Goal: Task Accomplishment & Management: Manage account settings

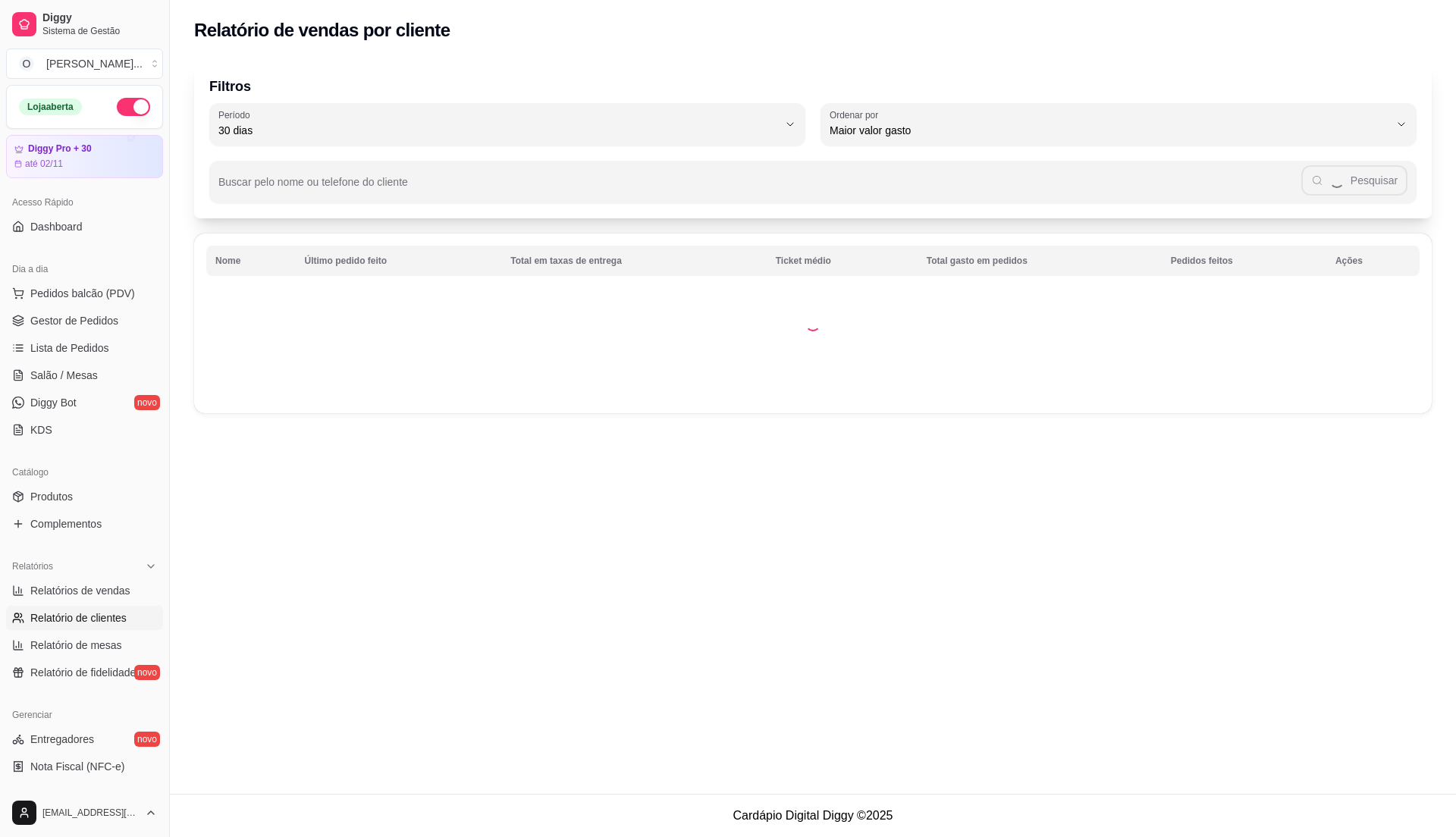
select select "30"
select select "HIGHEST_TOTAL_SPENT_WITH_ORDERS"
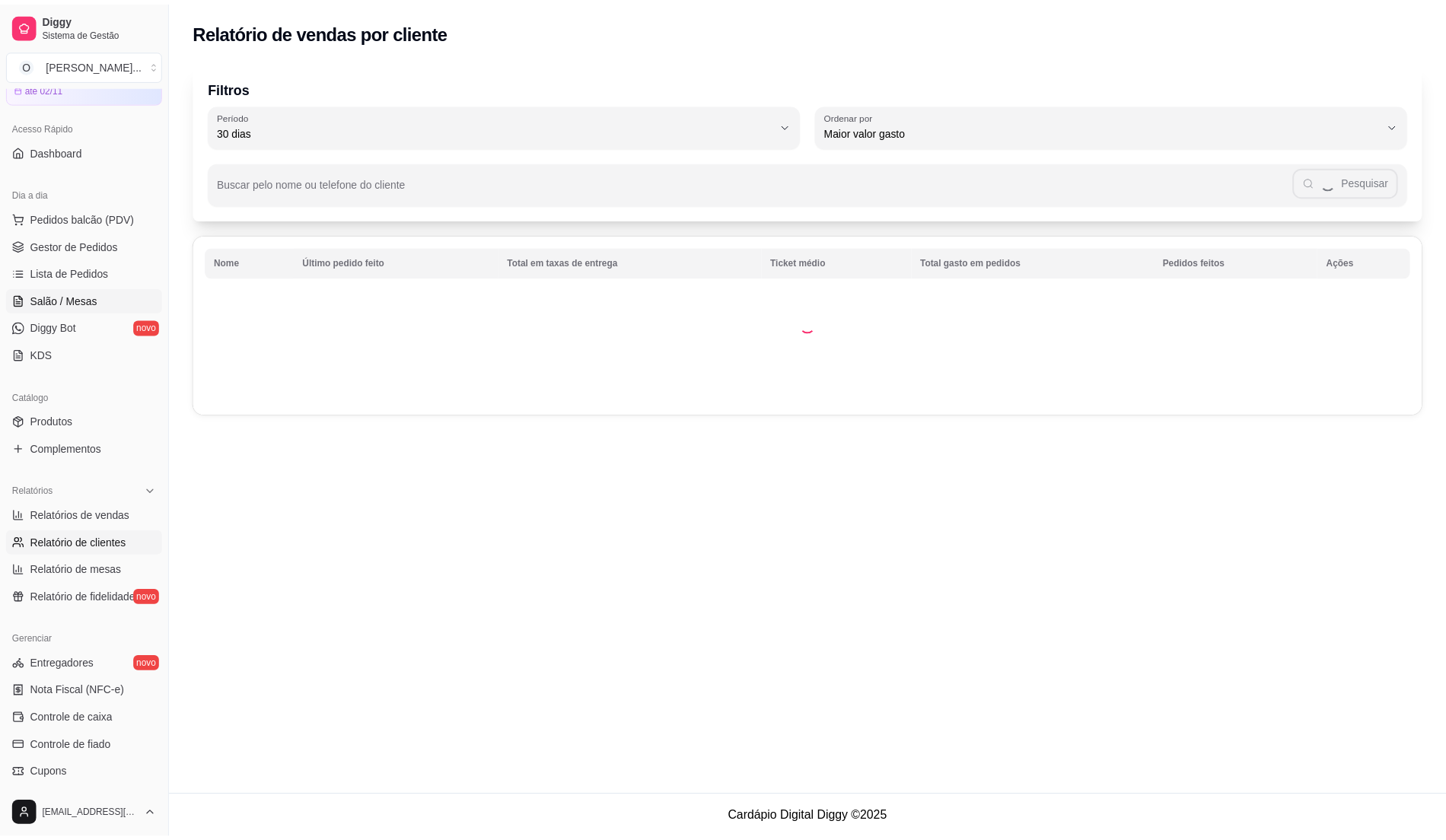
scroll to position [53, 0]
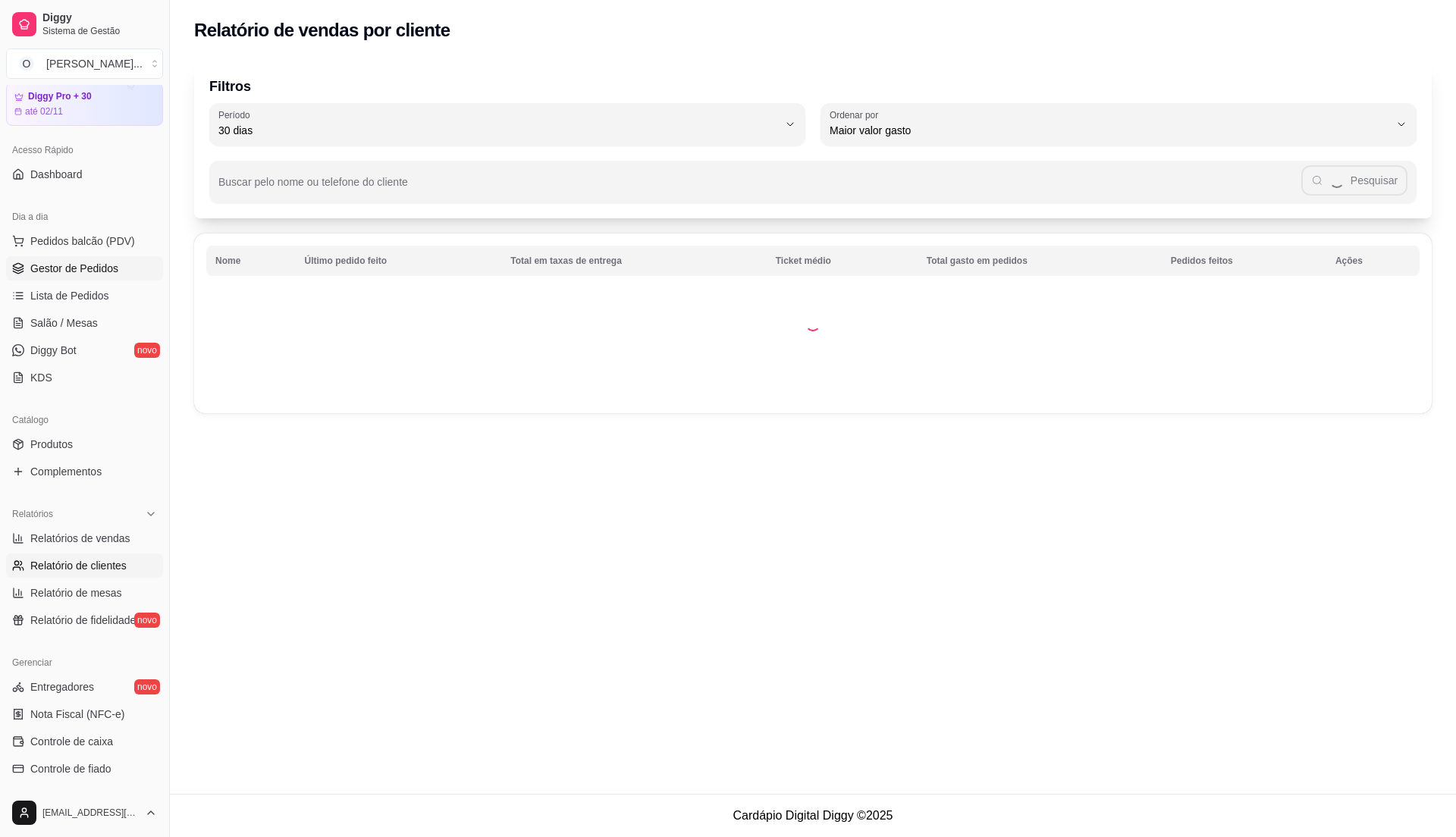
click at [91, 277] on link "Gestor de Pedidos" at bounding box center [84, 268] width 157 height 24
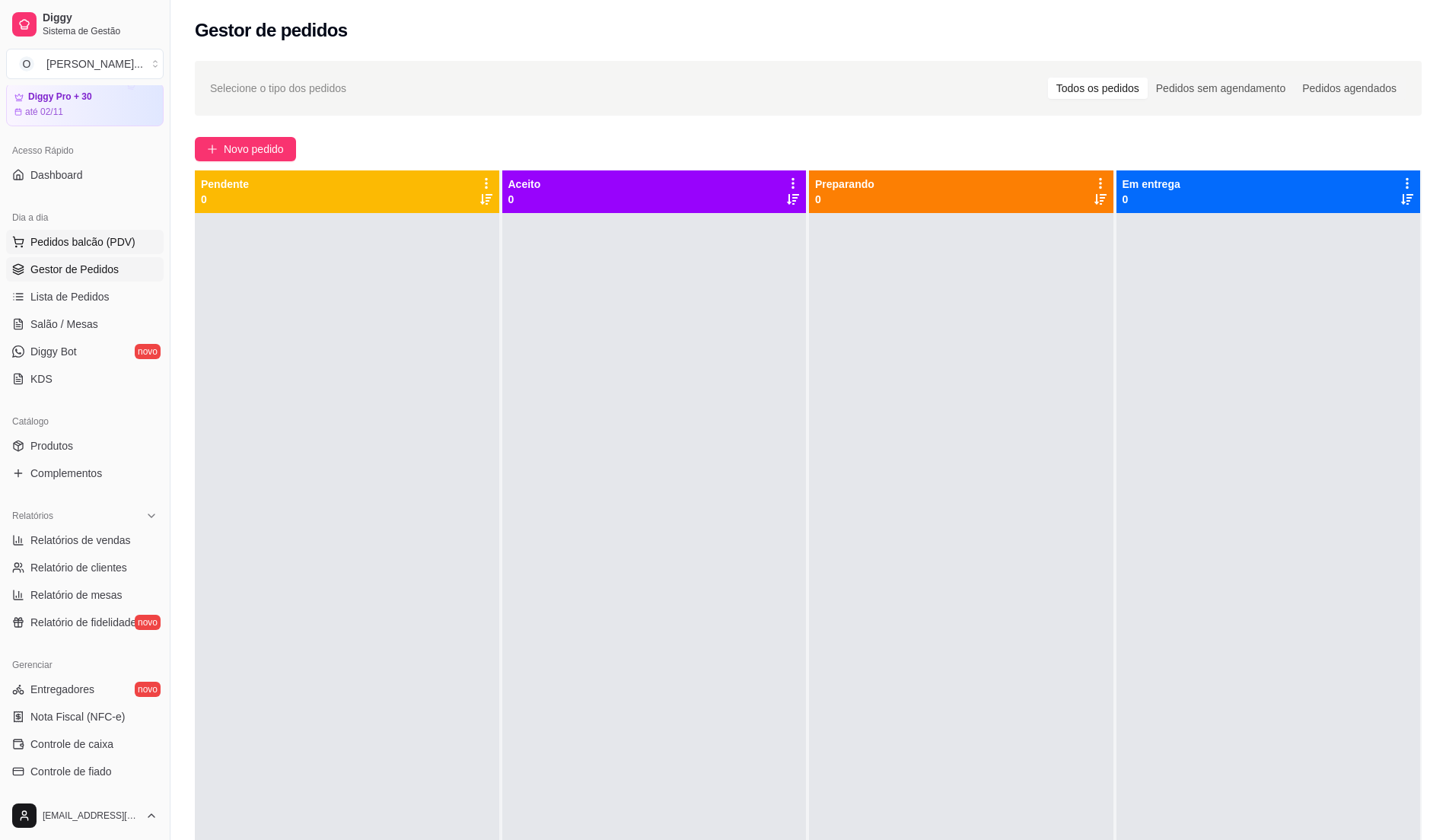
click at [63, 248] on span "Pedidos balcão (PDV)" at bounding box center [83, 242] width 105 height 15
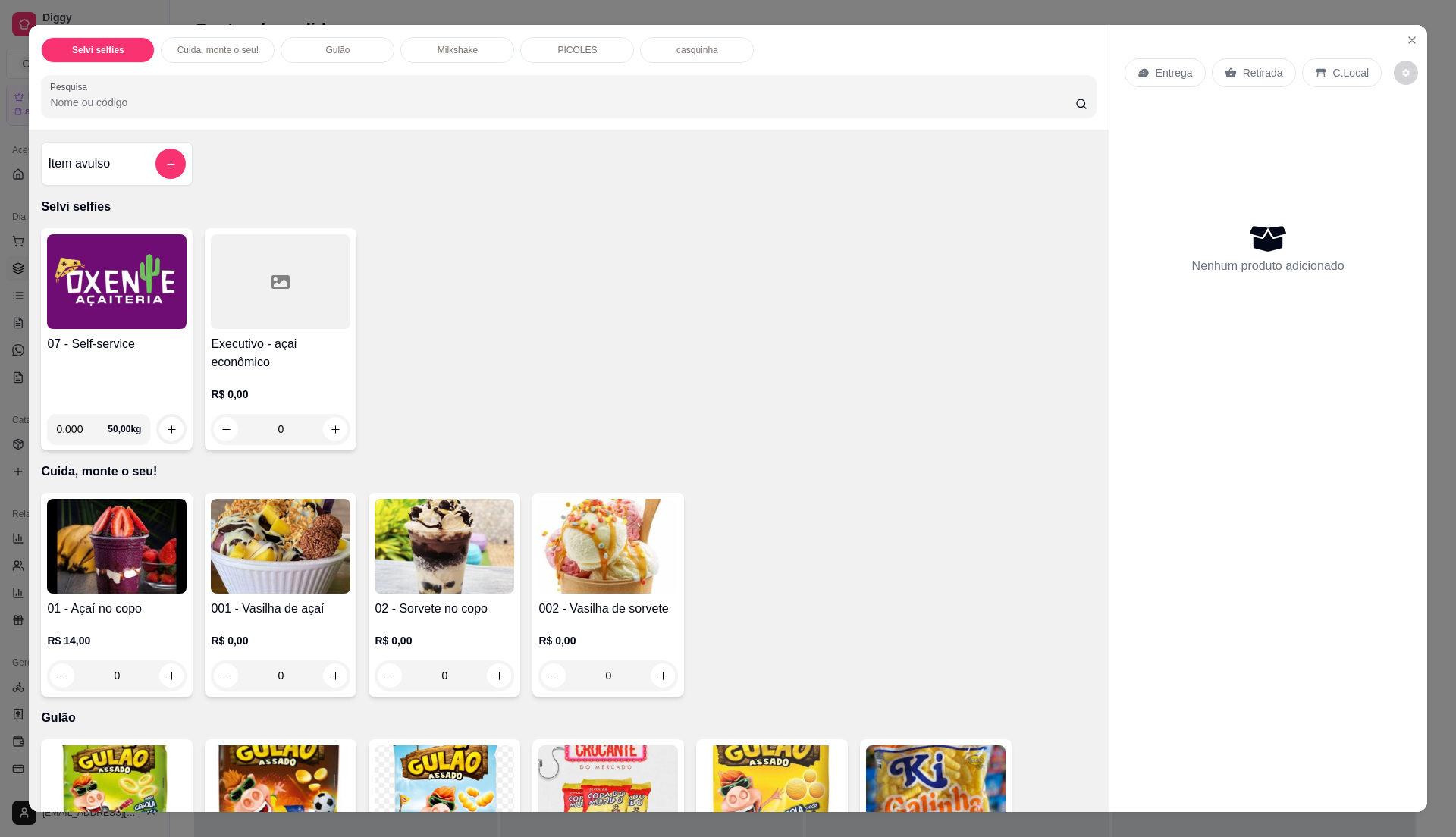
click at [123, 347] on h4 "07 - Self-service" at bounding box center [117, 344] width 140 height 18
click at [98, 341] on h4 "07 - Self-service" at bounding box center [117, 344] width 140 height 18
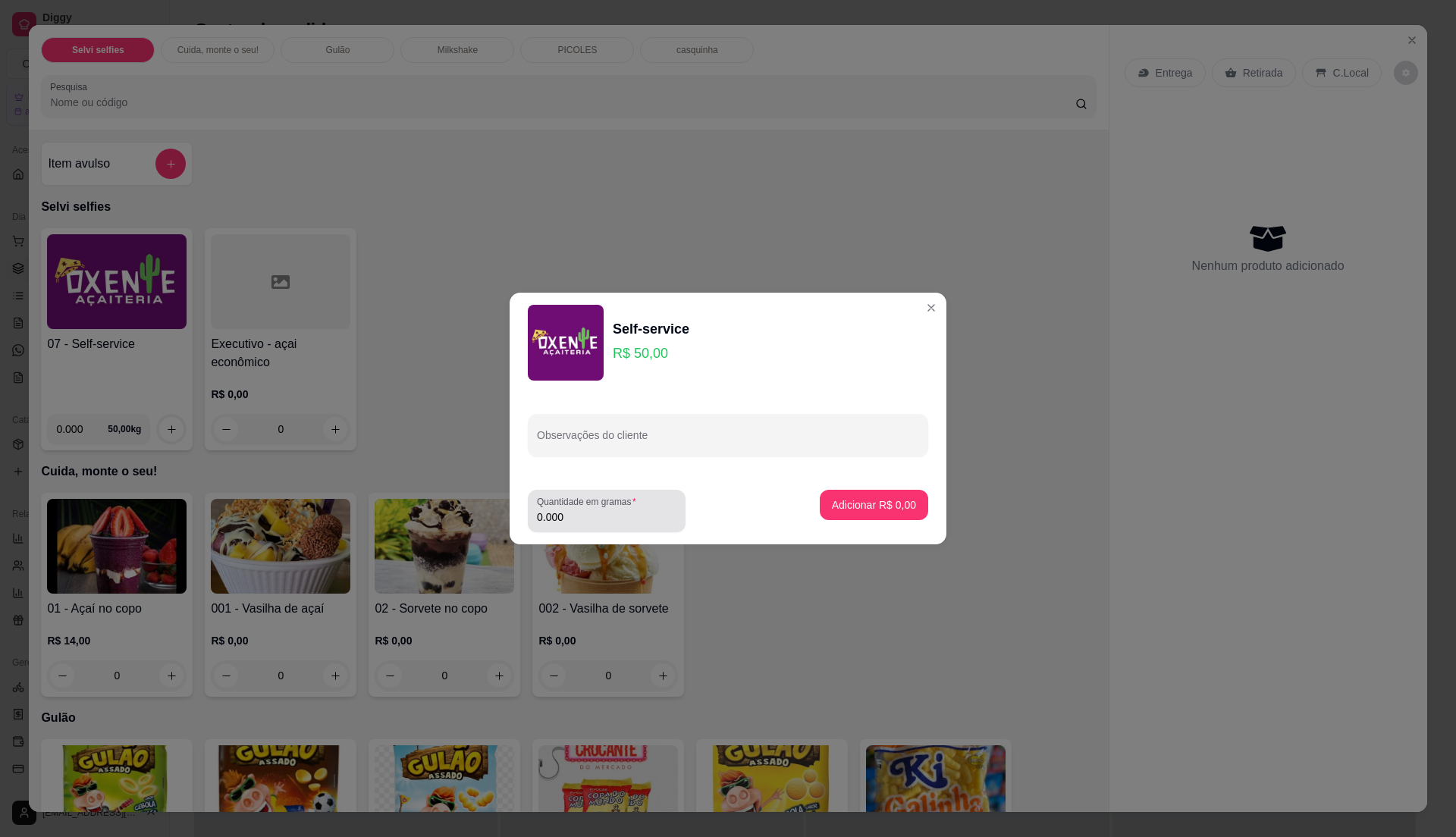
click at [581, 524] on div "0.000" at bounding box center [607, 510] width 140 height 30
click at [587, 520] on input "0.000" at bounding box center [607, 517] width 140 height 15
type input "0.45"
click at [866, 493] on button "Adicionar R$ 22,50" at bounding box center [871, 505] width 115 height 30
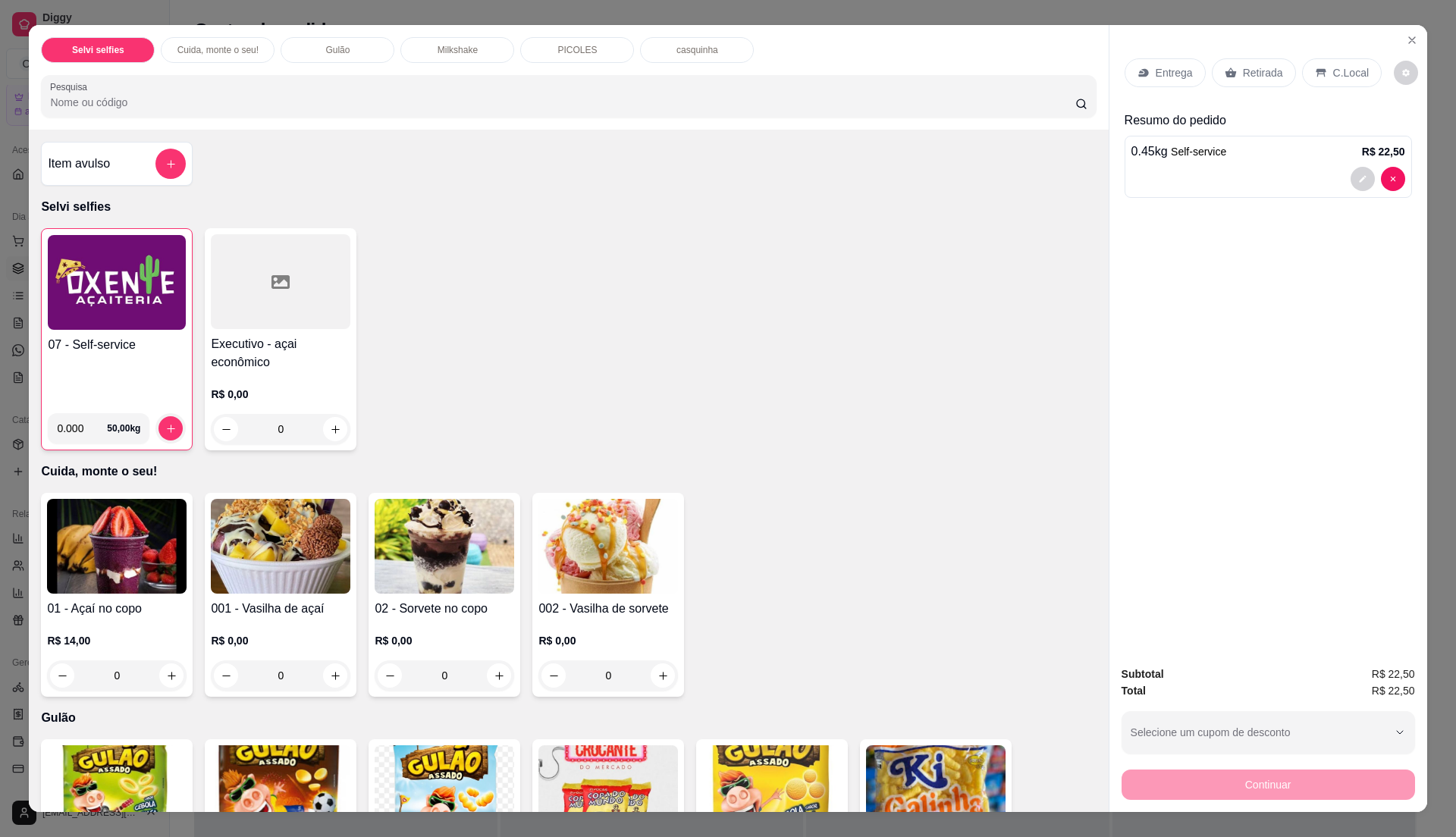
click at [1340, 66] on p "C.Local" at bounding box center [1350, 72] width 36 height 15
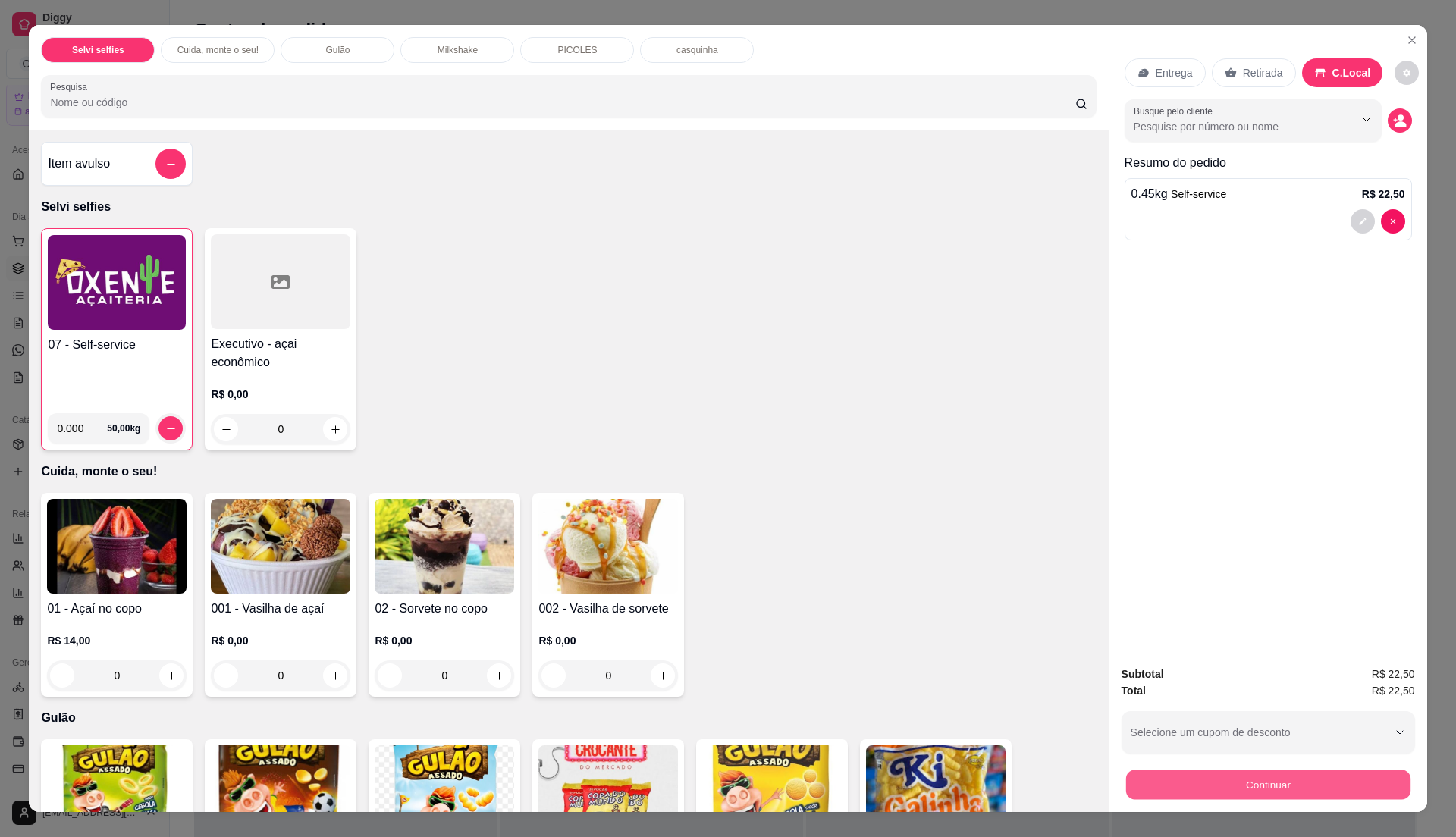
click at [1266, 773] on button "Continuar" at bounding box center [1267, 785] width 284 height 30
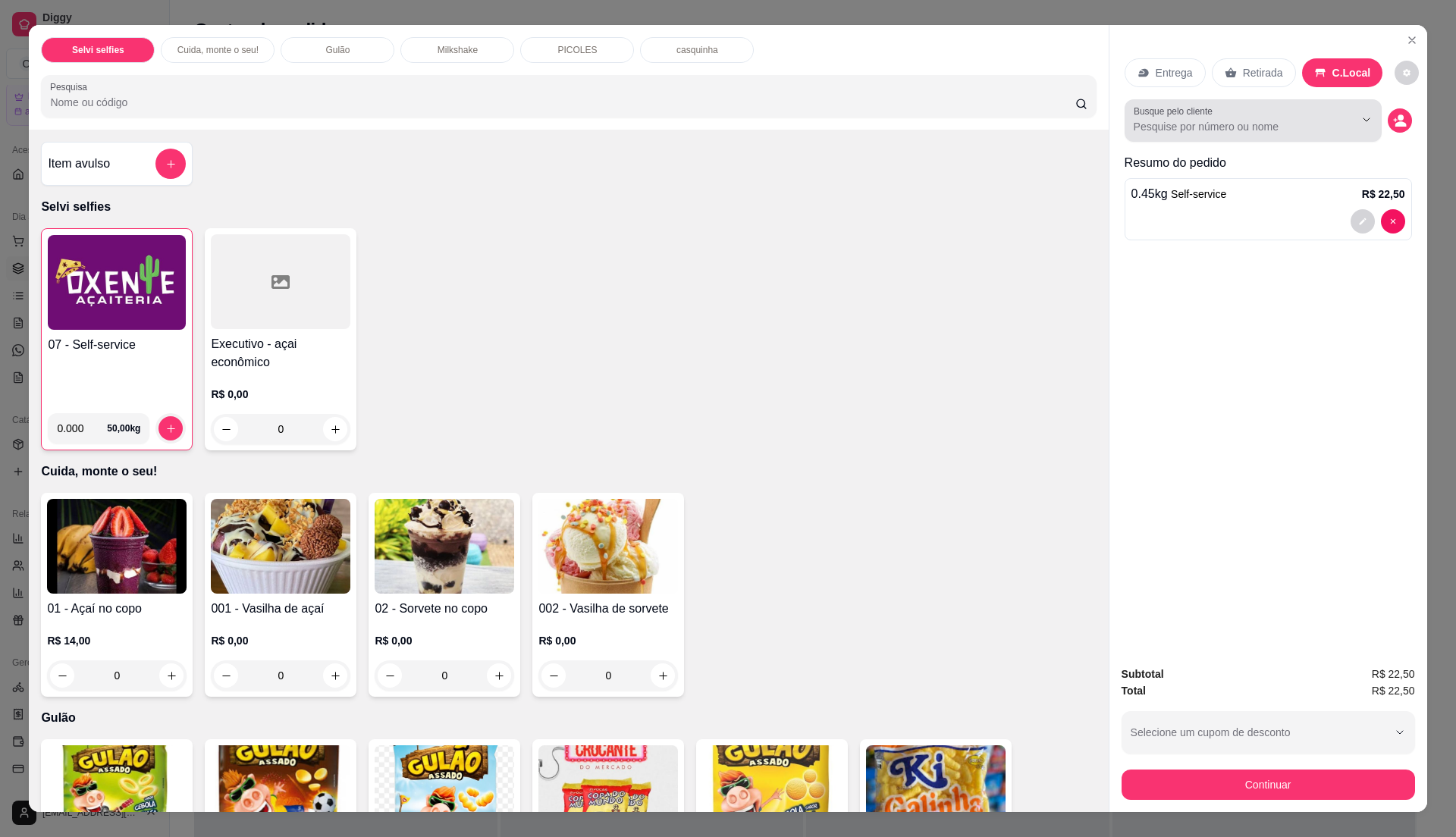
click at [1184, 123] on input "Busque pelo cliente" at bounding box center [1231, 126] width 196 height 15
type input "[PERSON_NAME]"
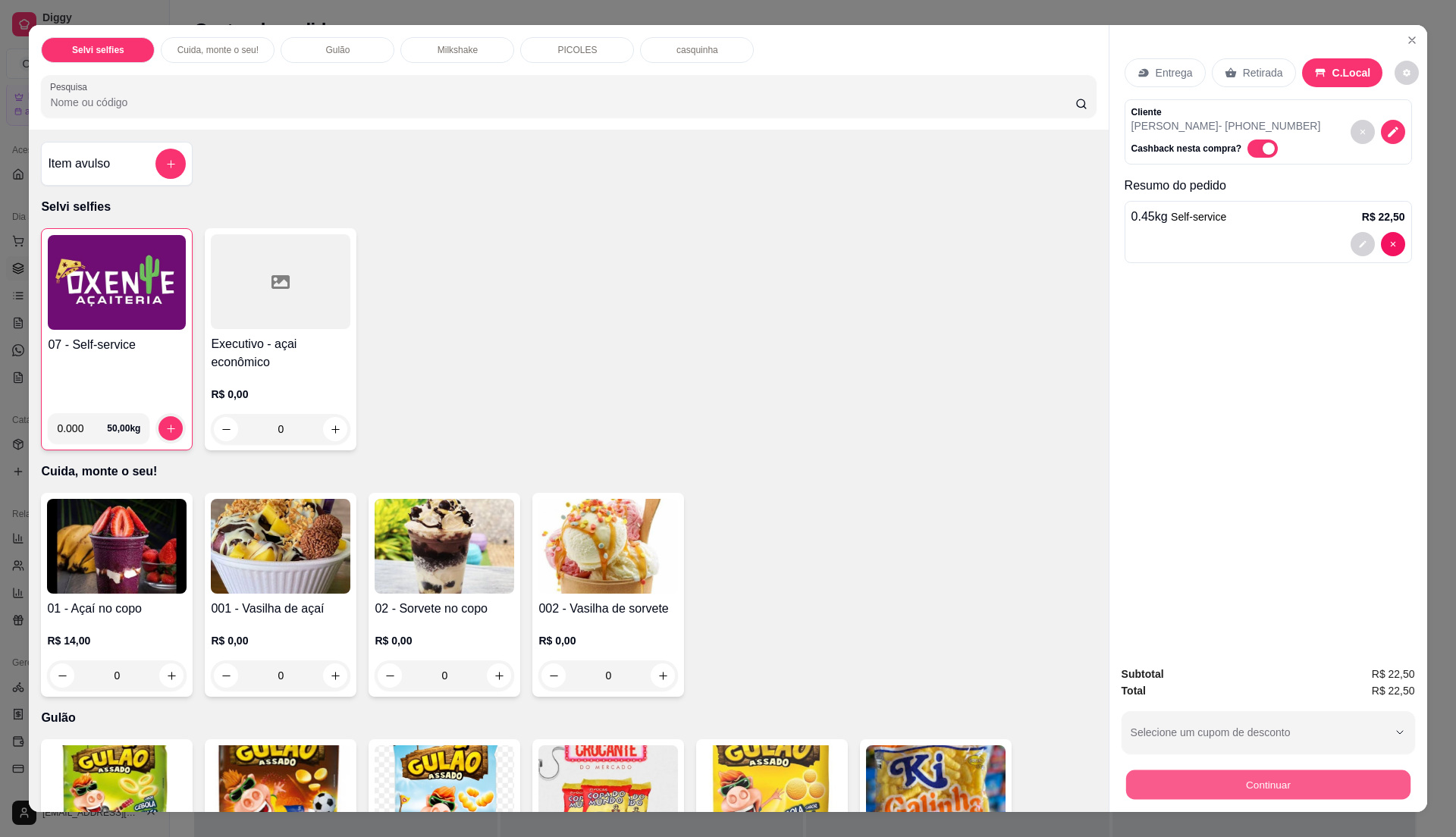
click at [1223, 791] on button "Continuar" at bounding box center [1267, 785] width 284 height 30
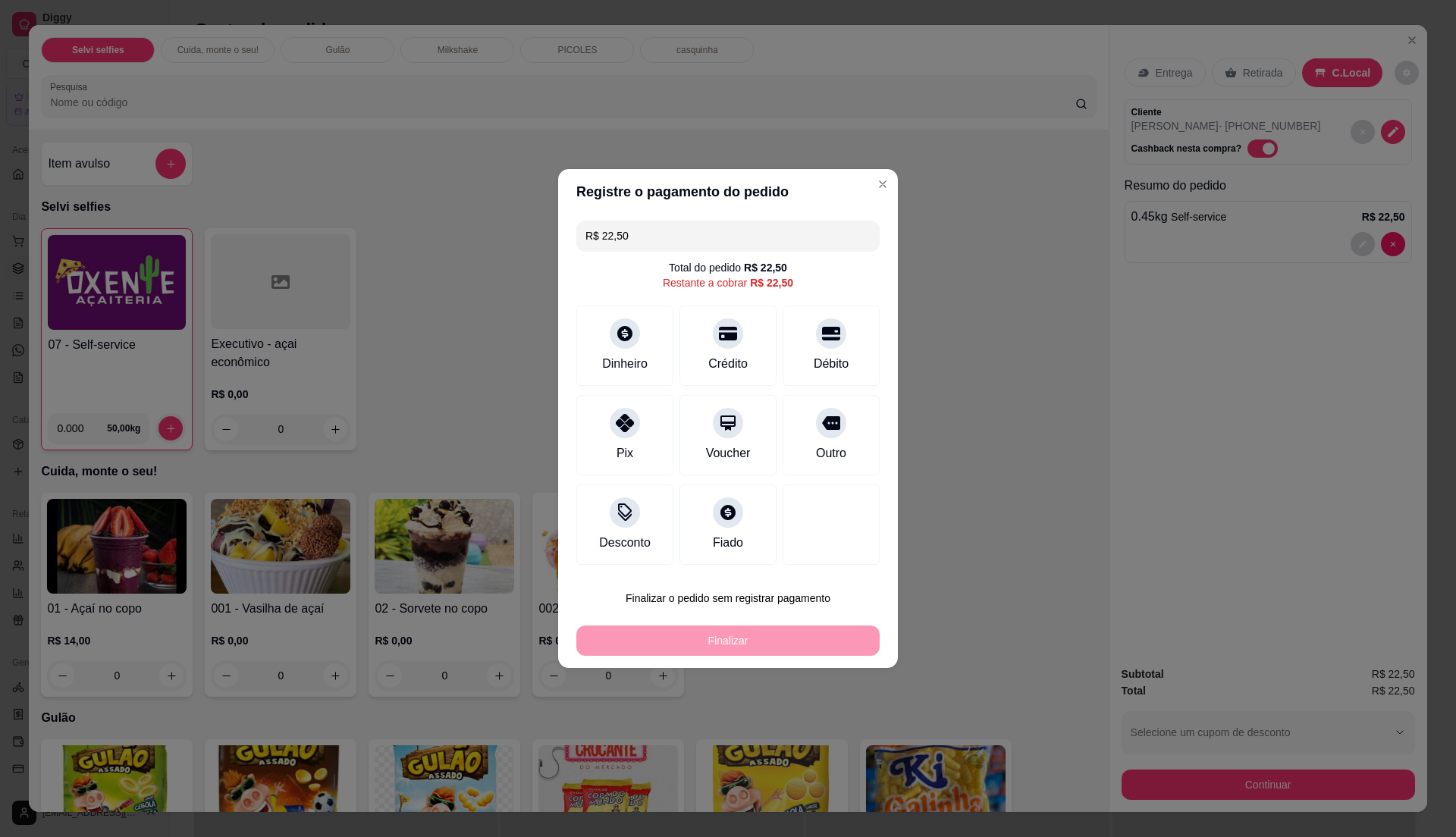
click at [717, 538] on div "Fiado" at bounding box center [728, 543] width 30 height 18
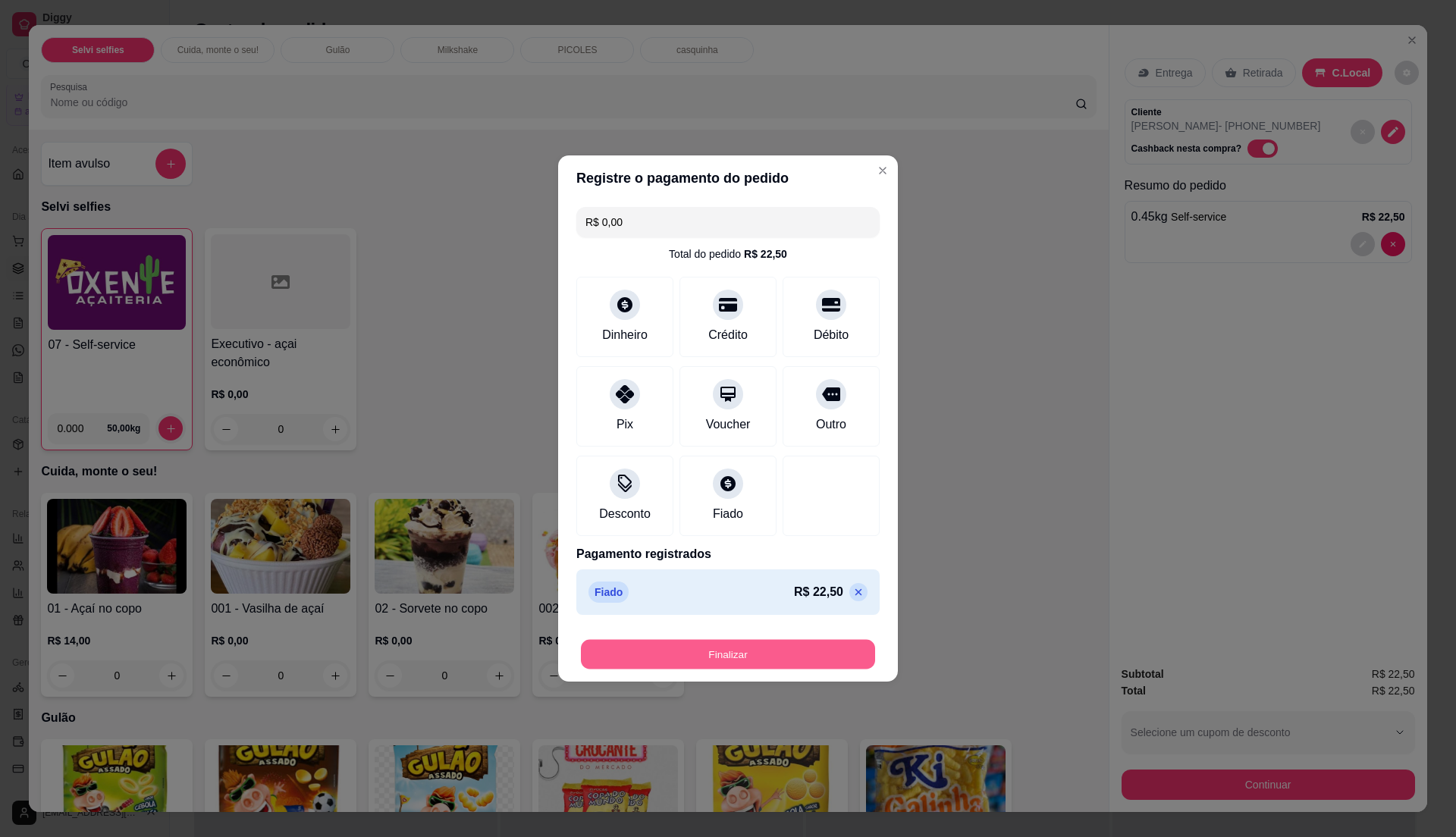
click at [727, 657] on button "Finalizar" at bounding box center [728, 655] width 294 height 30
type input "-R$ 22,50"
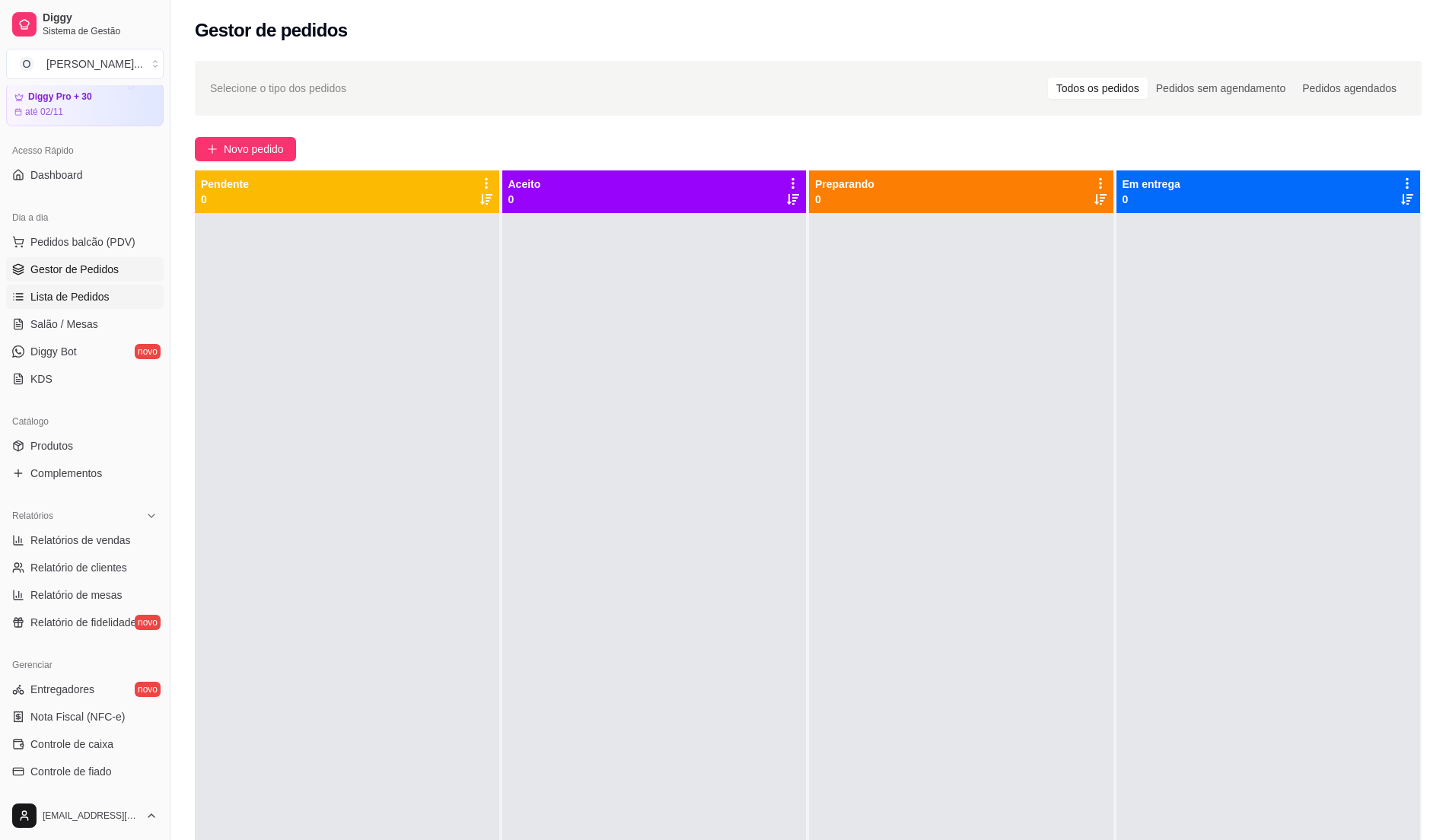
click at [101, 289] on span "Lista de Pedidos" at bounding box center [69, 297] width 79 height 15
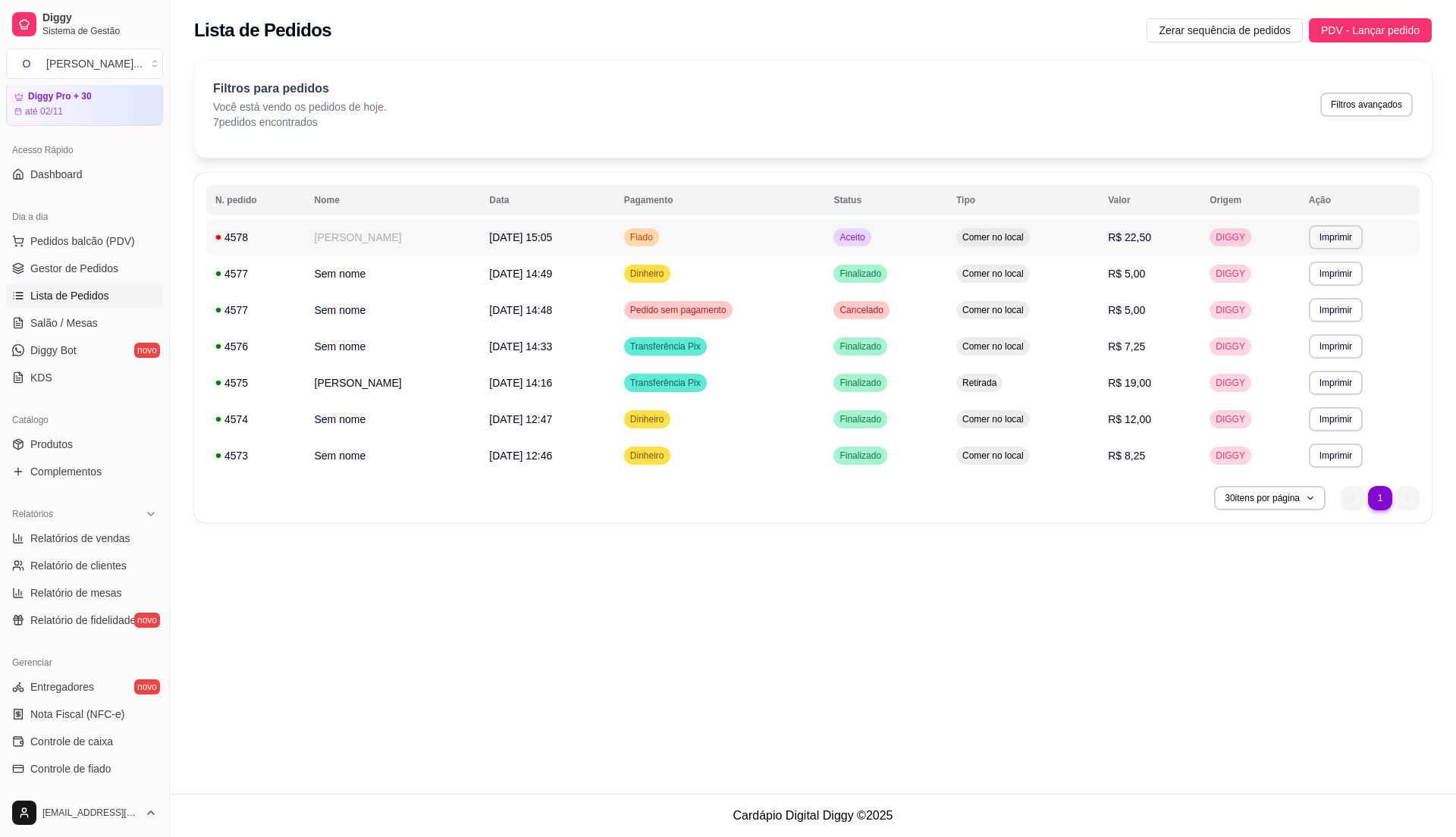
click at [680, 228] on td "Fiado" at bounding box center [720, 238] width 210 height 37
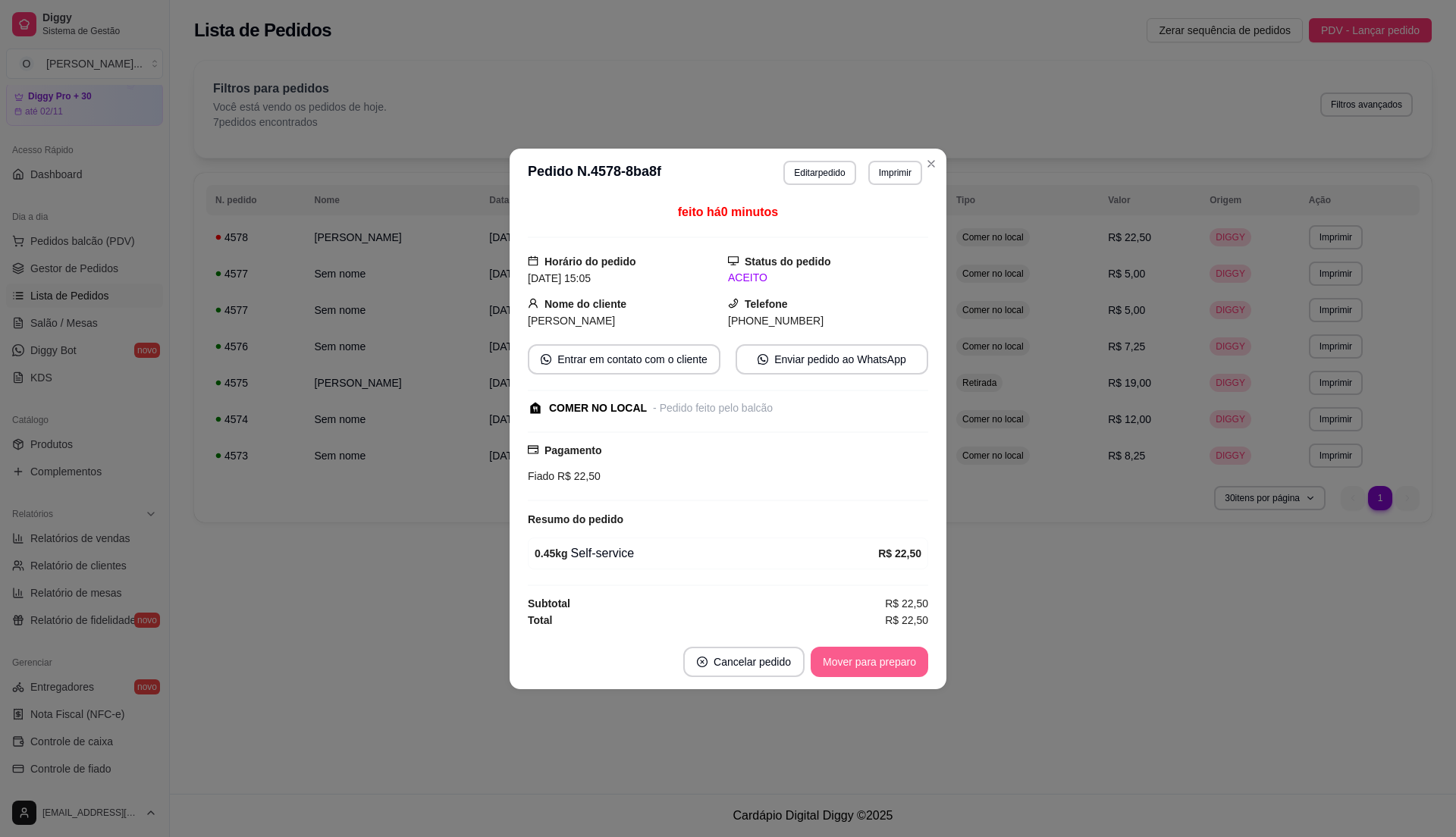
click at [848, 667] on button "Mover para preparo" at bounding box center [869, 662] width 117 height 30
click at [848, 667] on button "Mover para retirada disponível" at bounding box center [845, 662] width 168 height 30
click at [848, 667] on button "Mover para finalizado" at bounding box center [866, 662] width 122 height 30
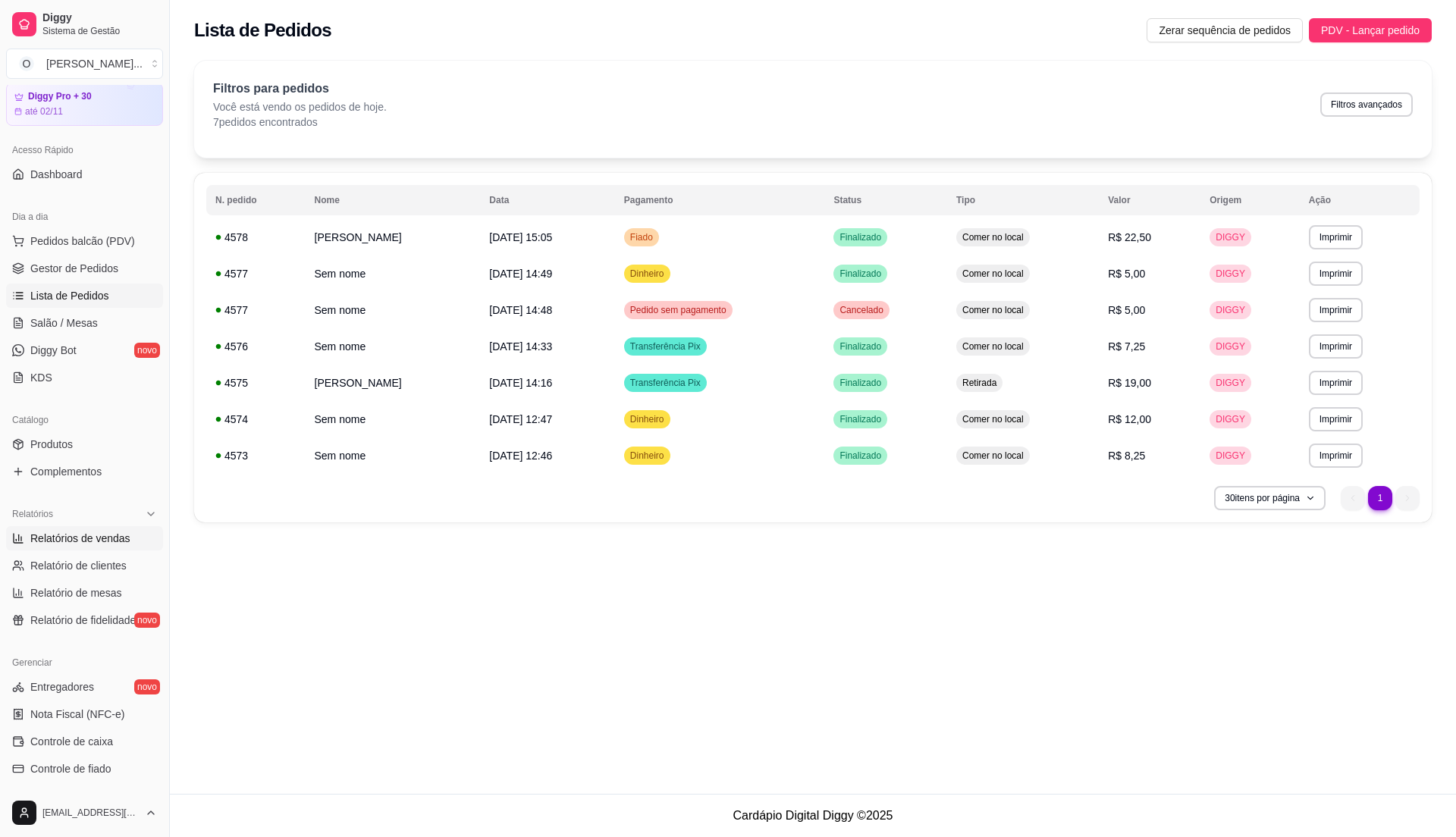
click at [101, 544] on span "Relatórios de vendas" at bounding box center [80, 538] width 100 height 15
select select "ALL"
select select "0"
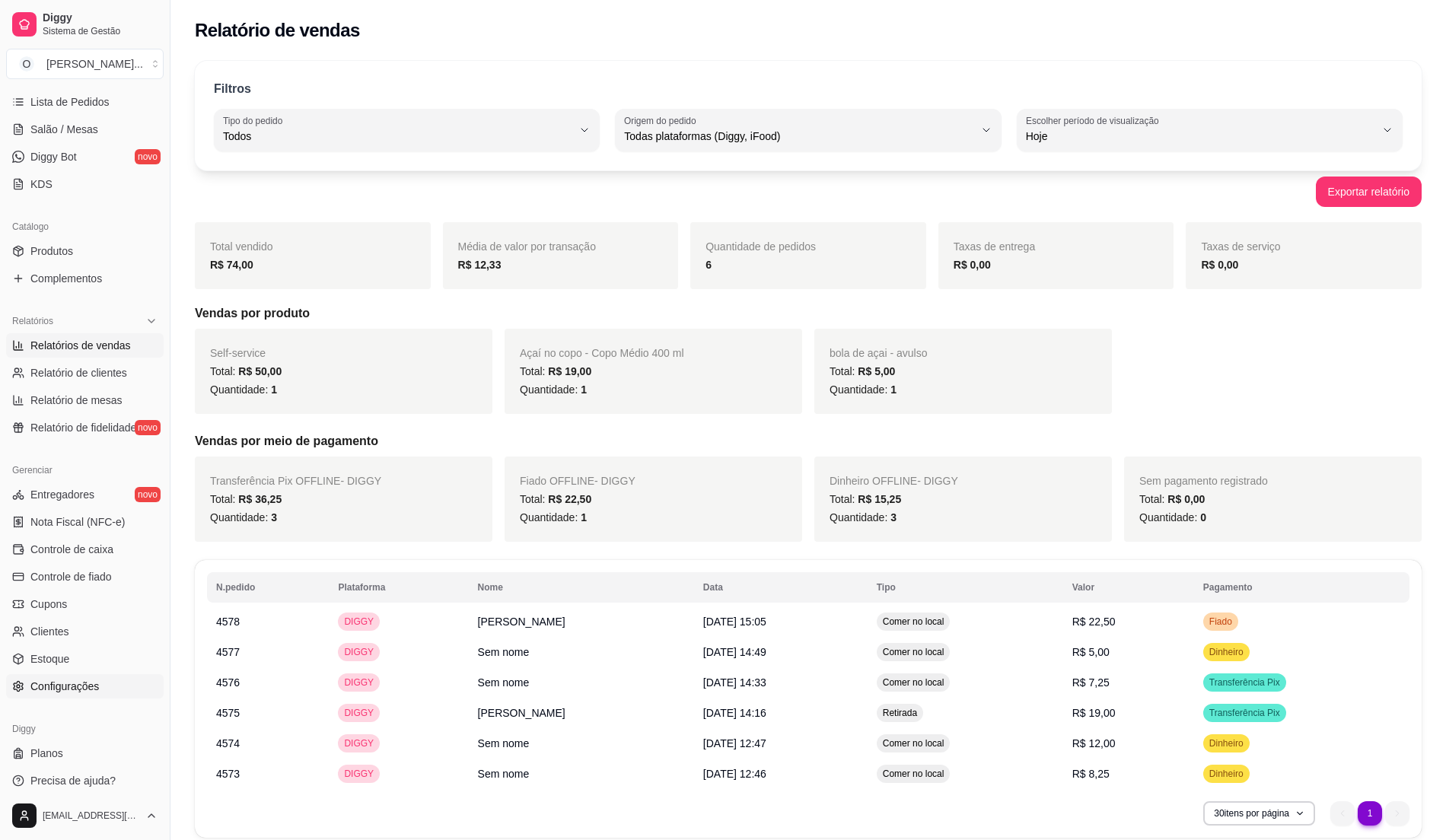
scroll to position [255, 0]
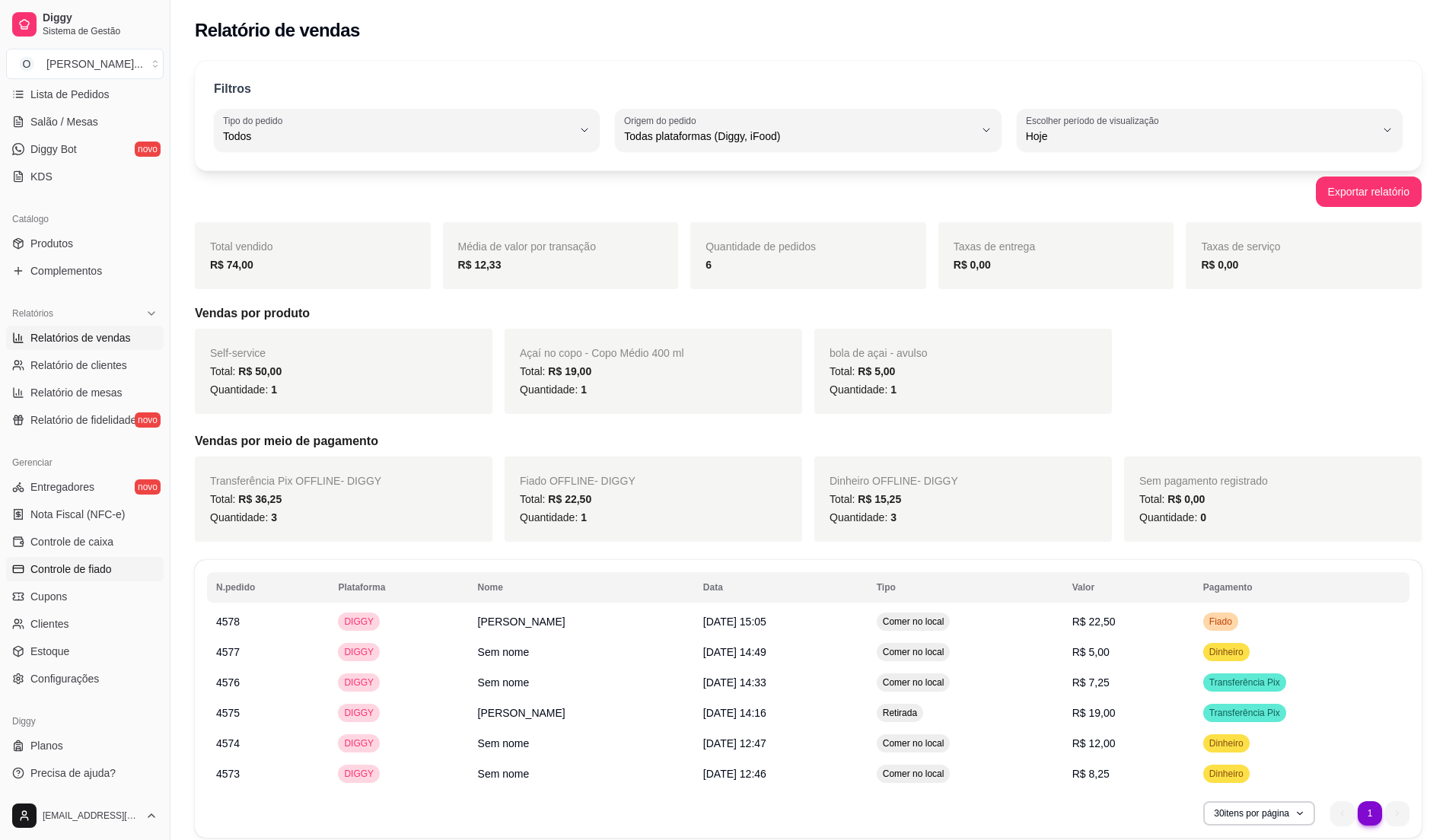
click at [99, 564] on span "Controle de fiado" at bounding box center [71, 569] width 82 height 15
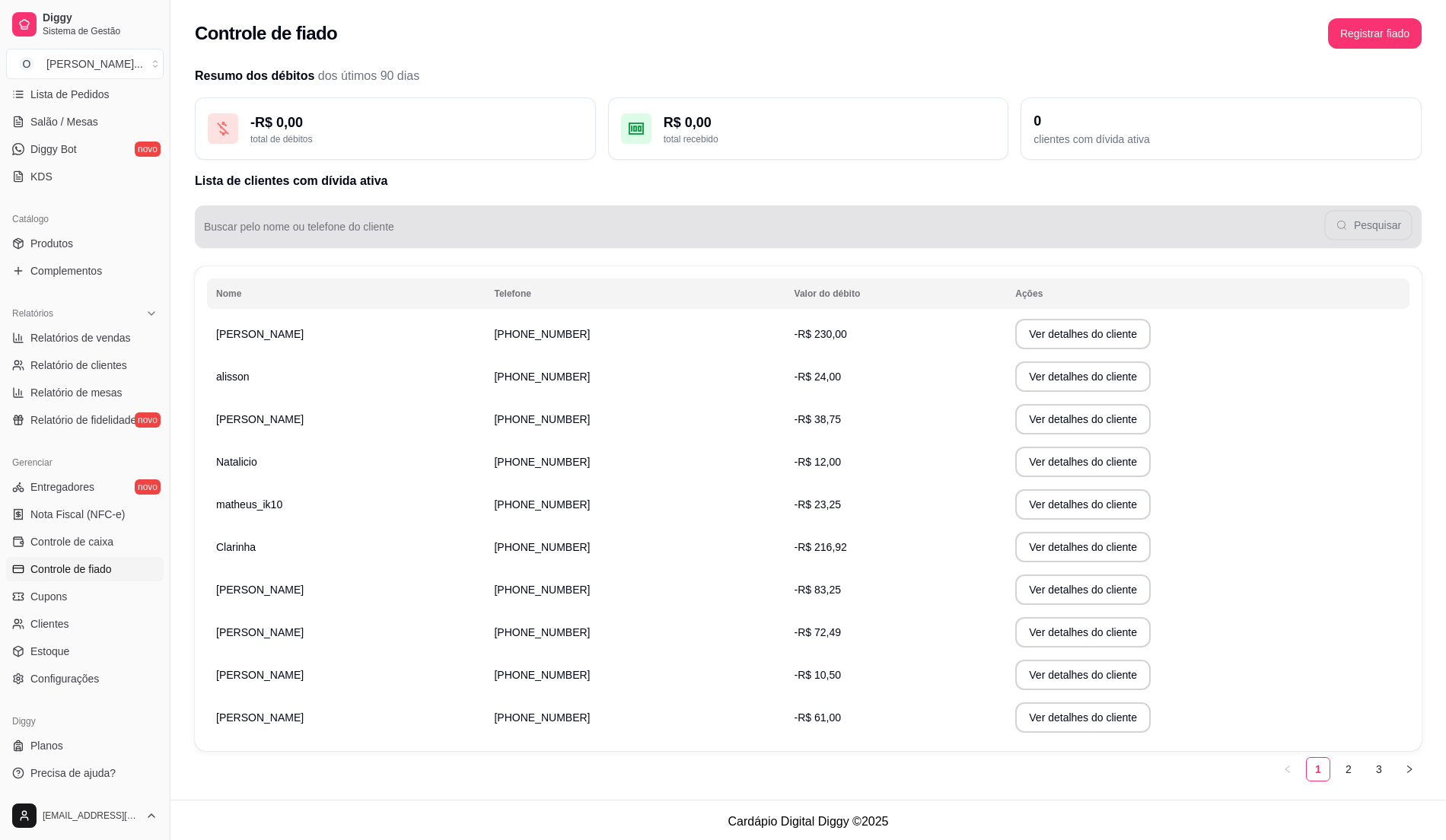
click at [335, 214] on div "Pesquisar" at bounding box center [808, 227] width 1208 height 30
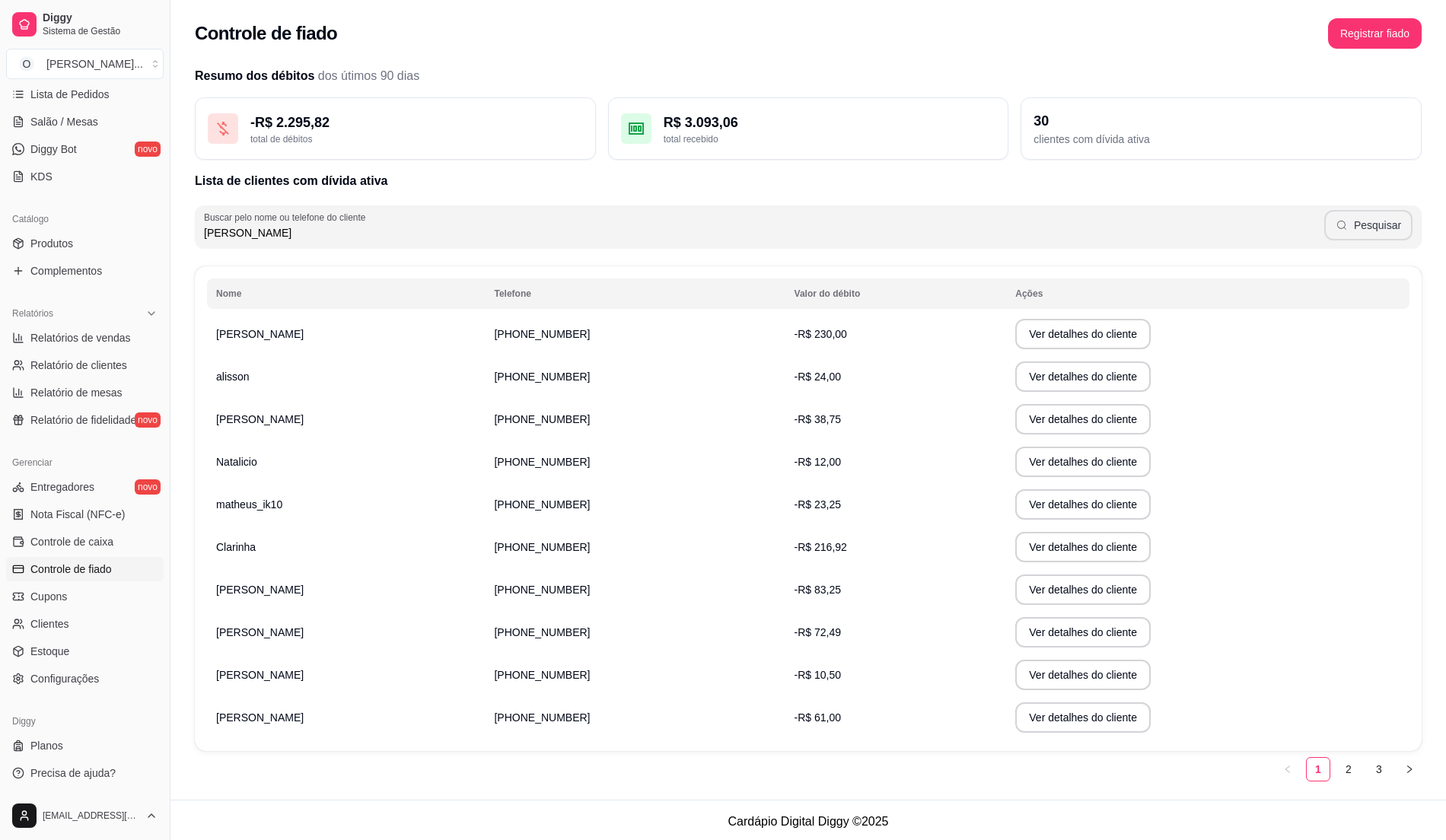
type input "[PERSON_NAME]"
click at [1394, 231] on button "Pesquisar" at bounding box center [1368, 225] width 88 height 30
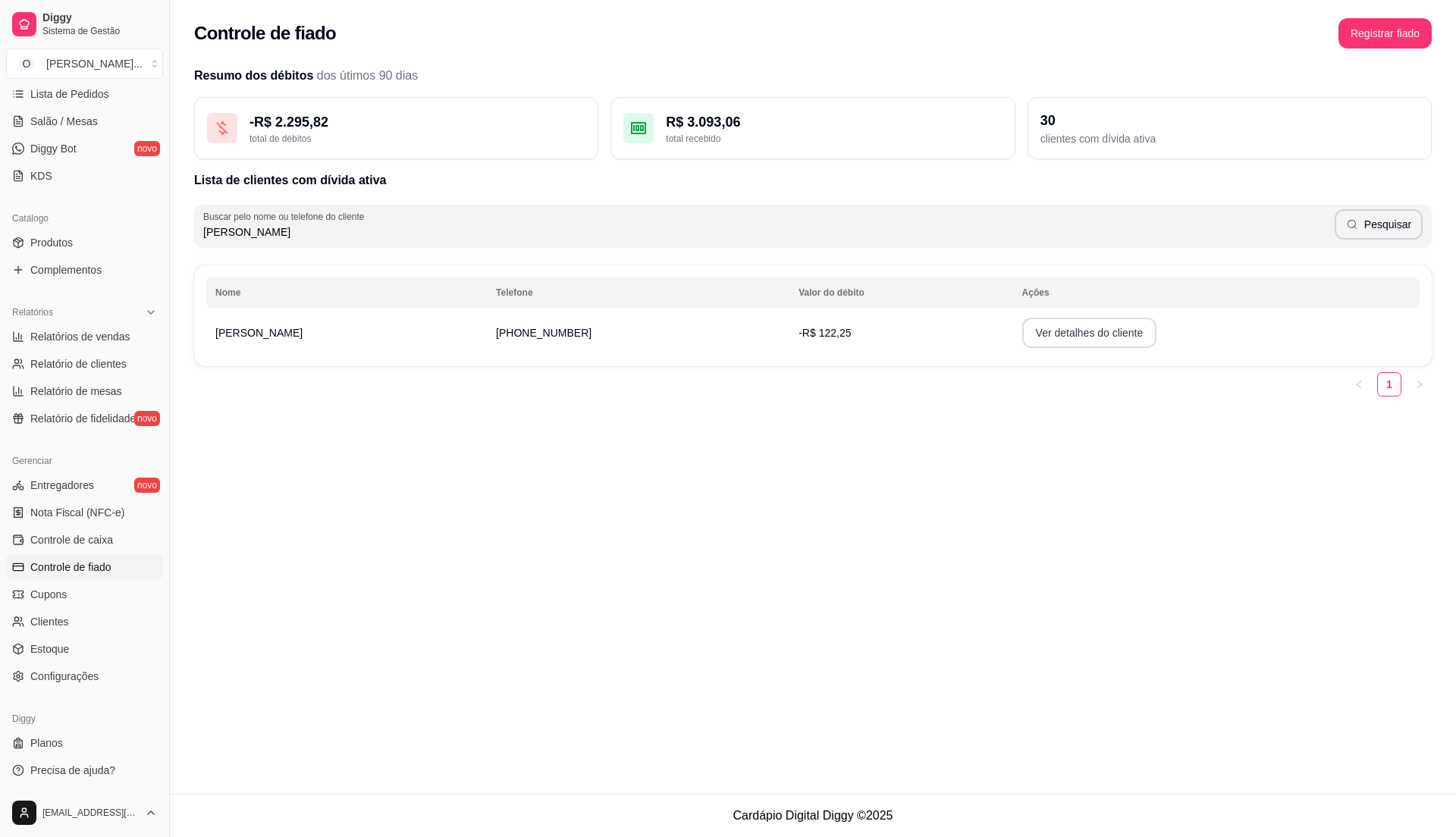
click at [1022, 328] on button "Ver detalhes do cliente" at bounding box center [1089, 332] width 135 height 30
click at [101, 349] on ul "Relatórios de vendas Relatório de clientes Relatório de mesas Relatório de fide…" at bounding box center [84, 377] width 157 height 106
click at [118, 335] on span "Relatórios de vendas" at bounding box center [80, 337] width 100 height 15
select select "ALL"
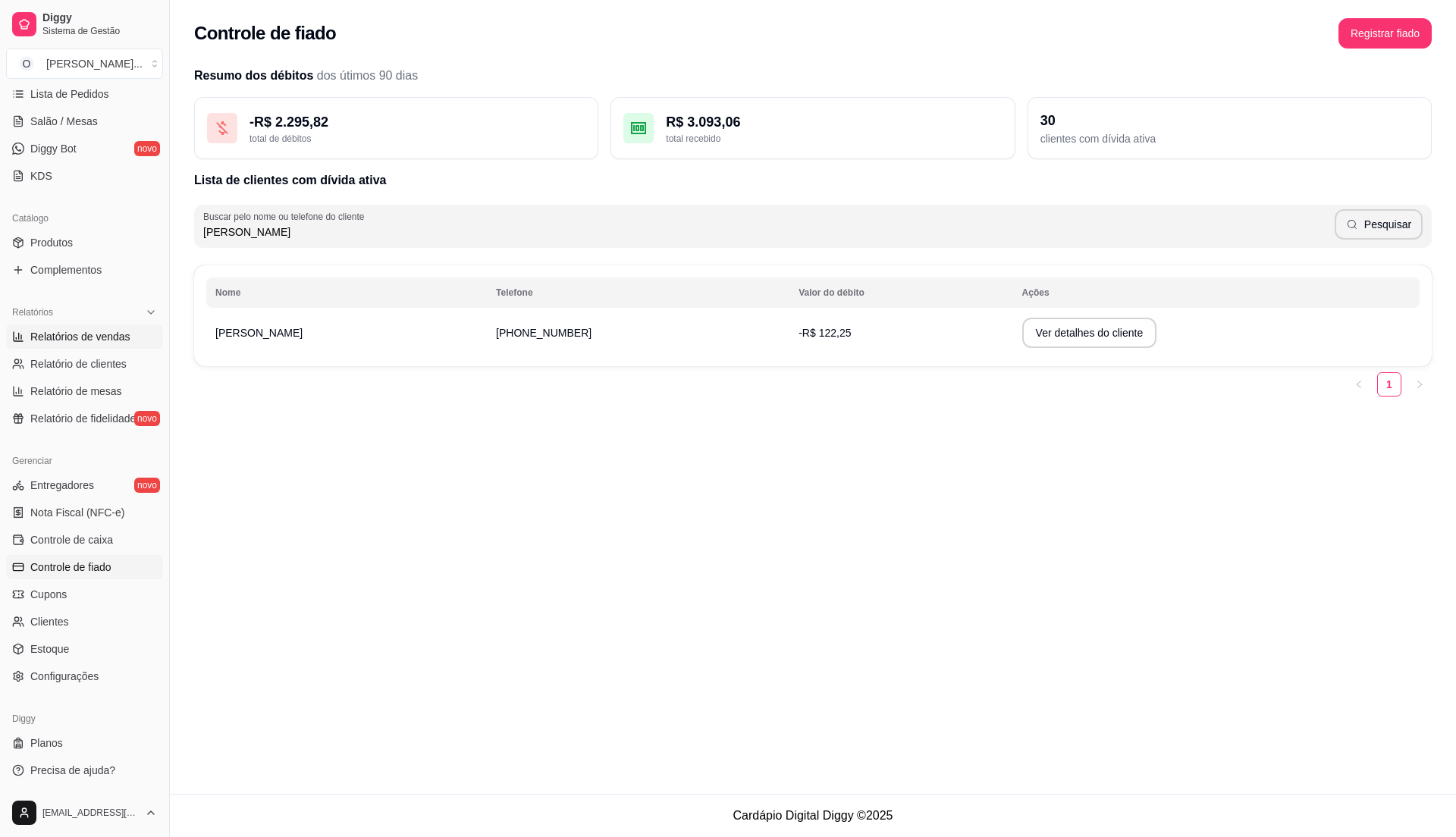
select select "0"
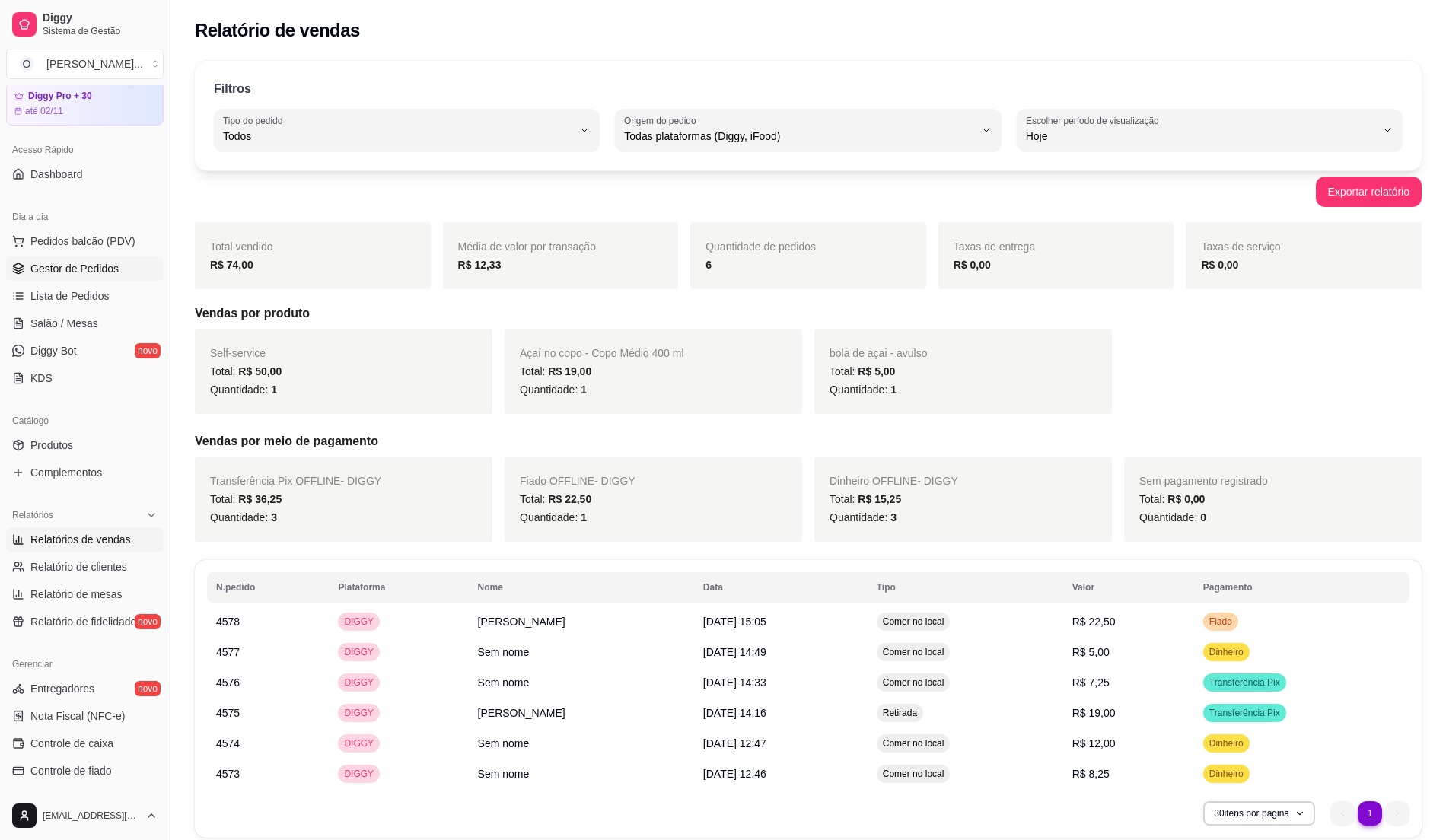
scroll to position [53, 0]
click at [92, 284] on ul "Pedidos balcão (PDV) Gestor de Pedidos Lista de Pedidos Salão / Mesas Diggy Bot…" at bounding box center [84, 309] width 158 height 161
click at [73, 274] on span "Gestor de Pedidos" at bounding box center [74, 269] width 88 height 15
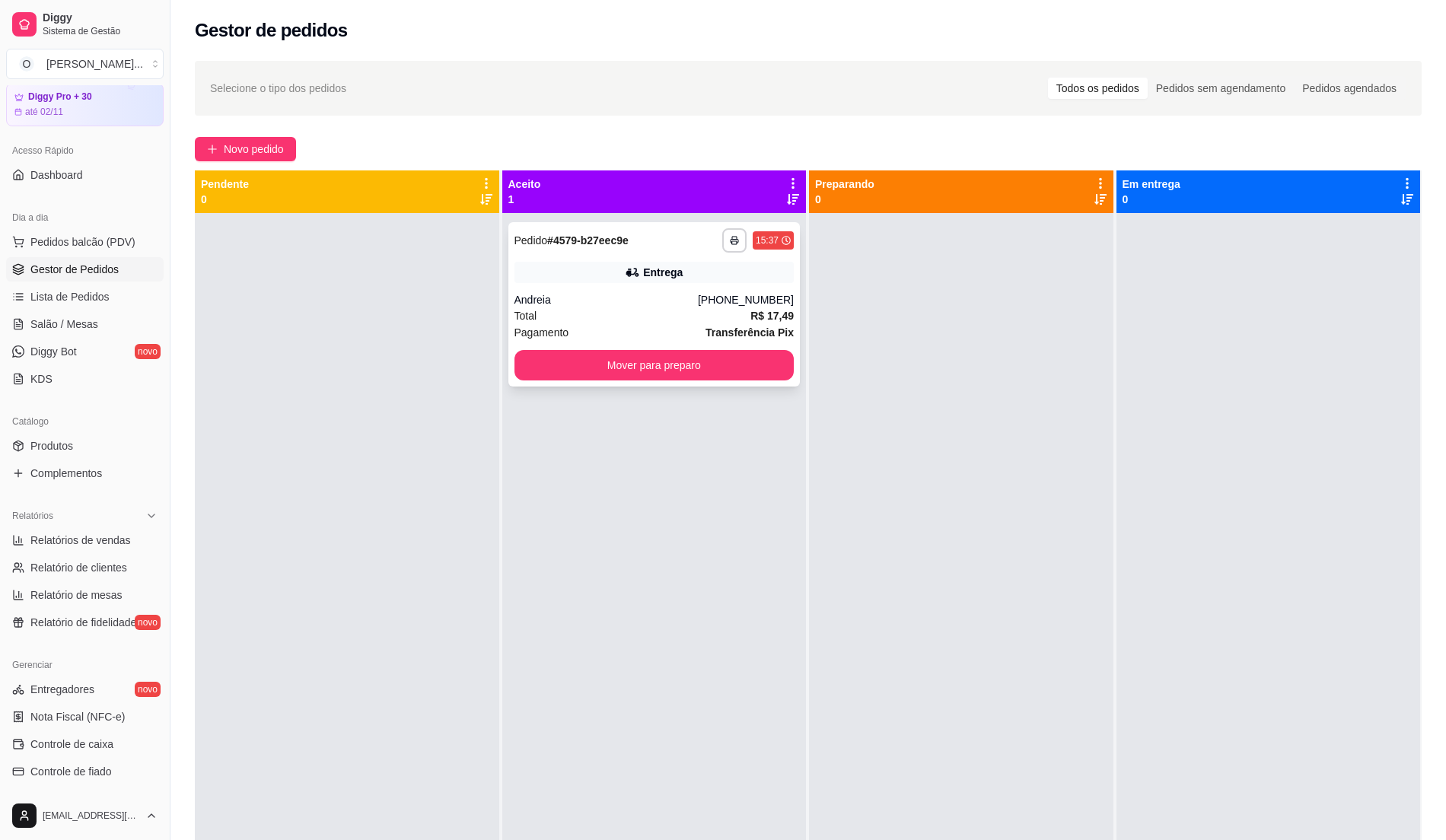
click at [530, 275] on div "Entrega" at bounding box center [655, 273] width 280 height 22
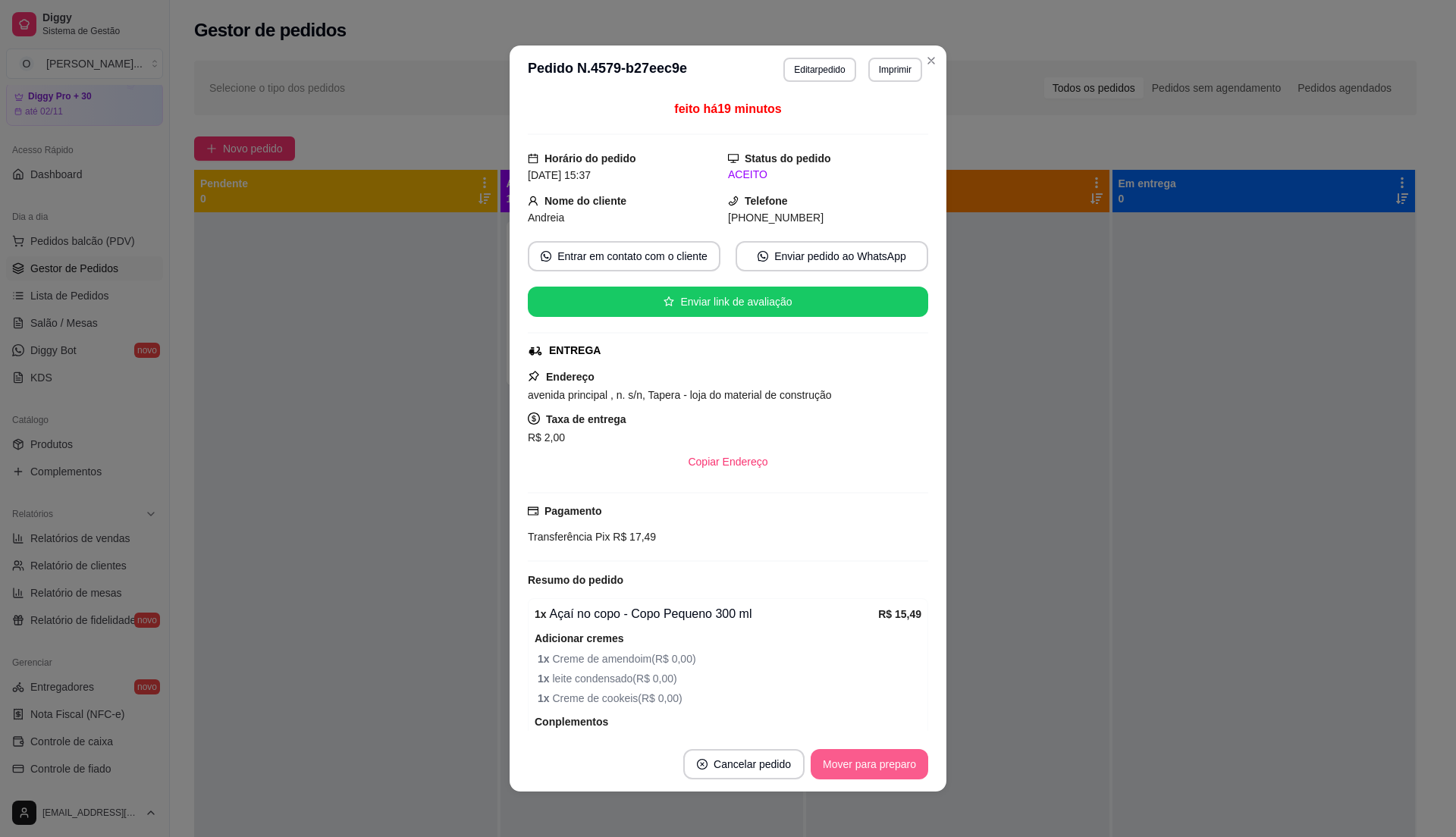
click at [811, 776] on button "Mover para preparo" at bounding box center [869, 764] width 117 height 30
click at [813, 769] on div "Mover para preparo" at bounding box center [858, 764] width 139 height 30
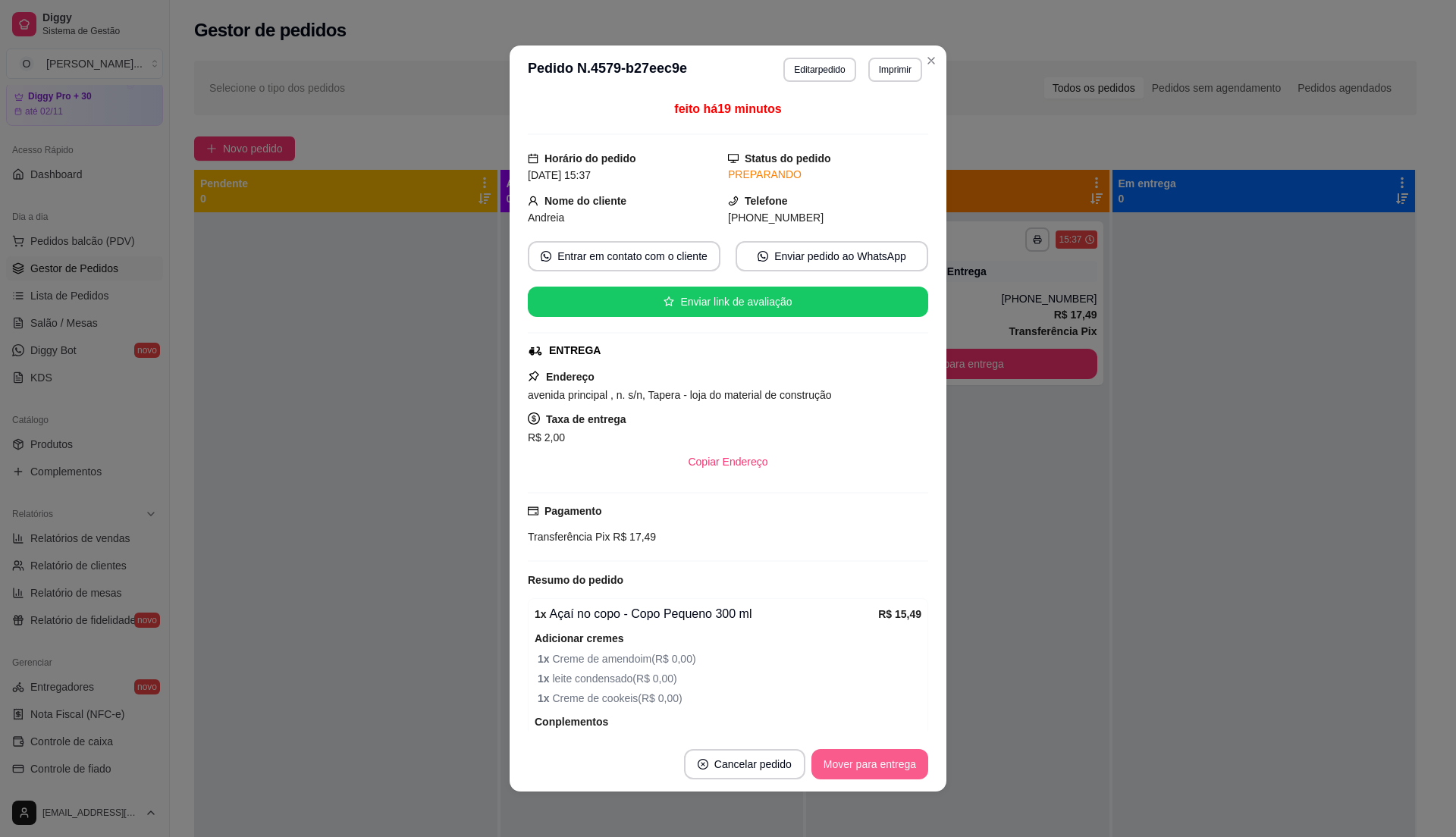
click at [817, 766] on button "Mover para entrega" at bounding box center [870, 764] width 116 height 30
click at [817, 766] on div "Mover para entrega" at bounding box center [859, 764] width 138 height 30
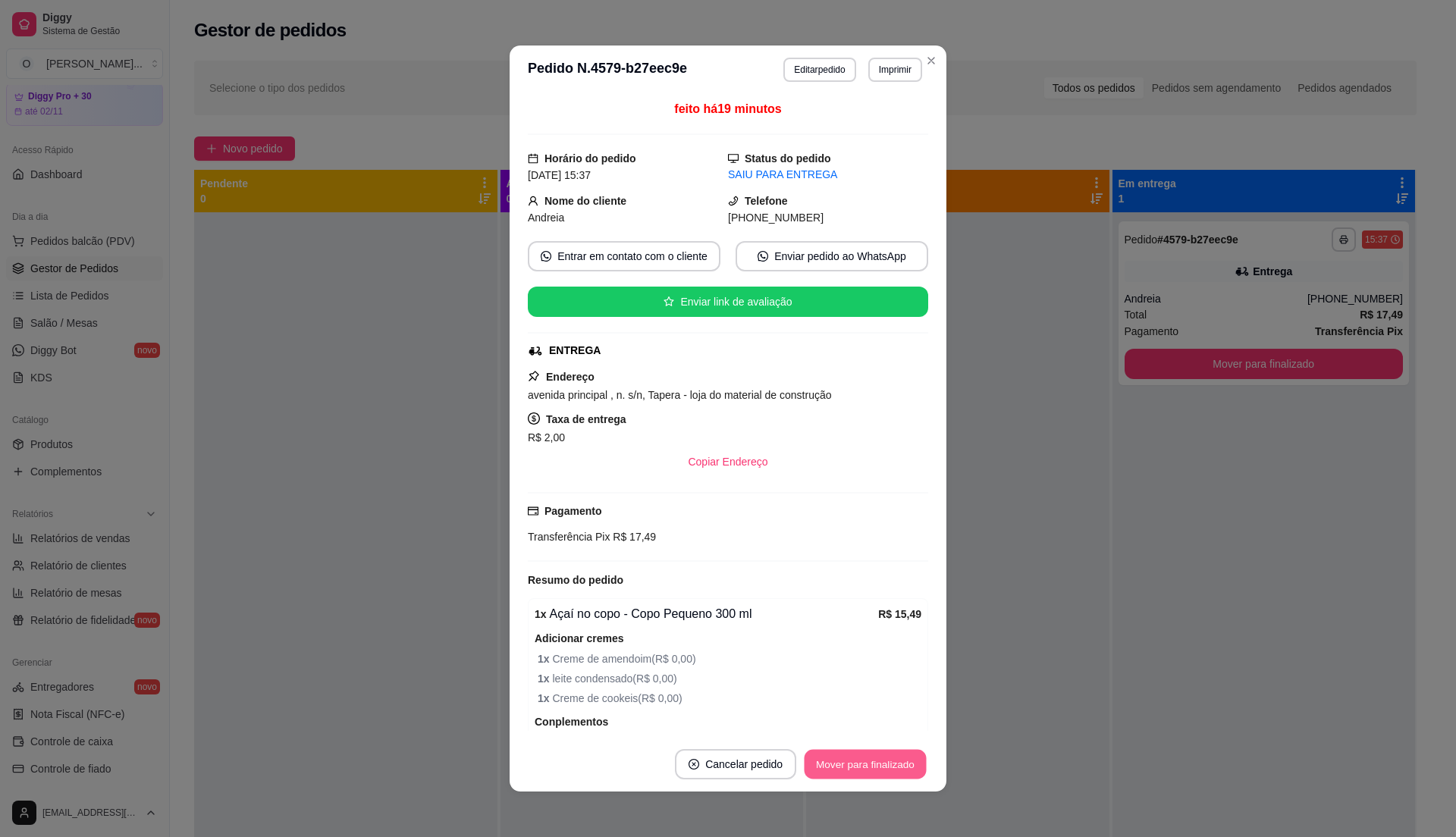
click at [817, 766] on button "Mover para finalizado" at bounding box center [866, 765] width 122 height 30
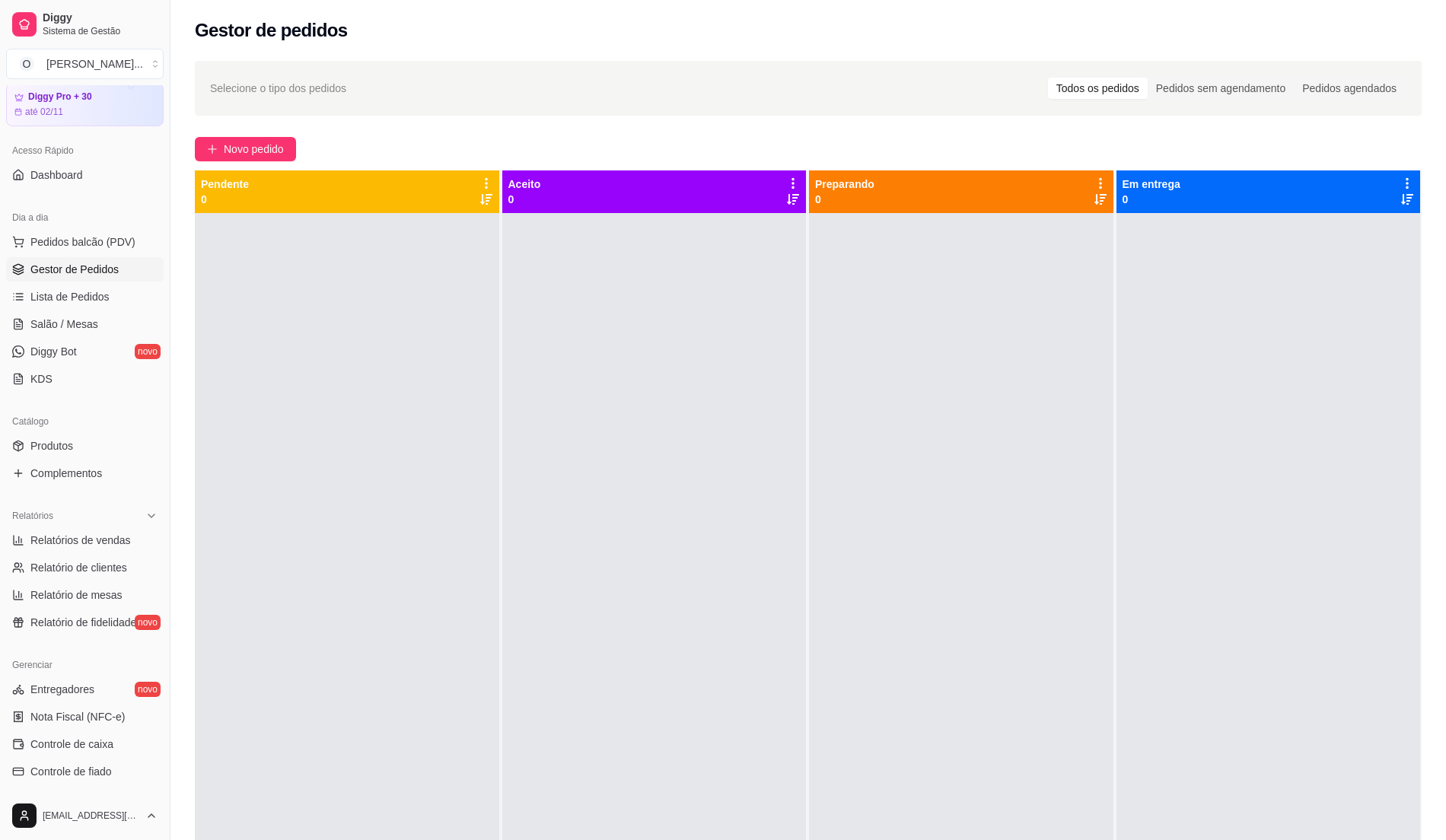
click at [94, 264] on span "Gestor de Pedidos" at bounding box center [74, 269] width 88 height 15
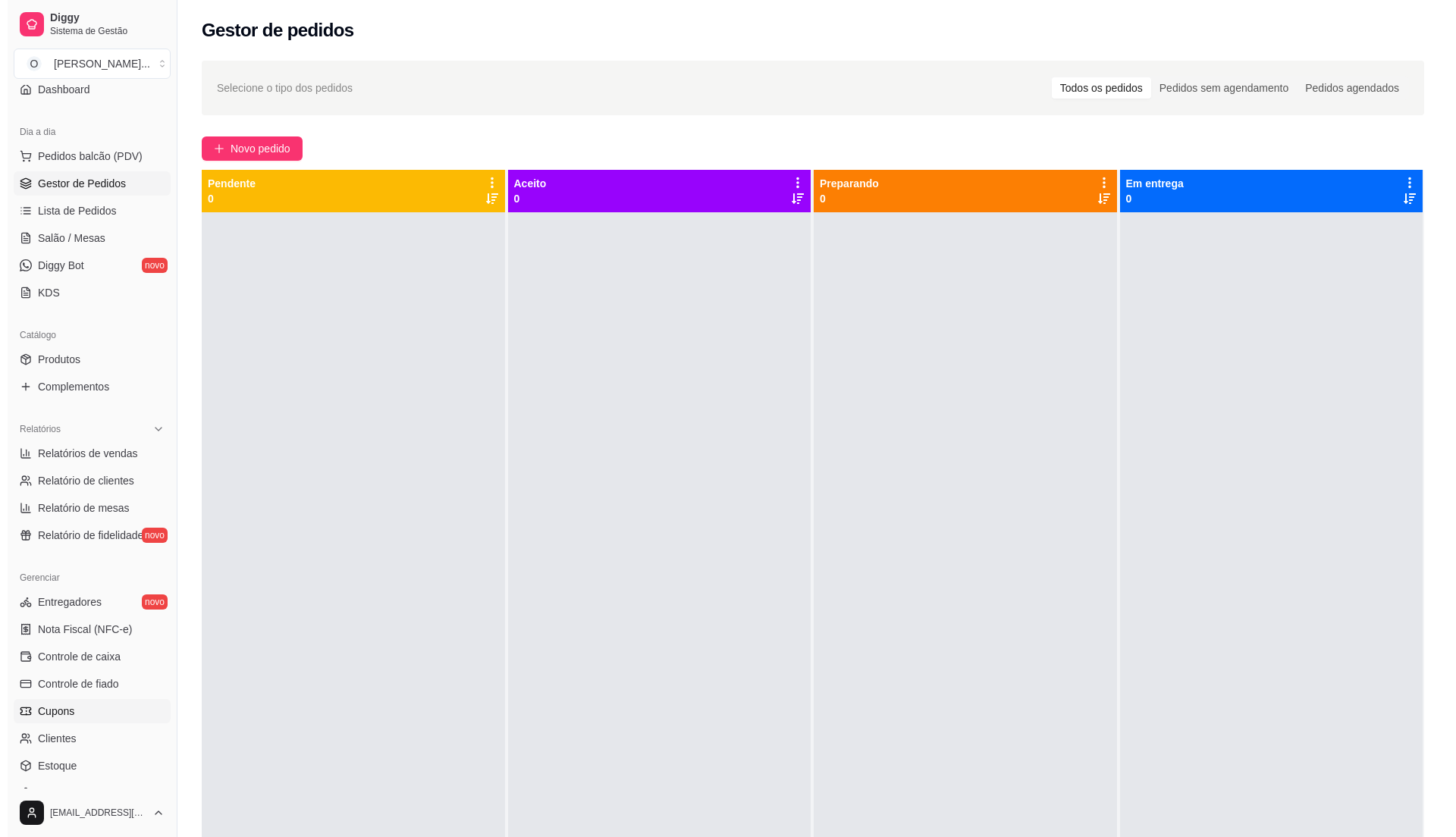
scroll to position [254, 0]
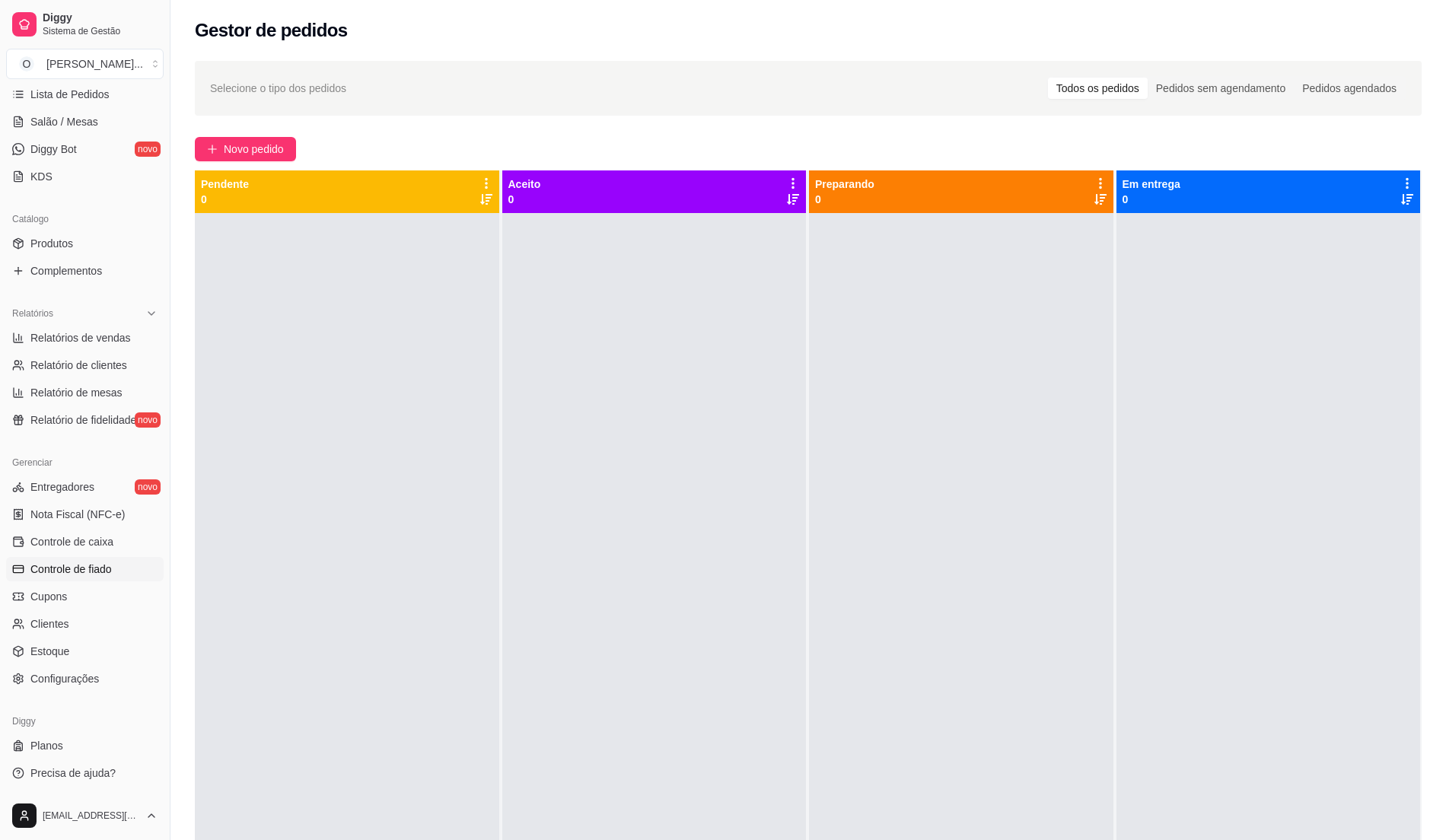
click at [104, 561] on span "Controle de fiado" at bounding box center [71, 569] width 82 height 15
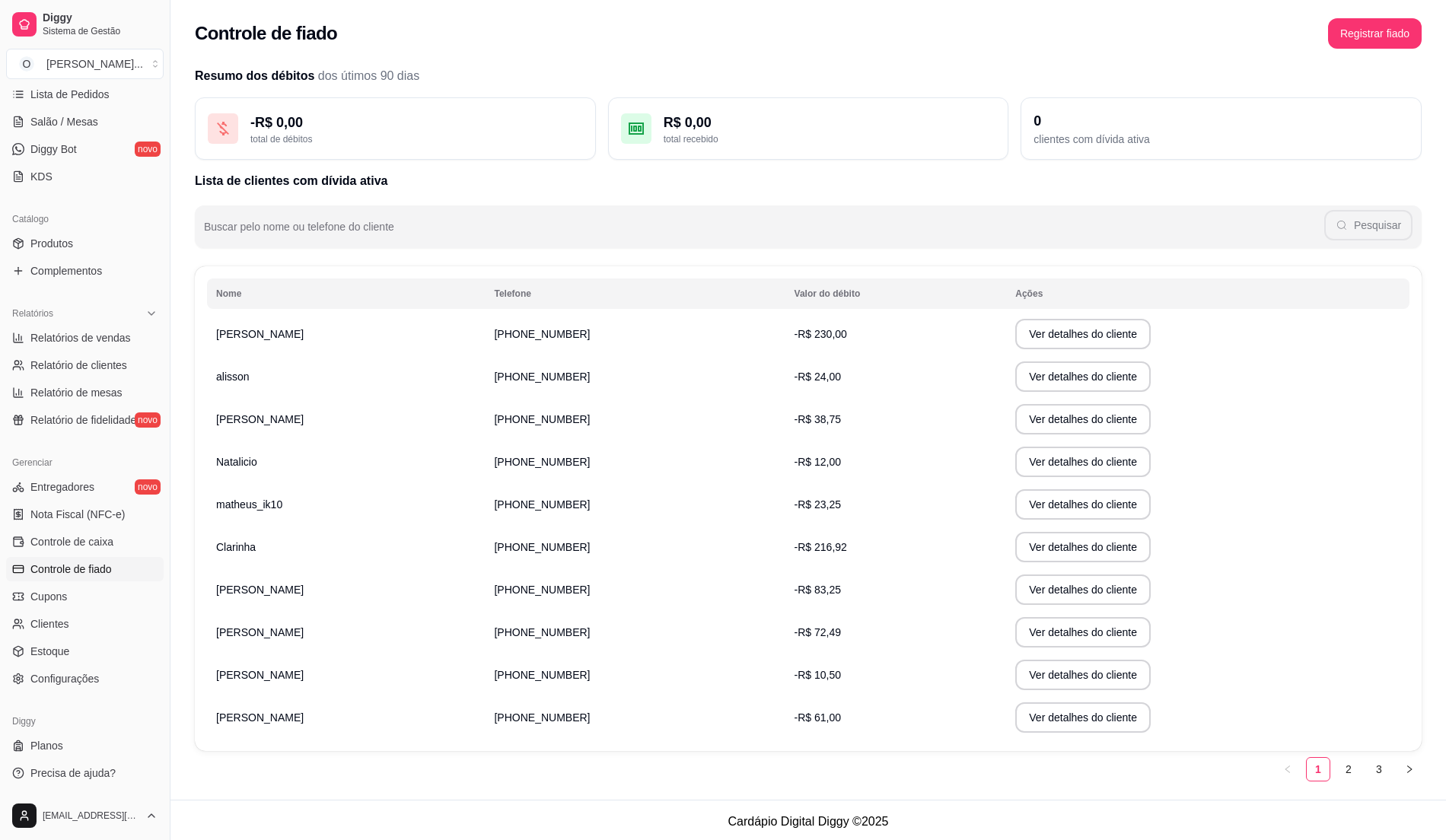
click at [320, 272] on div "Resumo dos débitos dos útimos 90 dias - R$ 0,00 total de débitos R$ 0,00 total …" at bounding box center [808, 424] width 1227 height 714
click at [325, 289] on th "Nome" at bounding box center [345, 294] width 278 height 30
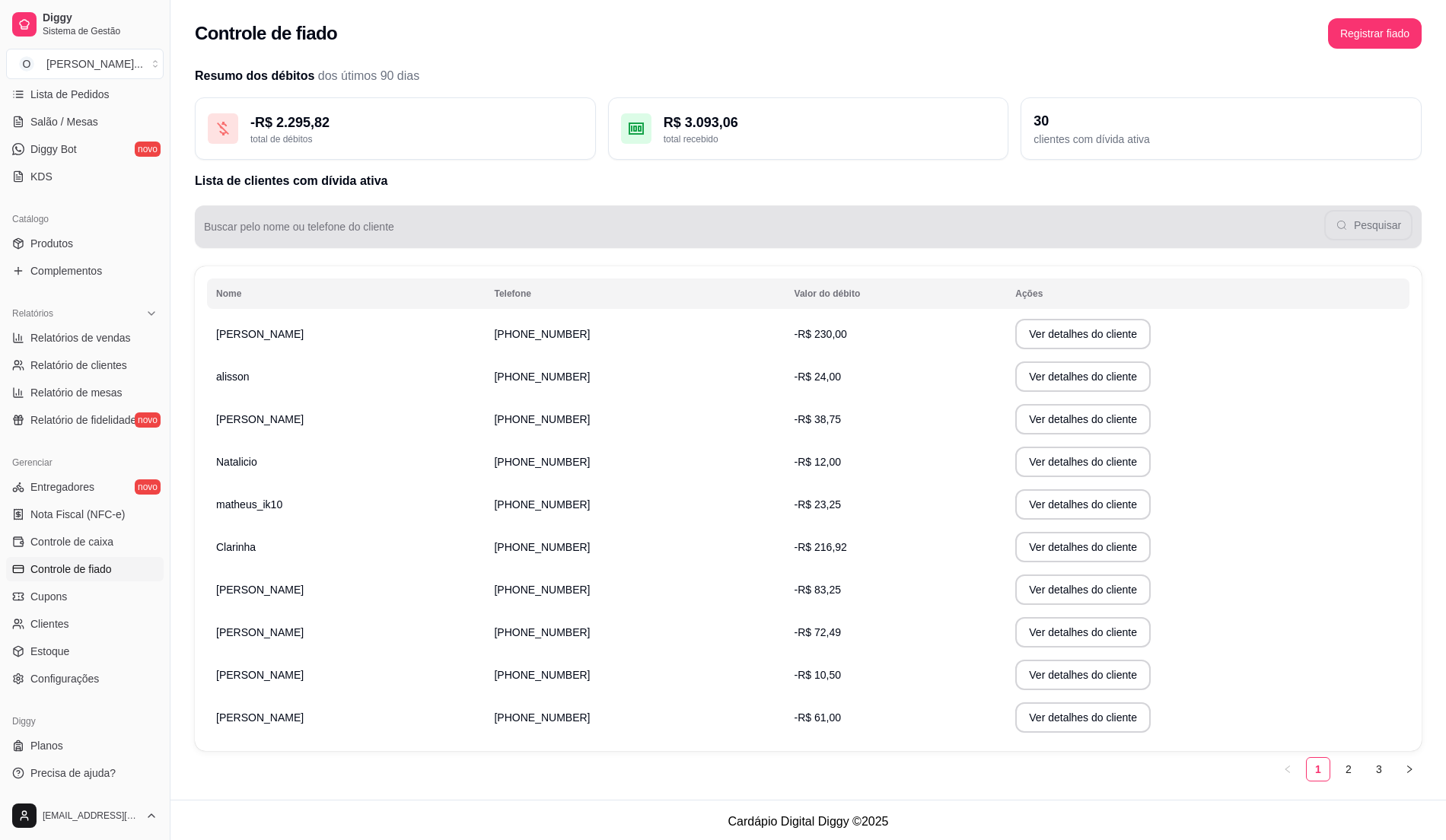
click at [345, 226] on div "Buscar pelo nome ou telefone do cliente Pesquisar" at bounding box center [808, 226] width 1227 height 43
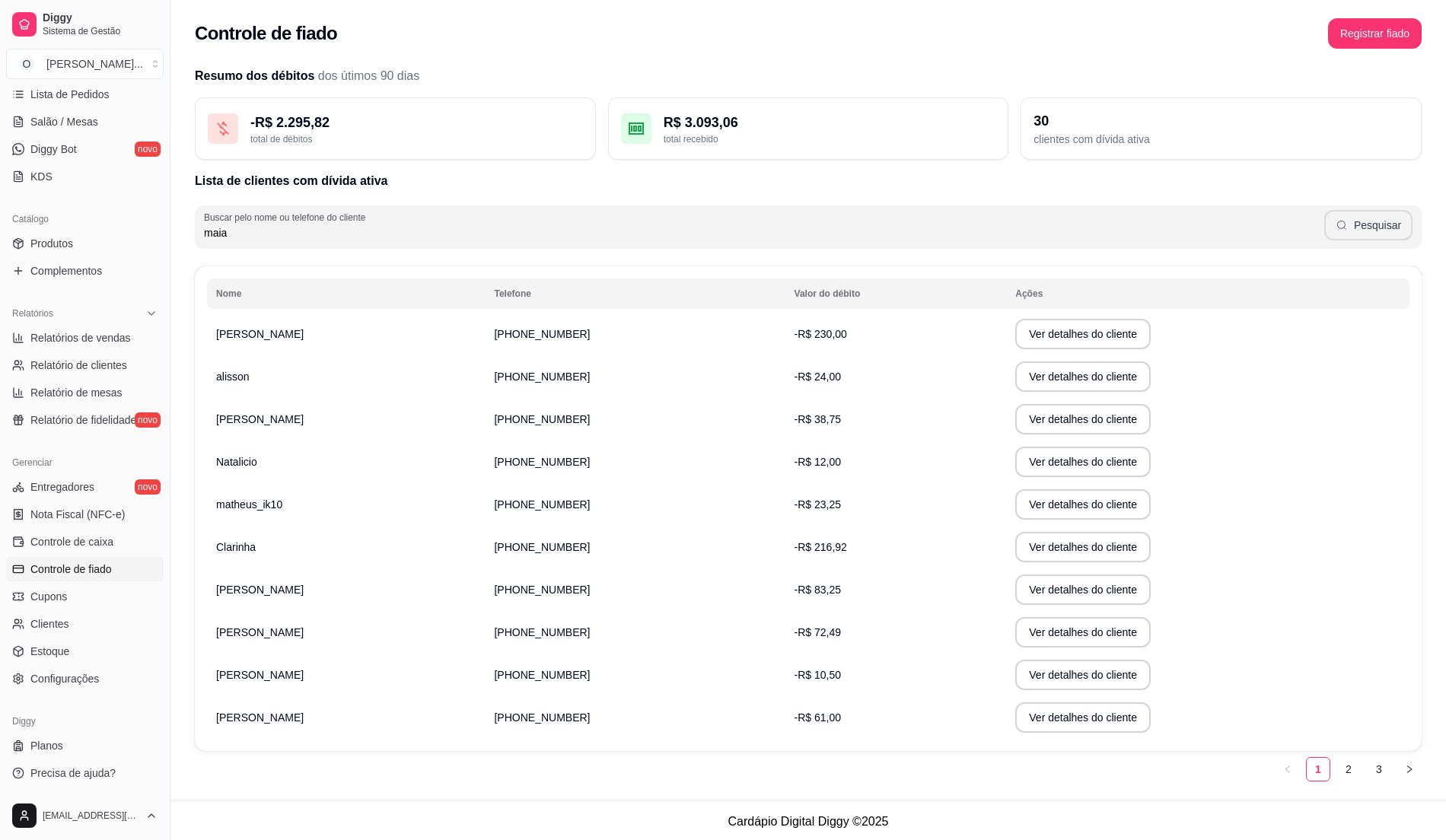
click at [1362, 225] on button "Pesquisar" at bounding box center [1368, 225] width 88 height 30
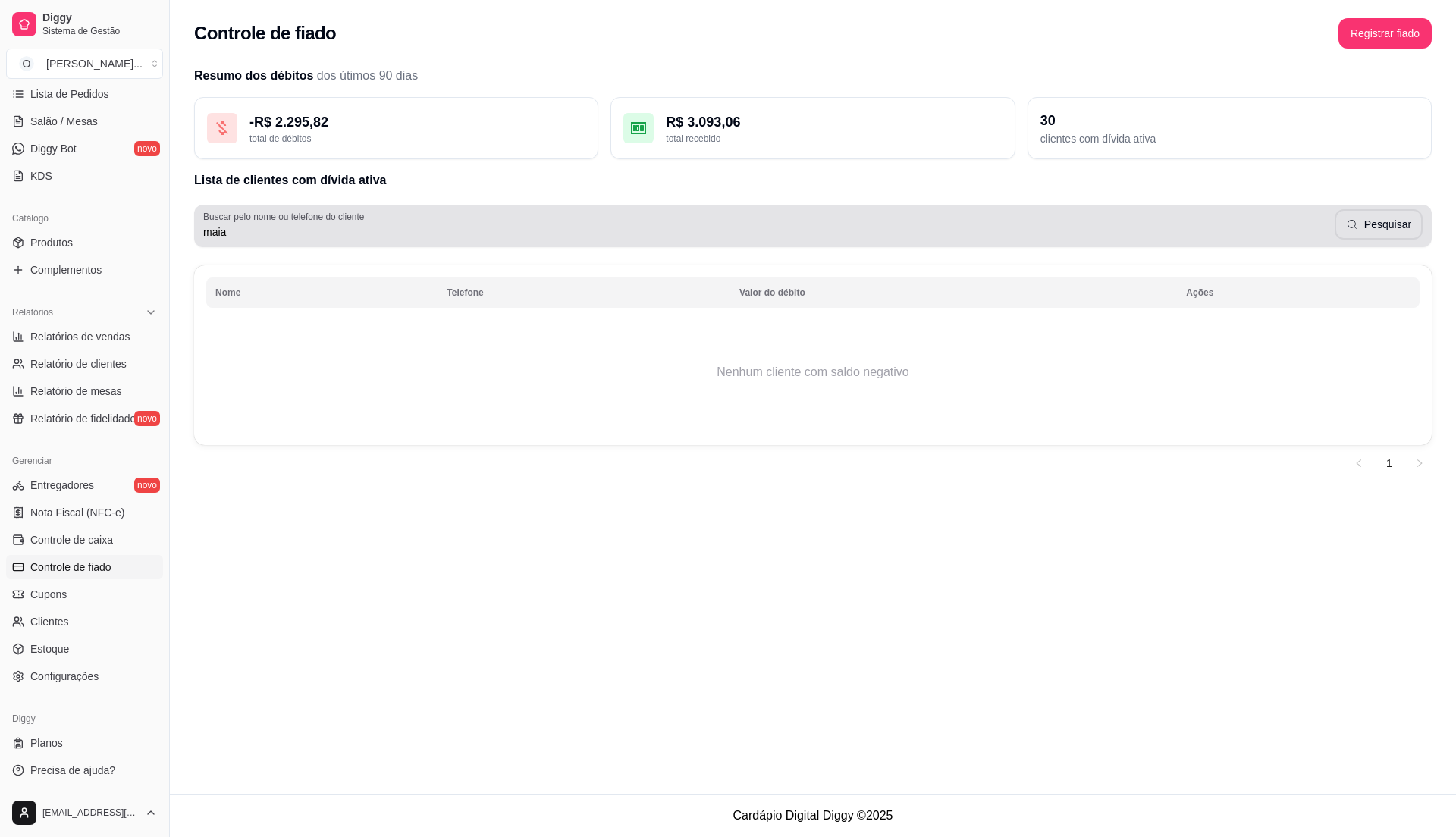
click at [229, 224] on input "maia" at bounding box center [768, 232] width 1132 height 15
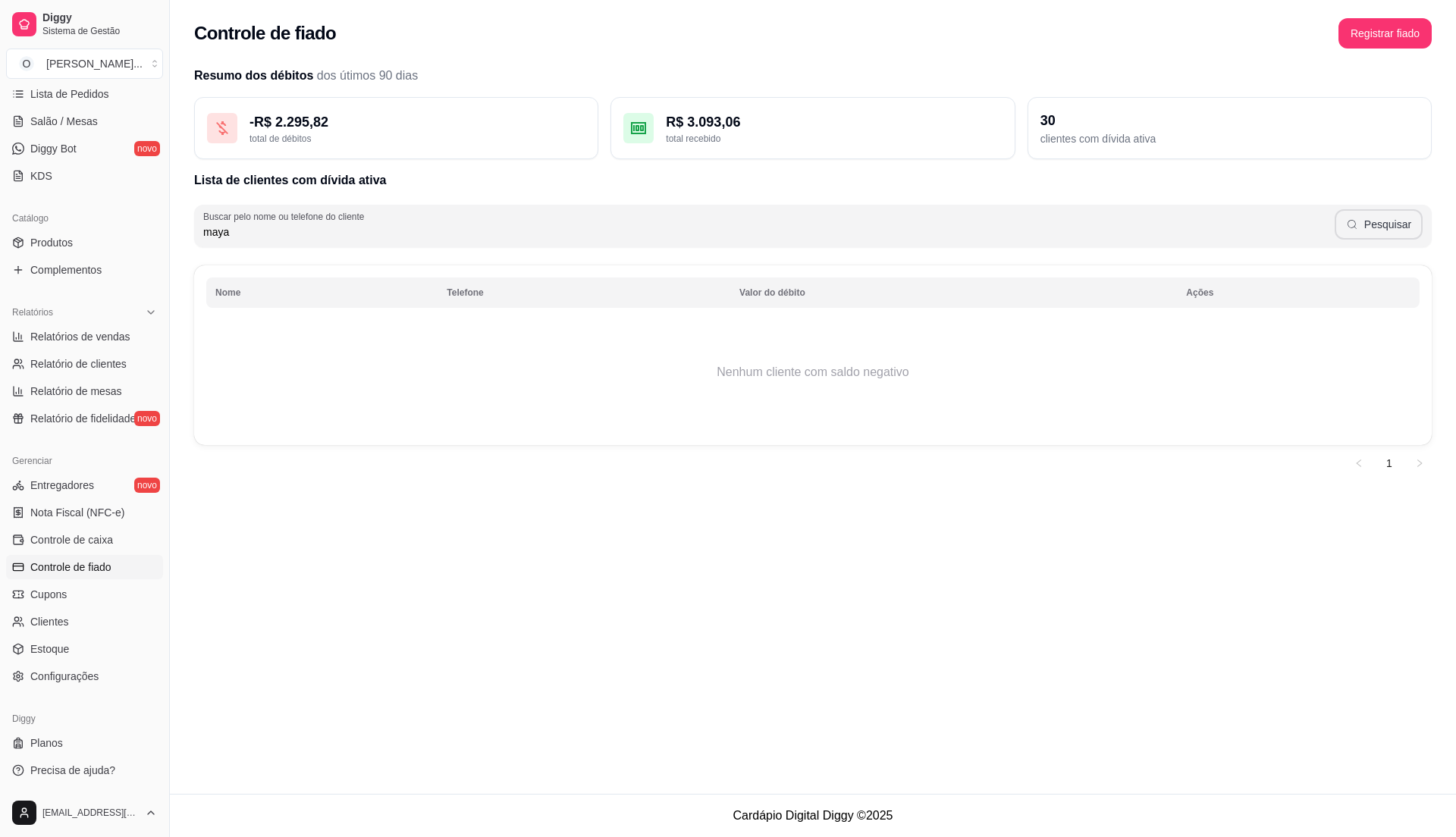
click at [1394, 221] on button "Pesquisar" at bounding box center [1379, 224] width 88 height 30
click at [1053, 341] on button "Ver detalhes do cliente" at bounding box center [1088, 333] width 131 height 30
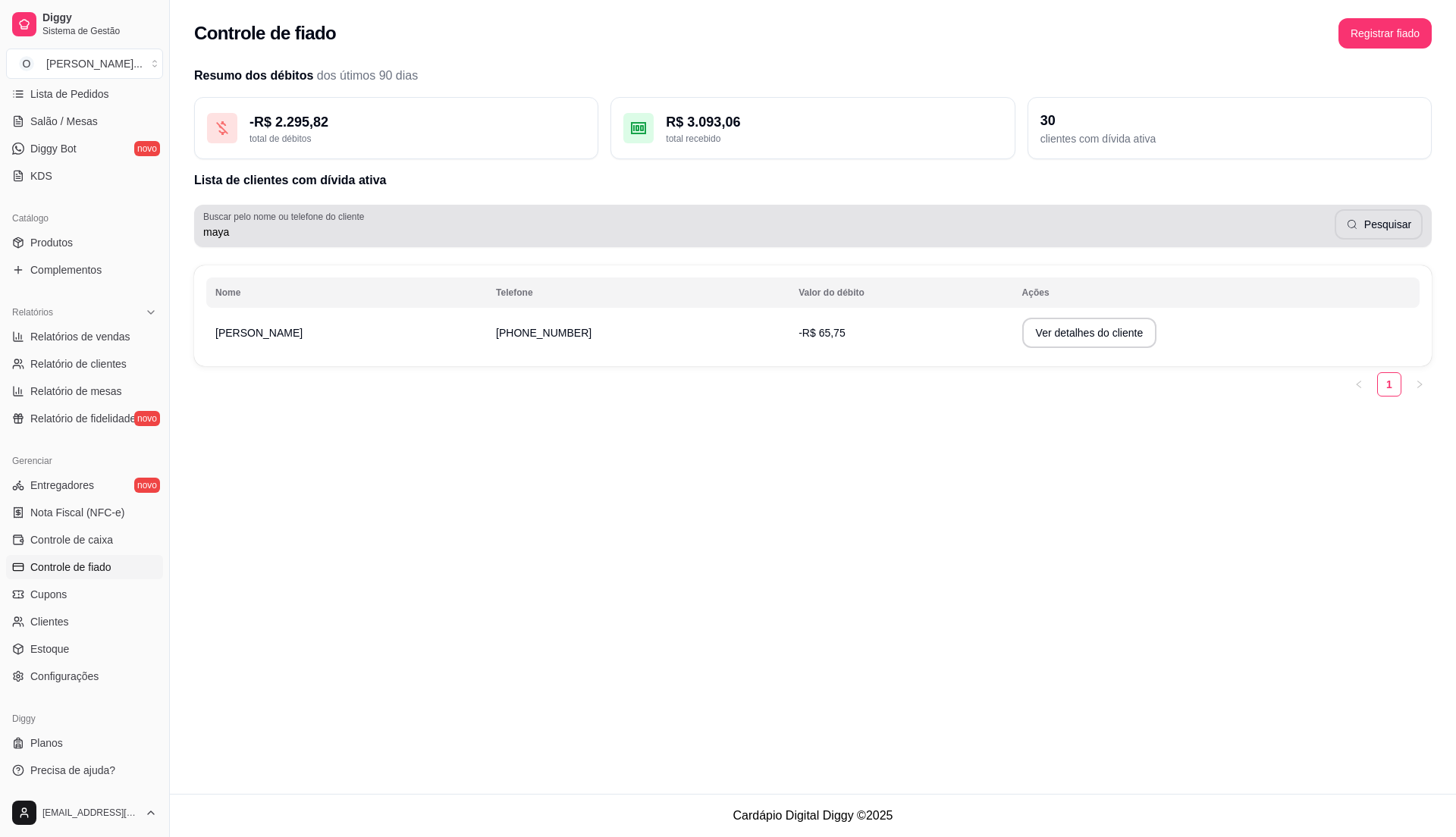
click at [304, 239] on input "maya" at bounding box center [768, 232] width 1132 height 15
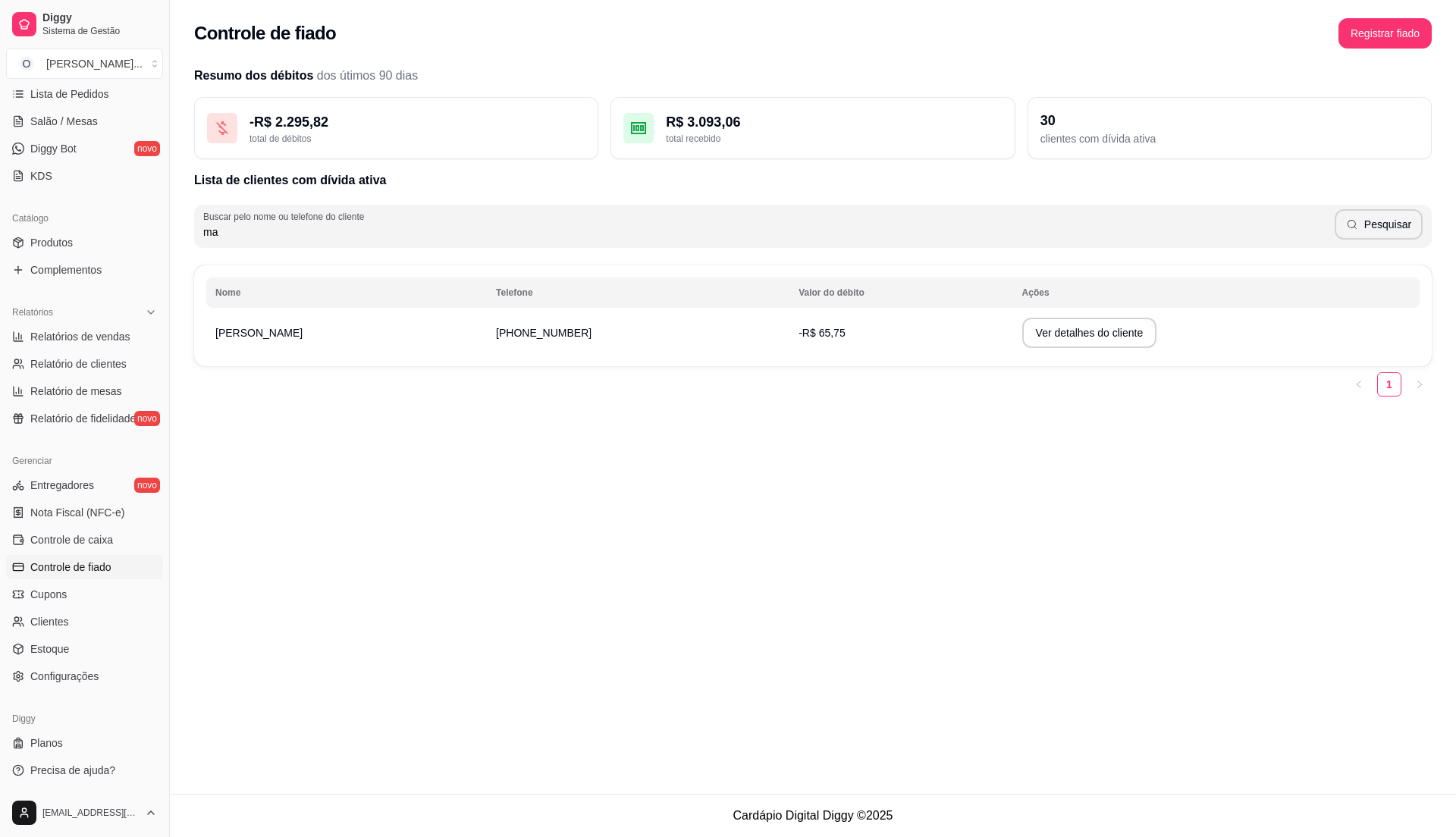
type input "m"
type input "vitoria"
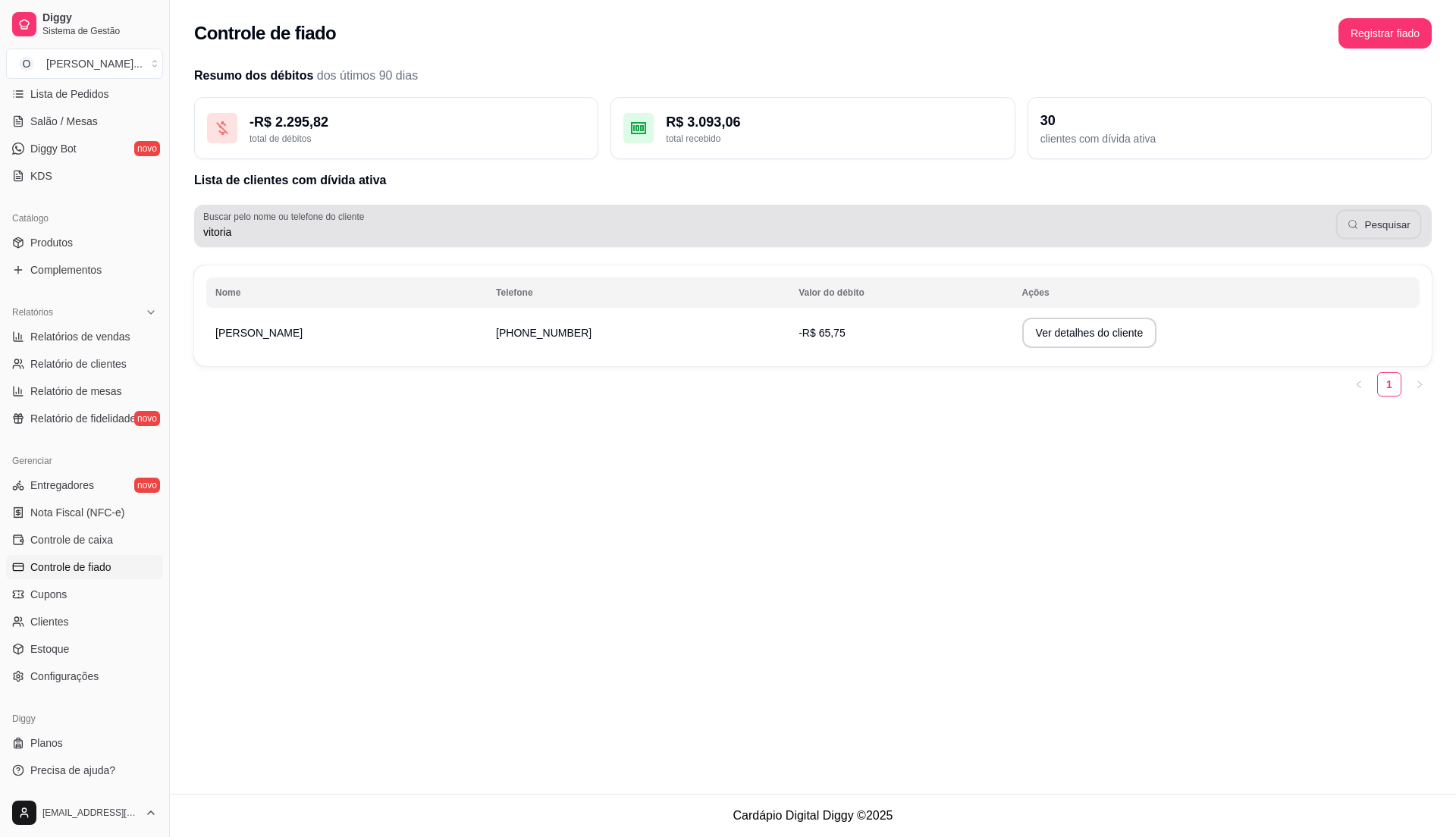
click at [1382, 222] on button "Pesquisar" at bounding box center [1379, 225] width 86 height 30
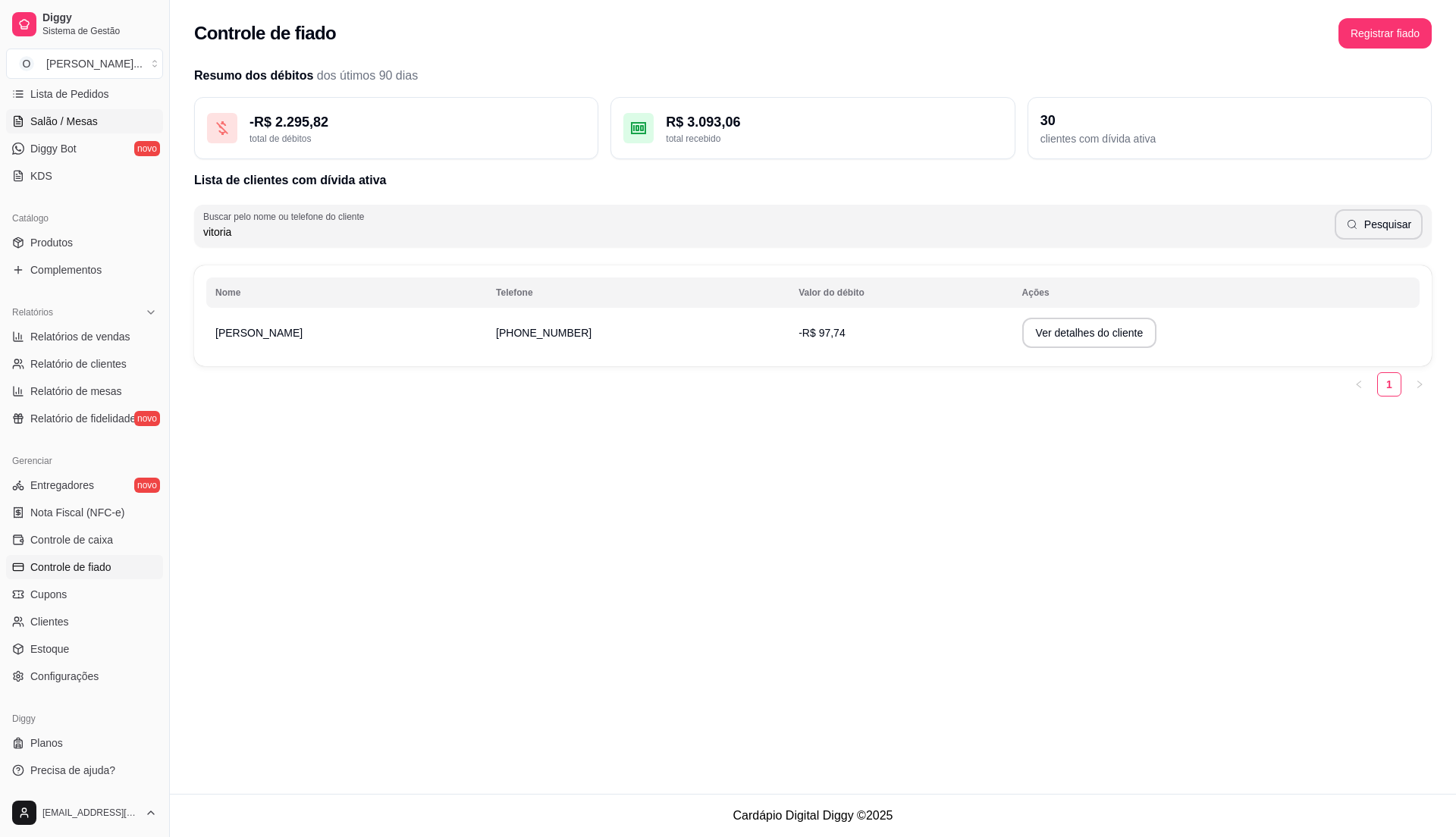
click at [77, 127] on span "Salão / Mesas" at bounding box center [63, 121] width 67 height 15
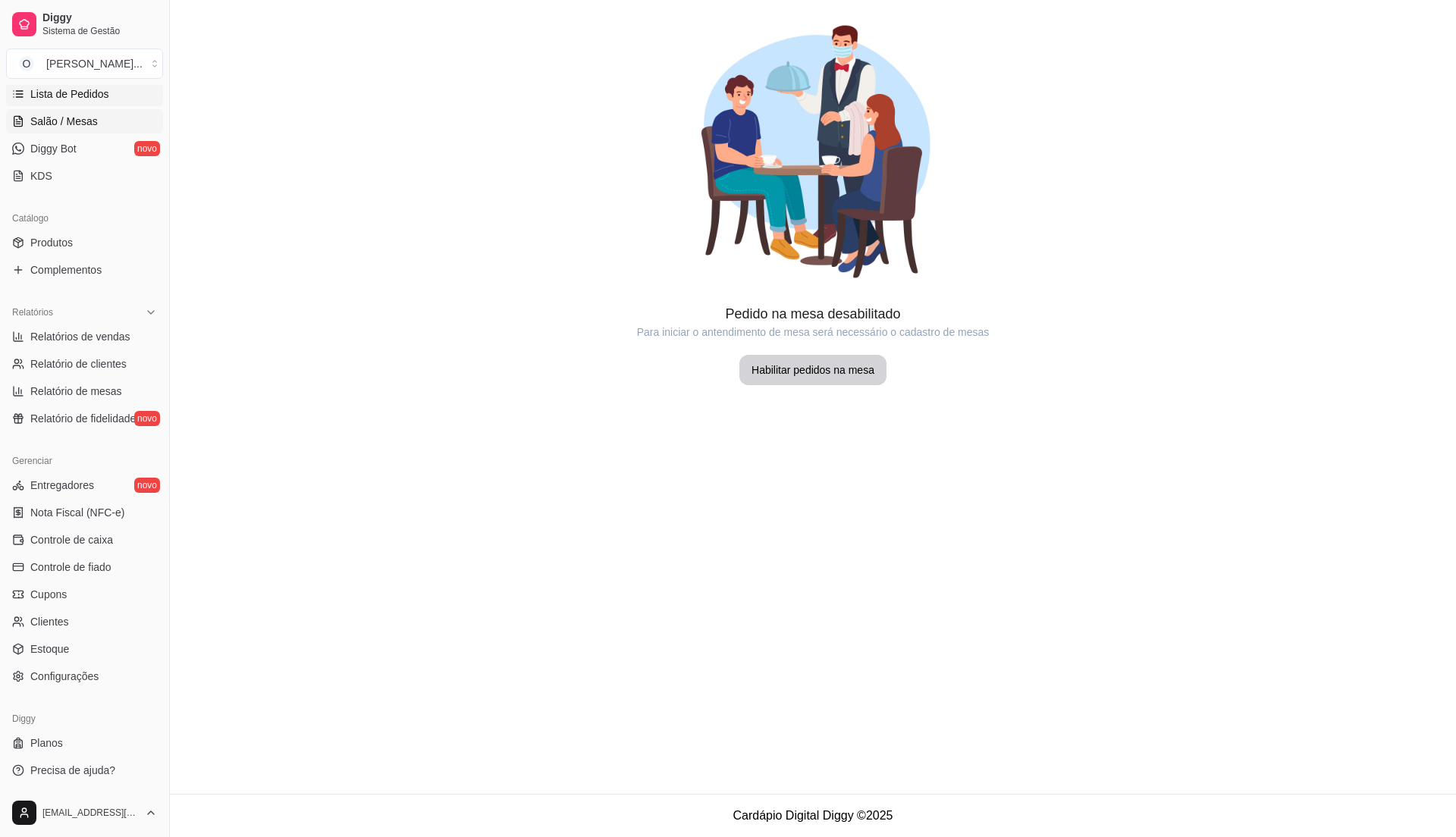
click at [83, 95] on span "Lista de Pedidos" at bounding box center [69, 94] width 79 height 15
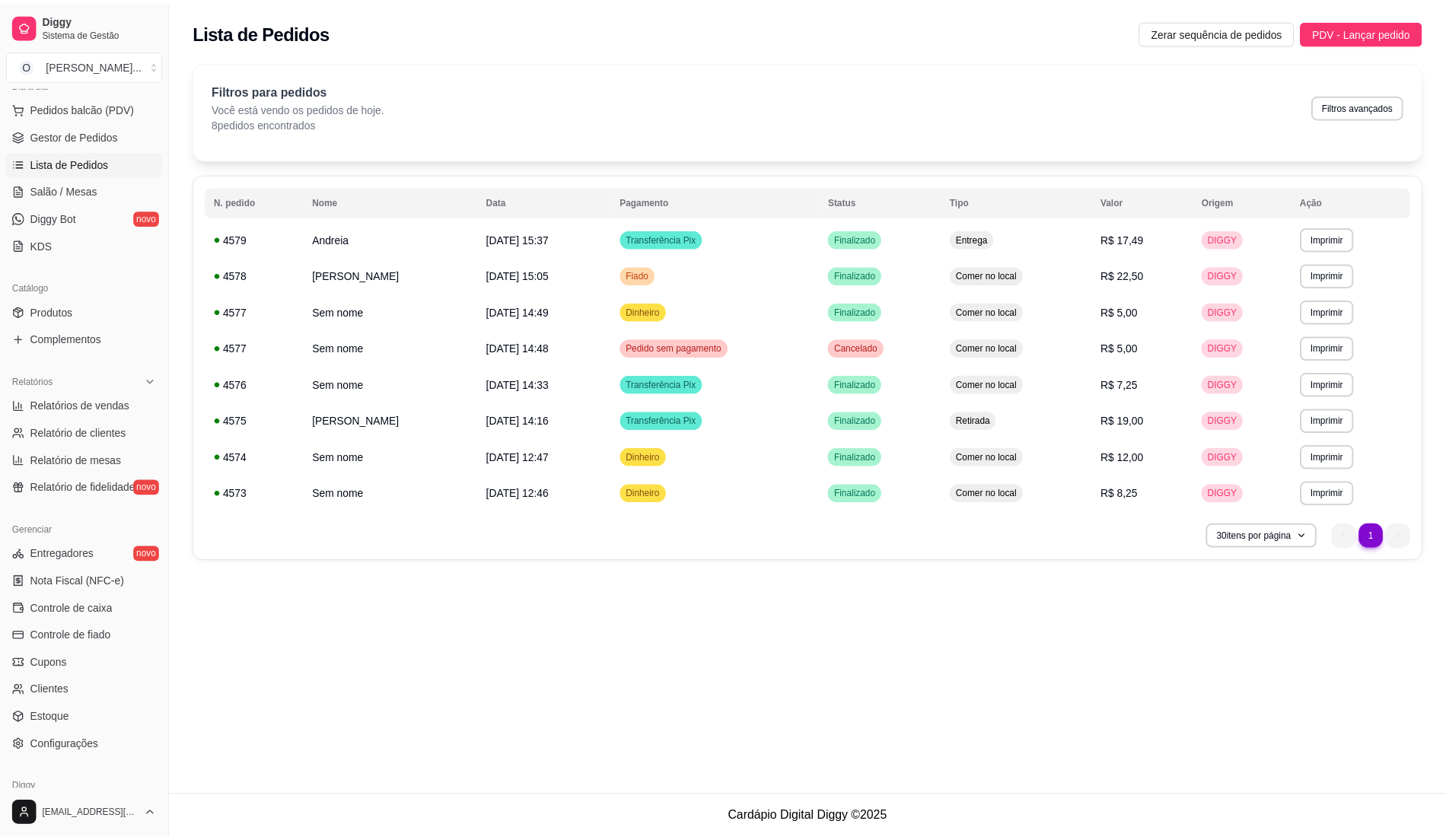
scroll to position [153, 0]
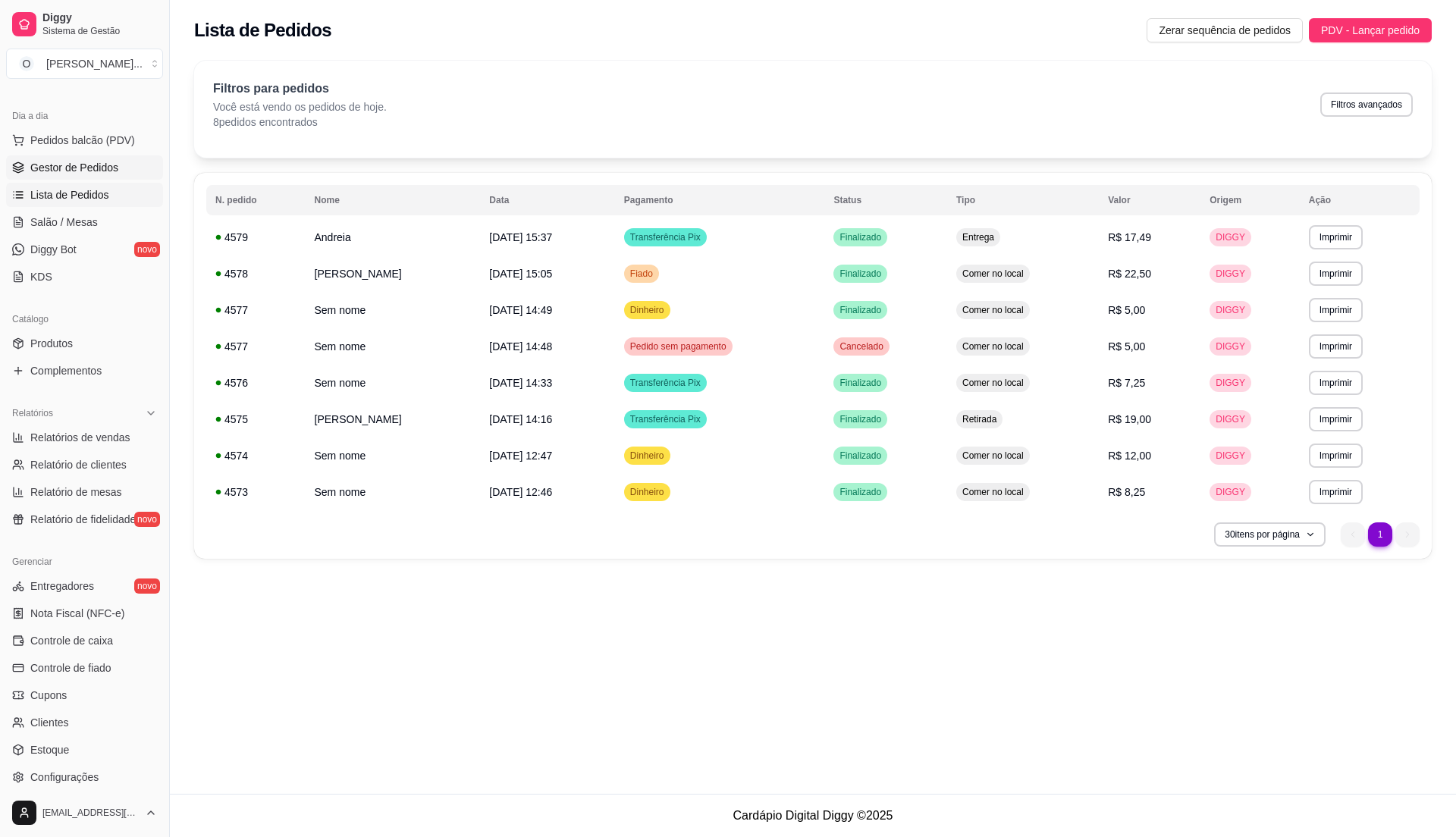
click at [85, 170] on span "Gestor de Pedidos" at bounding box center [74, 167] width 88 height 15
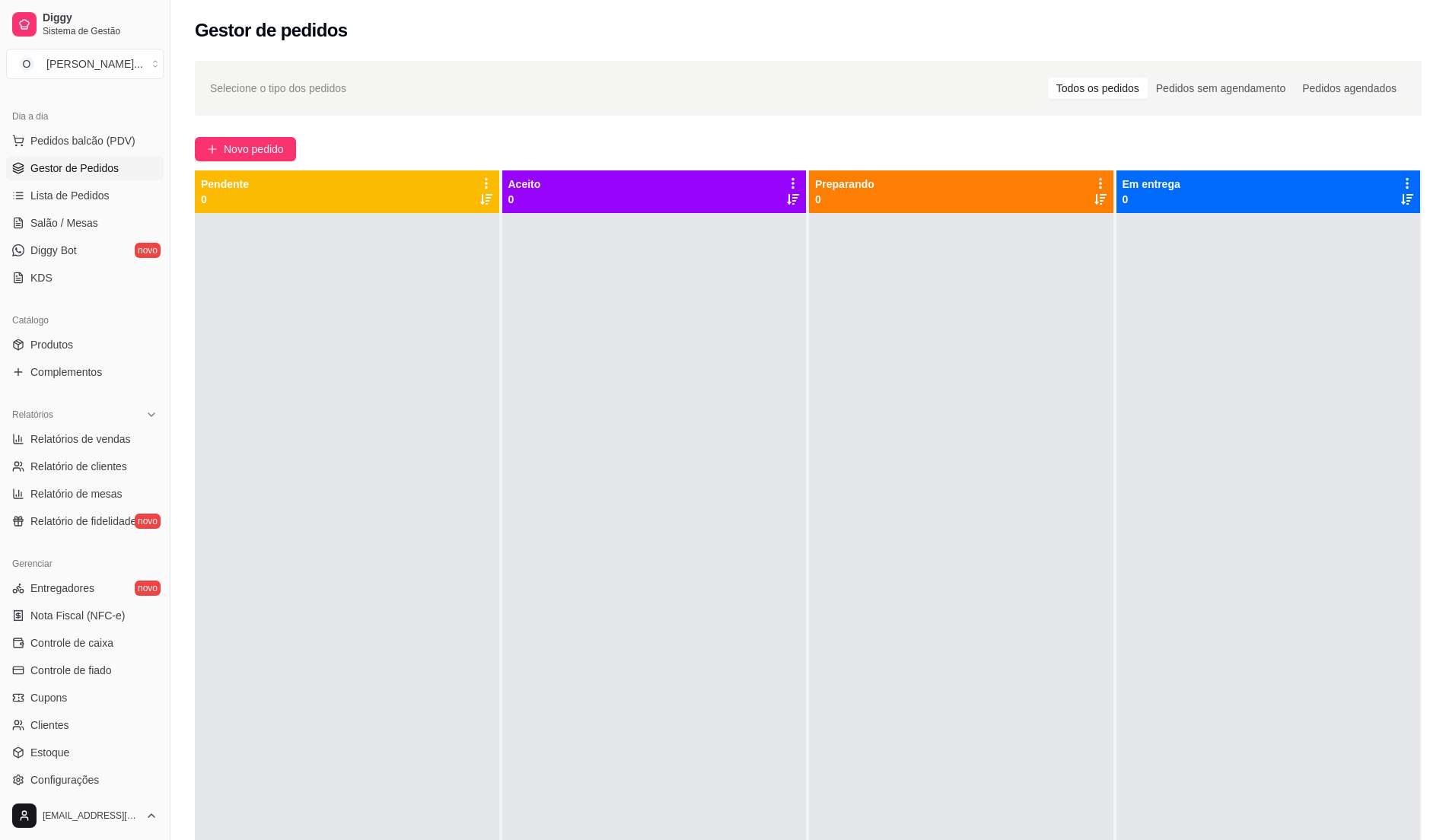
drag, startPoint x: 405, startPoint y: 391, endPoint x: 233, endPoint y: 307, distance: 191.4
click at [403, 391] on div at bounding box center [346, 632] width 305 height 840
click at [108, 138] on span "Pedidos balcão (PDV)" at bounding box center [83, 141] width 105 height 15
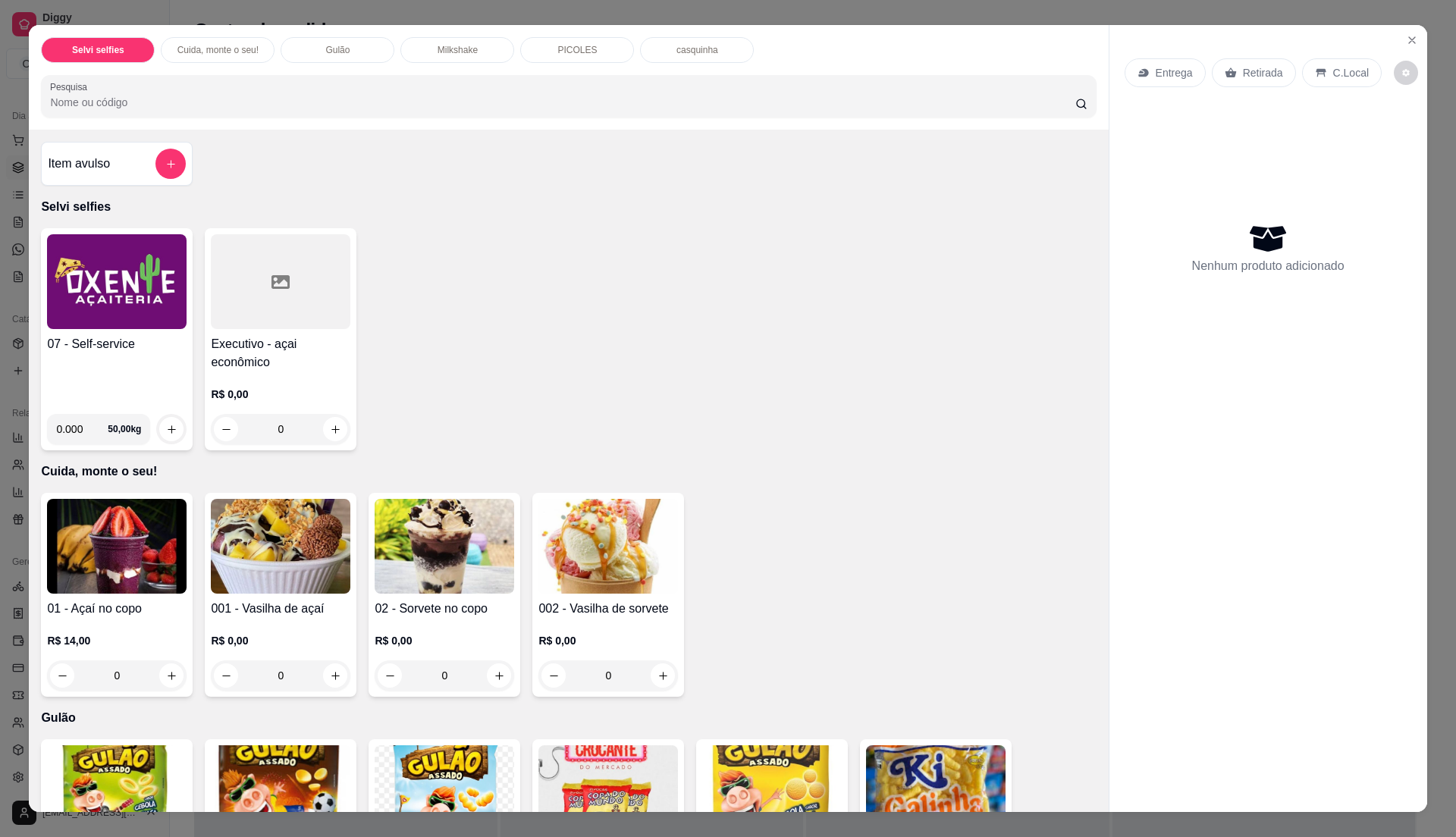
click at [714, 265] on div "07 - Self-service 0.000 50,00 kg Executivo - açai econômico R$ 0,00 0" at bounding box center [568, 339] width 1055 height 222
click at [1409, 39] on icon "Close" at bounding box center [1412, 40] width 12 height 12
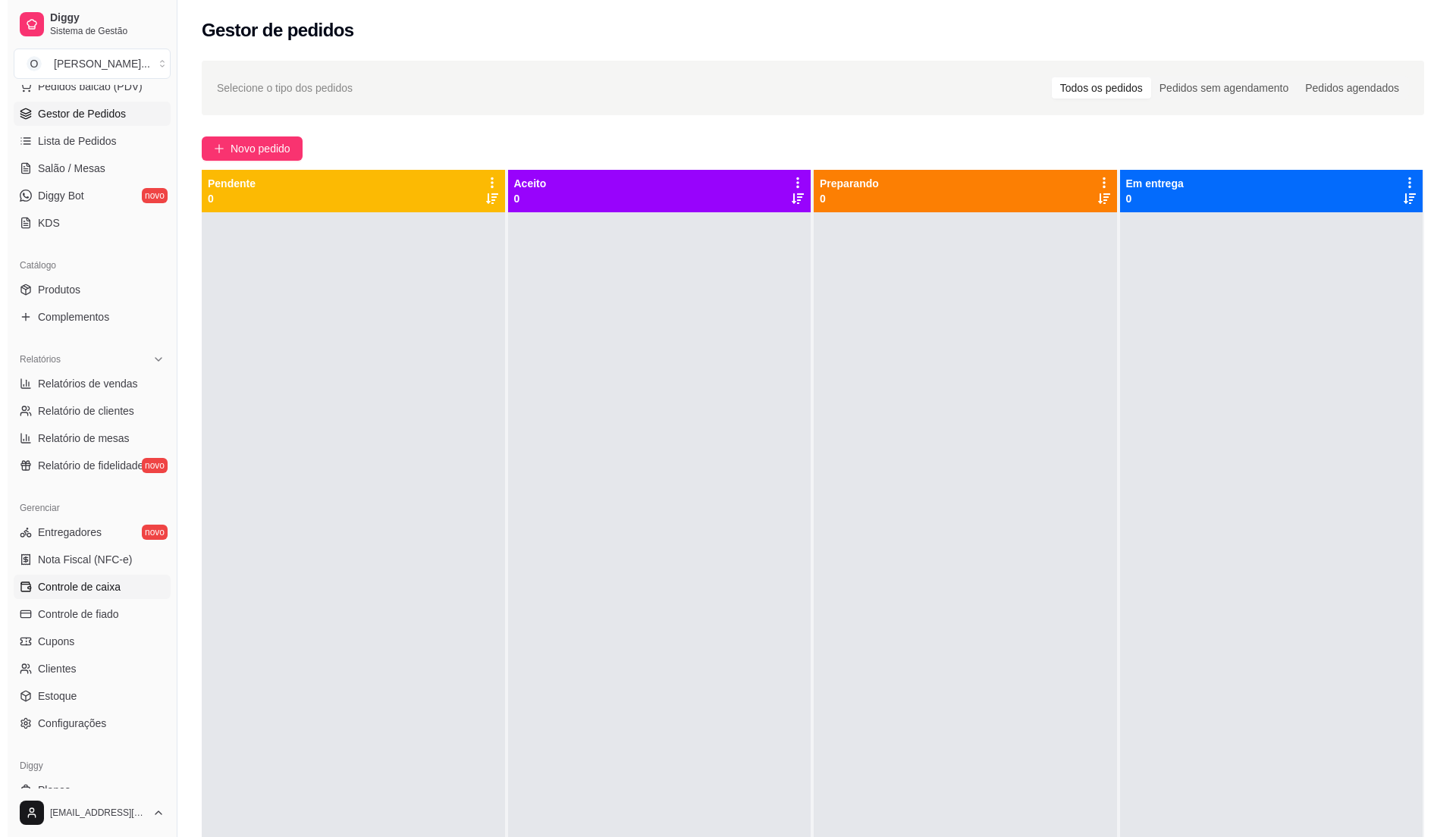
scroll to position [254, 0]
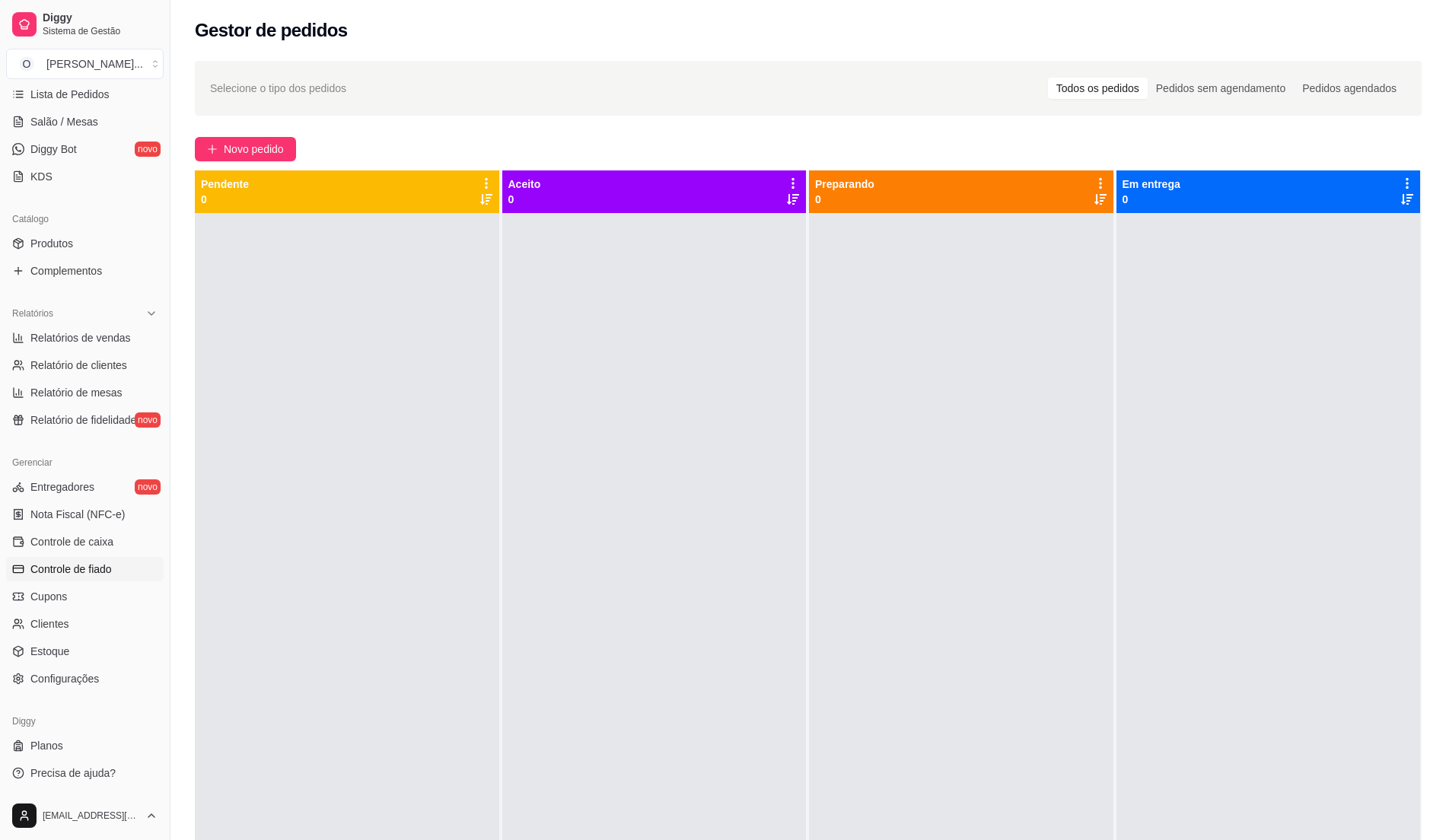
click at [98, 566] on span "Controle de fiado" at bounding box center [71, 569] width 82 height 15
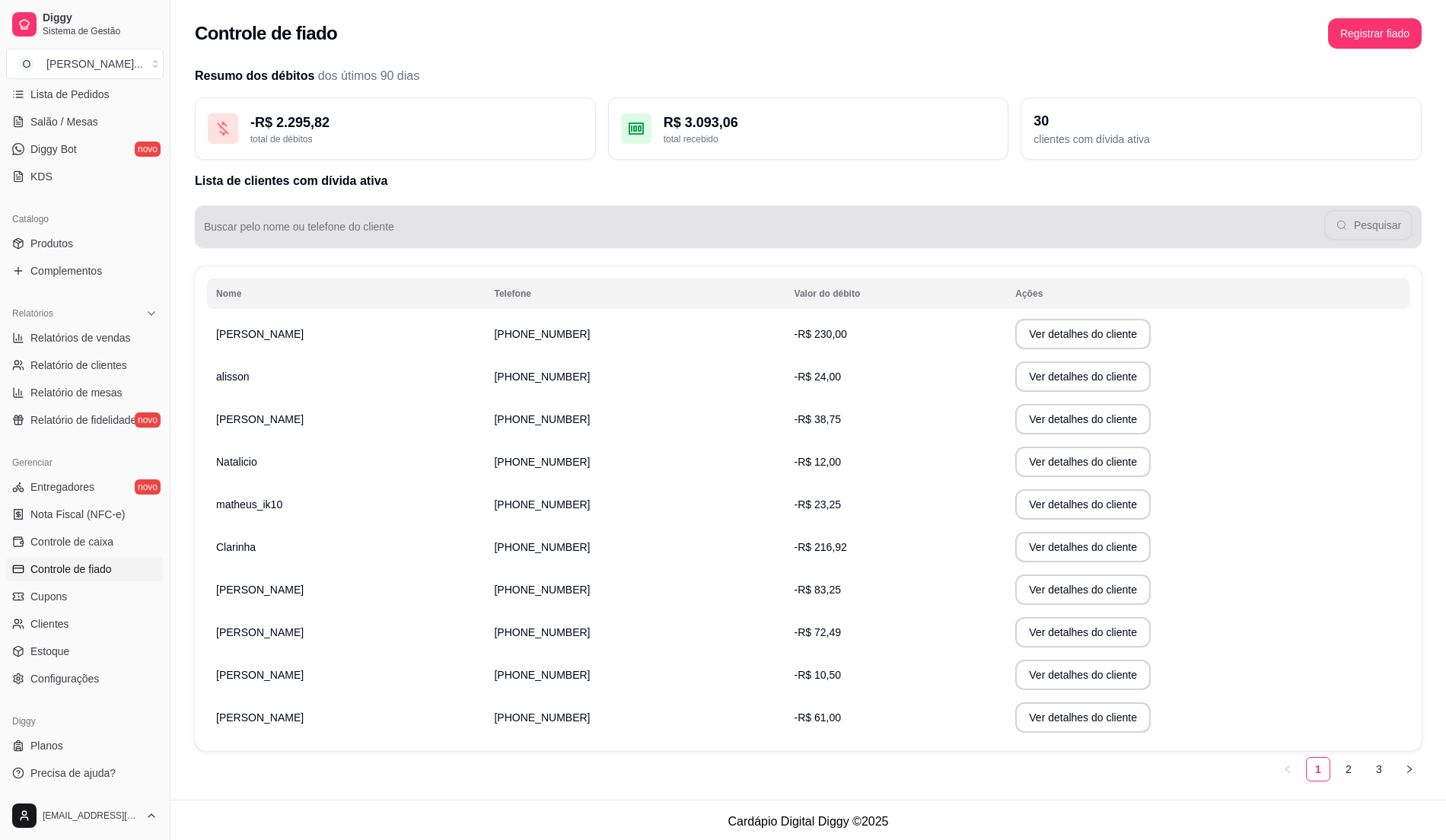
click at [344, 217] on div "Pesquisar" at bounding box center [808, 227] width 1208 height 30
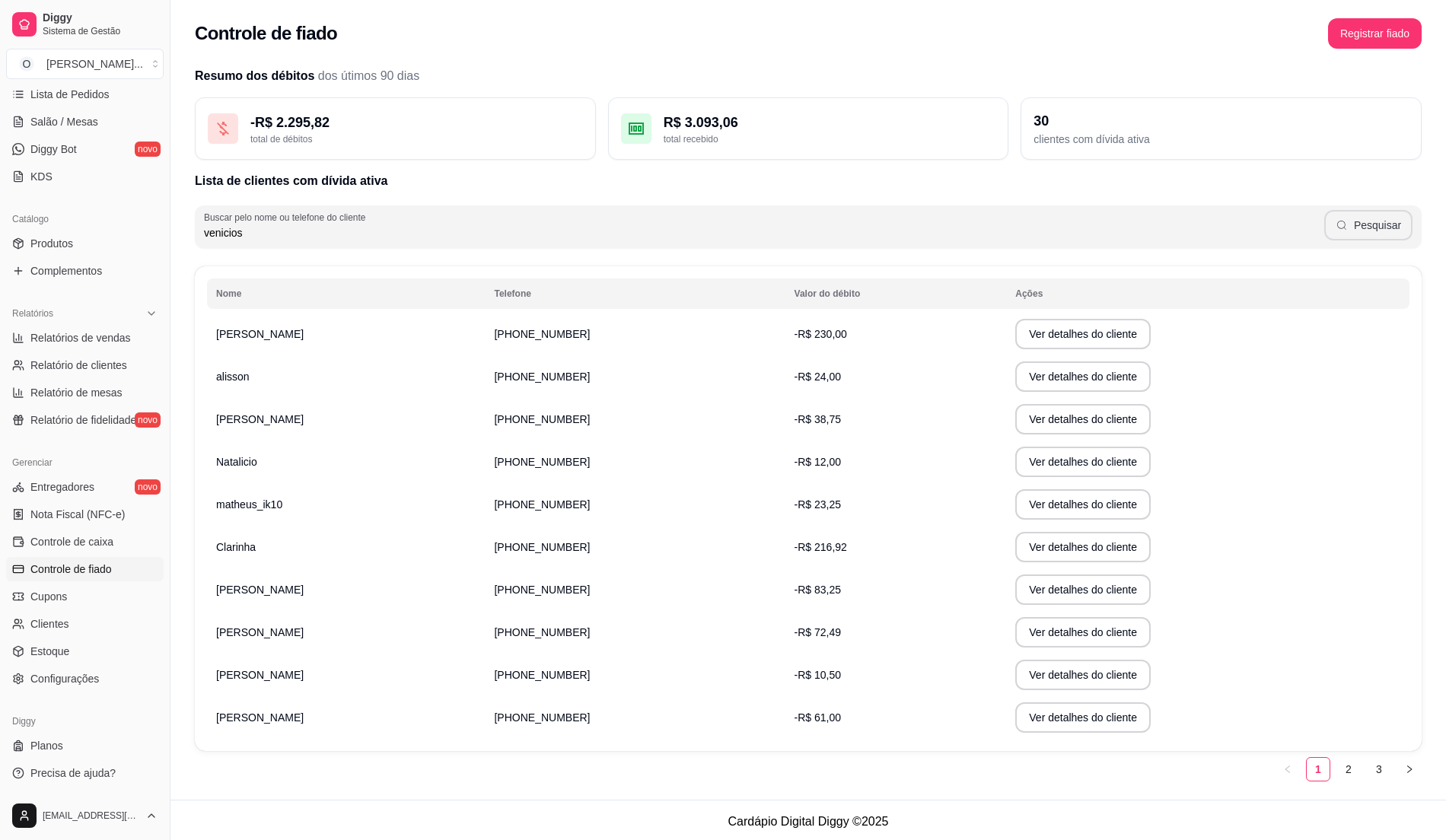
click at [1396, 219] on button "Pesquisar" at bounding box center [1368, 225] width 88 height 30
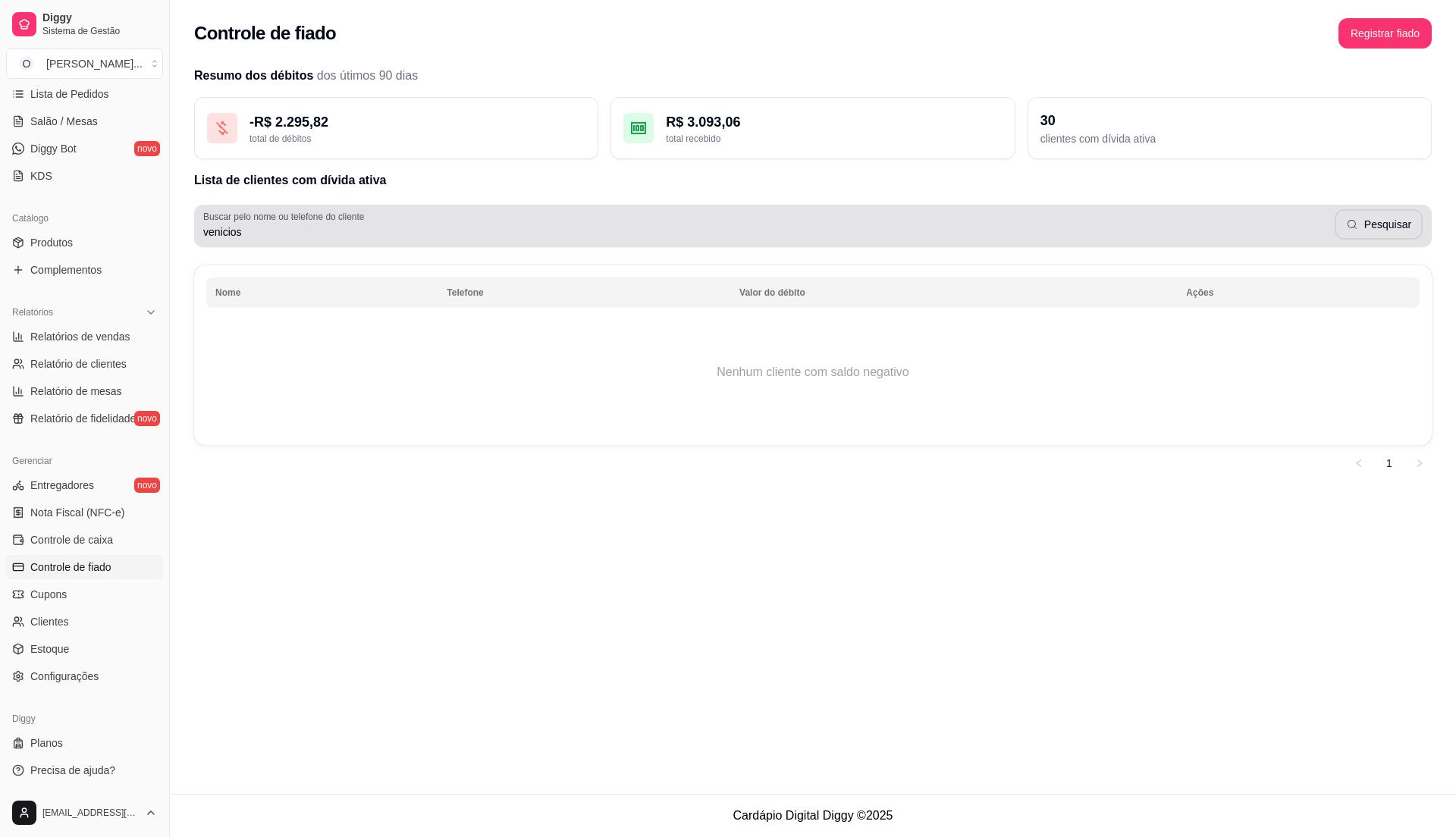
click at [244, 229] on input "venicios" at bounding box center [768, 232] width 1132 height 15
click at [1372, 229] on button "Pesquisar" at bounding box center [1379, 225] width 86 height 30
click at [283, 231] on input "venicio" at bounding box center [768, 232] width 1132 height 15
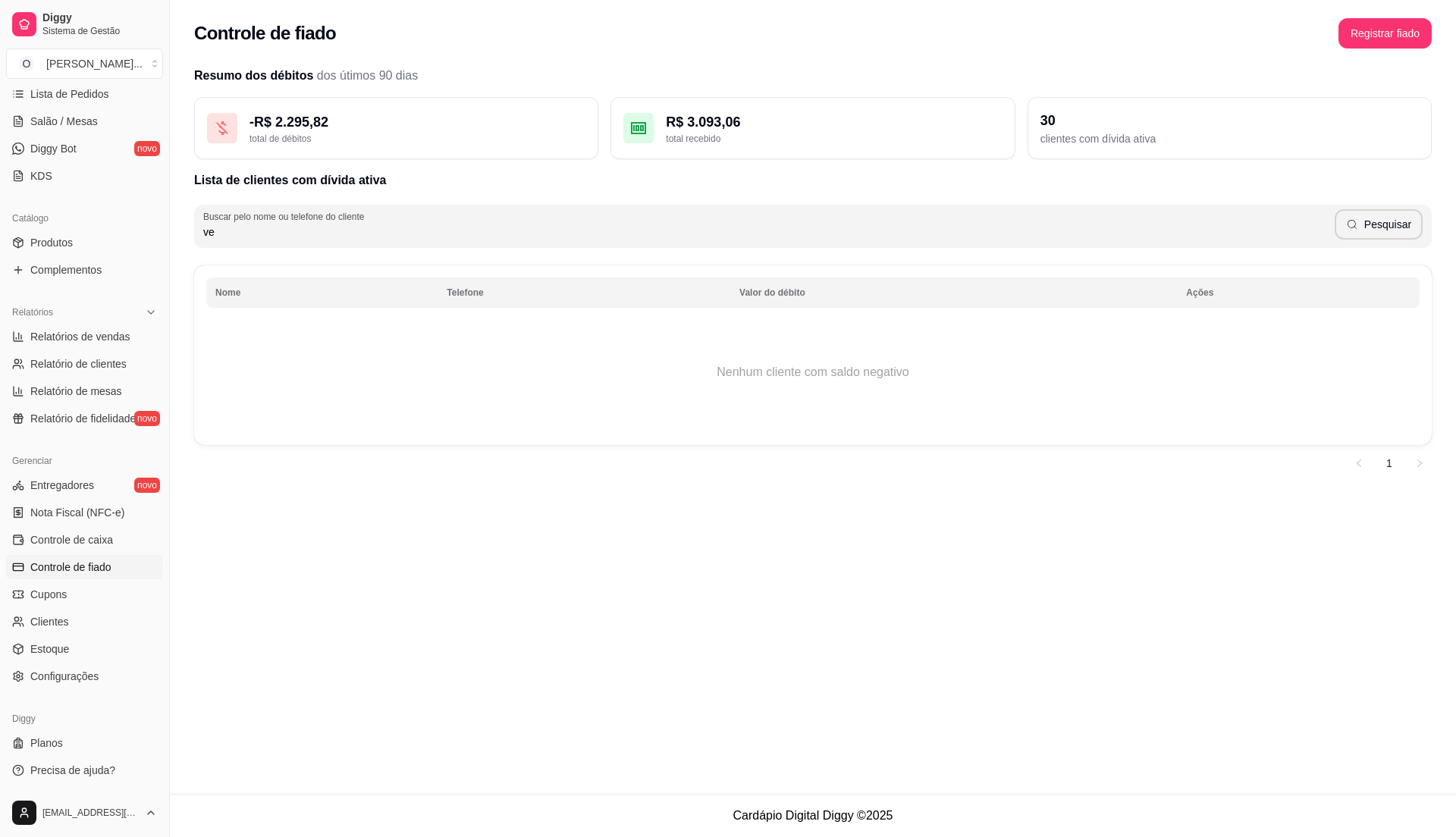
type input "v"
click at [1384, 229] on button "Pesquisar" at bounding box center [1379, 224] width 88 height 30
click at [373, 224] on input "vinicios" at bounding box center [768, 232] width 1132 height 15
type input "v"
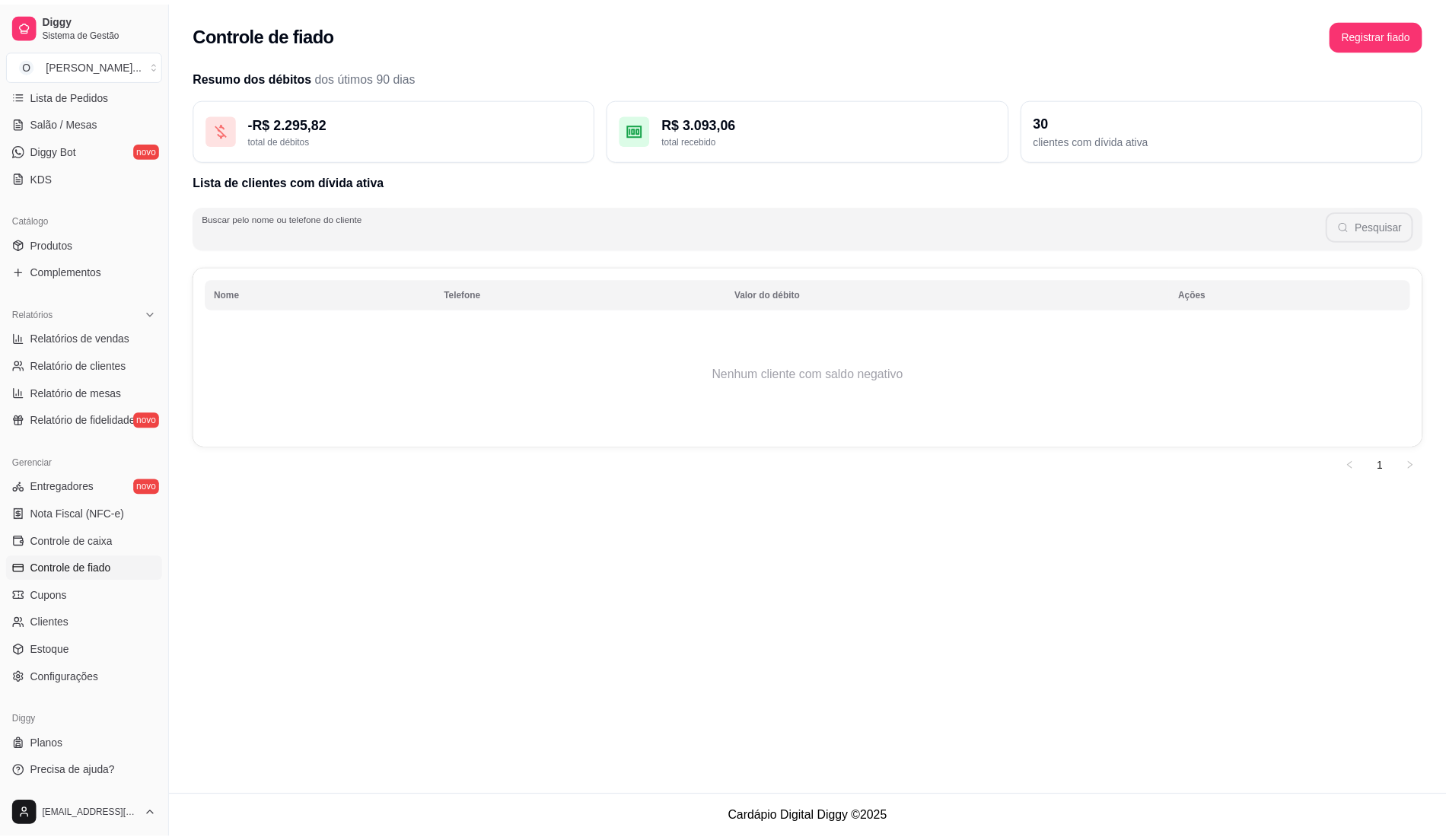
scroll to position [153, 0]
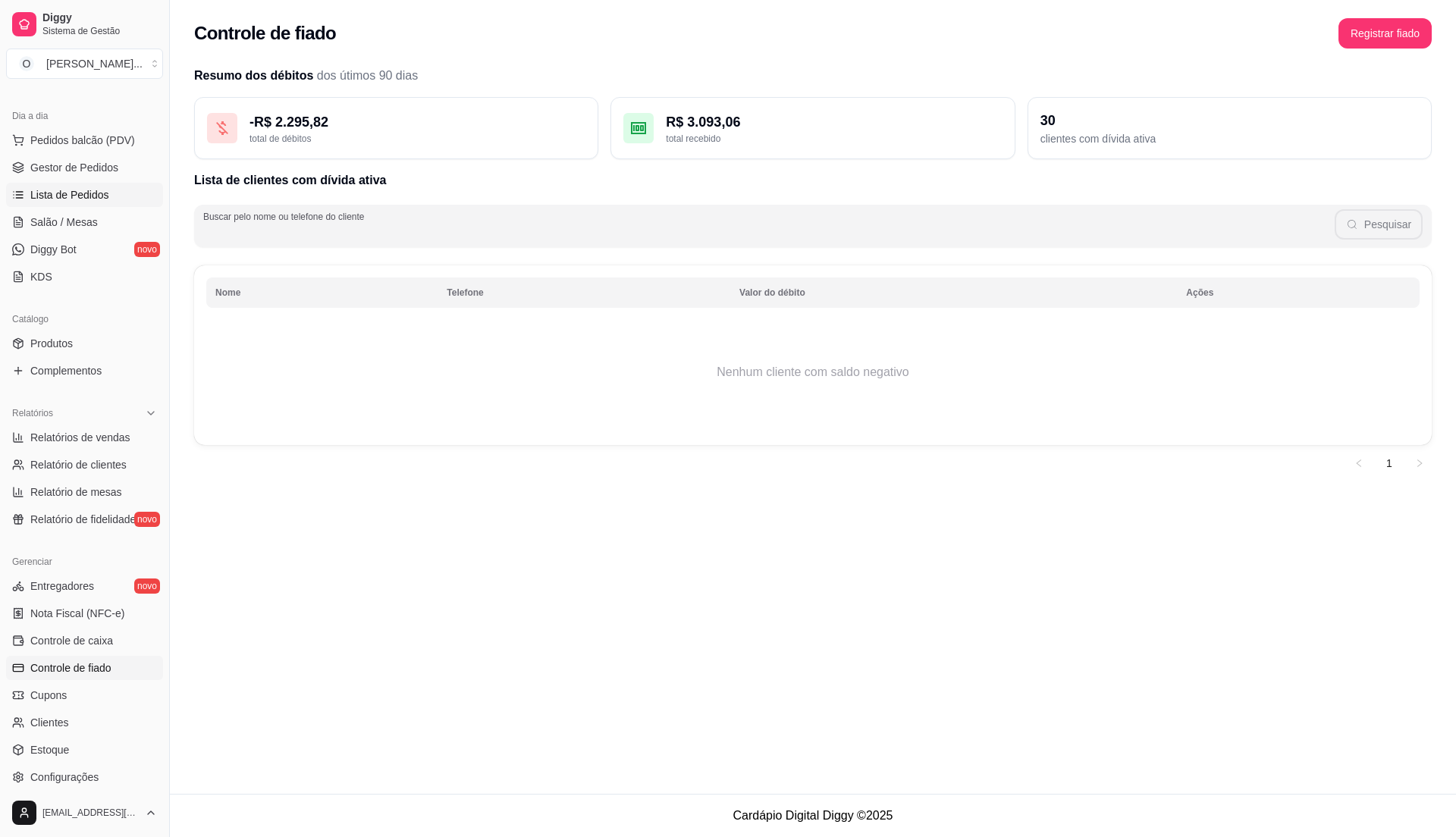
click at [83, 183] on link "Lista de Pedidos" at bounding box center [84, 194] width 157 height 24
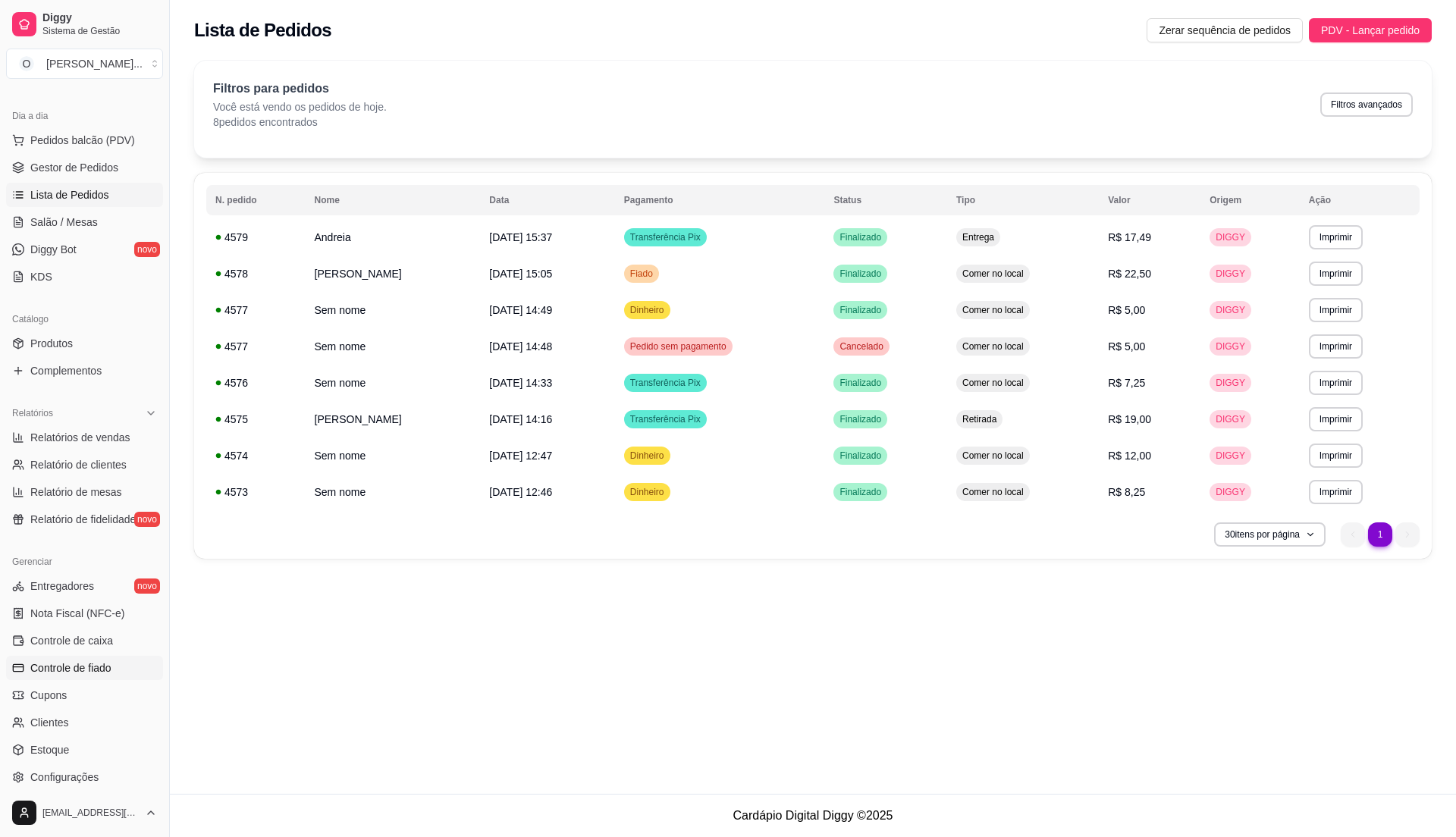
click at [92, 667] on span "Controle de fiado" at bounding box center [71, 667] width 81 height 15
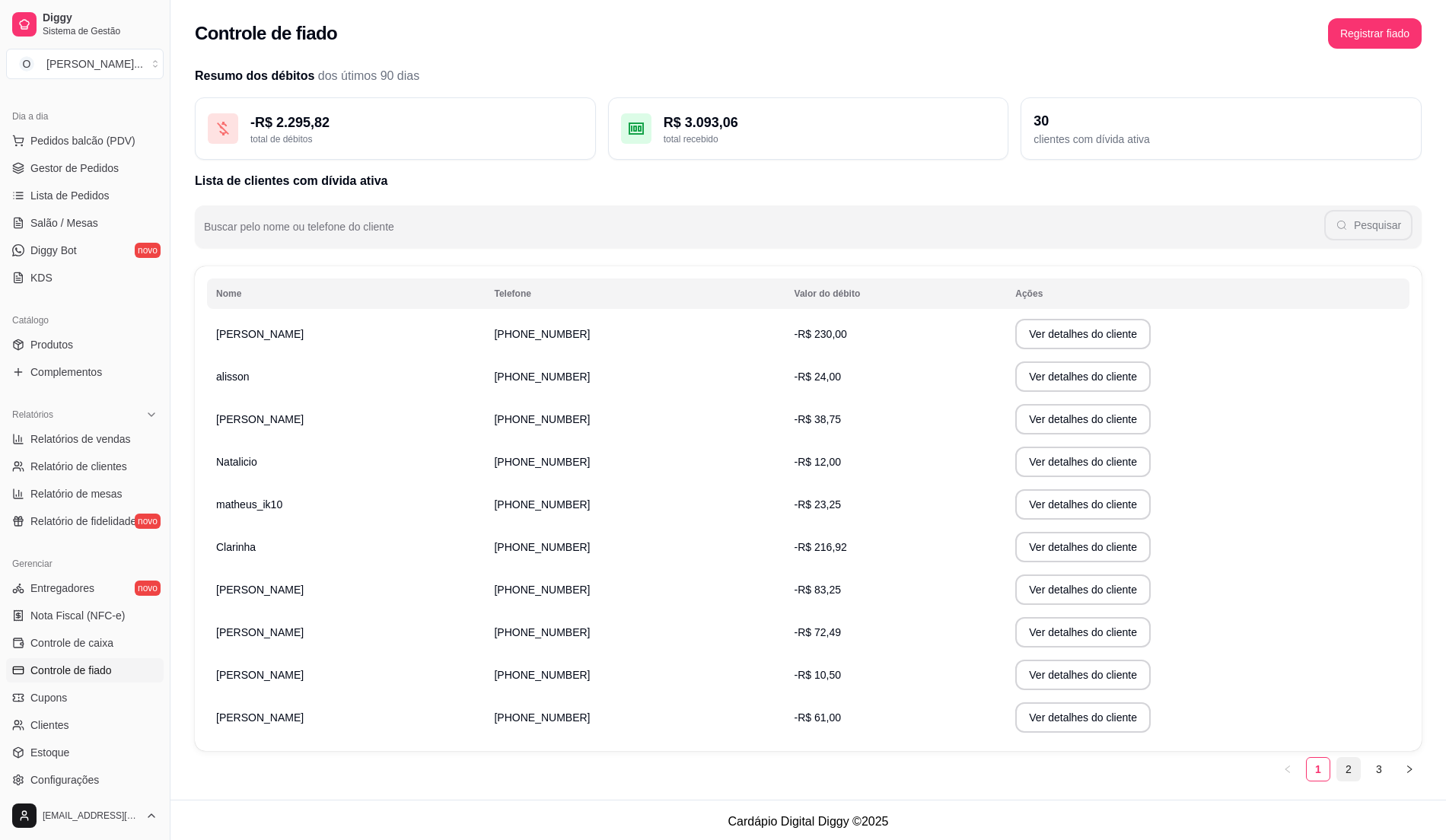
click at [1347, 776] on link "2" at bounding box center [1348, 768] width 23 height 23
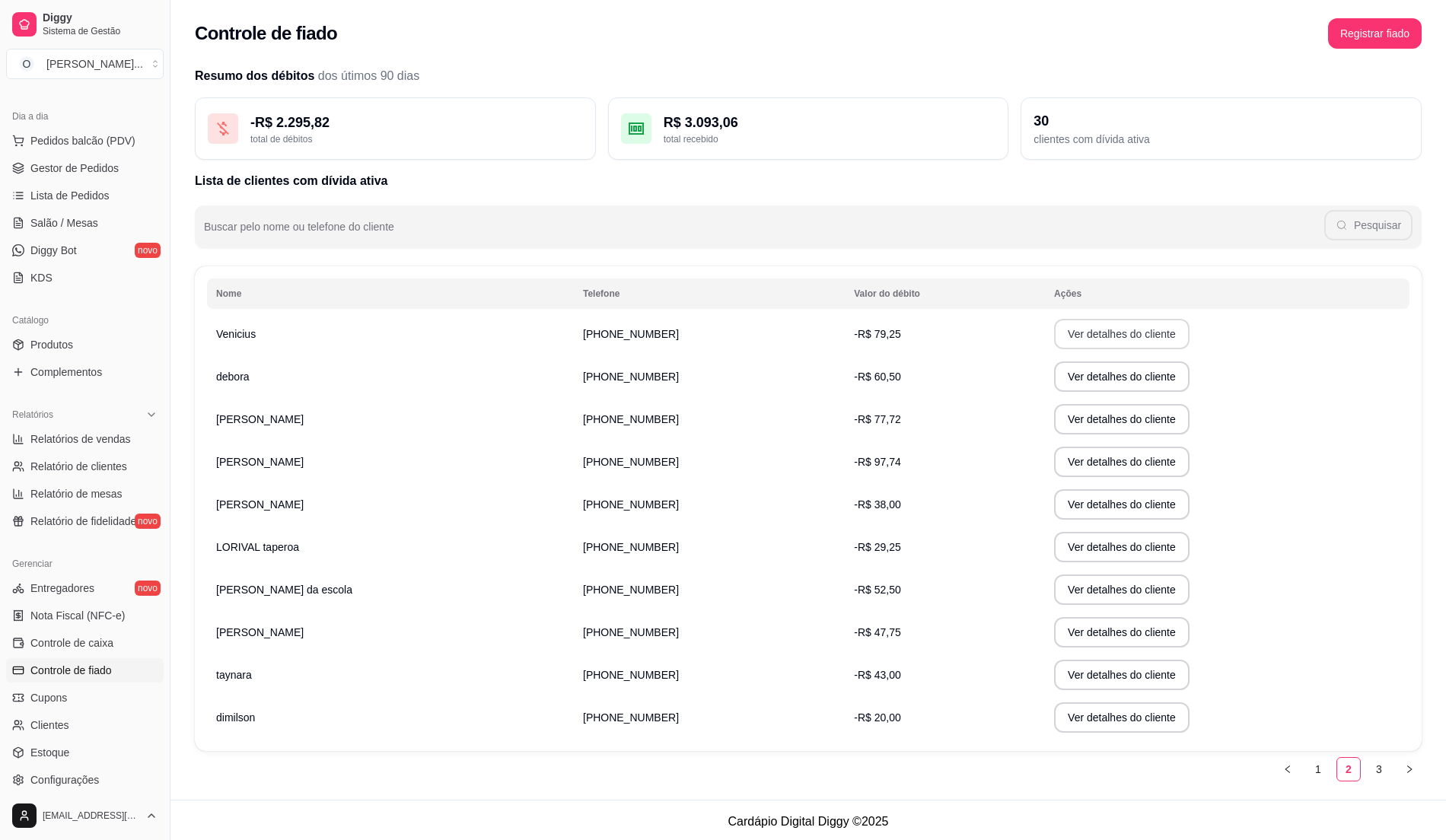
click at [1054, 326] on button "Ver detalhes do cliente" at bounding box center [1121, 334] width 135 height 30
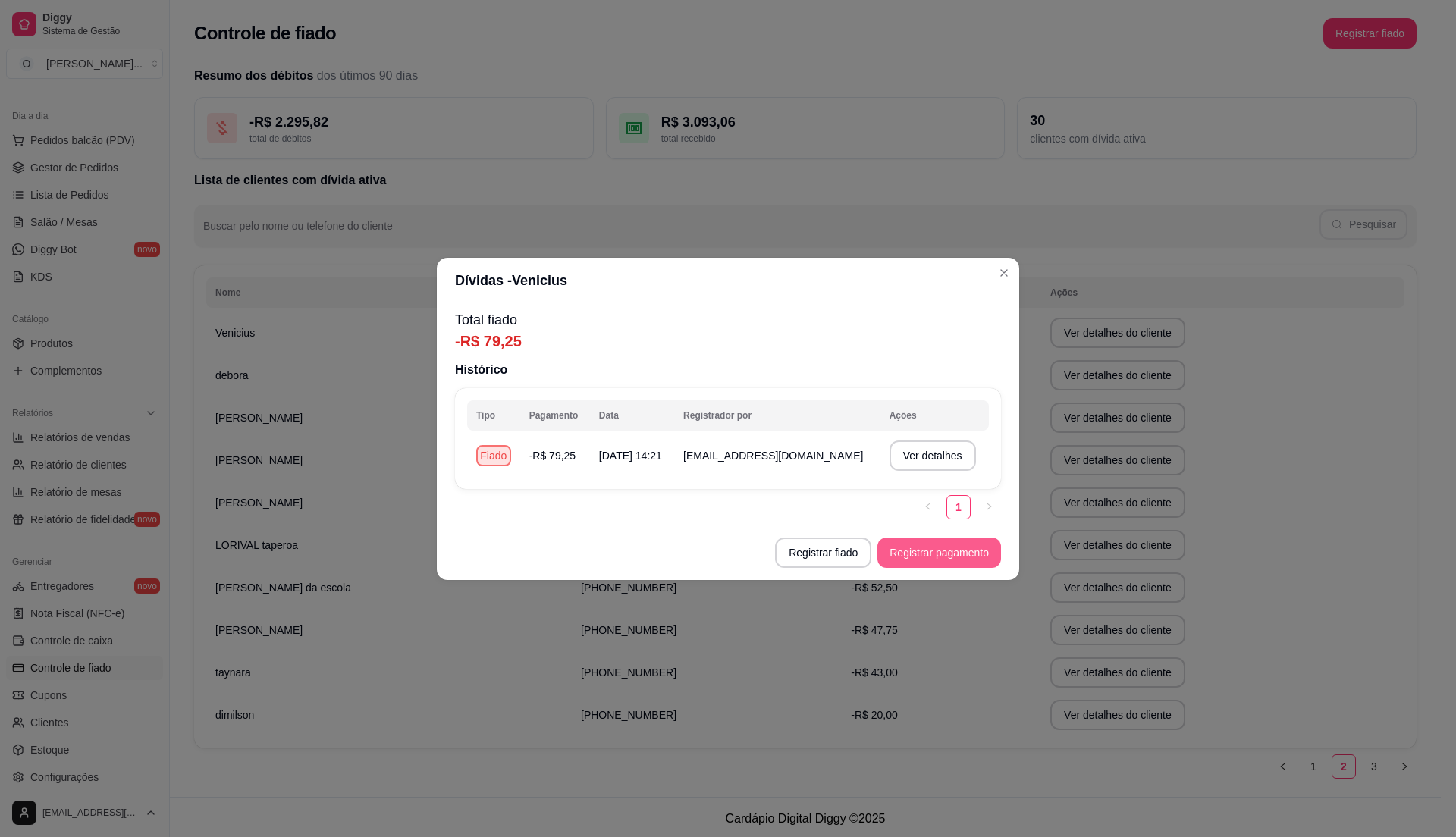
click at [941, 555] on button "Registrar pagamento" at bounding box center [939, 553] width 124 height 30
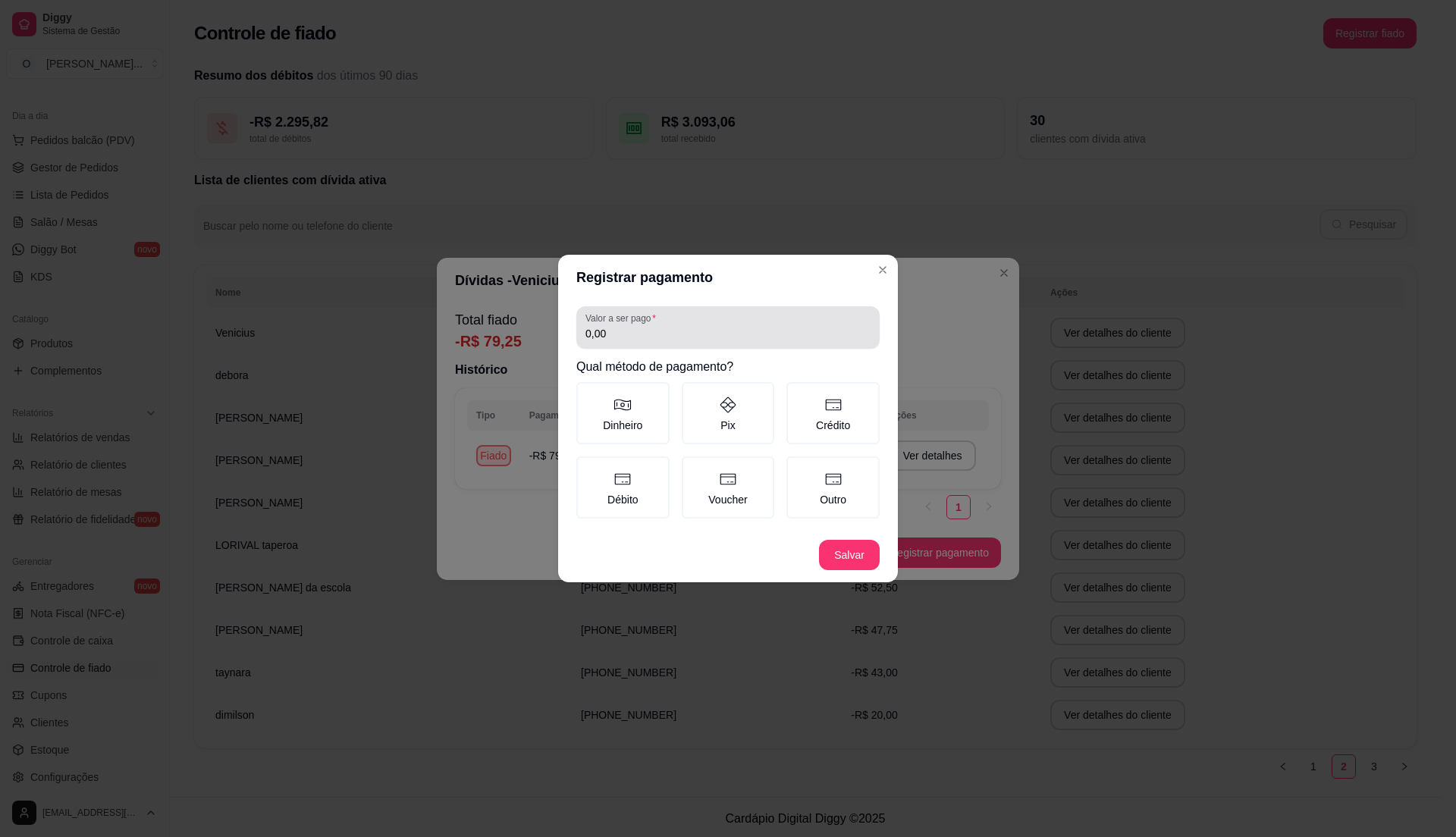
click at [669, 337] on input "0,00" at bounding box center [728, 333] width 285 height 15
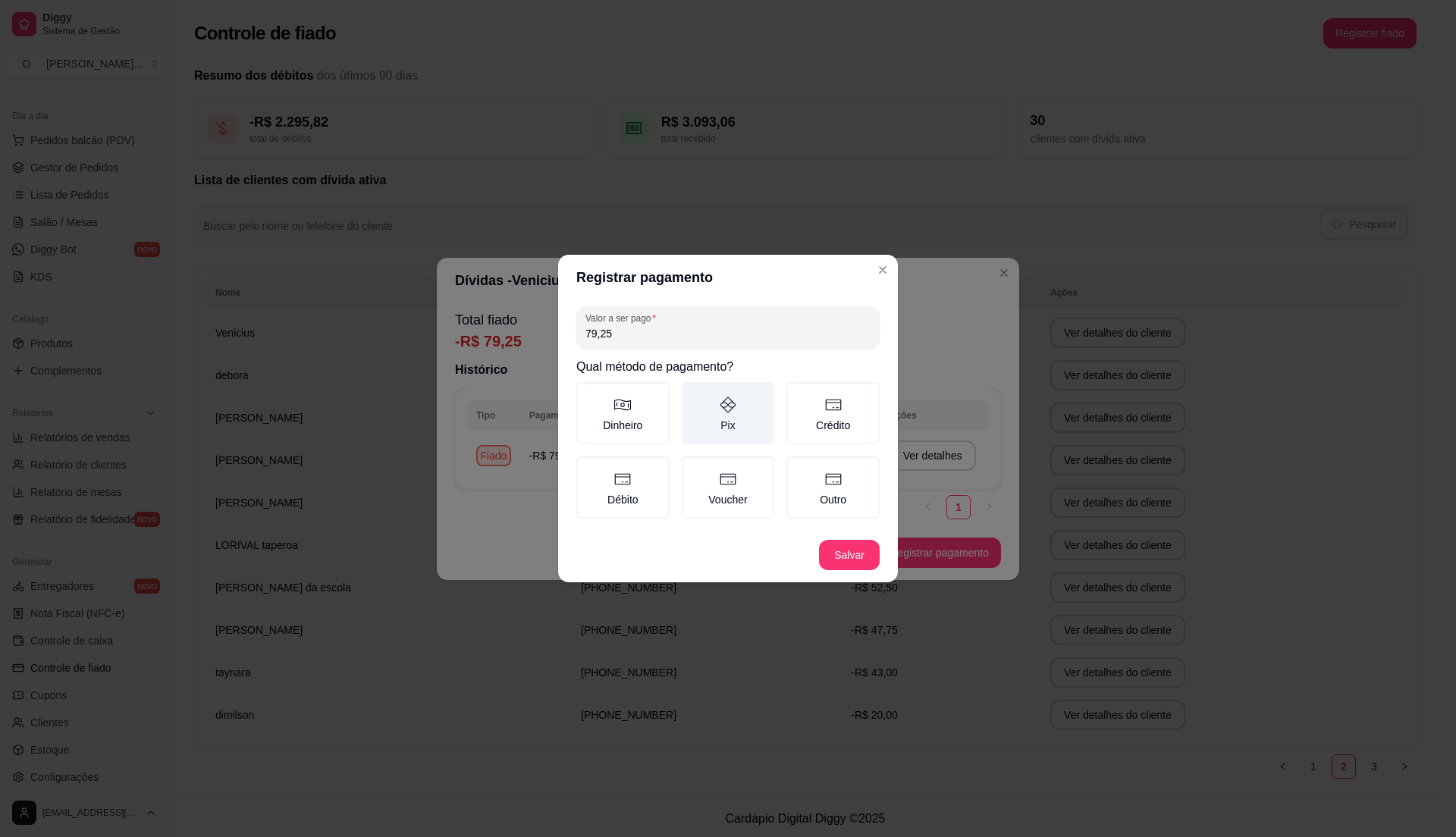
type input "79,25"
click at [728, 403] on icon at bounding box center [728, 405] width 18 height 18
click at [693, 393] on button "Pix" at bounding box center [687, 387] width 12 height 12
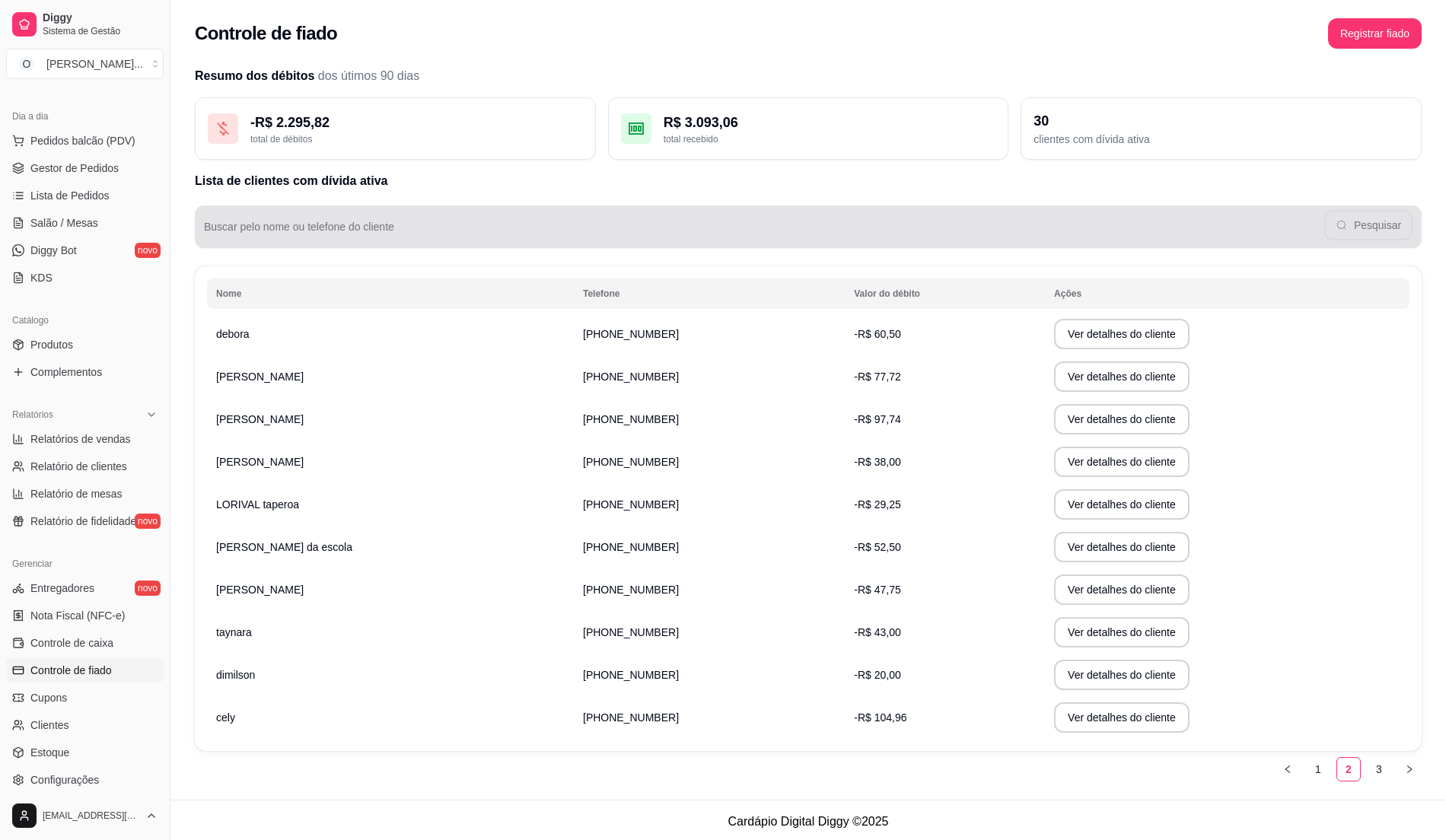
click at [365, 235] on input "Buscar pelo nome ou telefone do cliente" at bounding box center [763, 233] width 1120 height 15
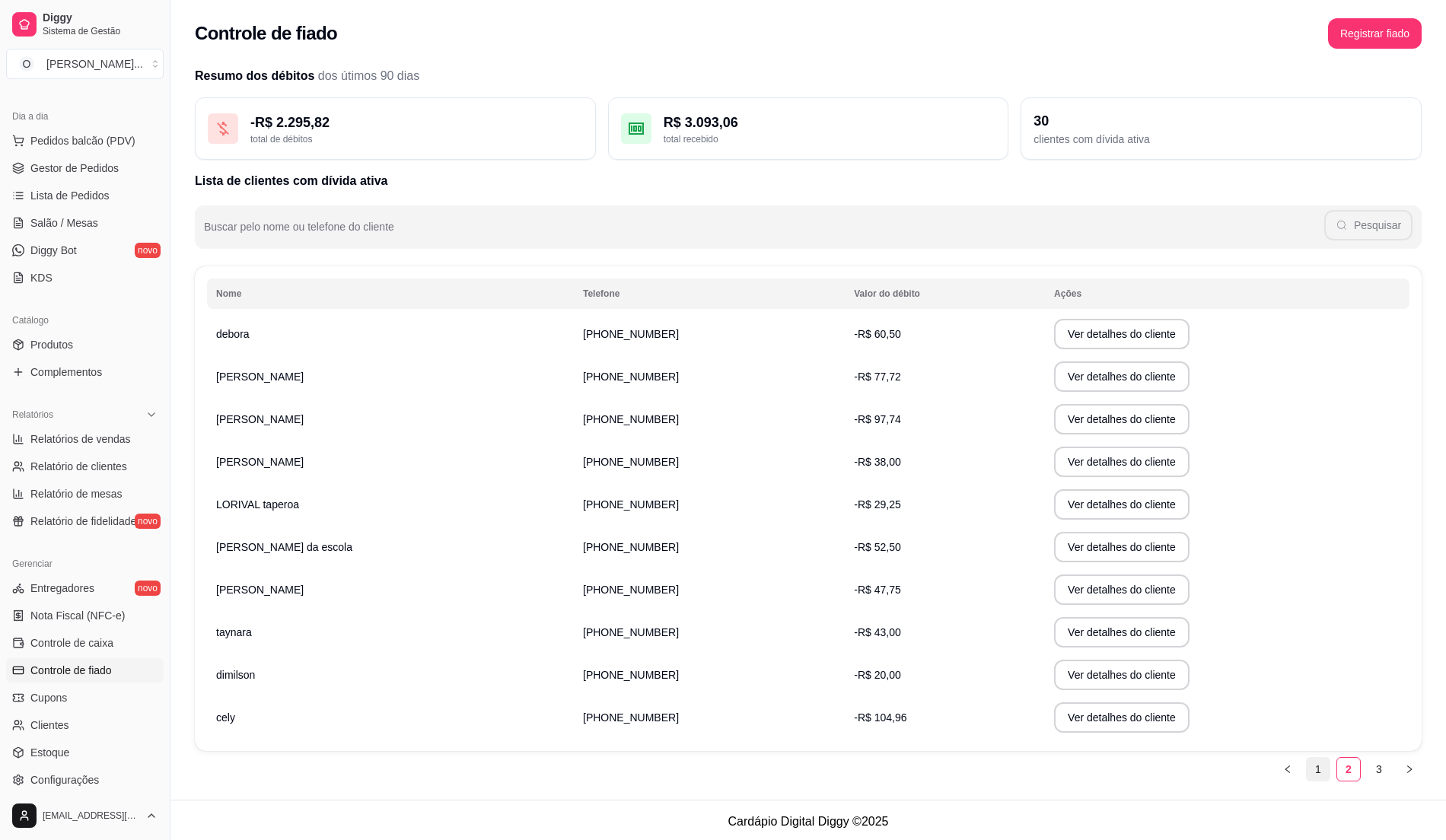
click at [1309, 764] on link "1" at bounding box center [1318, 768] width 23 height 23
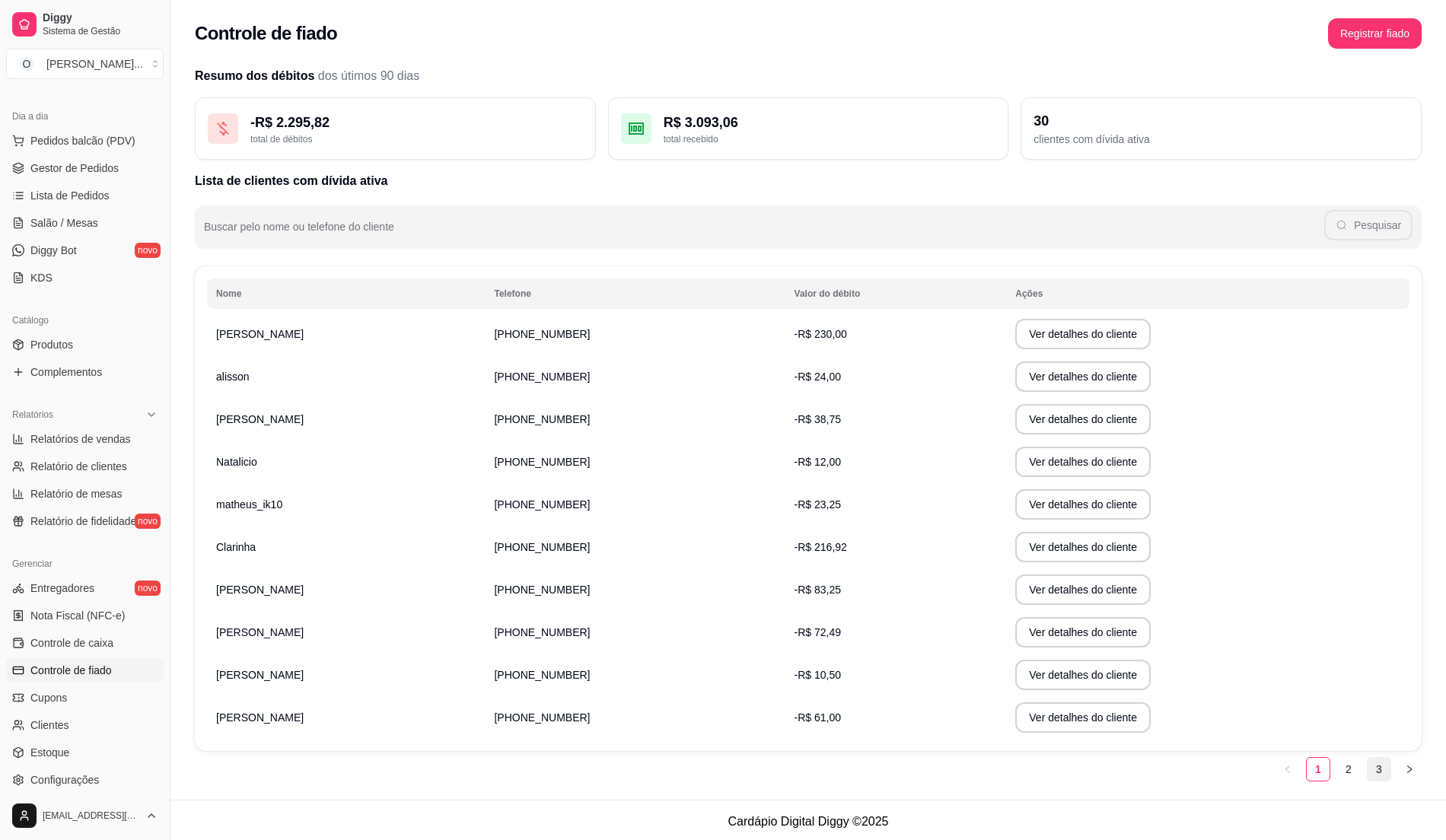
click at [1387, 767] on link "3" at bounding box center [1378, 768] width 23 height 23
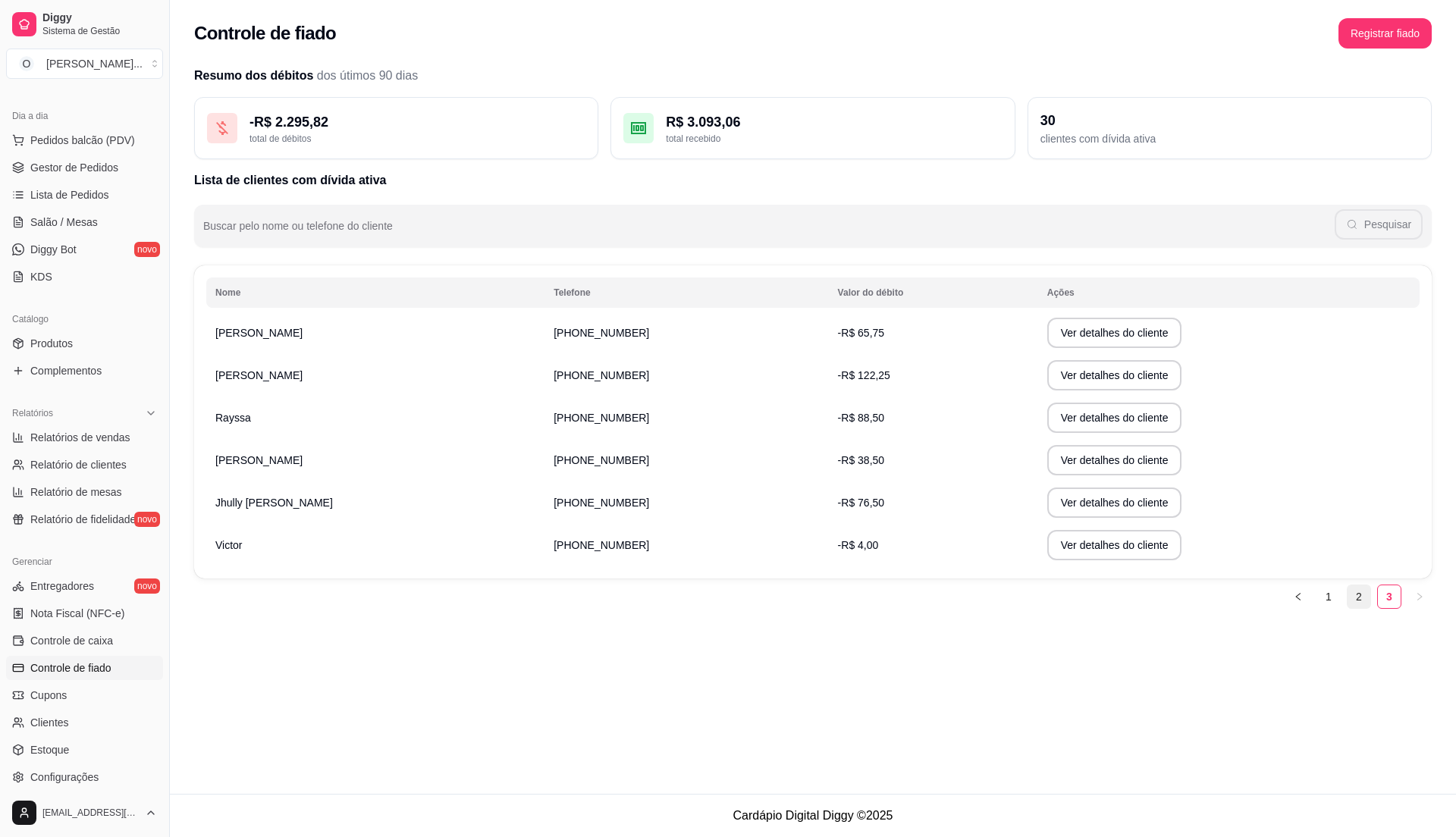
click at [1349, 598] on link "2" at bounding box center [1359, 596] width 22 height 22
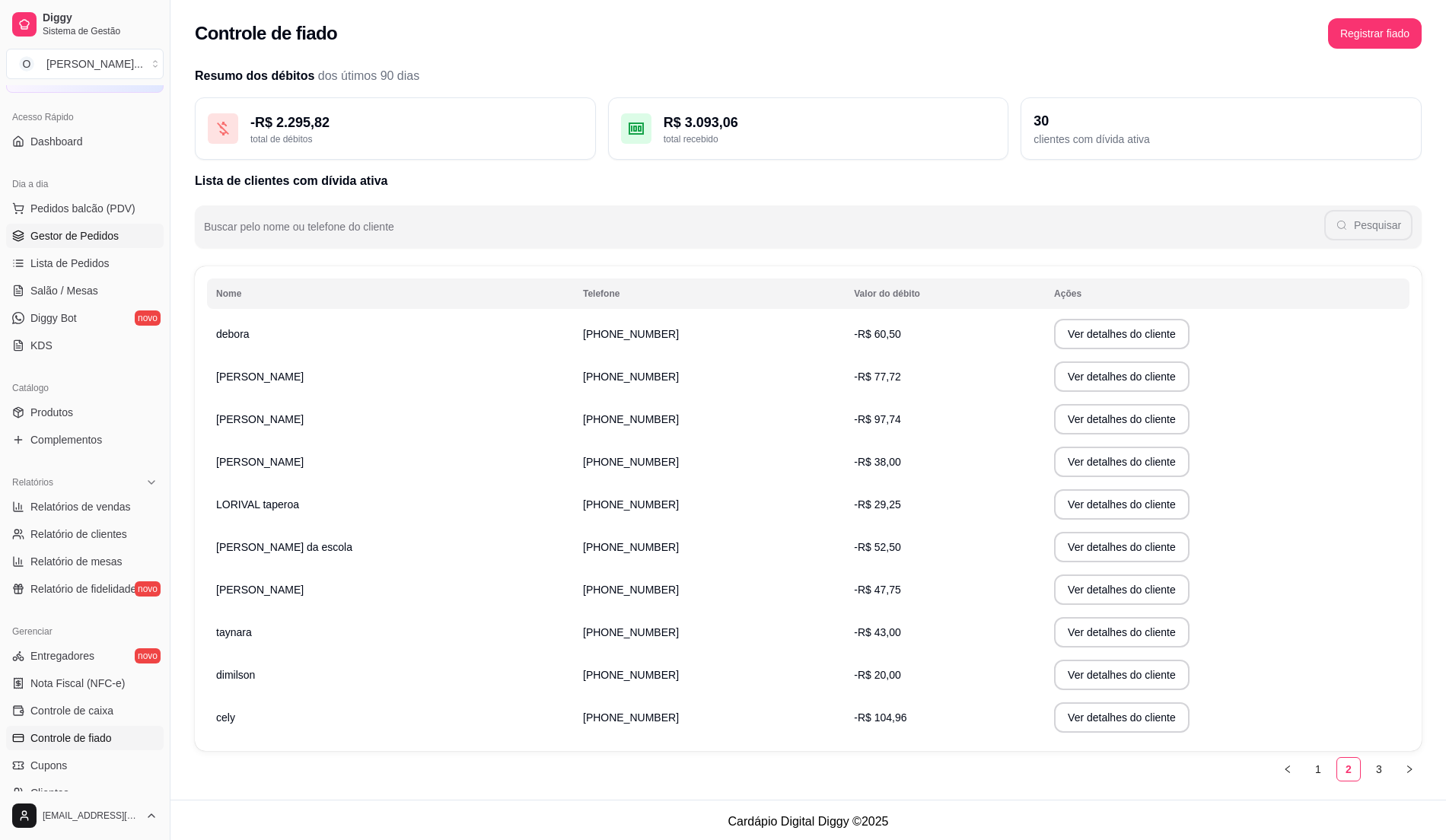
scroll to position [53, 0]
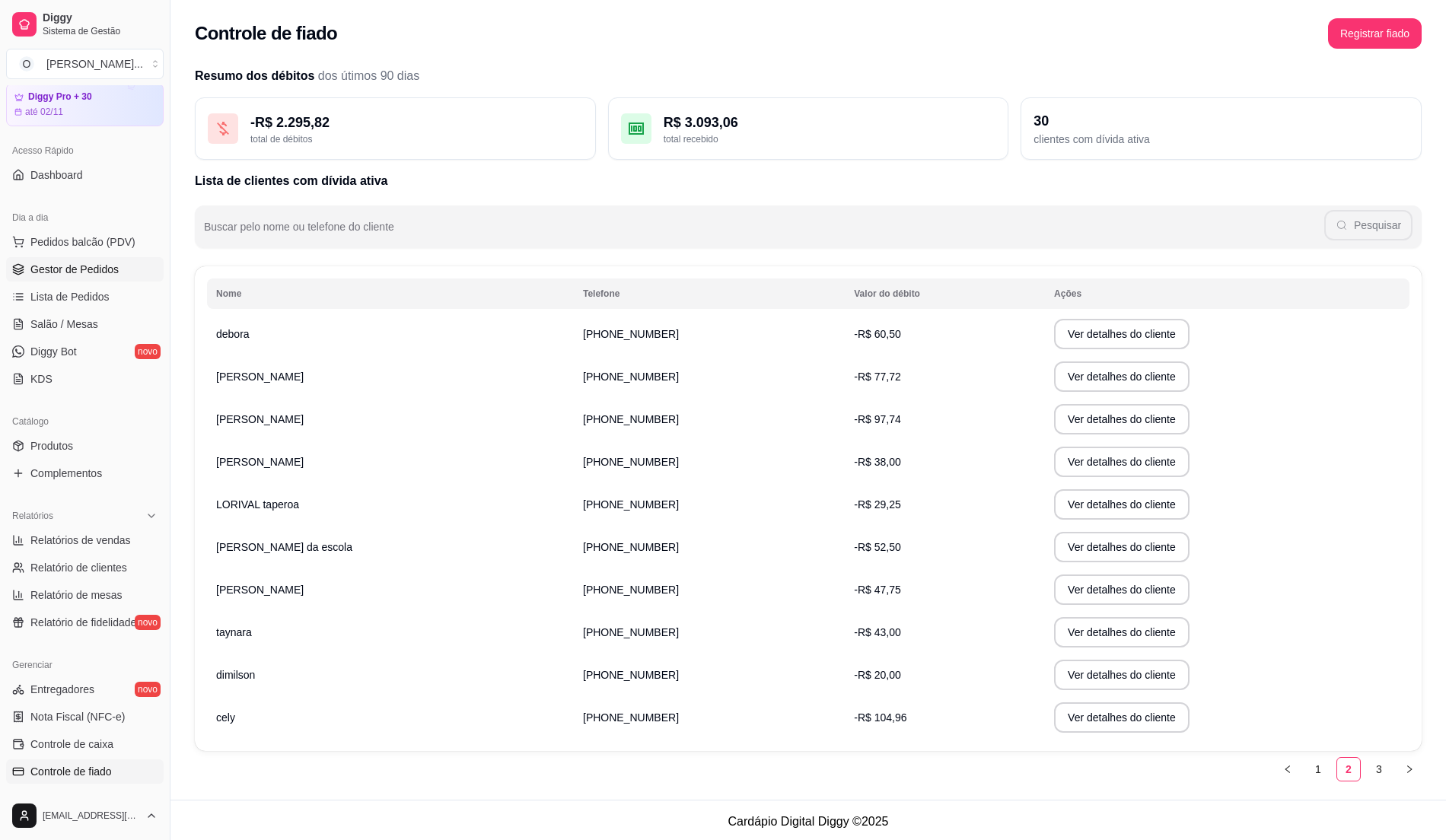
click at [88, 269] on span "Gestor de Pedidos" at bounding box center [74, 269] width 88 height 15
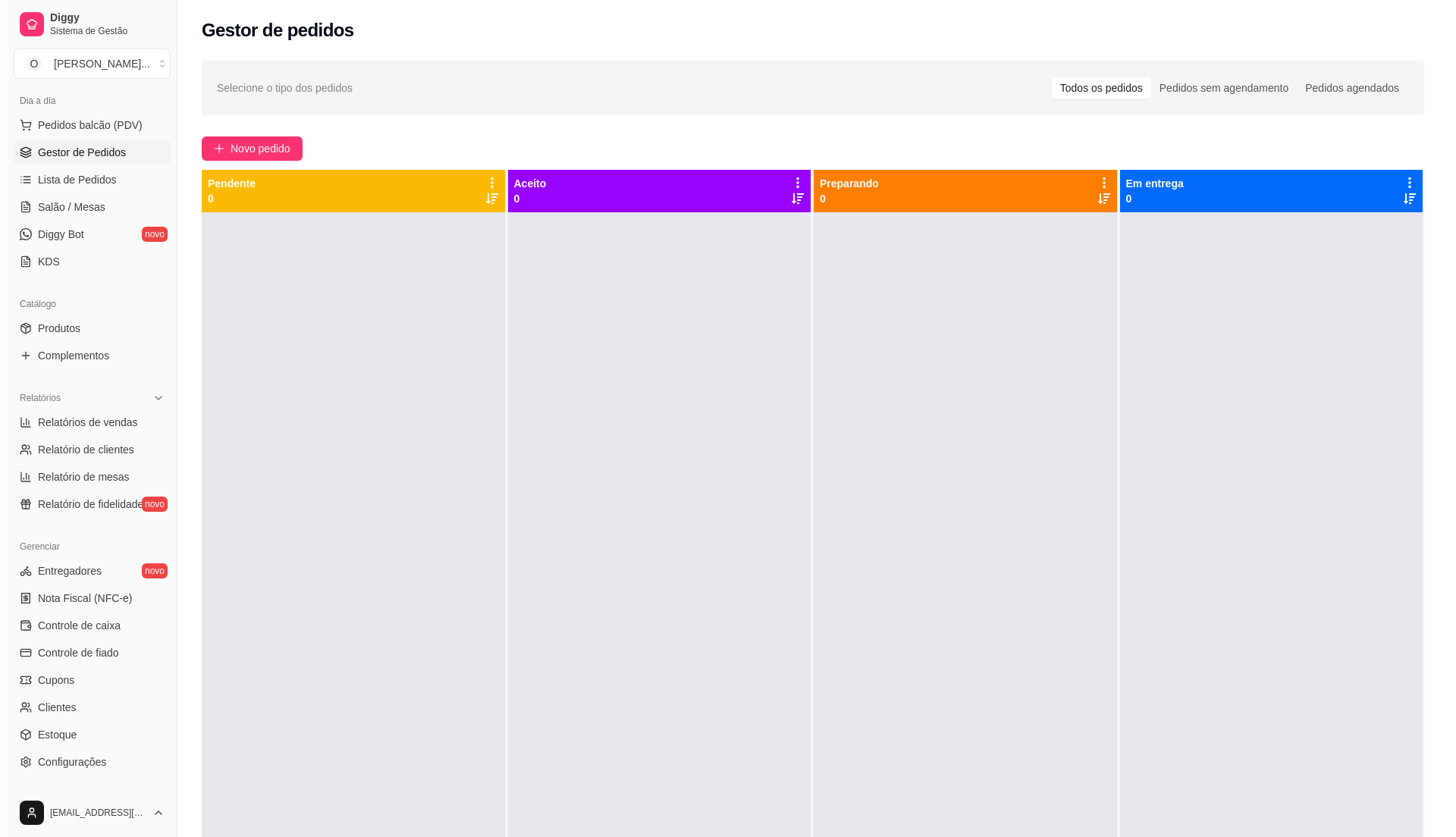
scroll to position [254, 0]
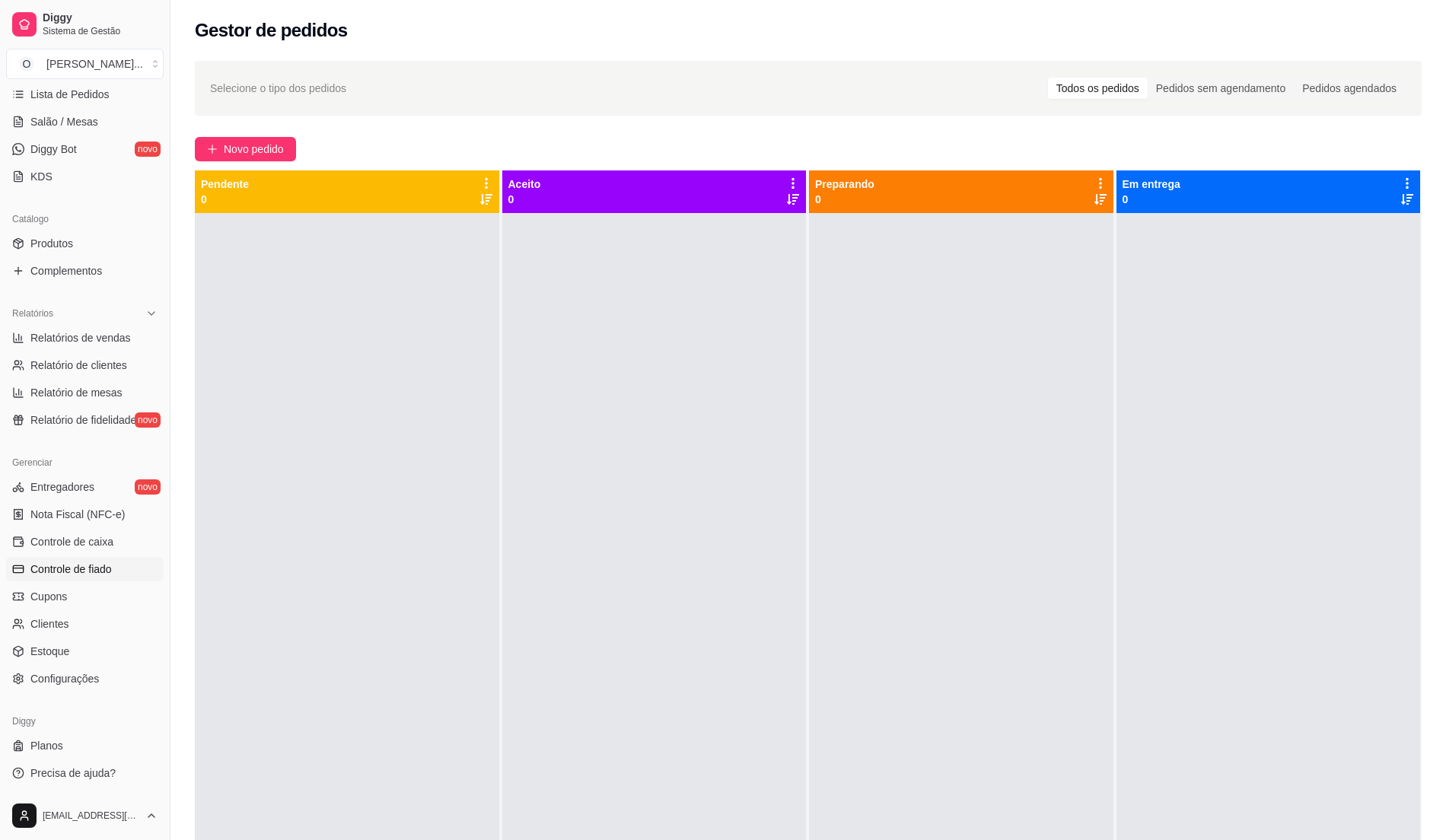
click at [71, 565] on span "Controle de fiado" at bounding box center [71, 569] width 82 height 15
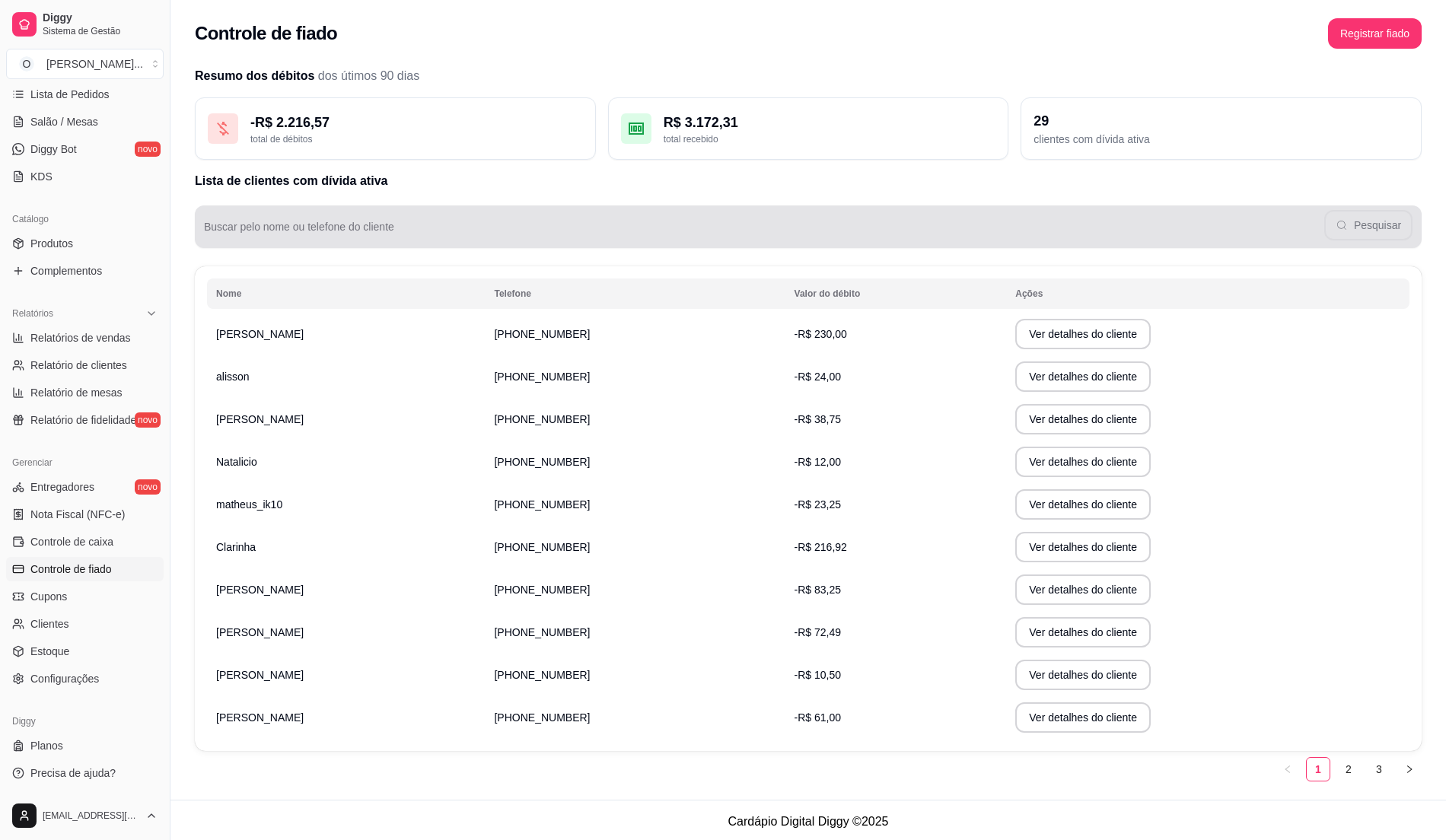
click at [324, 207] on div "Buscar pelo nome ou telefone do cliente Pesquisar" at bounding box center [808, 226] width 1227 height 43
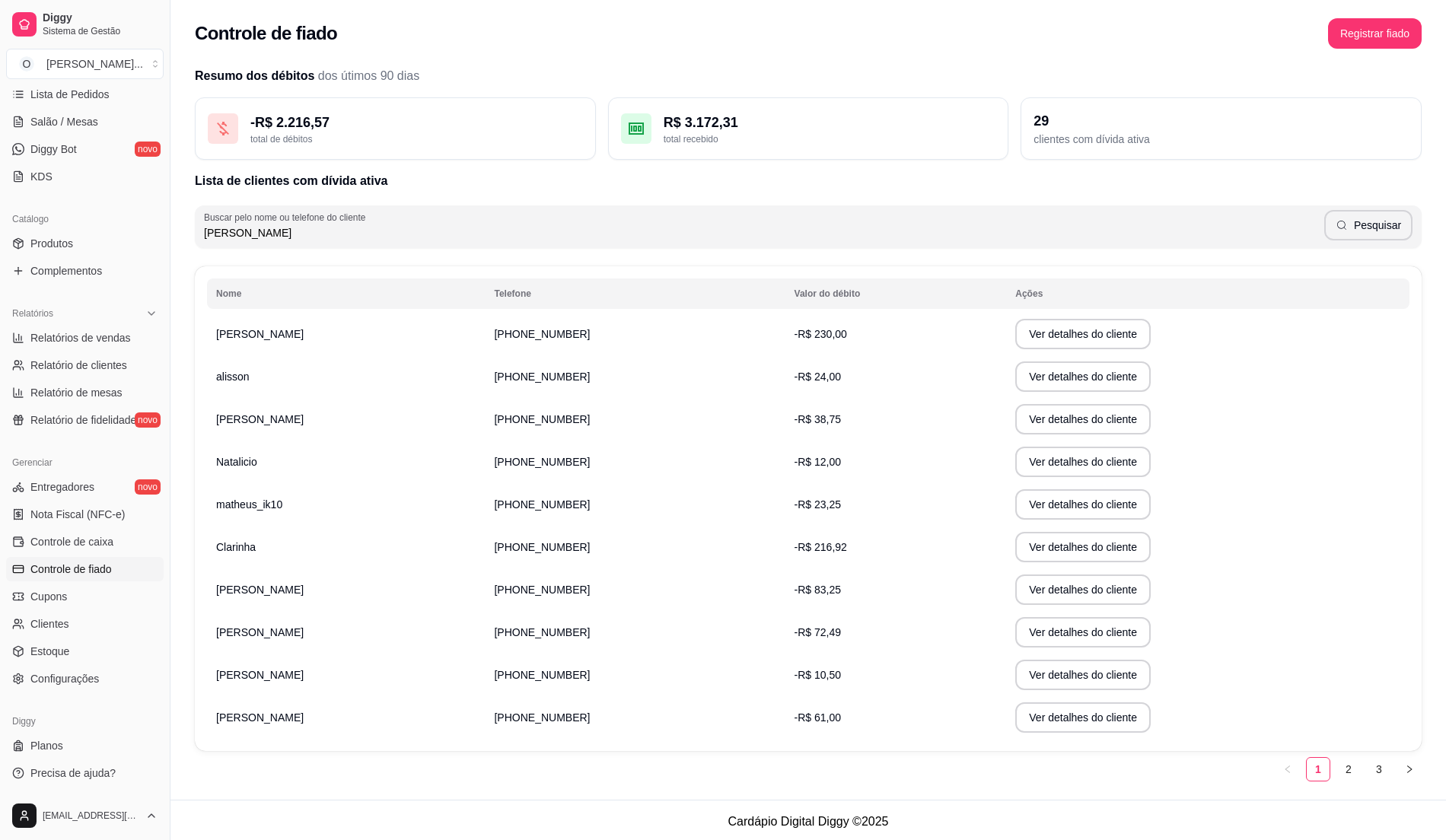
type input "[PERSON_NAME]"
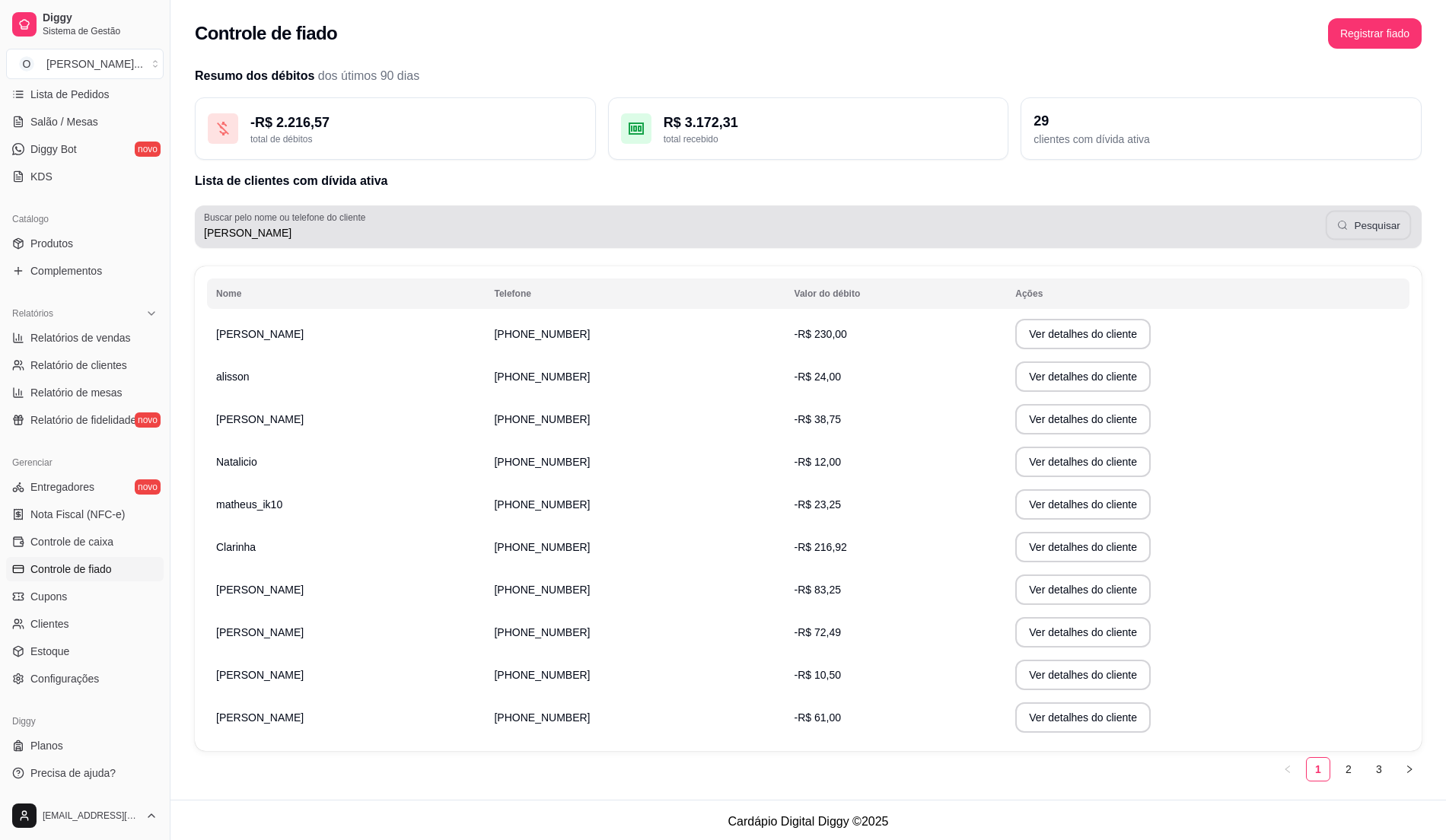
click at [1337, 232] on button "Pesquisar" at bounding box center [1368, 226] width 85 height 30
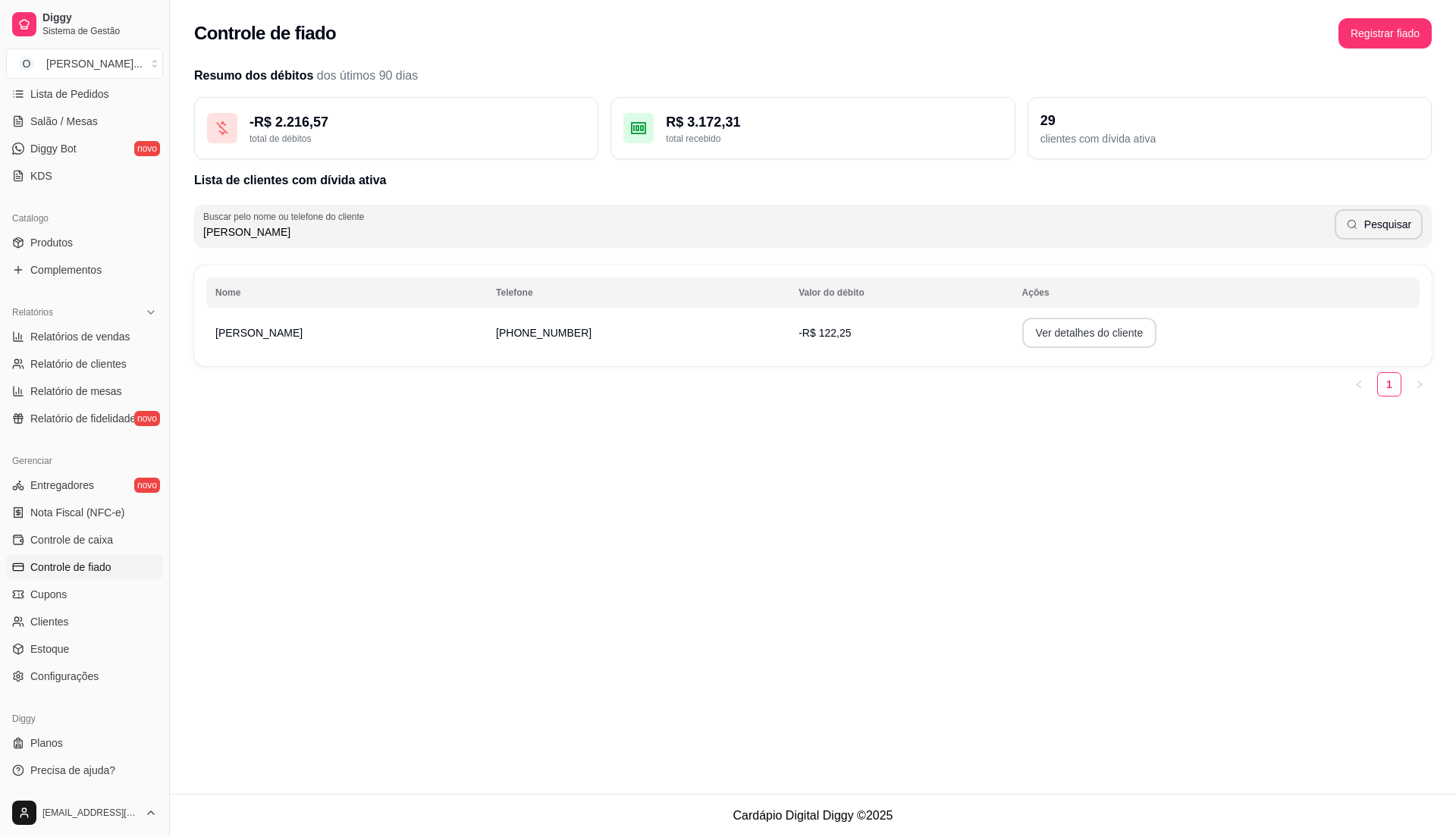
click at [1022, 332] on button "Ver detalhes do cliente" at bounding box center [1089, 332] width 135 height 30
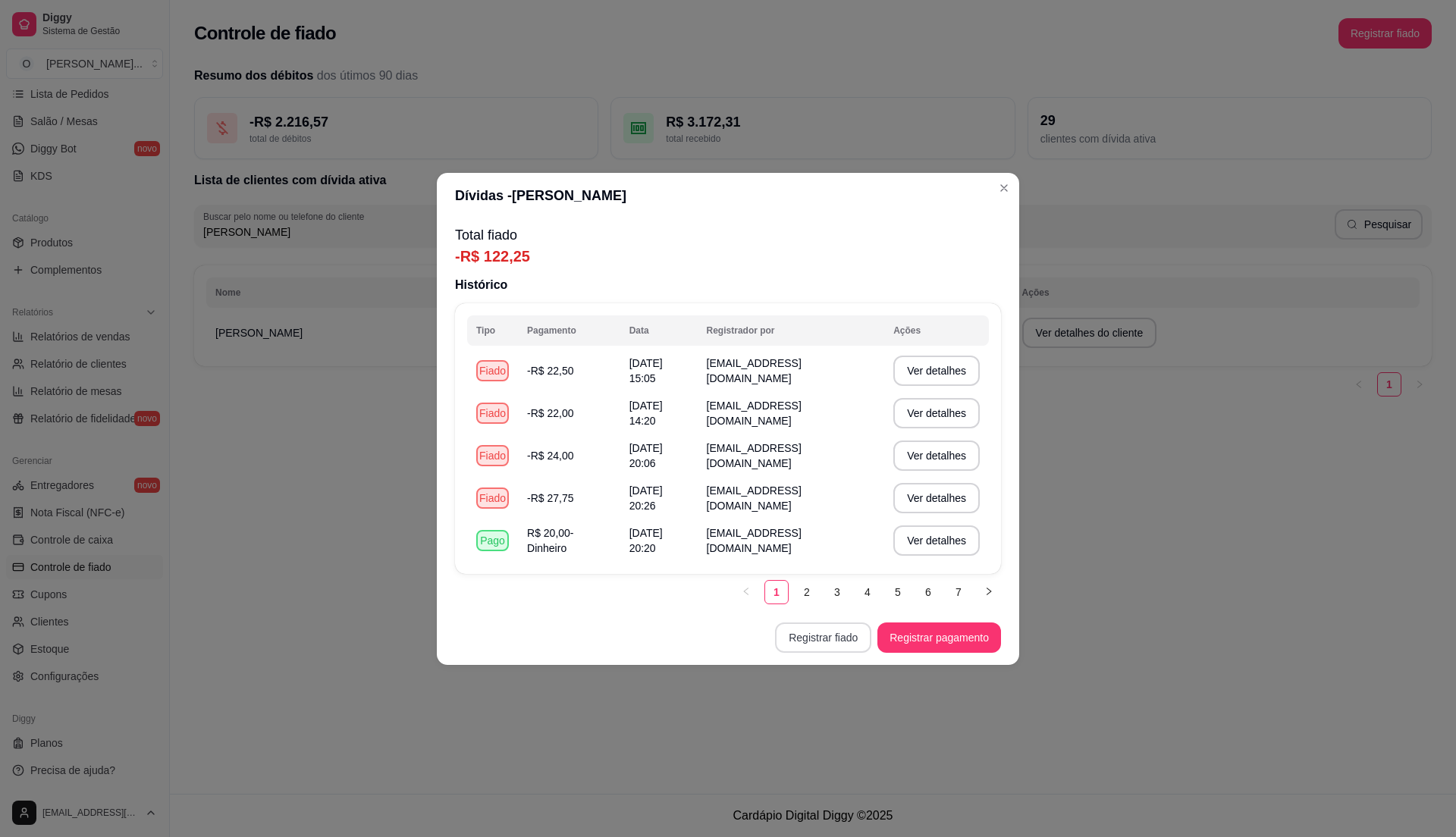
click at [823, 628] on button "Registrar fiado" at bounding box center [823, 638] width 96 height 30
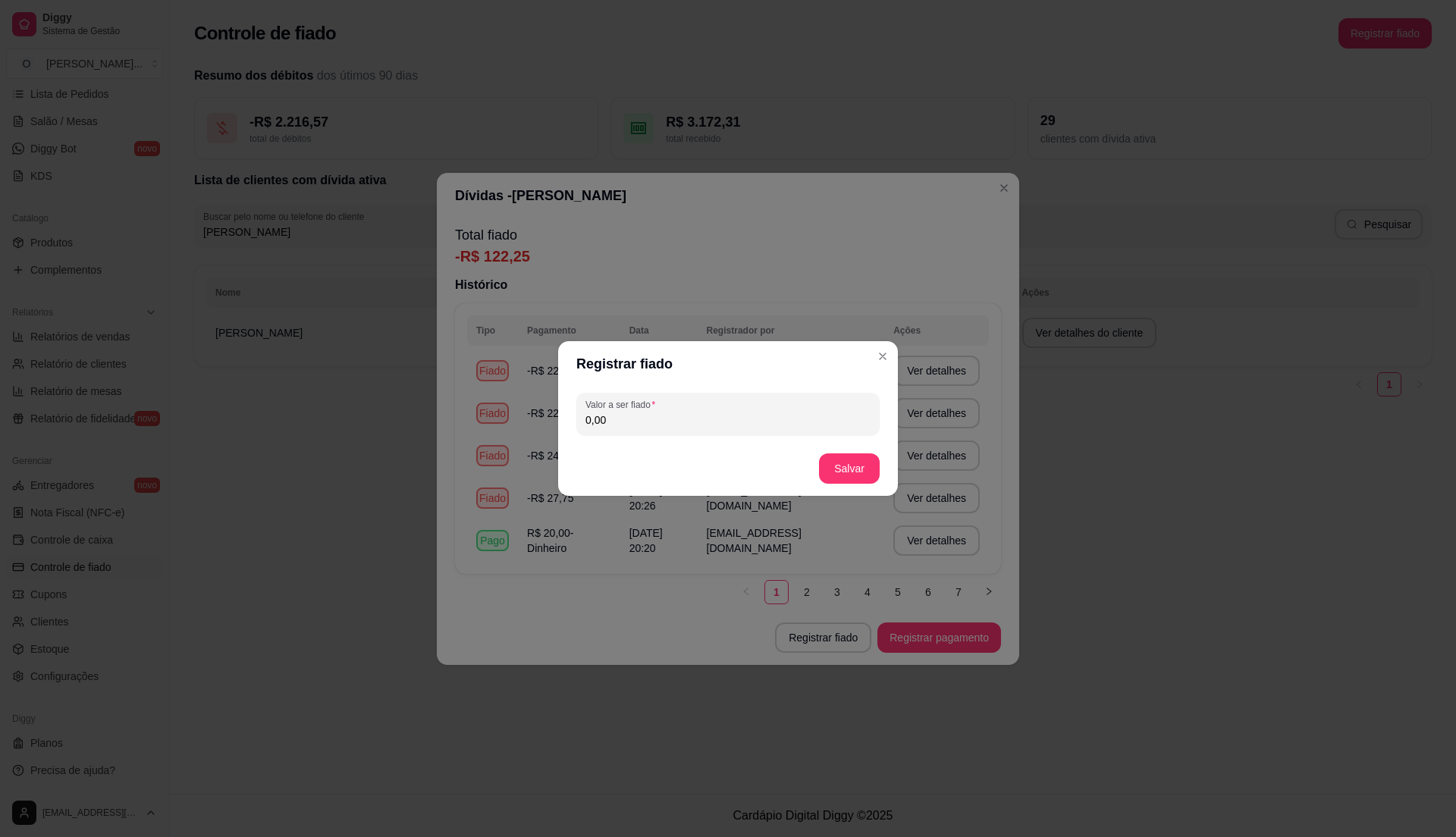
click at [629, 419] on input "0,00" at bounding box center [728, 420] width 285 height 15
type input "11,00"
click at [852, 465] on button "Salvar" at bounding box center [849, 468] width 61 height 30
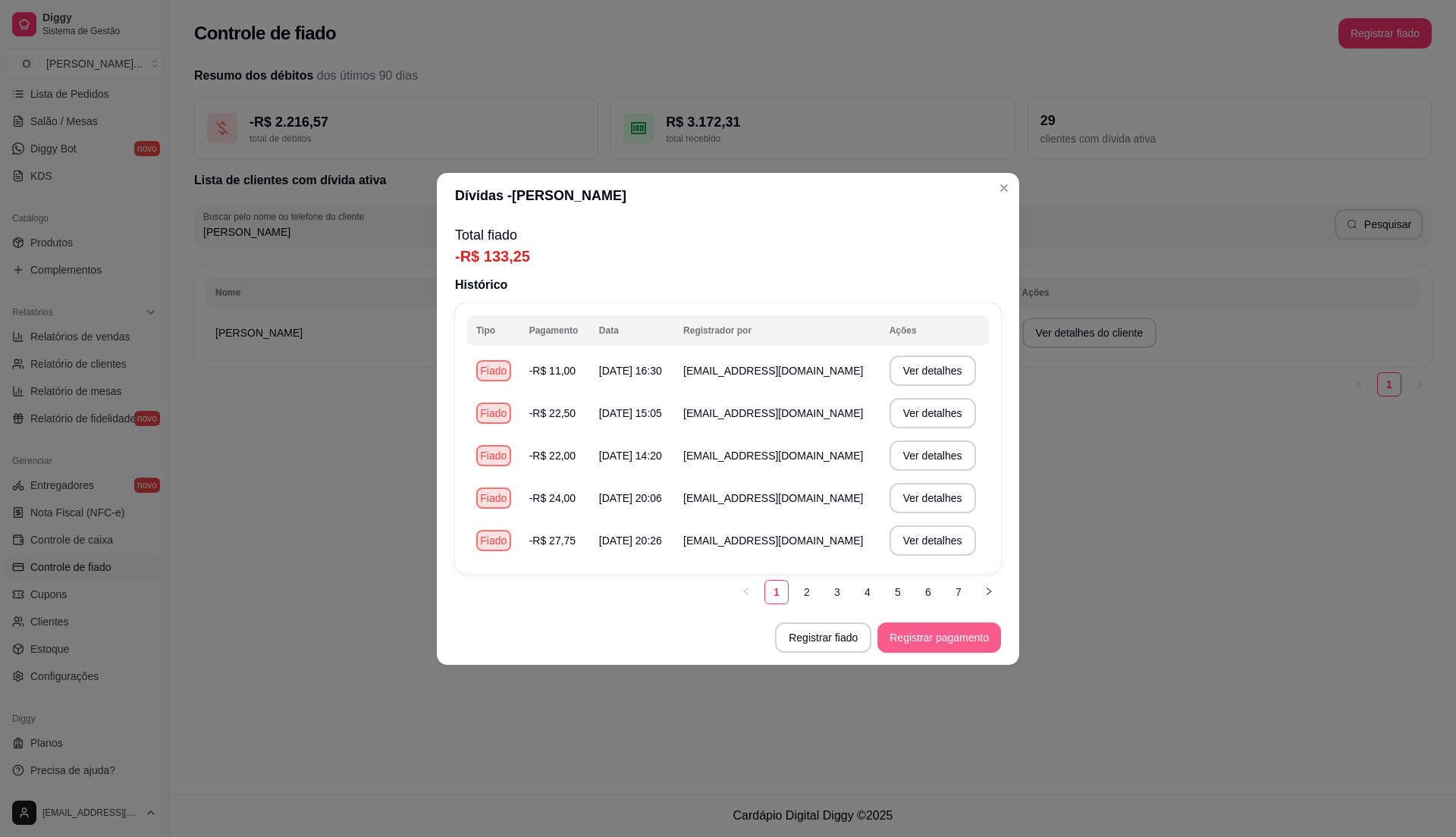
click at [910, 633] on button "Registrar pagamento" at bounding box center [939, 638] width 124 height 30
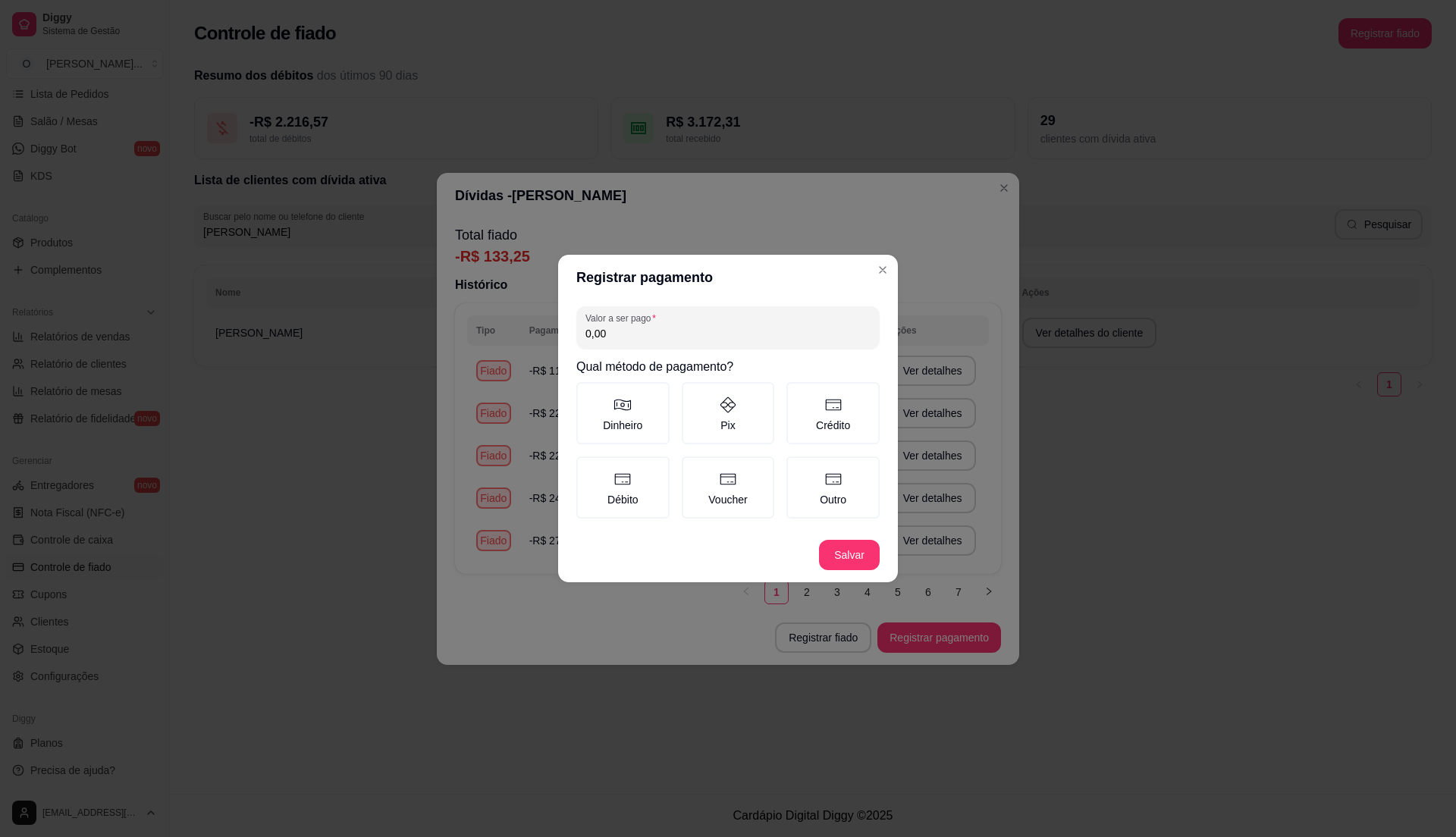
click at [644, 332] on input "0,00" at bounding box center [728, 333] width 285 height 15
type input "26,00"
click at [629, 422] on label "Dinheiro" at bounding box center [623, 413] width 93 height 62
click at [588, 393] on button "Dinheiro" at bounding box center [581, 387] width 12 height 12
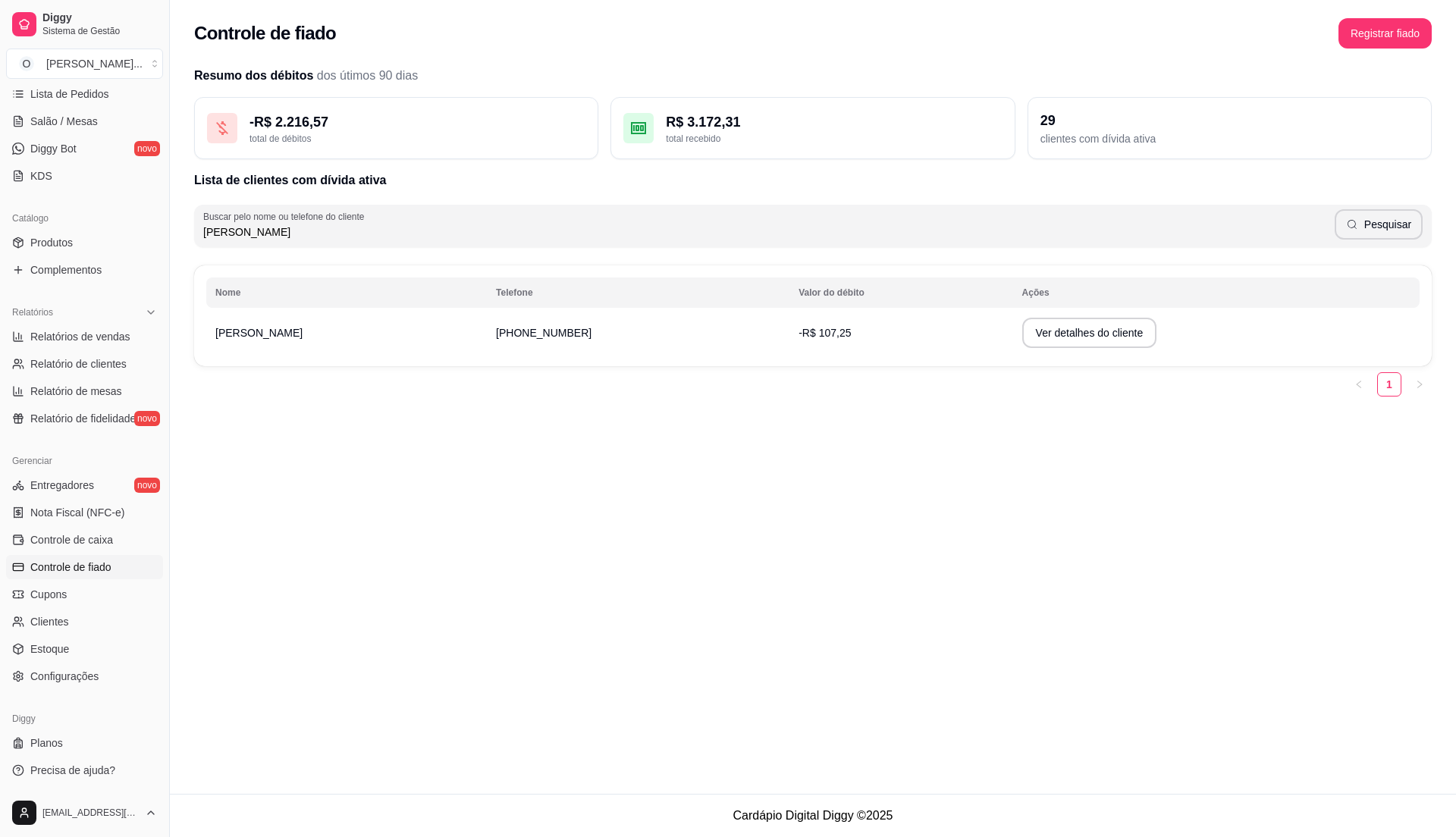
click at [91, 108] on ul "Pedidos balcão (PDV) Gestor de Pedidos Lista de Pedidos Salão / Mesas Diggy Bot…" at bounding box center [84, 107] width 157 height 160
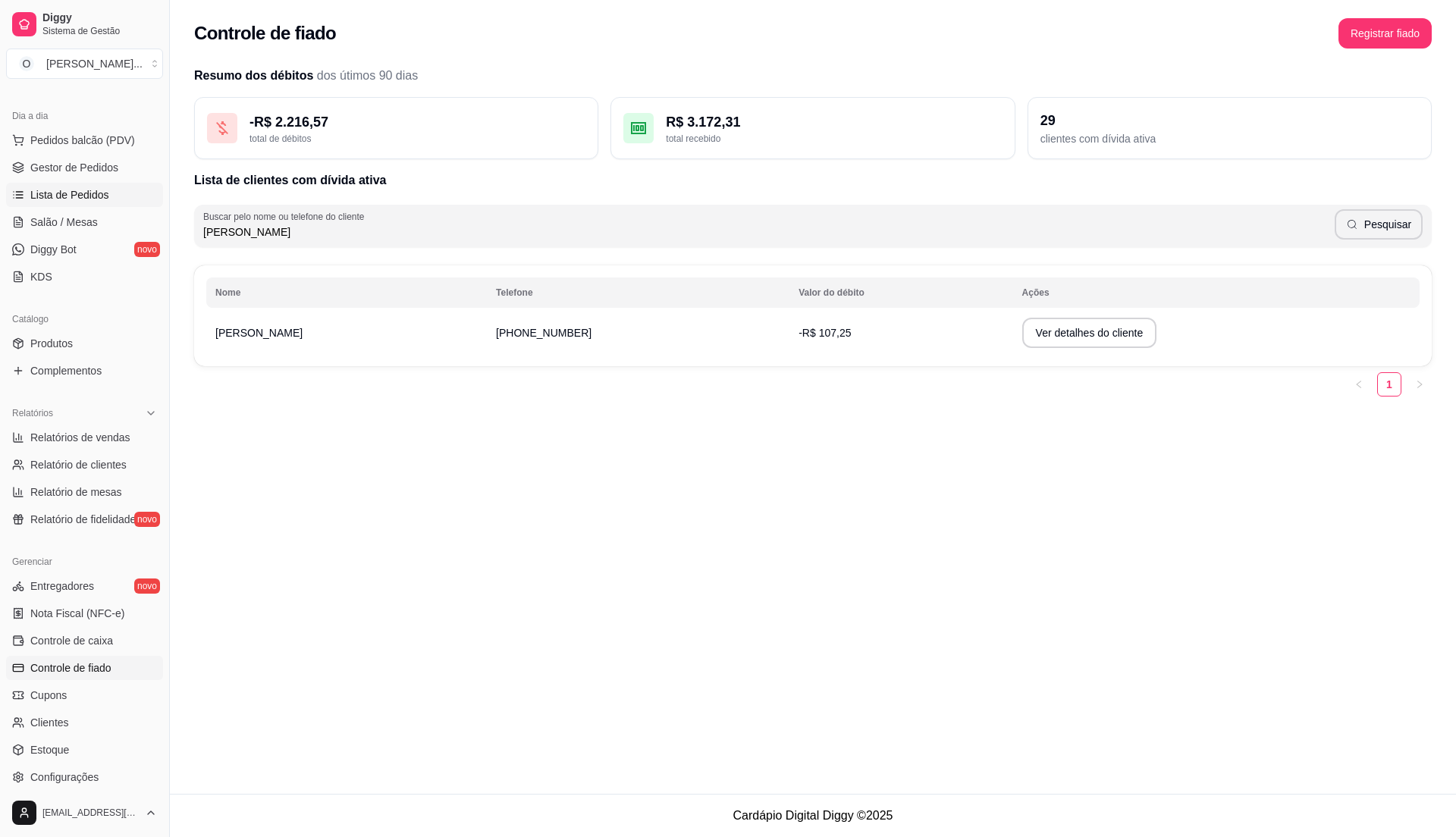
click at [59, 187] on span "Lista de Pedidos" at bounding box center [69, 194] width 79 height 15
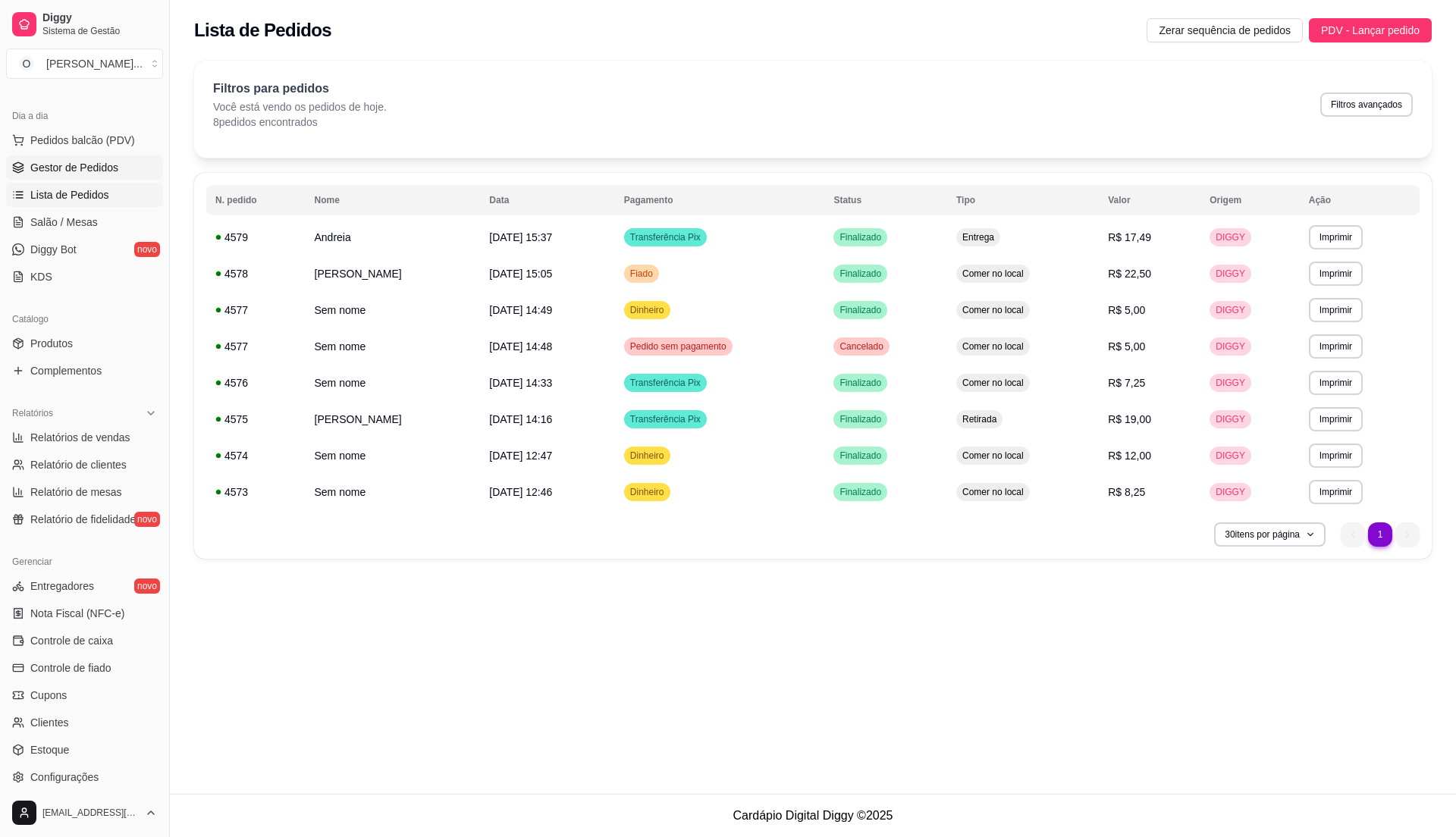
click at [65, 165] on span "Gestor de Pedidos" at bounding box center [74, 167] width 88 height 15
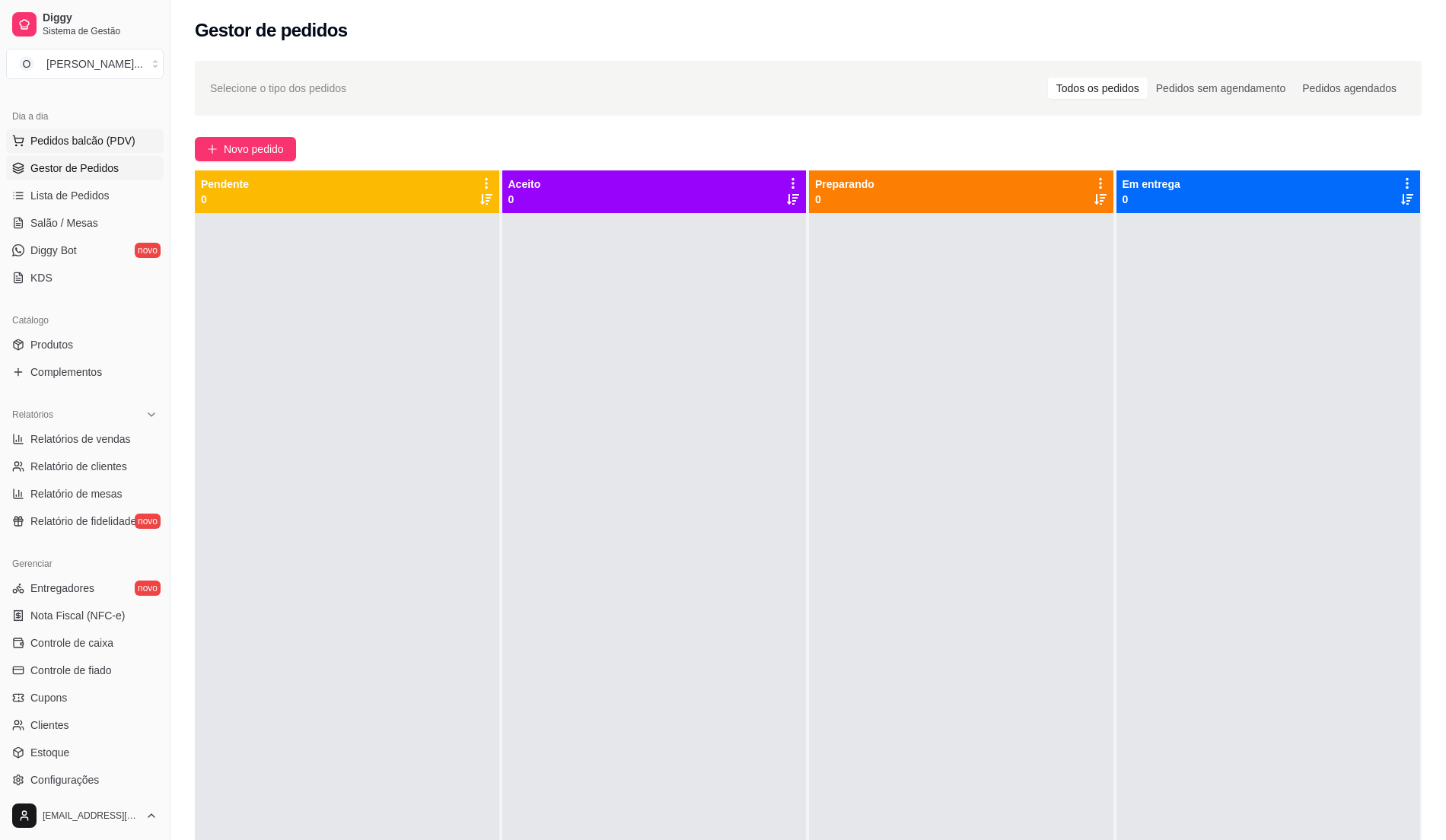
click at [92, 135] on span "Pedidos balcão (PDV)" at bounding box center [83, 141] width 105 height 15
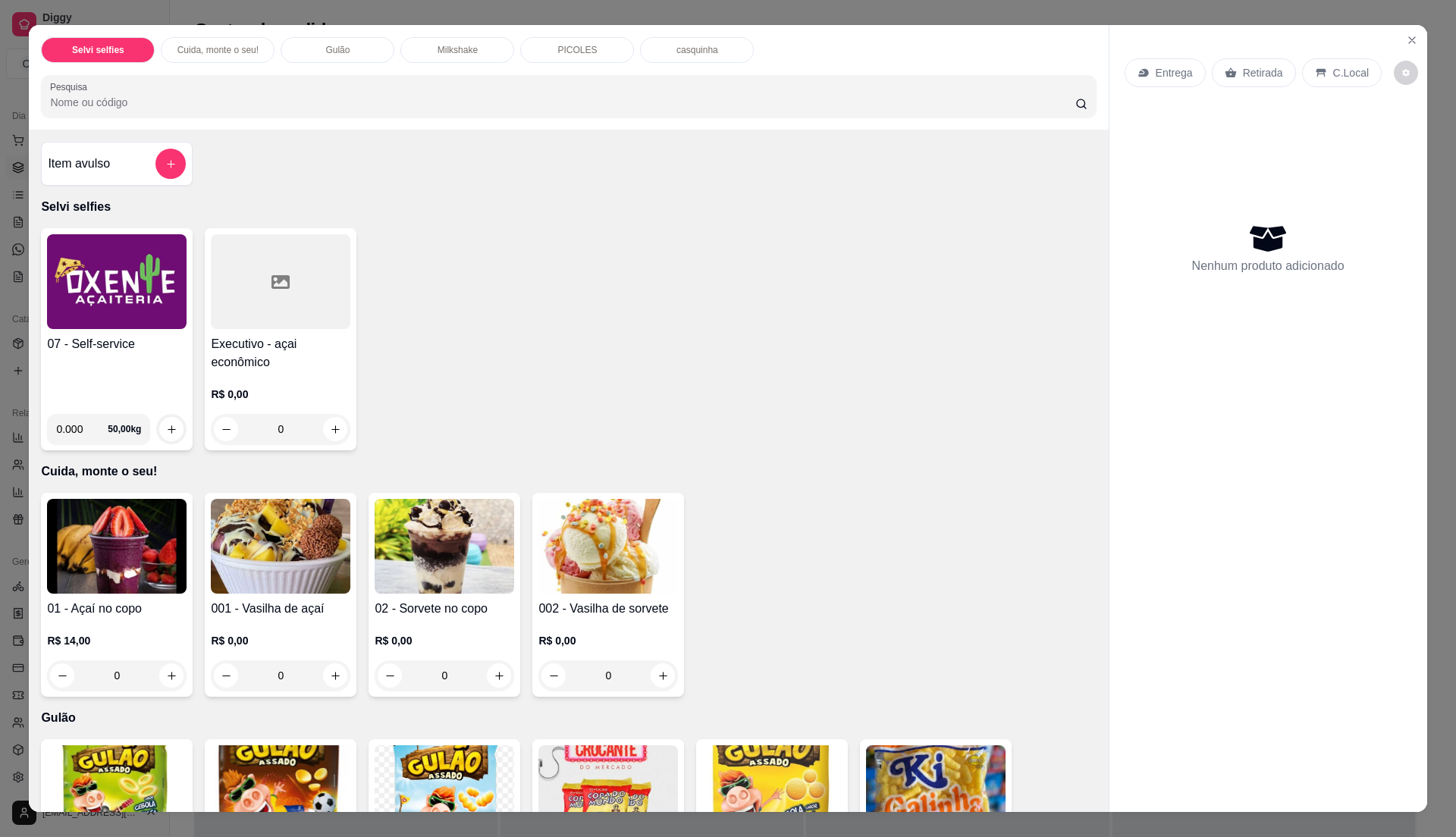
click at [127, 379] on div "07 - Self-service" at bounding box center [117, 368] width 140 height 66
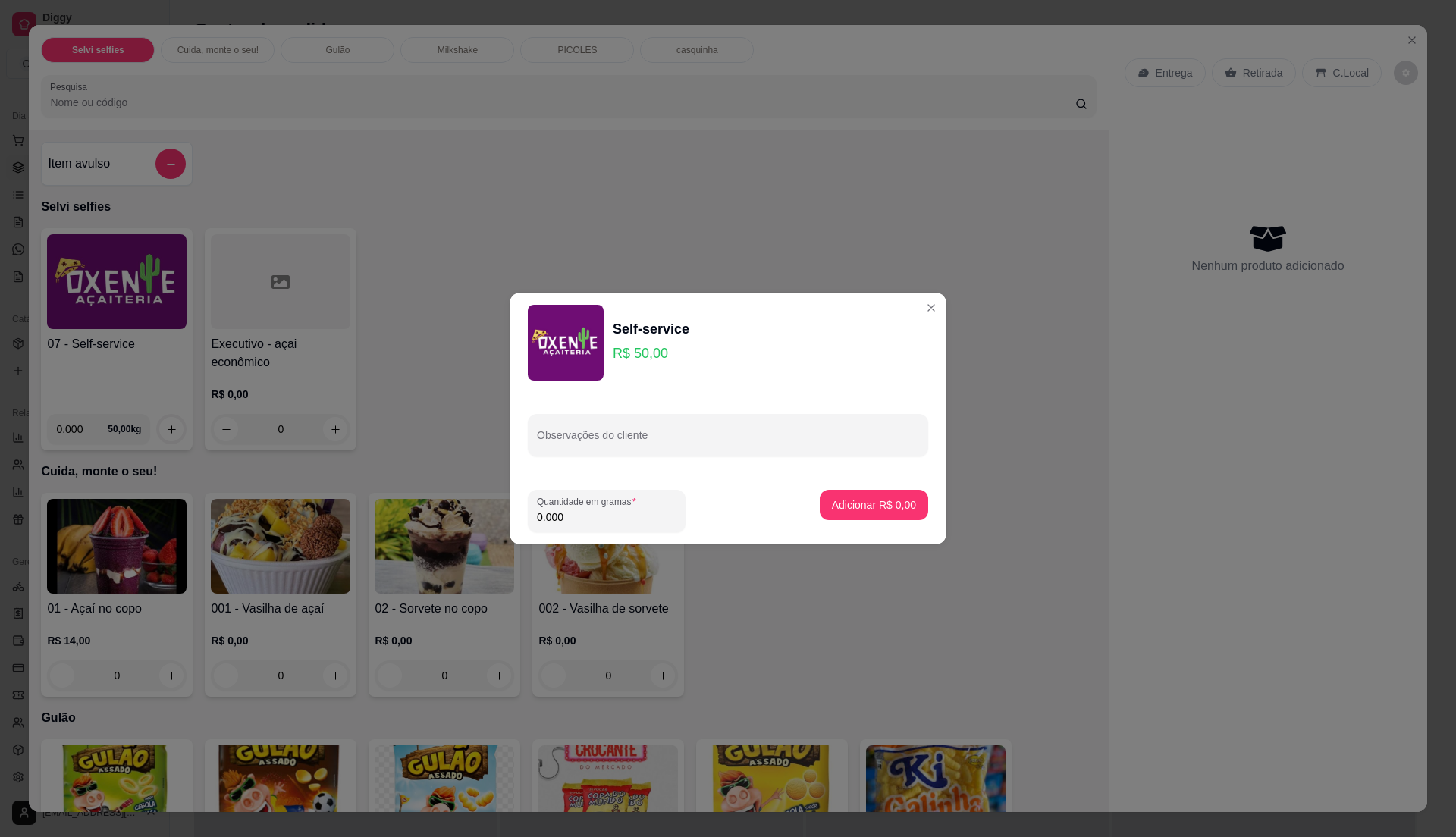
click at [593, 519] on input "0.000" at bounding box center [607, 517] width 140 height 15
type input "0.245"
click at [843, 506] on p "Adicionar R$ 12,25" at bounding box center [871, 504] width 88 height 14
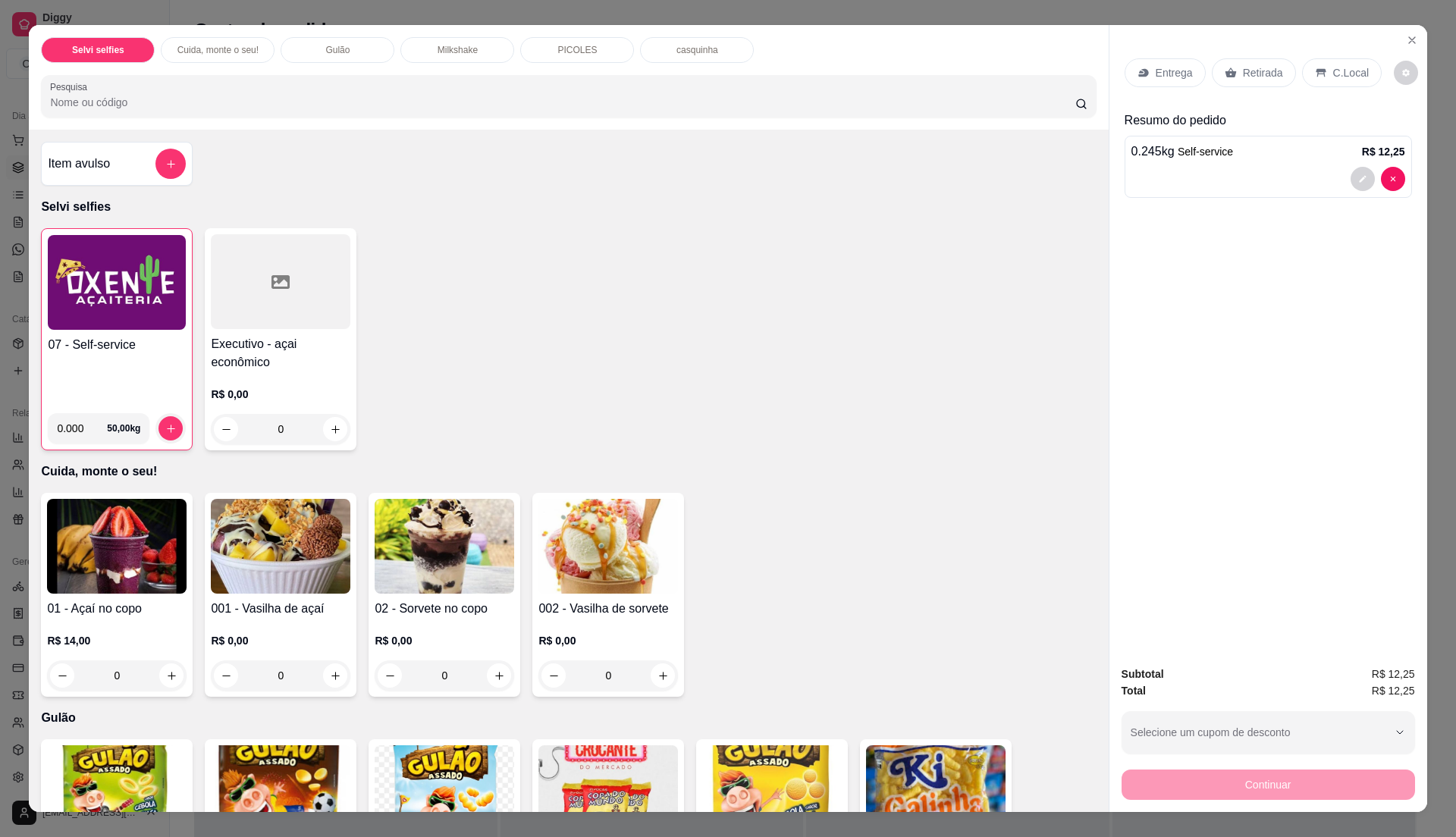
click at [1315, 76] on icon at bounding box center [1320, 73] width 10 height 8
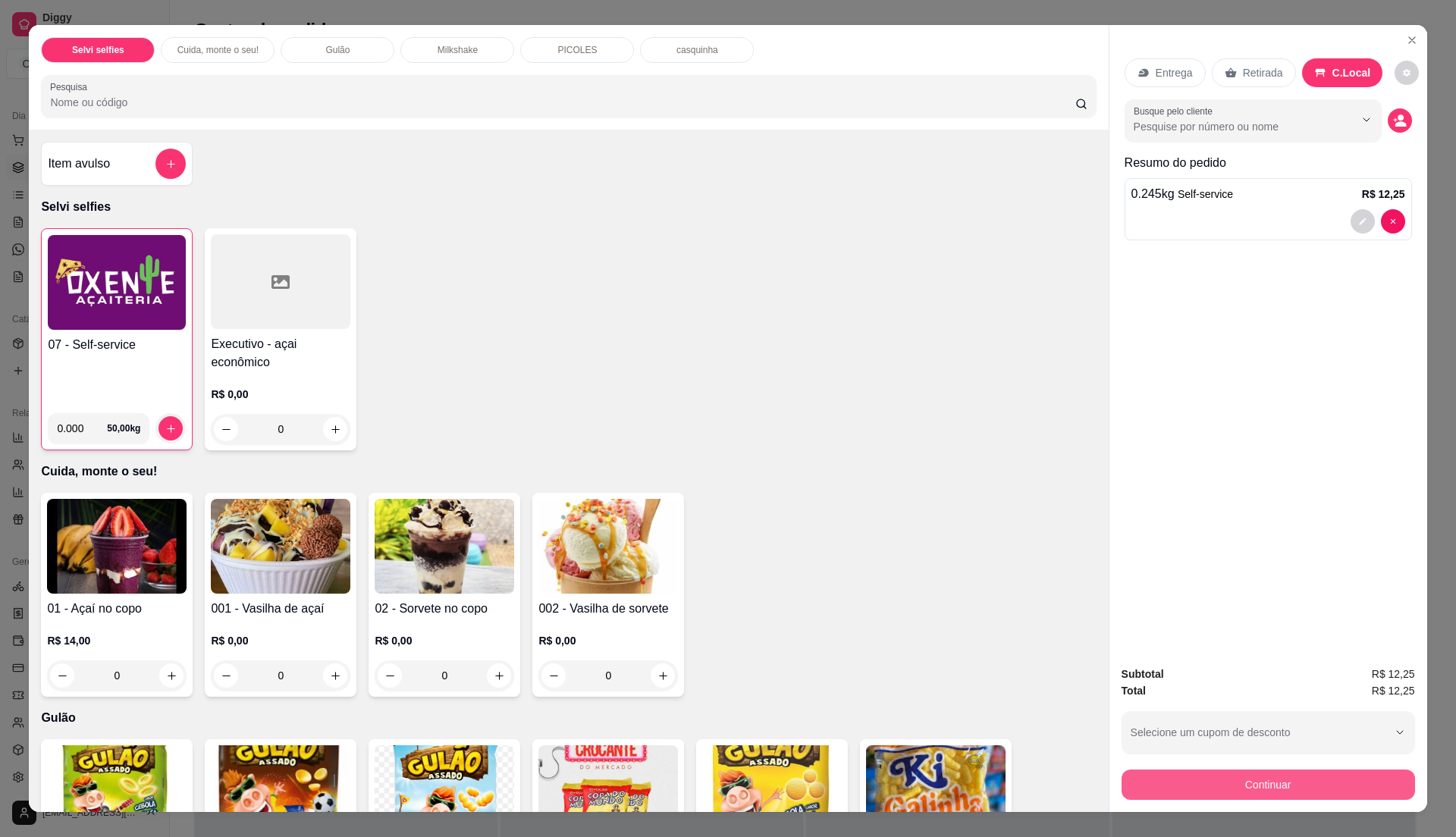
click at [1157, 776] on button "Continuar" at bounding box center [1268, 785] width 294 height 30
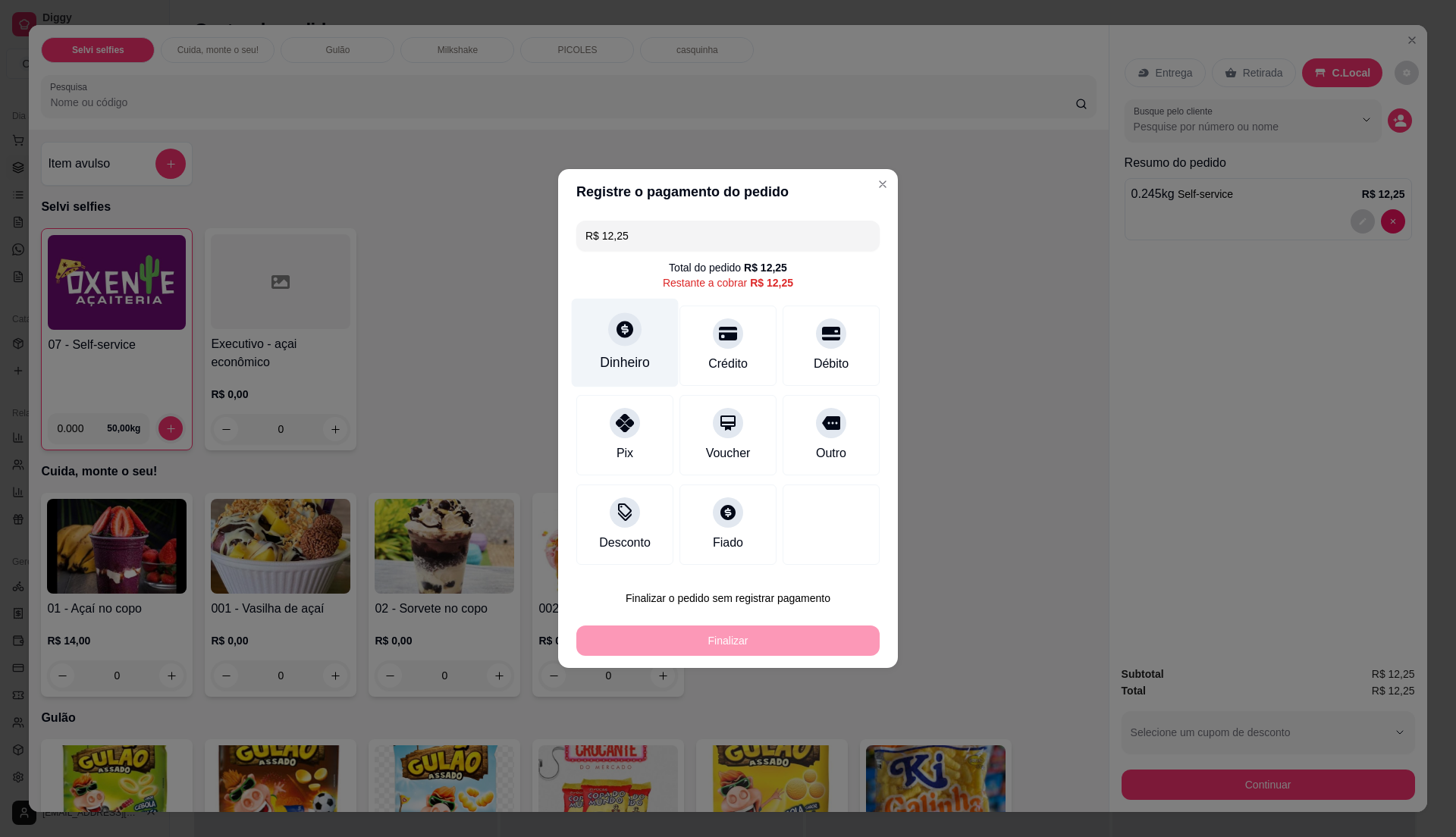
click at [608, 349] on div "Dinheiro" at bounding box center [625, 342] width 107 height 89
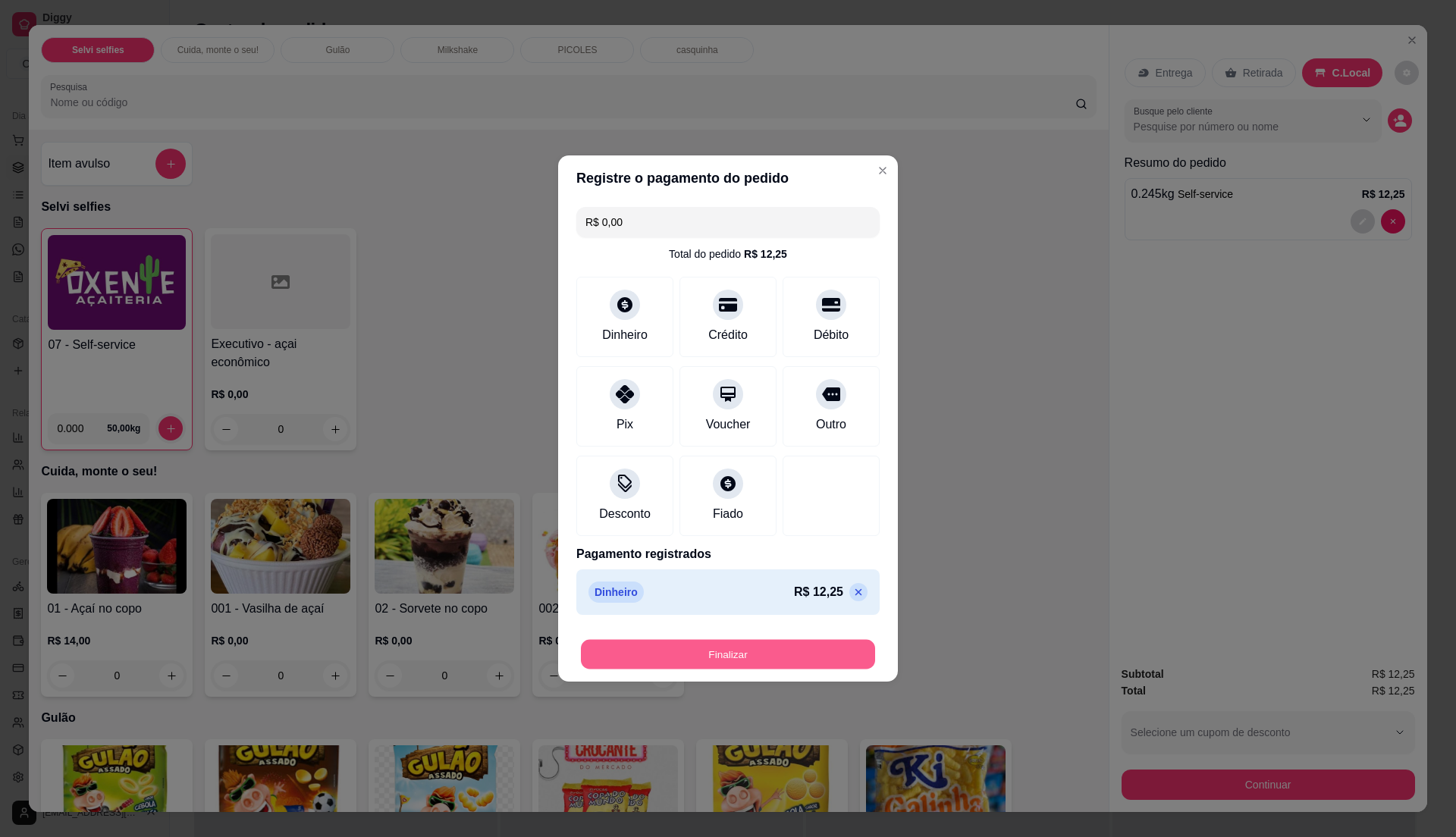
click at [732, 646] on button "Finalizar" at bounding box center [728, 655] width 294 height 30
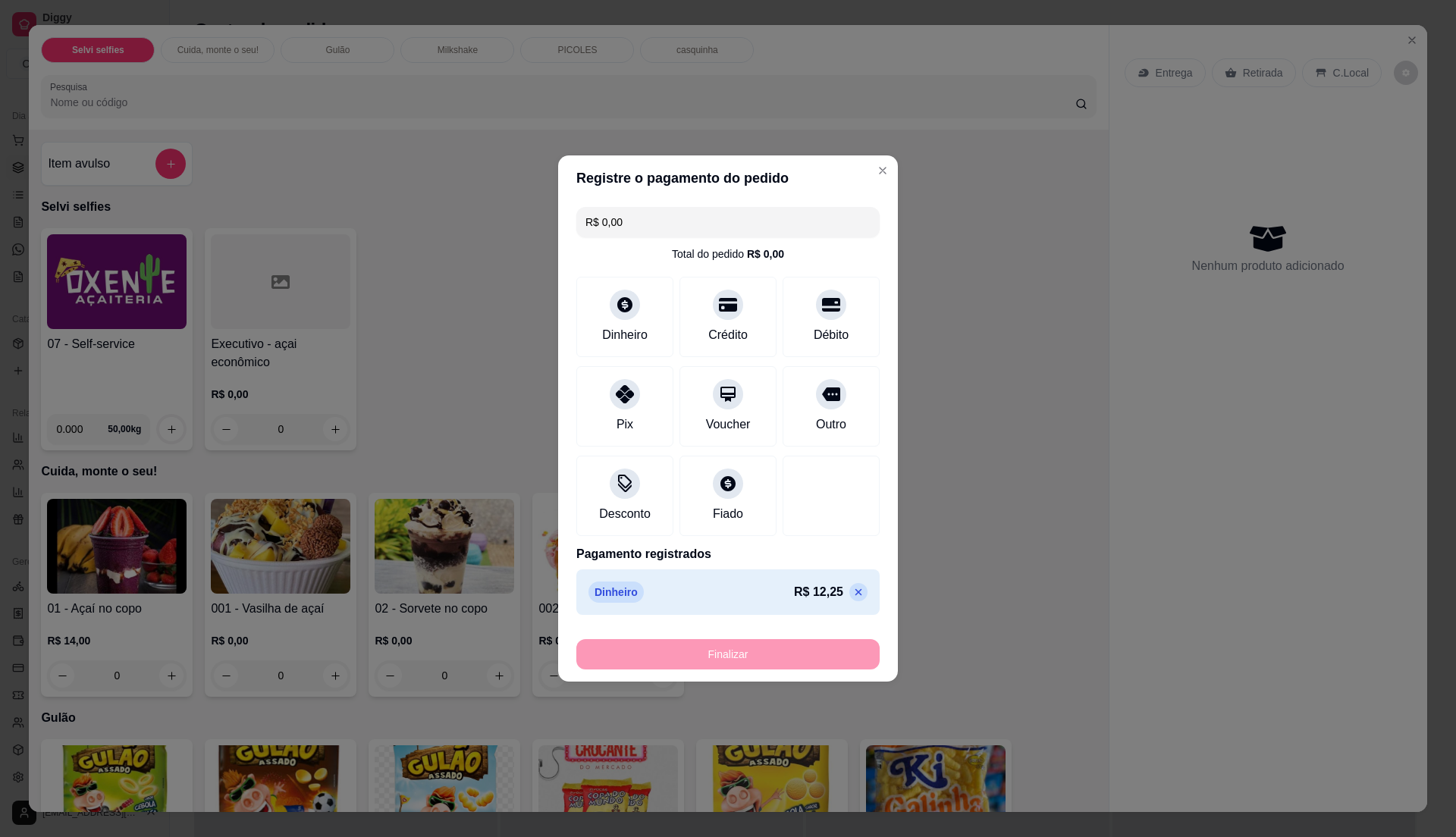
type input "-R$ 12,25"
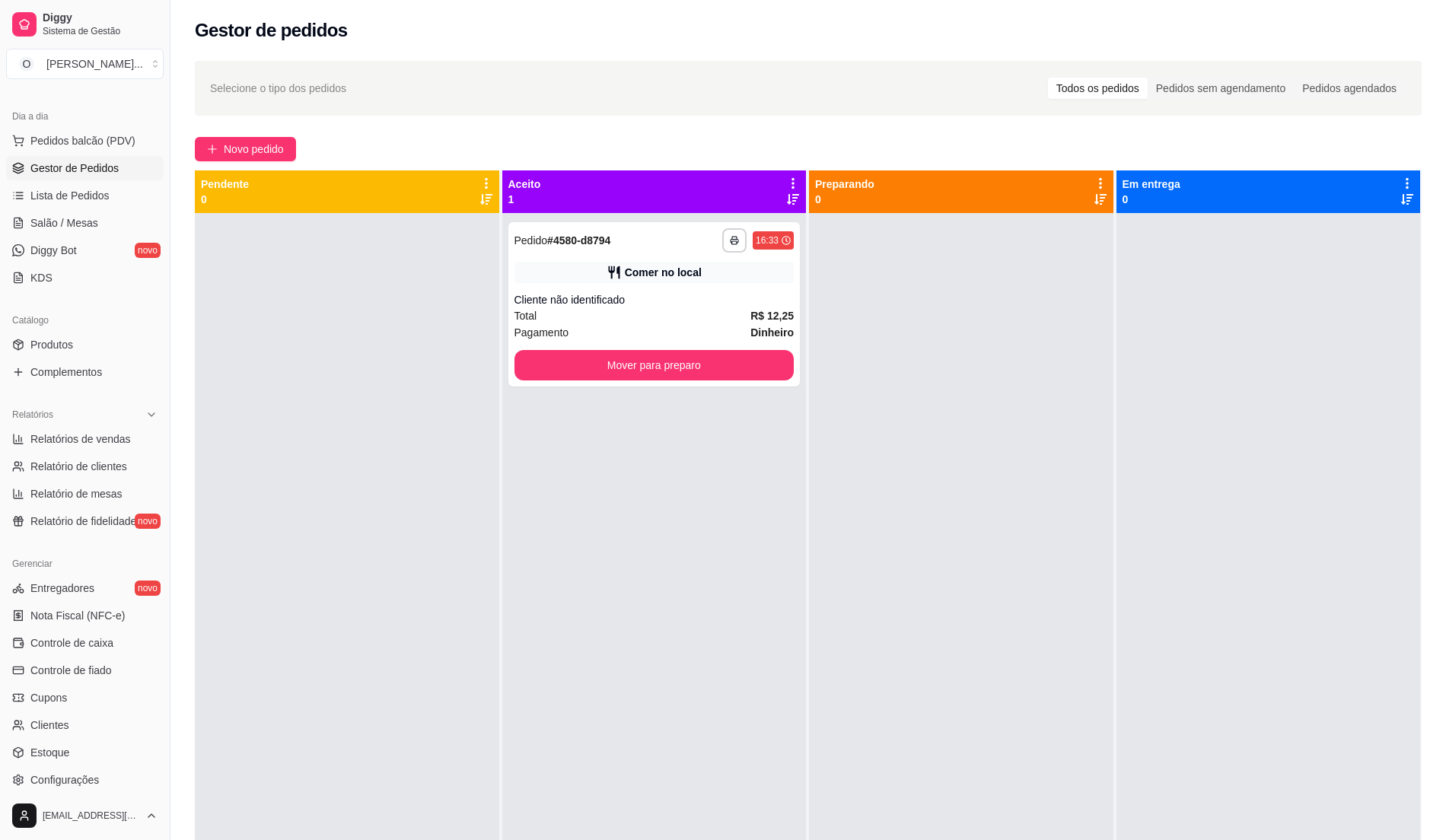
drag, startPoint x: 353, startPoint y: 394, endPoint x: 385, endPoint y: 390, distance: 32.2
click at [385, 390] on div at bounding box center [346, 632] width 305 height 840
click at [743, 362] on button "Mover para preparo" at bounding box center [653, 365] width 271 height 30
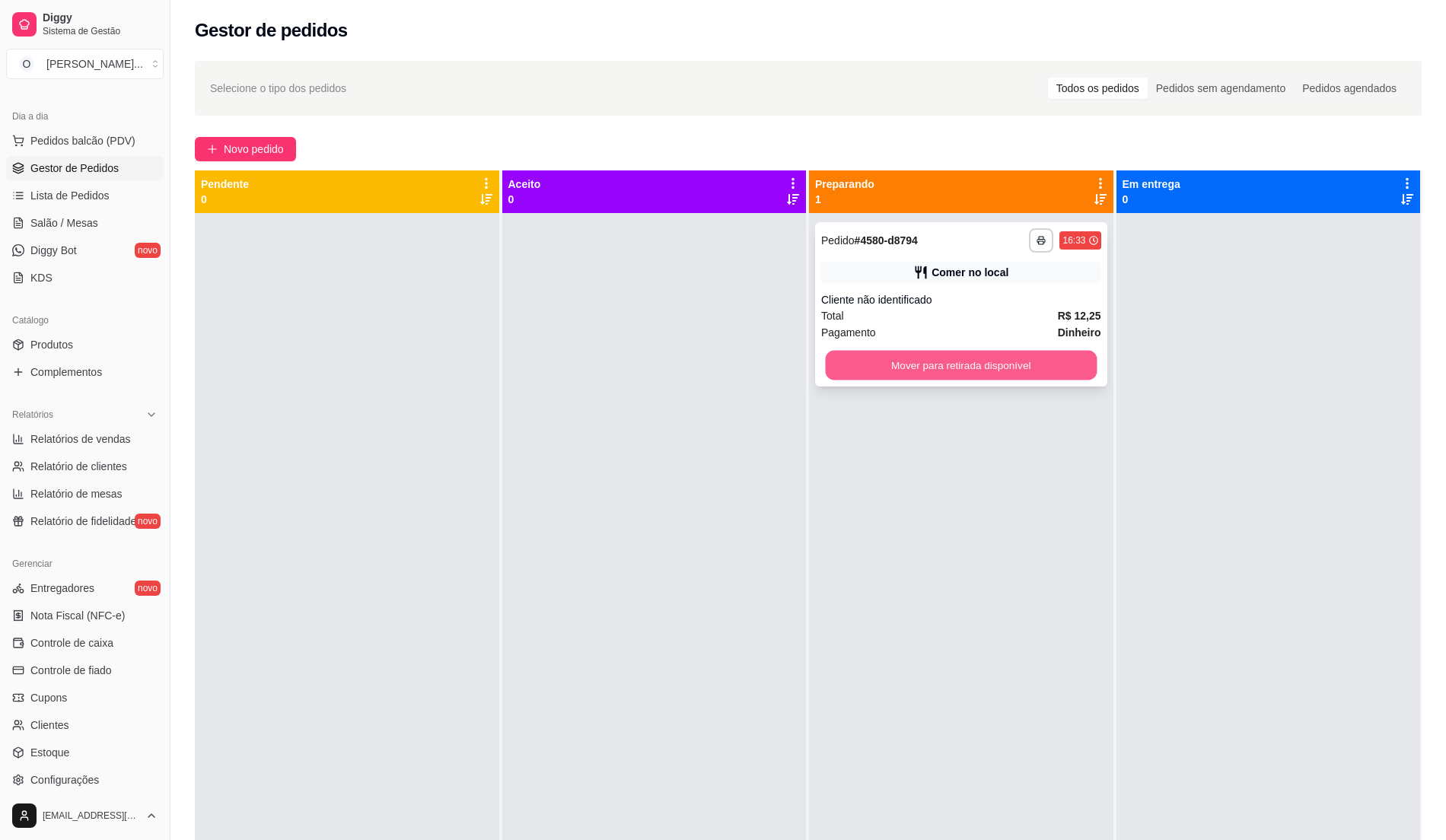
click at [955, 357] on button "Mover para retirada disponível" at bounding box center [961, 365] width 271 height 30
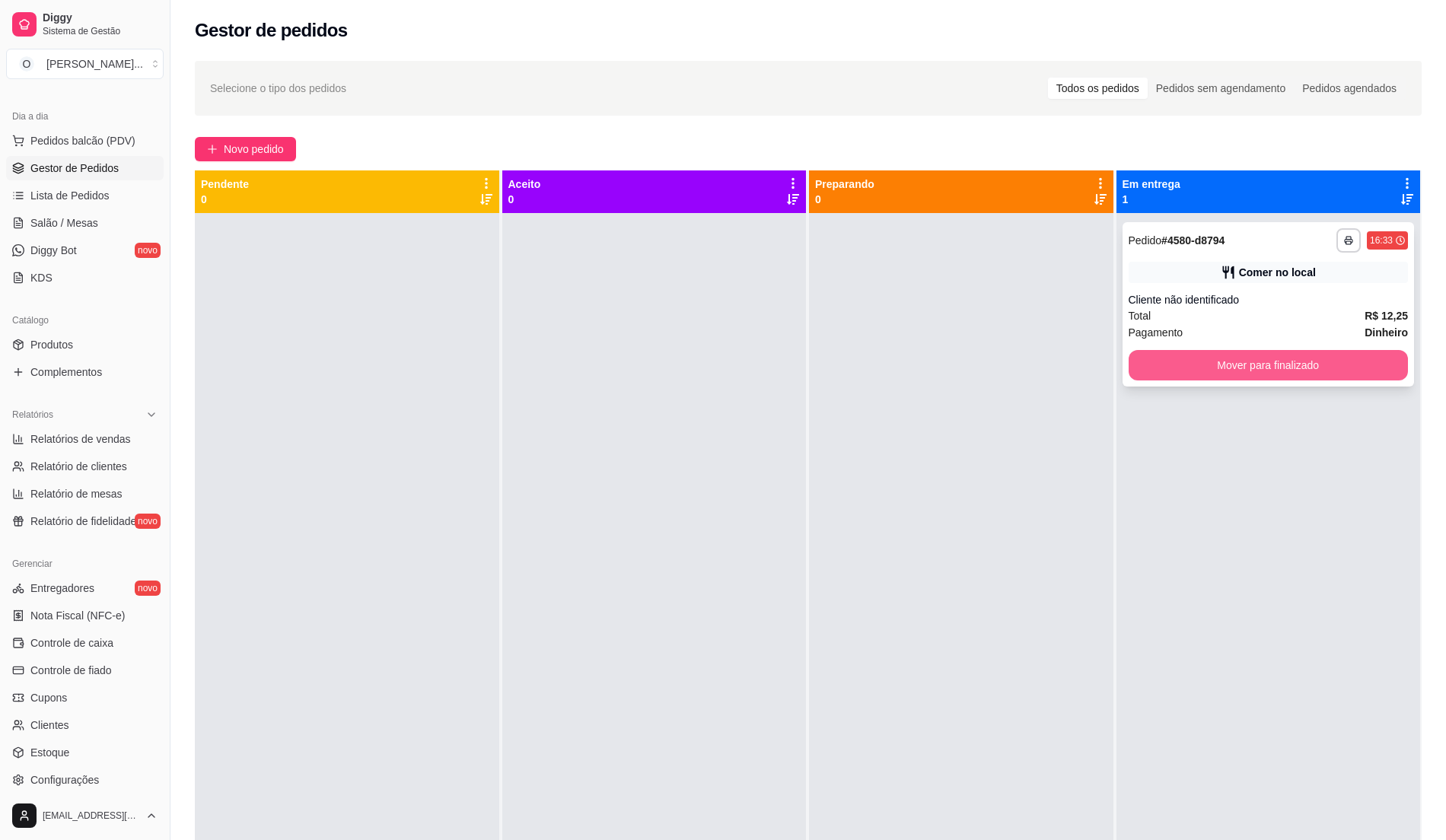
click at [1161, 372] on button "Mover para finalizado" at bounding box center [1268, 365] width 280 height 30
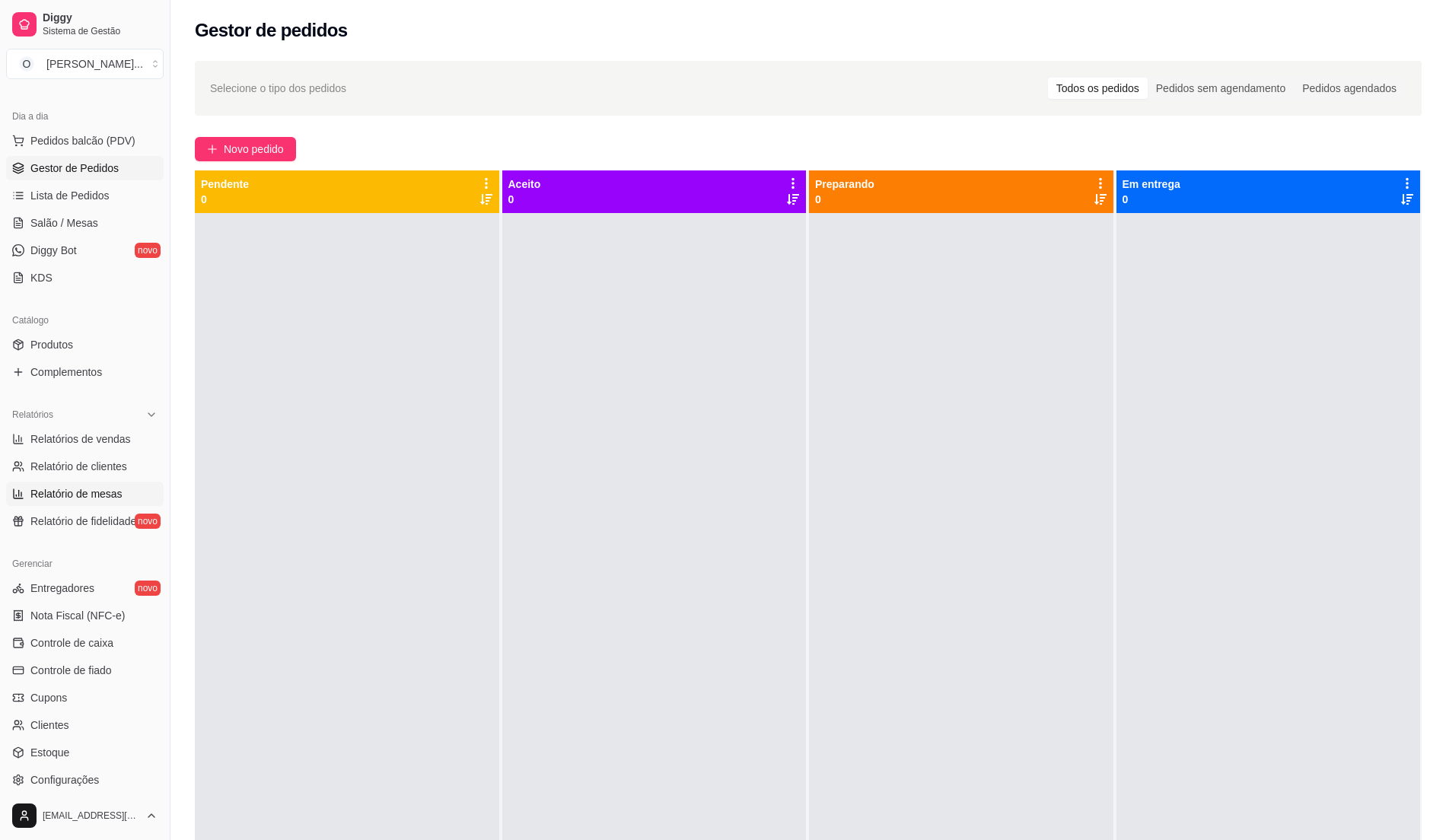
click at [110, 486] on span "Relatório de mesas" at bounding box center [76, 494] width 92 height 15
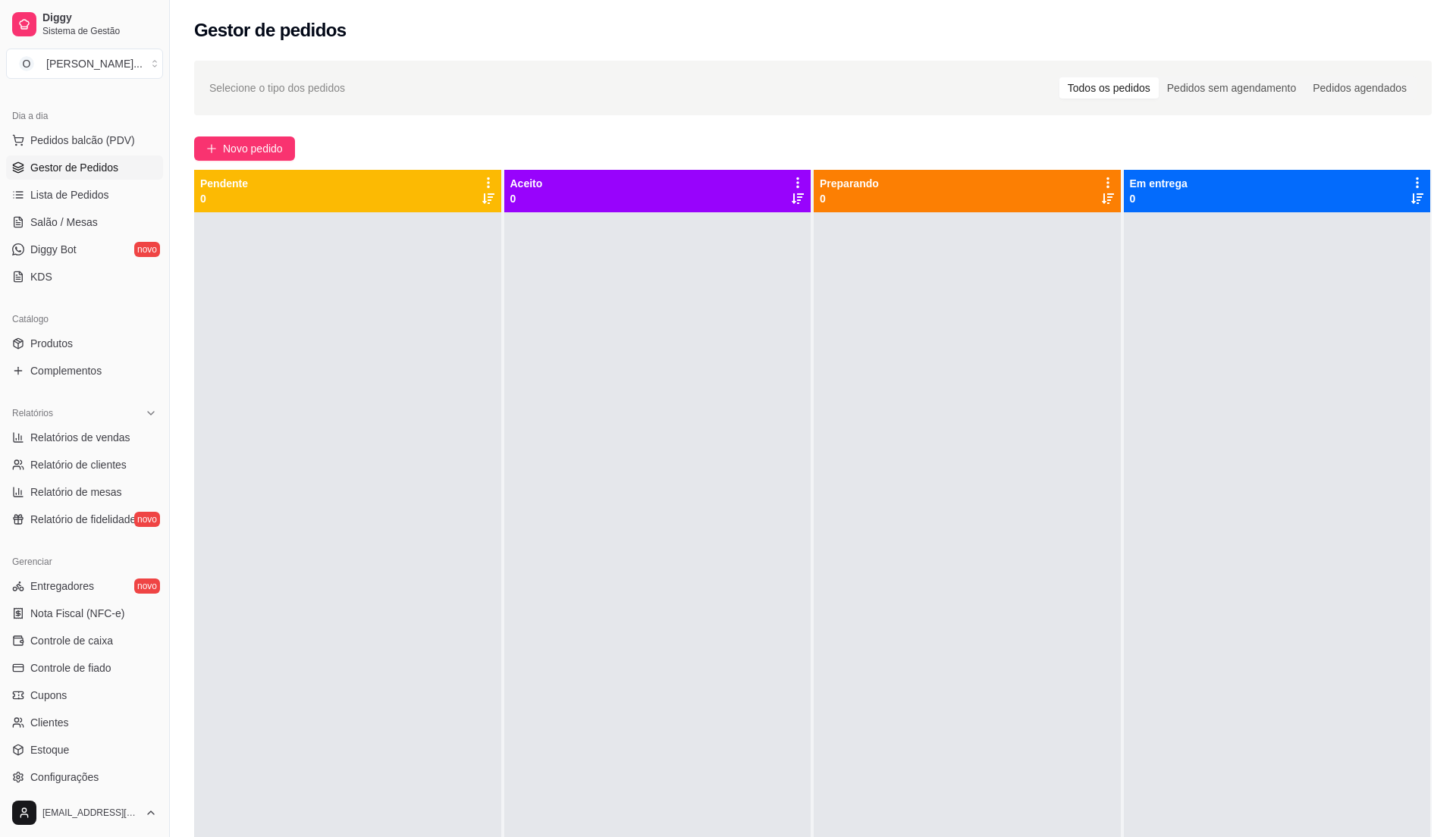
select select "TOTAL_OF_ORDERS"
select select "7"
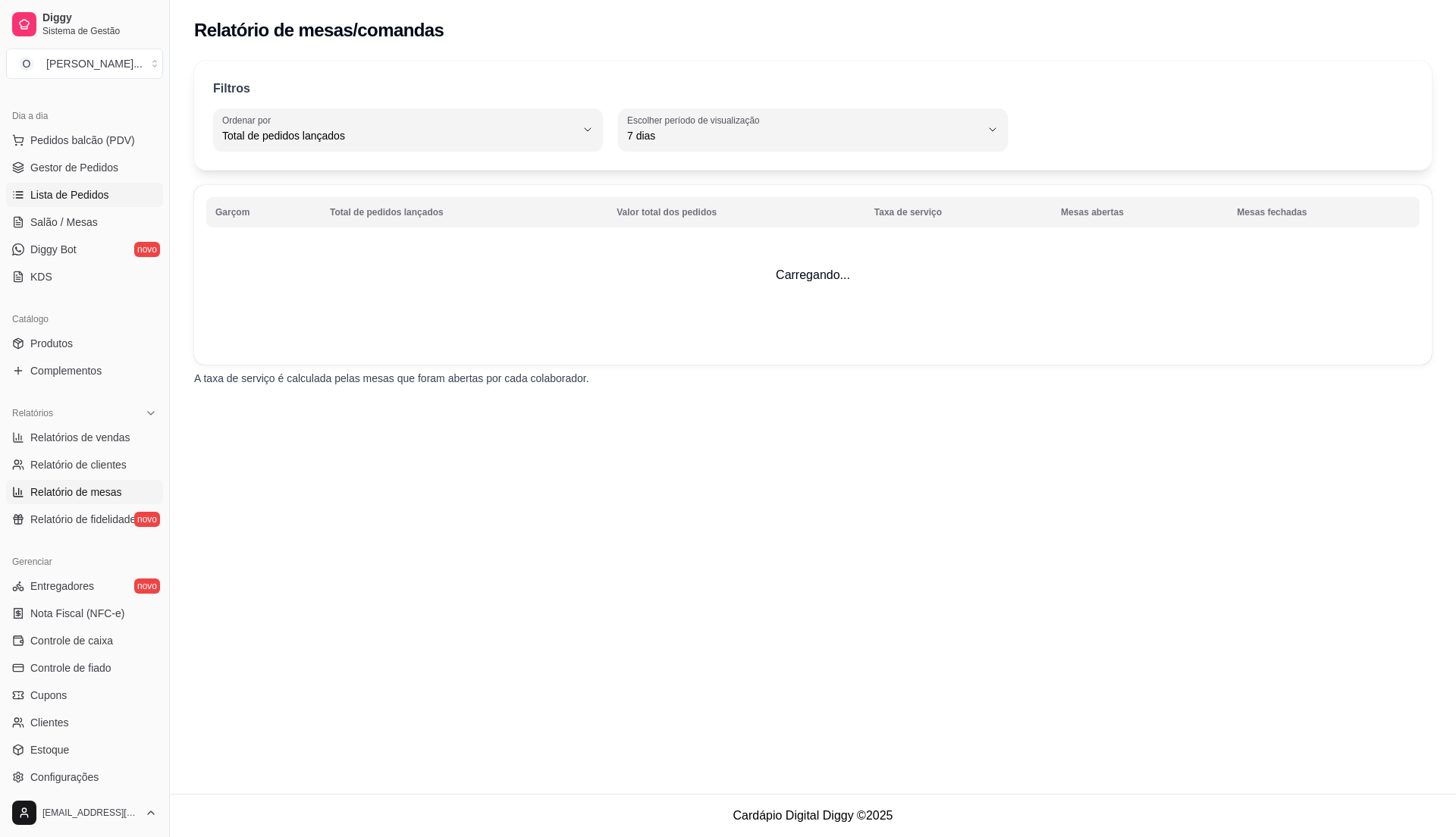
click at [90, 185] on link "Lista de Pedidos" at bounding box center [84, 194] width 157 height 24
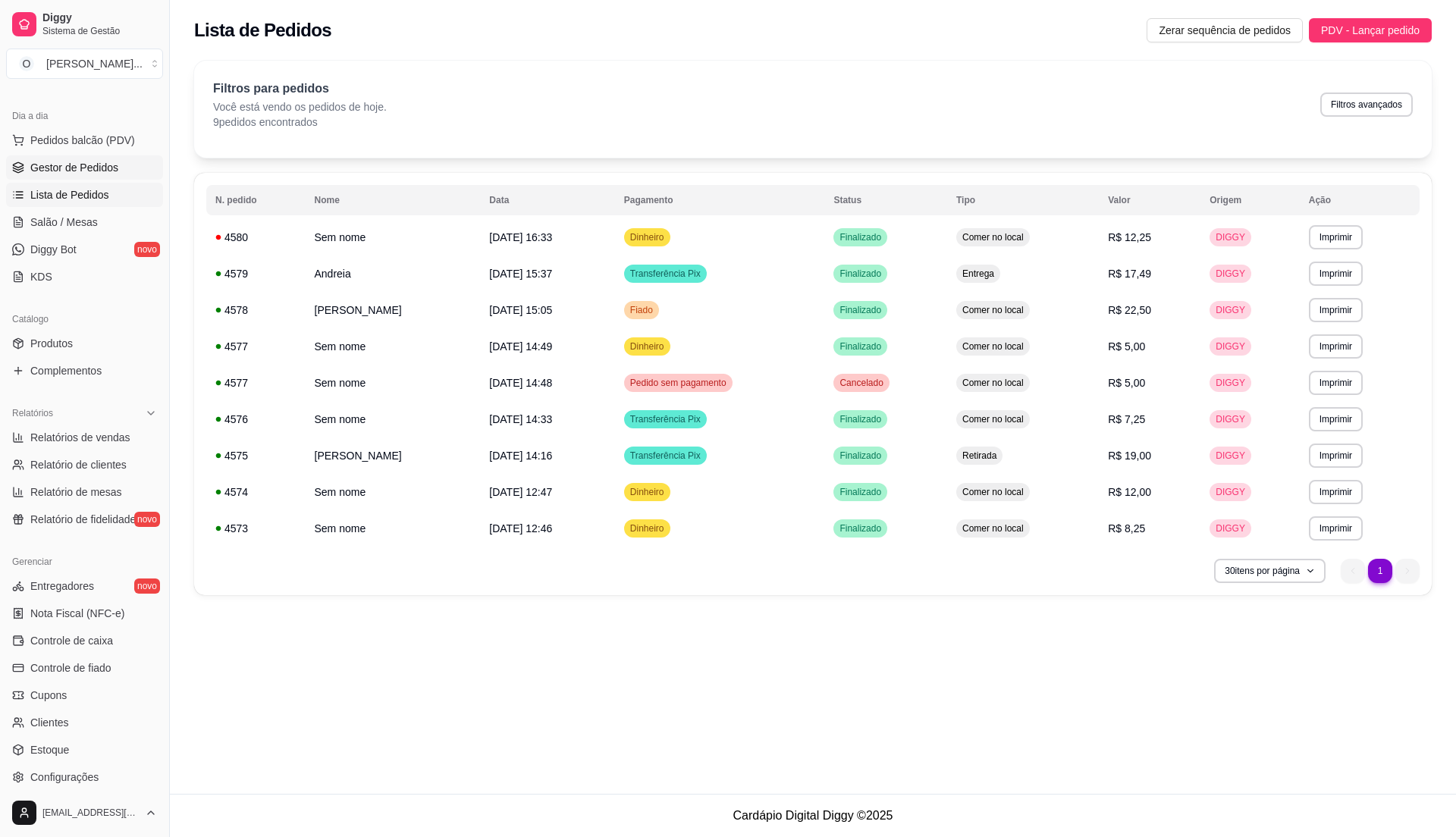
click at [81, 168] on span "Gestor de Pedidos" at bounding box center [74, 167] width 88 height 15
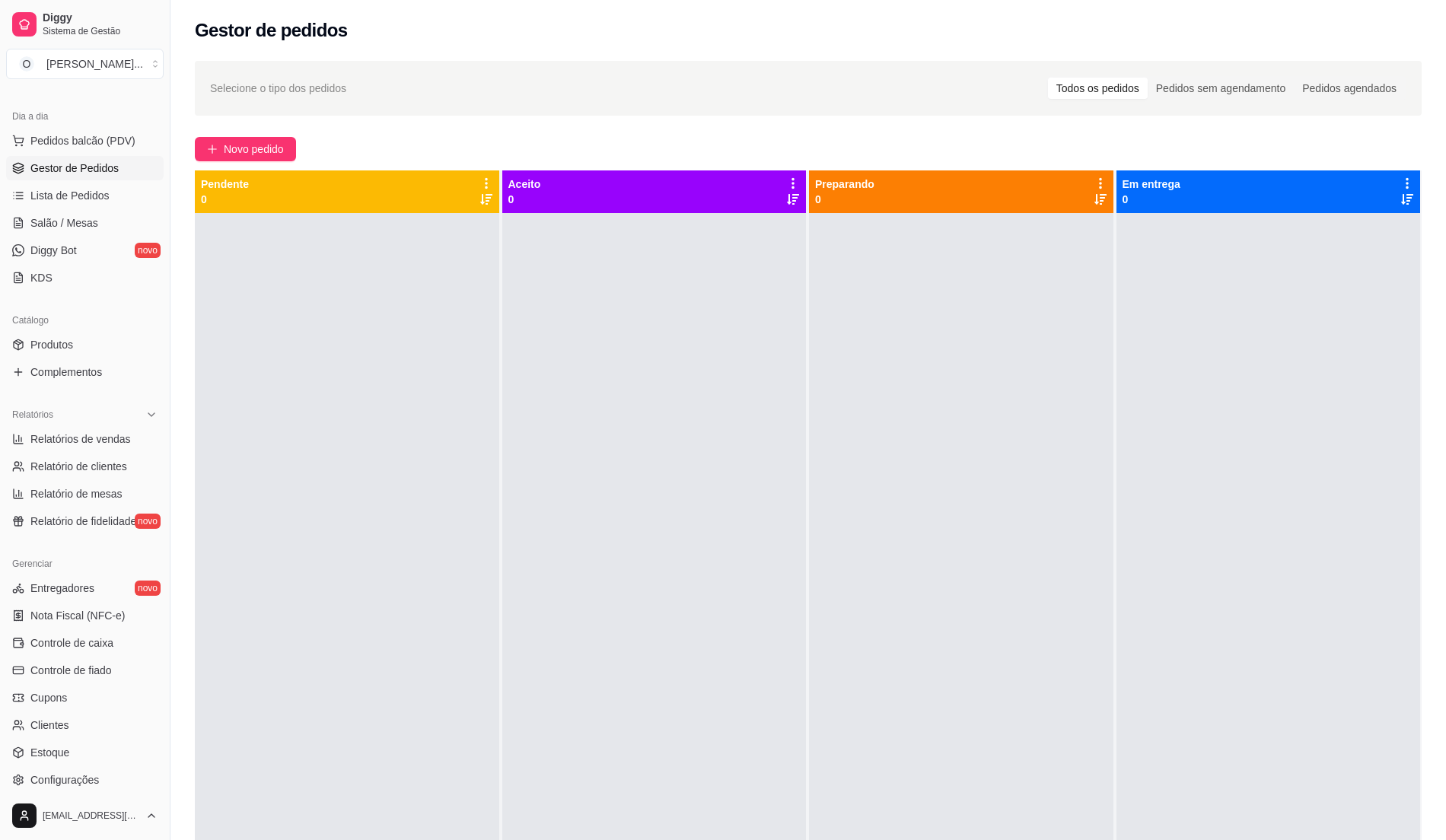
click at [478, 338] on div at bounding box center [346, 632] width 305 height 840
click at [81, 144] on span "Pedidos balcão (PDV)" at bounding box center [83, 141] width 105 height 15
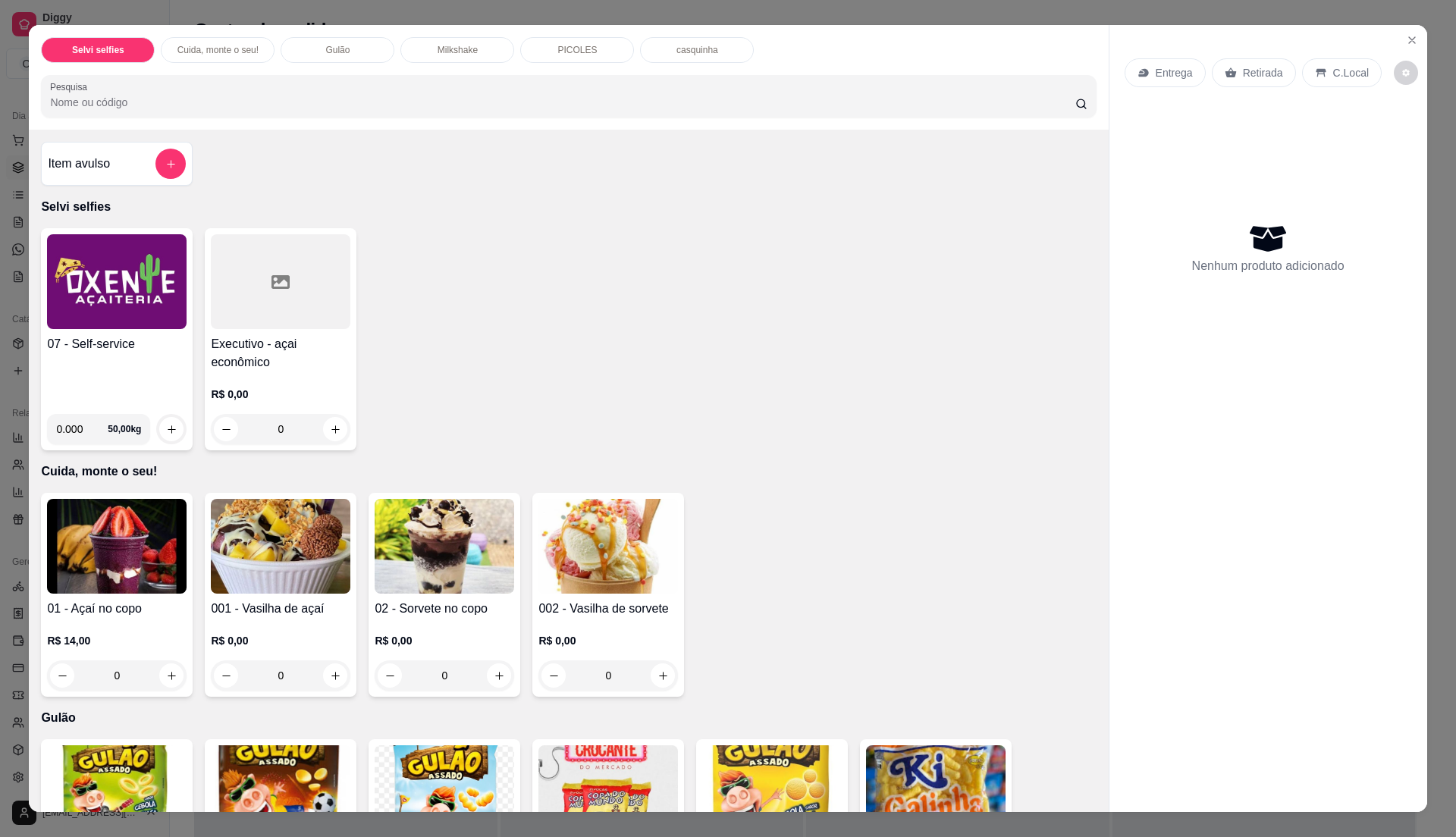
click at [62, 309] on img at bounding box center [117, 282] width 140 height 95
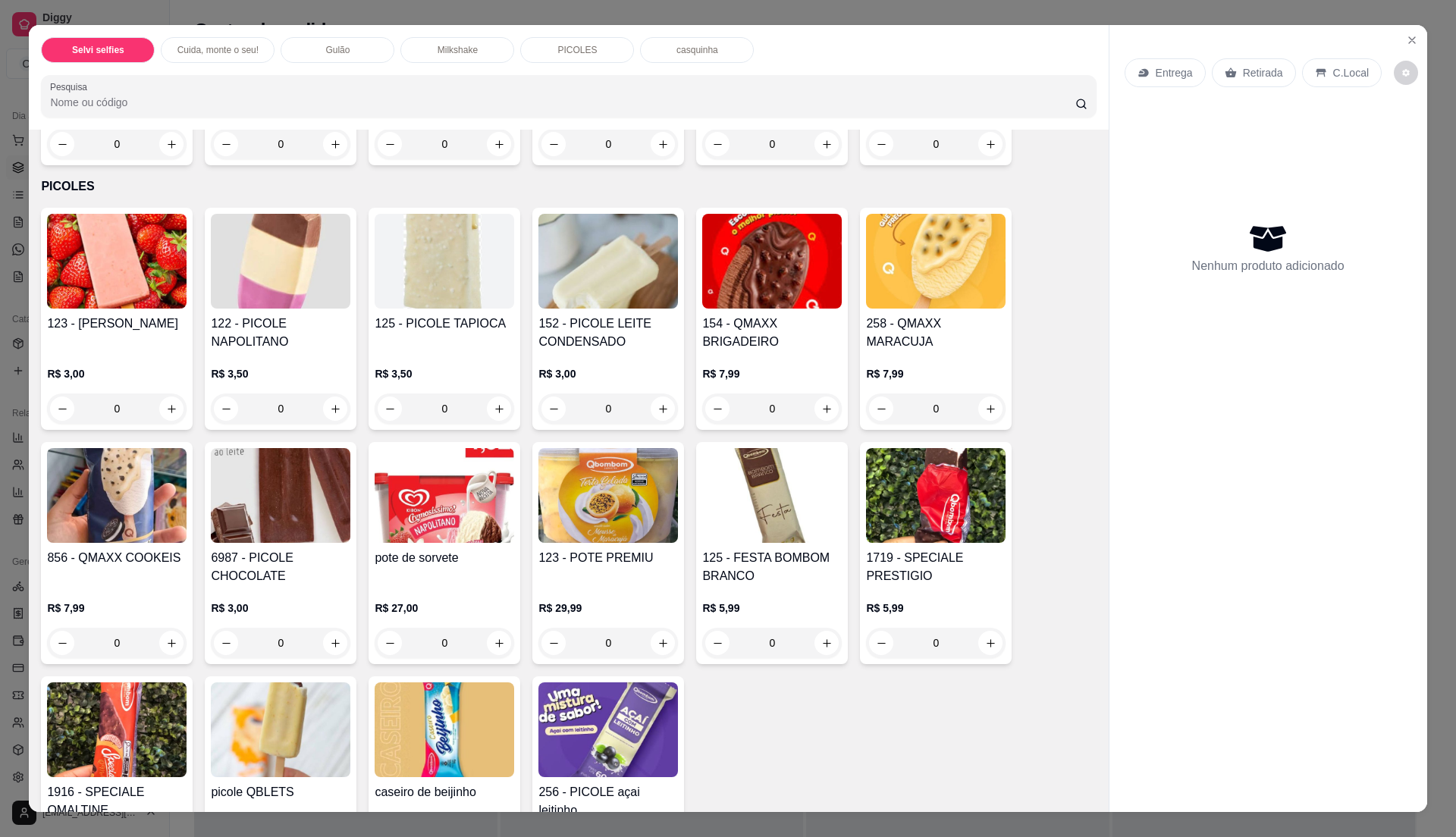
scroll to position [1313, 0]
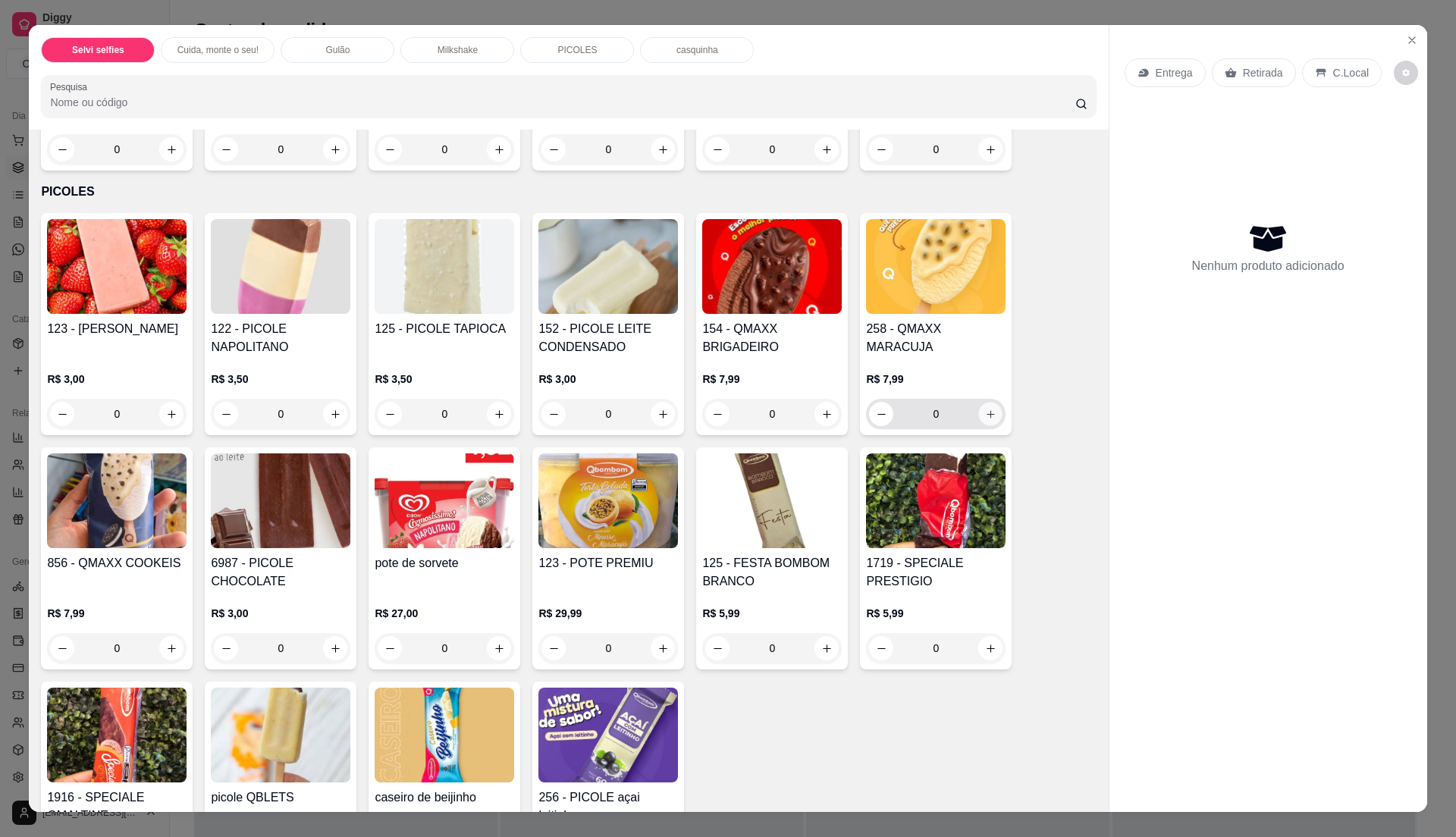
click at [985, 416] on icon "increase-product-quantity" at bounding box center [991, 415] width 12 height 12
type input "1"
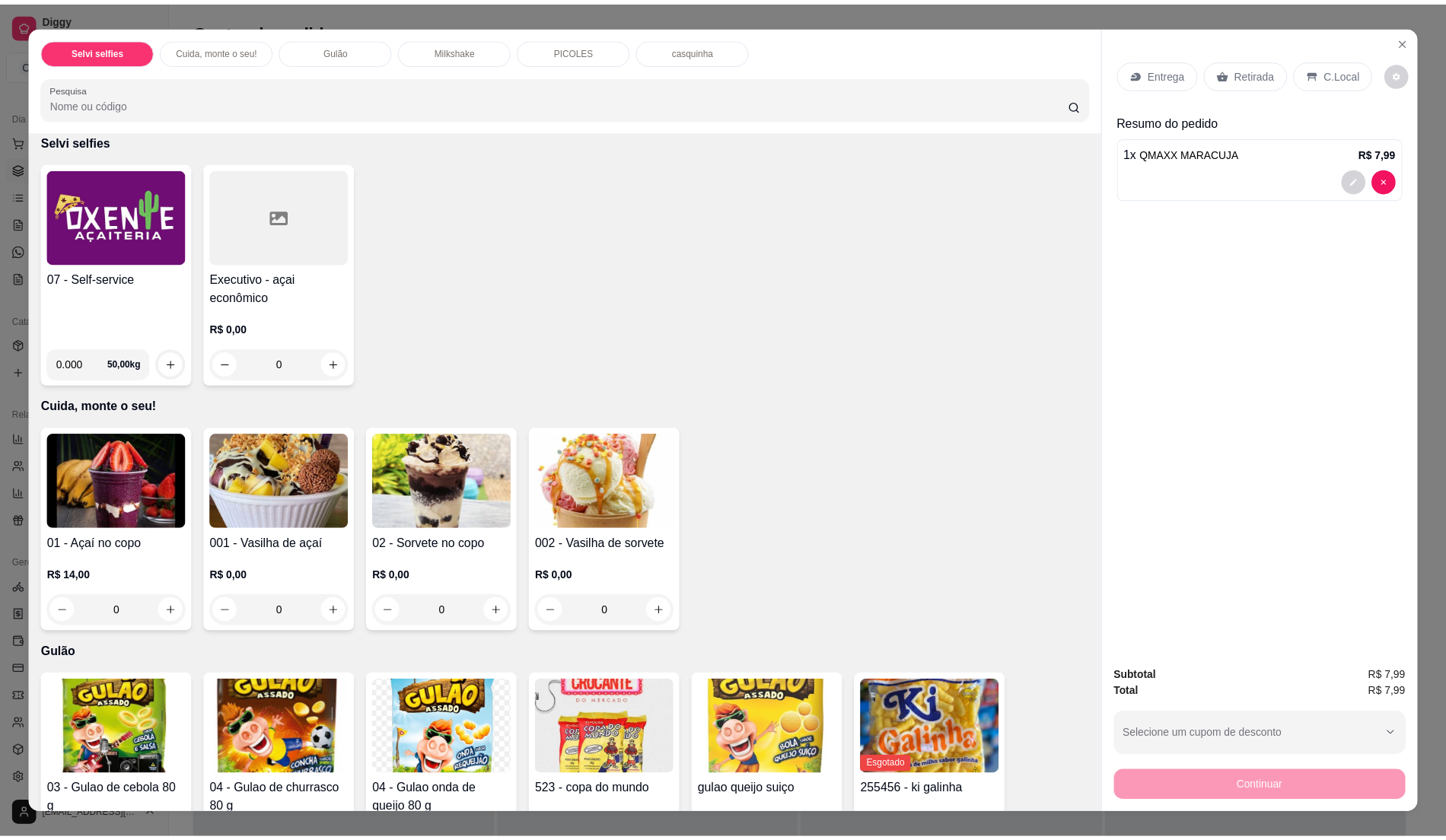
scroll to position [0, 0]
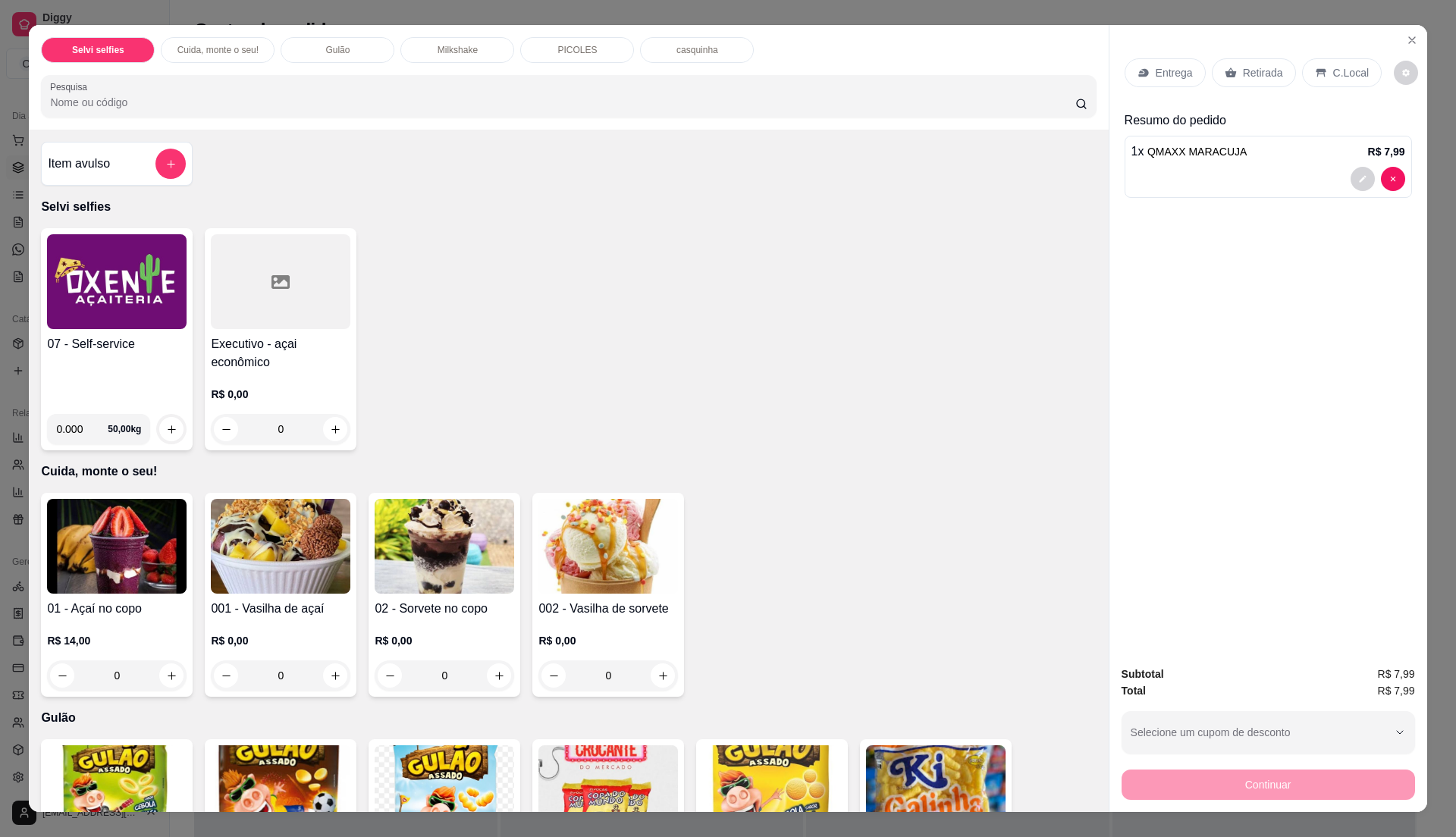
click at [152, 350] on h4 "07 - Self-service" at bounding box center [117, 344] width 140 height 18
click at [125, 304] on img at bounding box center [117, 282] width 140 height 95
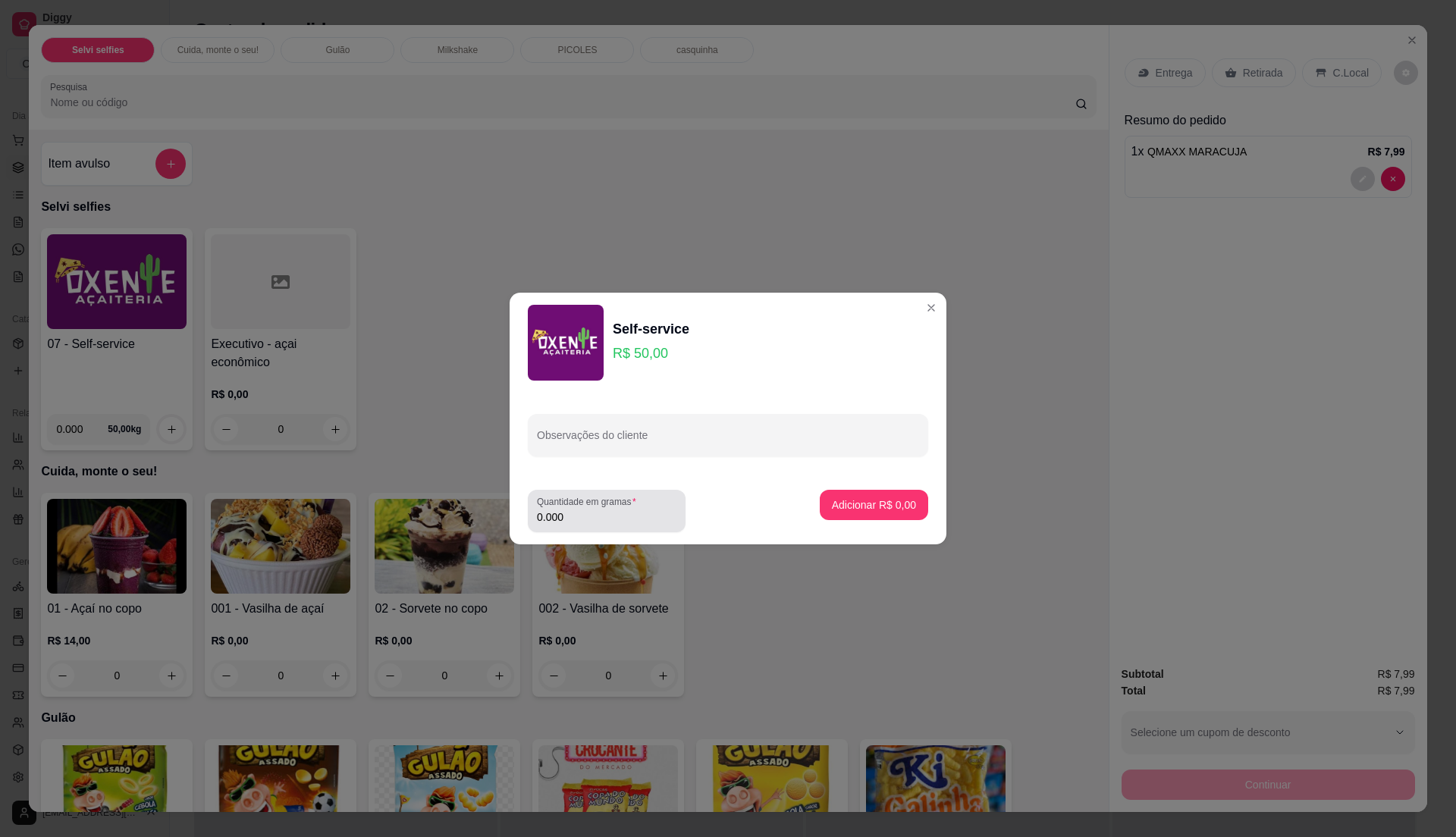
click at [584, 519] on input "0.000" at bounding box center [607, 517] width 140 height 15
type input "0.35"
click at [847, 504] on p "Adicionar R$ 17,50" at bounding box center [871, 505] width 91 height 15
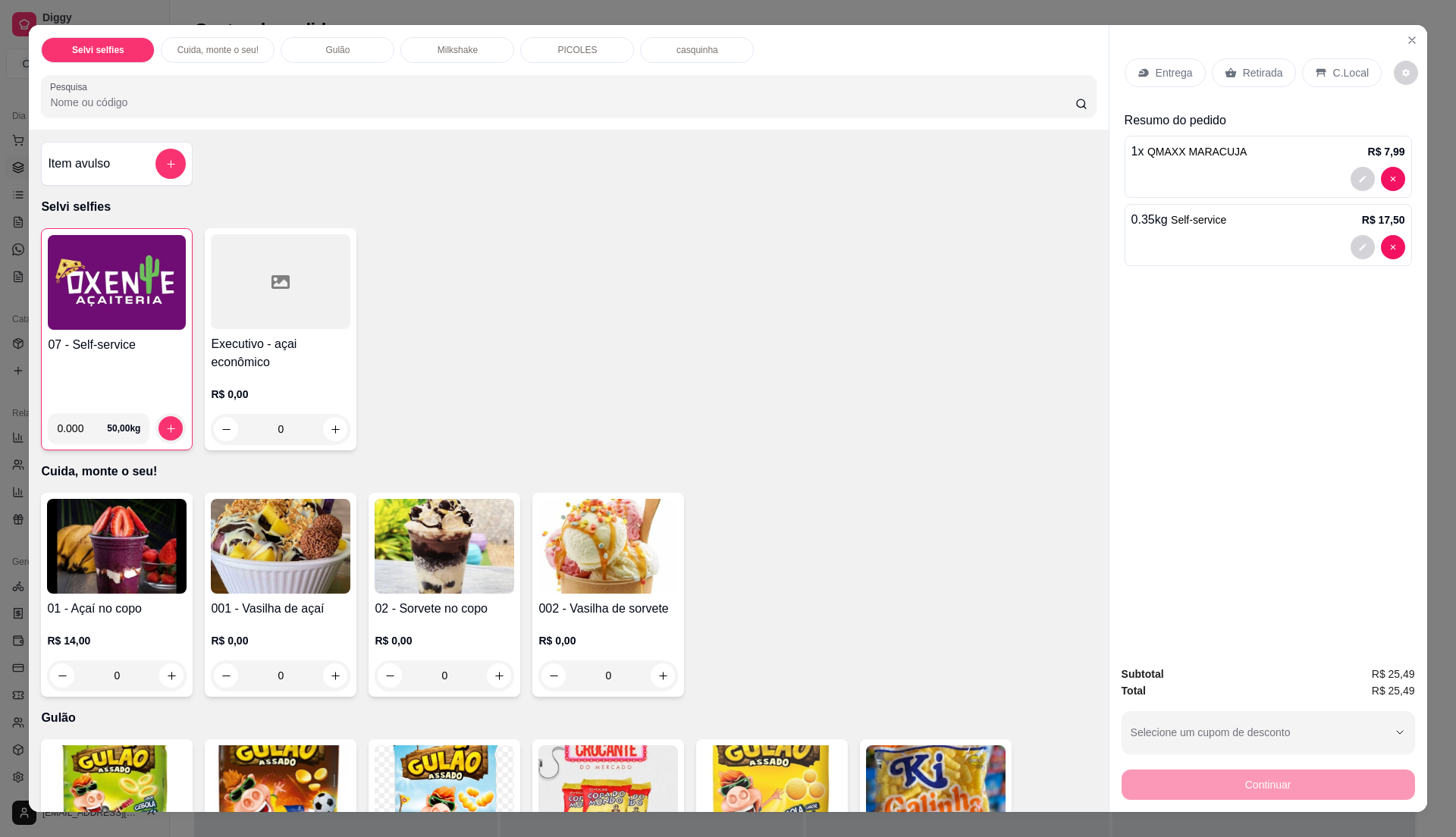
click at [1317, 64] on div "C.Local" at bounding box center [1342, 72] width 80 height 29
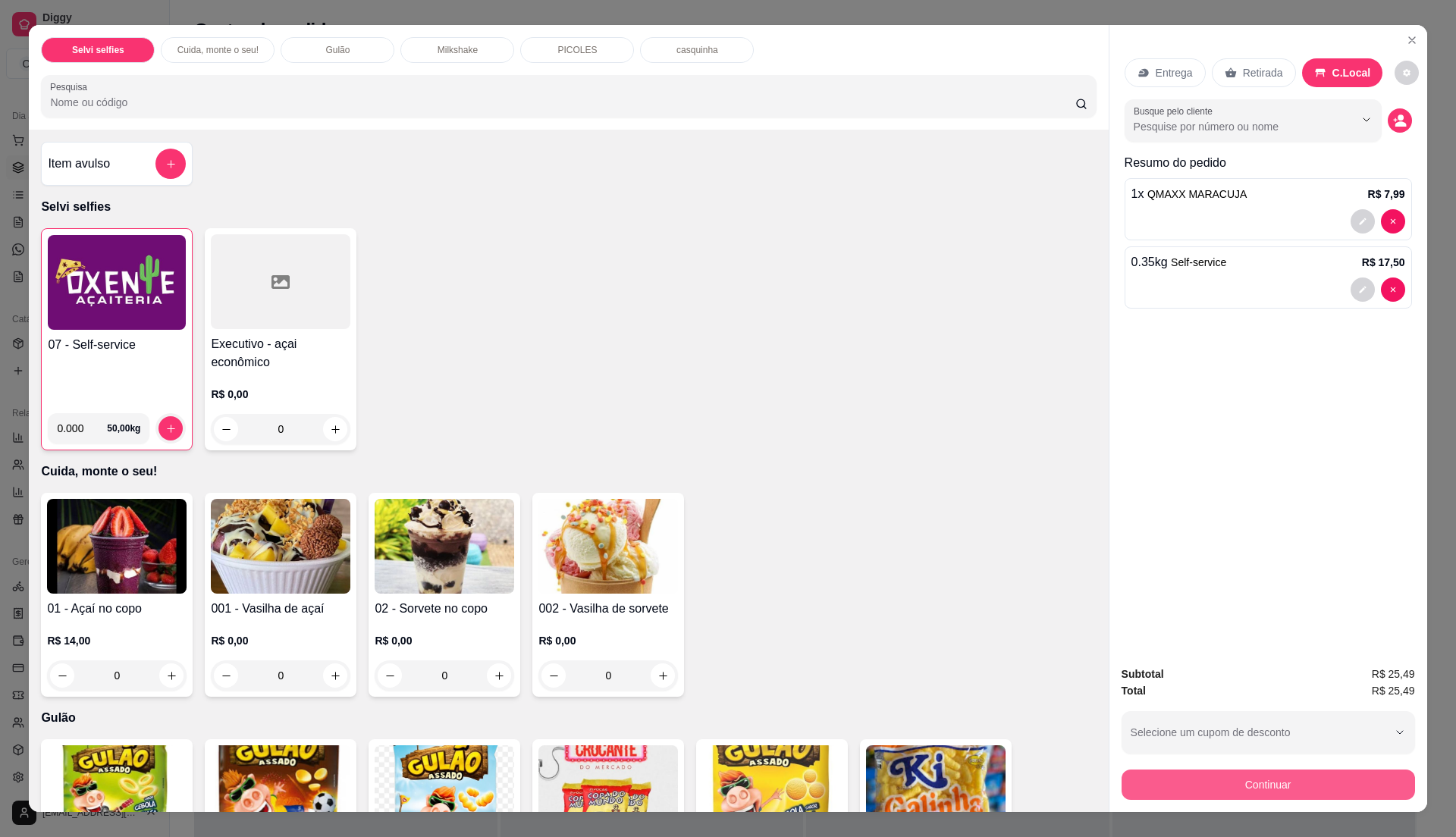
click at [1214, 790] on button "Continuar" at bounding box center [1268, 785] width 294 height 30
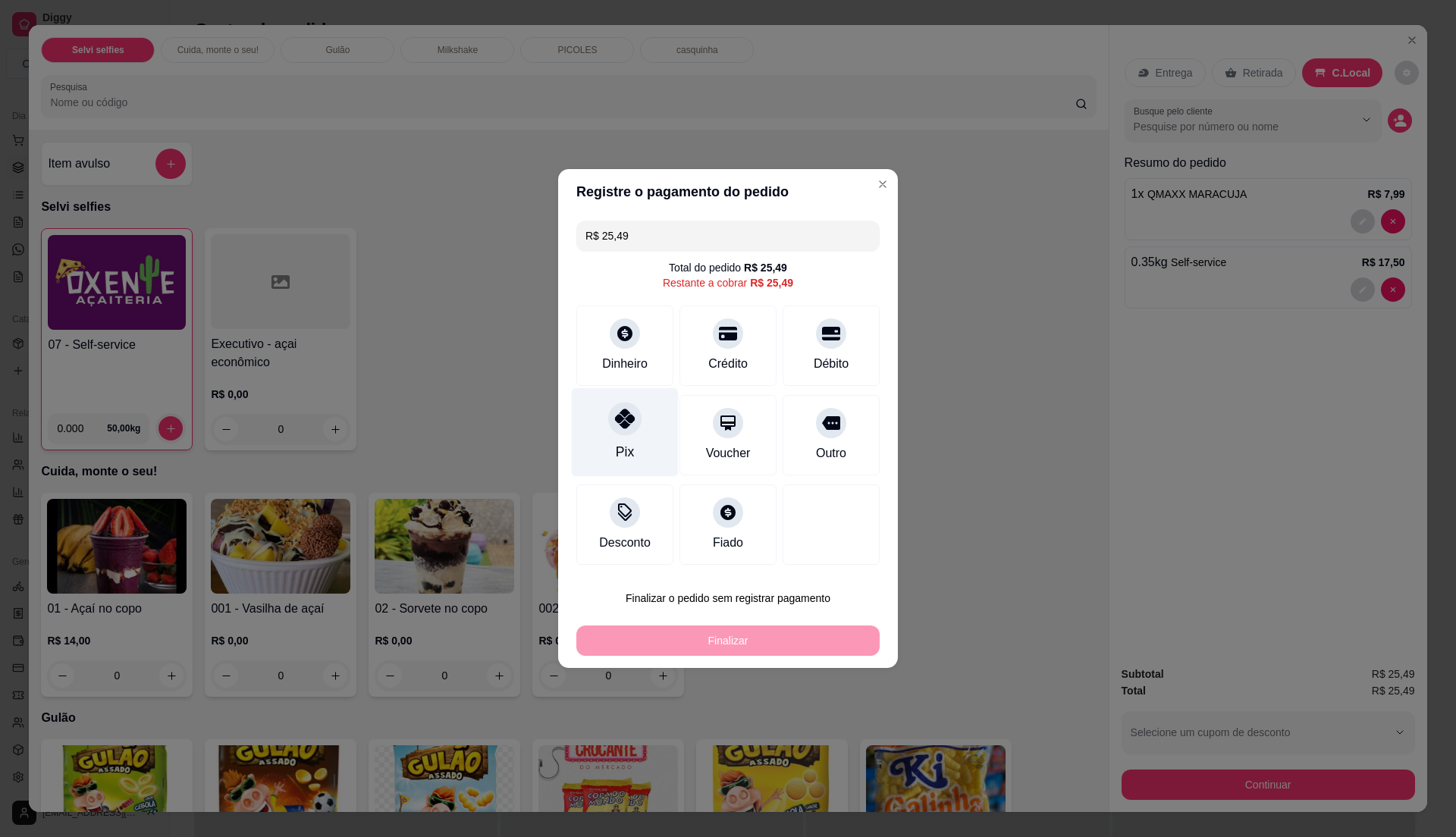
click at [619, 432] on div at bounding box center [624, 418] width 33 height 33
type input "R$ 0,00"
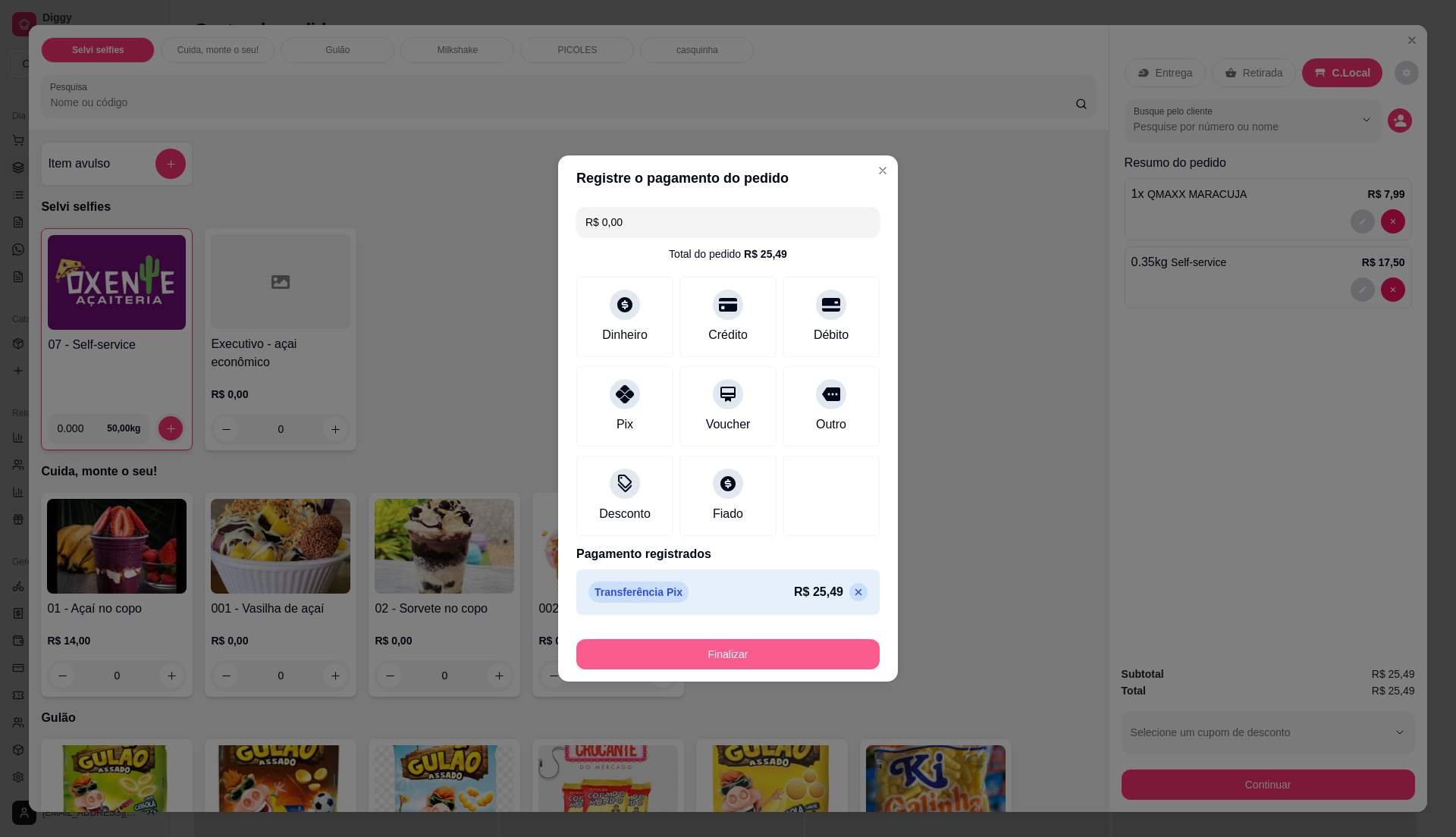
click at [735, 655] on button "Finalizar" at bounding box center [728, 654] width 304 height 30
type input "0"
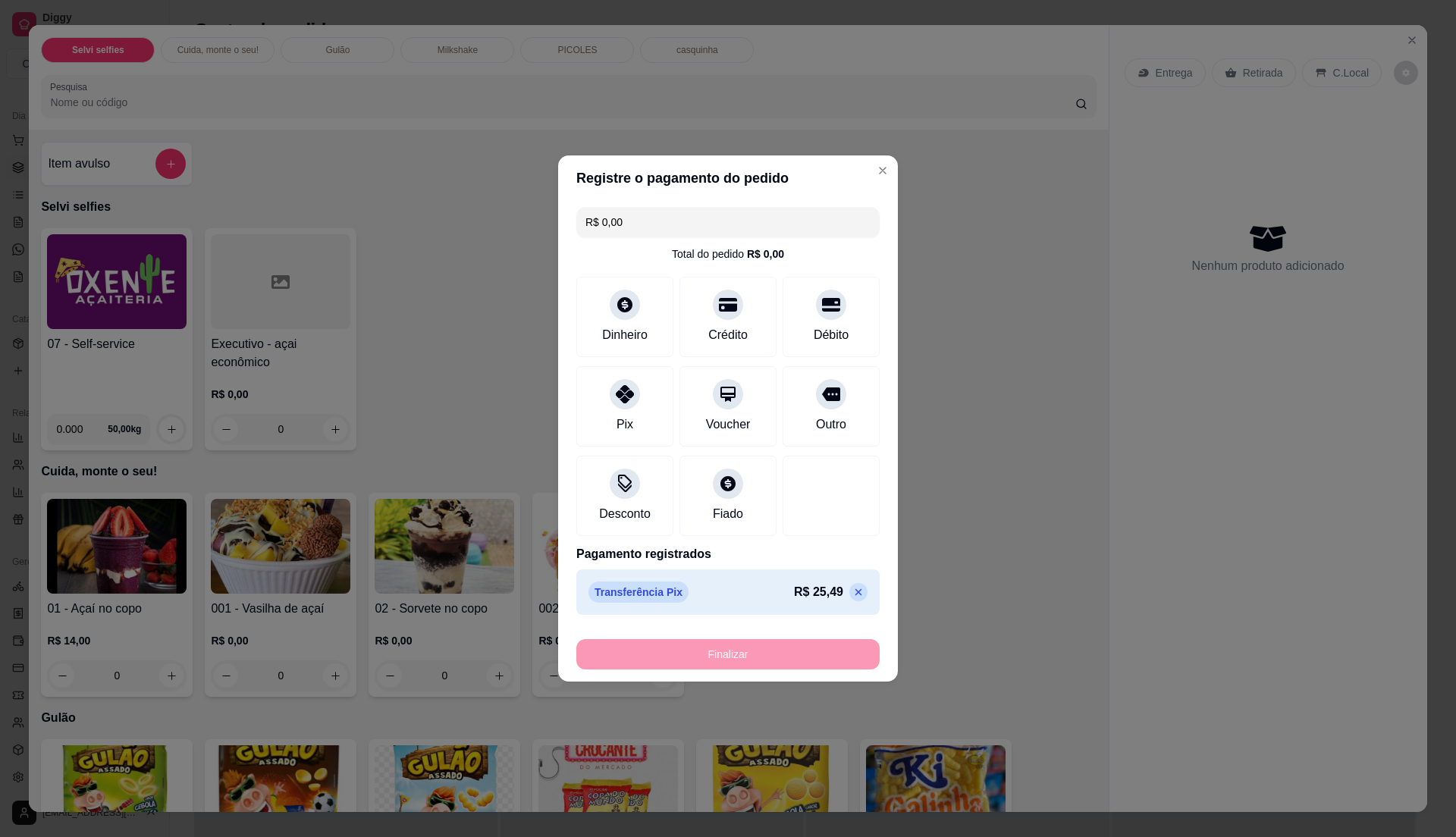
type input "-R$ 25,49"
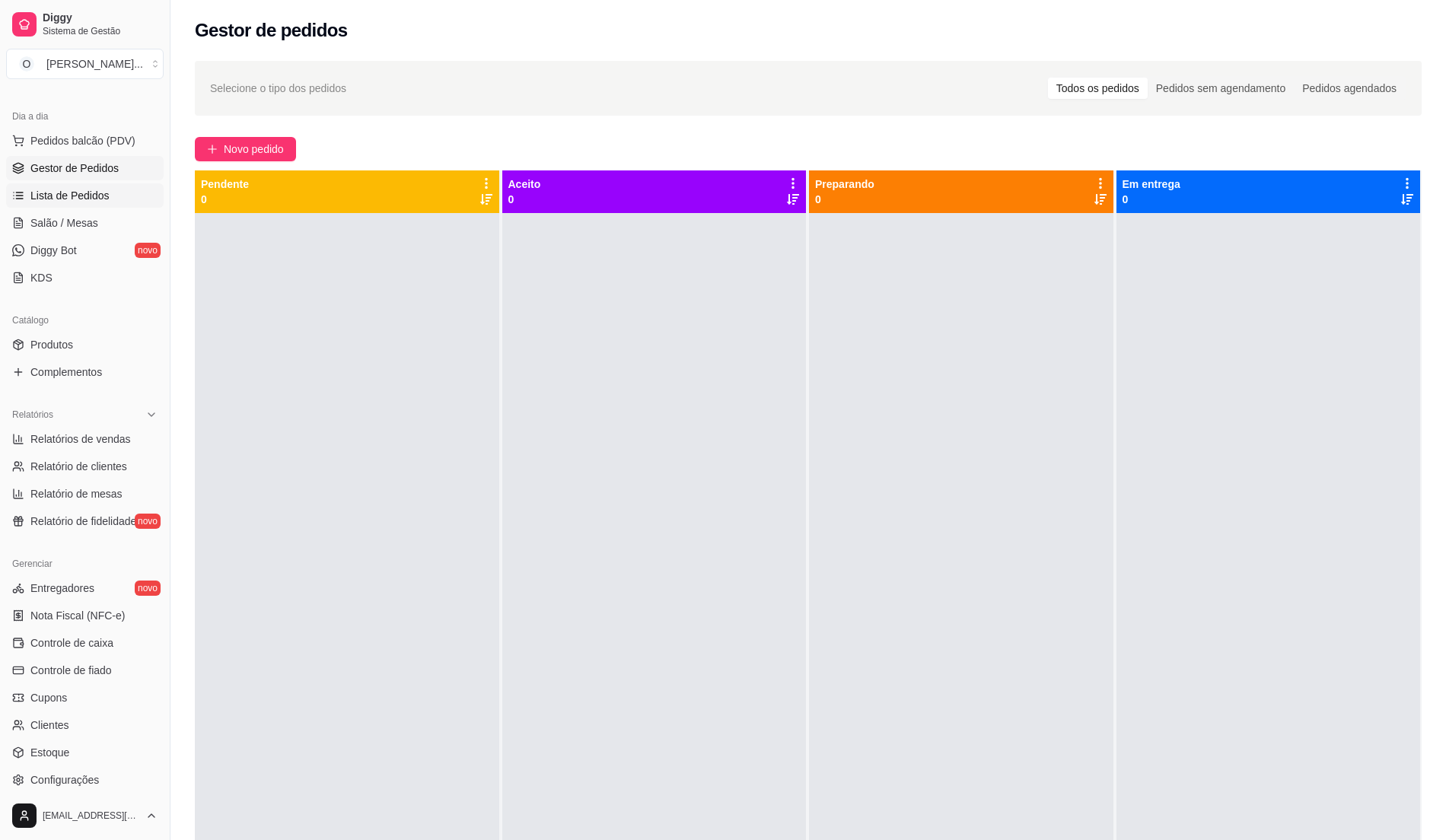
click at [41, 204] on link "Lista de Pedidos" at bounding box center [84, 195] width 158 height 24
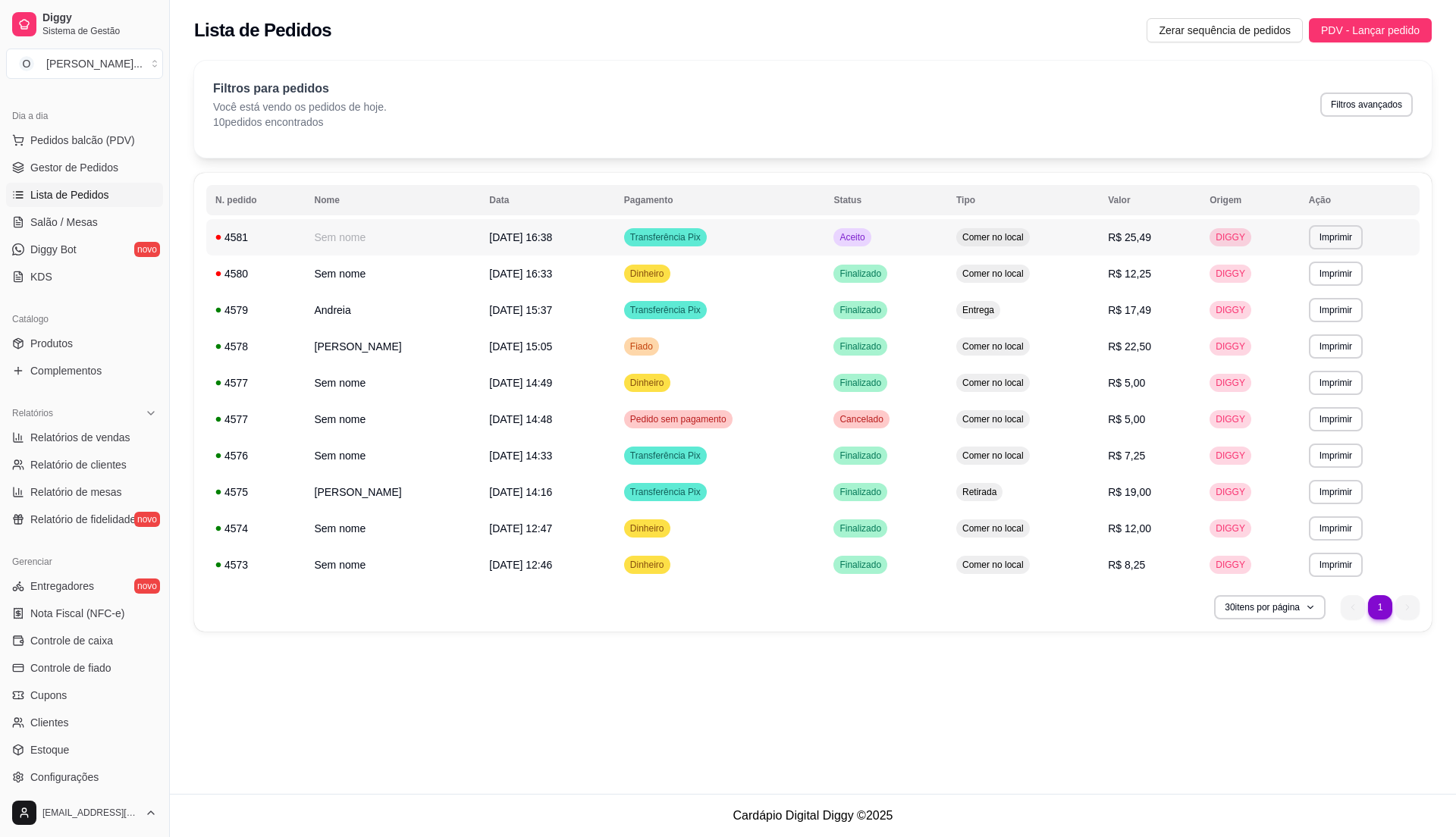
click at [935, 237] on td "Aceito" at bounding box center [886, 238] width 123 height 37
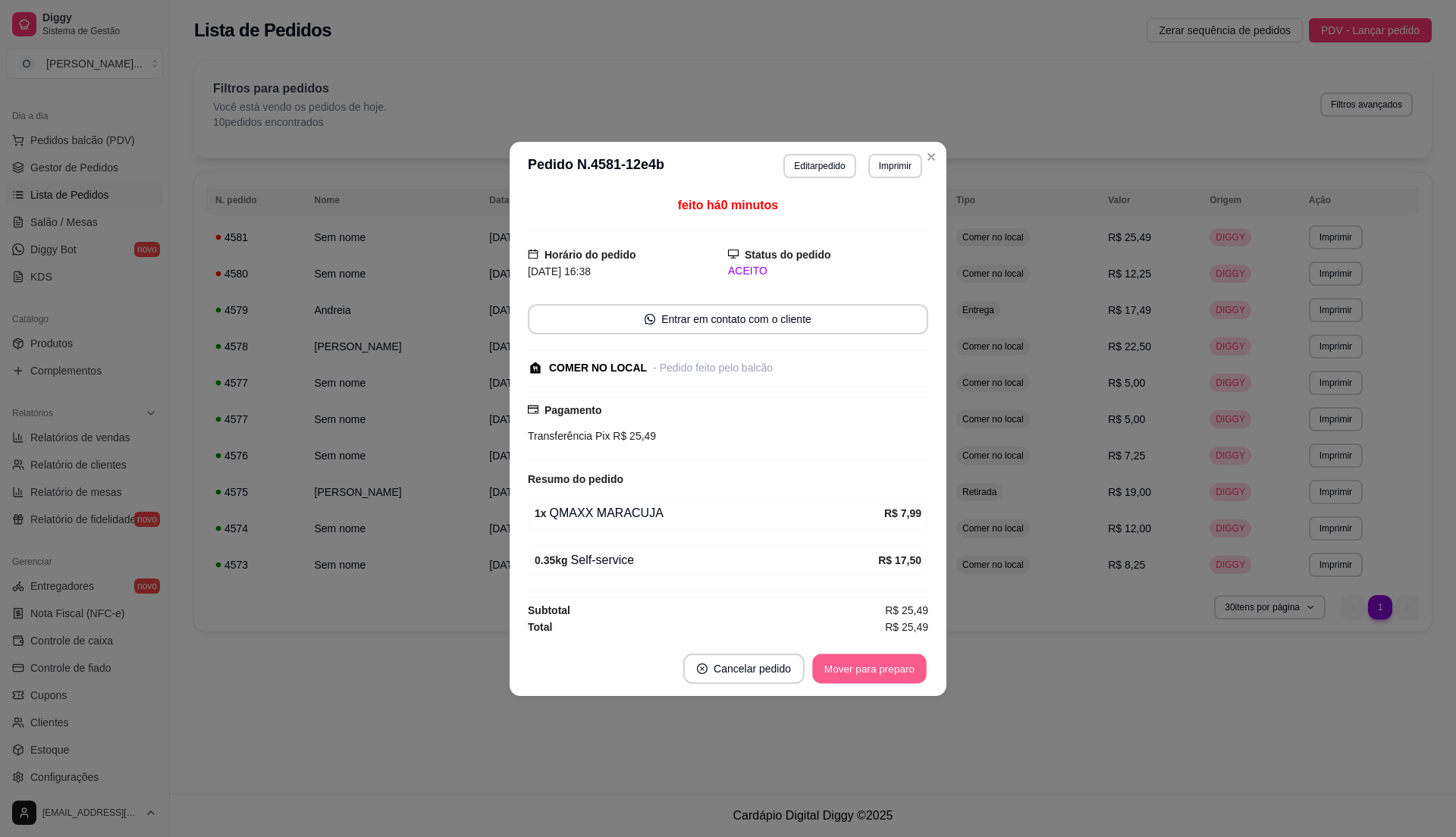
click at [832, 672] on button "Mover para preparo" at bounding box center [869, 668] width 114 height 30
click at [832, 672] on button "Mover para retirada disponível" at bounding box center [843, 668] width 162 height 30
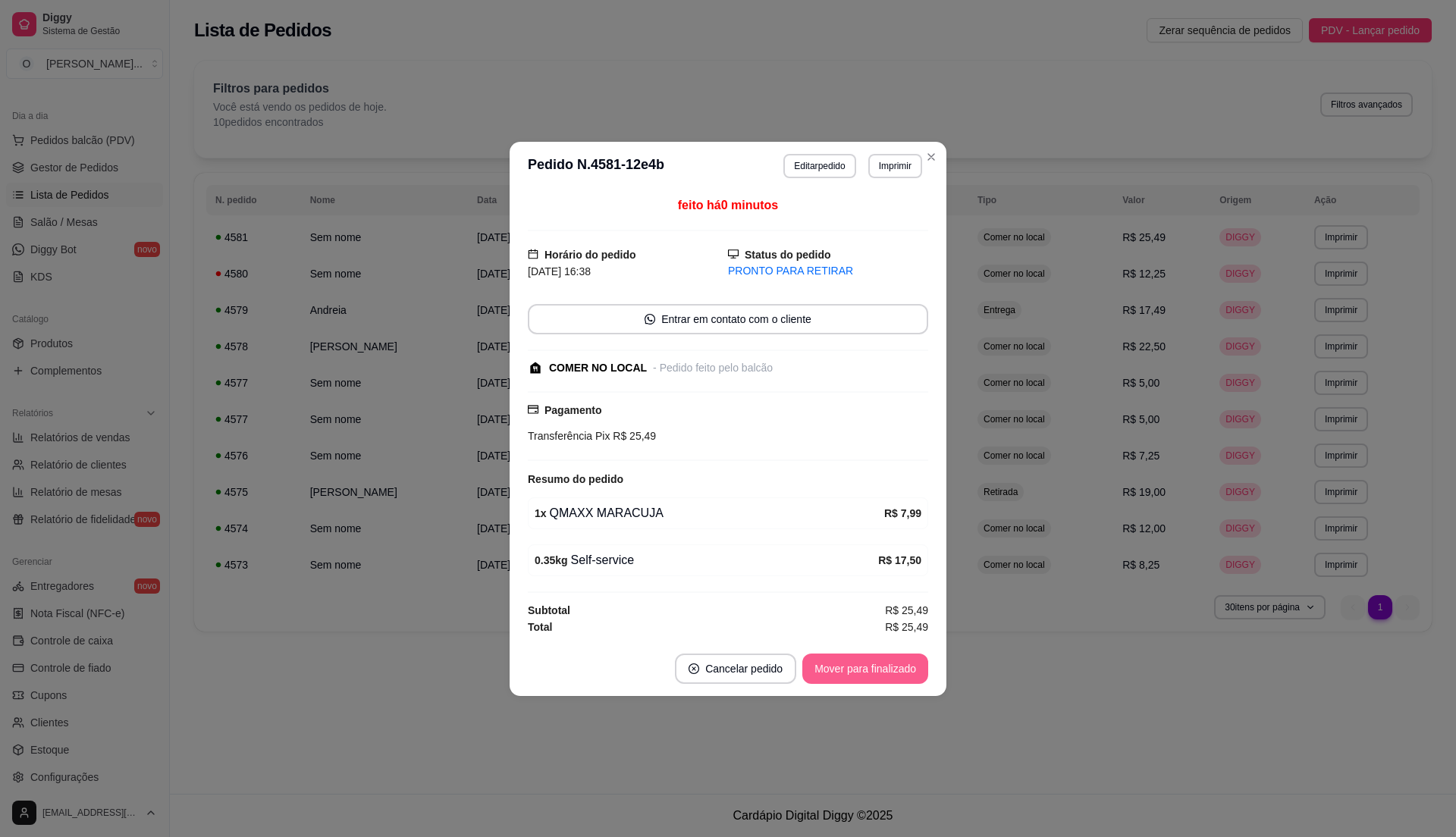
click at [832, 672] on button "Mover para finalizado" at bounding box center [865, 668] width 126 height 30
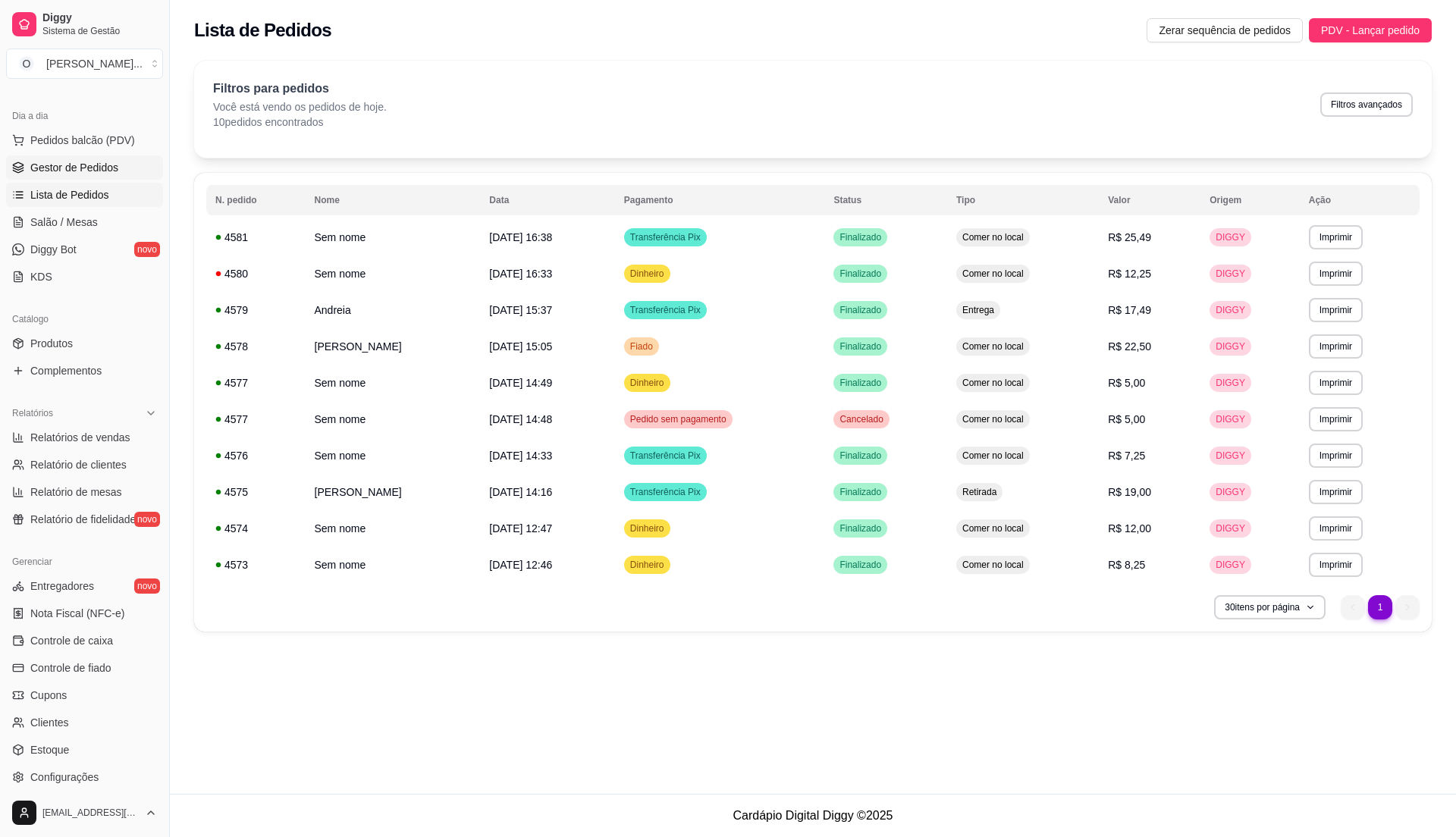
click at [107, 168] on span "Gestor de Pedidos" at bounding box center [74, 167] width 88 height 15
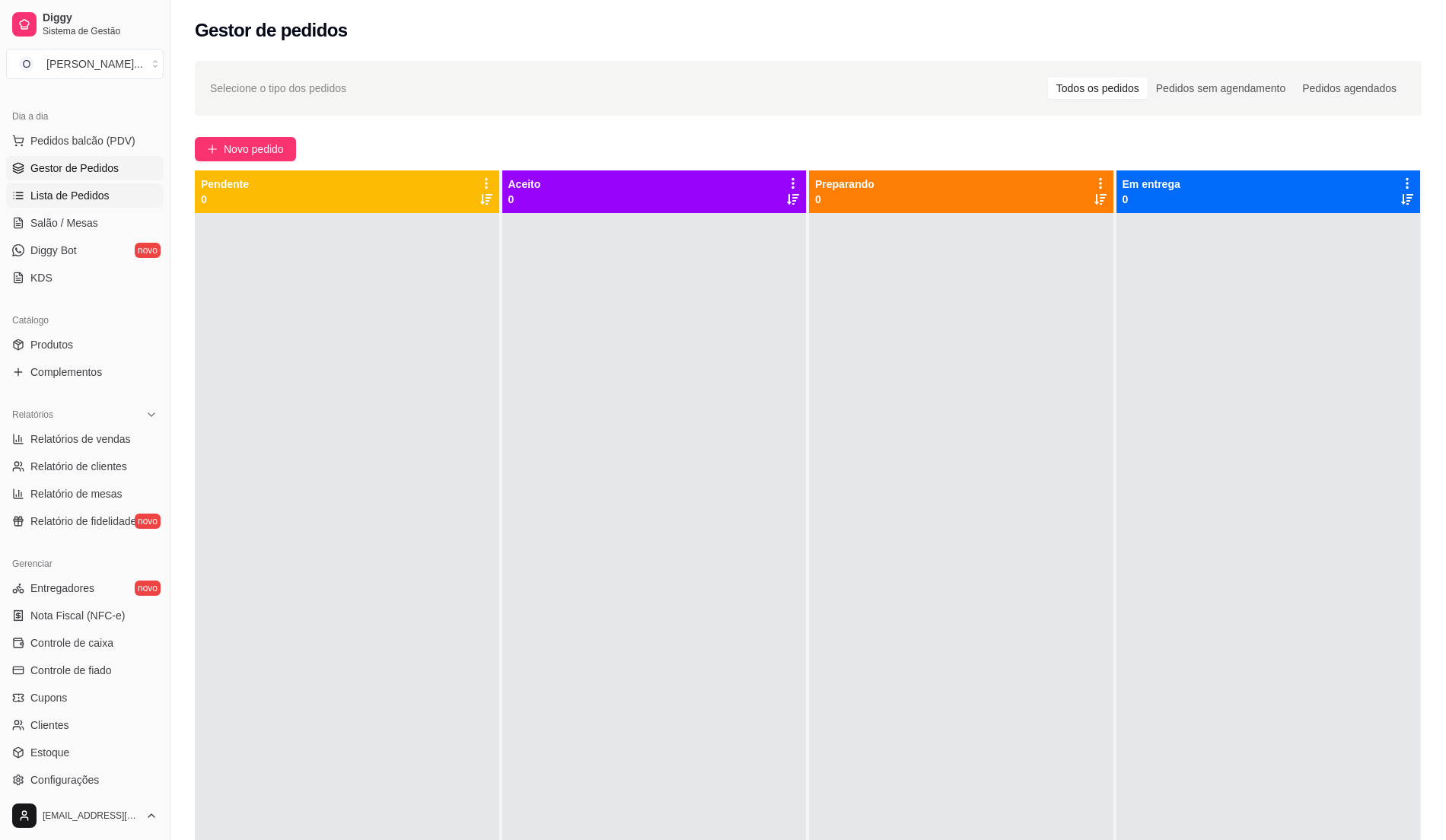
click at [52, 189] on span "Lista de Pedidos" at bounding box center [69, 195] width 79 height 15
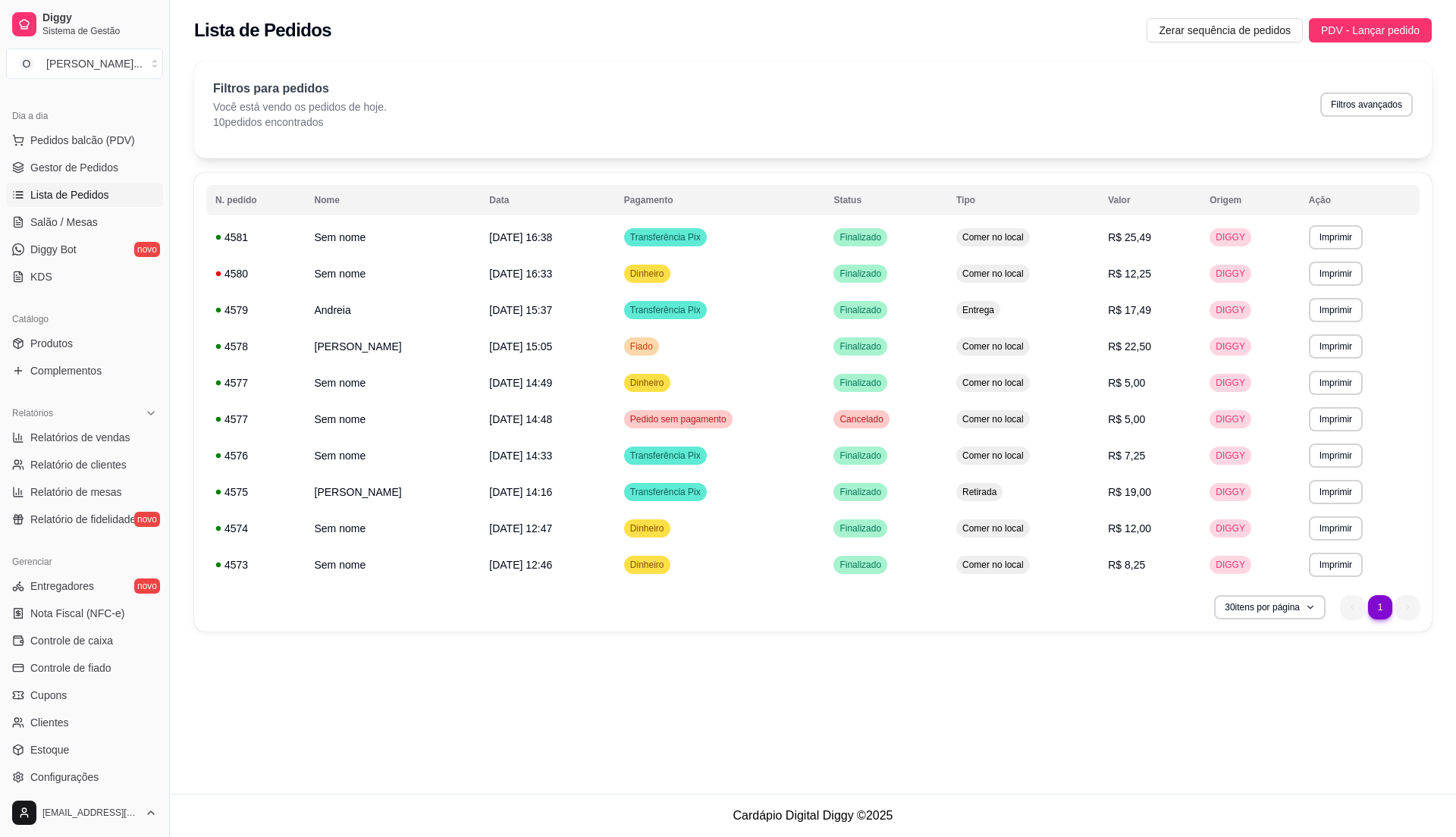
click at [64, 192] on span "Lista de Pedidos" at bounding box center [69, 194] width 79 height 15
click at [67, 170] on span "Gestor de Pedidos" at bounding box center [74, 167] width 88 height 15
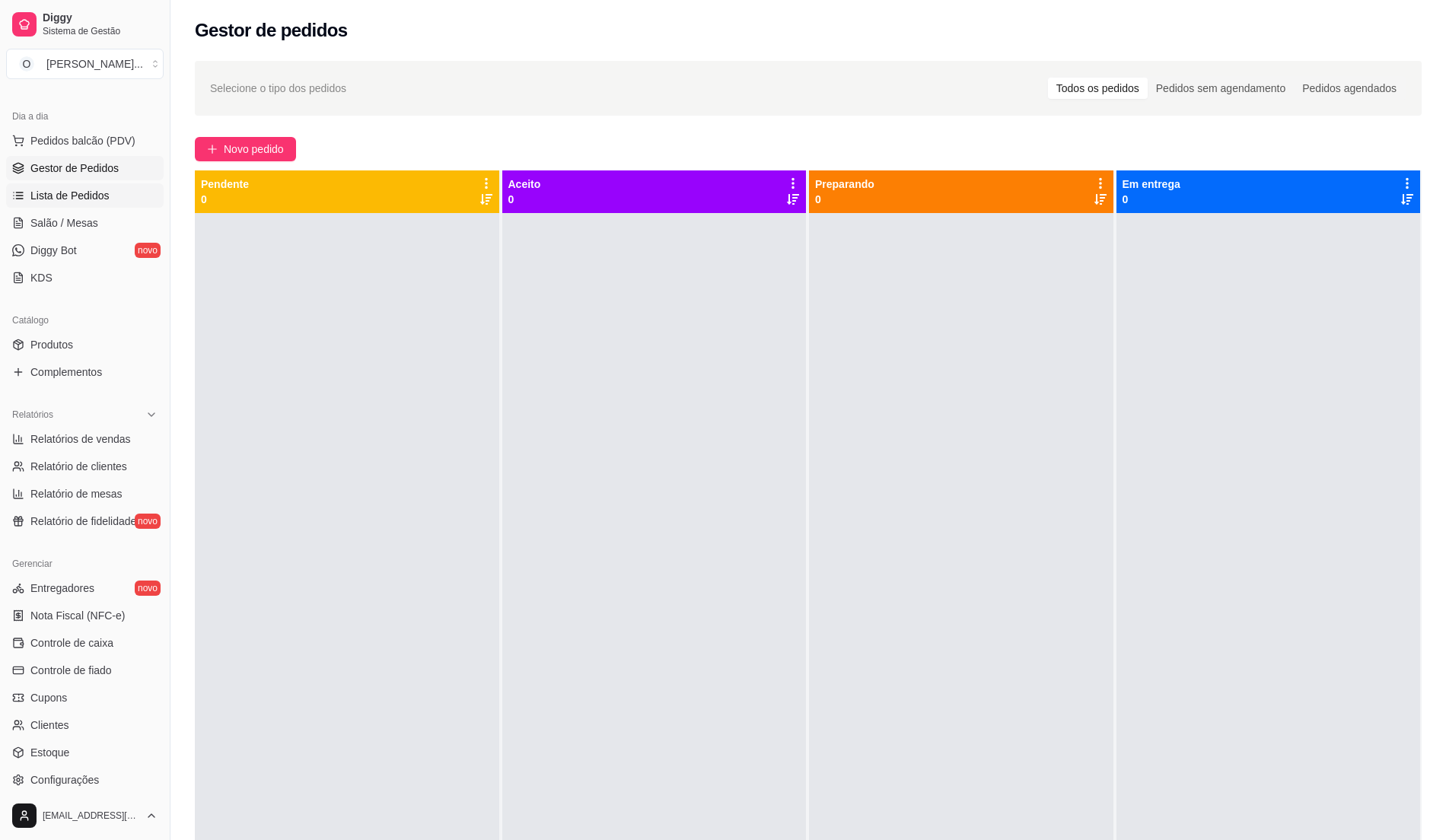
click at [59, 189] on span "Lista de Pedidos" at bounding box center [69, 195] width 79 height 15
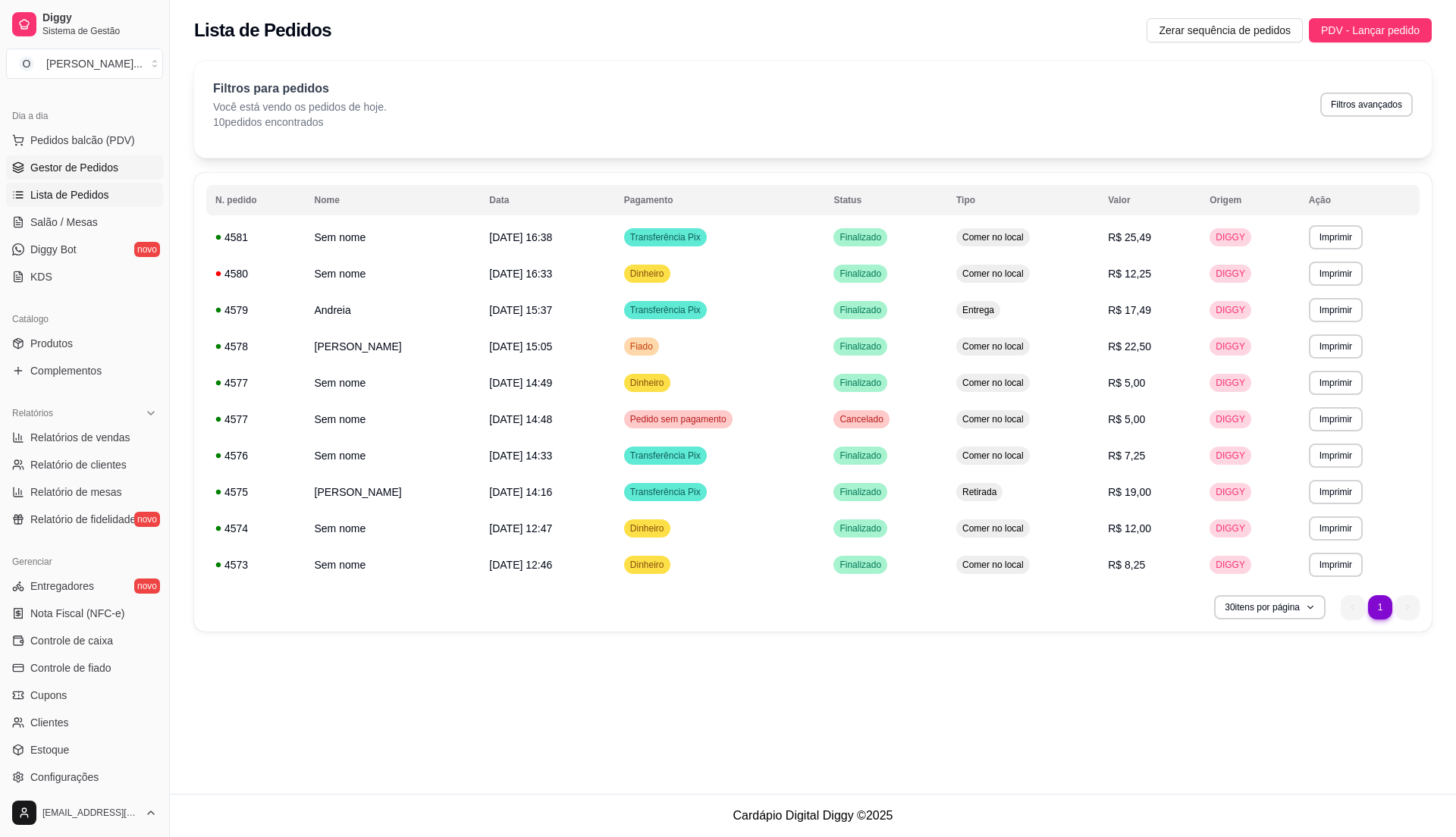
click at [113, 173] on span "Gestor de Pedidos" at bounding box center [74, 167] width 88 height 15
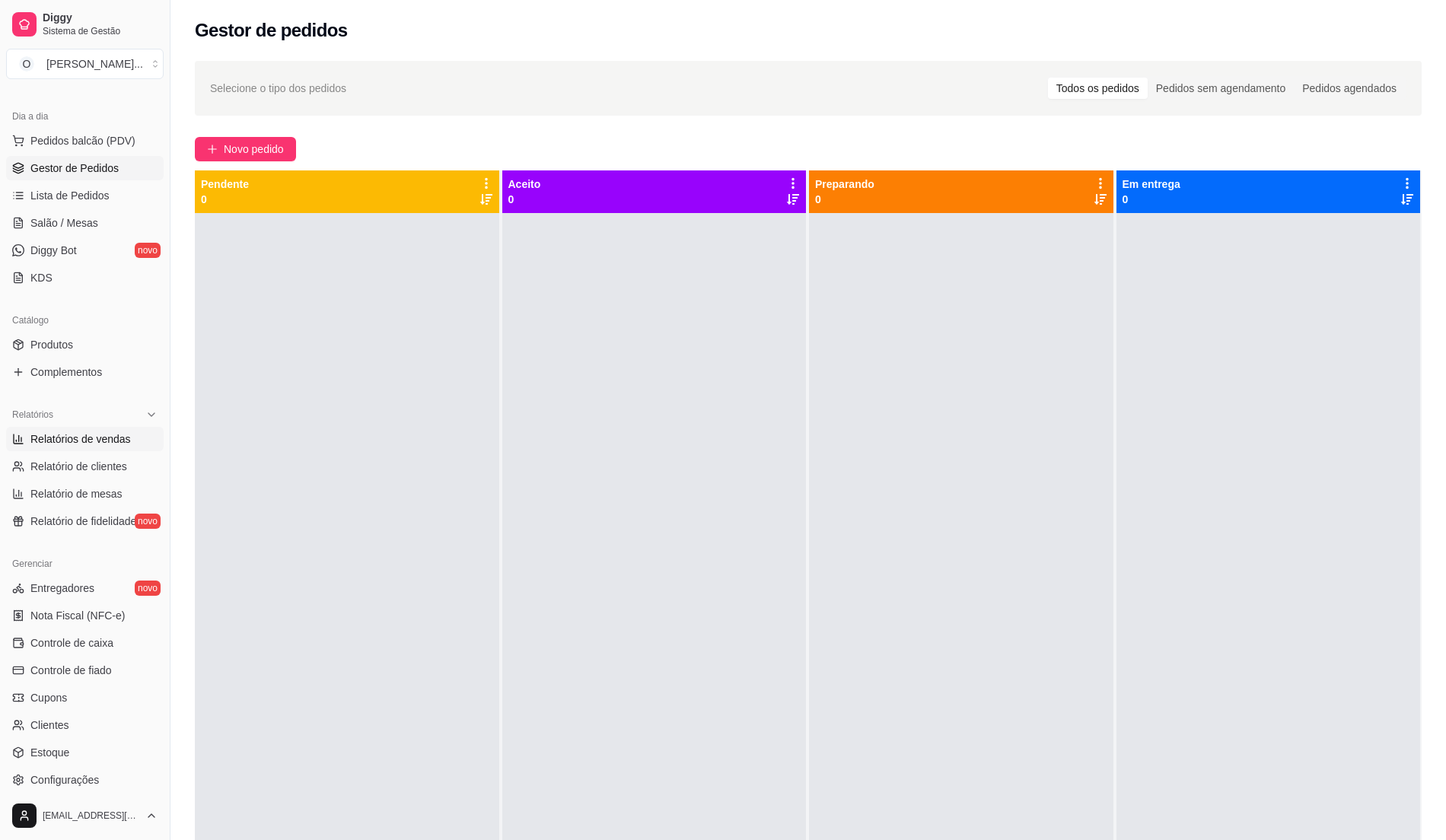
click at [119, 430] on link "Relatórios de vendas" at bounding box center [84, 439] width 158 height 24
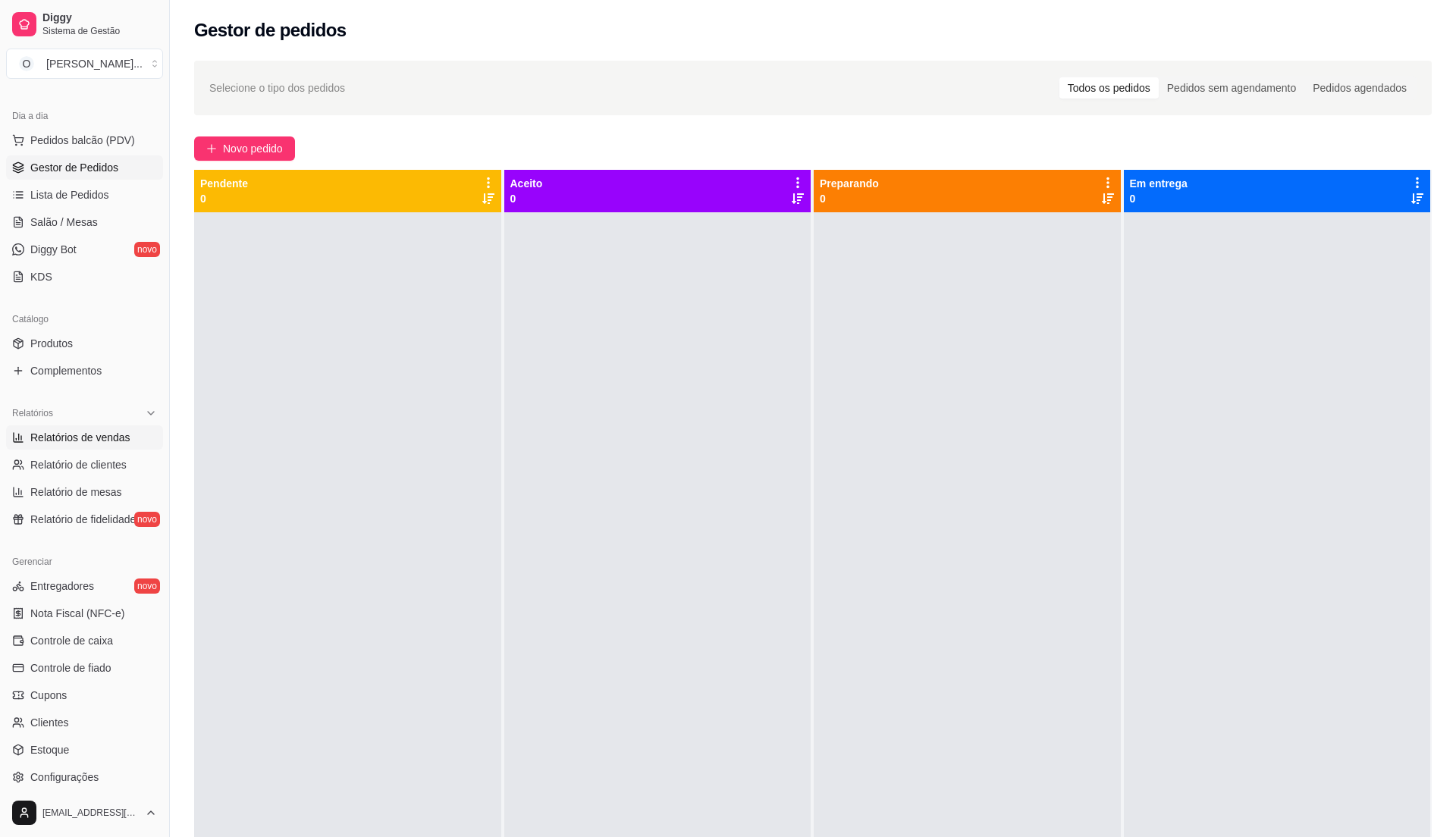
select select "ALL"
select select "0"
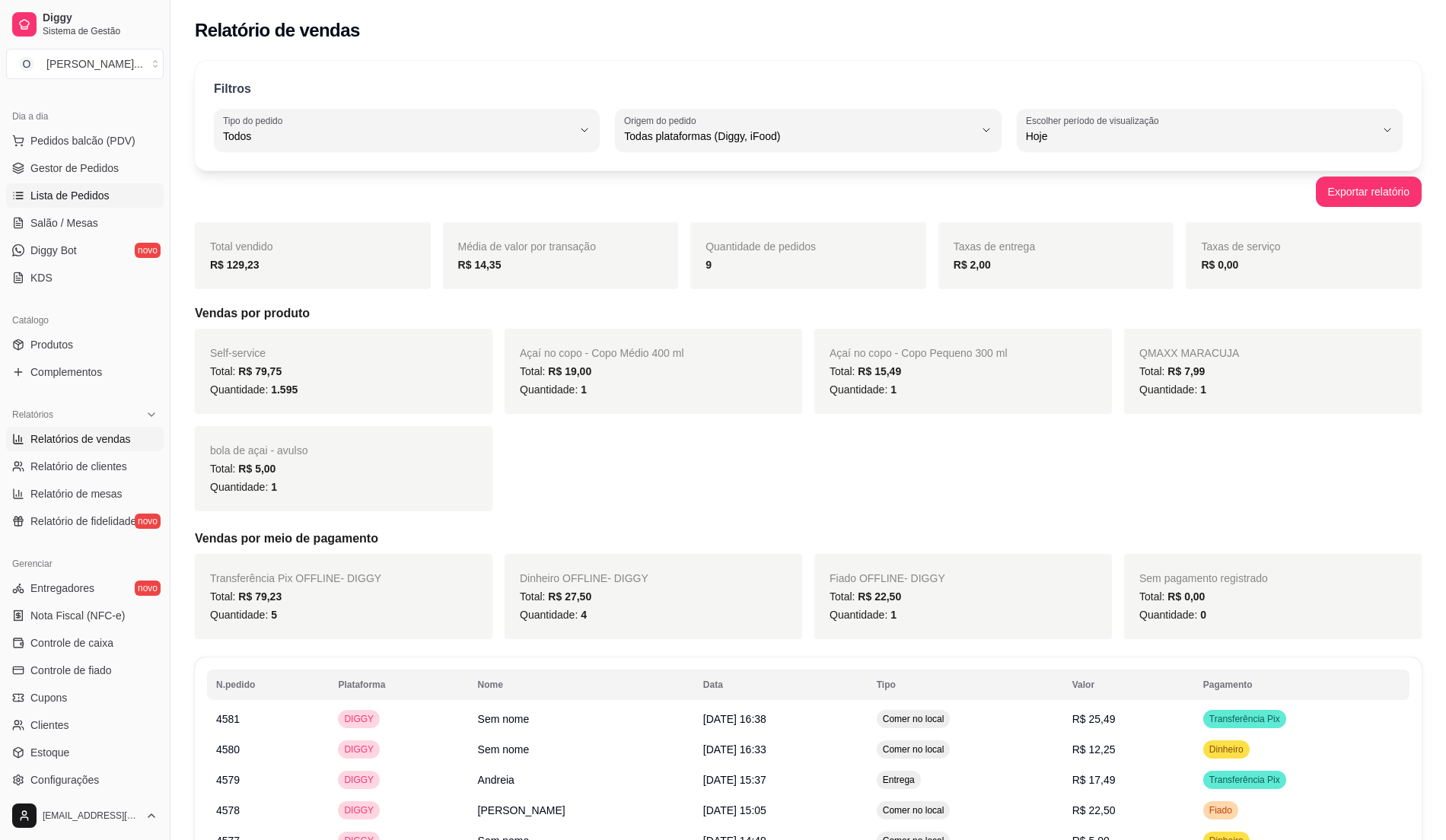
drag, startPoint x: 94, startPoint y: 165, endPoint x: 77, endPoint y: 186, distance: 27.0
click at [92, 168] on span "Gestor de Pedidos" at bounding box center [74, 168] width 88 height 15
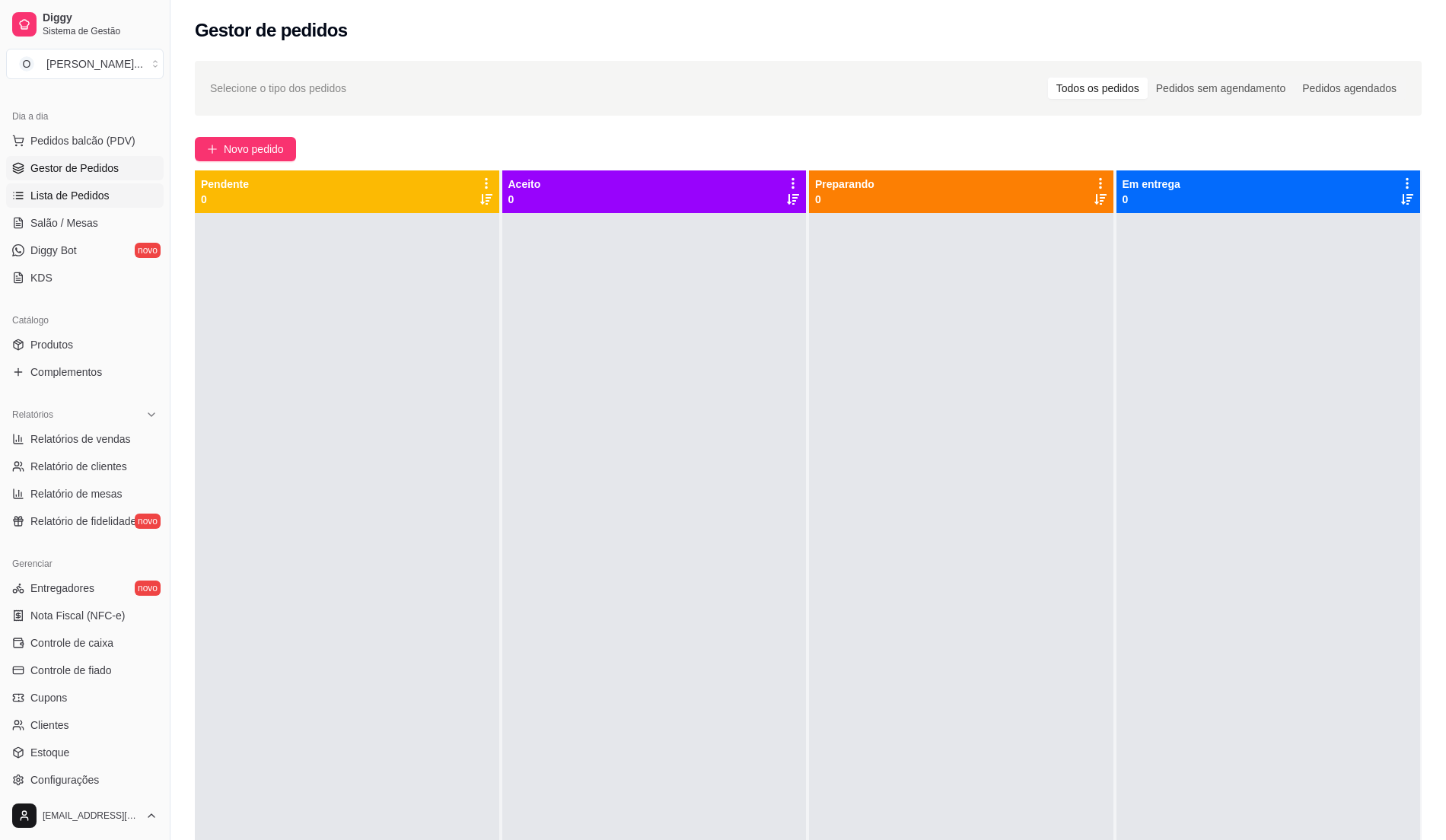
click at [77, 186] on link "Lista de Pedidos" at bounding box center [84, 195] width 158 height 24
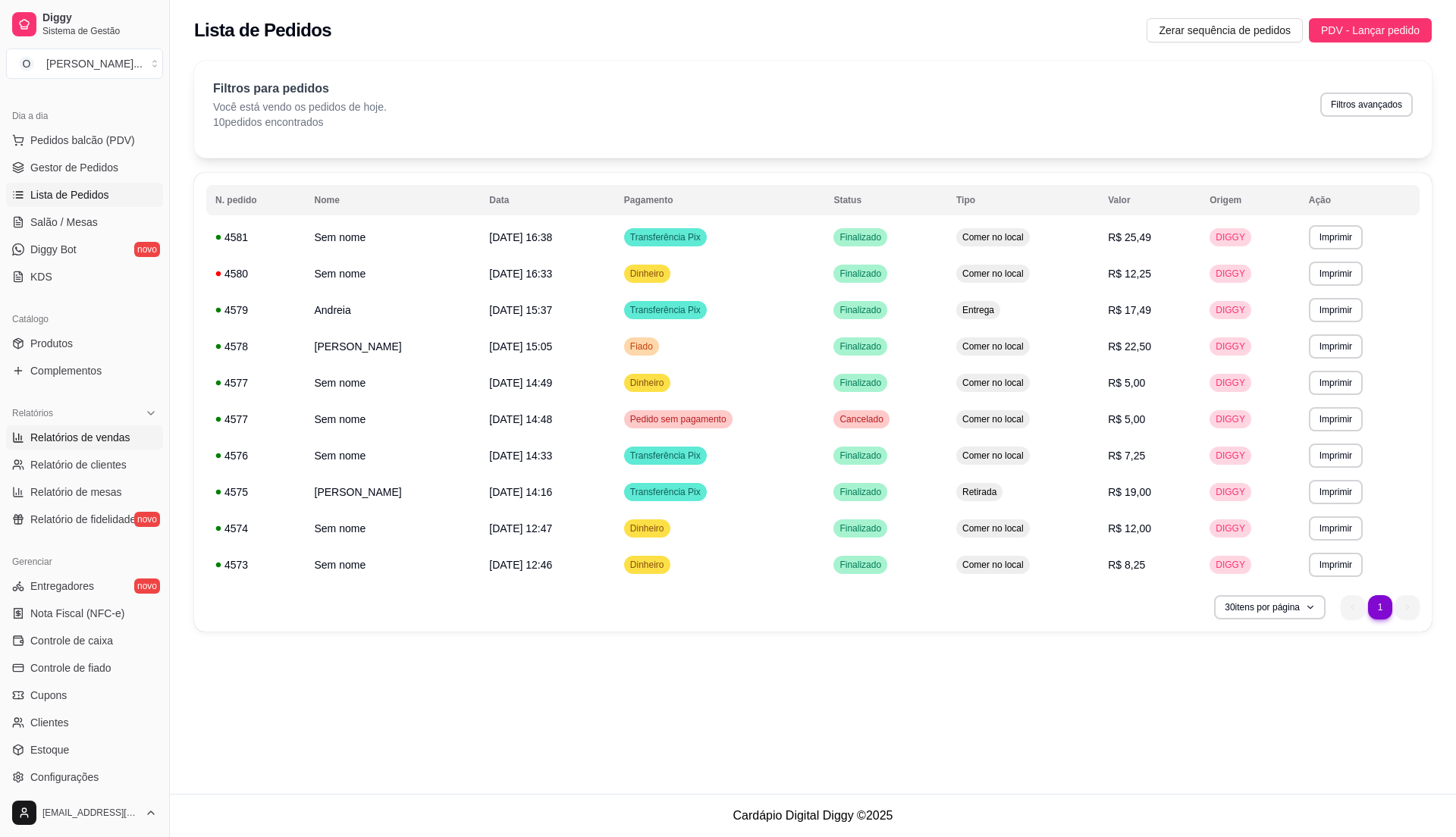
click at [77, 443] on span "Relatórios de vendas" at bounding box center [80, 437] width 100 height 15
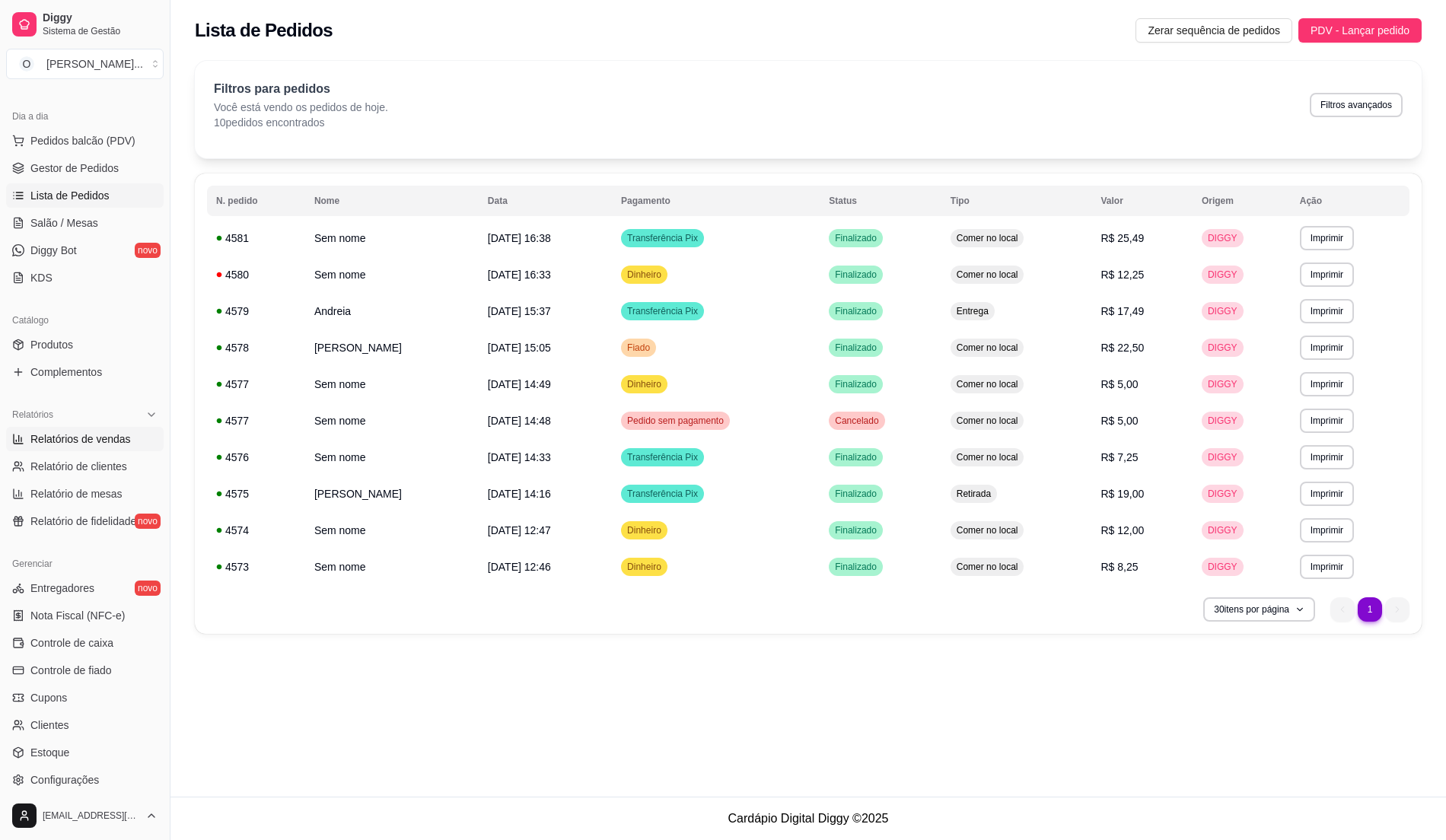
select select "ALL"
select select "0"
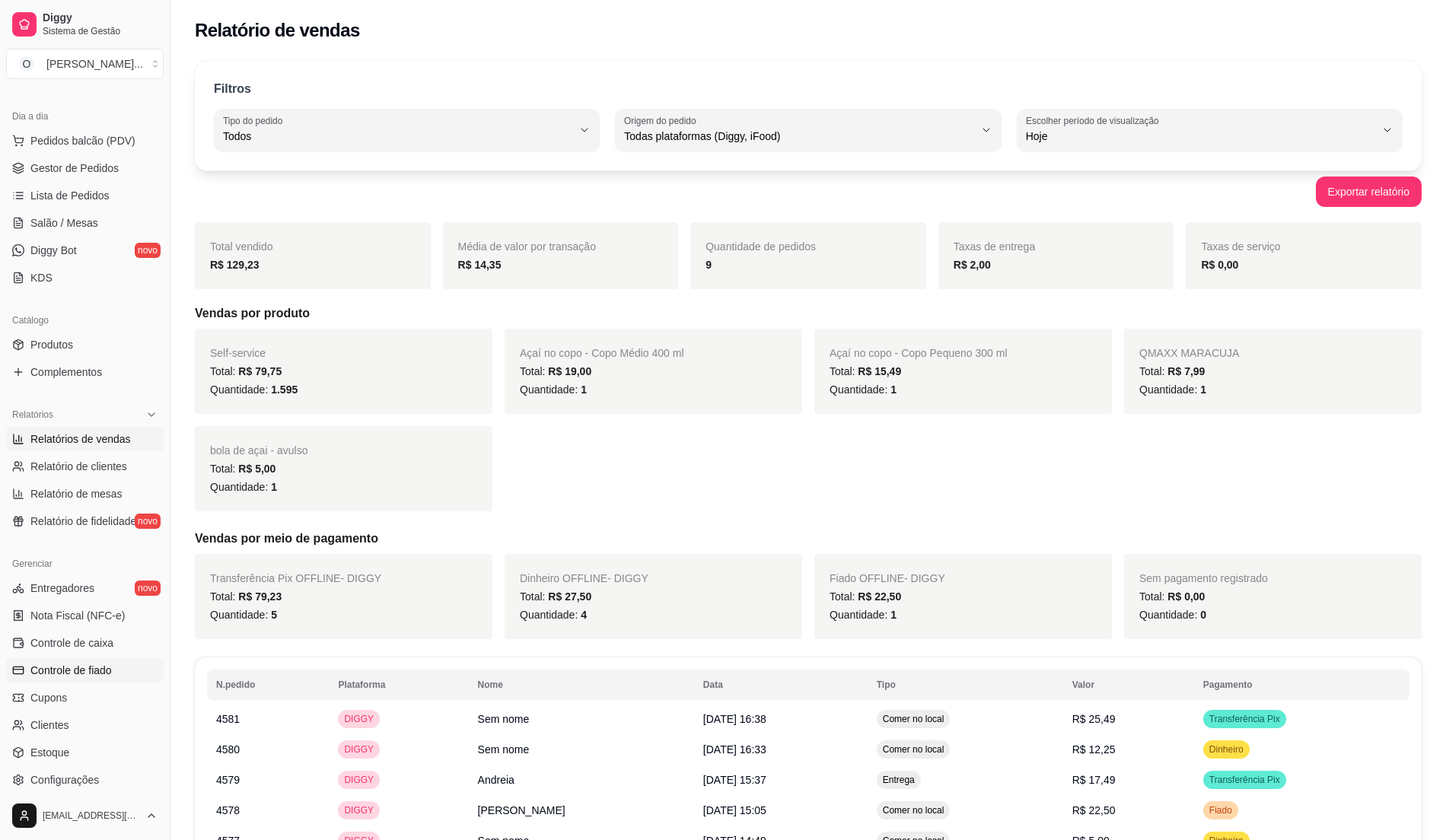
click at [96, 662] on span "Controle de fiado" at bounding box center [71, 670] width 82 height 15
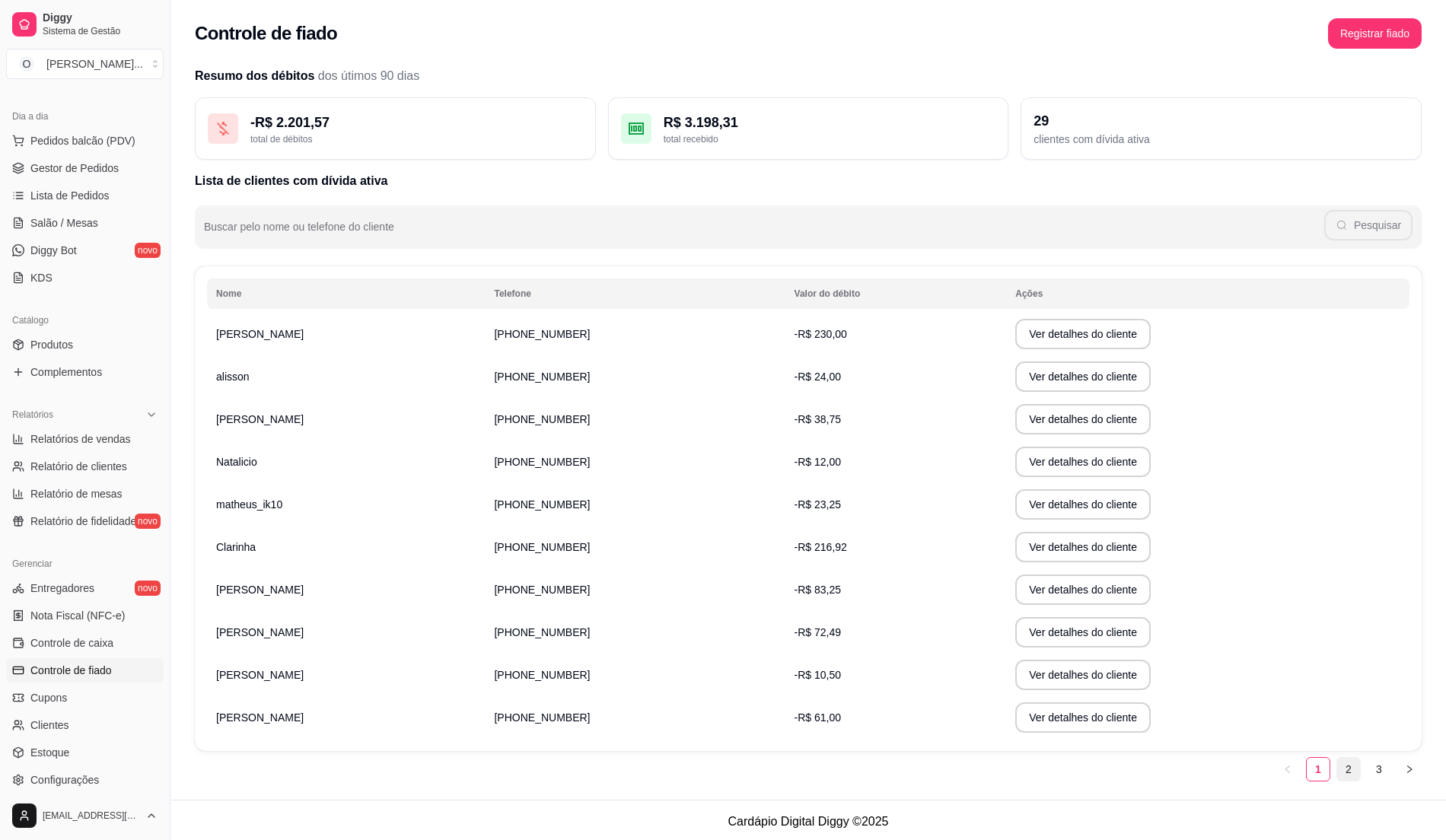
click at [1343, 772] on link "2" at bounding box center [1348, 768] width 23 height 23
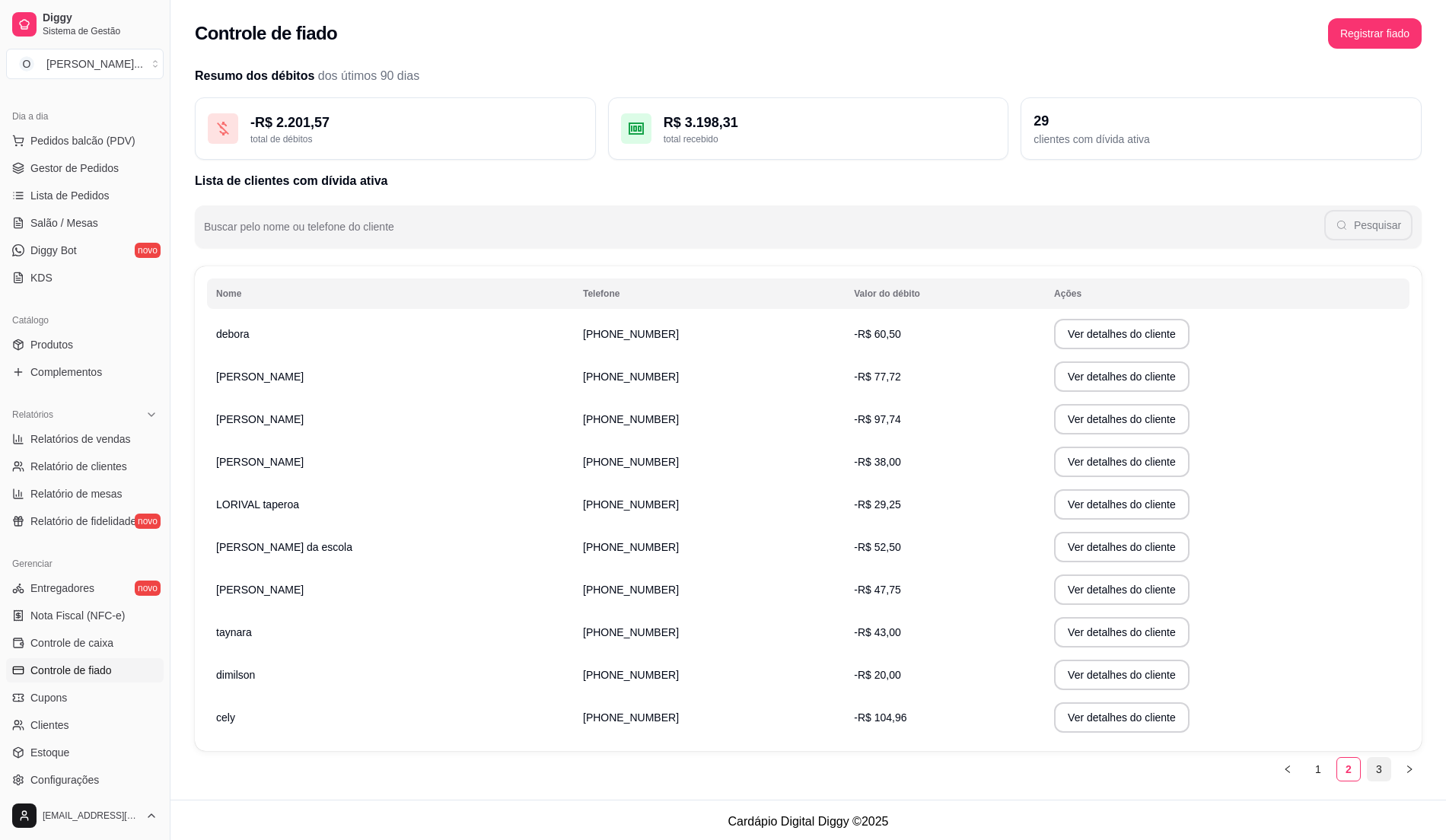
click at [1376, 772] on link "3" at bounding box center [1378, 768] width 23 height 23
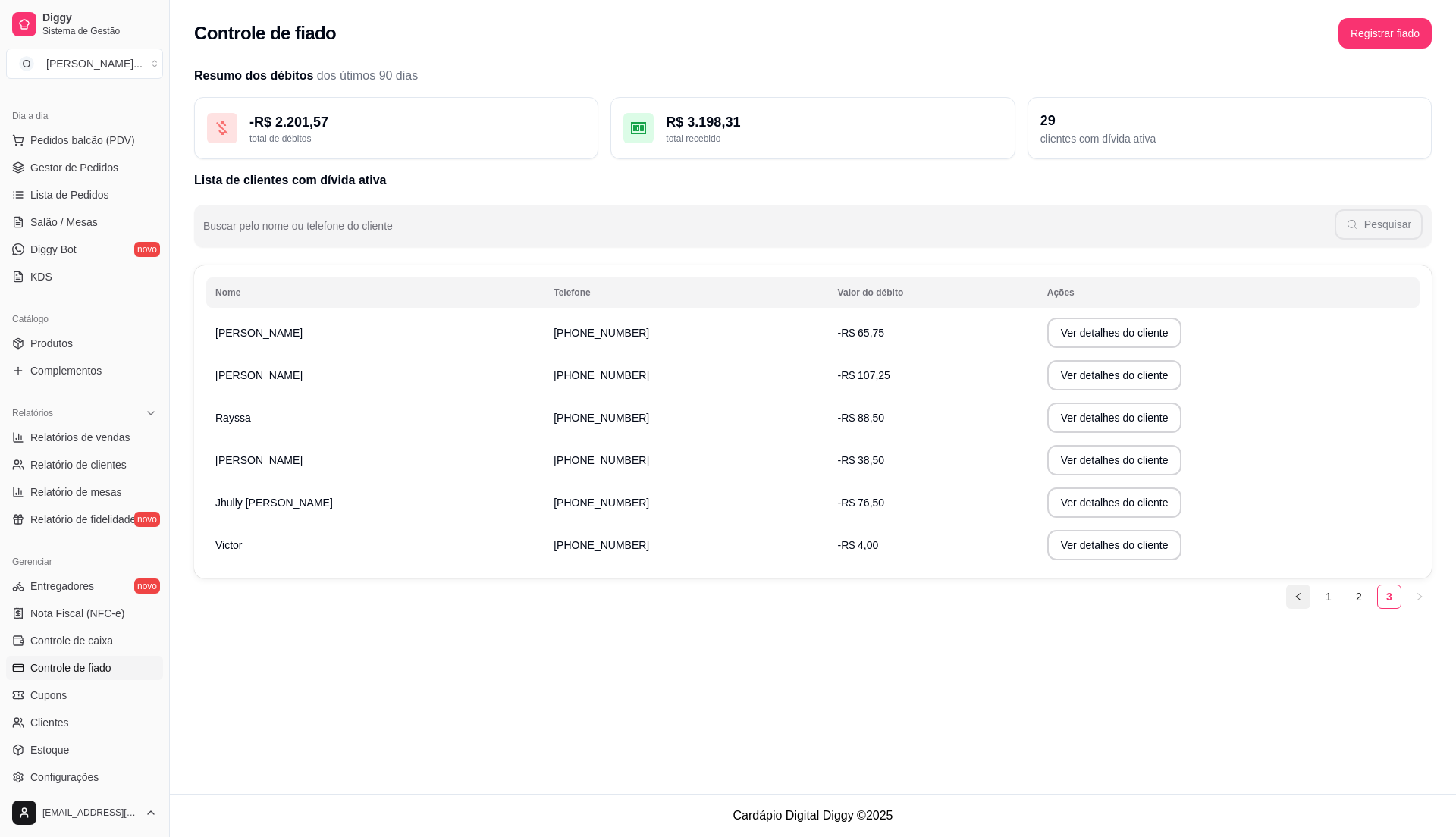
click at [1301, 601] on button "button" at bounding box center [1298, 596] width 24 height 24
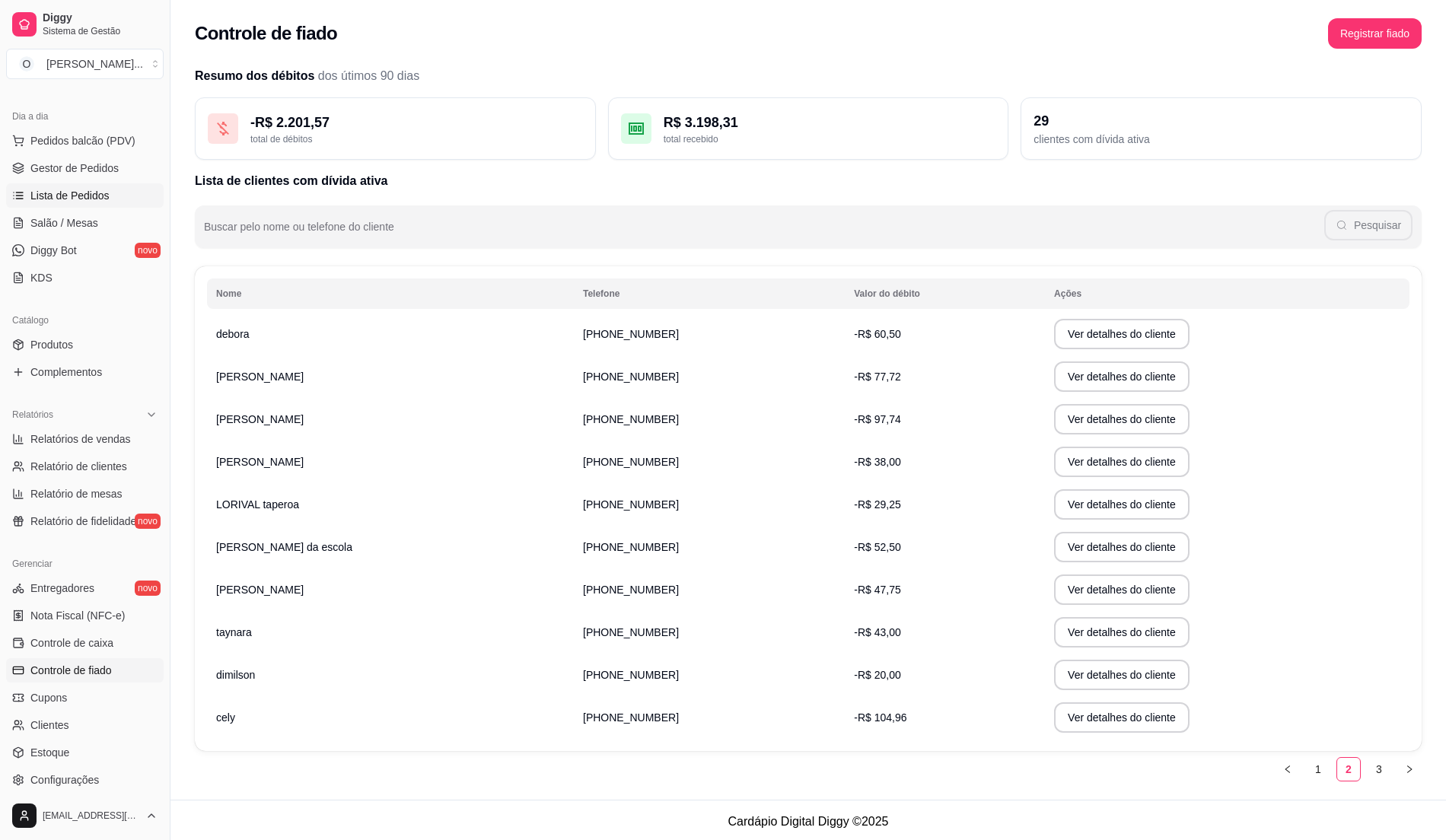
click at [50, 194] on span "Lista de Pedidos" at bounding box center [69, 195] width 79 height 15
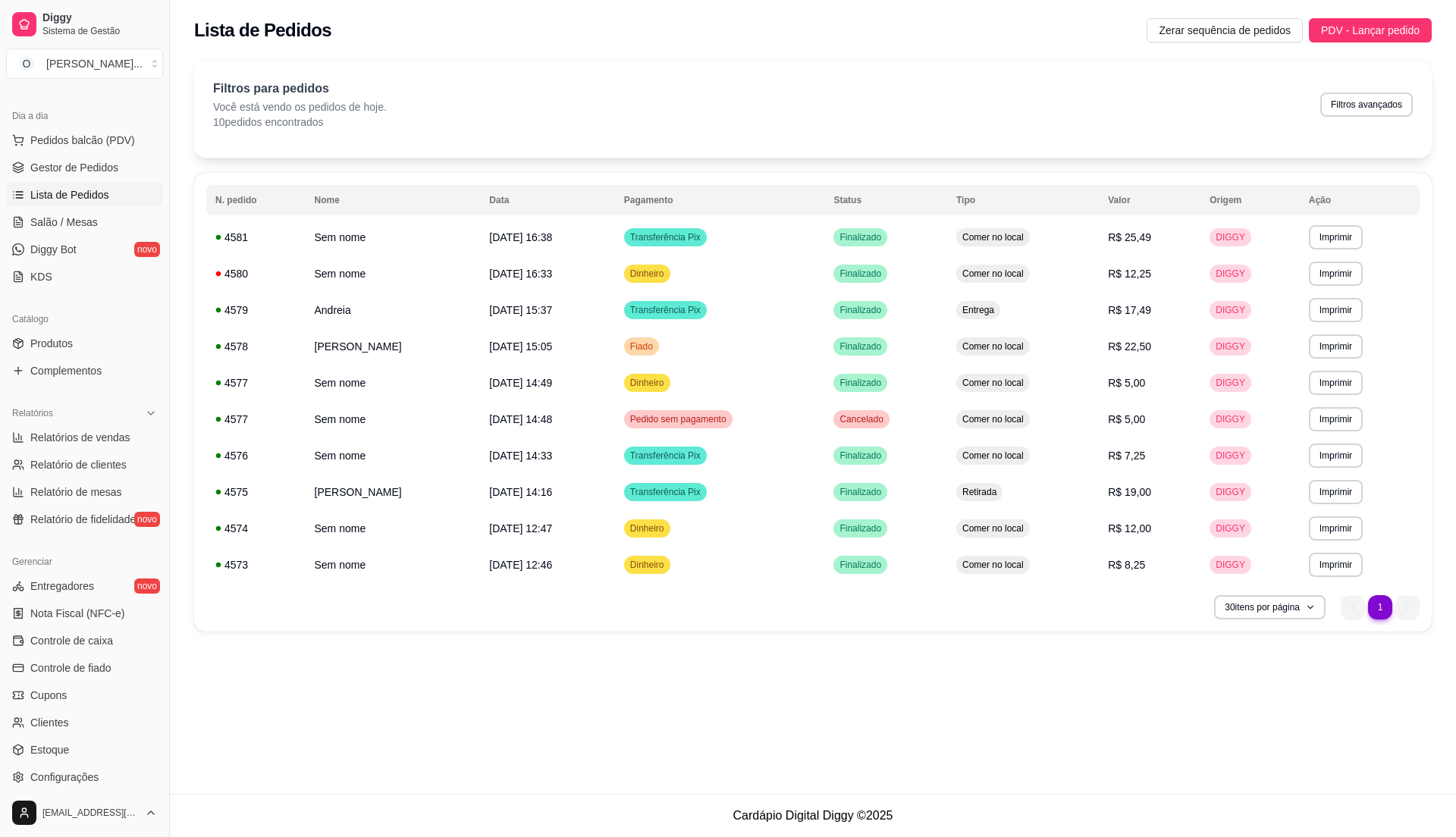
click at [53, 193] on span "Lista de Pedidos" at bounding box center [69, 194] width 79 height 15
click at [79, 168] on span "Gestor de Pedidos" at bounding box center [74, 167] width 88 height 15
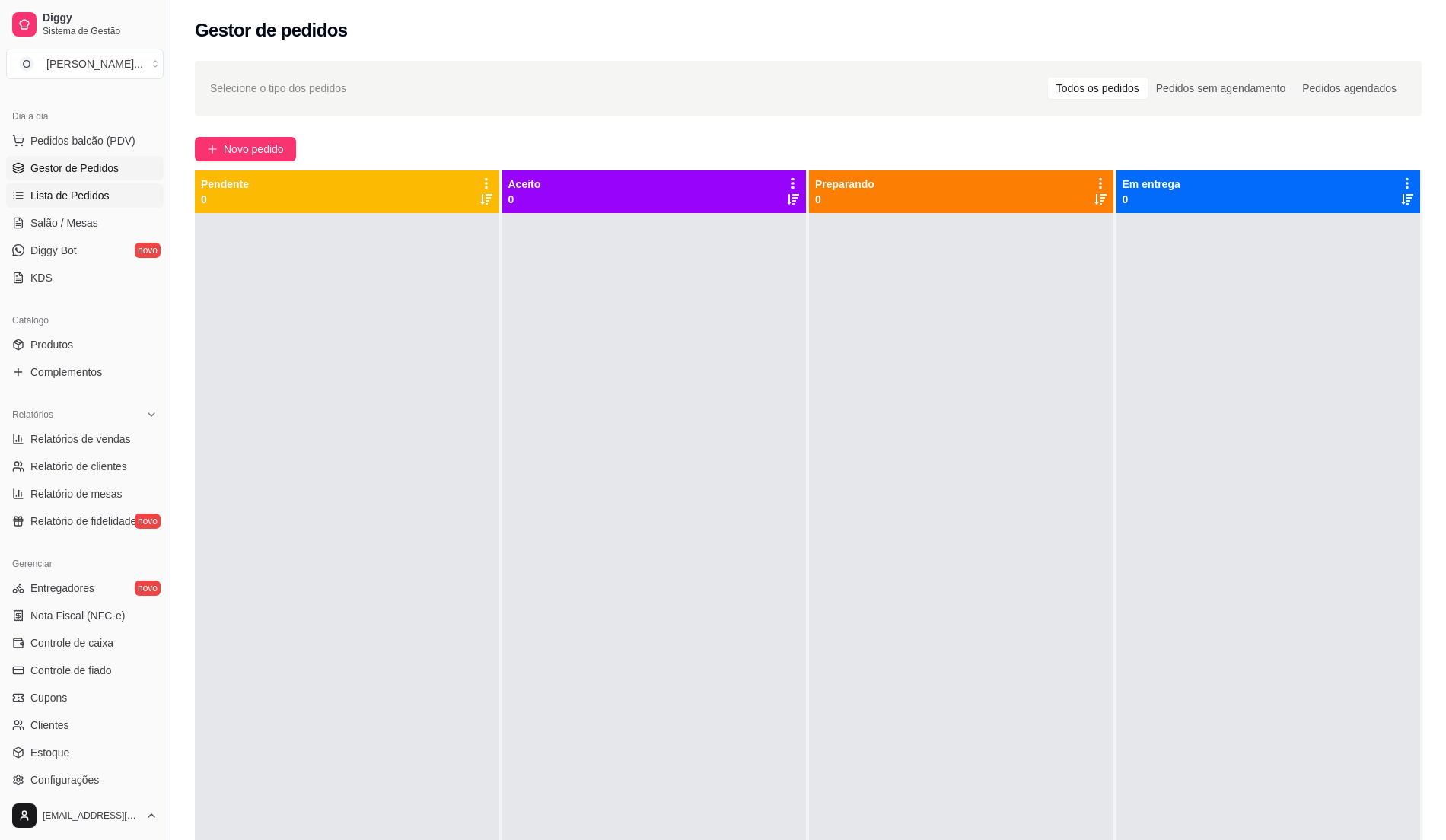
click at [96, 189] on span "Lista de Pedidos" at bounding box center [69, 195] width 79 height 15
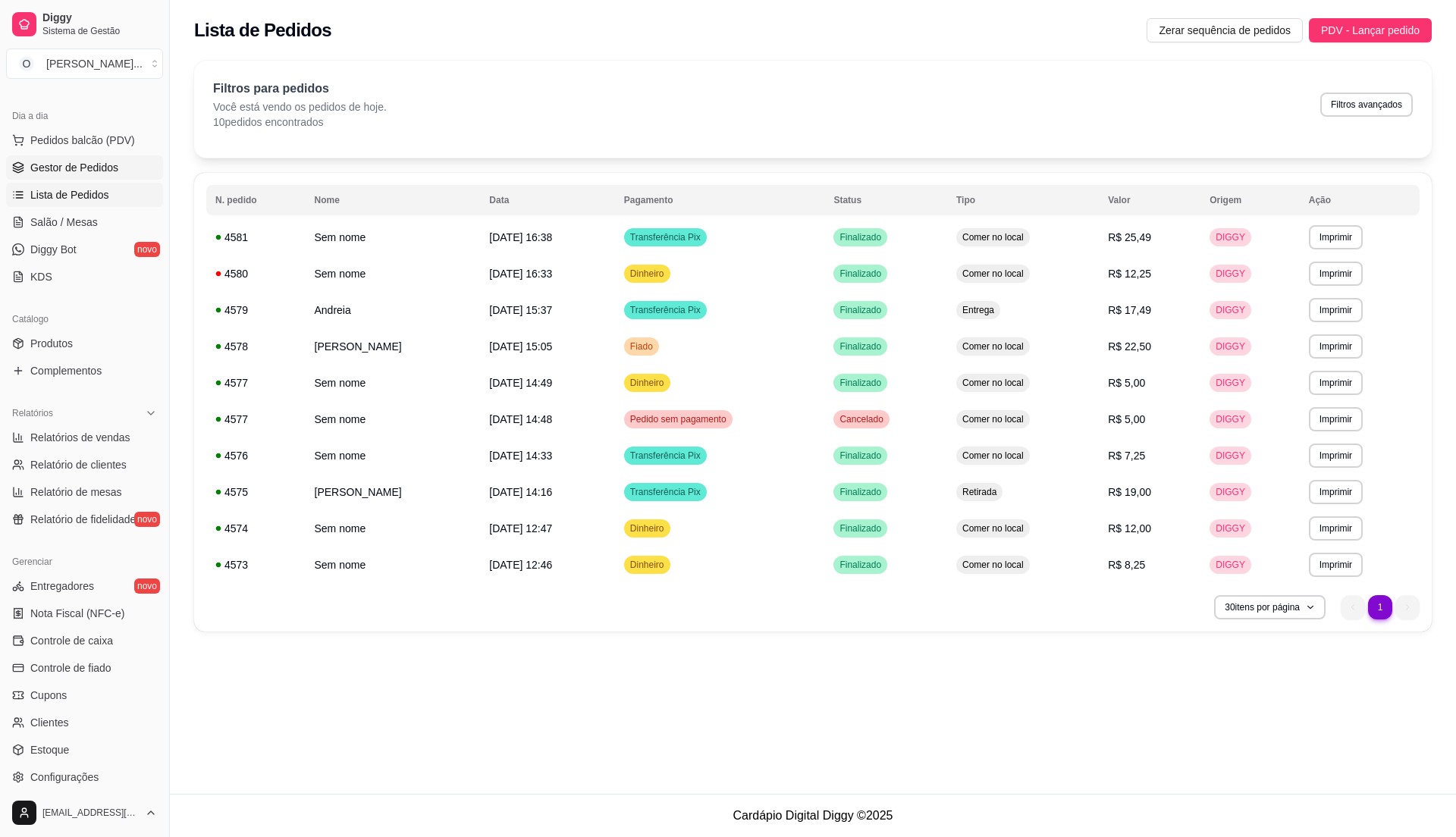
click at [99, 175] on span "Gestor de Pedidos" at bounding box center [74, 167] width 88 height 15
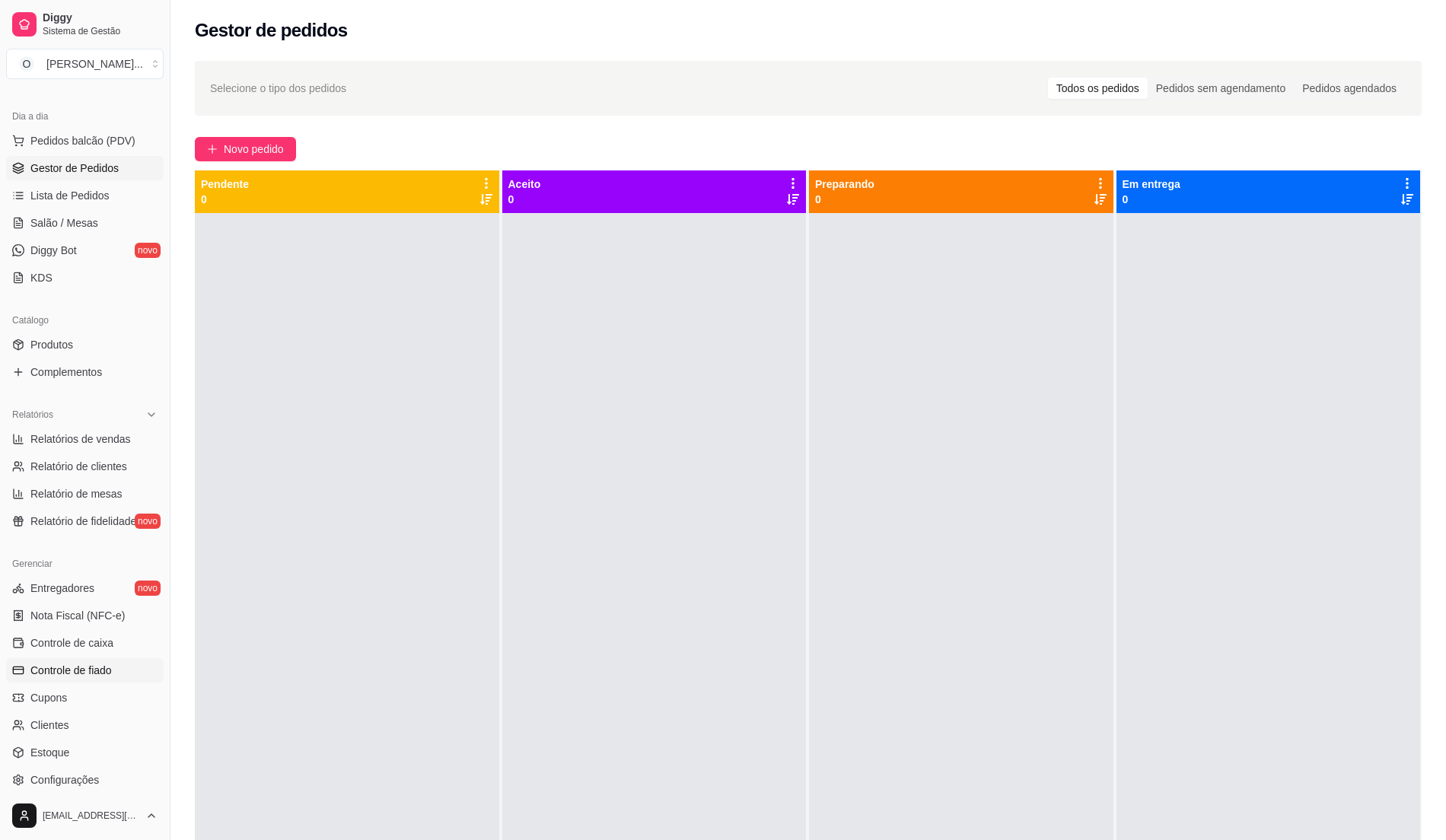
click at [103, 666] on span "Controle de fiado" at bounding box center [71, 670] width 82 height 15
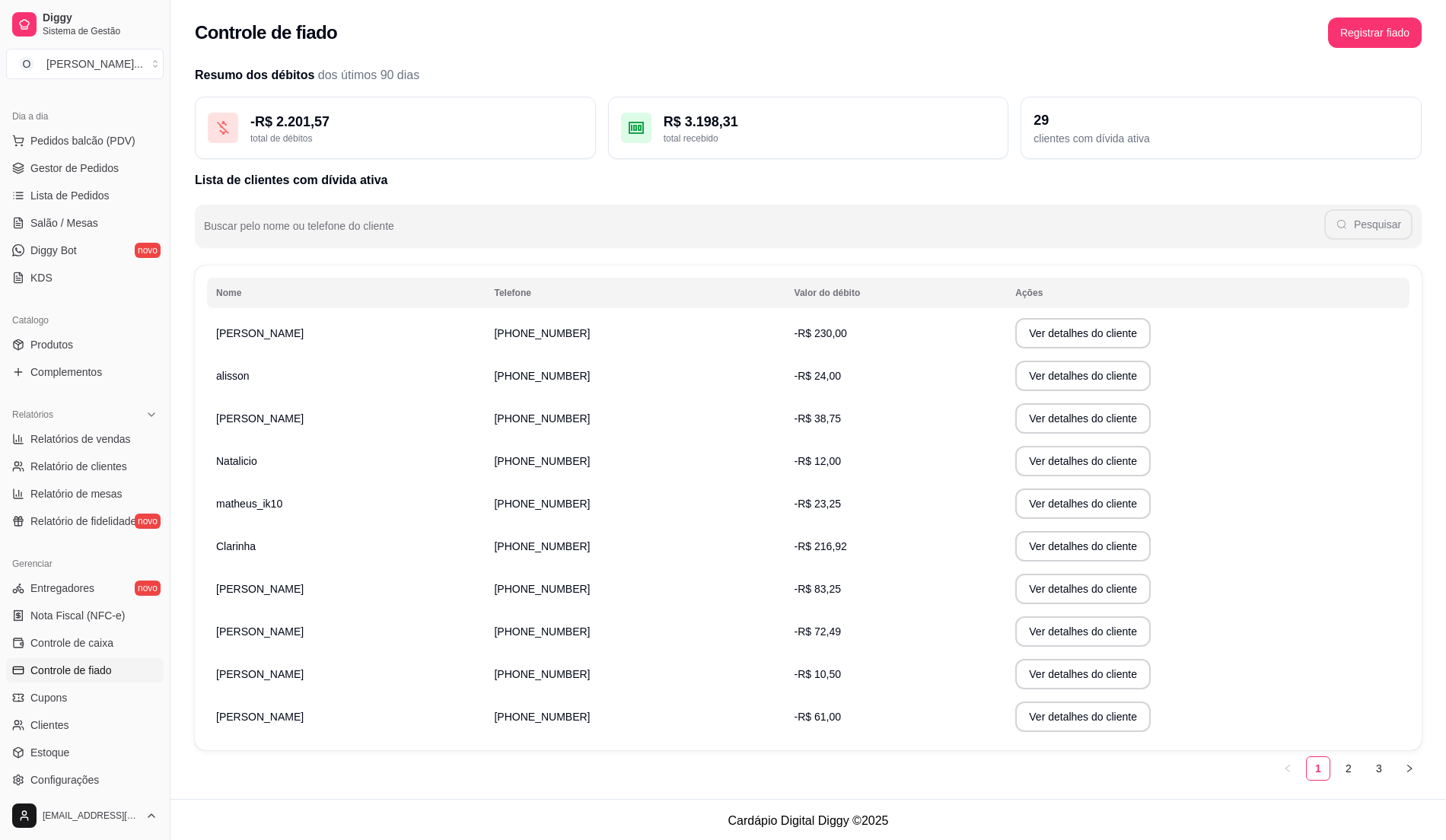
scroll to position [4, 0]
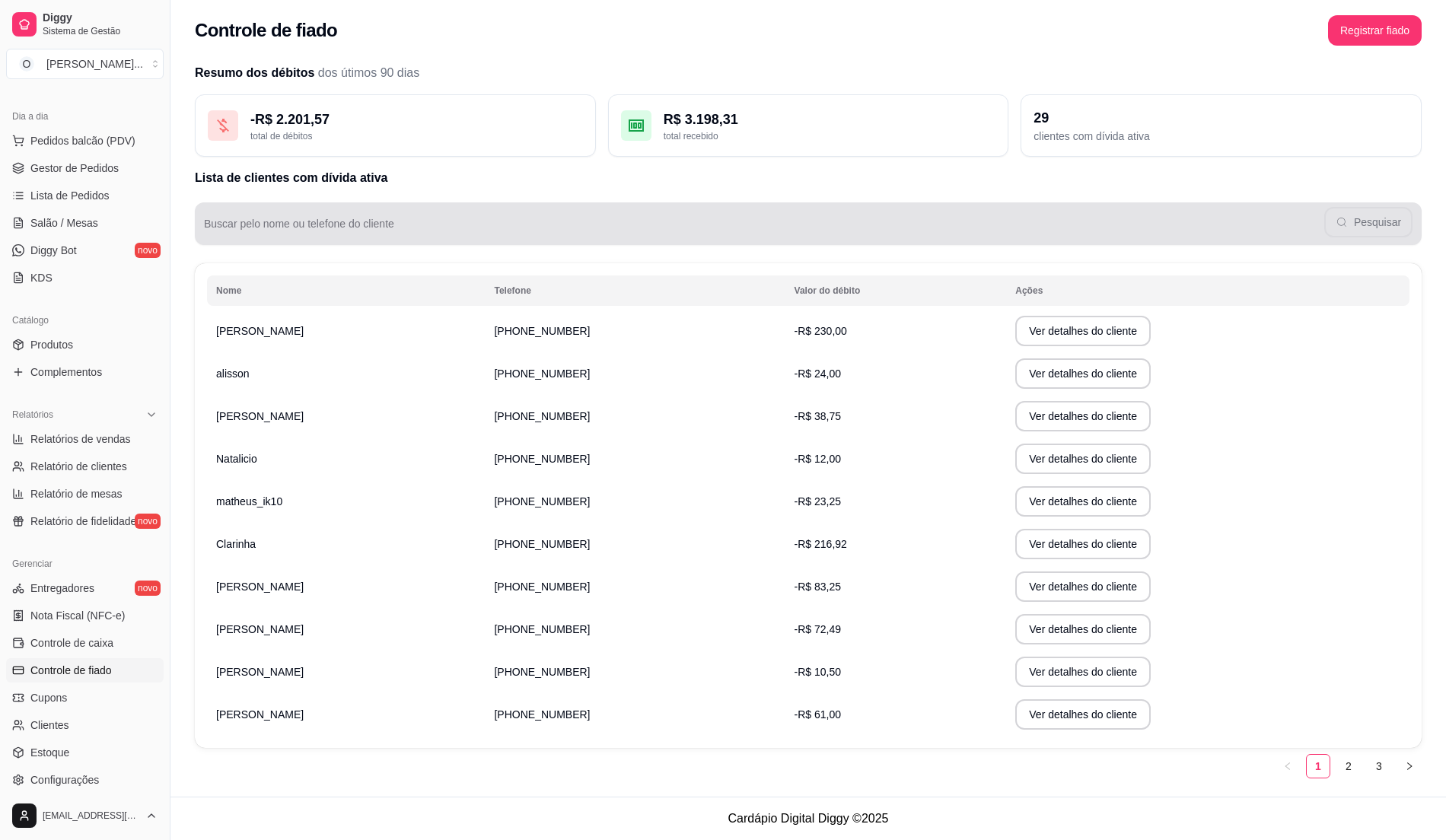
click at [303, 220] on div "Pesquisar" at bounding box center [808, 224] width 1208 height 30
click at [1354, 222] on button "Pesquisar" at bounding box center [1368, 223] width 85 height 30
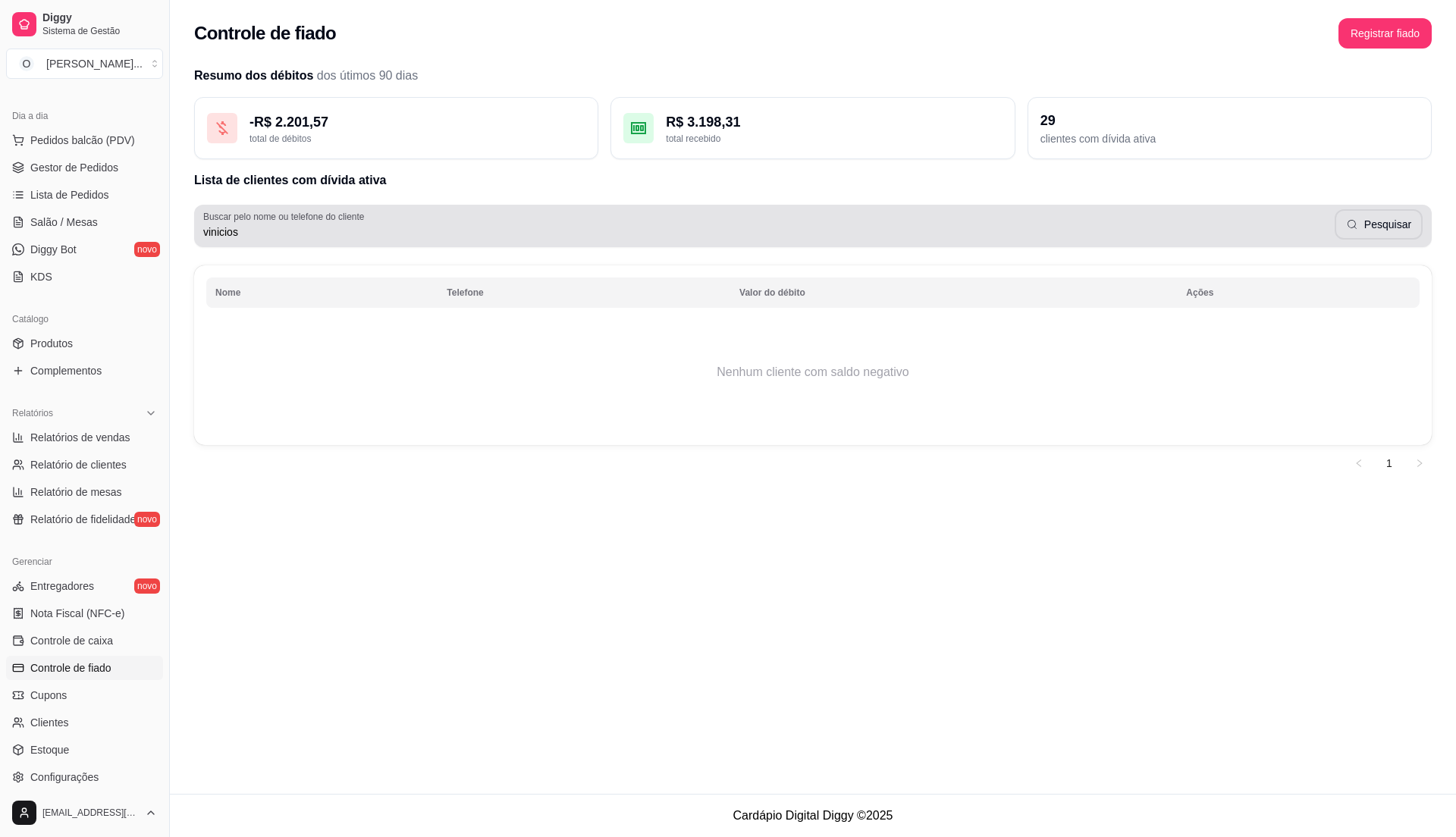
click at [264, 228] on input "vinicios" at bounding box center [768, 232] width 1132 height 15
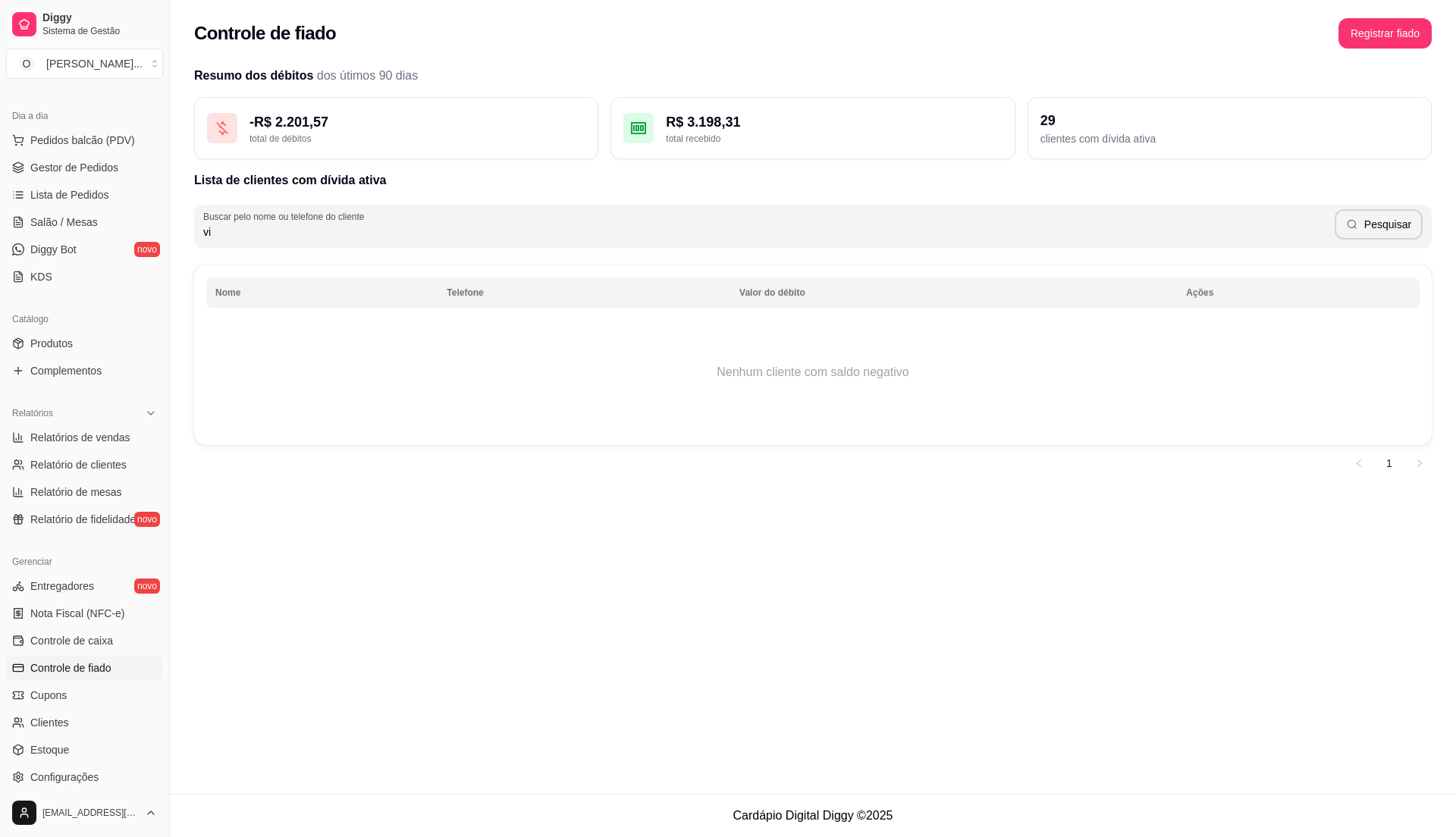
type input "v"
click at [580, 342] on div "Resumo dos débitos dos útimos 90 dias - R$ 2.201,57 total de débitos R$ 3.198,3…" at bounding box center [812, 271] width 1237 height 409
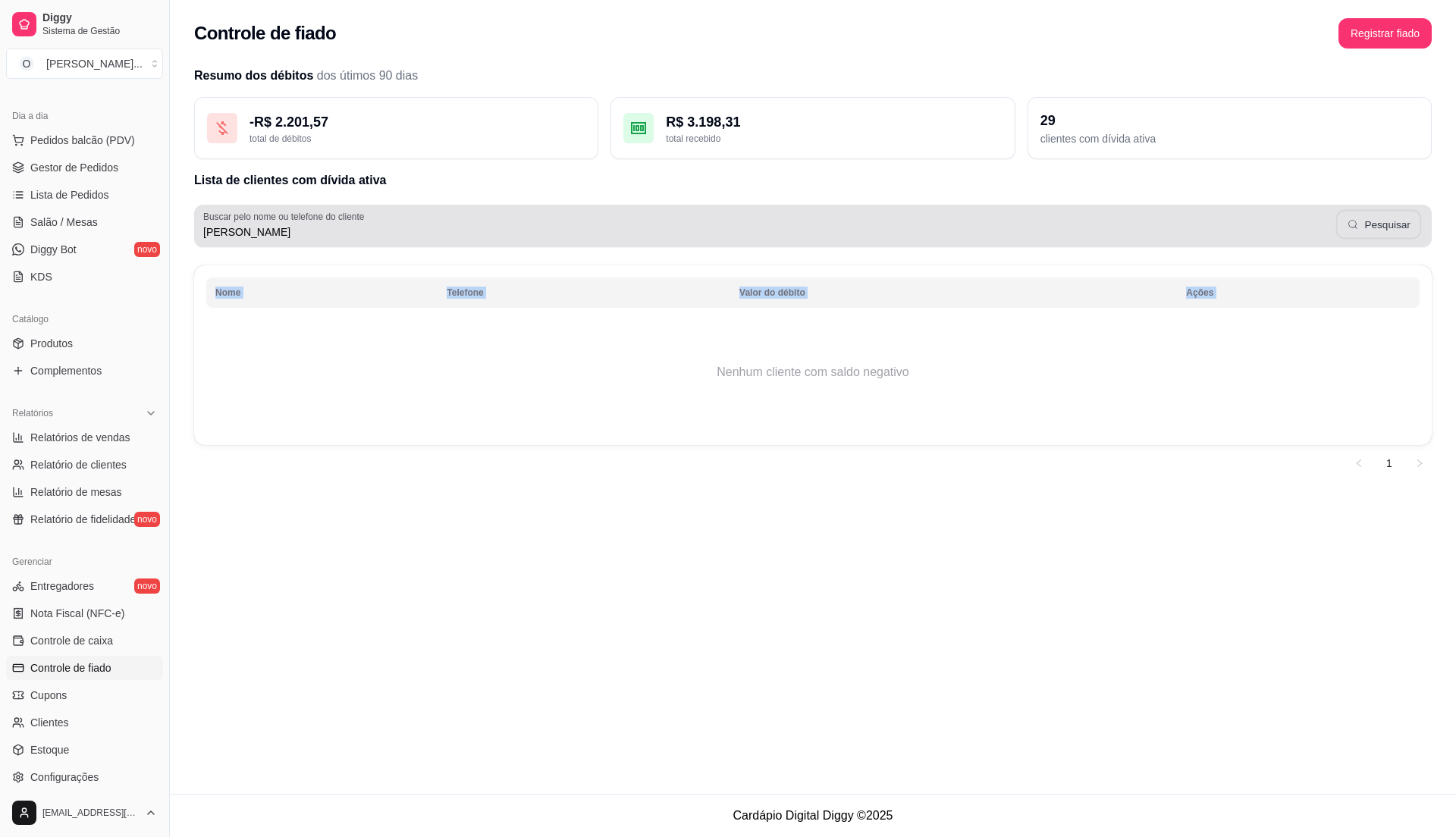
click at [1349, 225] on button "Pesquisar" at bounding box center [1379, 225] width 86 height 30
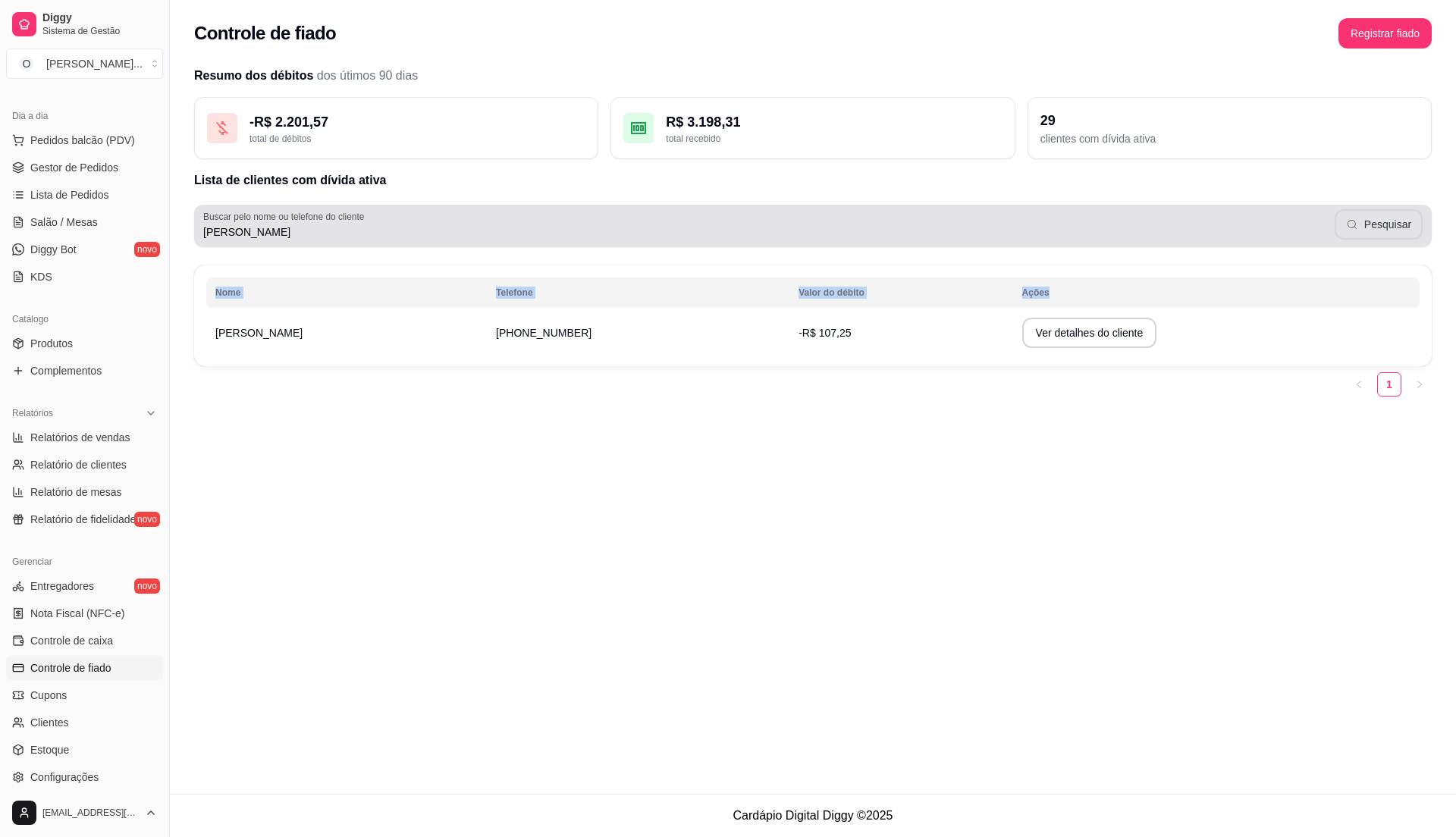
click at [1397, 234] on button "Pesquisar" at bounding box center [1379, 224] width 88 height 30
click at [268, 237] on input "[PERSON_NAME]" at bounding box center [768, 232] width 1132 height 15
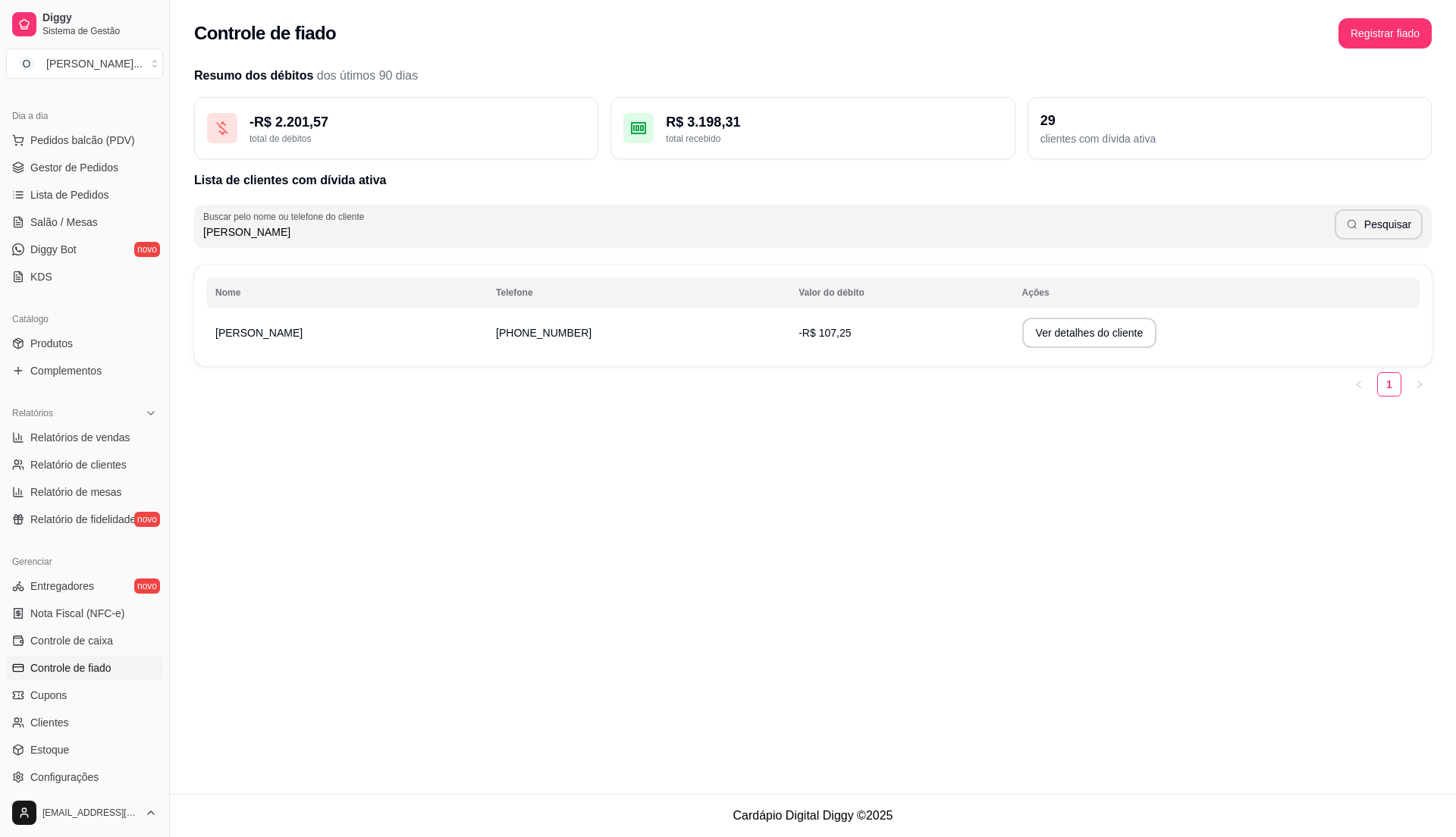
click at [300, 229] on input "[PERSON_NAME]" at bounding box center [768, 232] width 1132 height 15
type input "p"
type input "1"
click at [116, 452] on link "Relatório de clientes" at bounding box center [84, 464] width 157 height 24
select select "30"
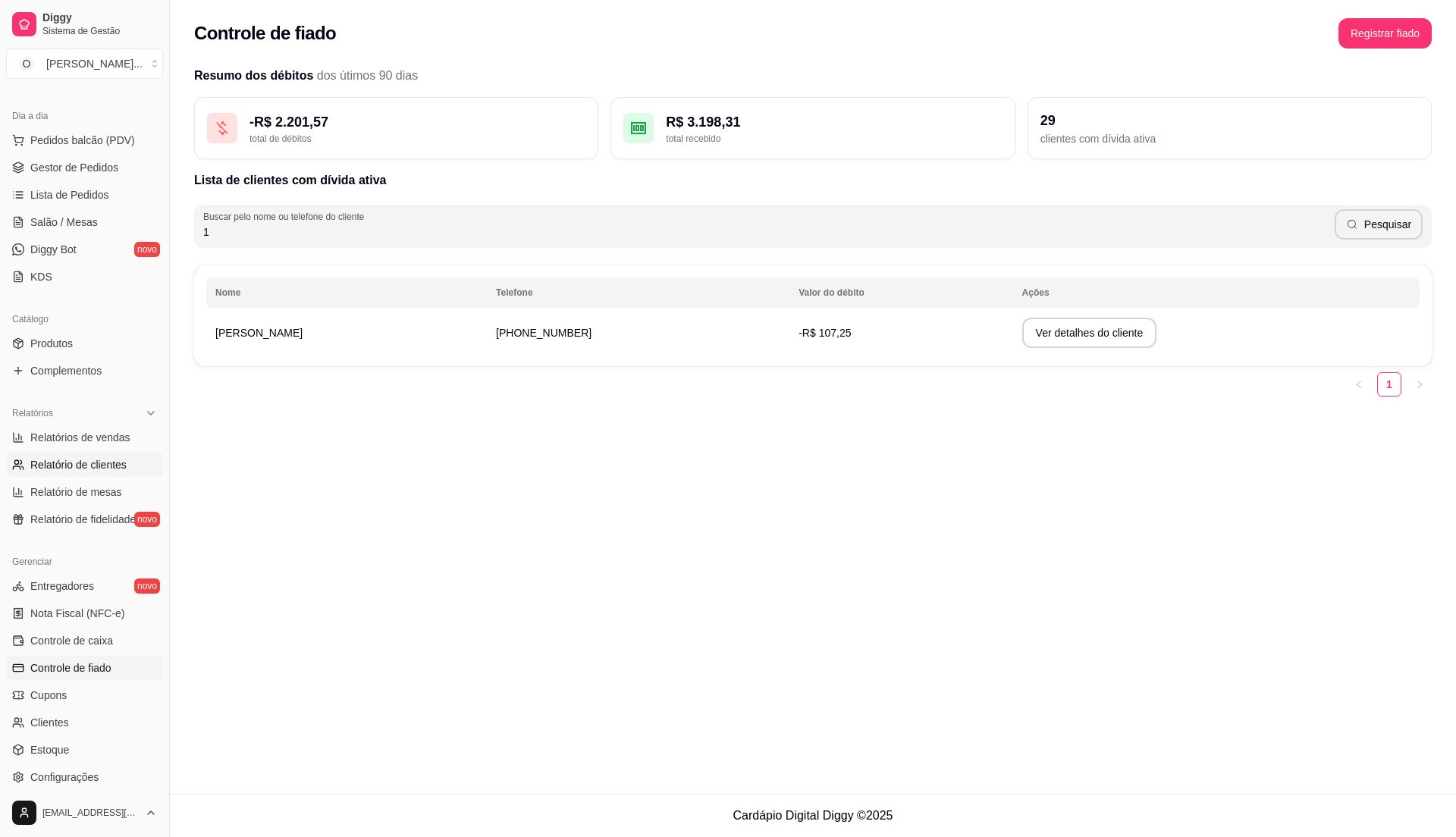
select select "HIGHEST_TOTAL_SPENT_WITH_ORDERS"
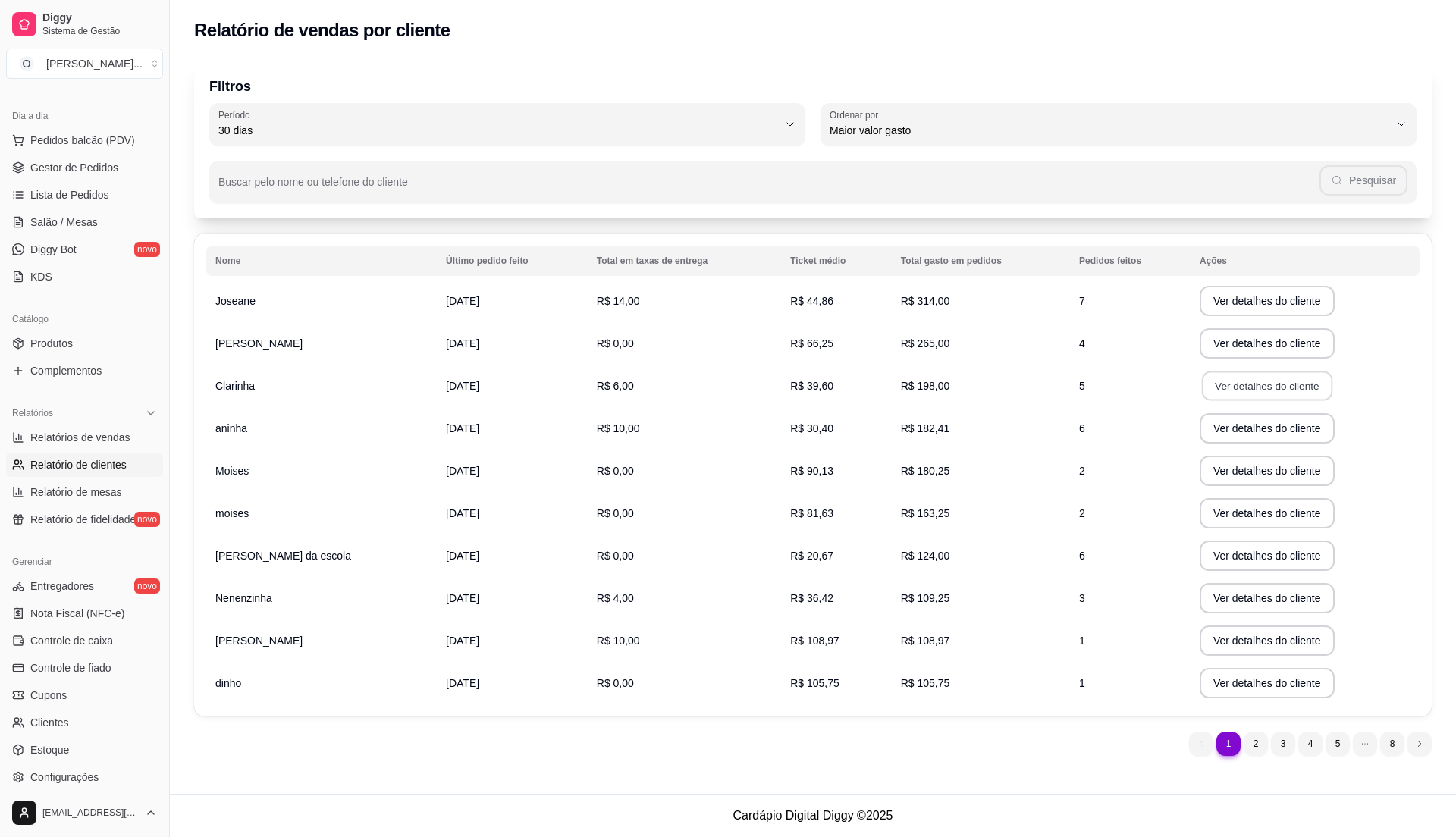
click at [1250, 389] on button "Ver detalhes do cliente" at bounding box center [1267, 386] width 131 height 30
click at [103, 670] on span "Controle de fiado" at bounding box center [71, 667] width 81 height 15
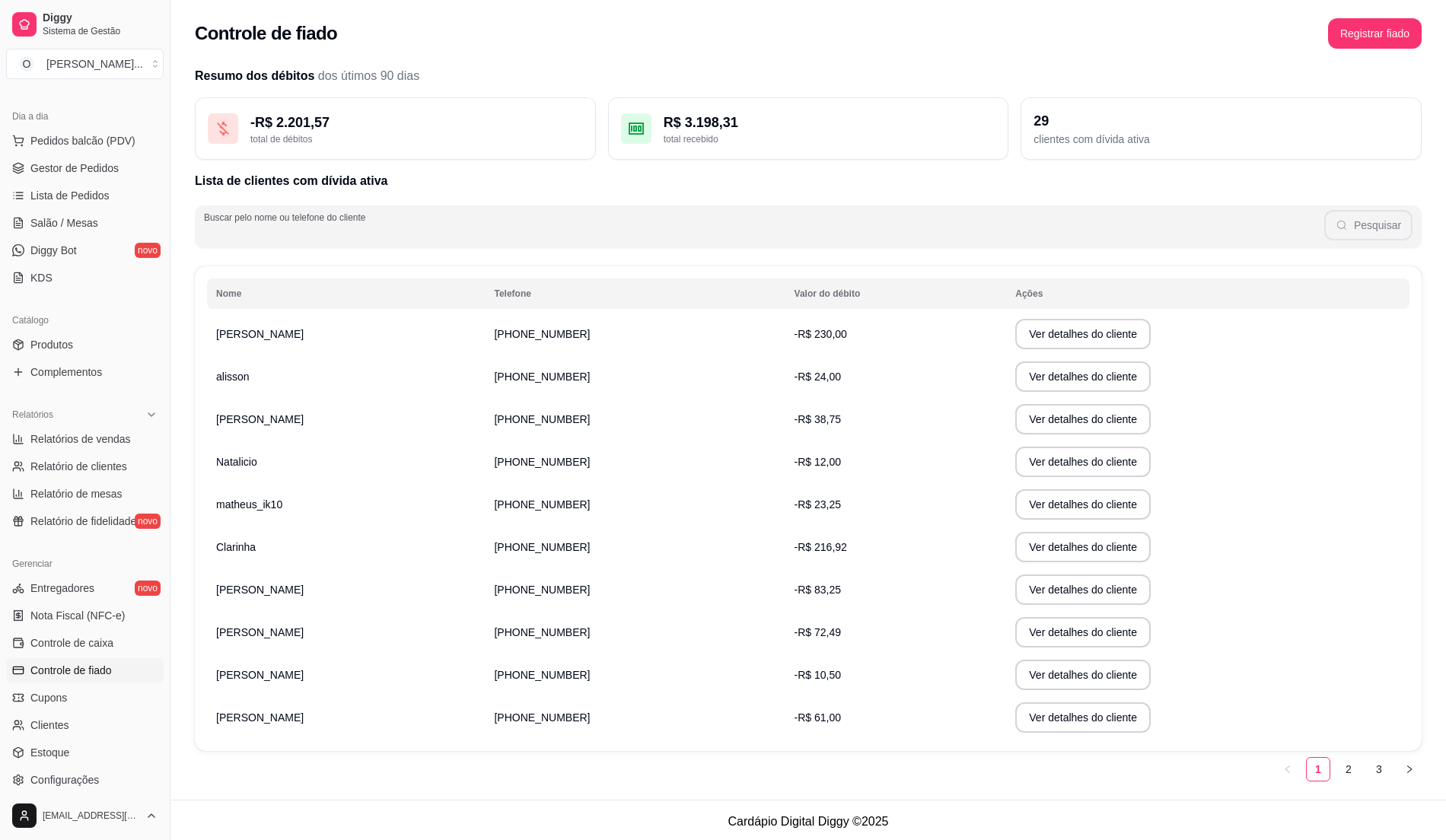
click at [333, 229] on input "Buscar pelo nome ou telefone do cliente" at bounding box center [763, 233] width 1120 height 15
type input "c"
click at [804, 557] on td "-R$ 216,92" at bounding box center [895, 546] width 221 height 43
click at [829, 549] on td "-R$ 216,92" at bounding box center [895, 546] width 221 height 43
click at [1044, 537] on button "Ver detalhes do cliente" at bounding box center [1082, 547] width 131 height 30
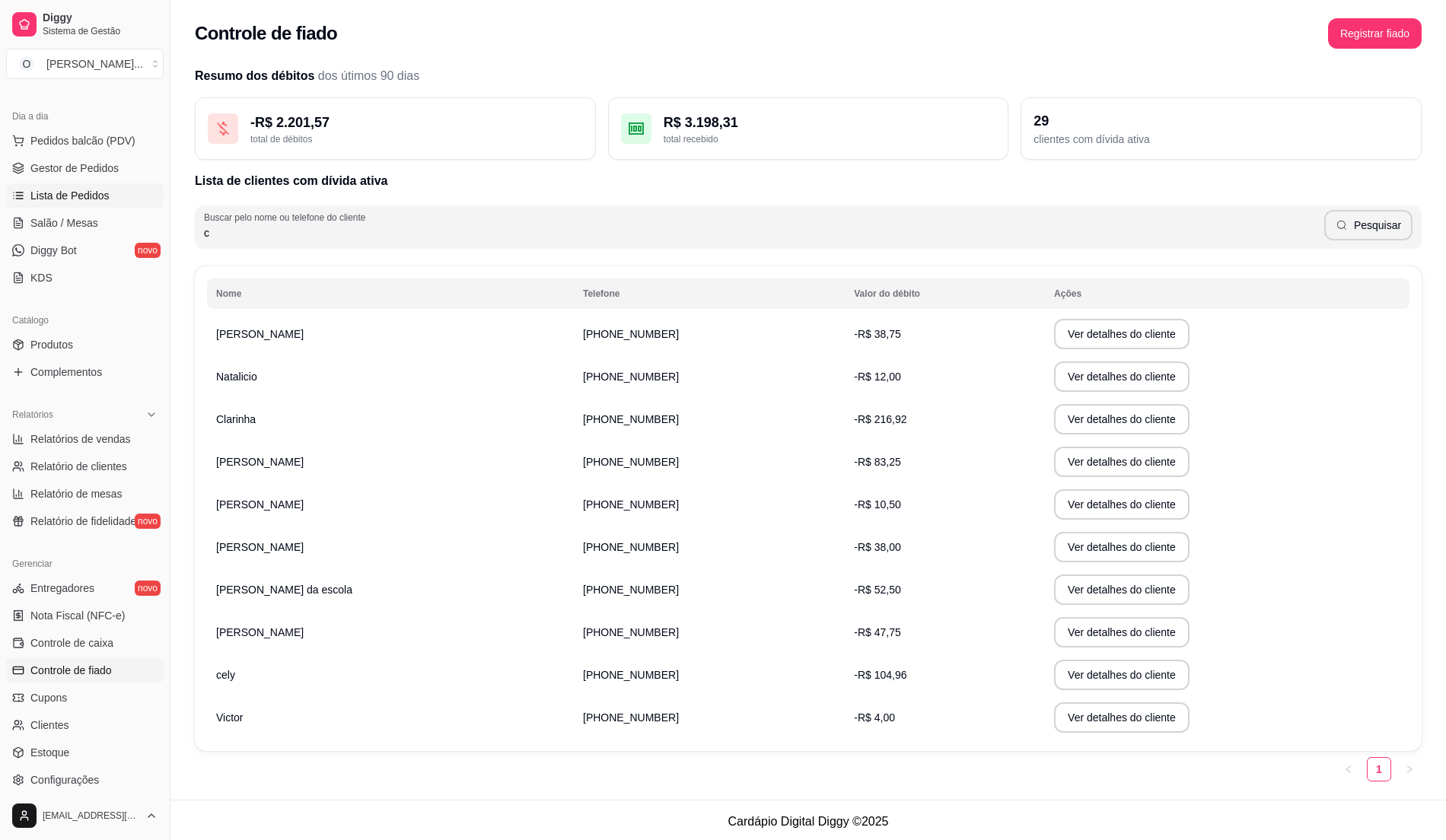
click at [79, 188] on span "Lista de Pedidos" at bounding box center [69, 195] width 79 height 15
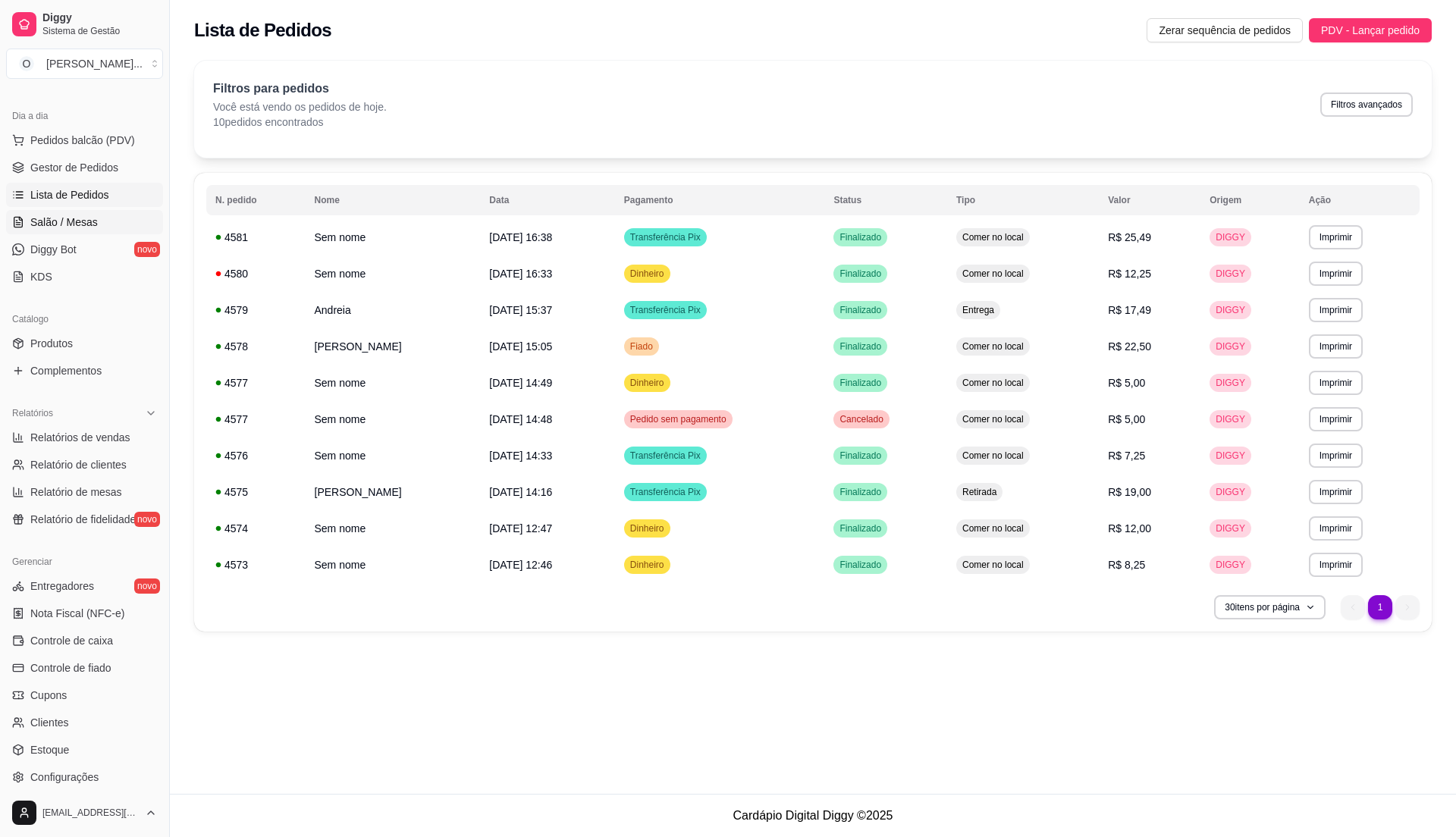
click at [81, 211] on link "Salão / Mesas" at bounding box center [84, 222] width 157 height 24
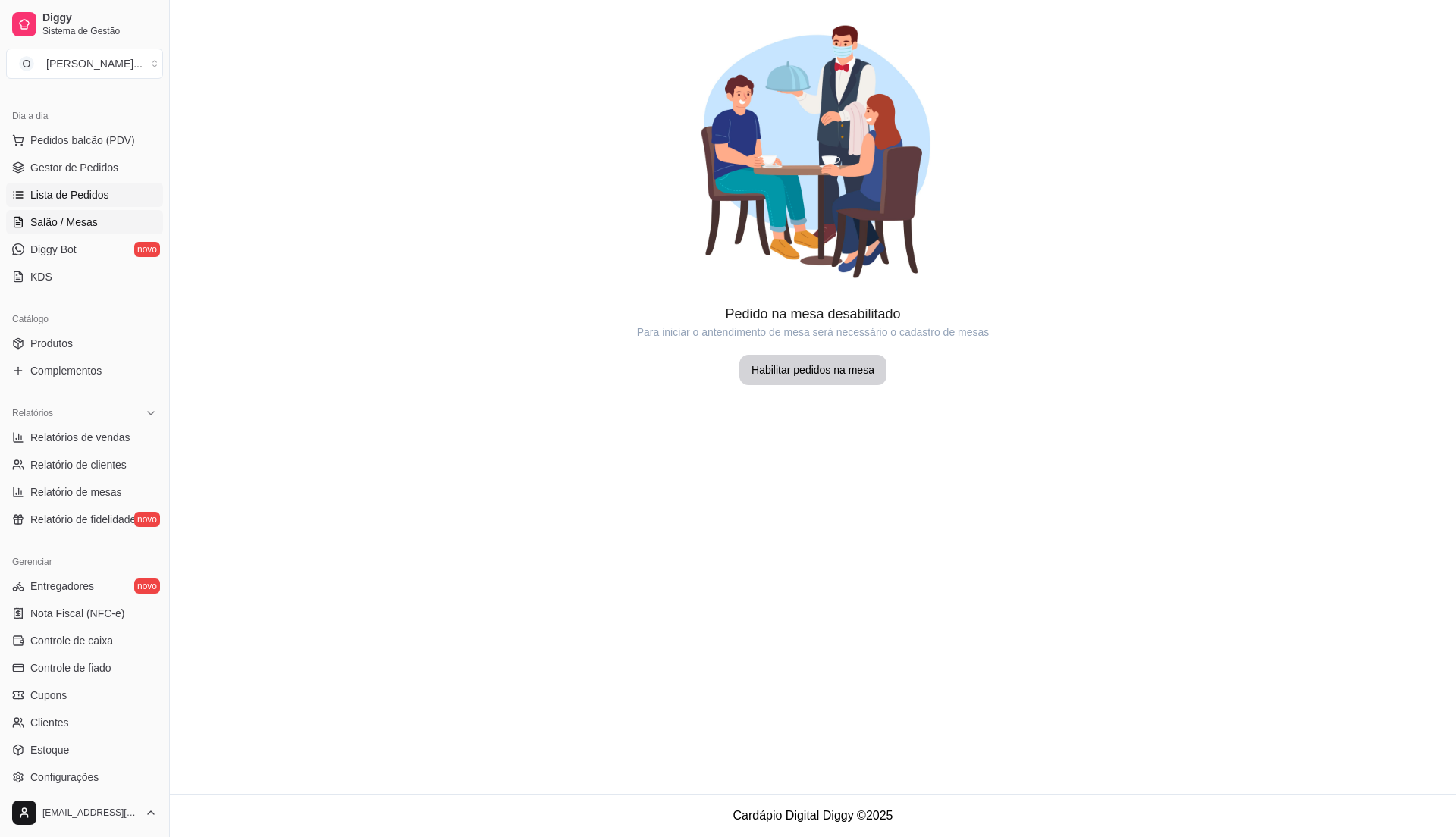
click at [82, 199] on span "Lista de Pedidos" at bounding box center [69, 194] width 79 height 15
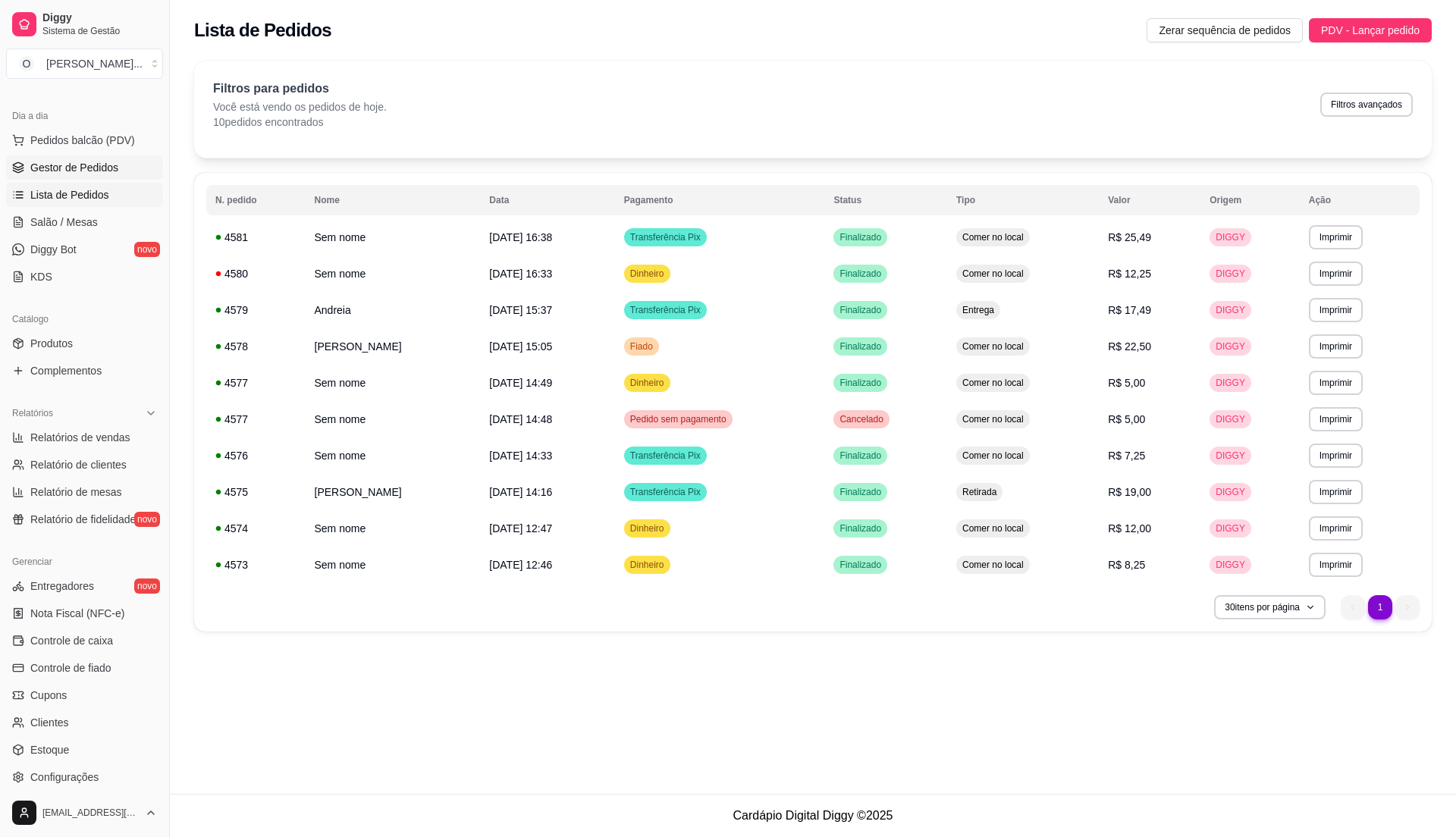
click at [71, 176] on link "Gestor de Pedidos" at bounding box center [84, 167] width 157 height 24
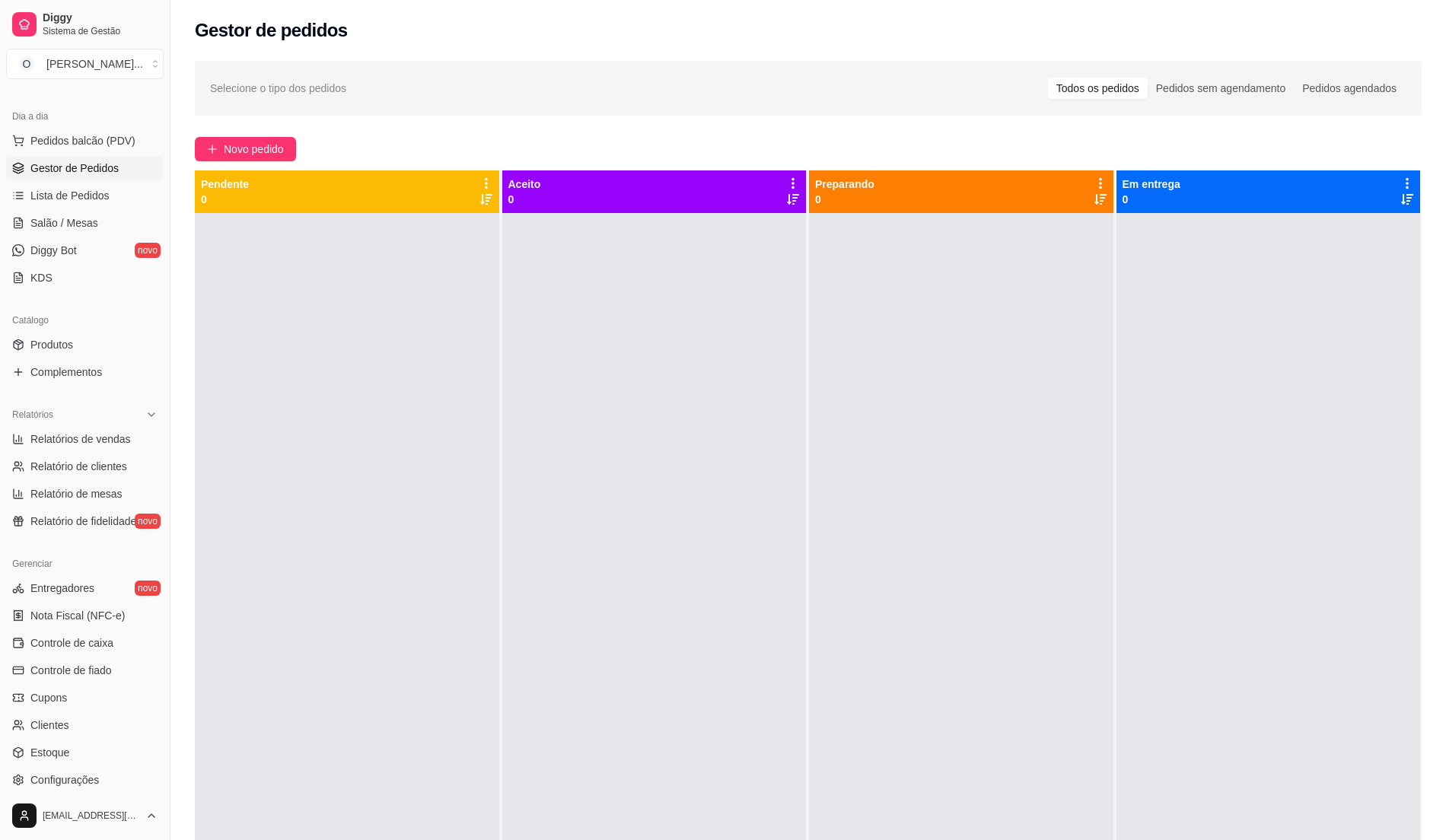
drag, startPoint x: 563, startPoint y: 268, endPoint x: 493, endPoint y: 266, distance: 70.0
click at [557, 266] on div at bounding box center [654, 632] width 305 height 840
click at [113, 189] on link "Lista de Pedidos" at bounding box center [84, 195] width 158 height 24
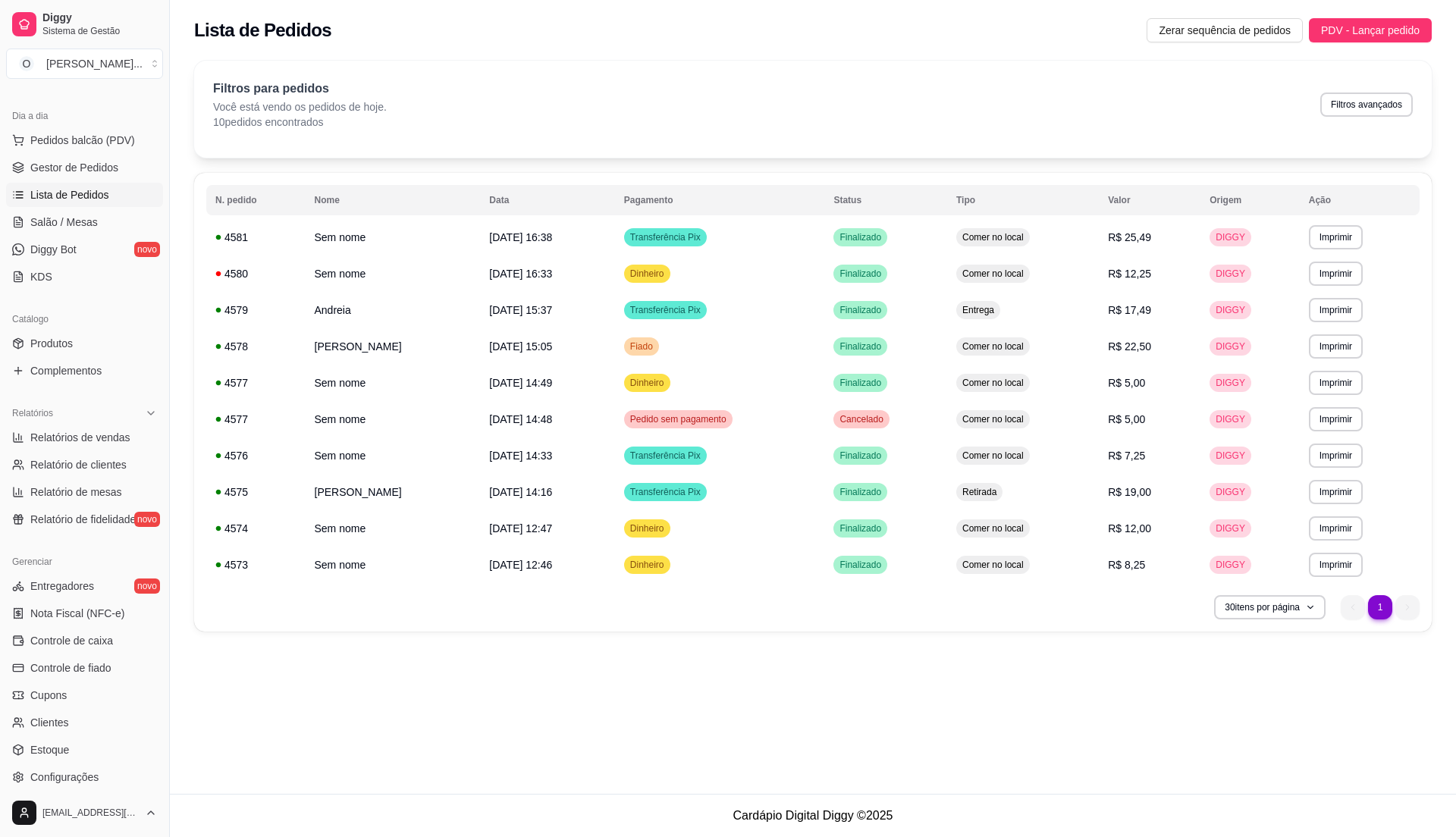
click at [112, 188] on link "Lista de Pedidos" at bounding box center [84, 194] width 157 height 24
click at [114, 164] on span "Gestor de Pedidos" at bounding box center [74, 167] width 88 height 15
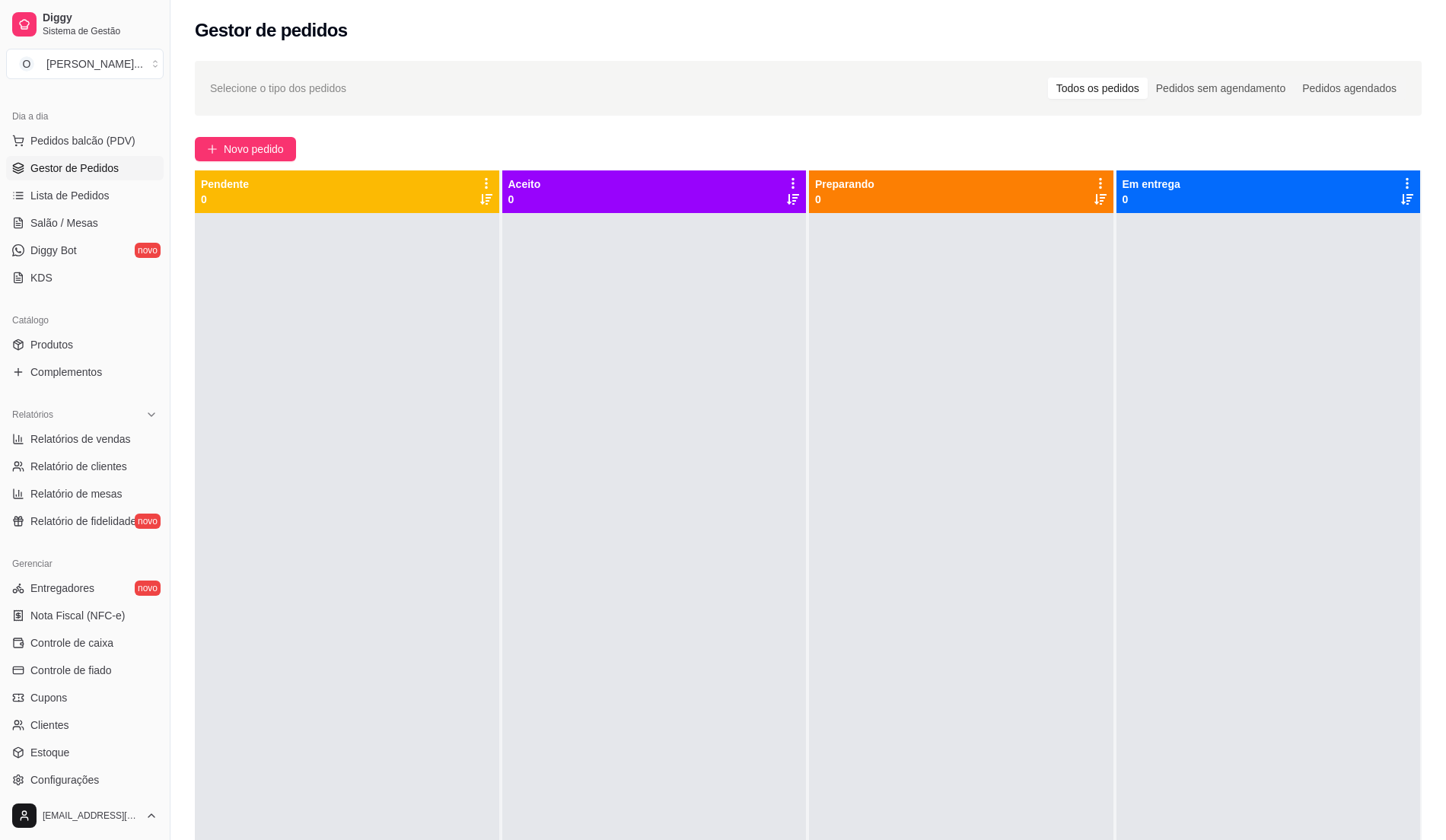
scroll to position [255, 0]
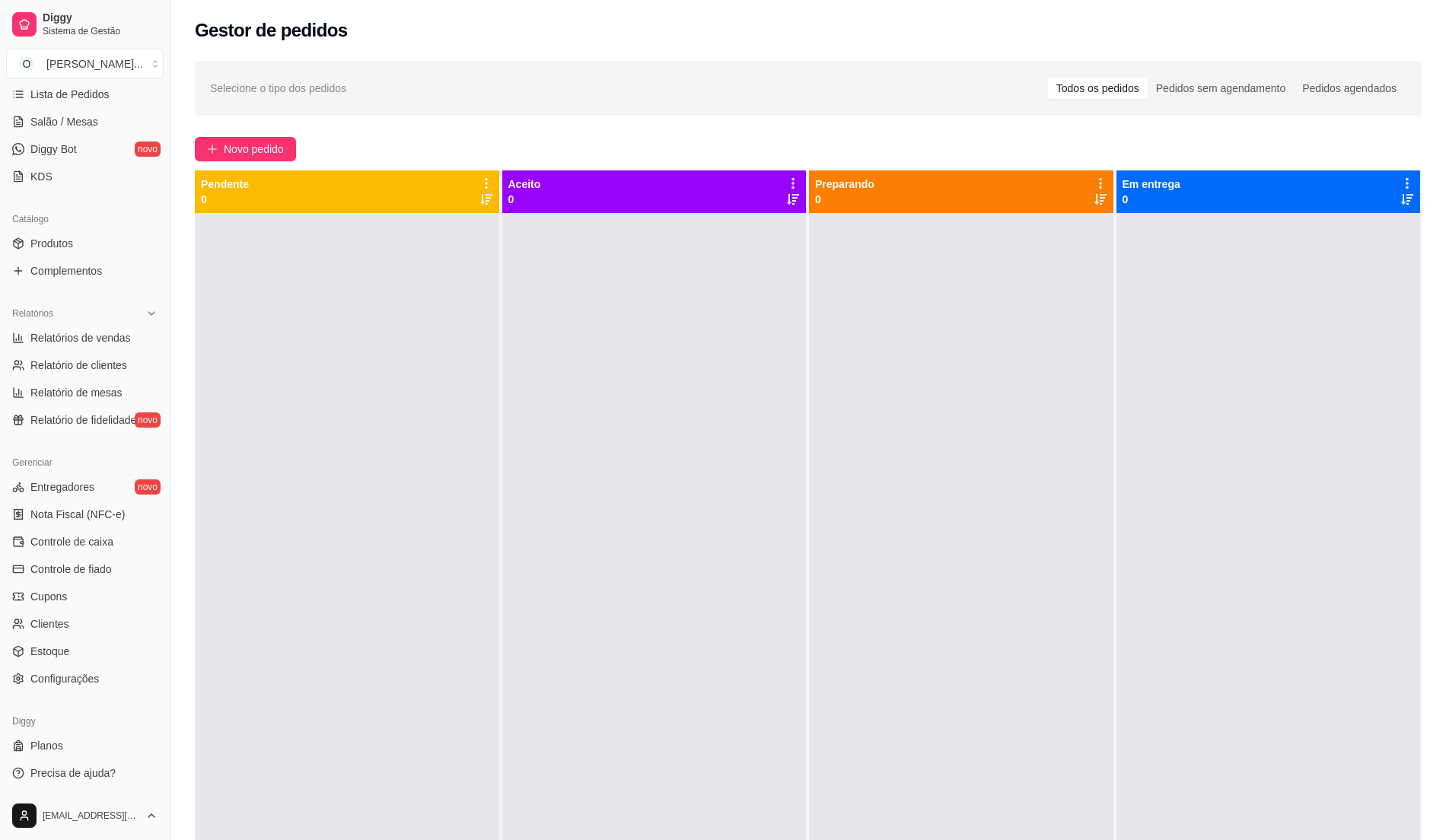
drag, startPoint x: 530, startPoint y: 312, endPoint x: 333, endPoint y: 301, distance: 197.3
click at [518, 311] on div at bounding box center [654, 632] width 305 height 840
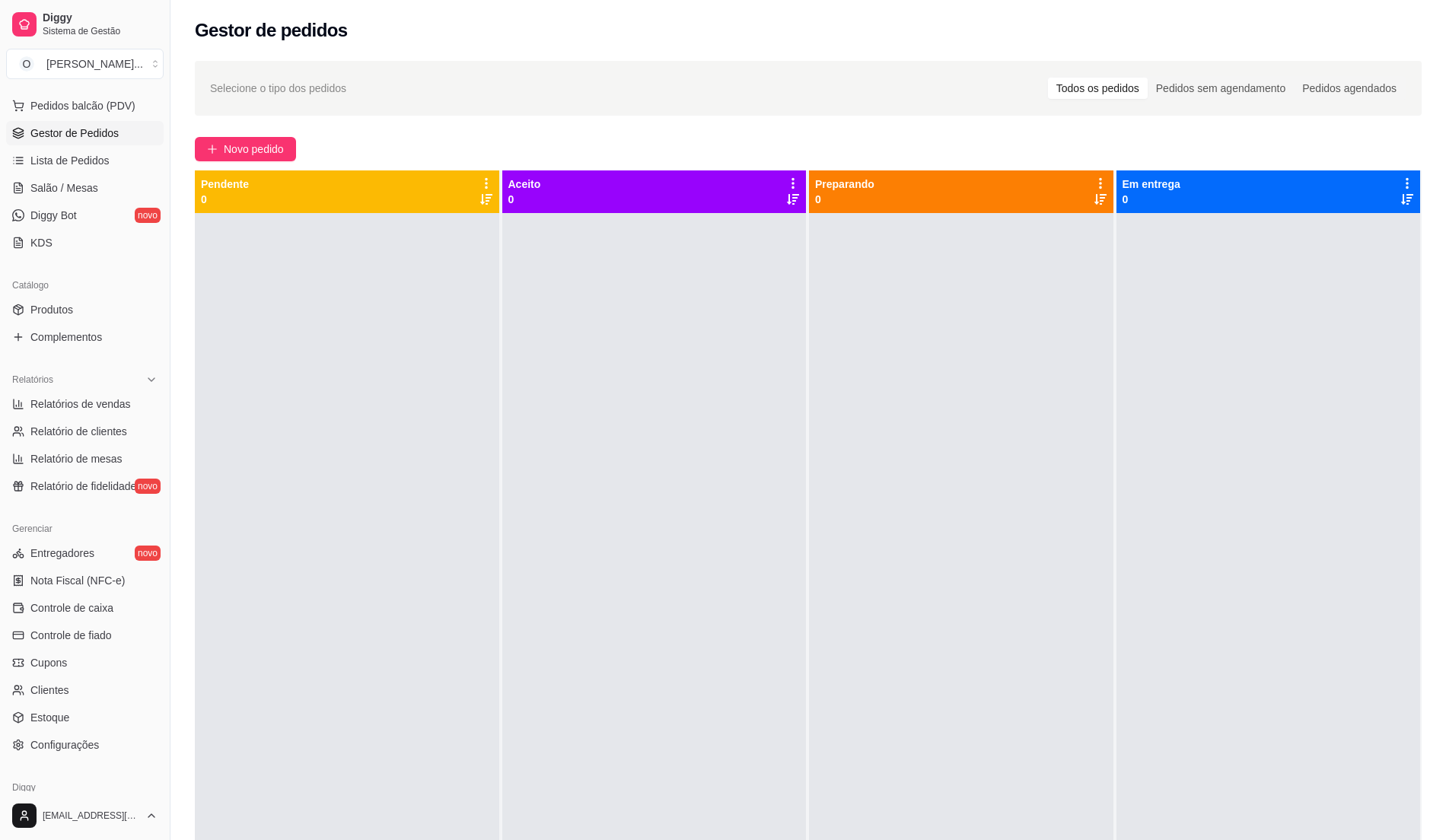
scroll to position [153, 0]
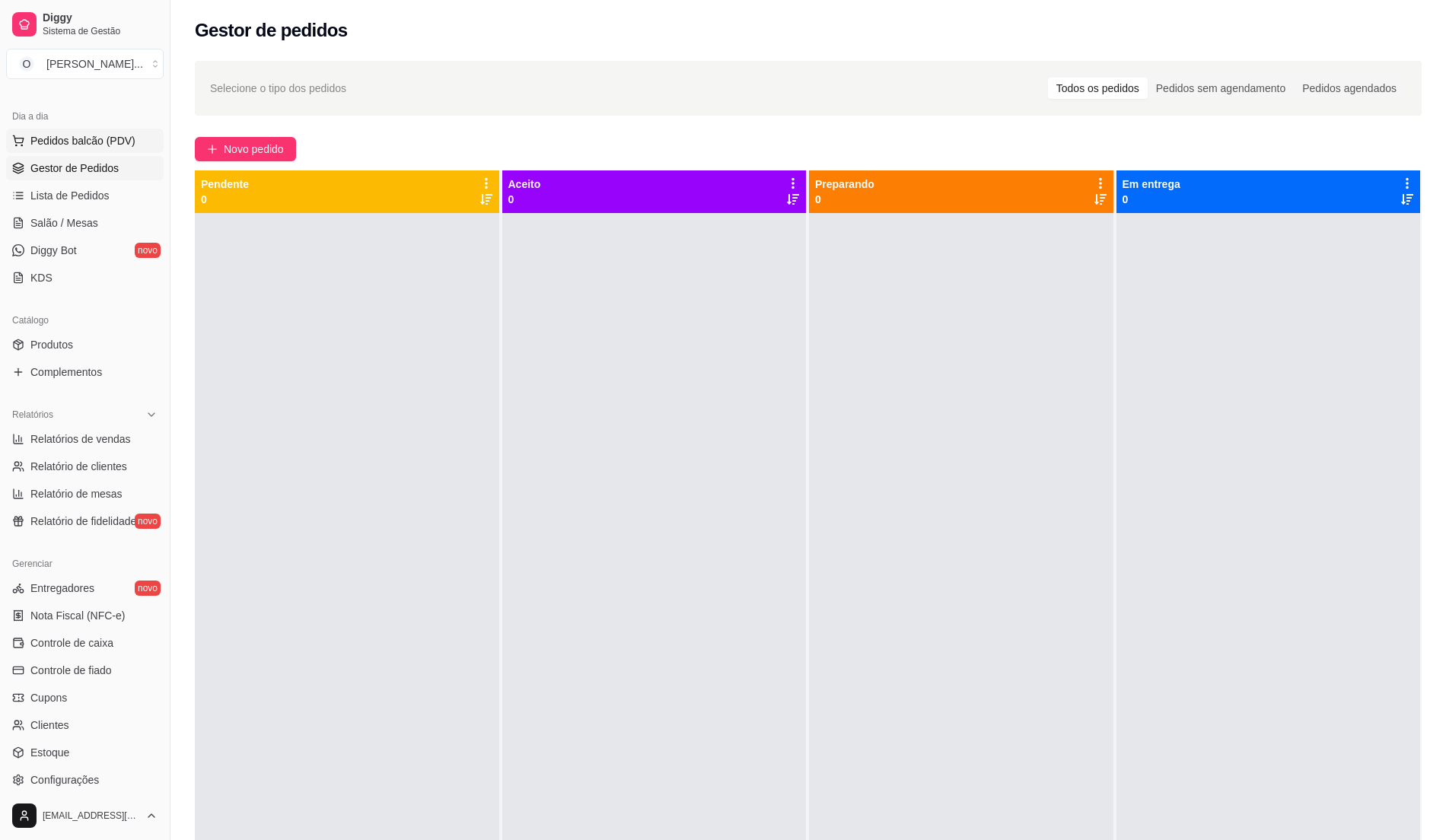
click at [103, 149] on button "Pedidos balcão (PDV)" at bounding box center [84, 140] width 158 height 24
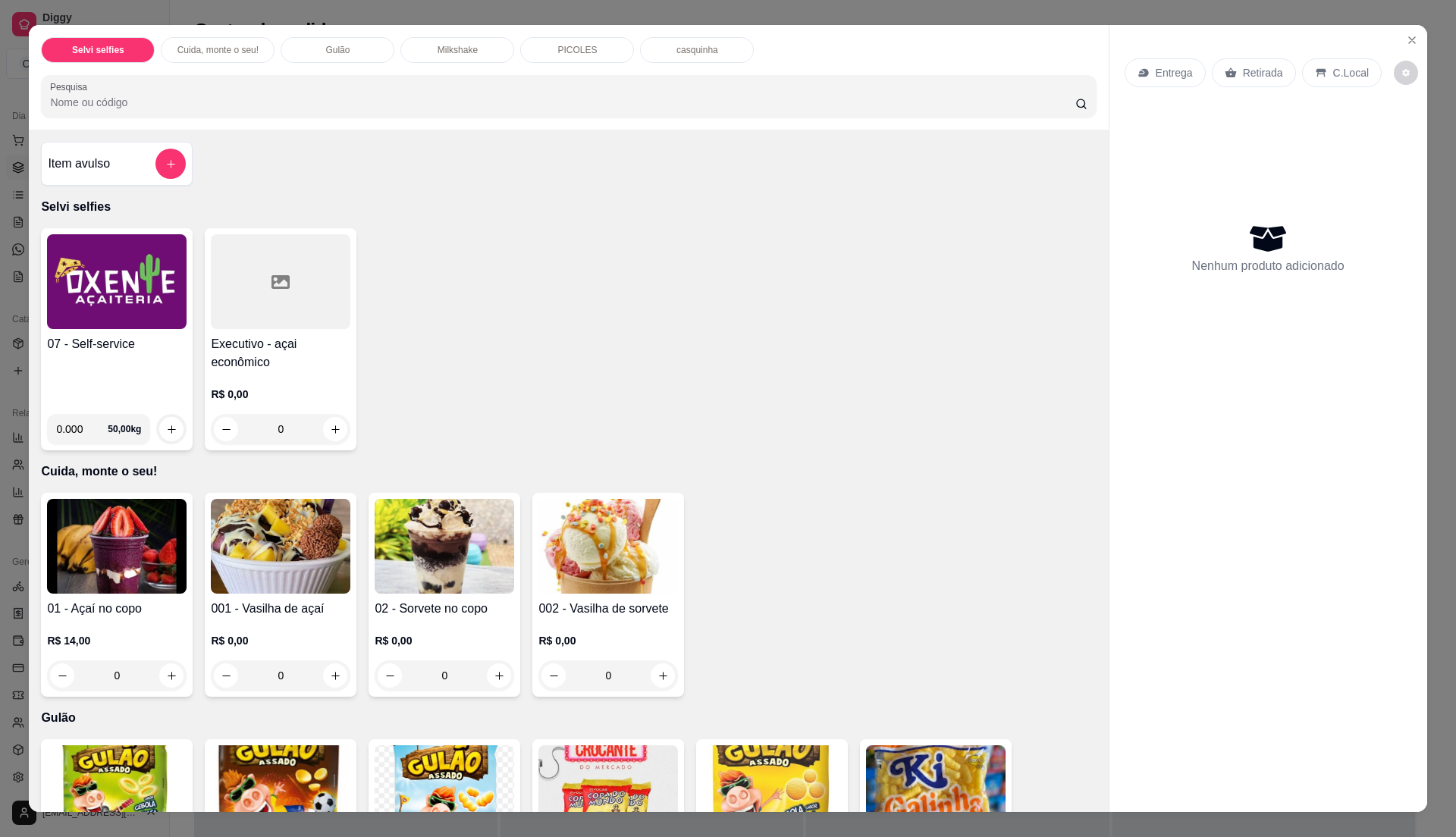
click at [113, 338] on div "07 - Self-service 0.000 50,00 kg" at bounding box center [116, 339] width 151 height 222
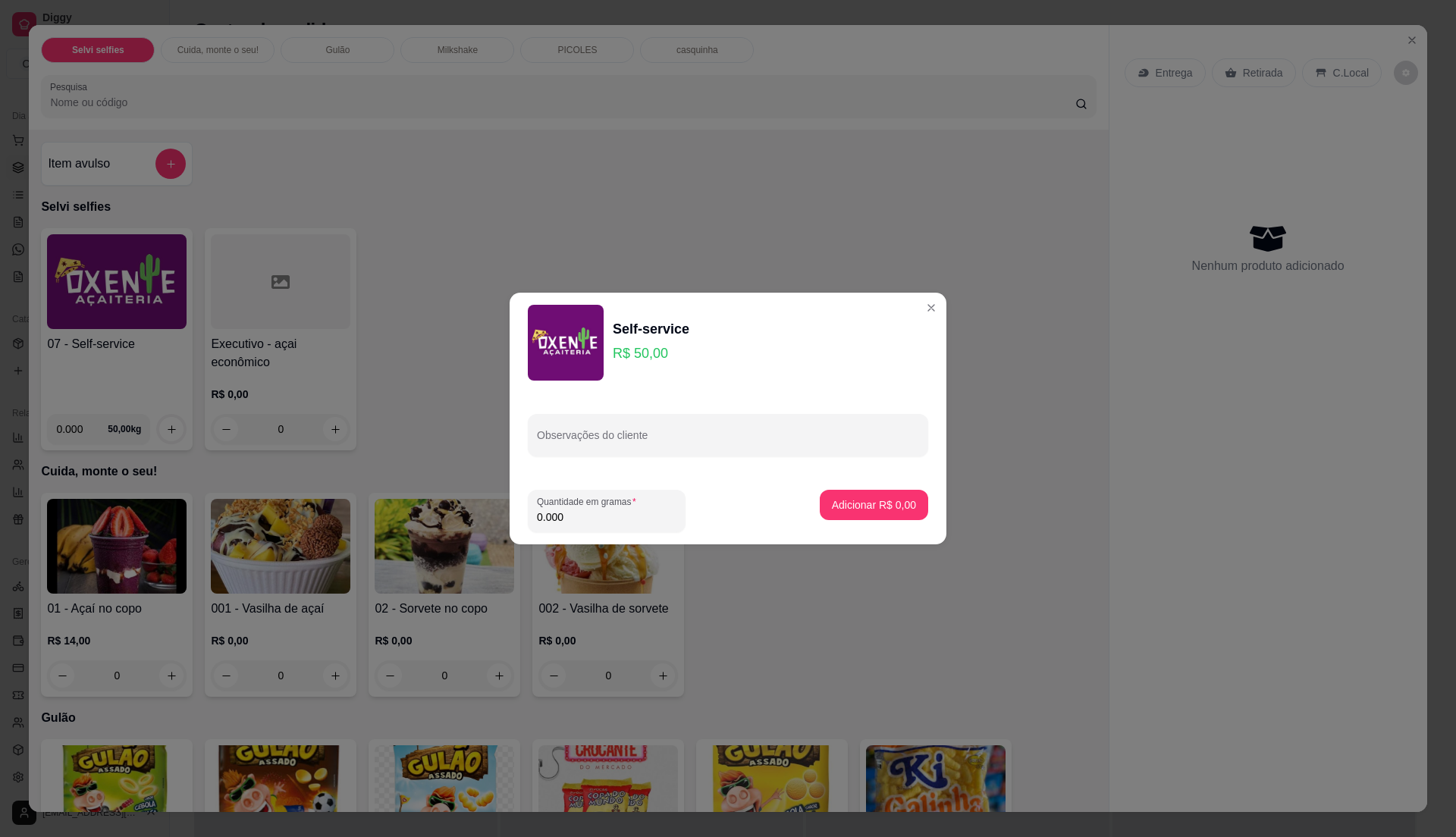
click at [599, 517] on input "0.000" at bounding box center [607, 517] width 140 height 15
type input "0.215"
click at [871, 497] on p "Adicionar R$ 10,75" at bounding box center [871, 504] width 88 height 14
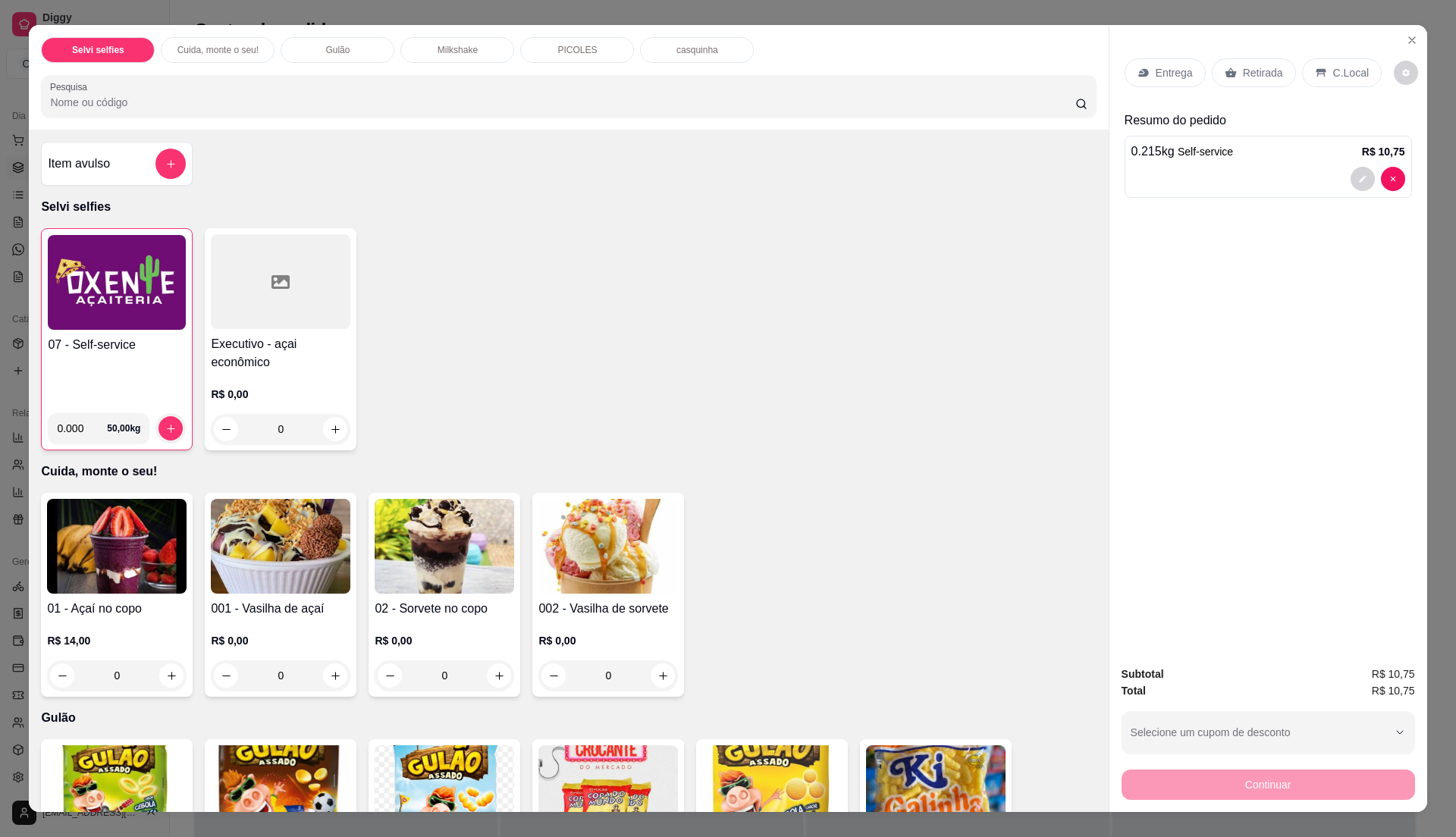
click at [1302, 74] on div "C.Local" at bounding box center [1342, 72] width 80 height 29
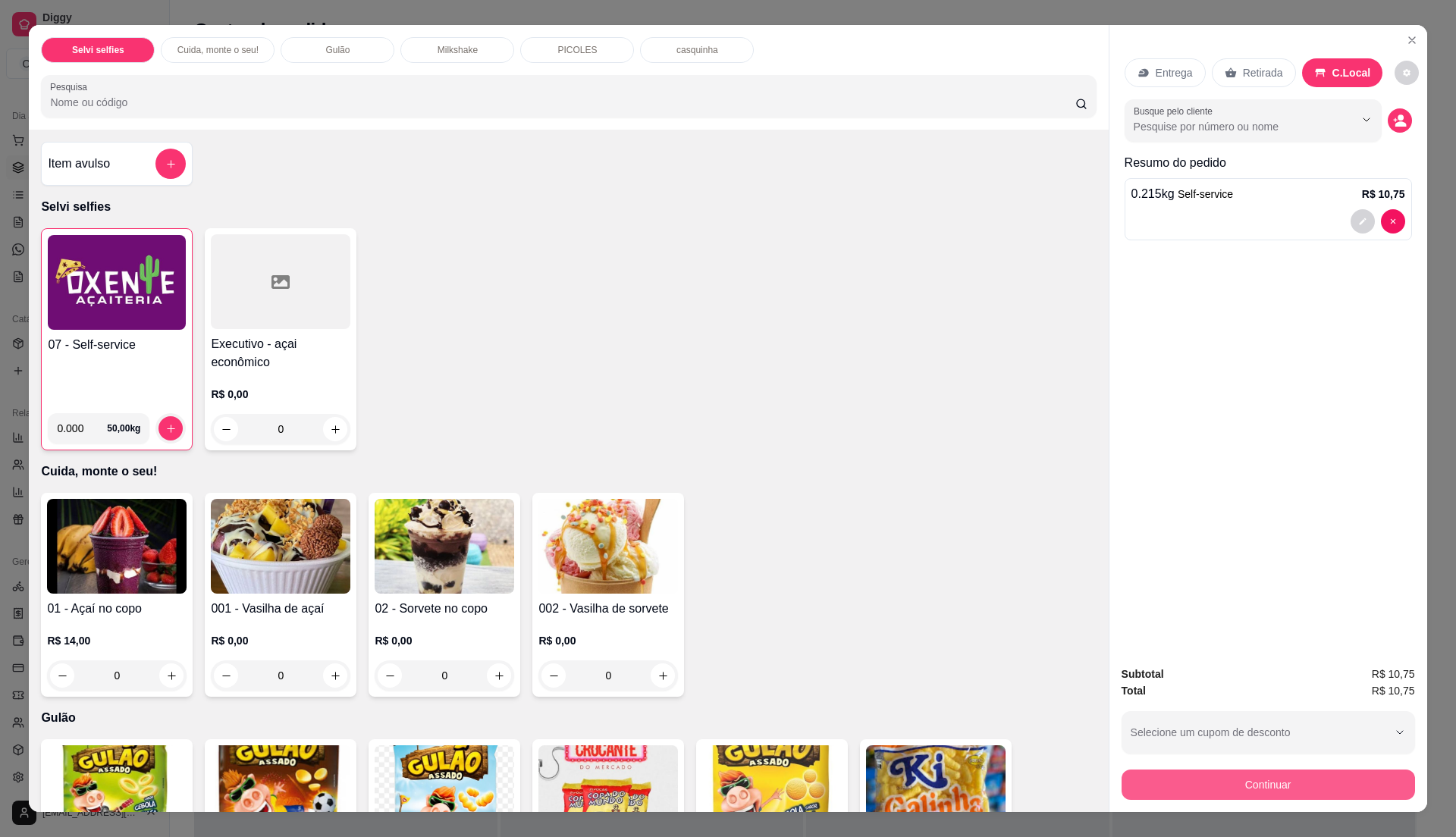
click at [1159, 788] on button "Continuar" at bounding box center [1268, 785] width 294 height 30
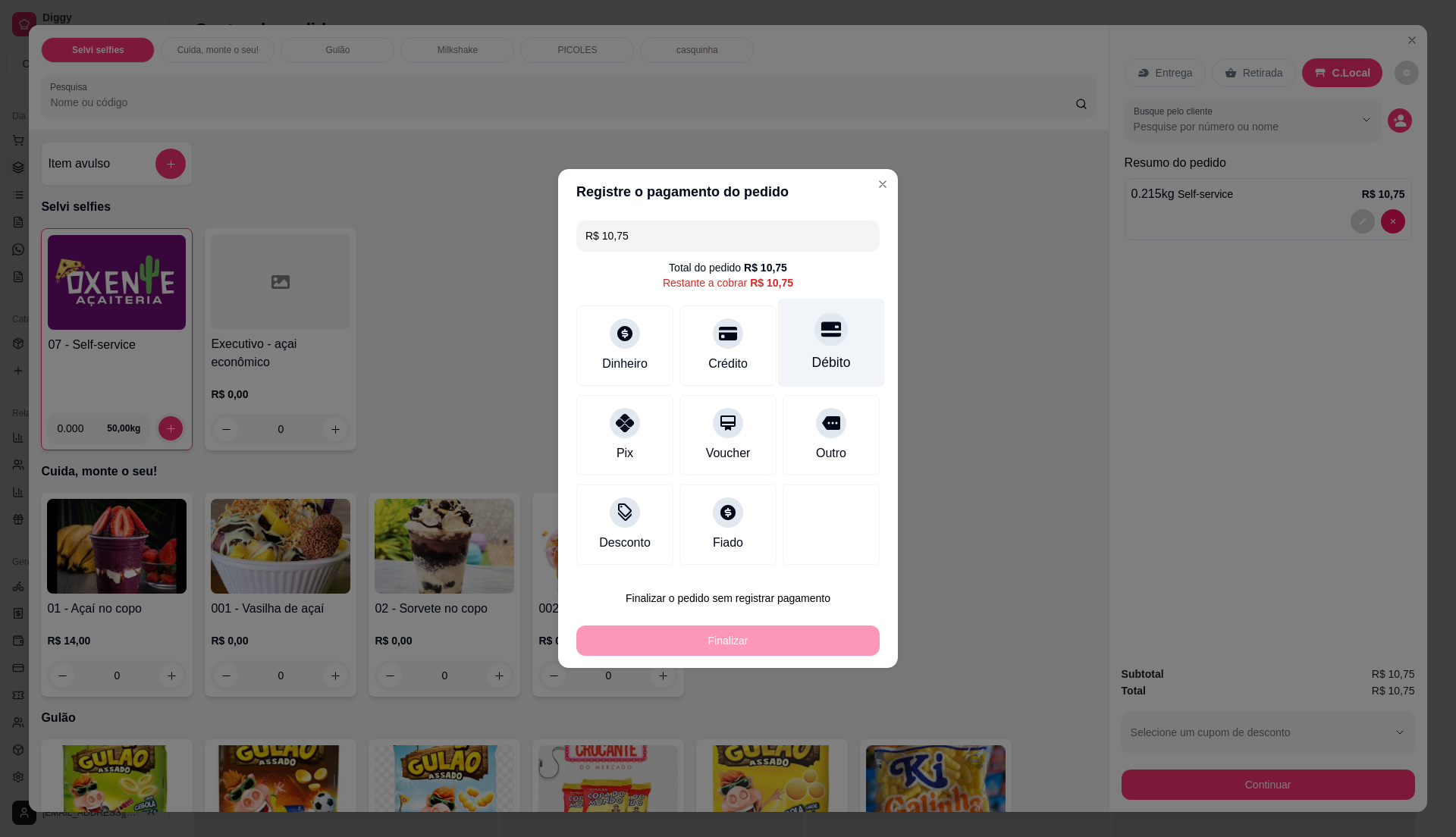
click at [843, 332] on div "Débito" at bounding box center [832, 342] width 107 height 89
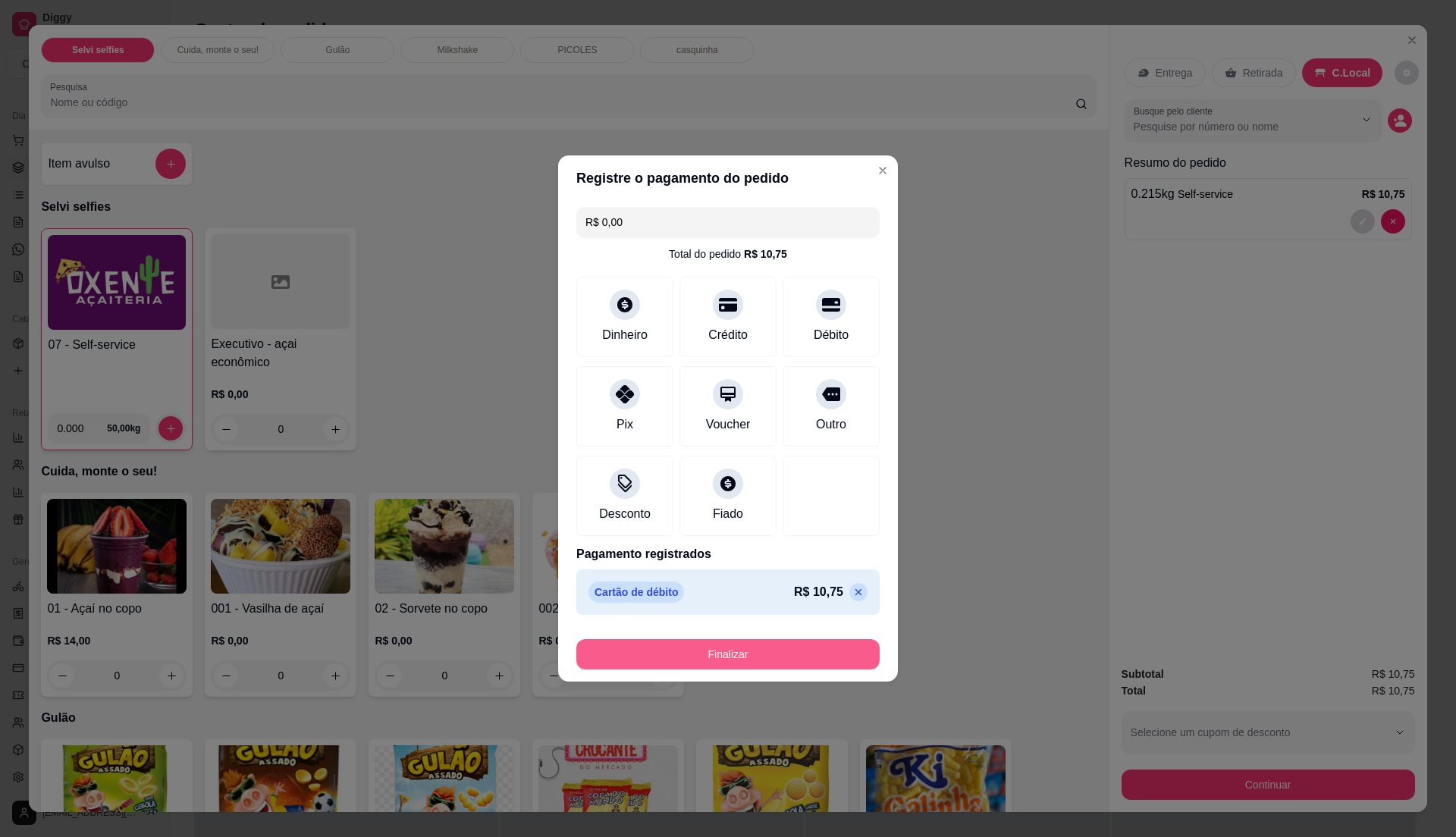
click at [704, 655] on button "Finalizar" at bounding box center [728, 654] width 304 height 30
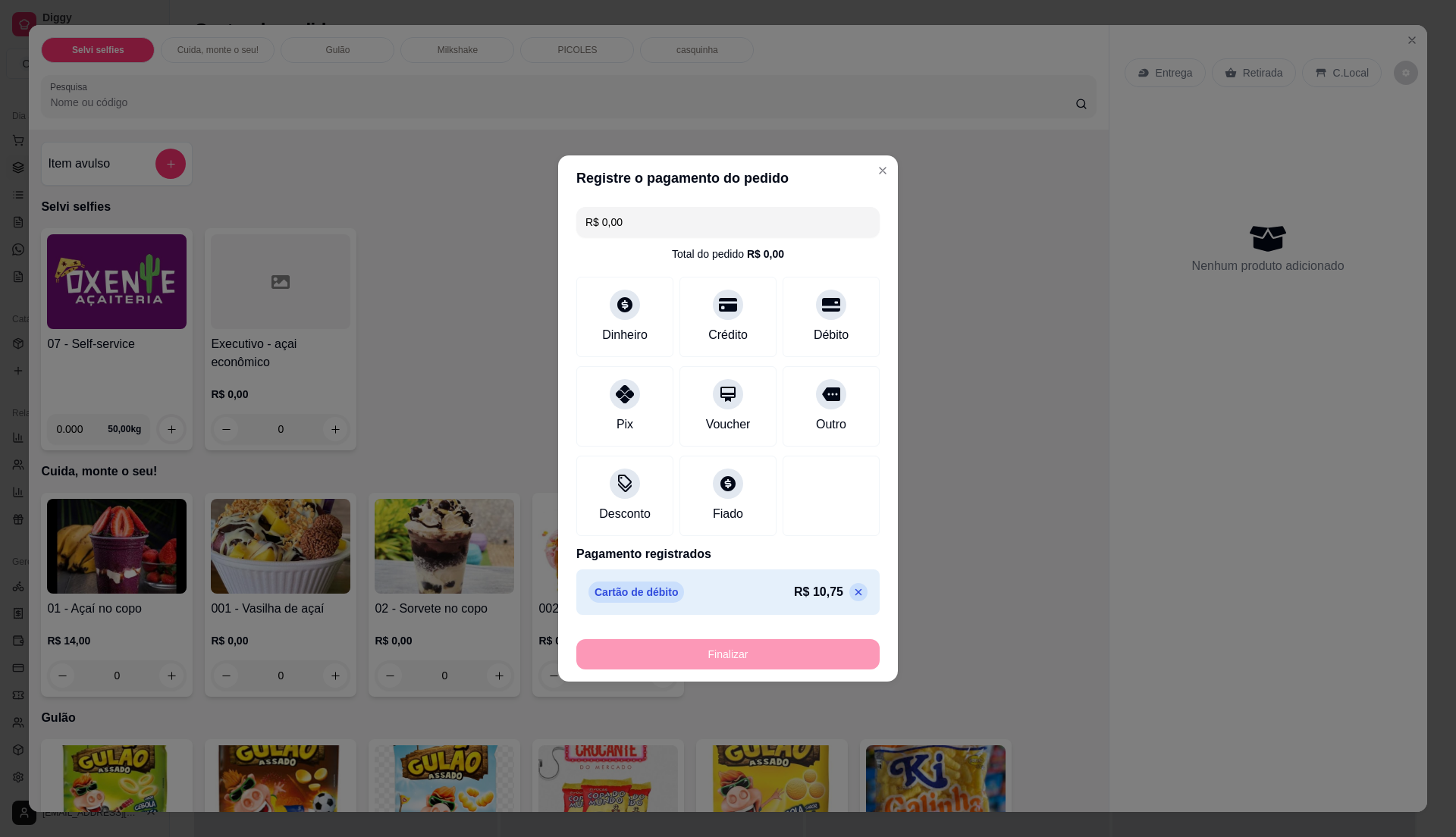
type input "-R$ 10,75"
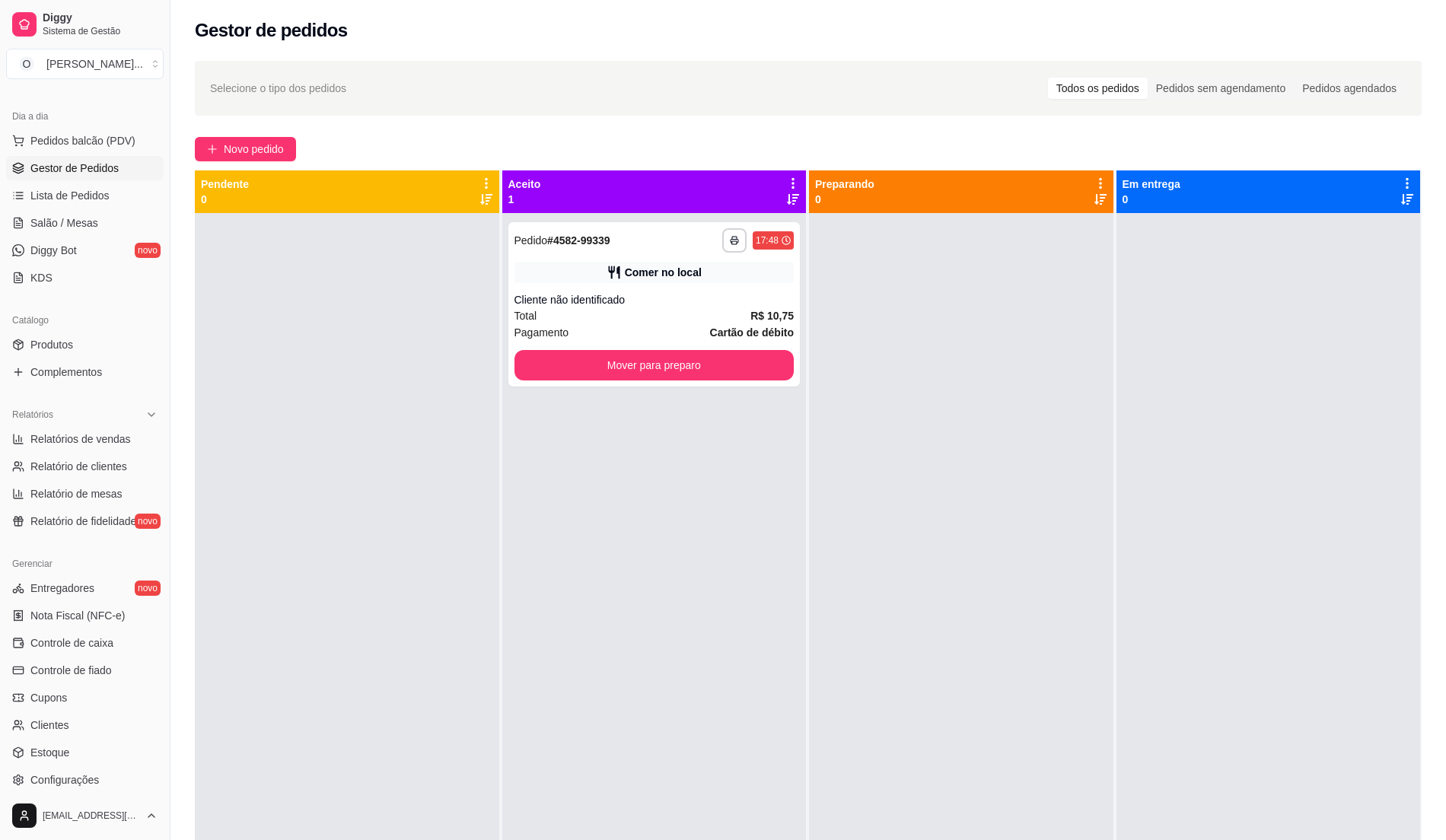
drag, startPoint x: 403, startPoint y: 305, endPoint x: 455, endPoint y: 293, distance: 53.4
click at [443, 296] on div at bounding box center [346, 632] width 305 height 840
click at [570, 299] on div "Cliente não identificado" at bounding box center [655, 299] width 280 height 15
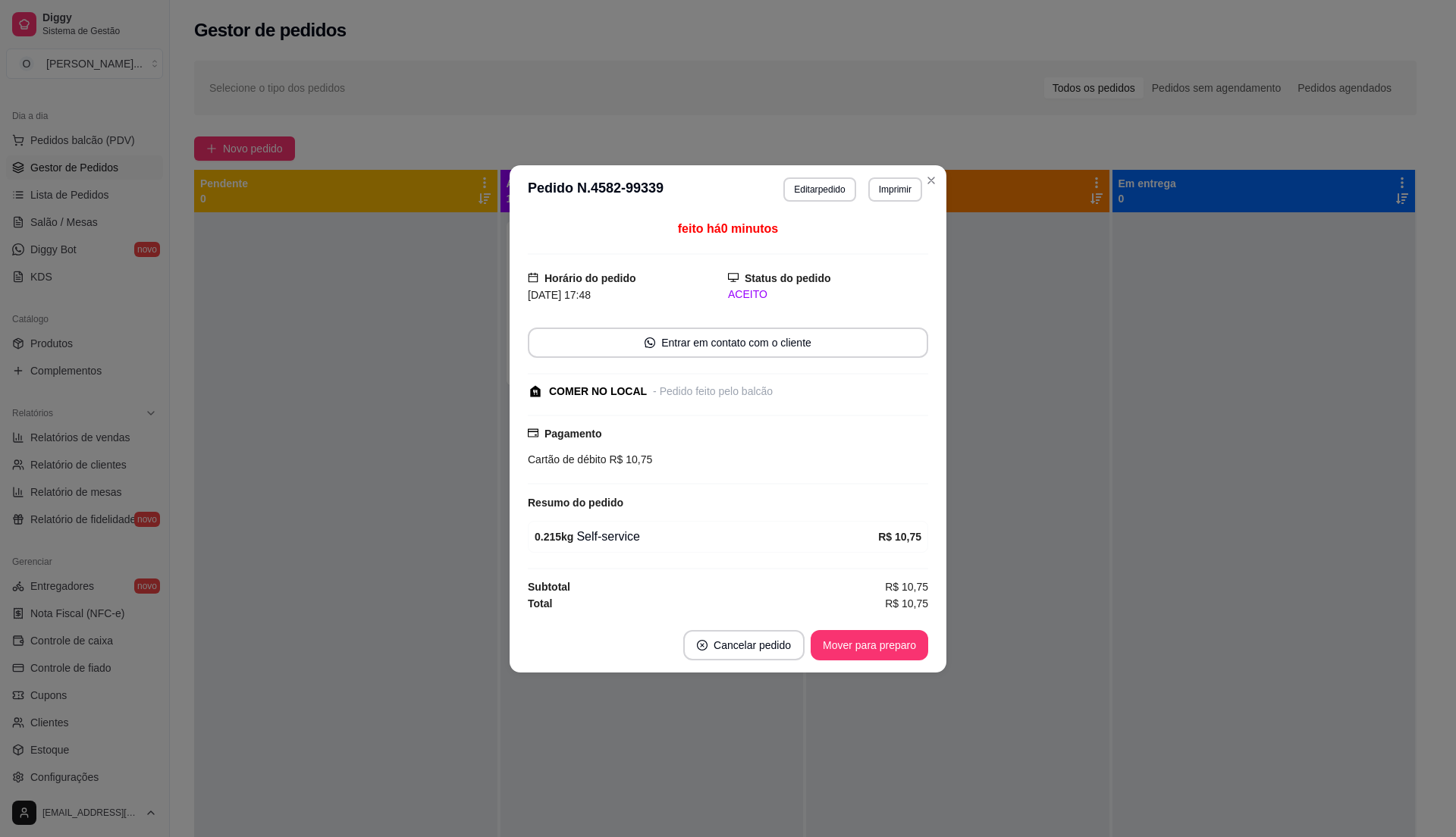
drag, startPoint x: 837, startPoint y: 623, endPoint x: 846, endPoint y: 649, distance: 27.5
click at [836, 626] on footer "Cancelar pedido Mover para preparo" at bounding box center [728, 645] width 437 height 55
click at [847, 649] on button "Mover para preparo" at bounding box center [869, 645] width 117 height 30
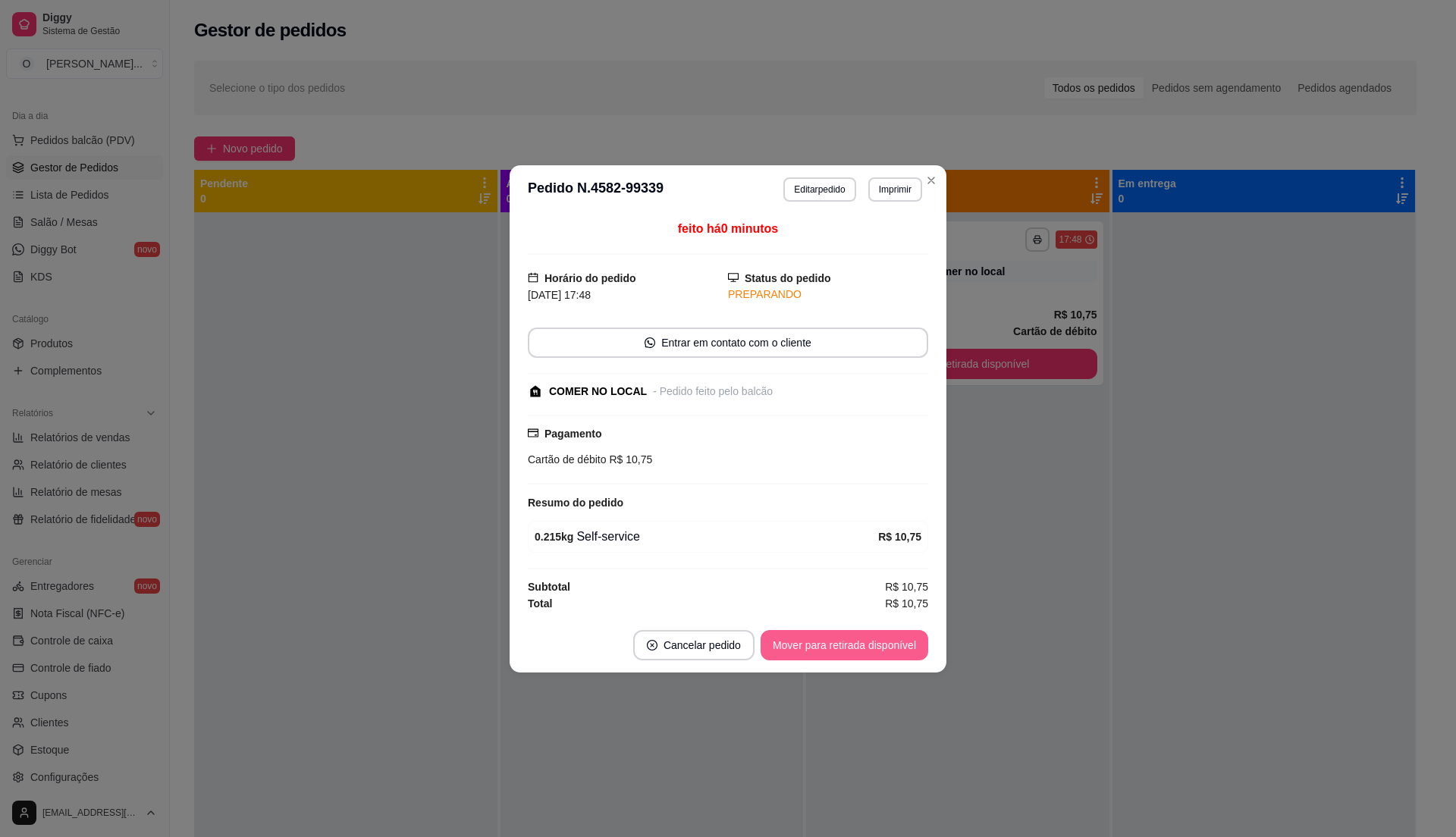
click at [847, 649] on button "Mover para retirada disponível" at bounding box center [845, 645] width 168 height 30
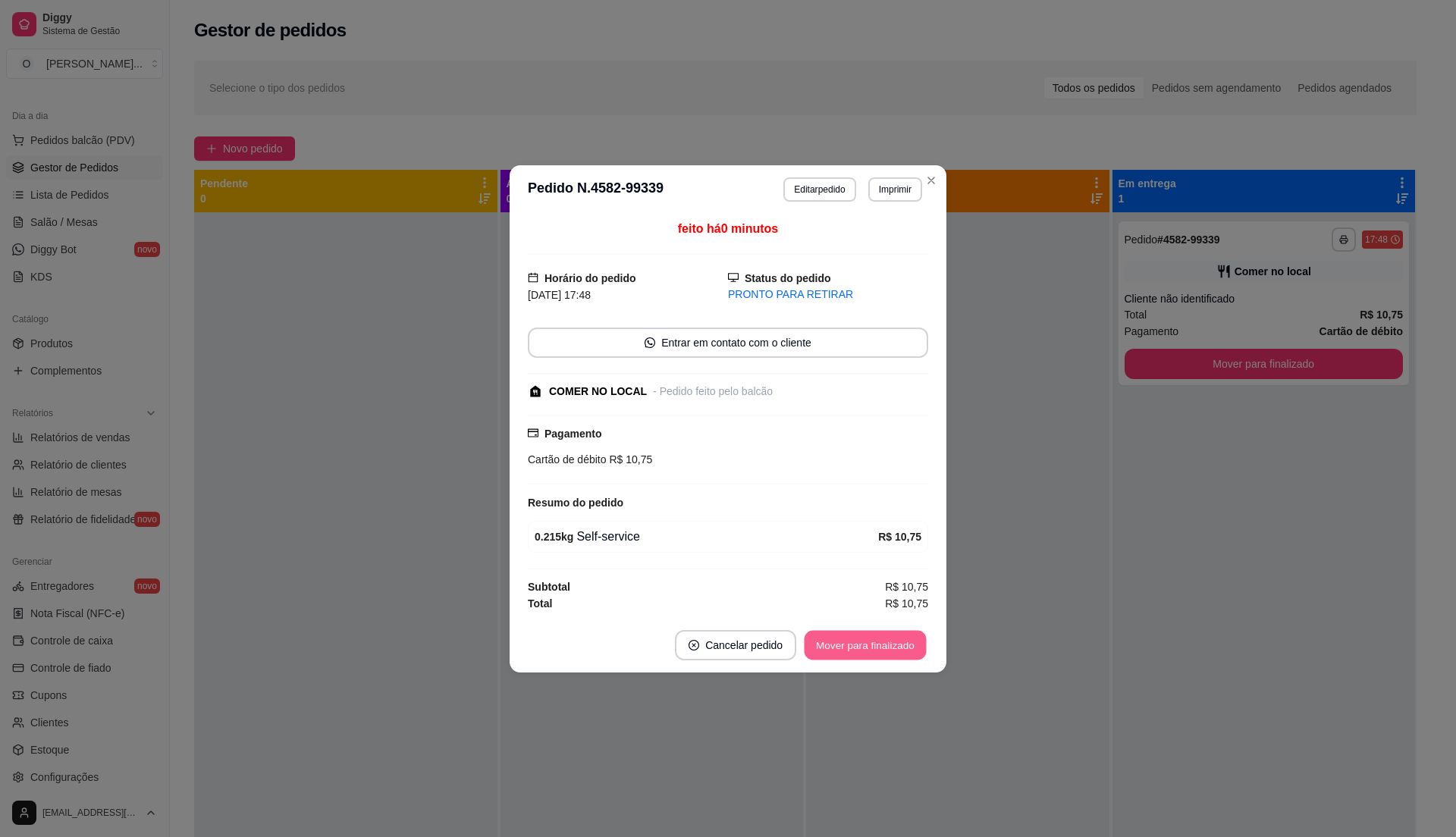
click at [848, 649] on button "Mover para finalizado" at bounding box center [866, 645] width 122 height 30
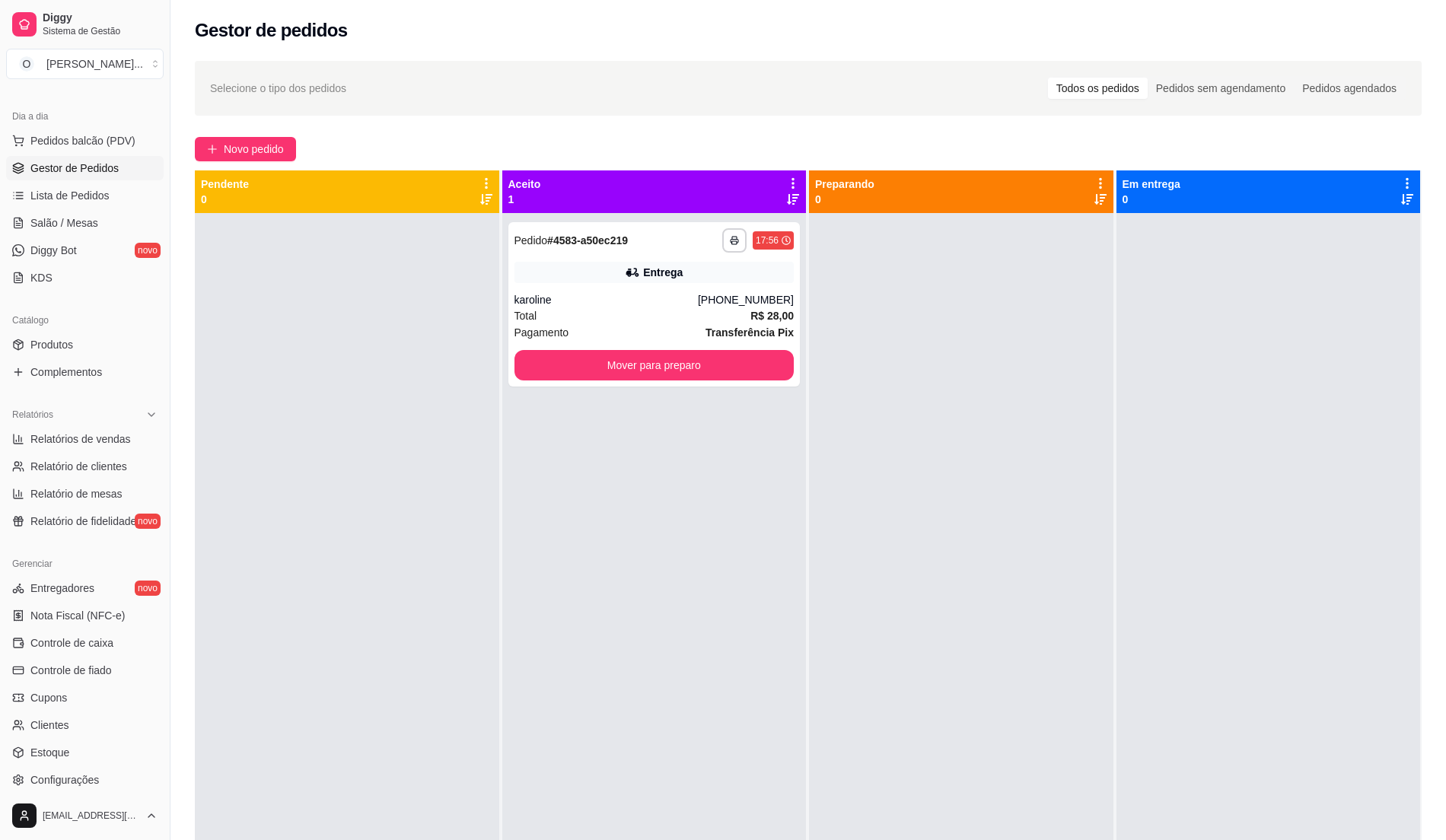
drag, startPoint x: 1111, startPoint y: 555, endPoint x: 1126, endPoint y: 549, distance: 16.2
click at [1121, 549] on div at bounding box center [1268, 632] width 305 height 840
click at [272, 143] on span "Novo pedido" at bounding box center [254, 149] width 60 height 17
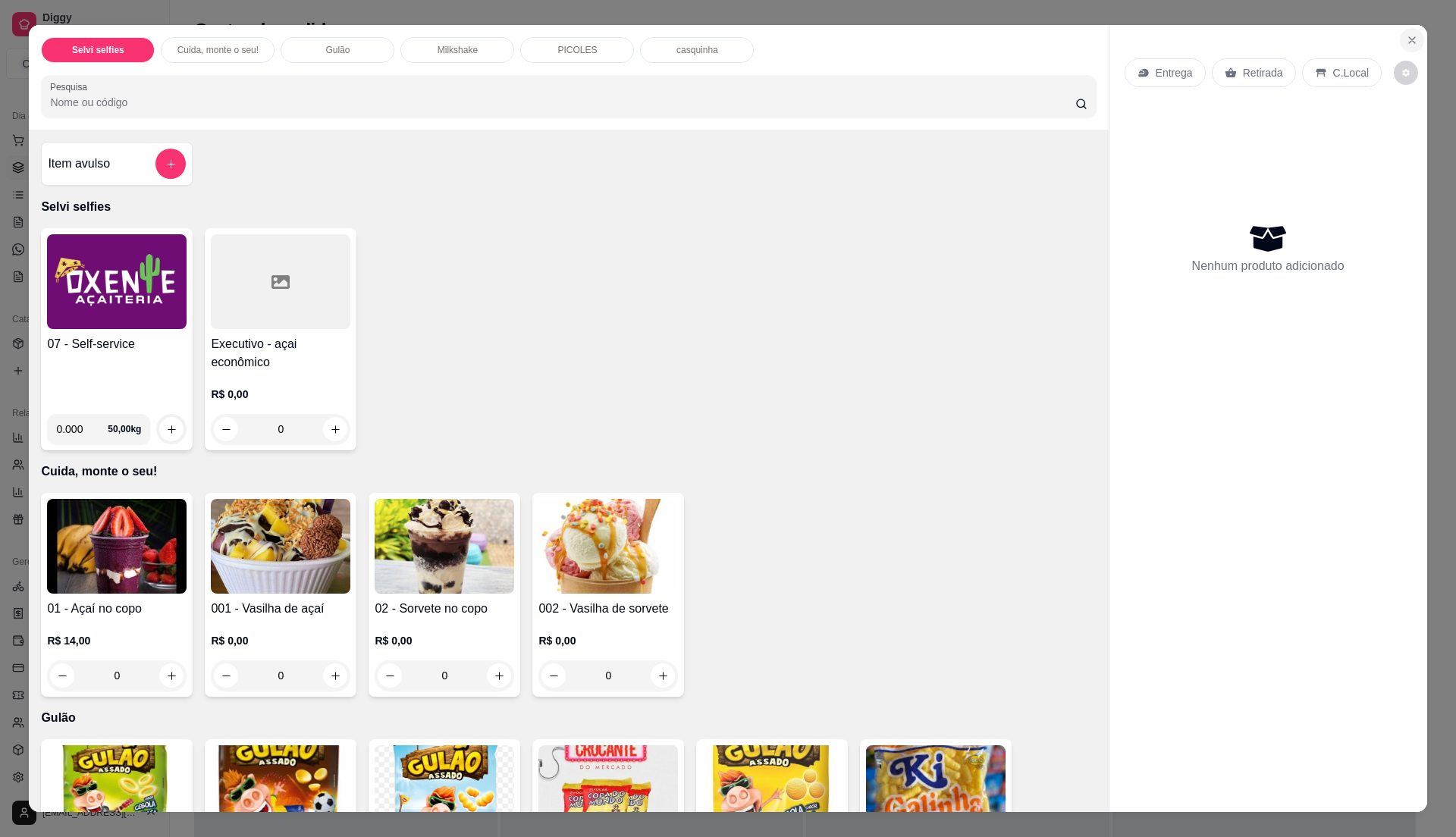
click at [1406, 34] on icon "Close" at bounding box center [1412, 40] width 12 height 12
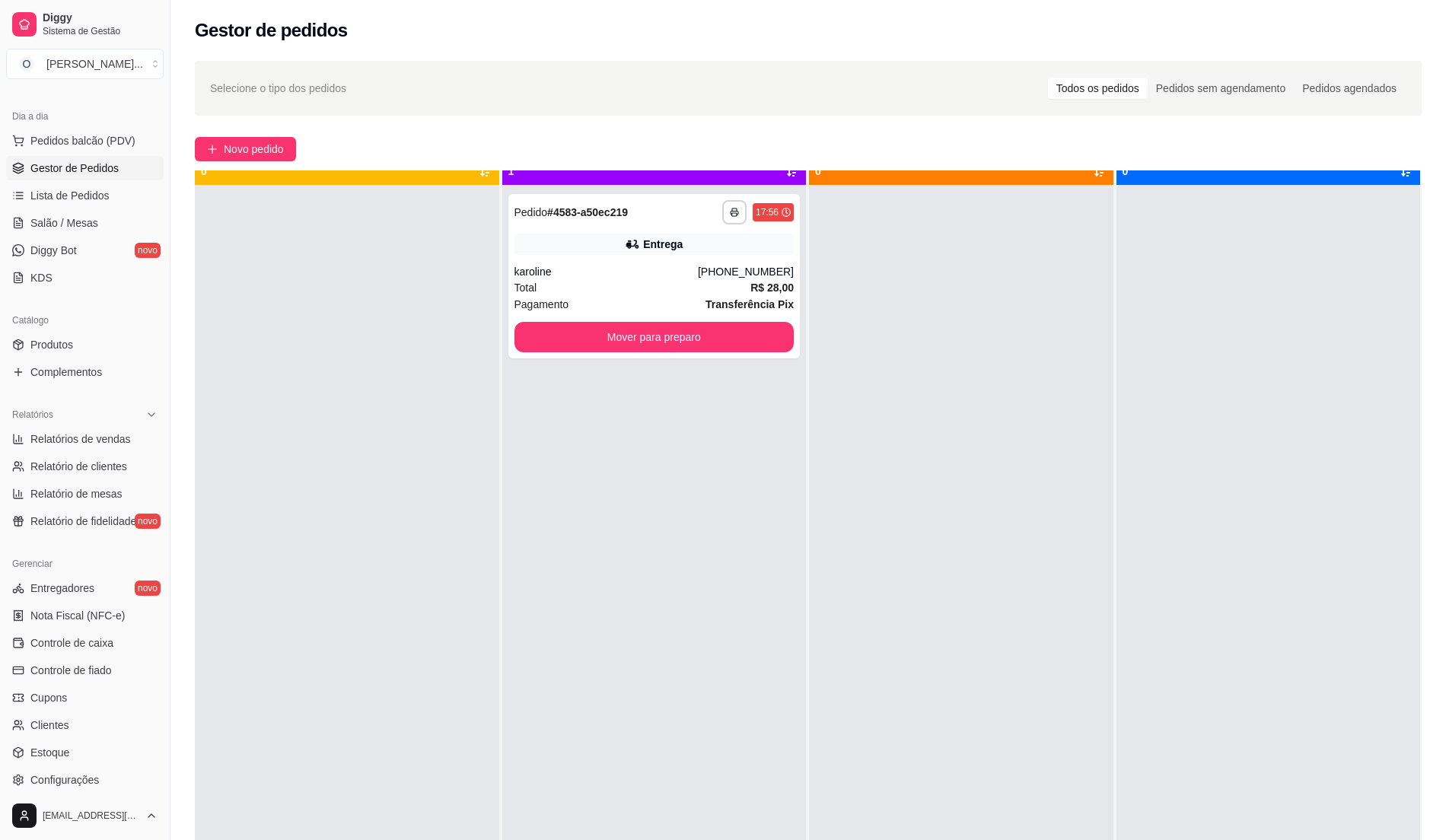
scroll to position [43, 0]
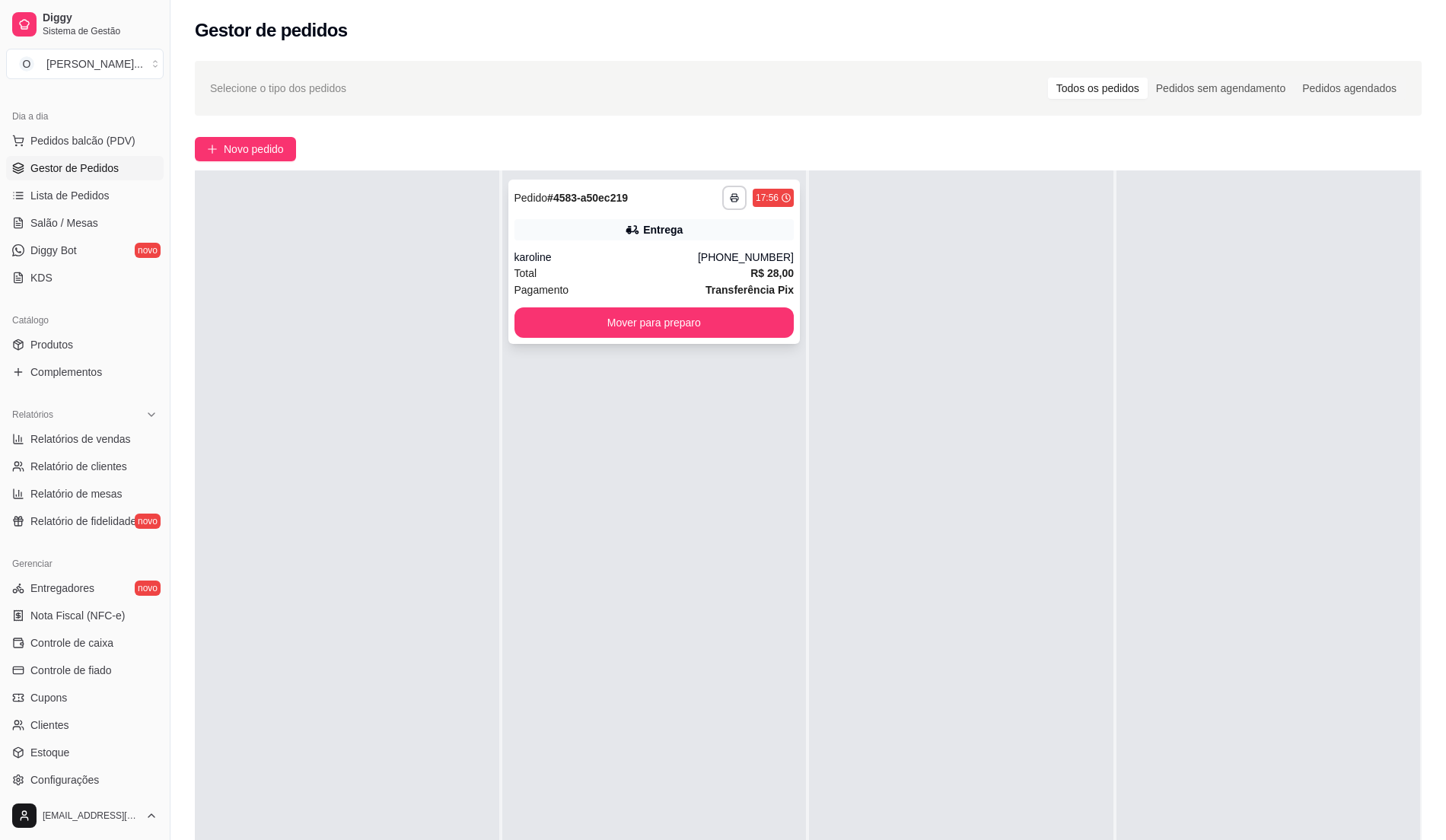
click at [607, 266] on div "Total R$ 28,00" at bounding box center [655, 273] width 280 height 17
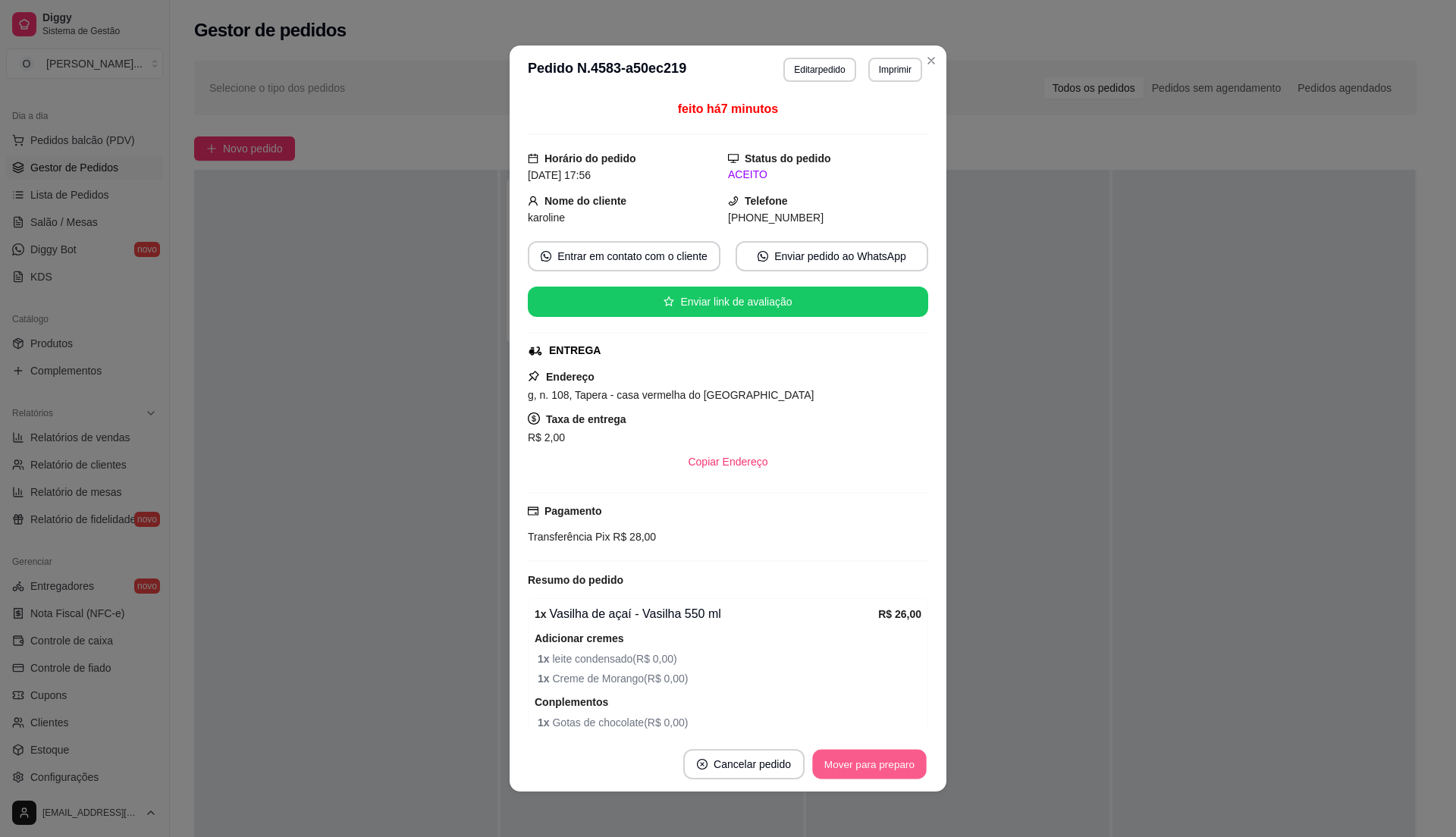
click at [893, 768] on button "Mover para preparo" at bounding box center [869, 765] width 114 height 30
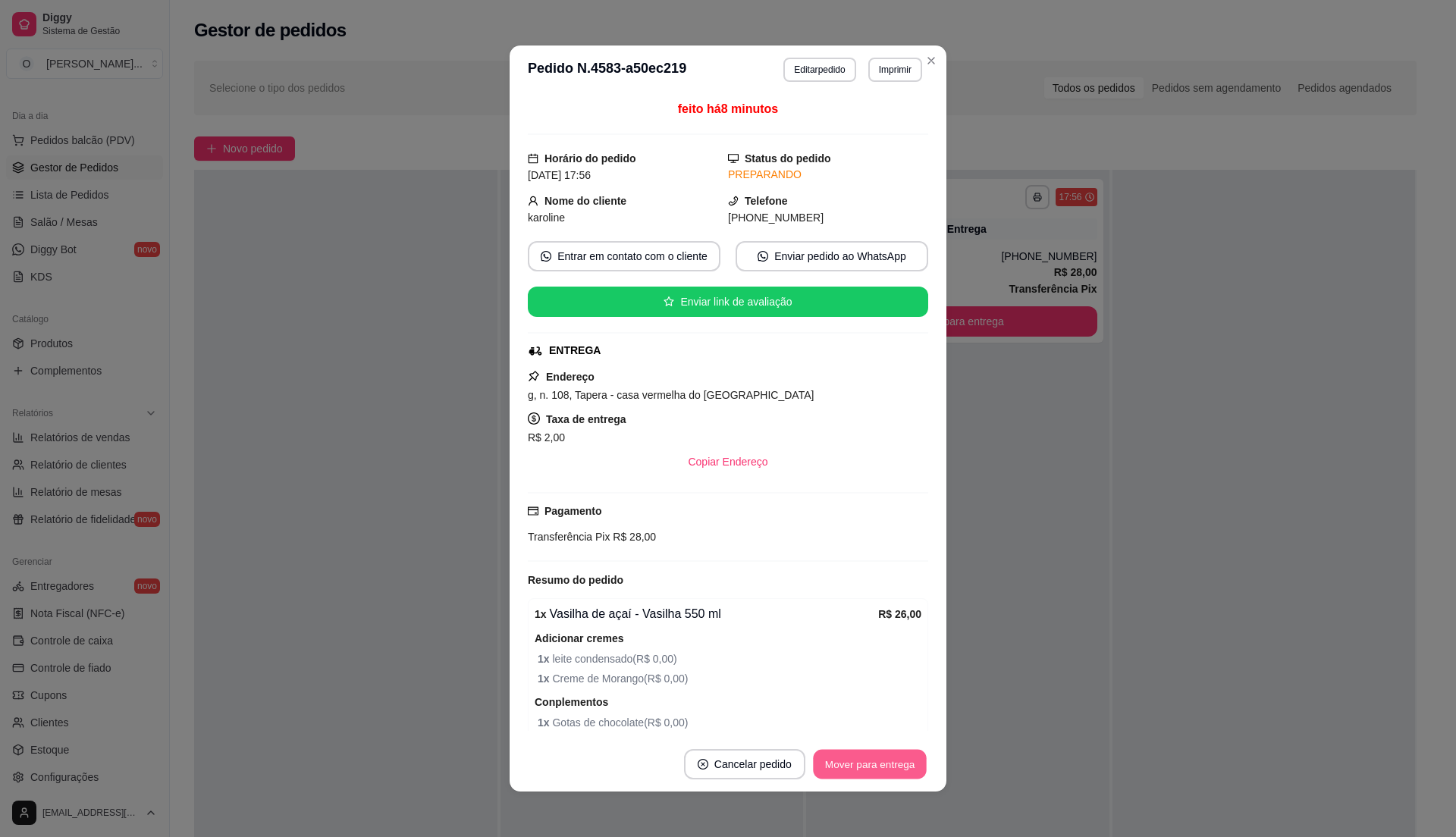
click at [893, 768] on button "Mover para entrega" at bounding box center [870, 765] width 114 height 30
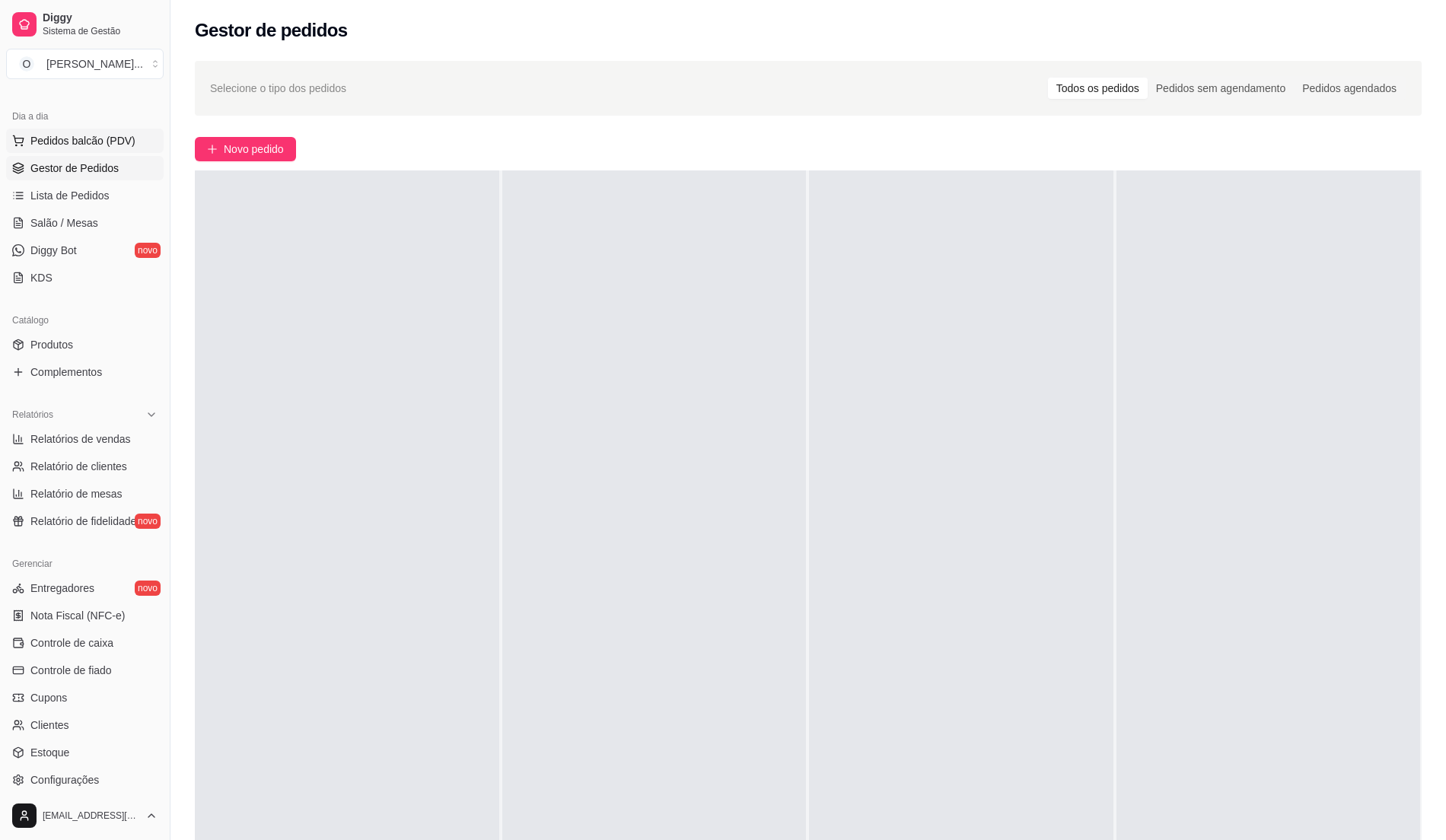
click at [99, 138] on span "Pedidos balcão (PDV)" at bounding box center [83, 141] width 105 height 15
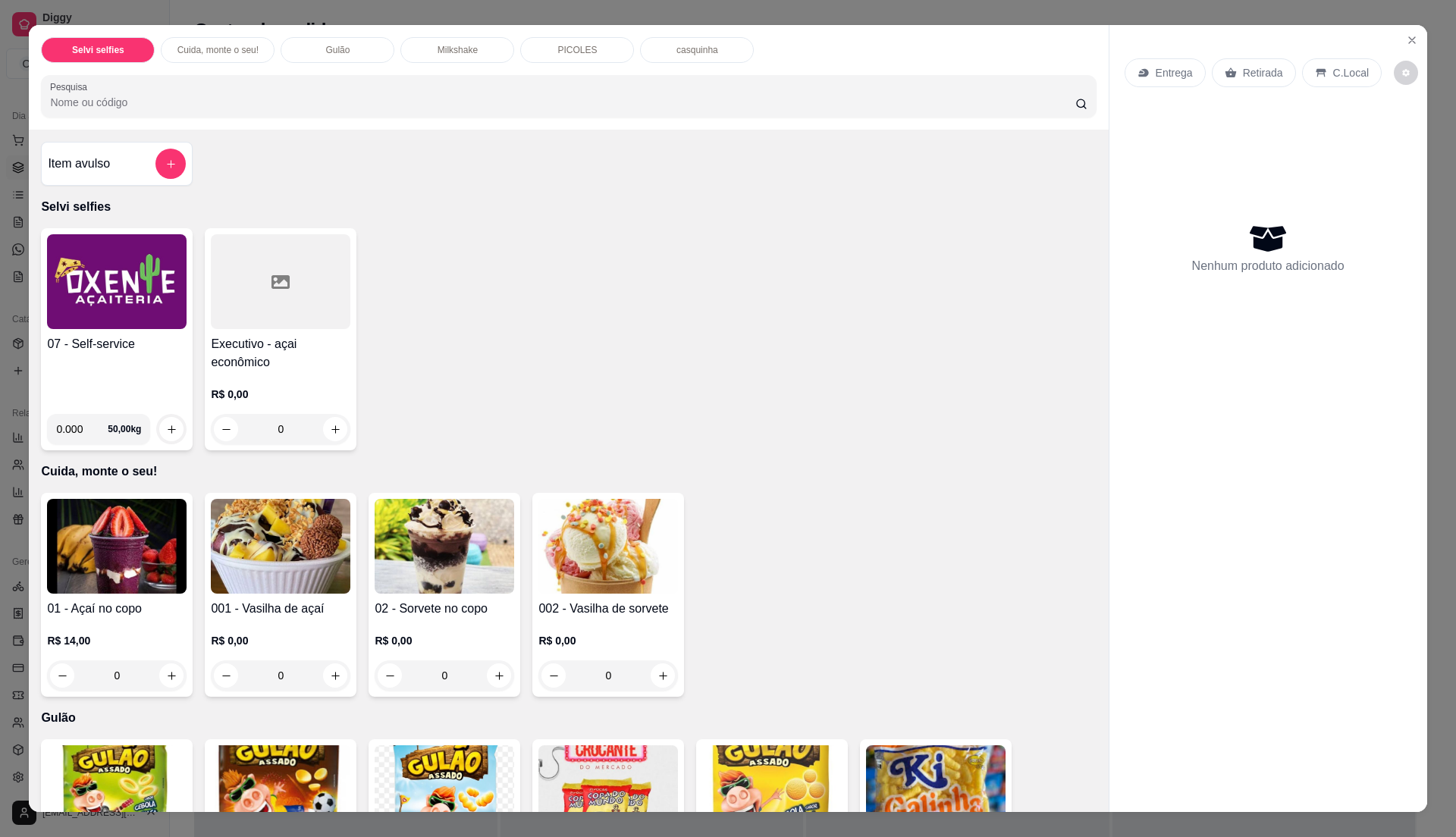
click at [141, 357] on div "07 - Self-service" at bounding box center [117, 368] width 140 height 66
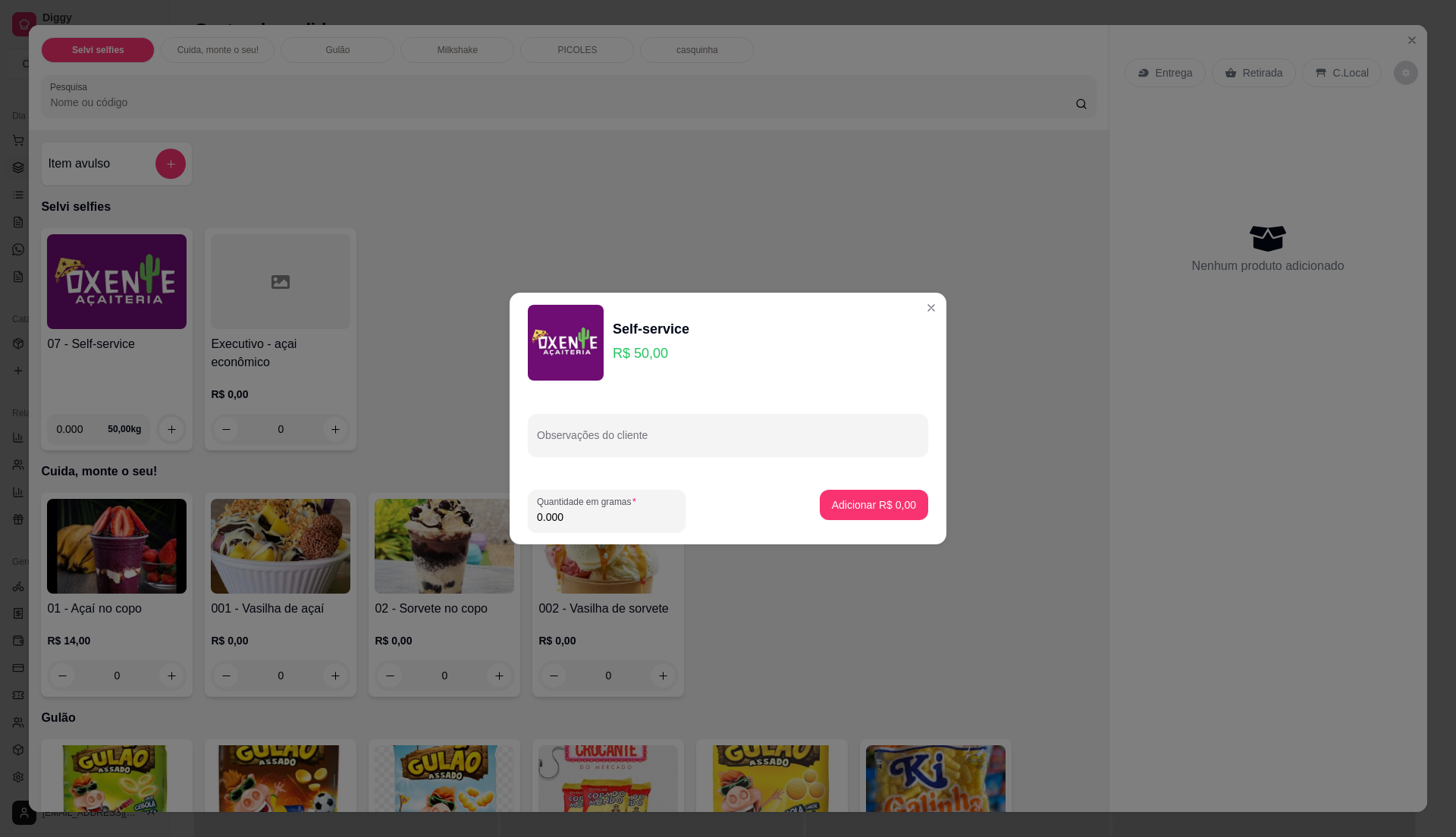
click at [574, 514] on input "0.000" at bounding box center [607, 517] width 140 height 15
click at [563, 510] on input "0" at bounding box center [607, 517] width 140 height 15
type input "0.46"
click at [874, 507] on p "Adicionar R$ 23,00" at bounding box center [871, 505] width 91 height 15
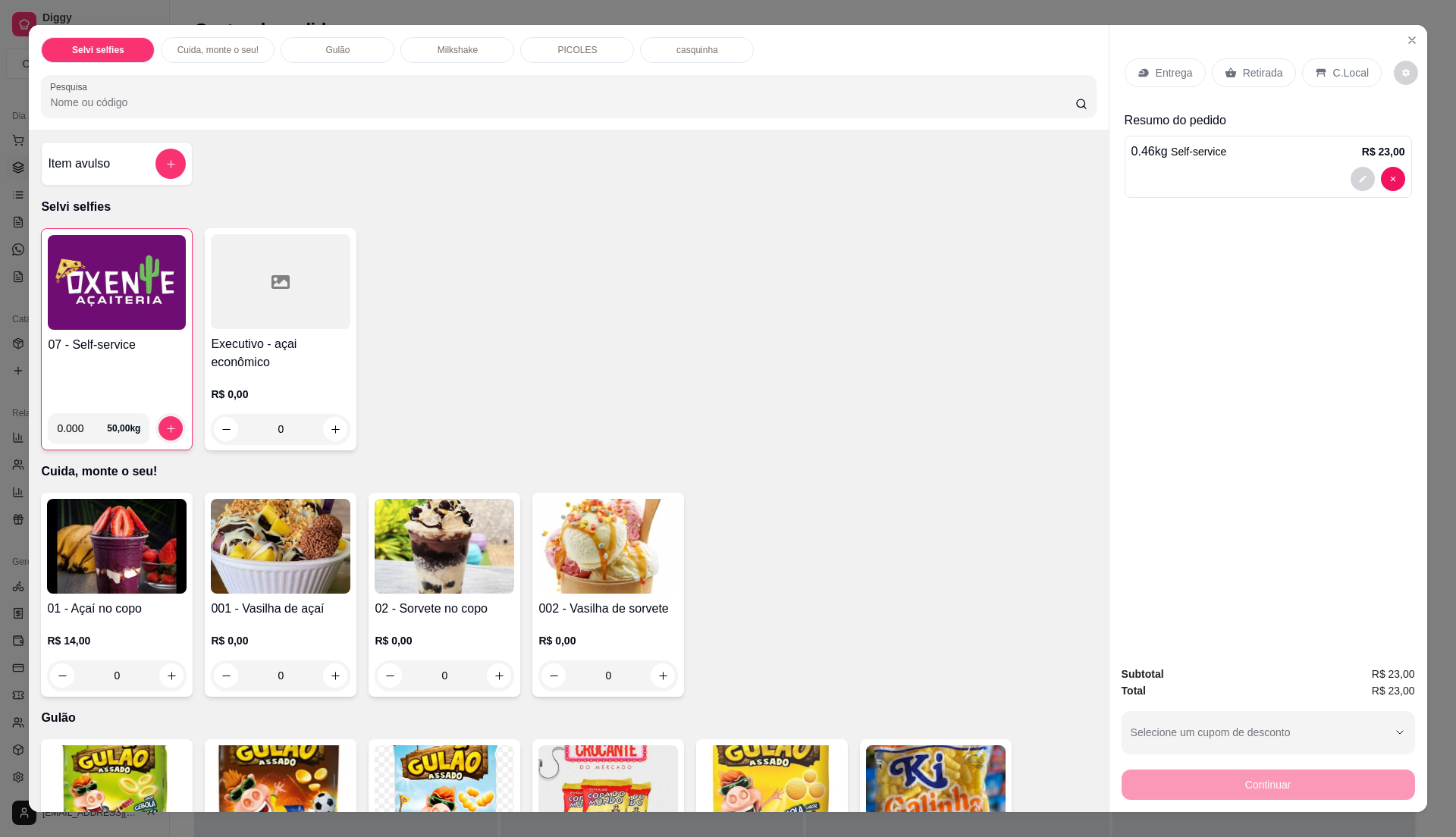
drag, startPoint x: 1331, startPoint y: 67, endPoint x: 1325, endPoint y: 73, distance: 8.5
click at [1333, 67] on p "C.Local" at bounding box center [1350, 72] width 36 height 15
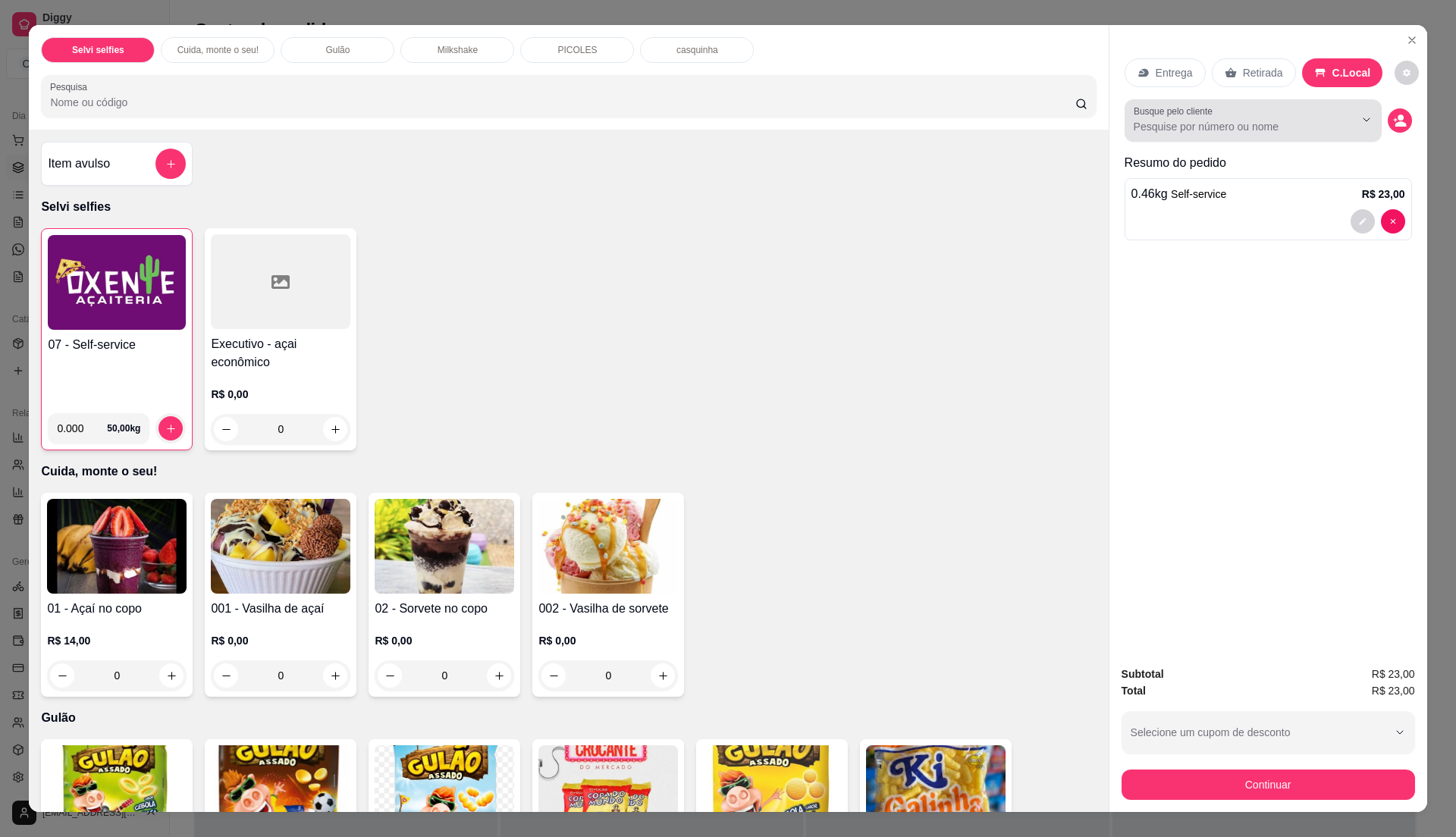
drag, startPoint x: 1325, startPoint y: 73, endPoint x: 1239, endPoint y: 118, distance: 97.1
click at [1239, 118] on div at bounding box center [1252, 121] width 239 height 30
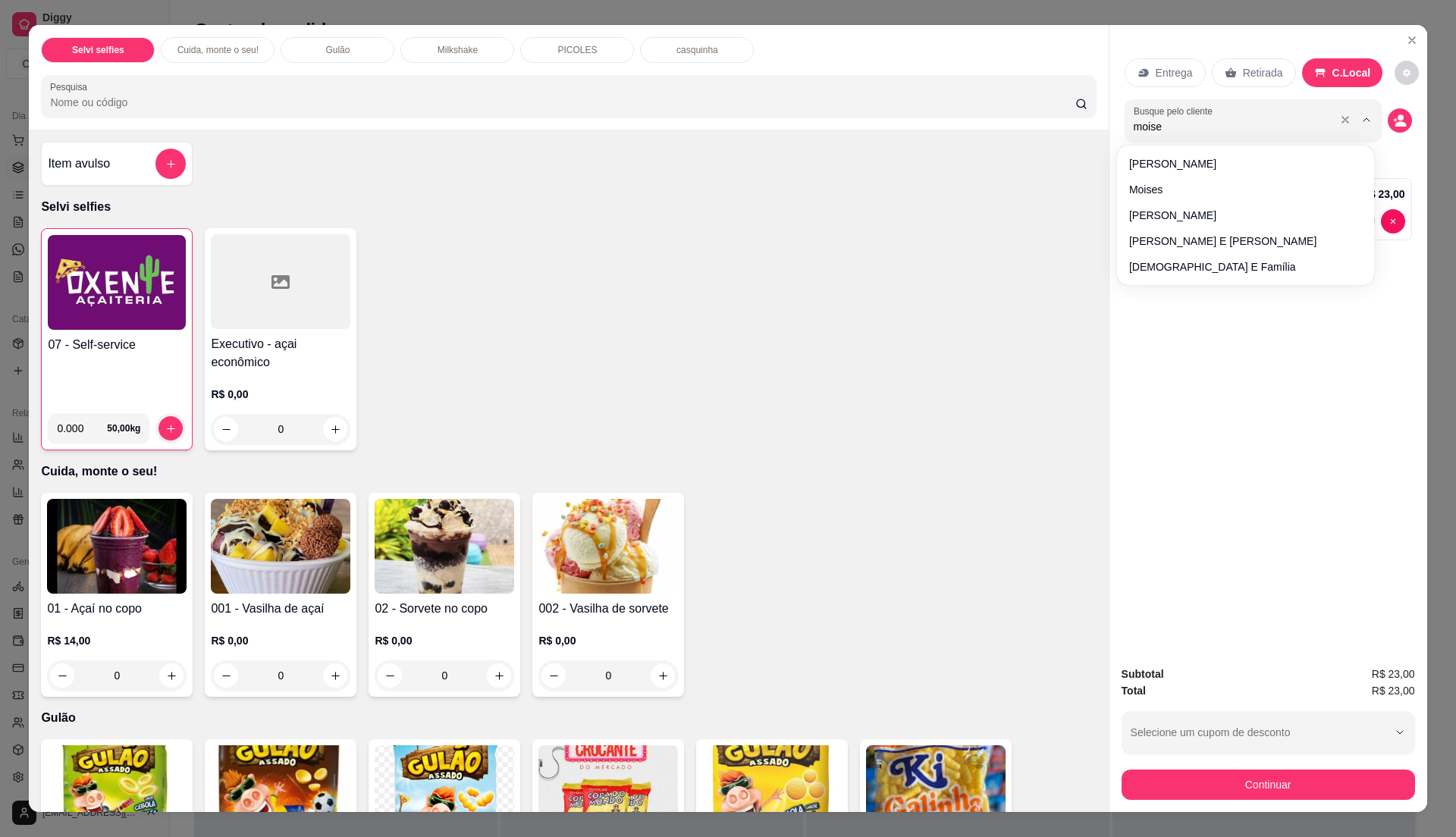
type input "moises"
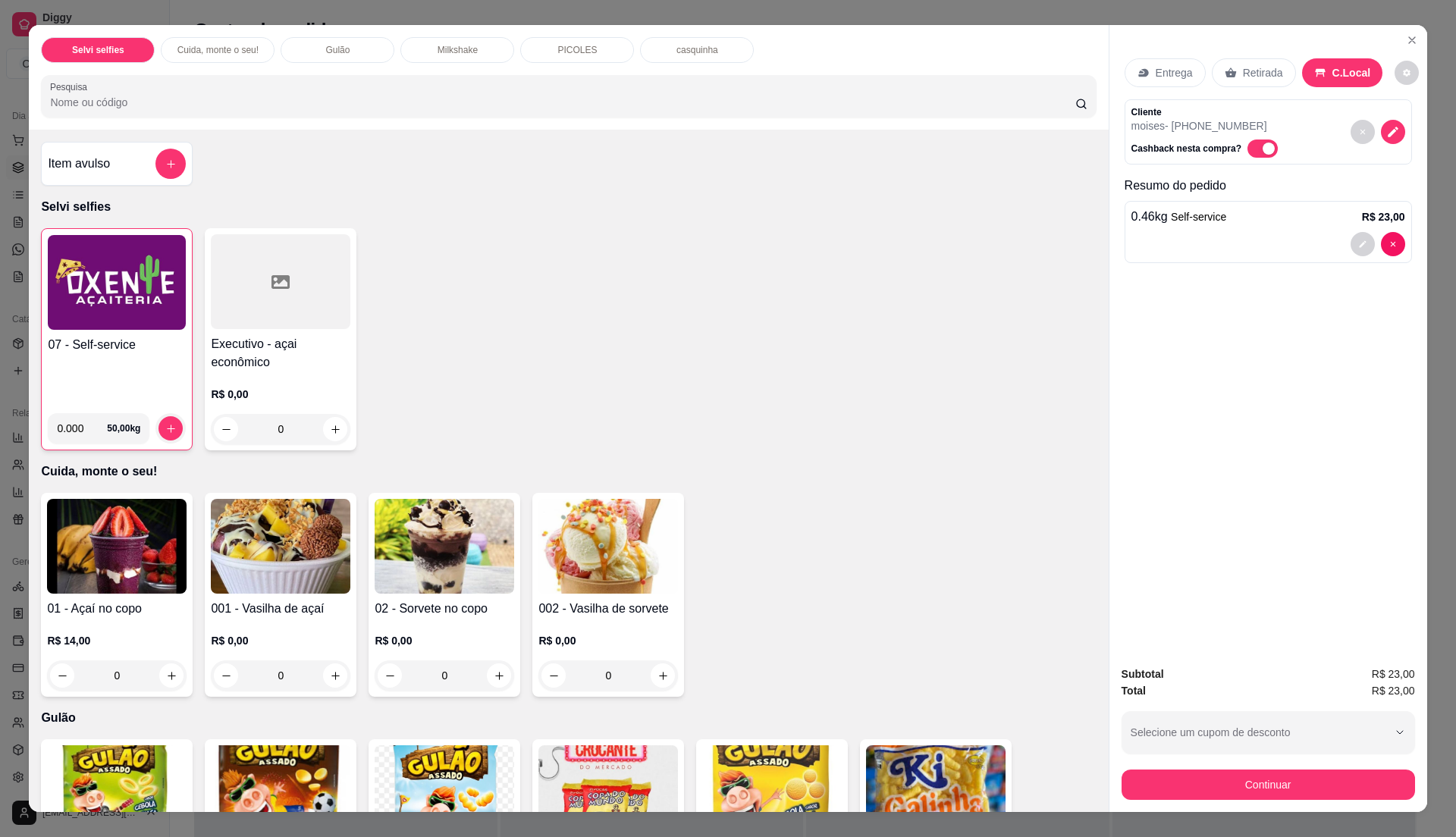
click at [137, 342] on h4 "07 - Self-service" at bounding box center [116, 345] width 138 height 18
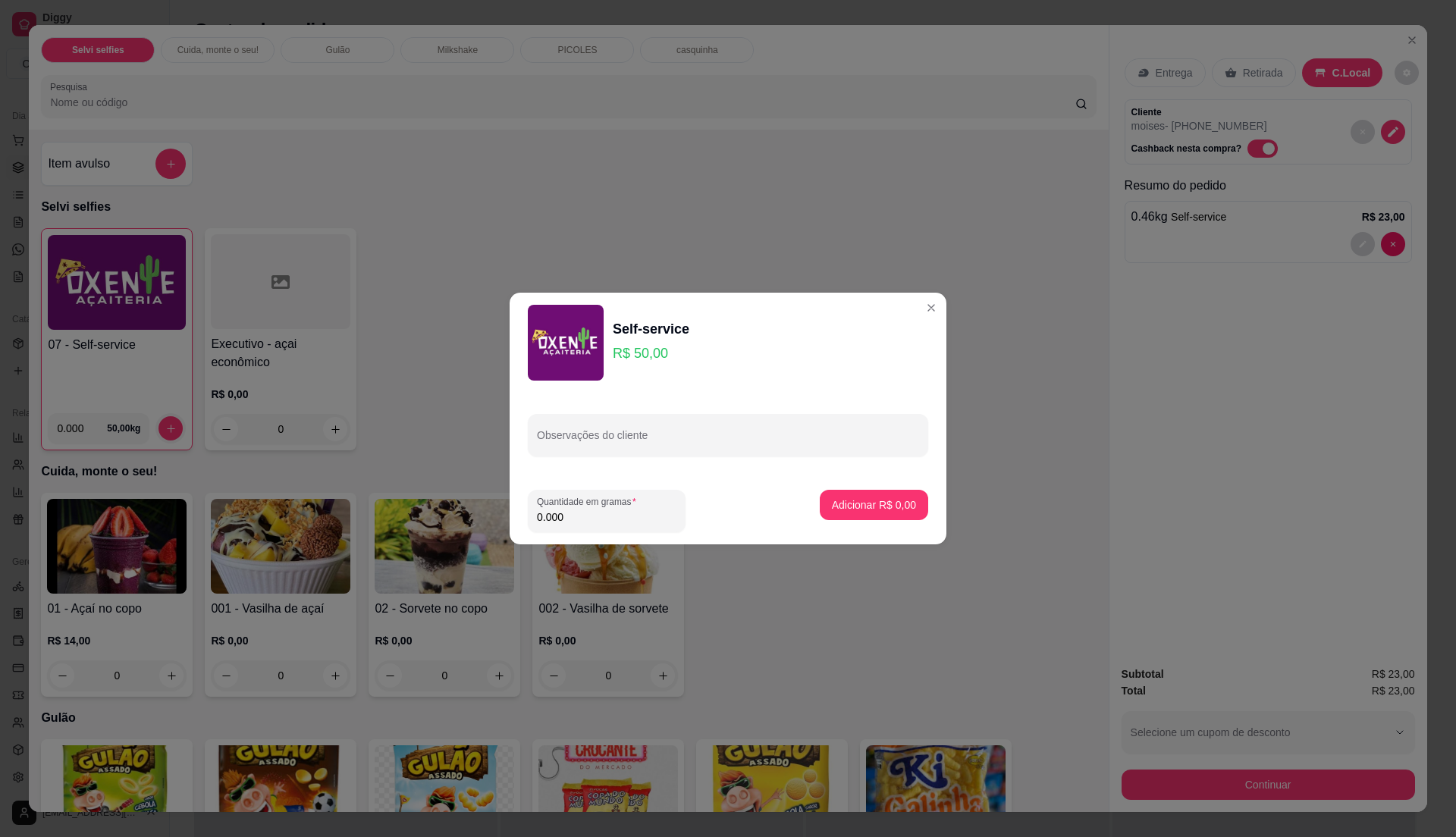
click at [635, 513] on input "0.000" at bounding box center [607, 517] width 140 height 15
type input "0.265"
click at [845, 508] on p "Adicionar R$ 13,25" at bounding box center [871, 505] width 91 height 15
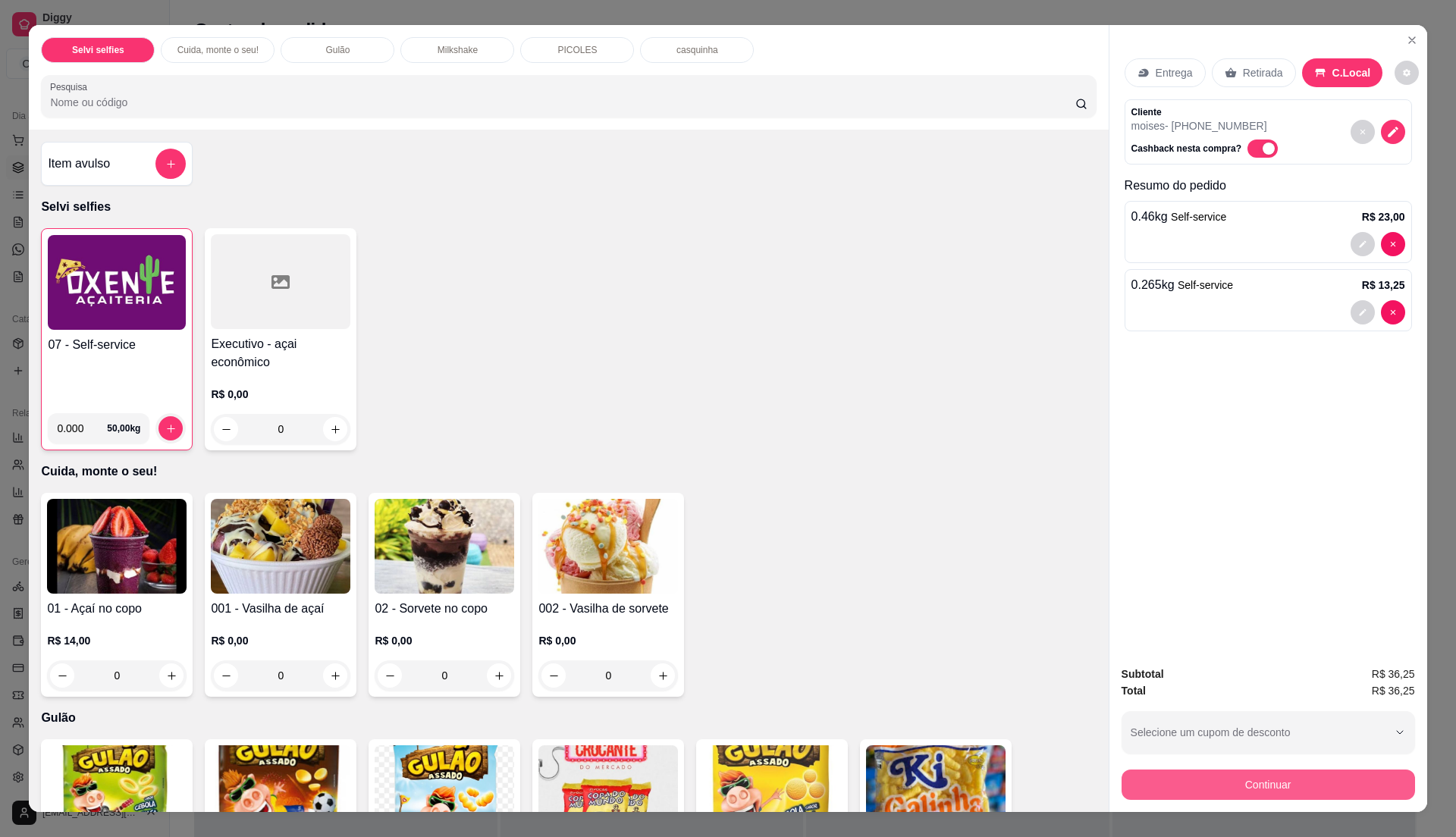
click at [1254, 786] on button "Continuar" at bounding box center [1268, 785] width 294 height 30
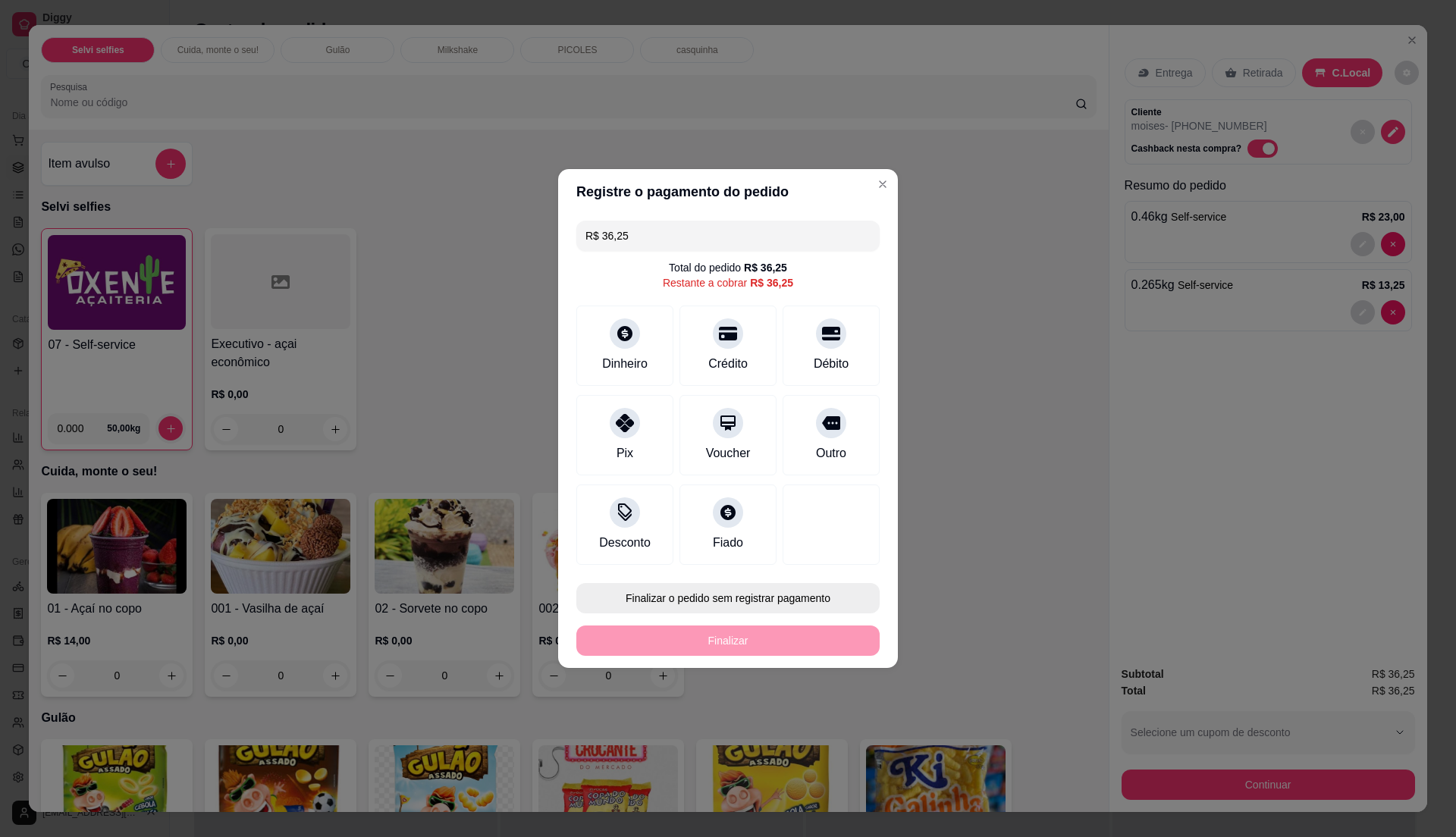
click at [661, 587] on button "Finalizar o pedido sem registrar pagamento" at bounding box center [728, 598] width 304 height 30
click at [807, 722] on button "Confirmar" at bounding box center [822, 722] width 54 height 22
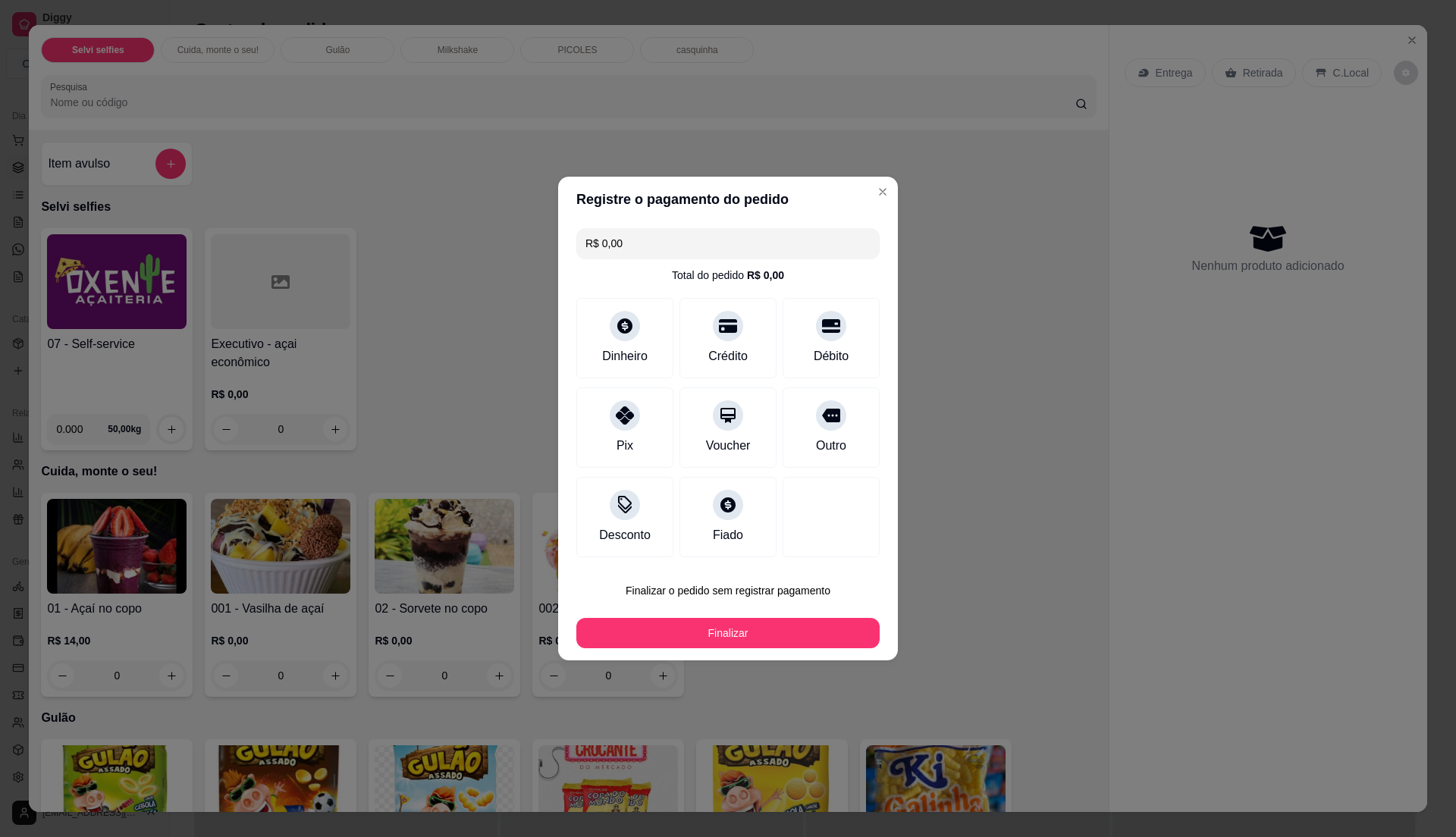
type input "R$ 0,00"
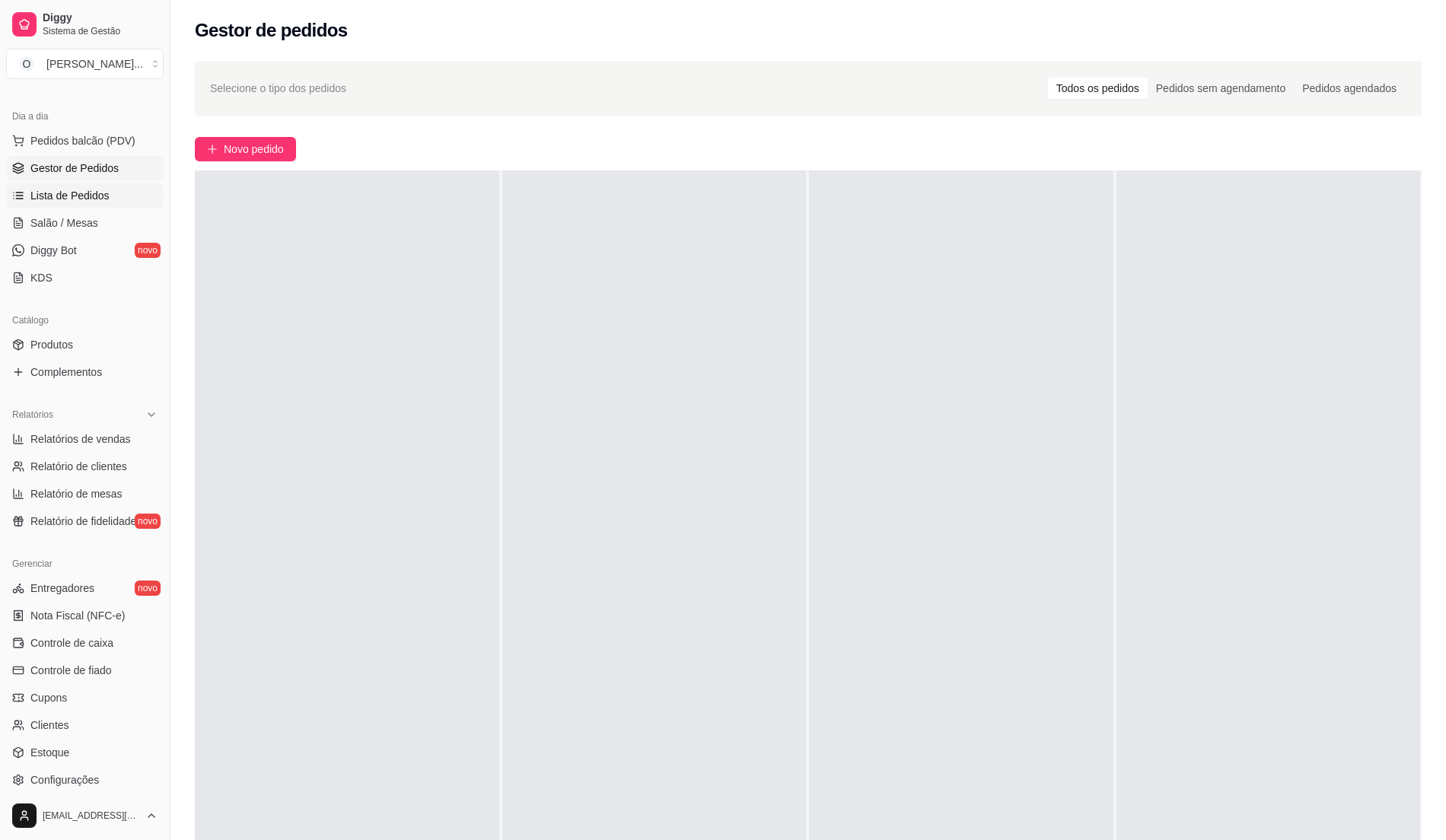
click at [53, 193] on span "Lista de Pedidos" at bounding box center [69, 195] width 79 height 15
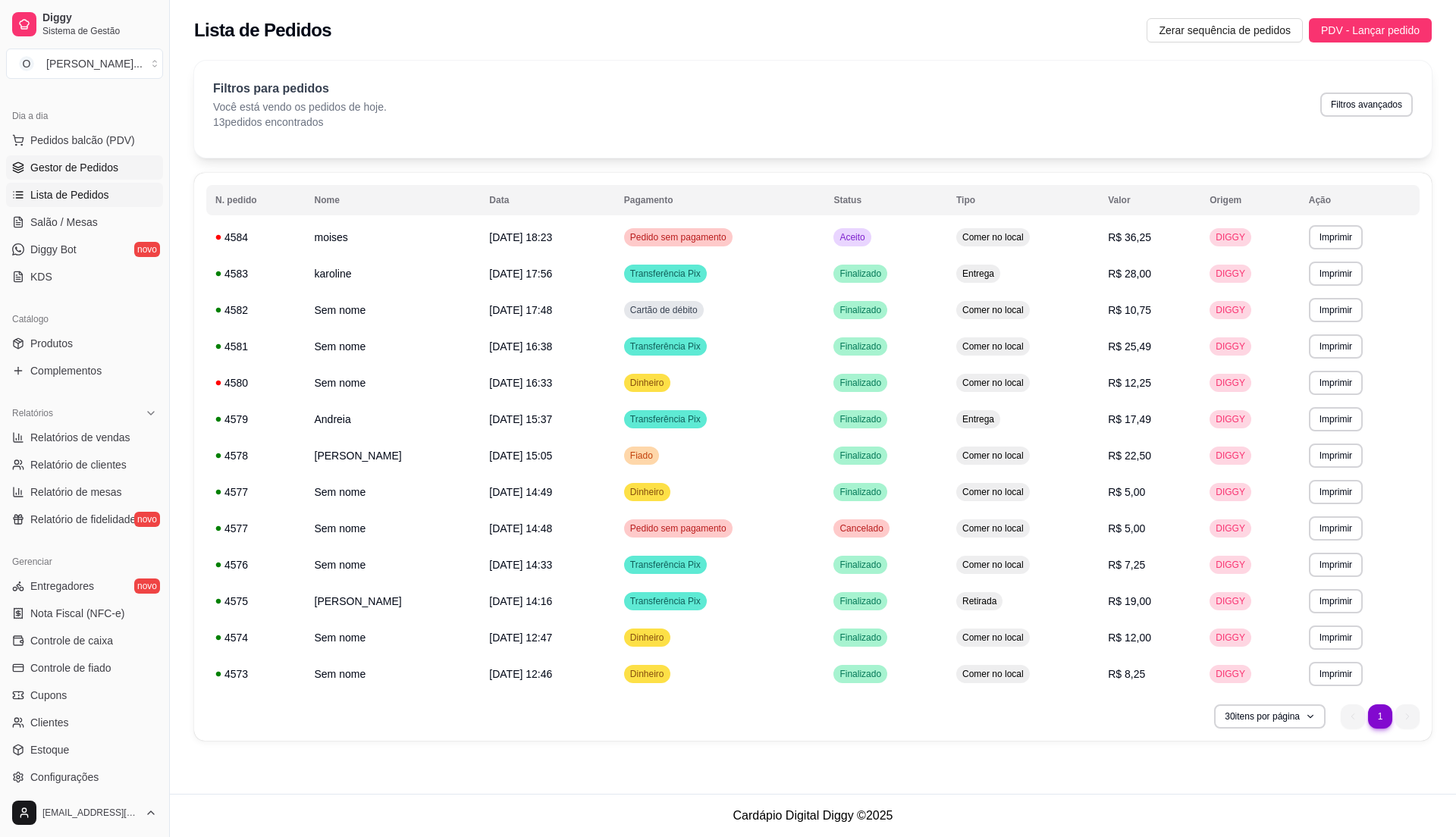
click at [109, 161] on span "Gestor de Pedidos" at bounding box center [74, 167] width 88 height 15
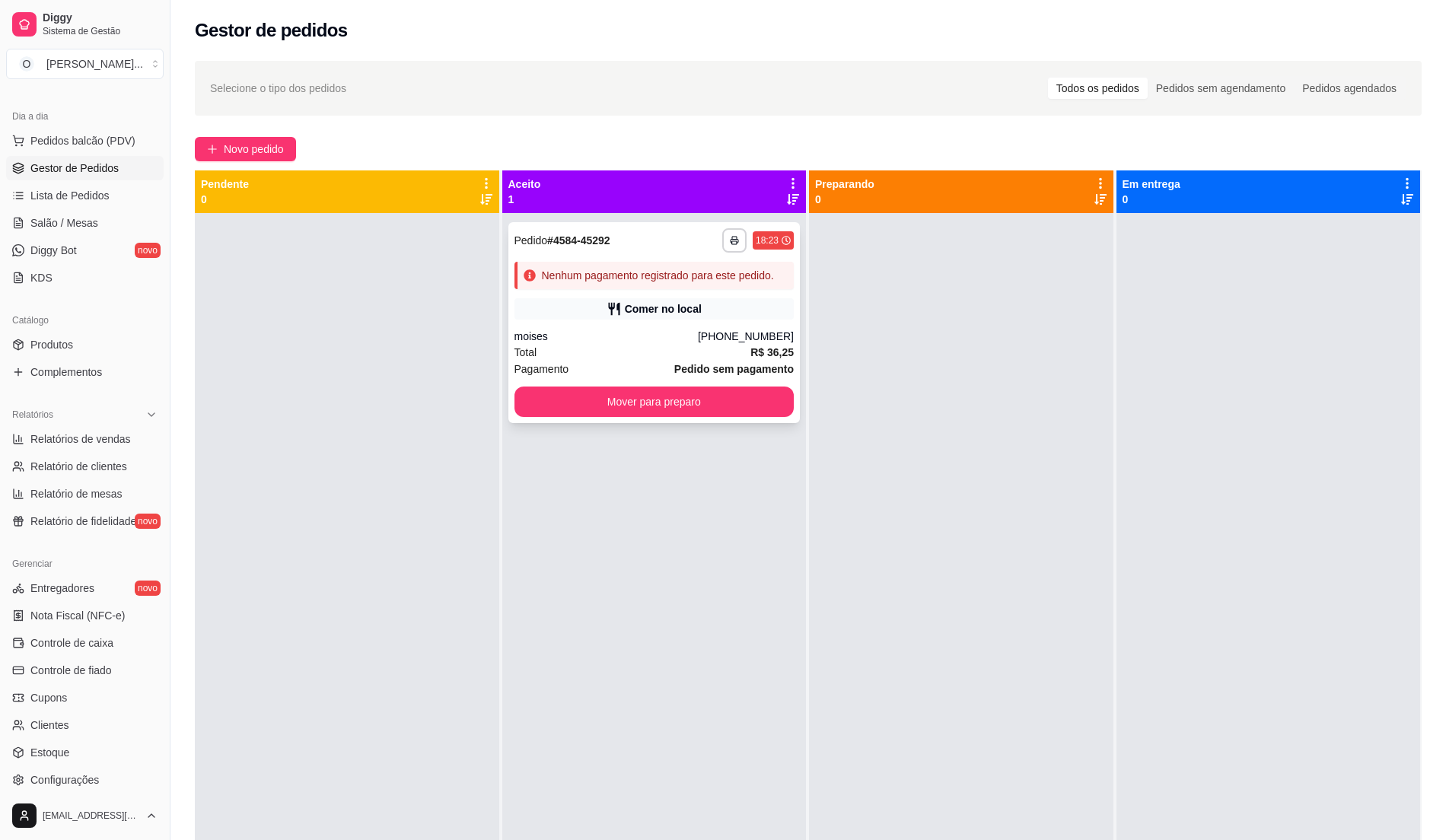
click at [583, 318] on div "Comer no local" at bounding box center [655, 309] width 280 height 22
click at [78, 196] on span "Lista de Pedidos" at bounding box center [69, 195] width 79 height 15
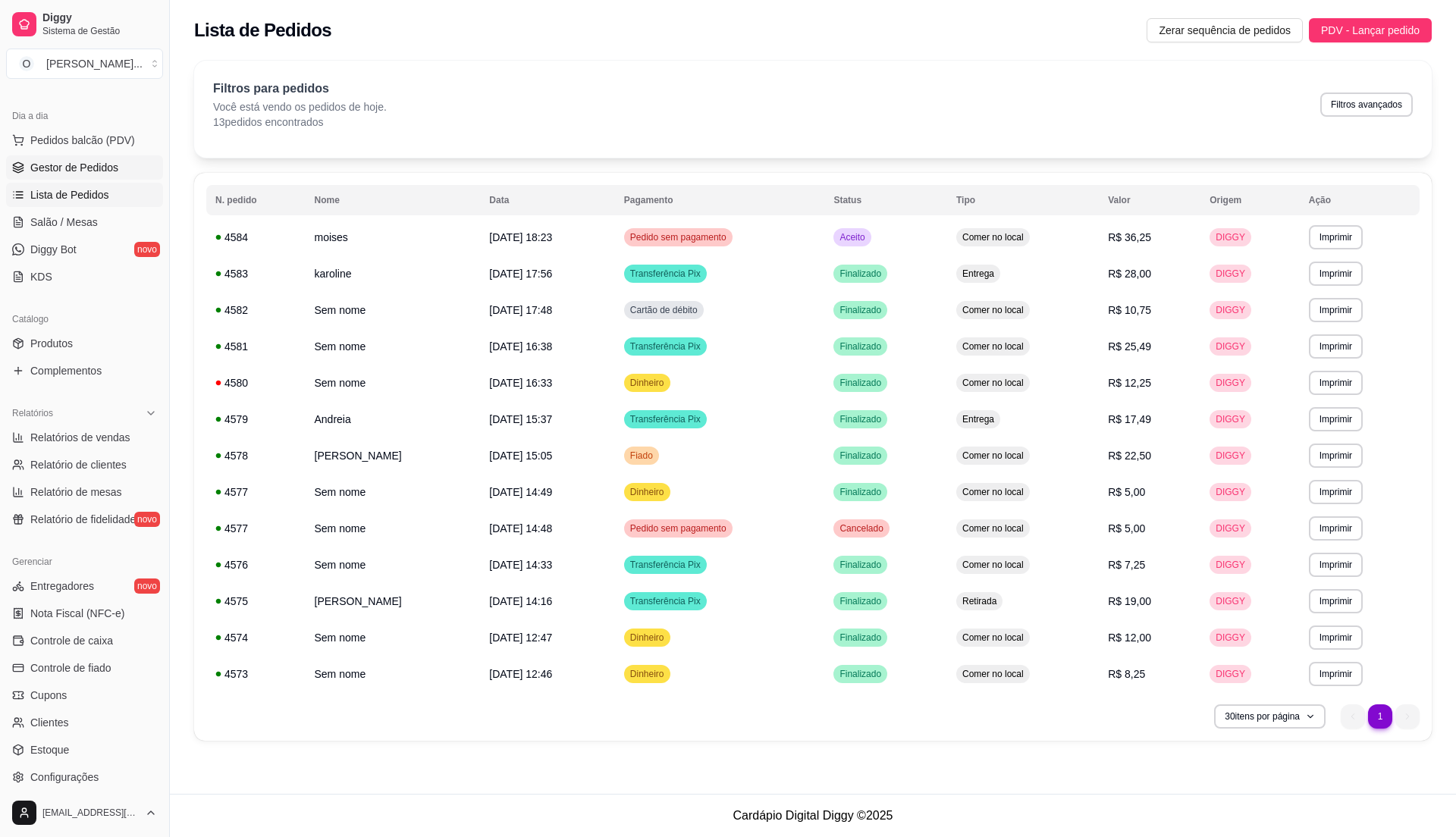
click at [77, 168] on span "Gestor de Pedidos" at bounding box center [74, 167] width 88 height 15
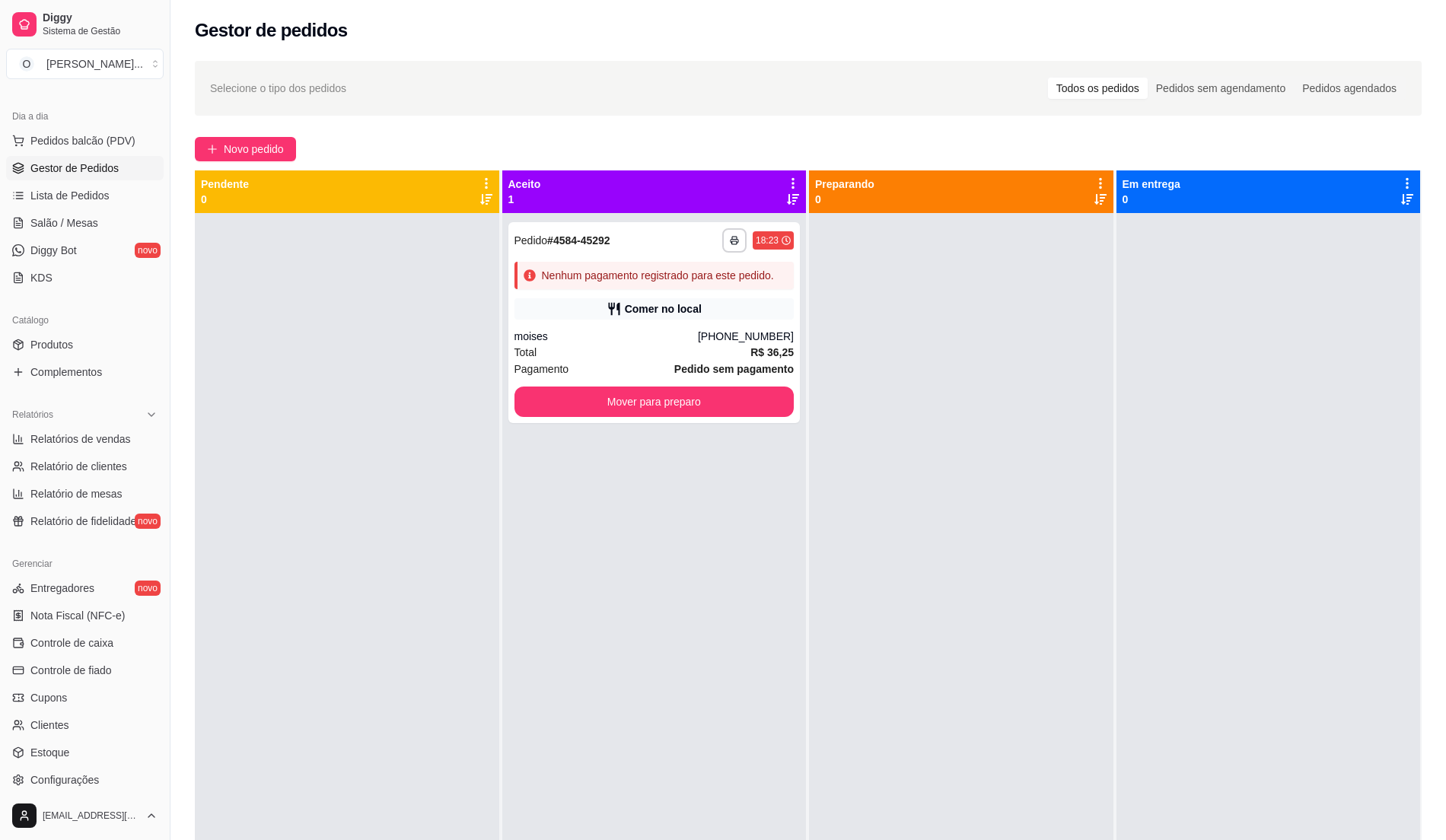
click at [236, 329] on div at bounding box center [346, 632] width 305 height 840
click at [683, 602] on div "**********" at bounding box center [654, 632] width 305 height 840
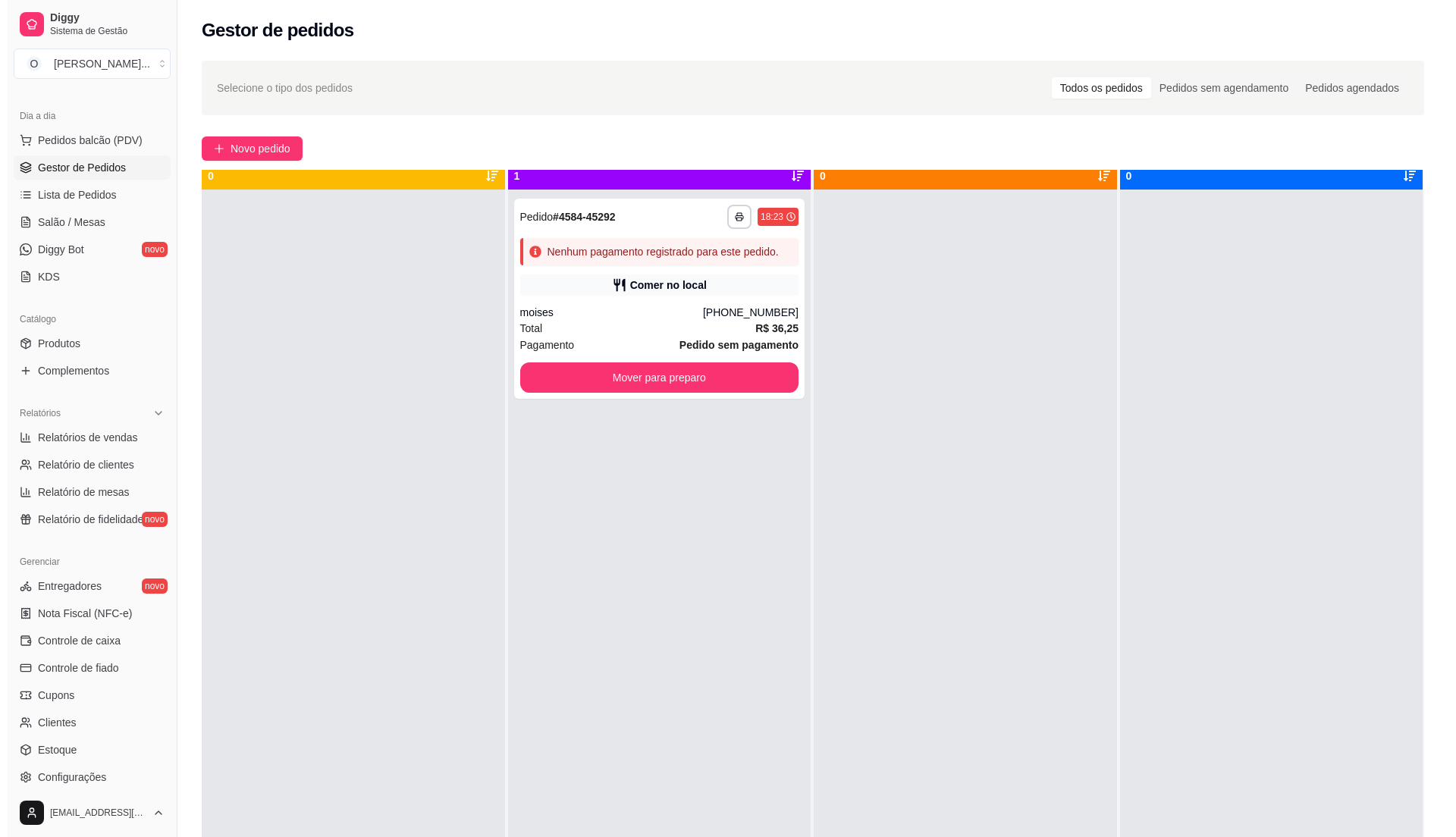
scroll to position [42, 0]
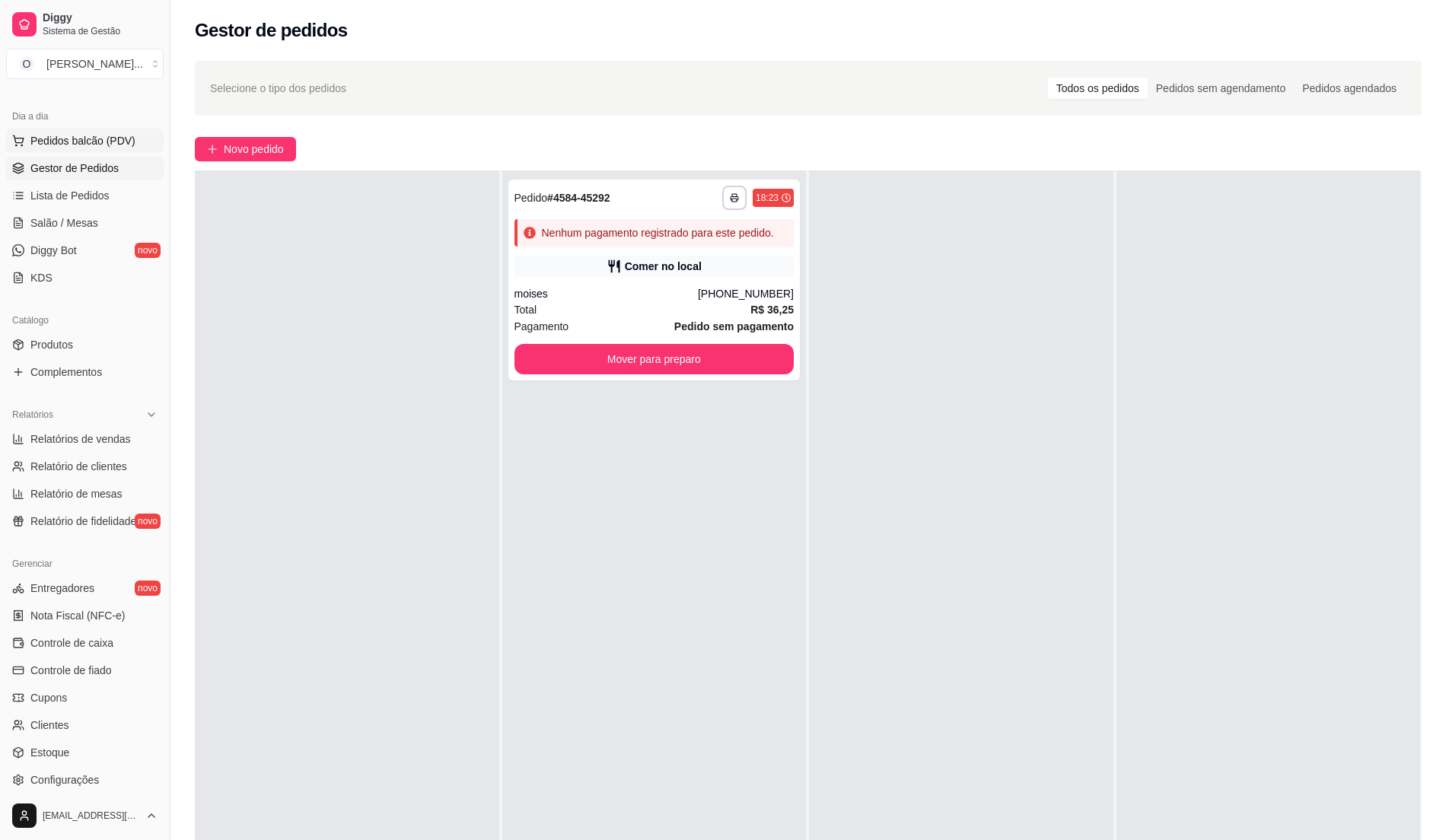
click at [98, 150] on button "Pedidos balcão (PDV)" at bounding box center [84, 140] width 158 height 24
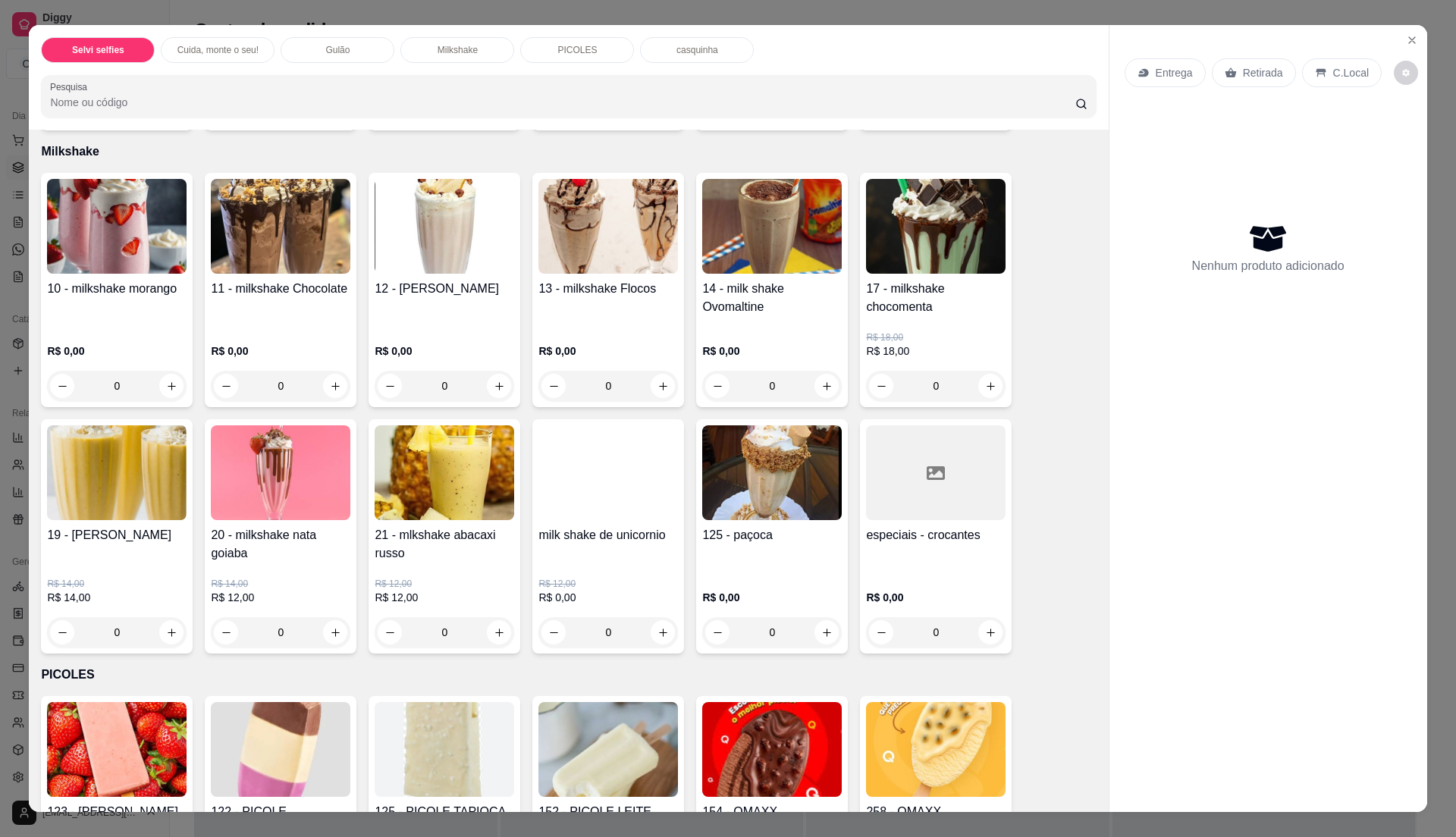
scroll to position [909, 0]
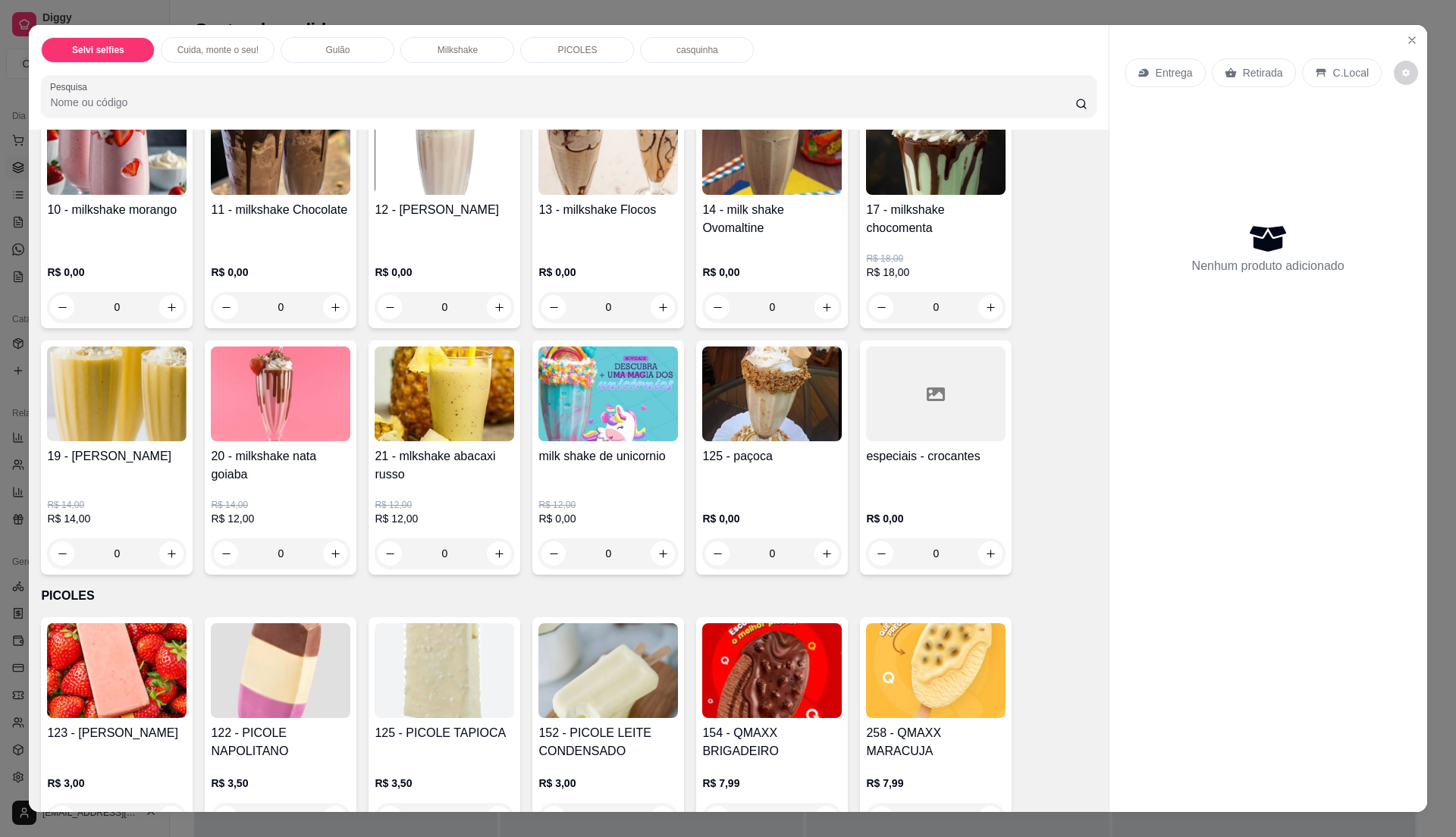
click at [122, 225] on div "10 - milkshake morango" at bounding box center [117, 225] width 140 height 48
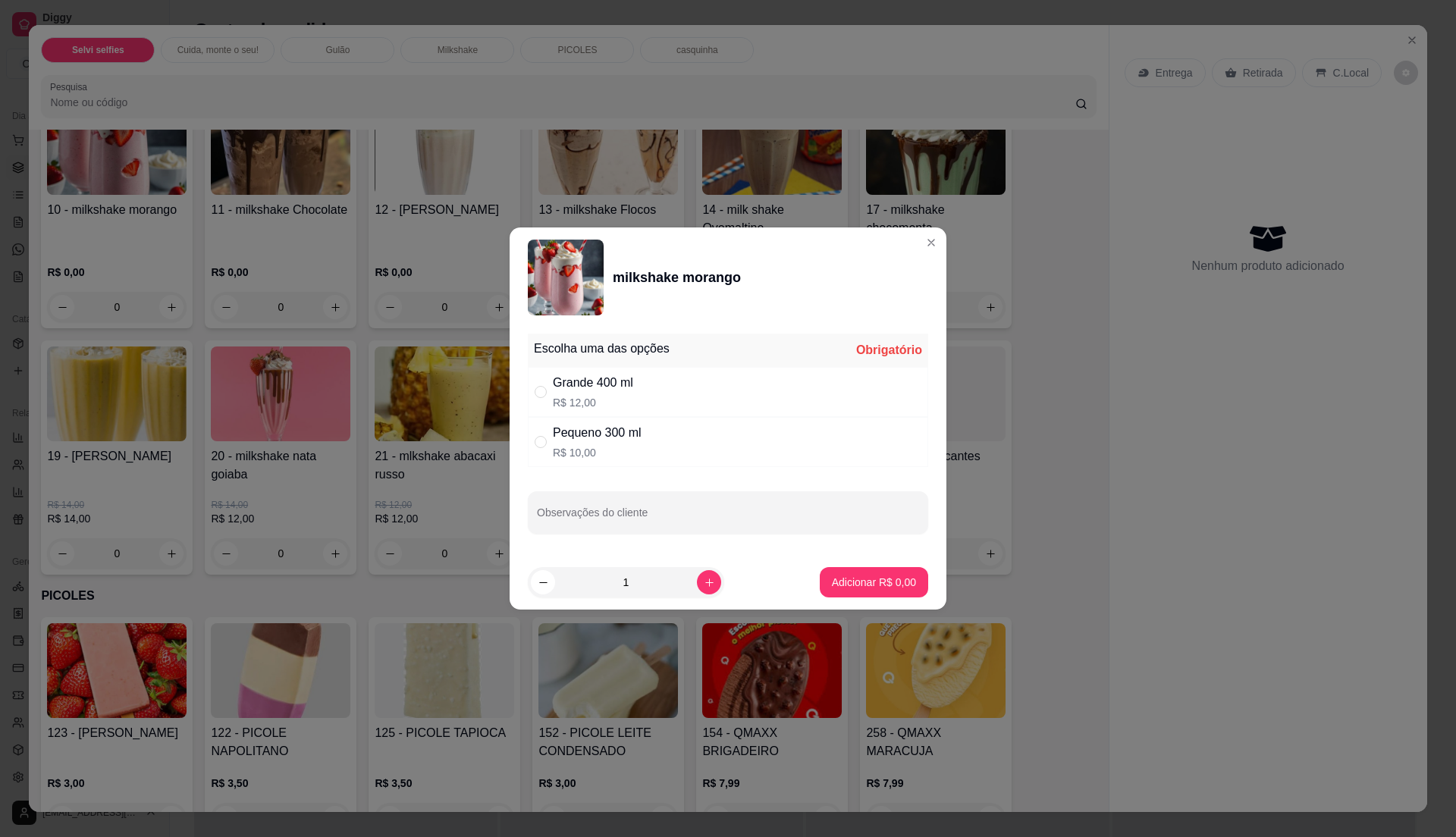
click at [719, 383] on div "Grande 400 ml R$ 12,00" at bounding box center [728, 391] width 401 height 50
click at [644, 410] on div "Grande 400 ml R$ 12,00" at bounding box center [728, 391] width 401 height 50
radio input "false"
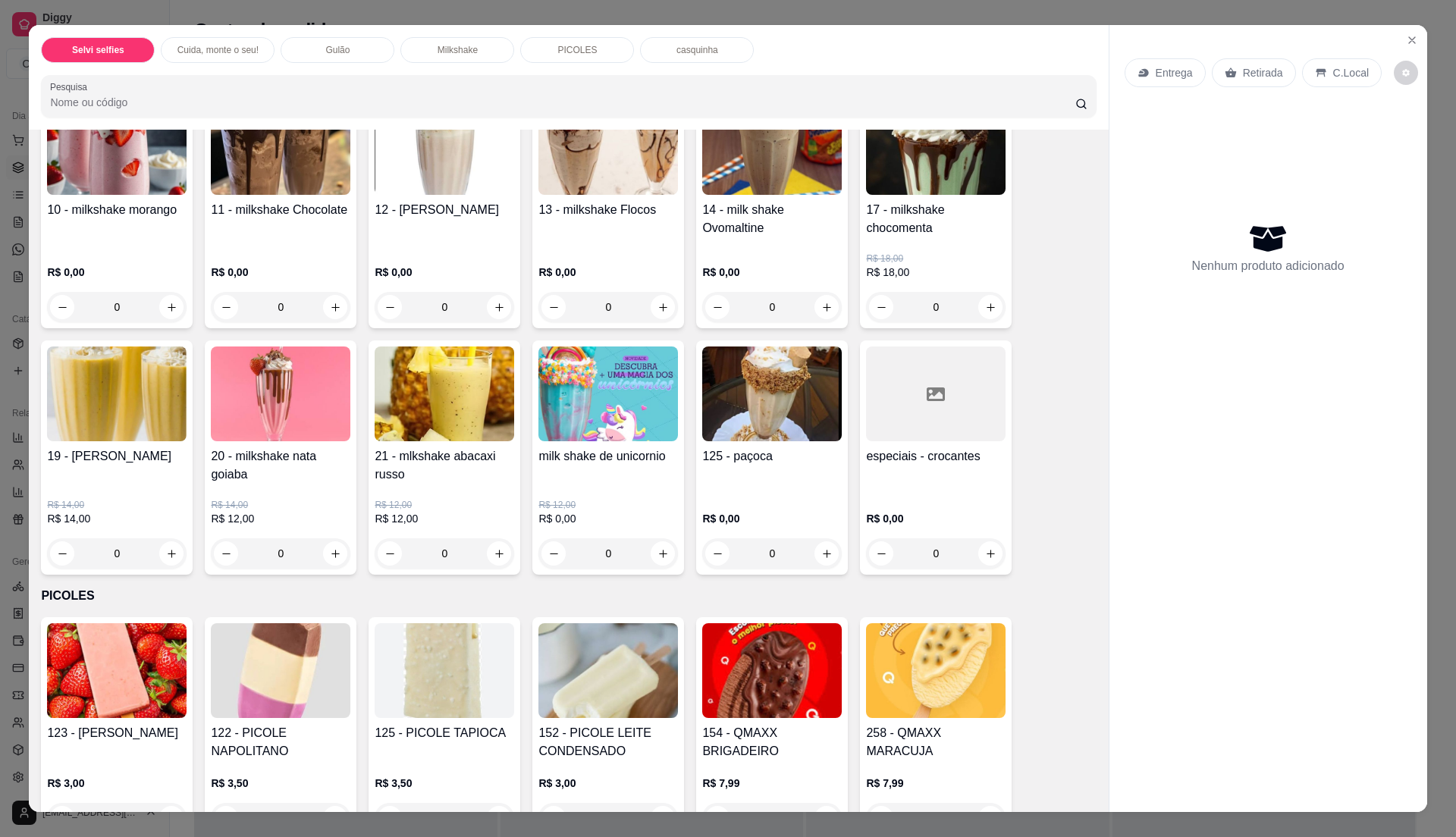
click at [743, 244] on div "14 - milk shake Ovomaltine" at bounding box center [772, 225] width 140 height 48
click at [904, 224] on h4 "17 - milkshake chocomenta" at bounding box center [936, 219] width 140 height 37
click at [129, 441] on img at bounding box center [117, 394] width 140 height 95
click at [116, 203] on h4 "10 - milkshake morango" at bounding box center [117, 210] width 140 height 18
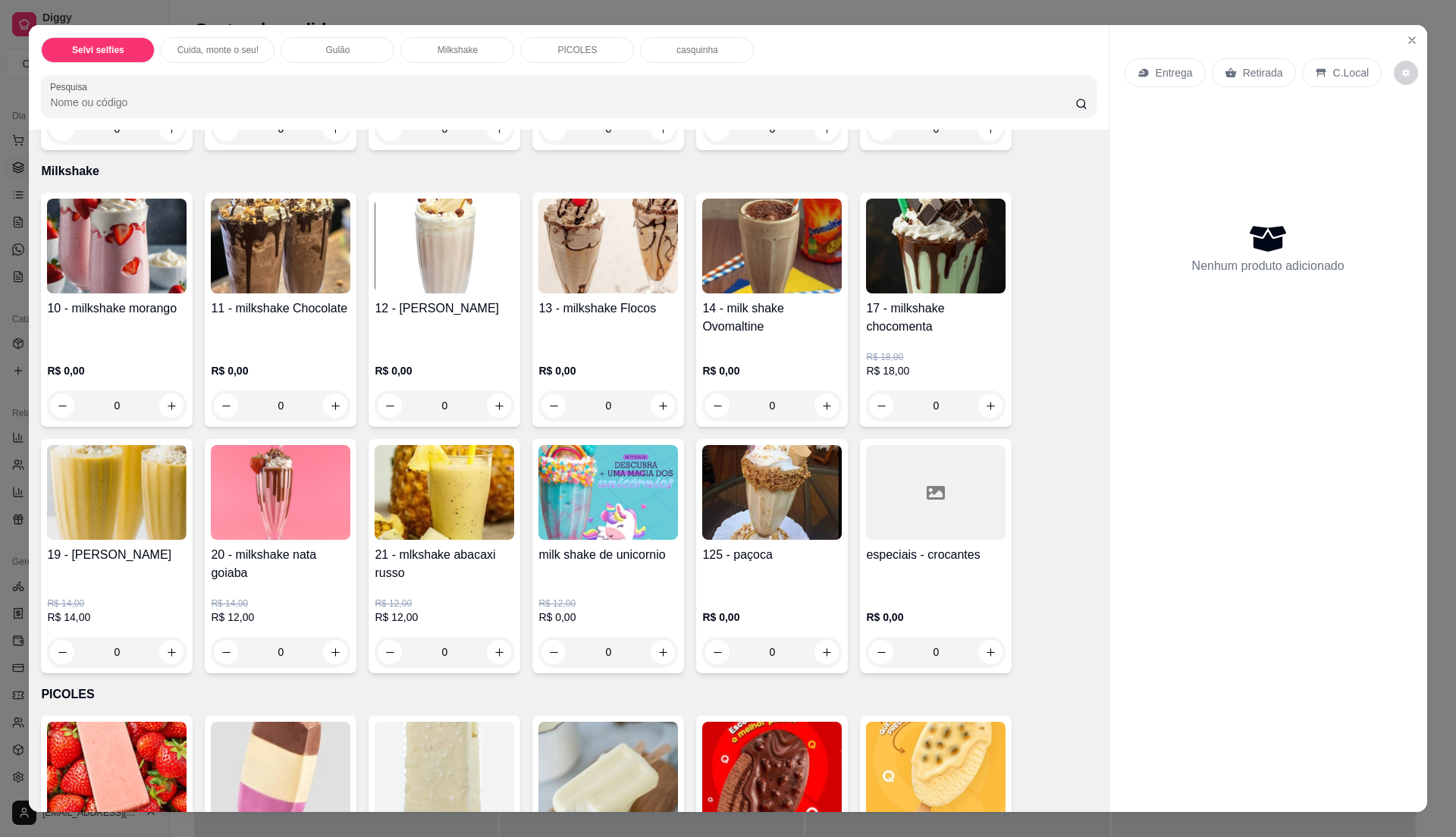
scroll to position [808, 0]
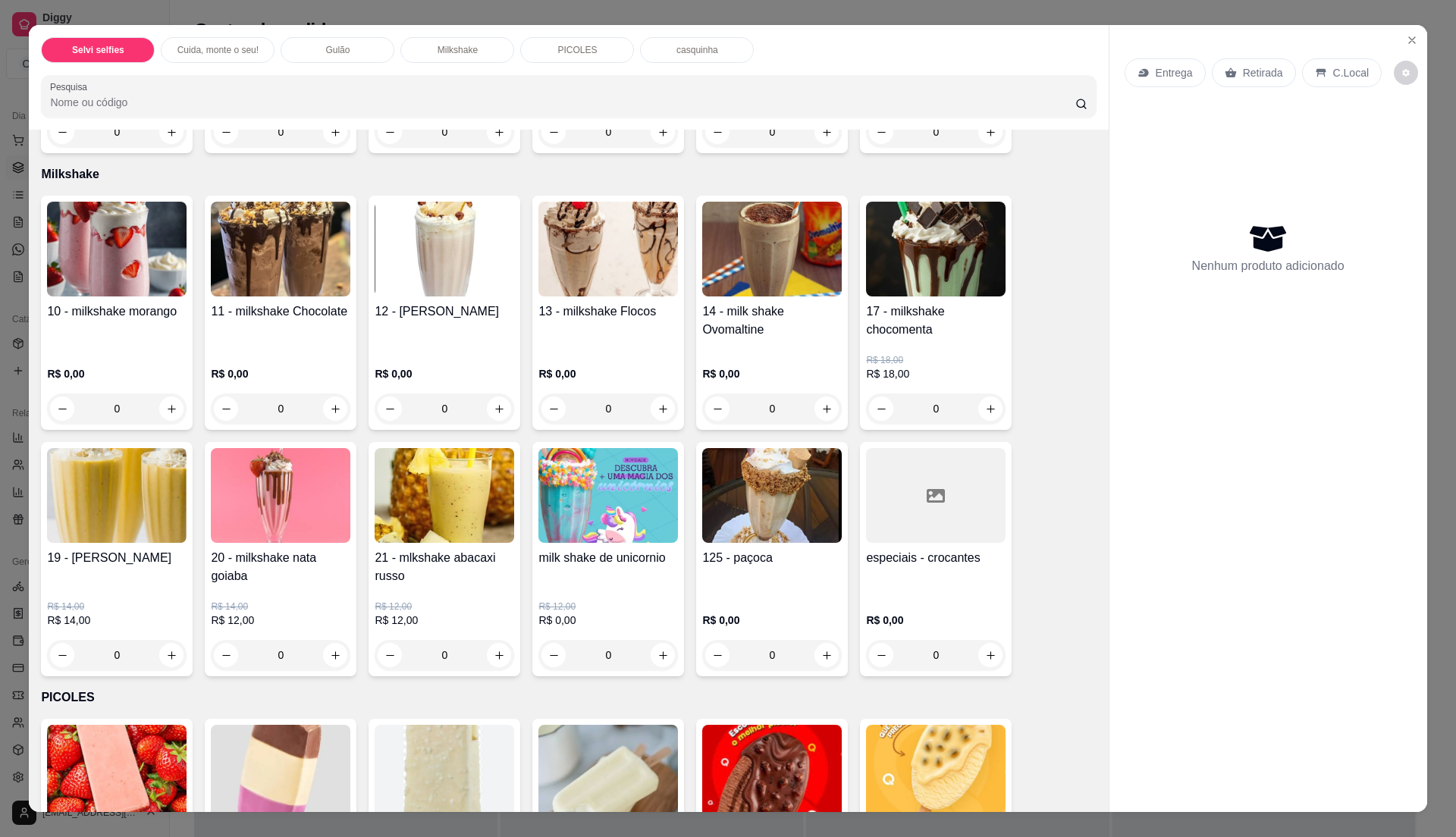
click at [68, 340] on div "10 - milkshake morango" at bounding box center [117, 327] width 140 height 48
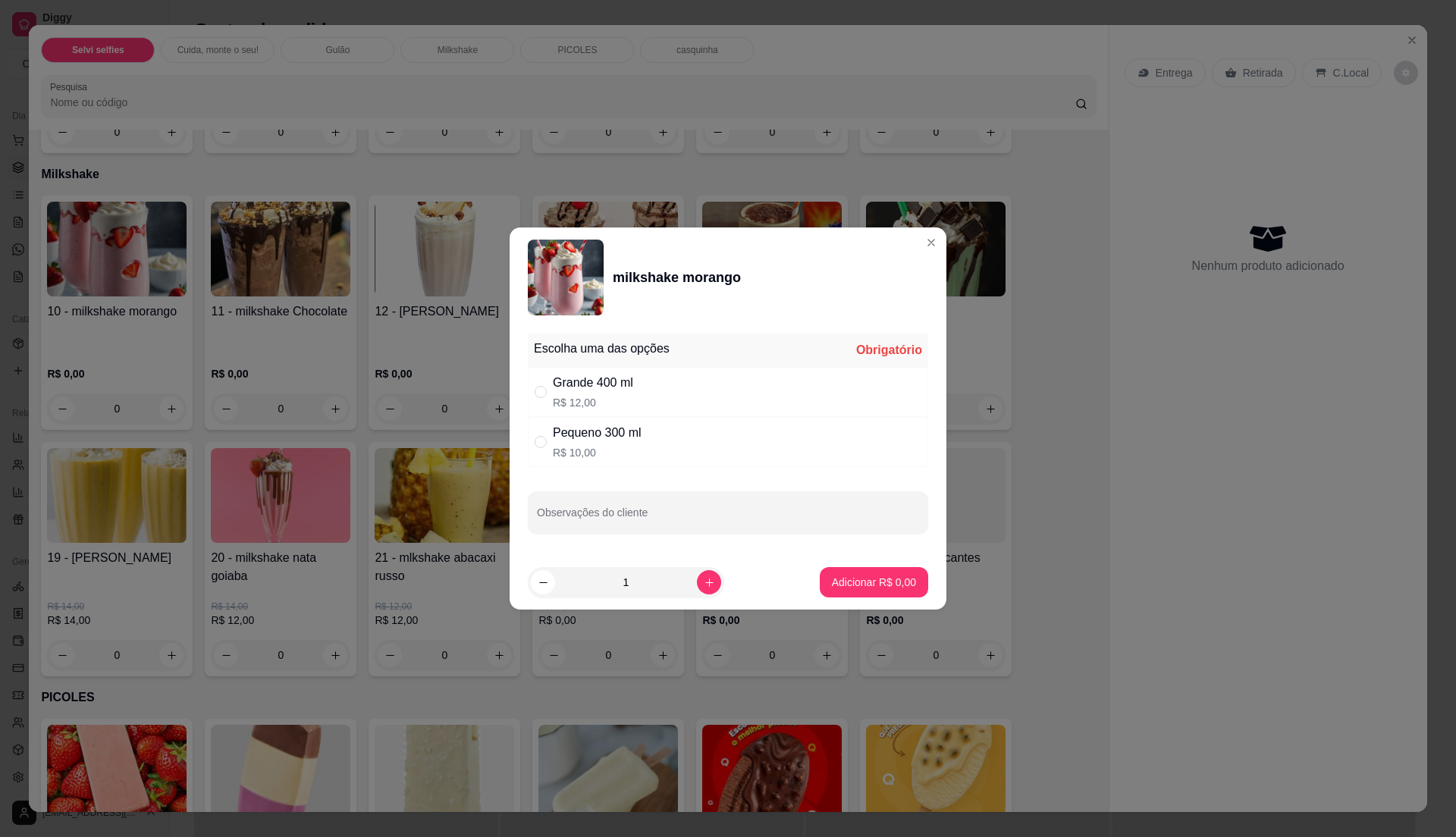
click at [702, 404] on div "Grande 400 ml R$ 12,00" at bounding box center [728, 391] width 401 height 50
radio input "true"
click at [871, 583] on p "Adicionar R$ 12,00" at bounding box center [871, 582] width 91 height 15
type input "1"
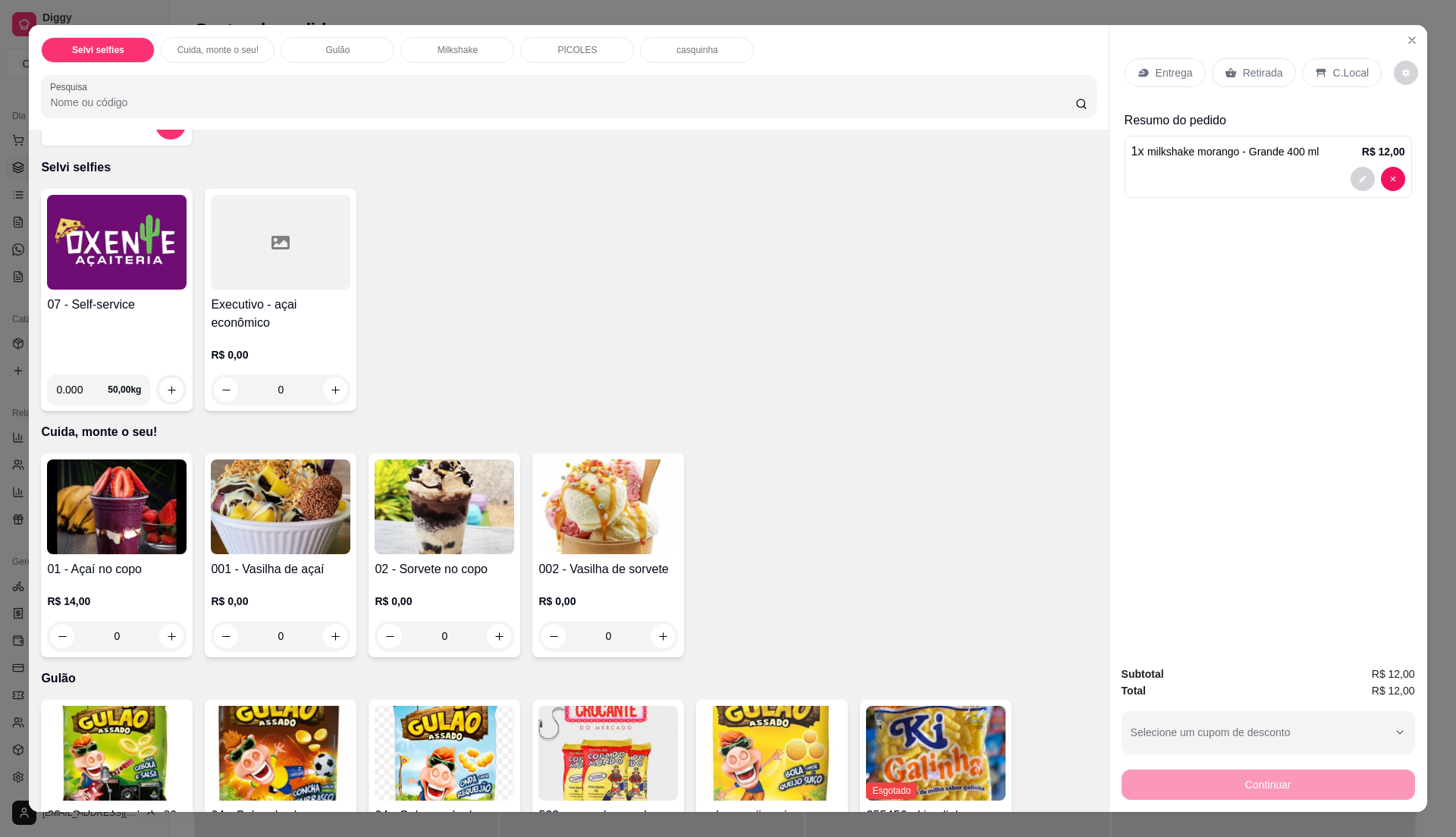
scroll to position [0, 0]
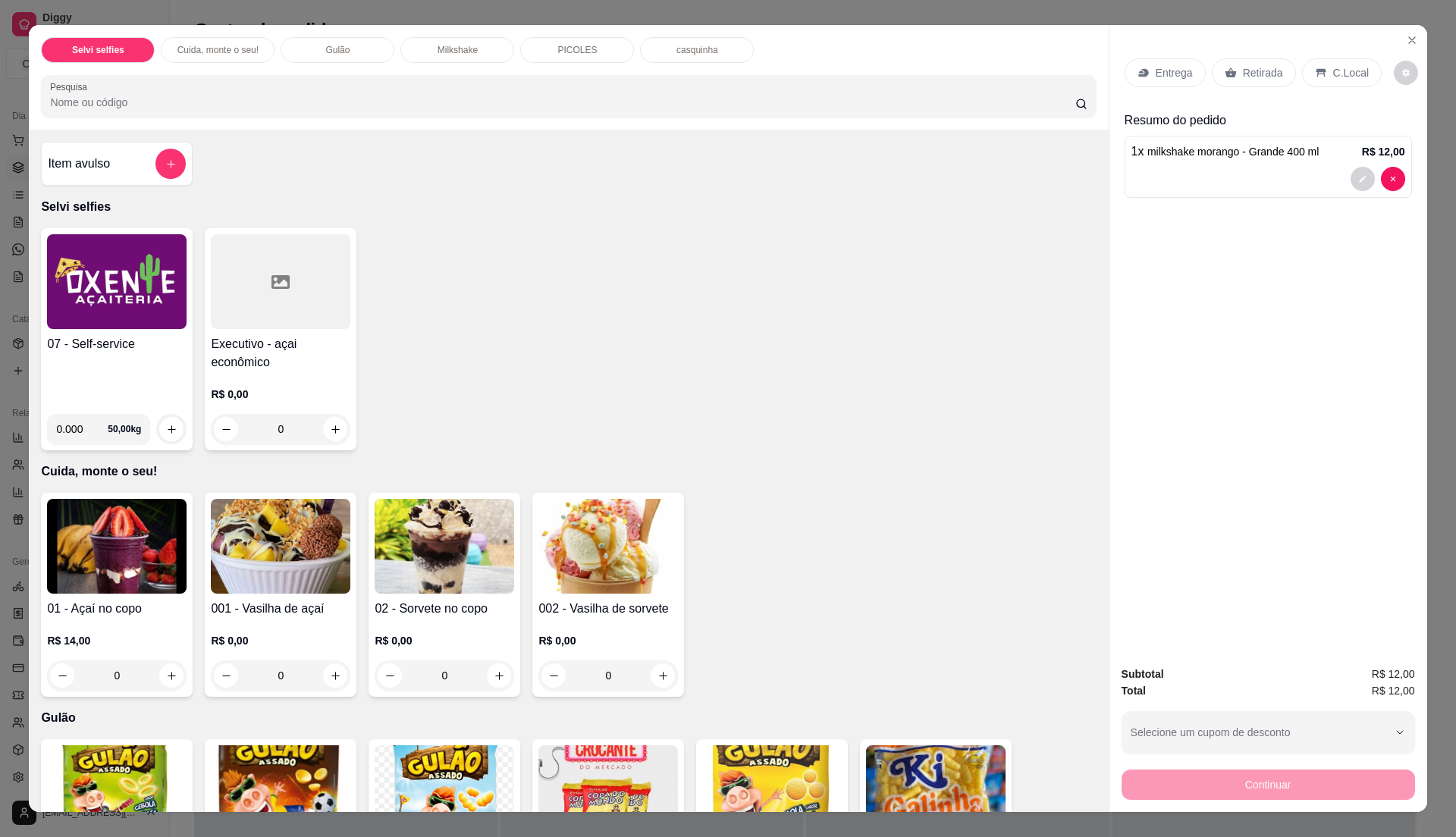
click at [109, 349] on h4 "07 - Self-service" at bounding box center [117, 344] width 140 height 18
click at [570, 219] on div "Item avulso Selvi selfies 07 - Self-service 0.000 50,00 kg Executivo - açai eco…" at bounding box center [569, 470] width 1079 height 682
click at [116, 350] on h4 "07 - Self-service" at bounding box center [117, 344] width 140 height 18
click at [1338, 56] on div "Entrega Retirada C.Local" at bounding box center [1268, 73] width 288 height 53
click at [1333, 74] on p "C.Local" at bounding box center [1350, 72] width 36 height 15
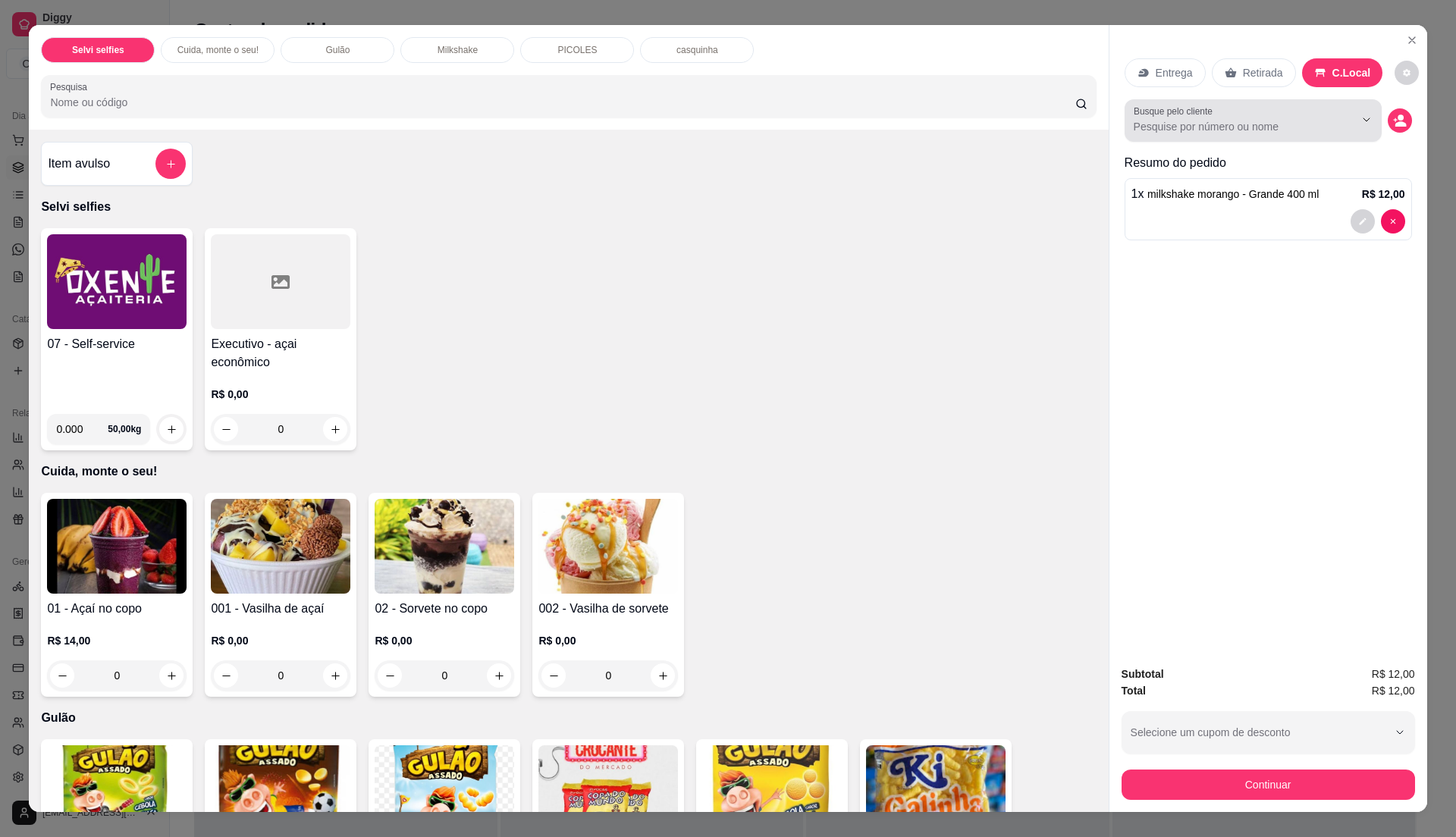
click at [1242, 121] on input "Busque pelo cliente" at bounding box center [1231, 126] width 196 height 15
type input "eloise"
click at [1189, 138] on div "Busque pelo cliente" at bounding box center [1252, 120] width 257 height 42
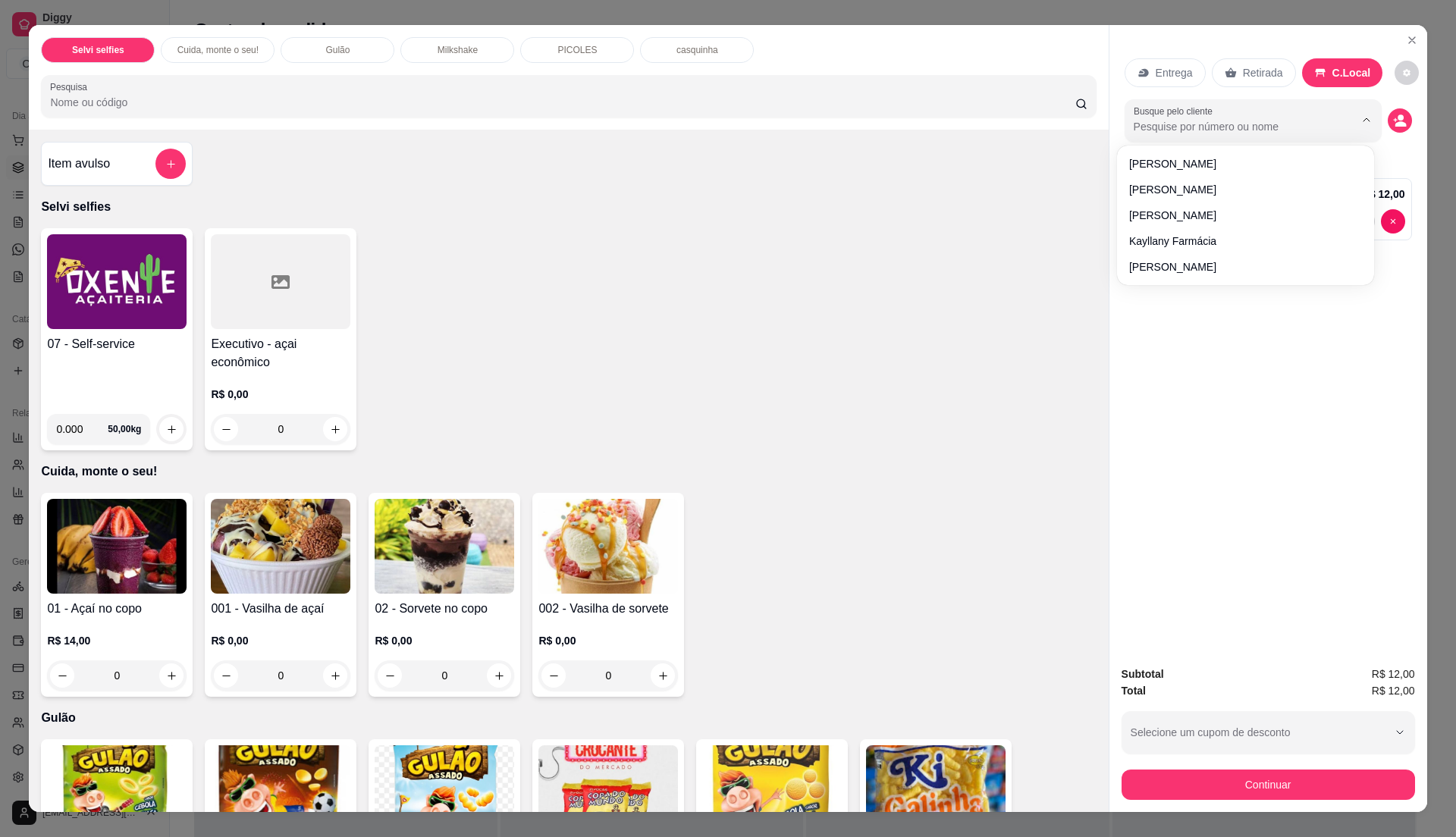
click at [1184, 129] on input "Busque pelo cliente" at bounding box center [1231, 126] width 196 height 15
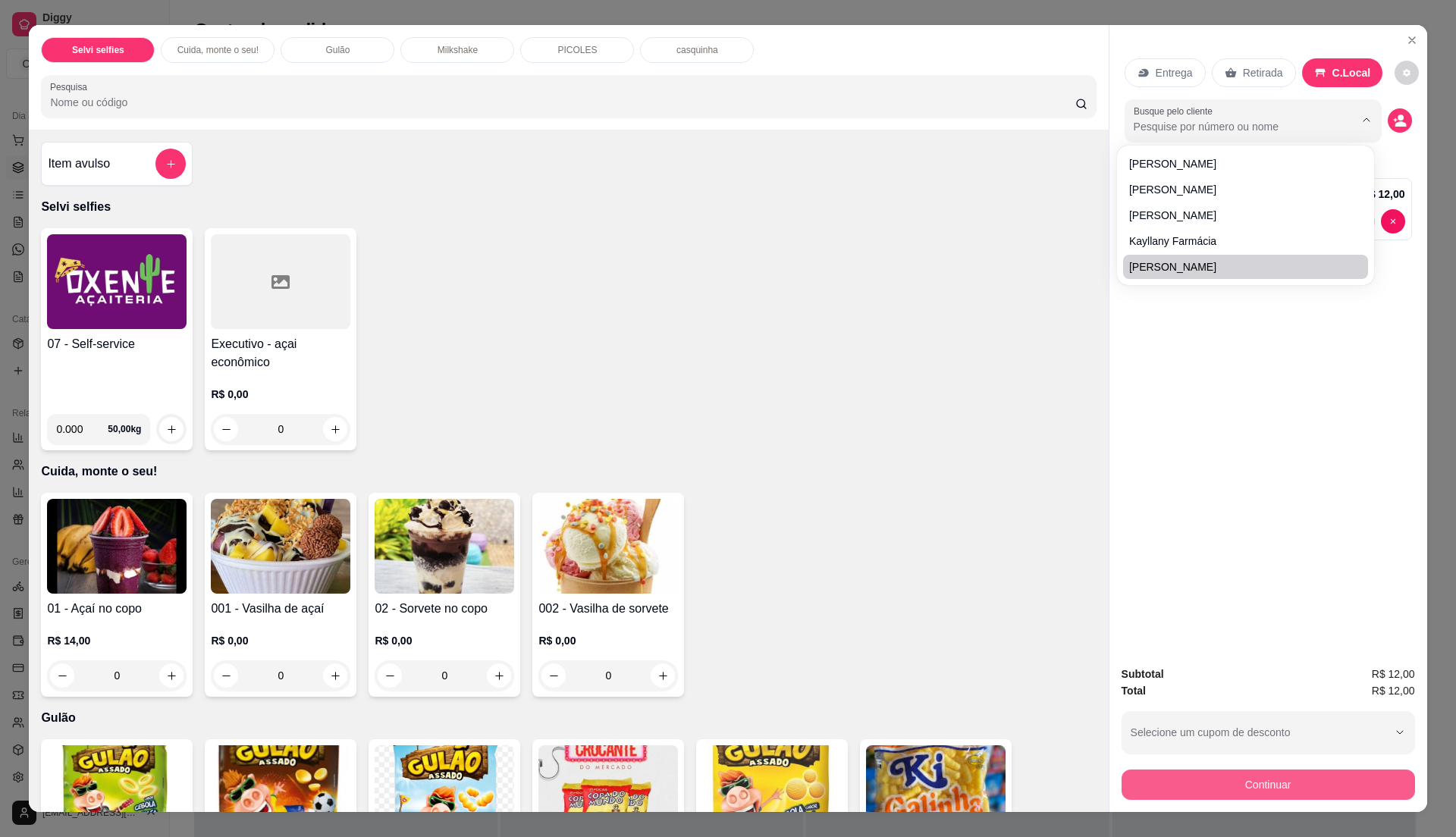
click at [1162, 797] on button "Continuar" at bounding box center [1268, 785] width 294 height 30
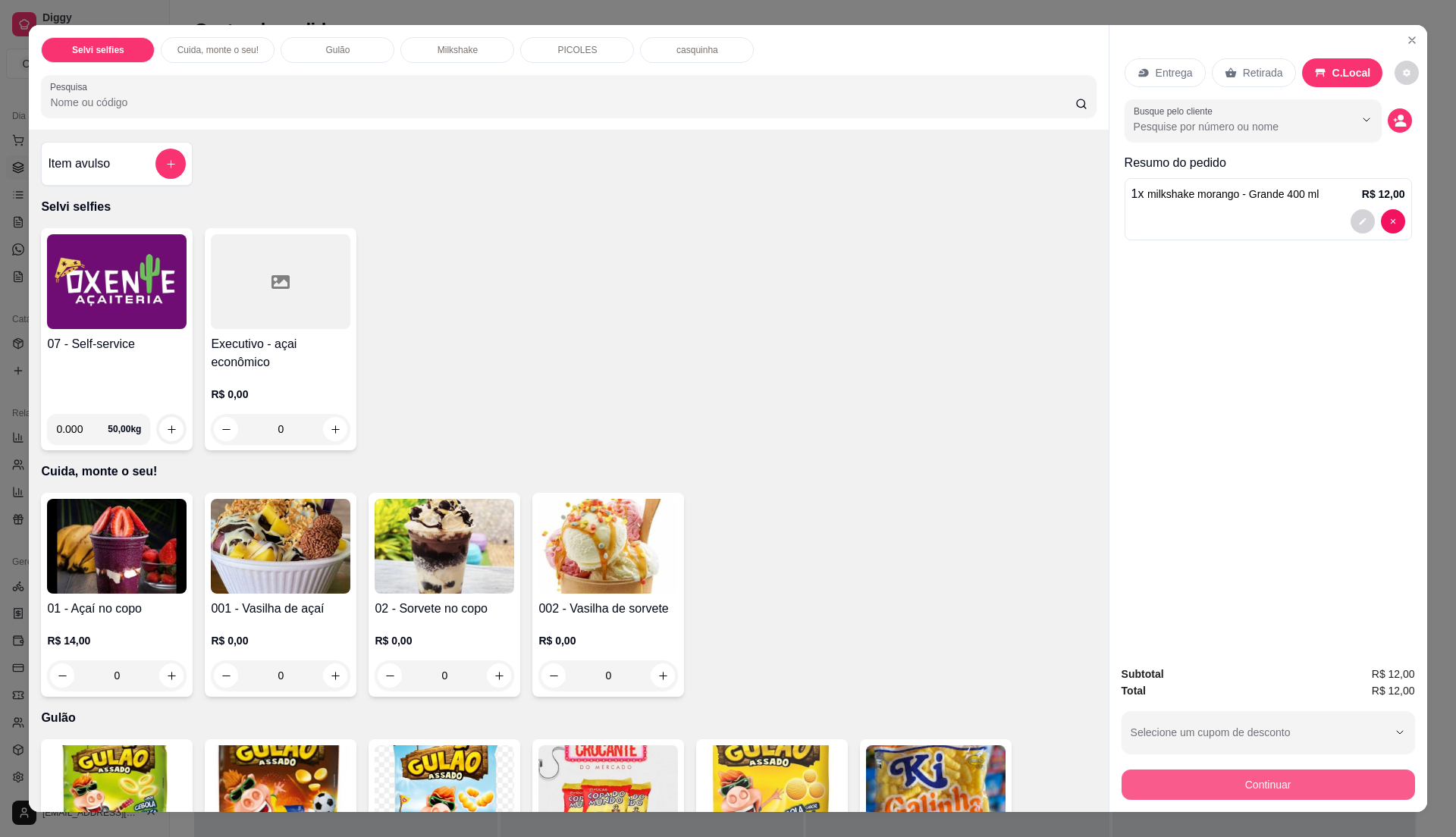
click at [1178, 775] on button "Continuar" at bounding box center [1268, 785] width 294 height 30
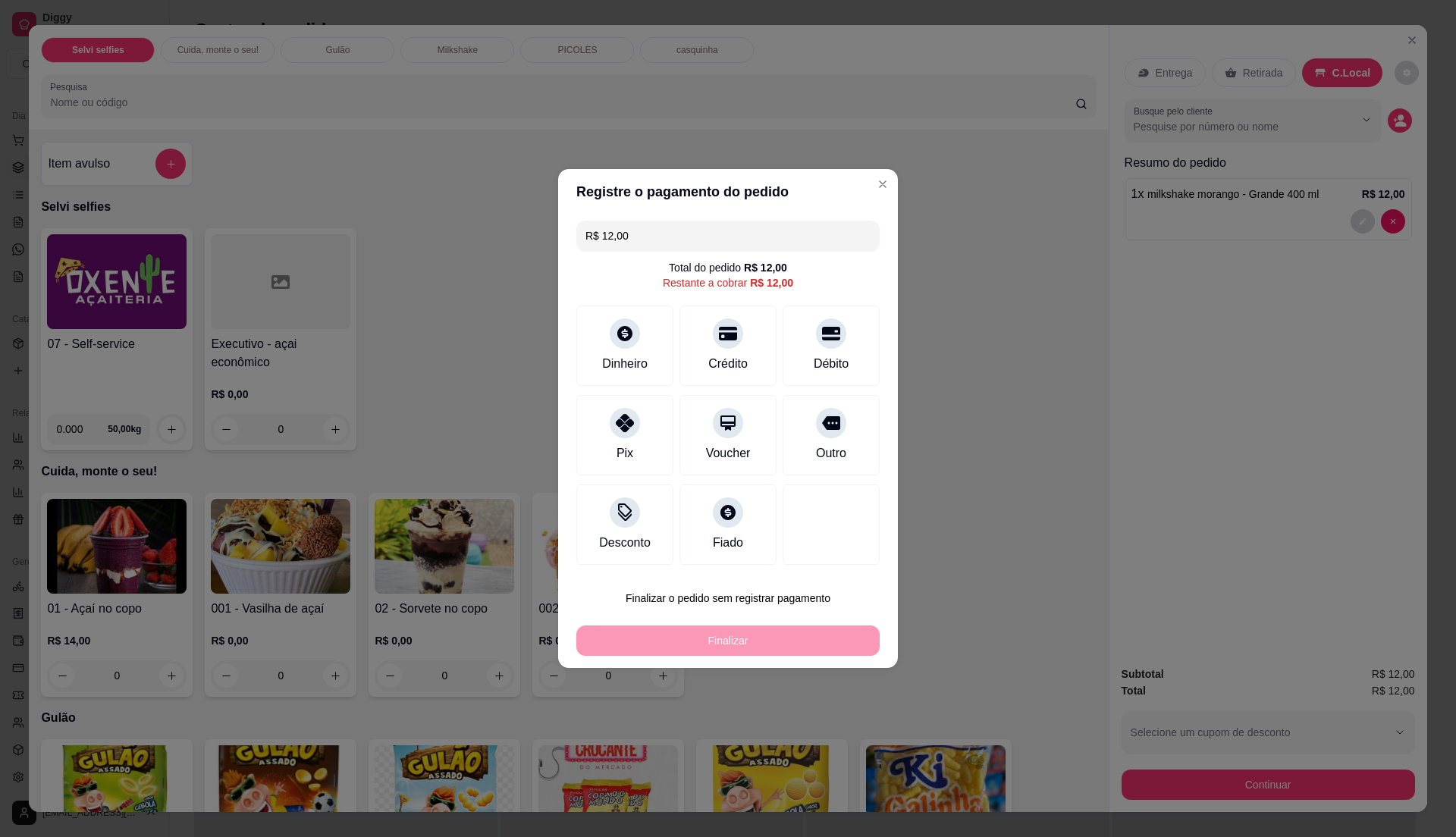
click at [718, 582] on footer "Finalizar o pedido sem registrar pagamento Finalizar" at bounding box center [728, 619] width 340 height 97
click at [723, 589] on button "Finalizar o pedido sem registrar pagamento" at bounding box center [728, 598] width 304 height 30
click at [804, 734] on button "Confirmar" at bounding box center [822, 722] width 54 height 22
type input "0"
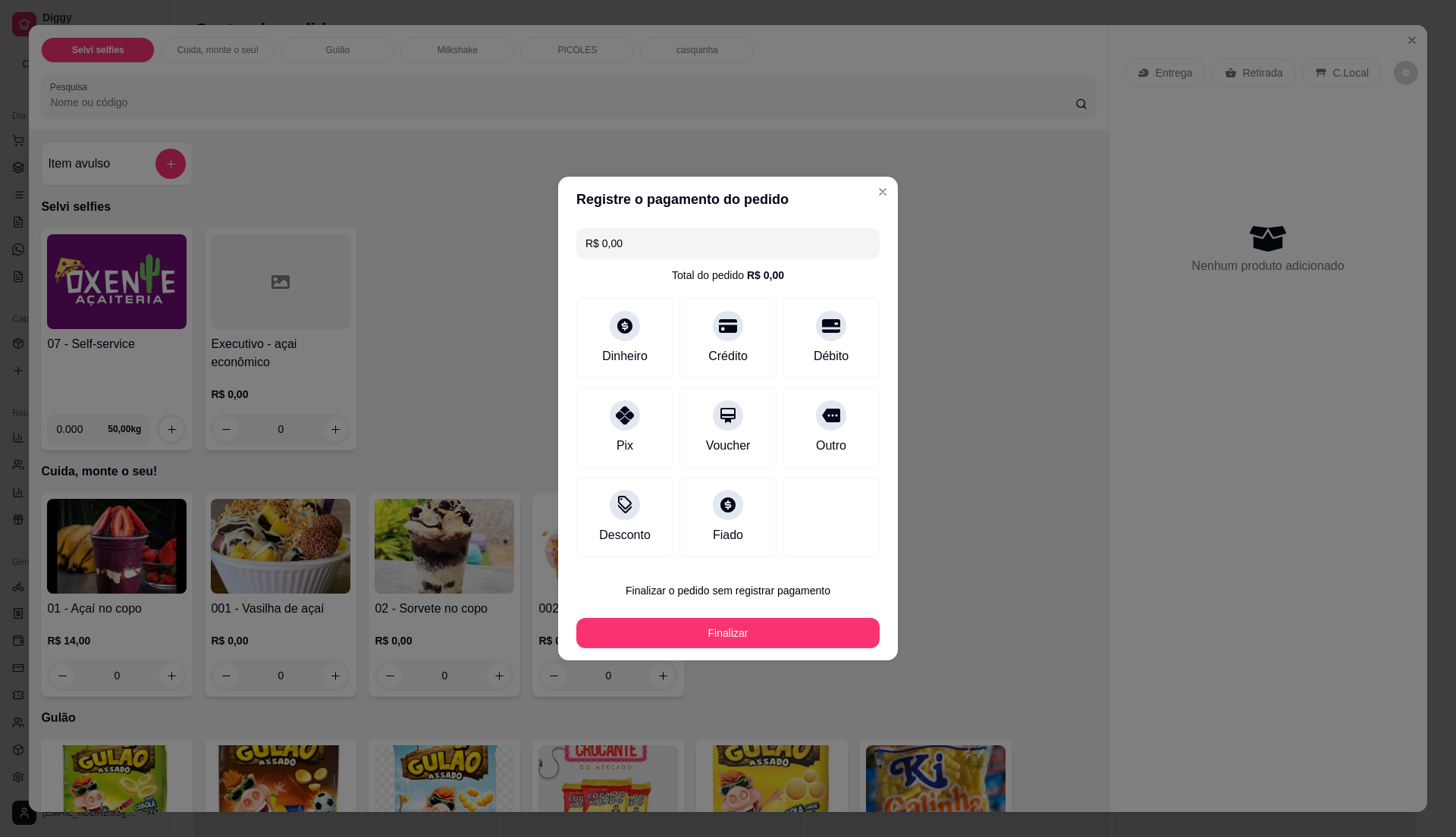
type input "R$ 0,00"
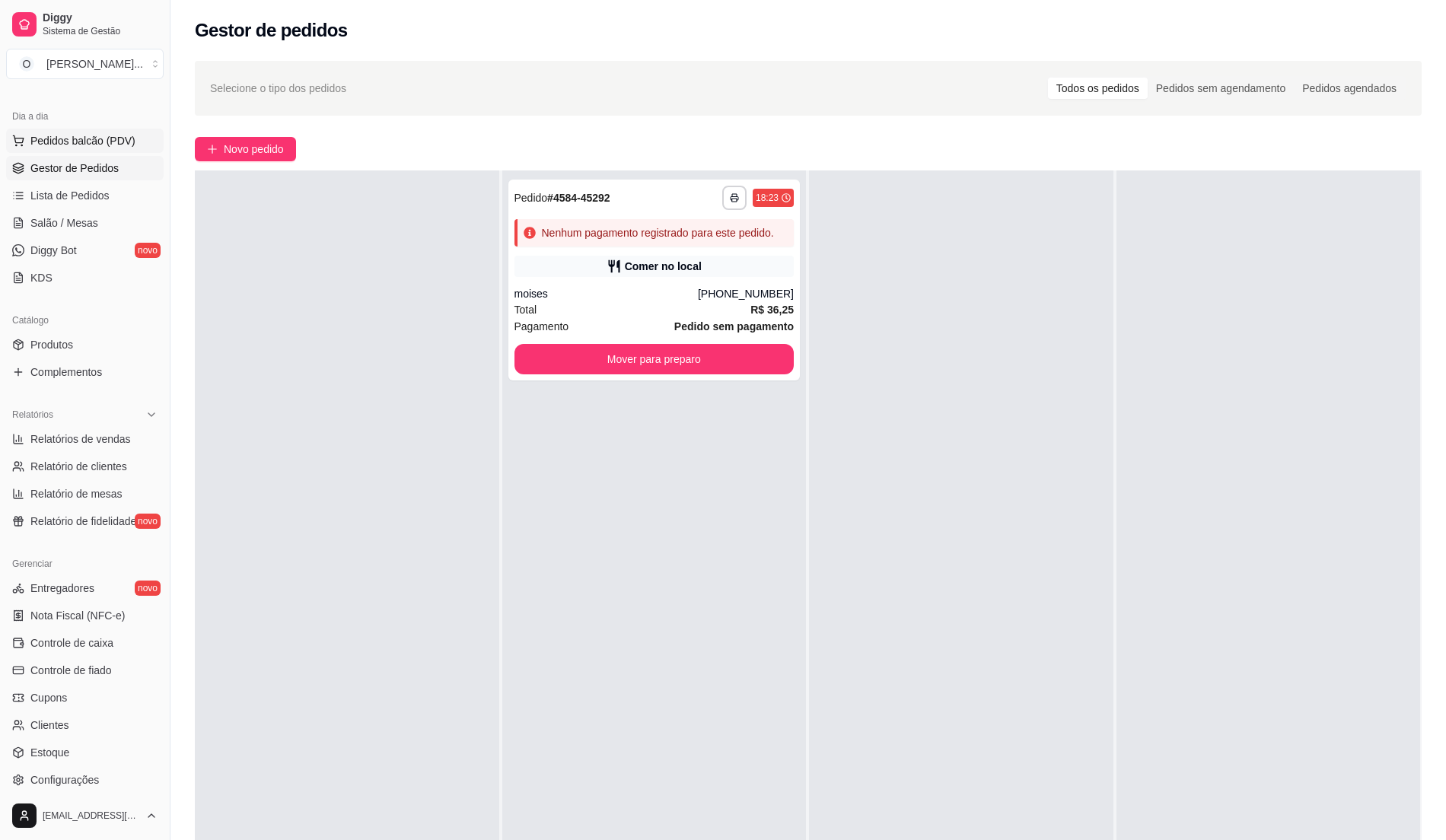
click at [63, 147] on span "Pedidos balcão (PDV)" at bounding box center [83, 141] width 105 height 15
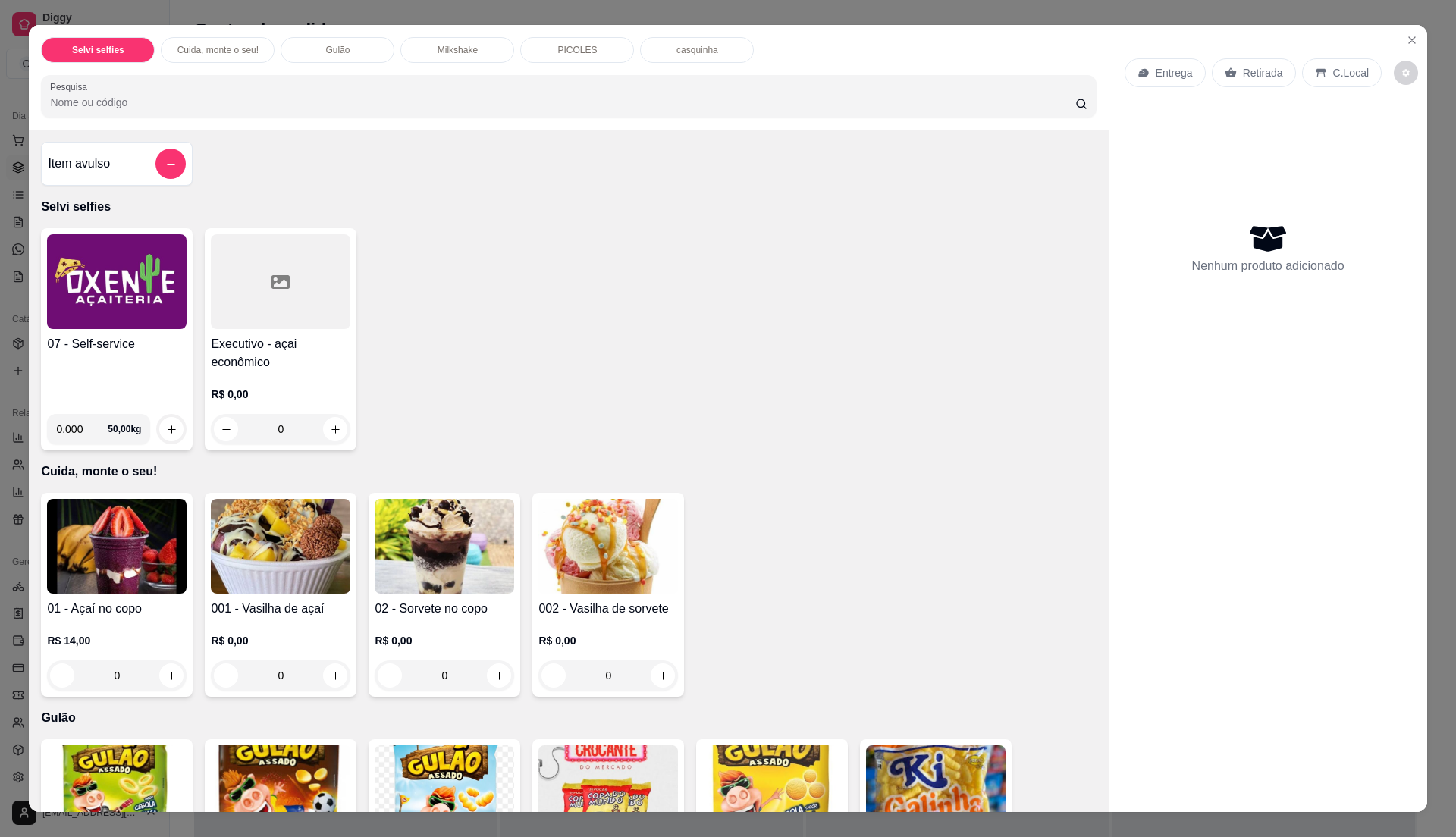
click at [116, 381] on div "07 - Self-service" at bounding box center [117, 368] width 140 height 66
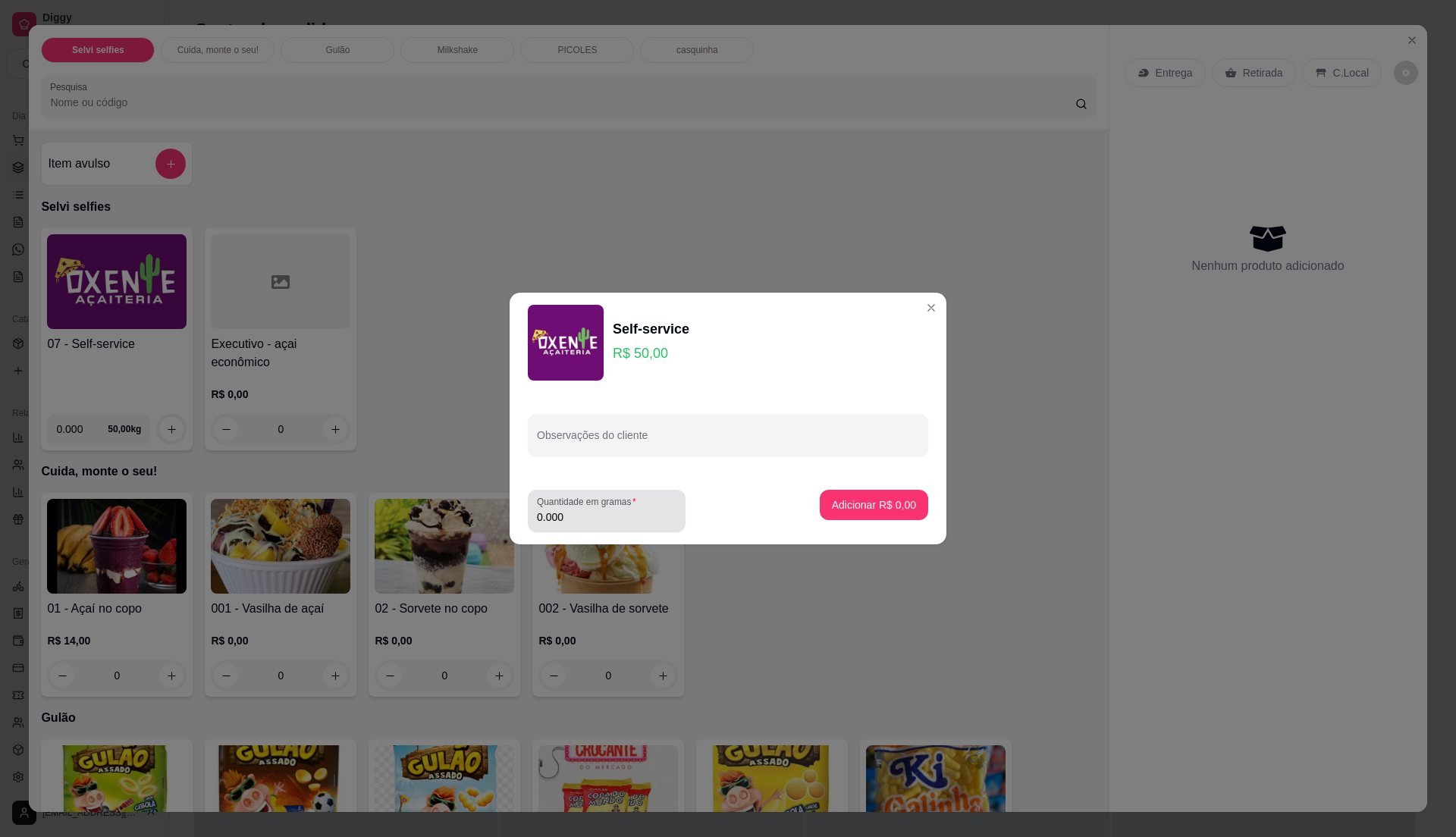
click at [611, 515] on input "0.000" at bounding box center [607, 517] width 140 height 15
type input "0.225"
click at [907, 500] on button "Adicionar R$ 11,25" at bounding box center [871, 505] width 115 height 30
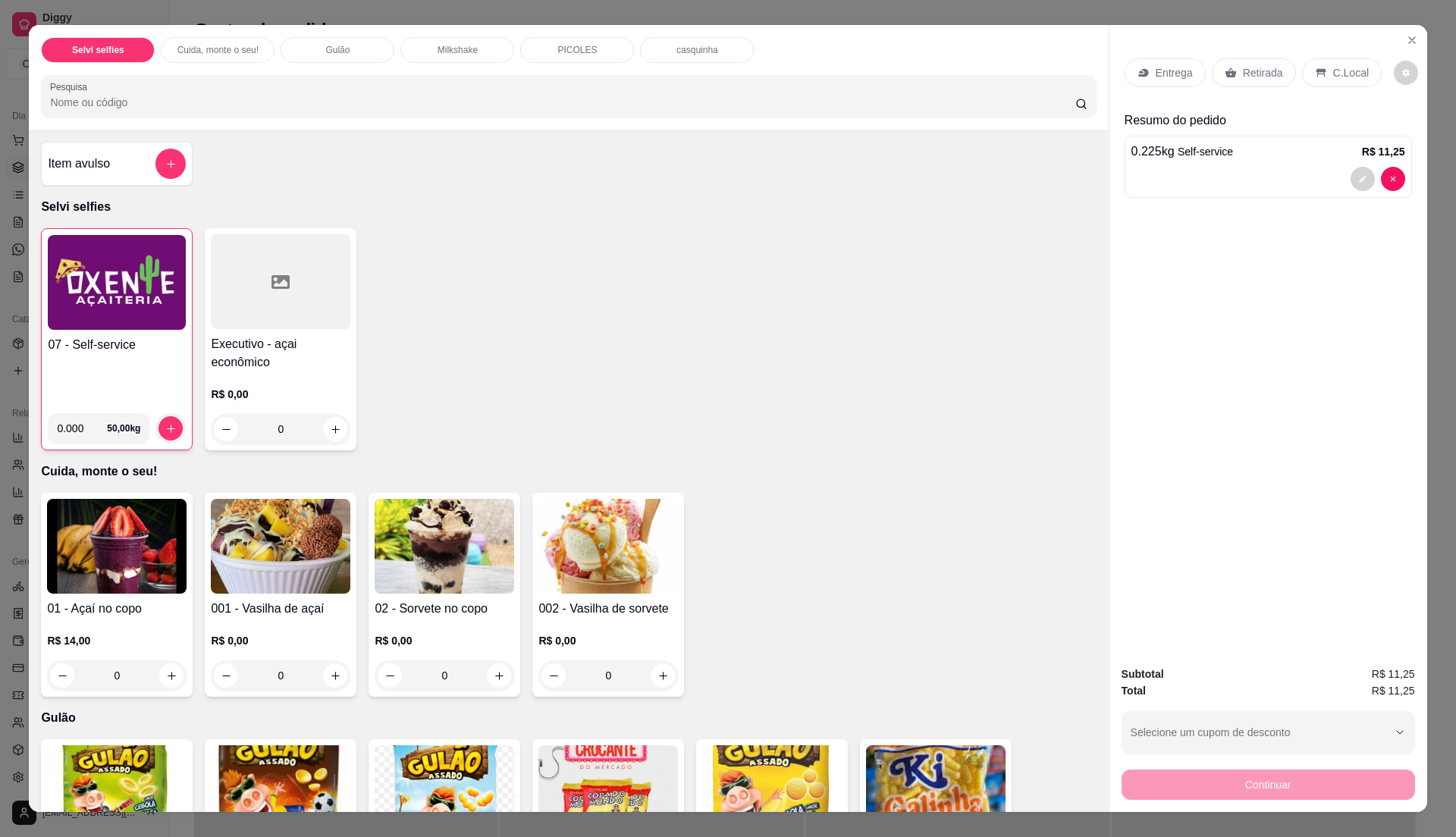
click at [106, 362] on div "07 - Self-service" at bounding box center [116, 368] width 138 height 65
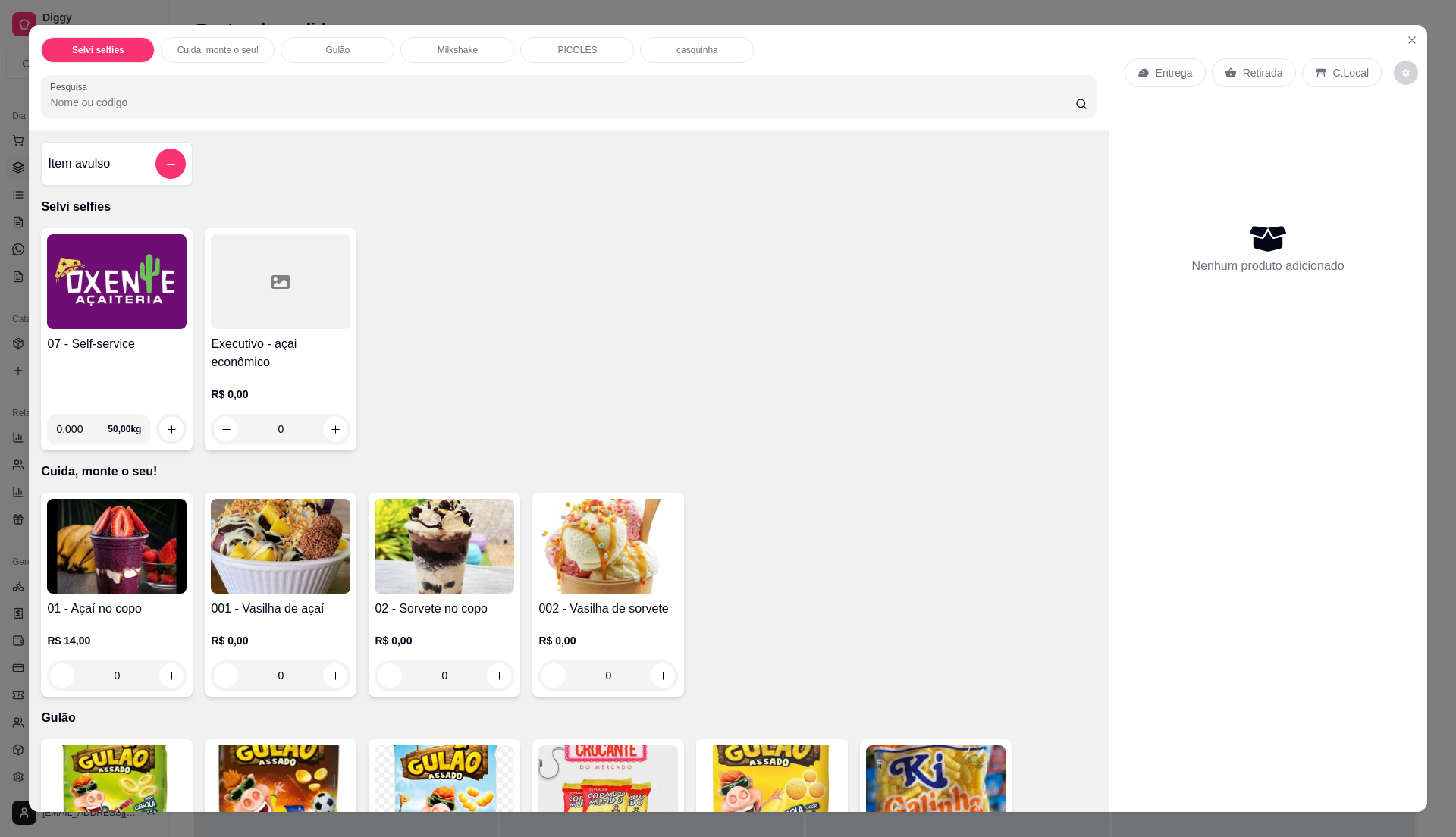
click at [0, 308] on div "Selvi selfies Cuida, monte o seu! Gulão Milkshake PICOLES casquinha Pesquisa It…" at bounding box center [728, 418] width 1456 height 837
click at [65, 335] on h4 "07 - Self-service" at bounding box center [117, 344] width 140 height 18
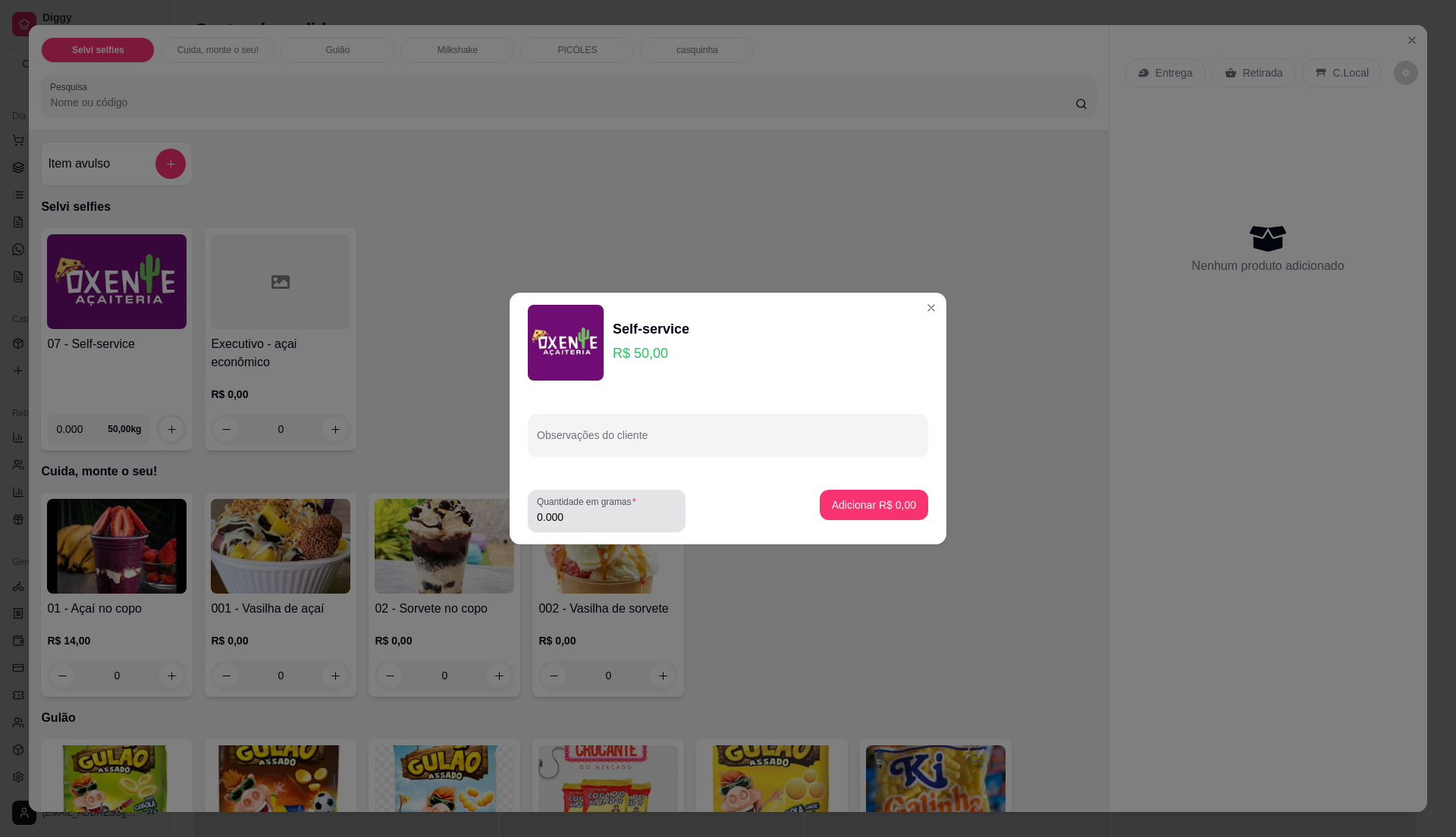
click at [605, 510] on input "0.000" at bounding box center [607, 517] width 140 height 15
type input "0.25"
click at [860, 501] on p "Adicionar R$ 12,50" at bounding box center [871, 505] width 91 height 15
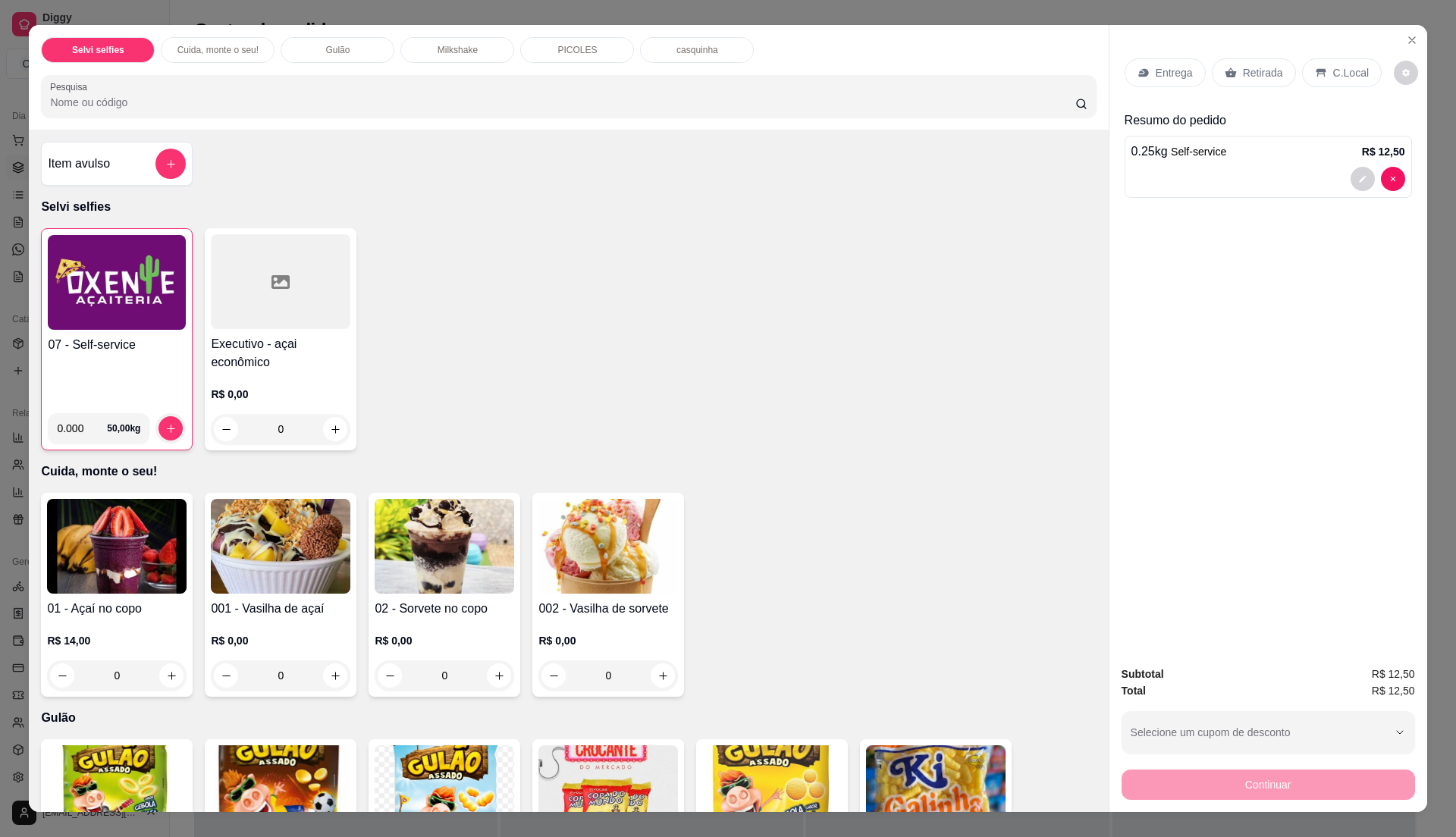
click at [86, 366] on div "07 - Self-service" at bounding box center [116, 368] width 138 height 65
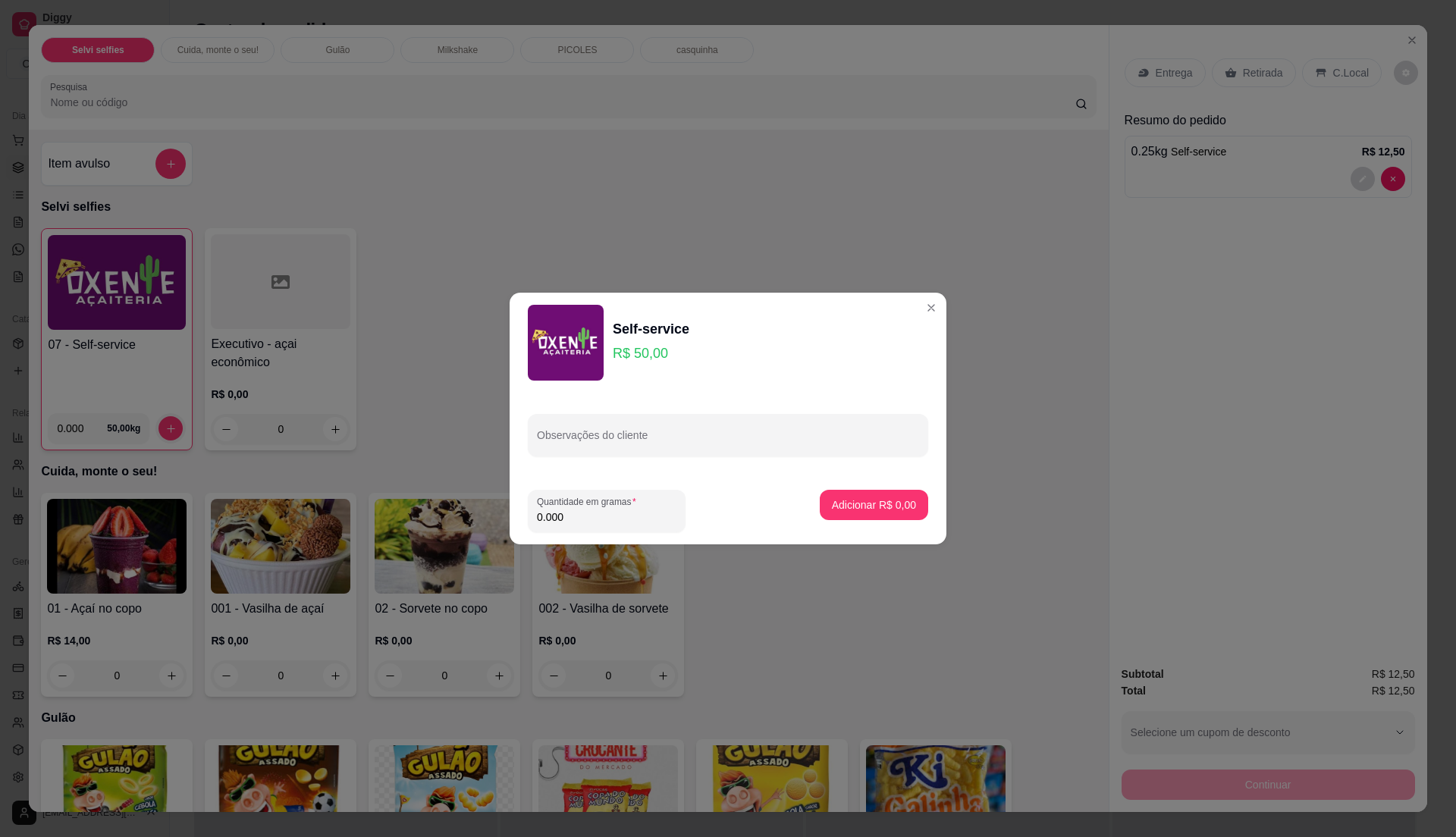
click at [571, 514] on input "0.000" at bounding box center [607, 517] width 140 height 15
click at [571, 514] on input "0" at bounding box center [607, 517] width 140 height 15
type input "0.255"
click at [874, 506] on p "Adicionar R$ 12,75" at bounding box center [871, 504] width 88 height 14
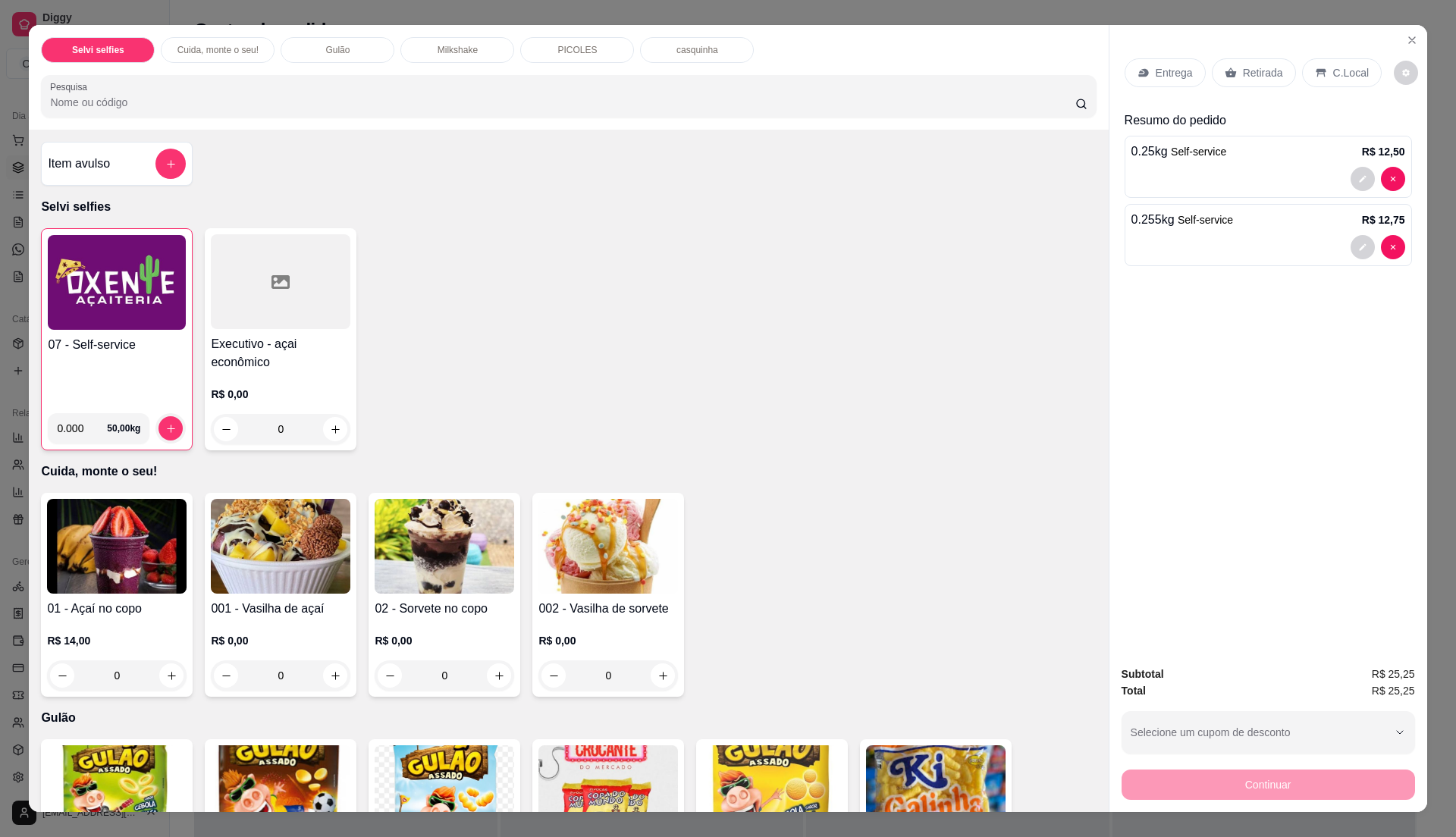
click at [1315, 68] on icon at bounding box center [1320, 72] width 12 height 12
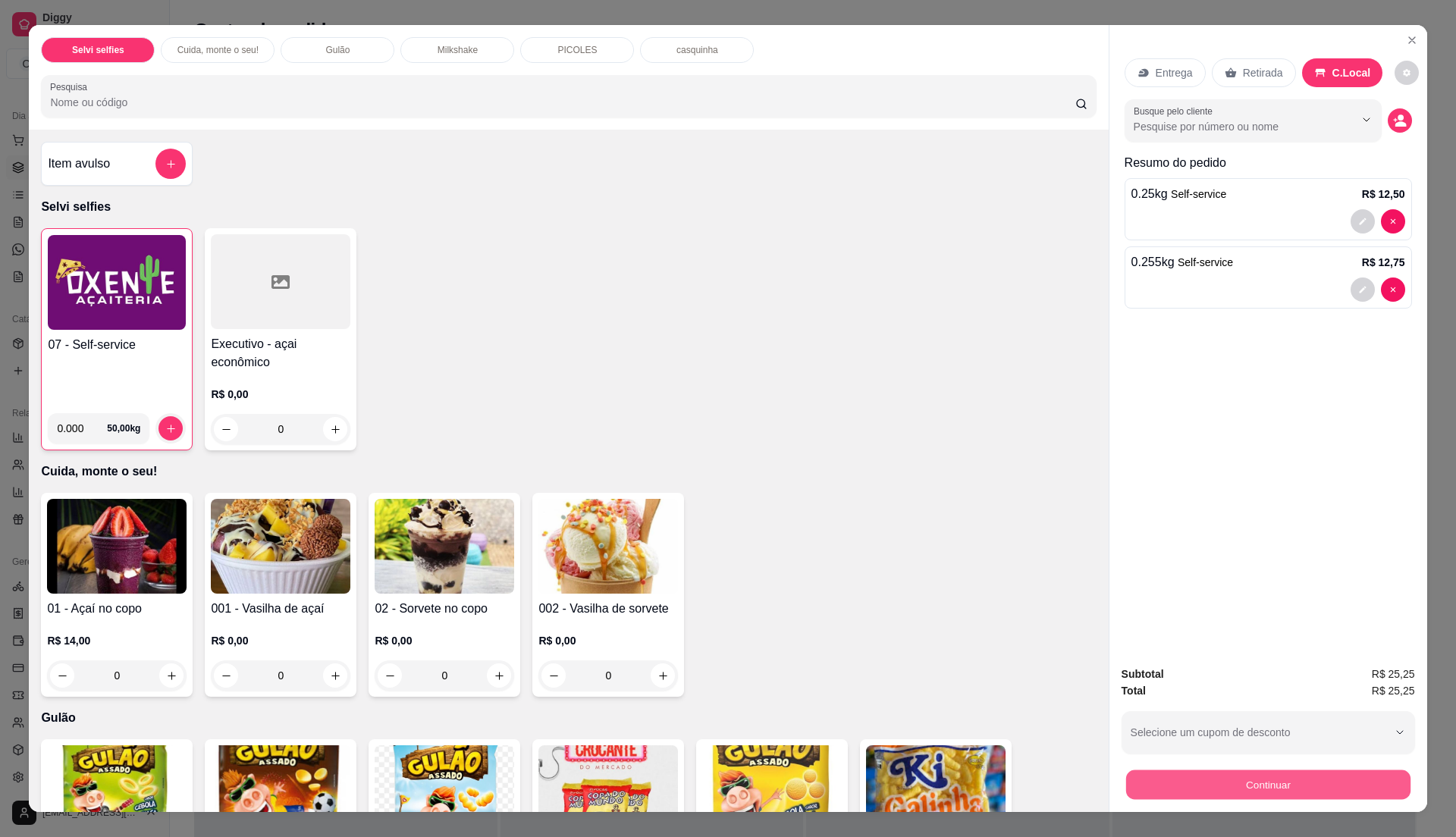
click at [1202, 776] on button "Continuar" at bounding box center [1267, 785] width 284 height 30
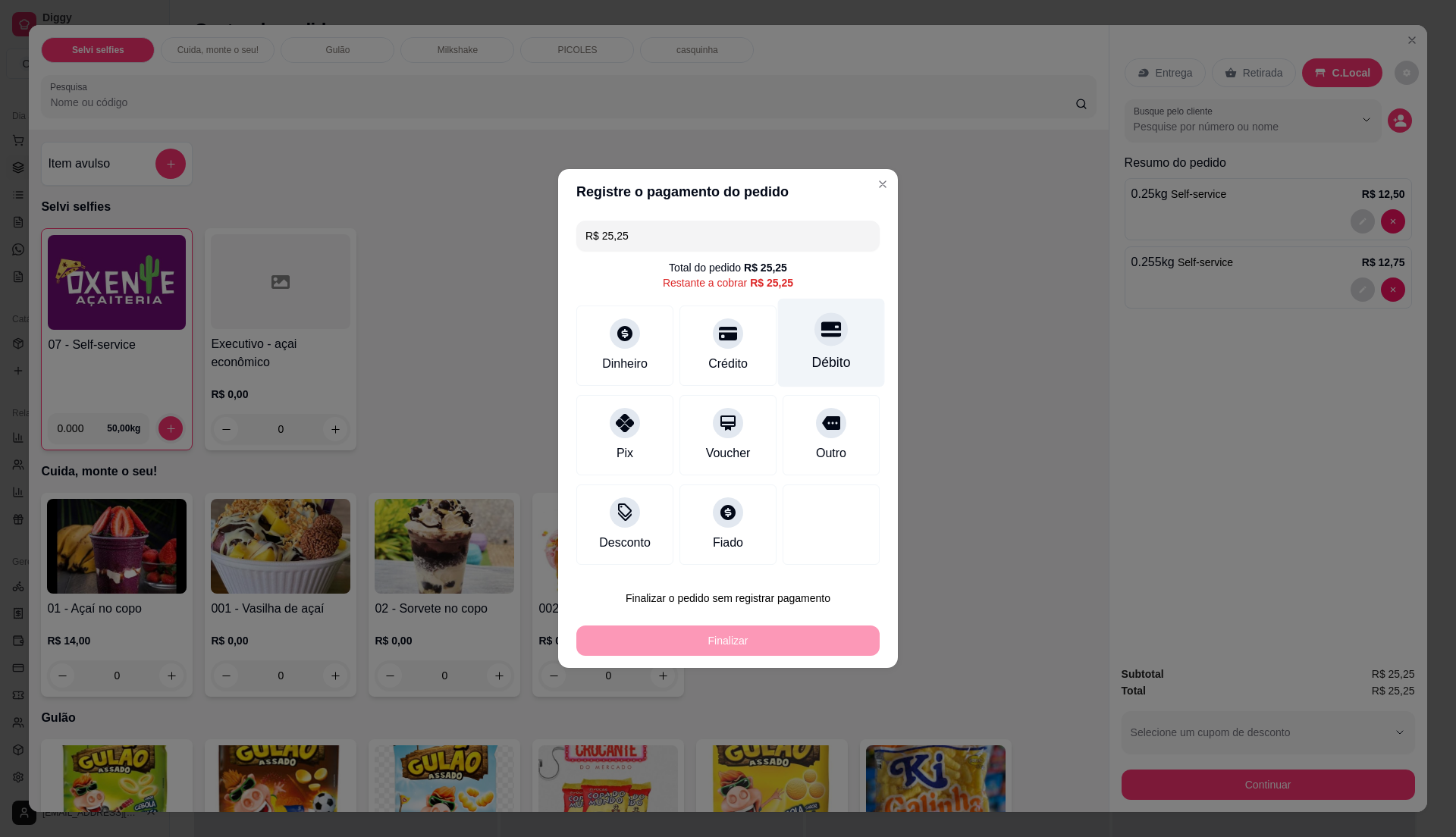
click at [807, 349] on div "Débito" at bounding box center [832, 342] width 107 height 89
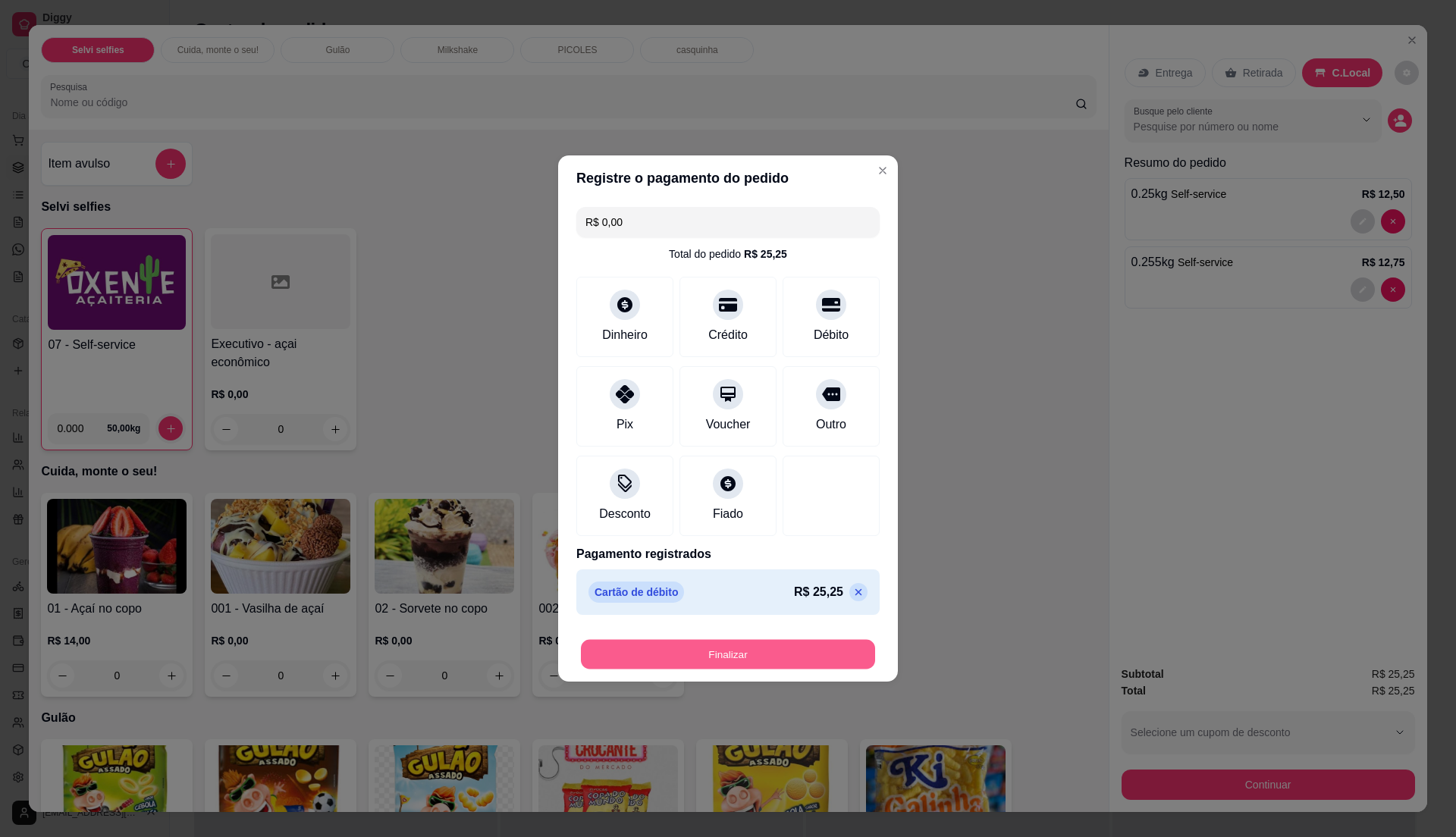
click at [735, 661] on button "Finalizar" at bounding box center [728, 655] width 294 height 30
type input "-R$ 25,25"
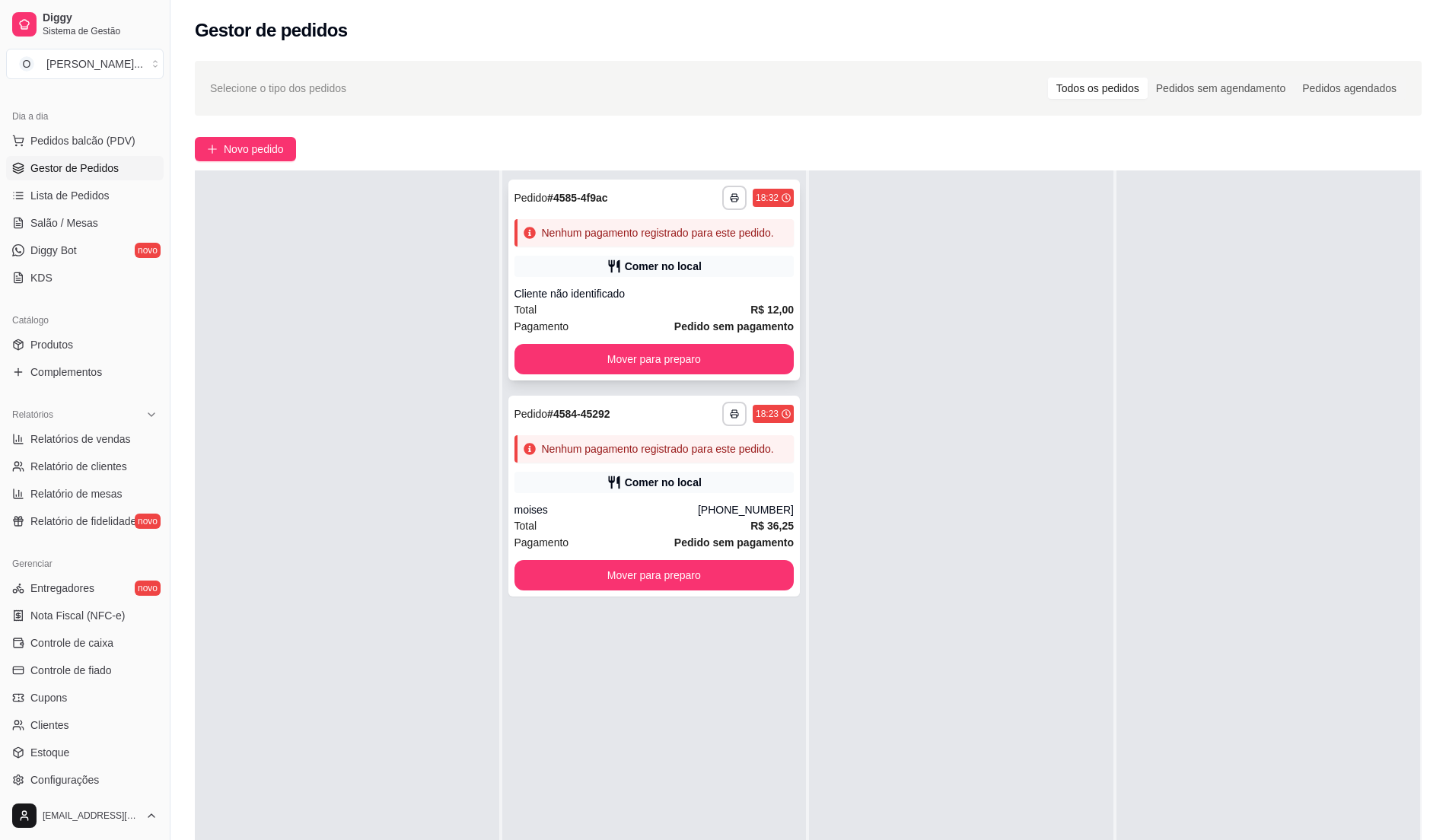
click at [687, 283] on div "**********" at bounding box center [654, 279] width 292 height 201
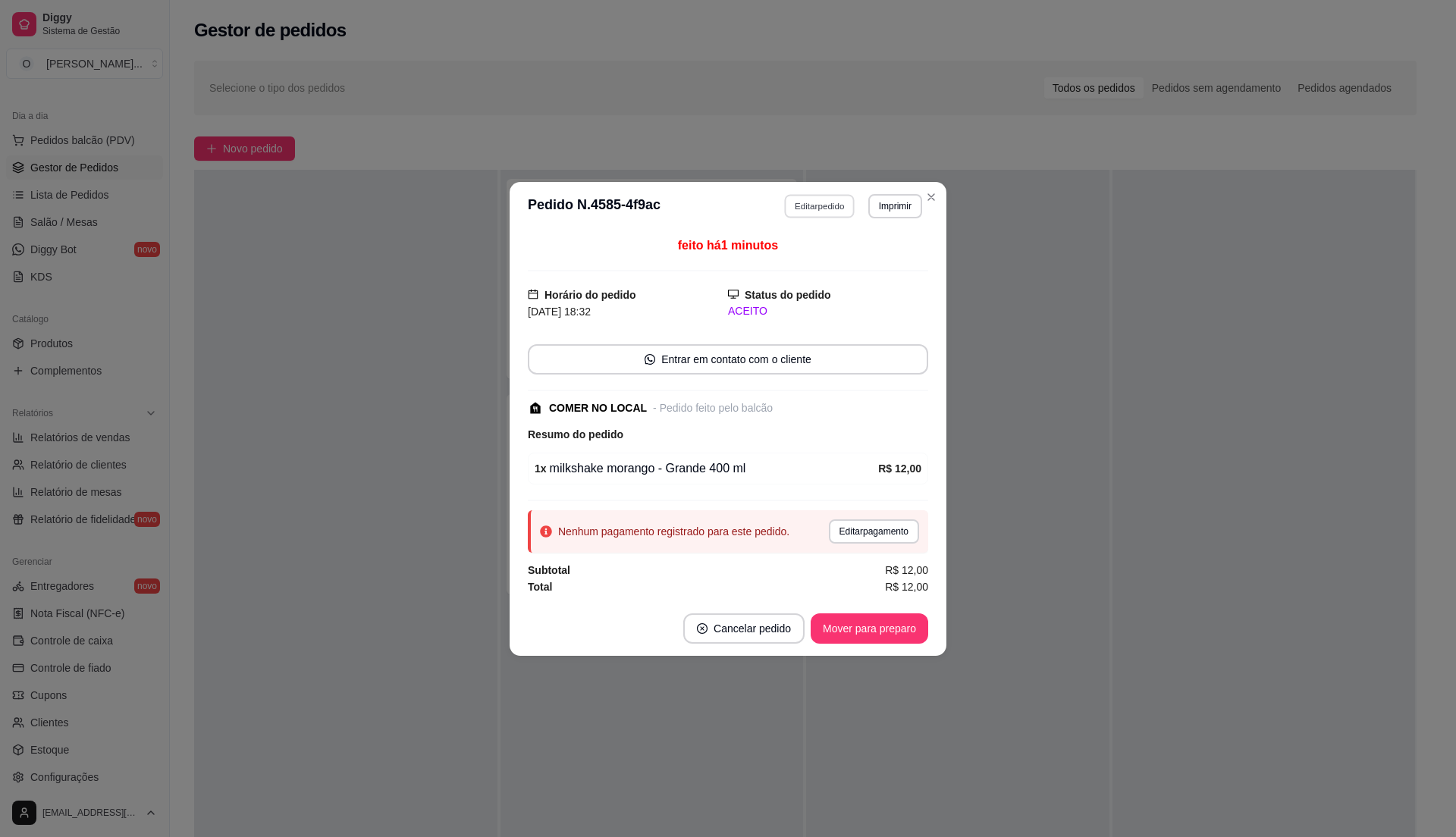
click at [823, 194] on div "**********" at bounding box center [852, 205] width 139 height 24
click at [814, 212] on button "Editar pedido" at bounding box center [820, 205] width 71 height 23
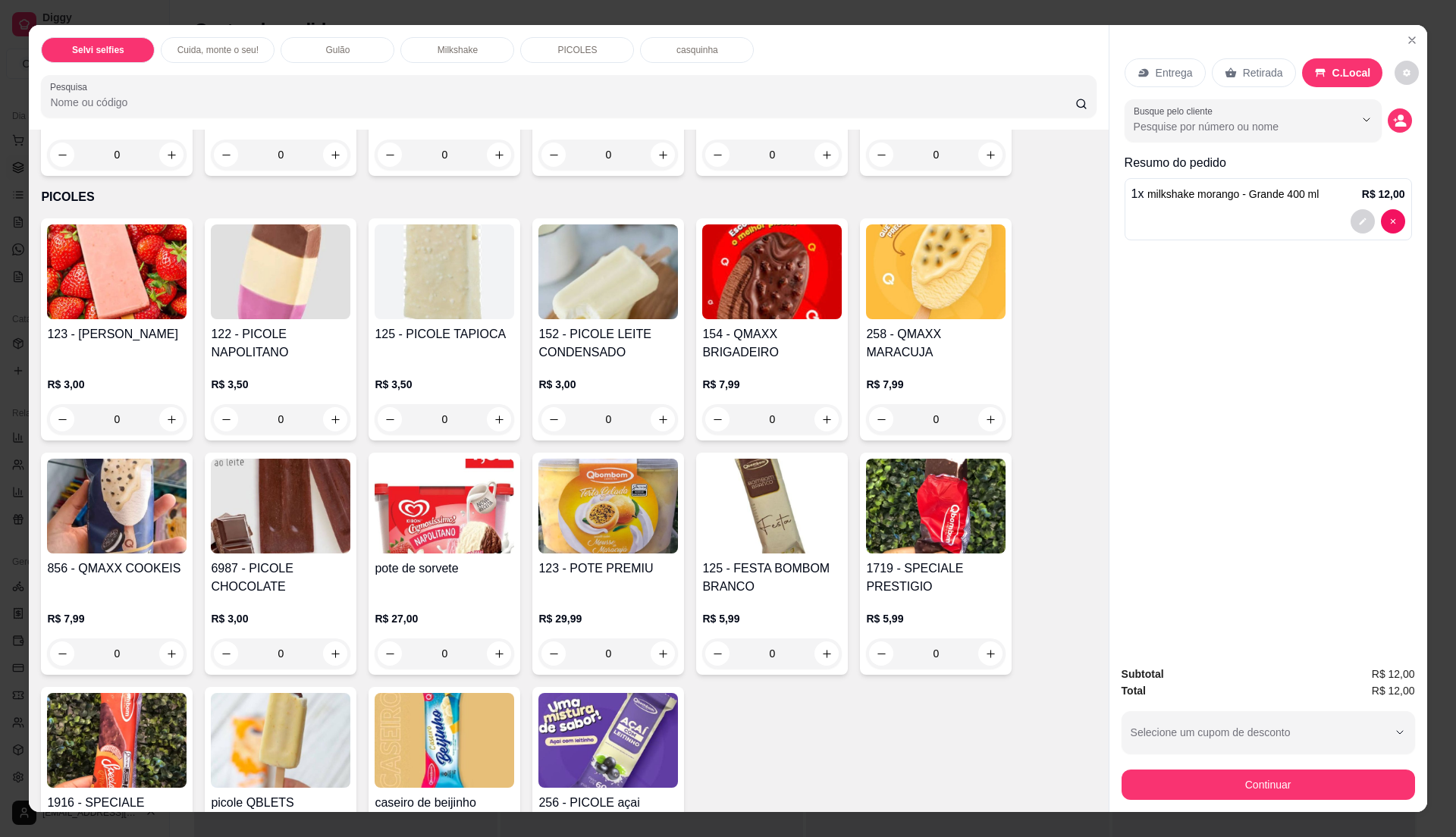
scroll to position [1313, 0]
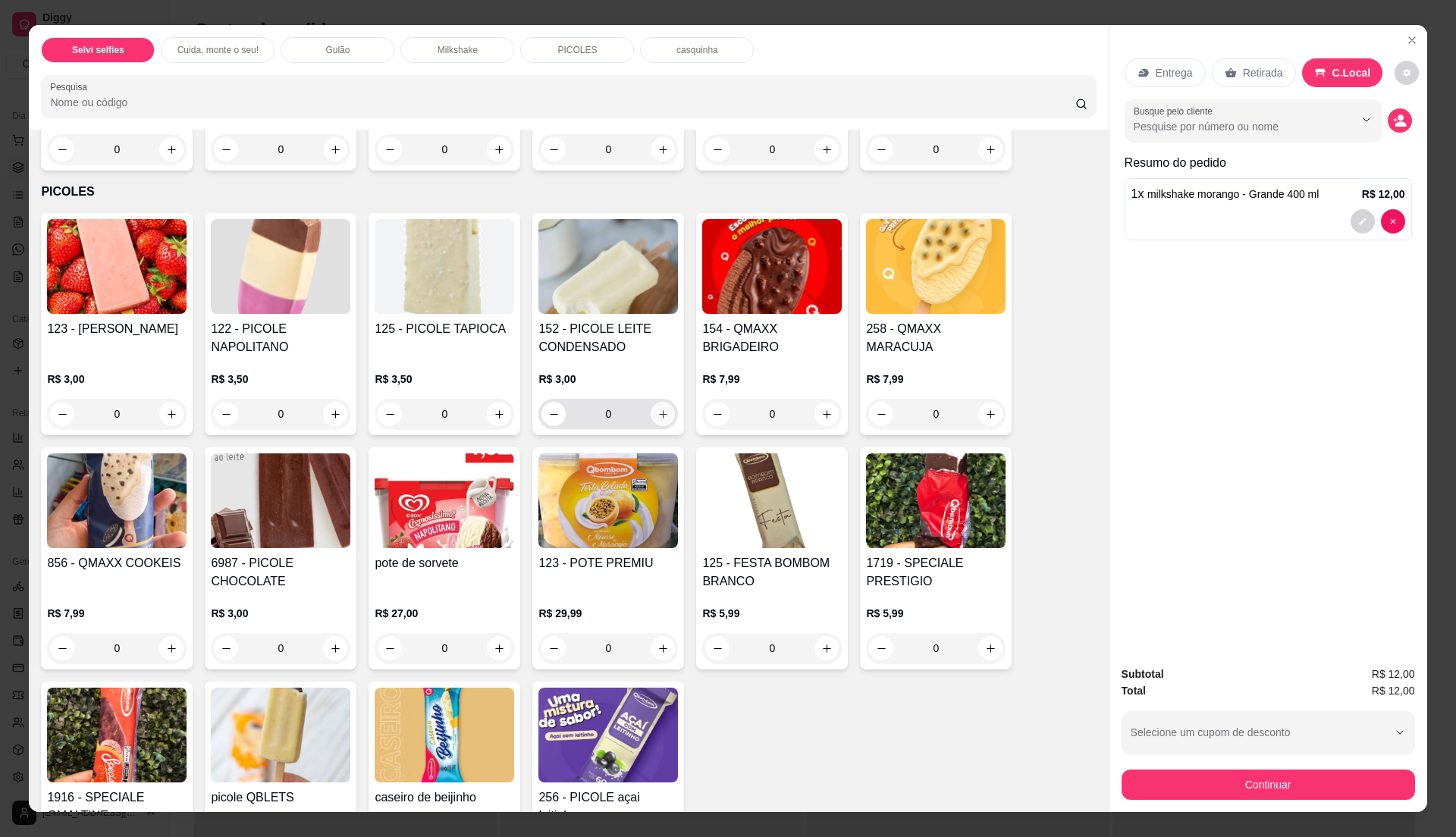
click at [658, 416] on icon "increase-product-quantity" at bounding box center [664, 415] width 12 height 12
type input "1"
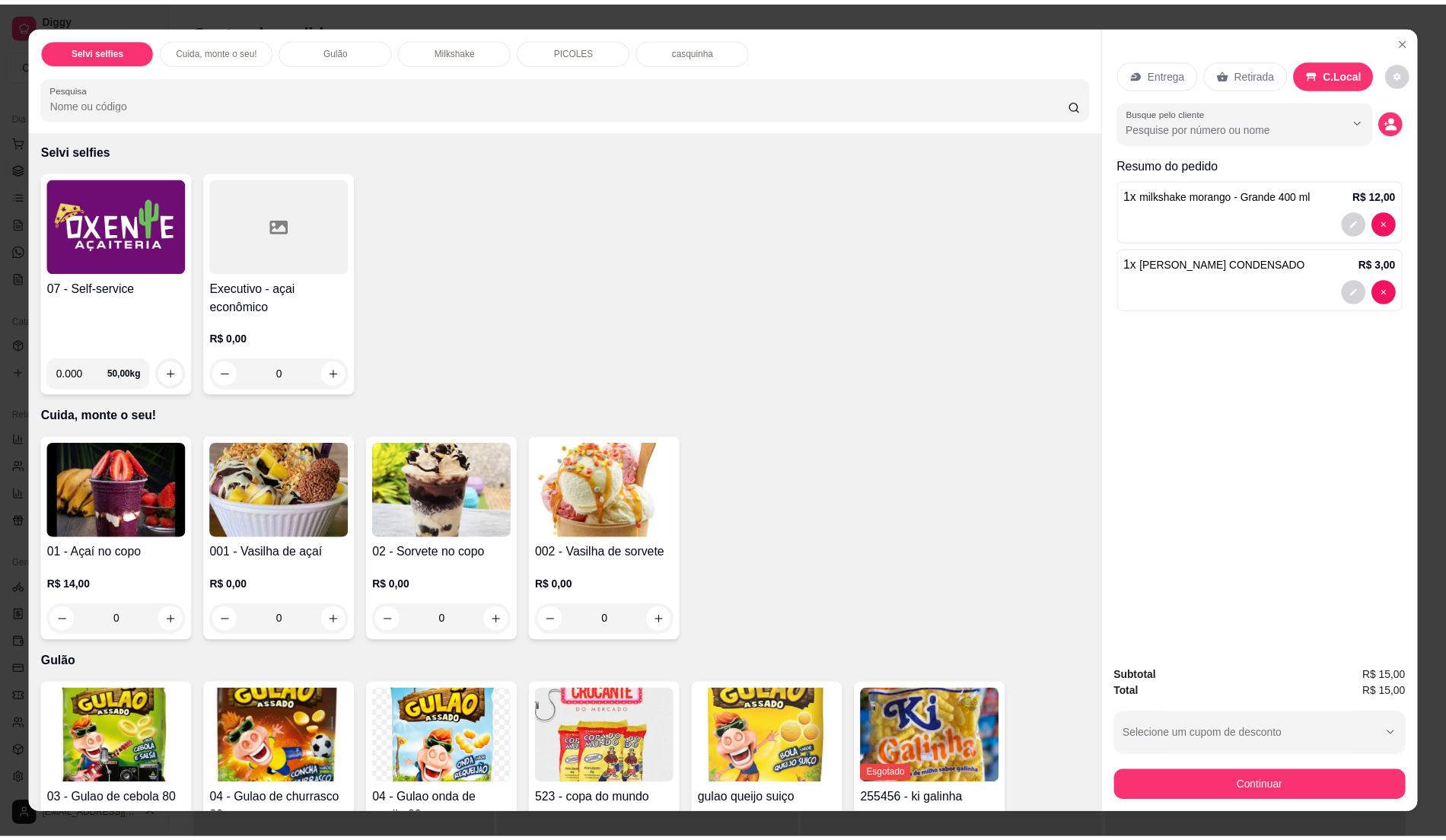
scroll to position [0, 0]
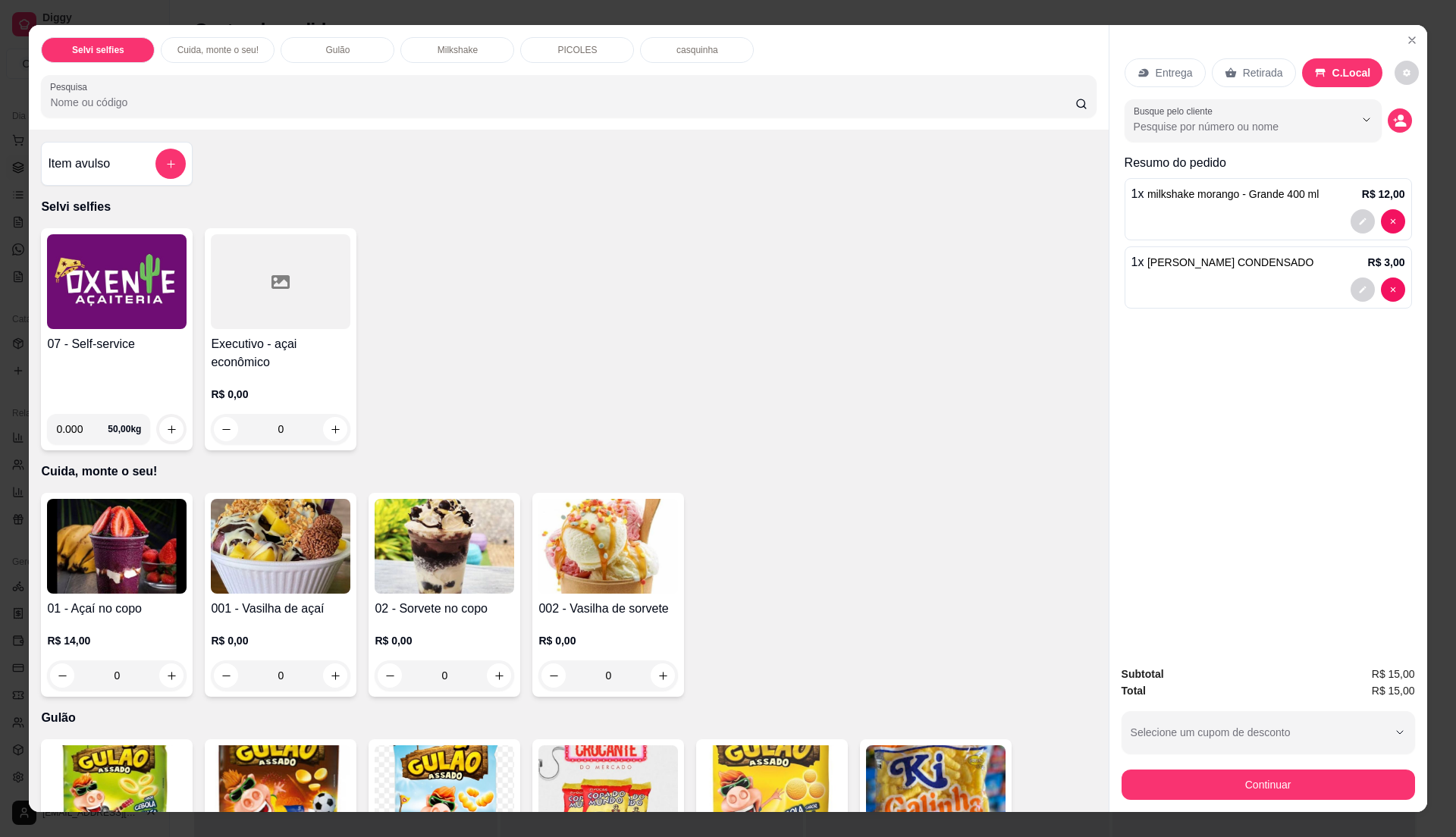
click at [106, 283] on img at bounding box center [117, 282] width 140 height 95
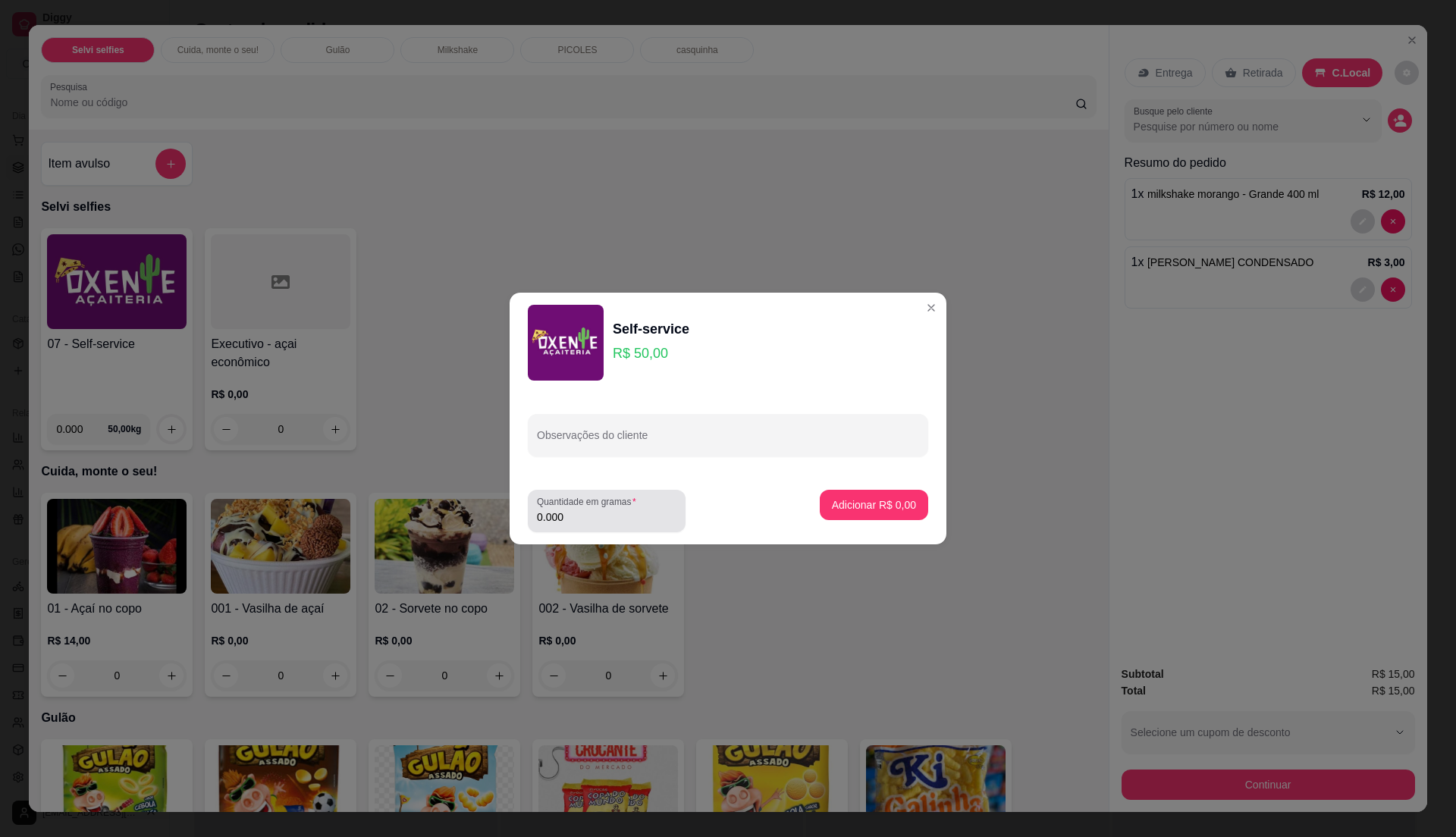
click at [601, 508] on div "0.000" at bounding box center [607, 510] width 140 height 30
click at [611, 500] on label "Quantidade em gramas" at bounding box center [590, 502] width 105 height 13
click at [611, 510] on input "0.000" at bounding box center [607, 517] width 140 height 15
type input "0.275"
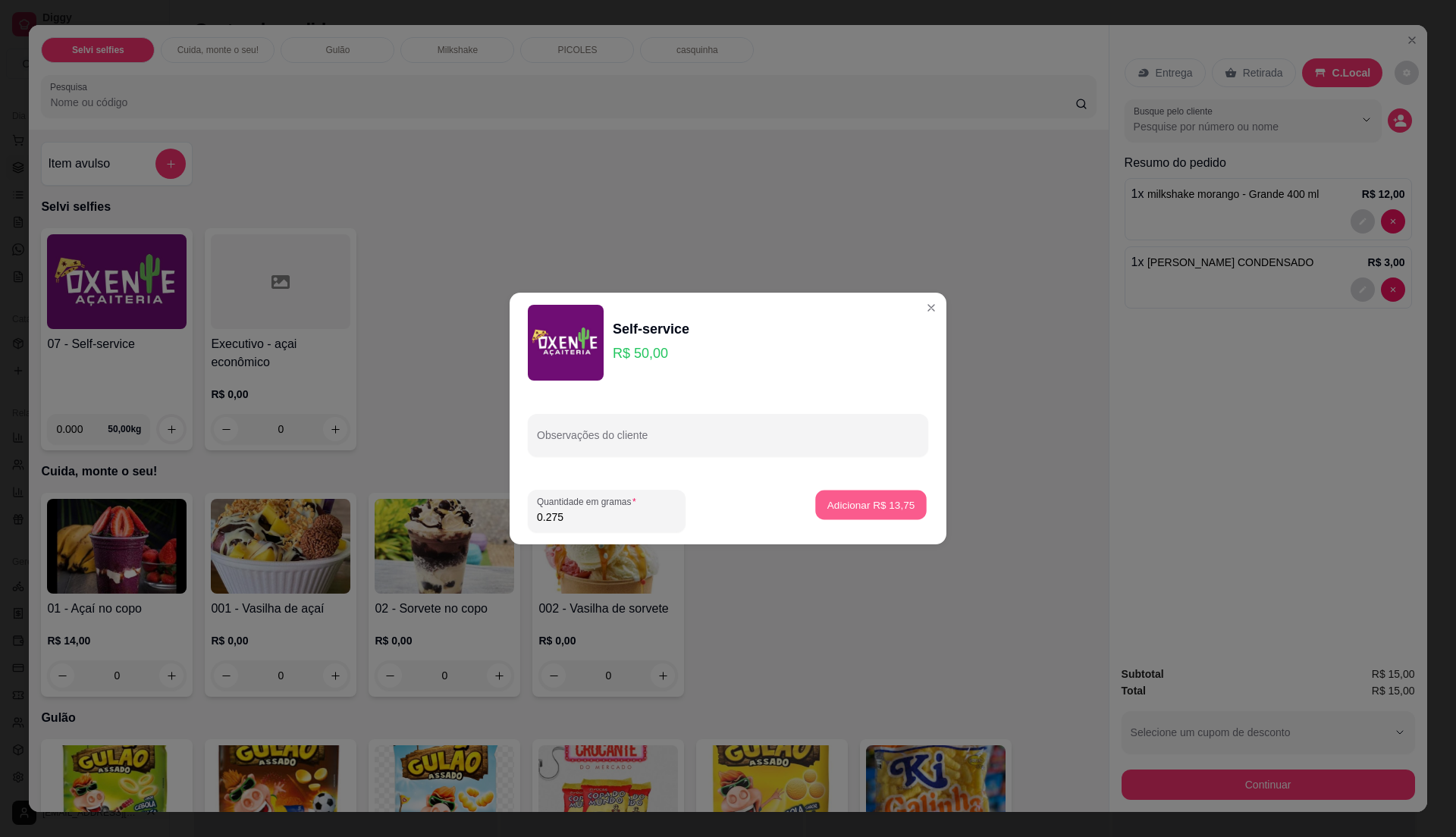
click at [869, 501] on p "Adicionar R$ 13,75" at bounding box center [871, 504] width 88 height 14
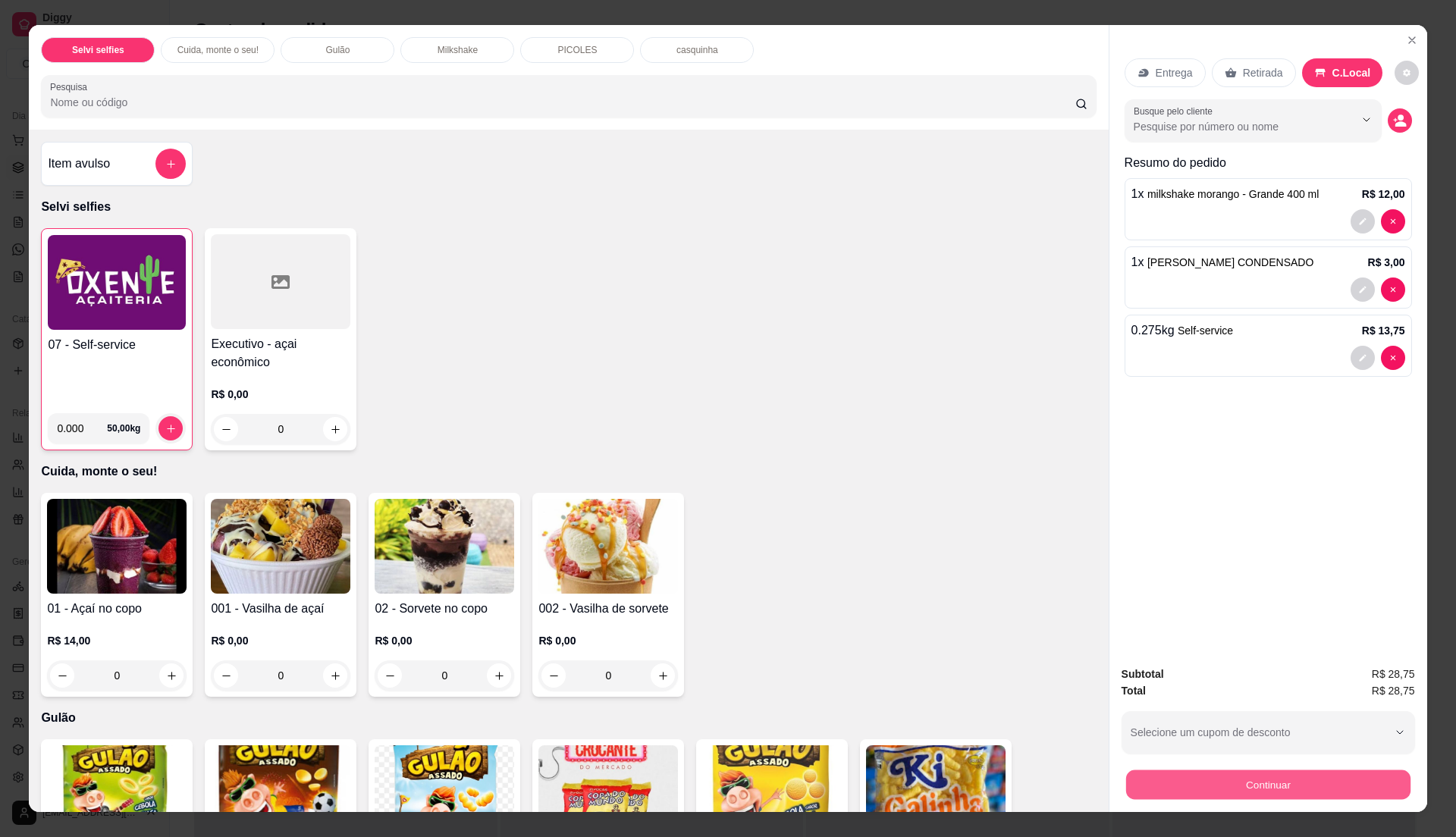
click at [1310, 778] on button "Continuar" at bounding box center [1267, 785] width 284 height 30
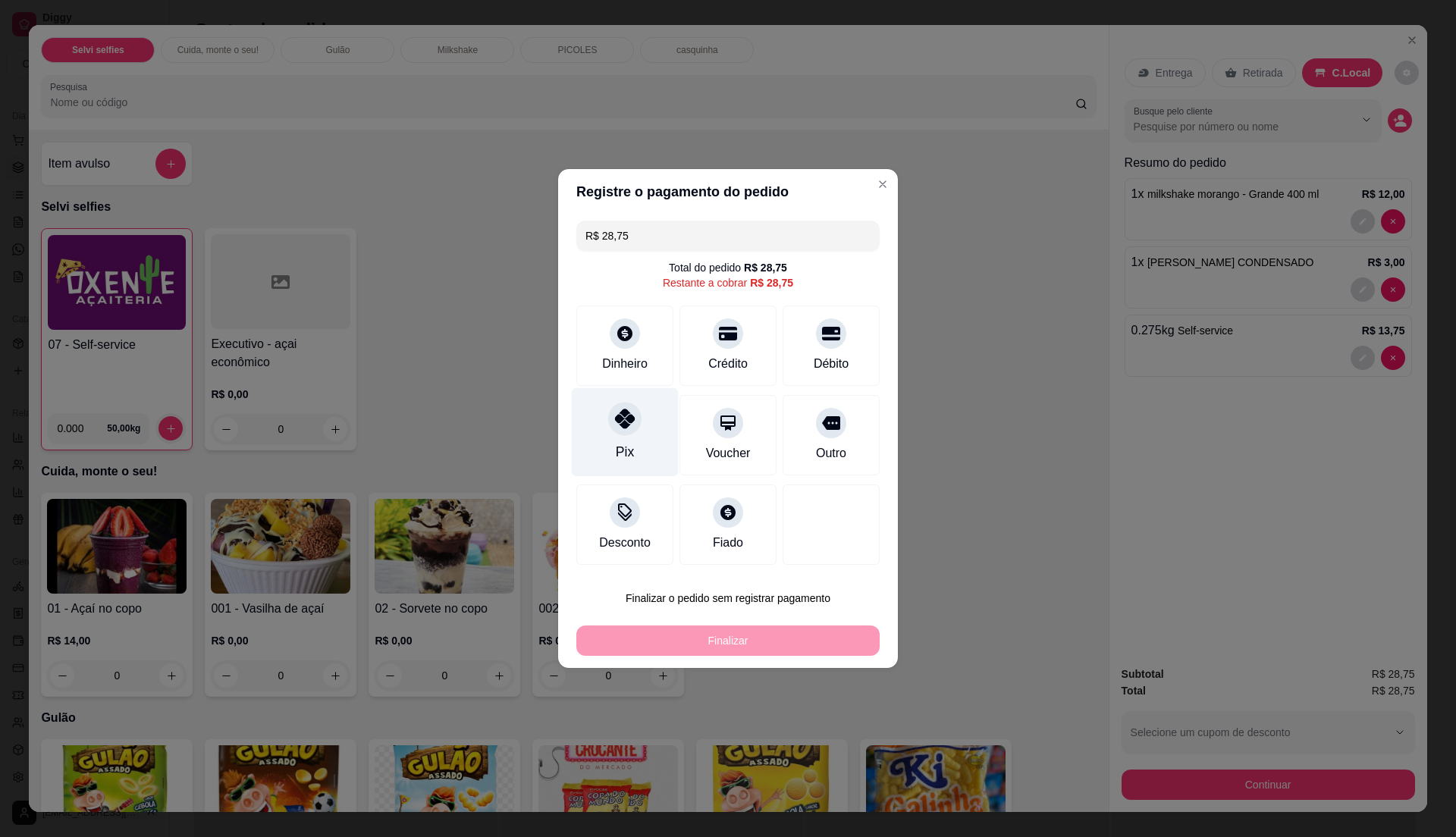
click at [622, 444] on div "Pix" at bounding box center [625, 452] width 18 height 20
type input "R$ 0,00"
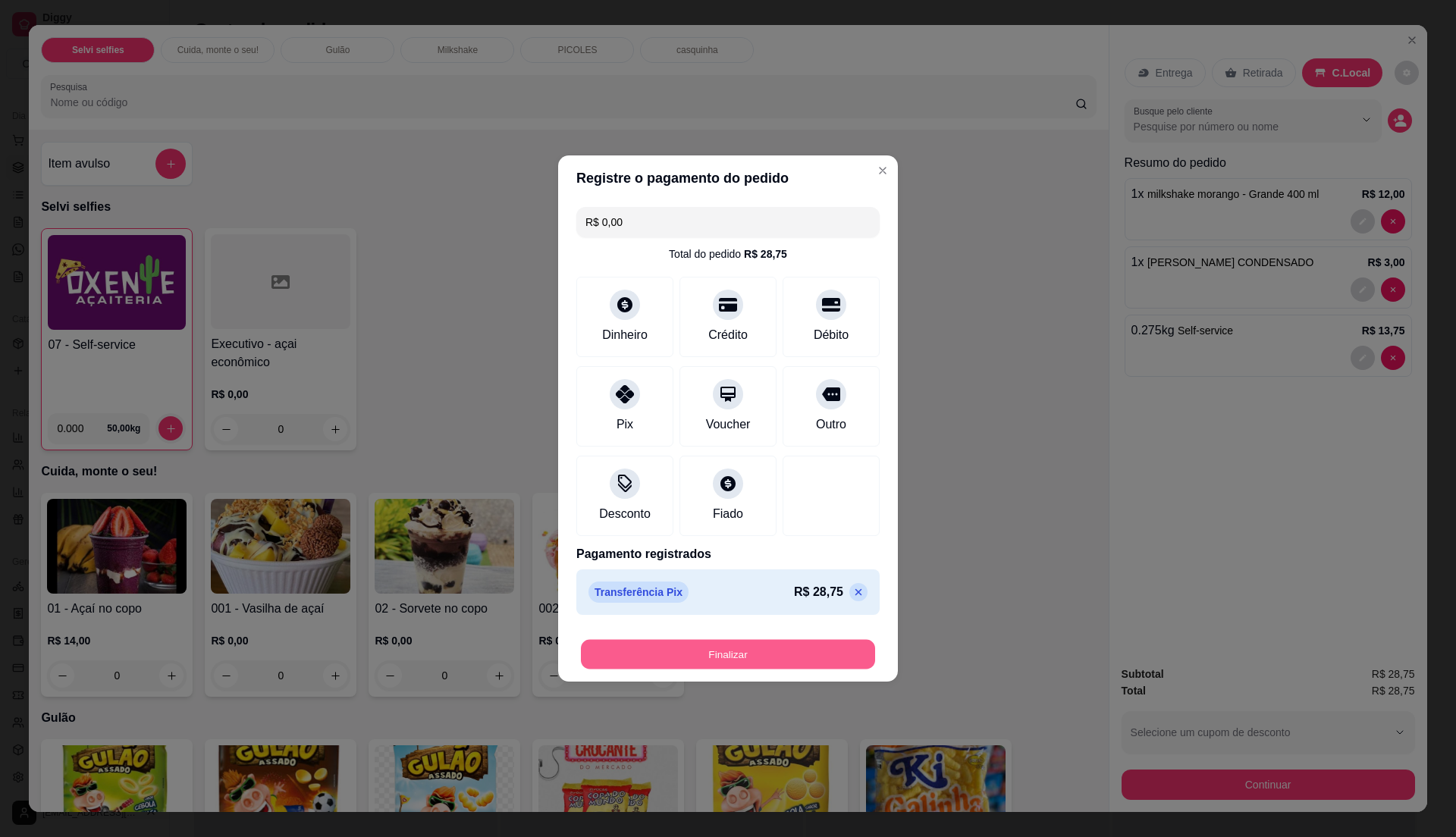
click at [694, 643] on button "Finalizar" at bounding box center [728, 655] width 294 height 30
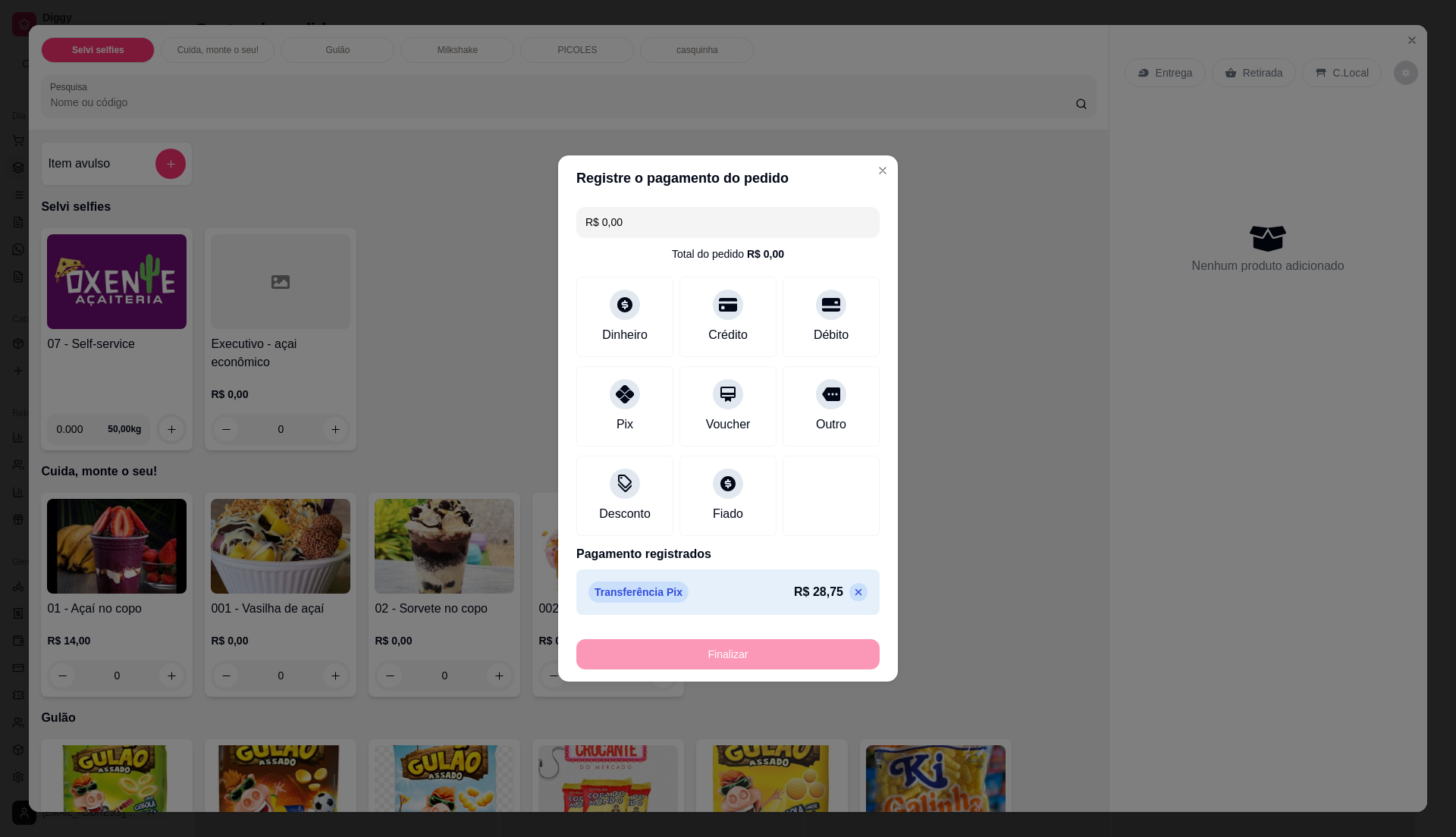
type input "0"
type input "-R$ 28,75"
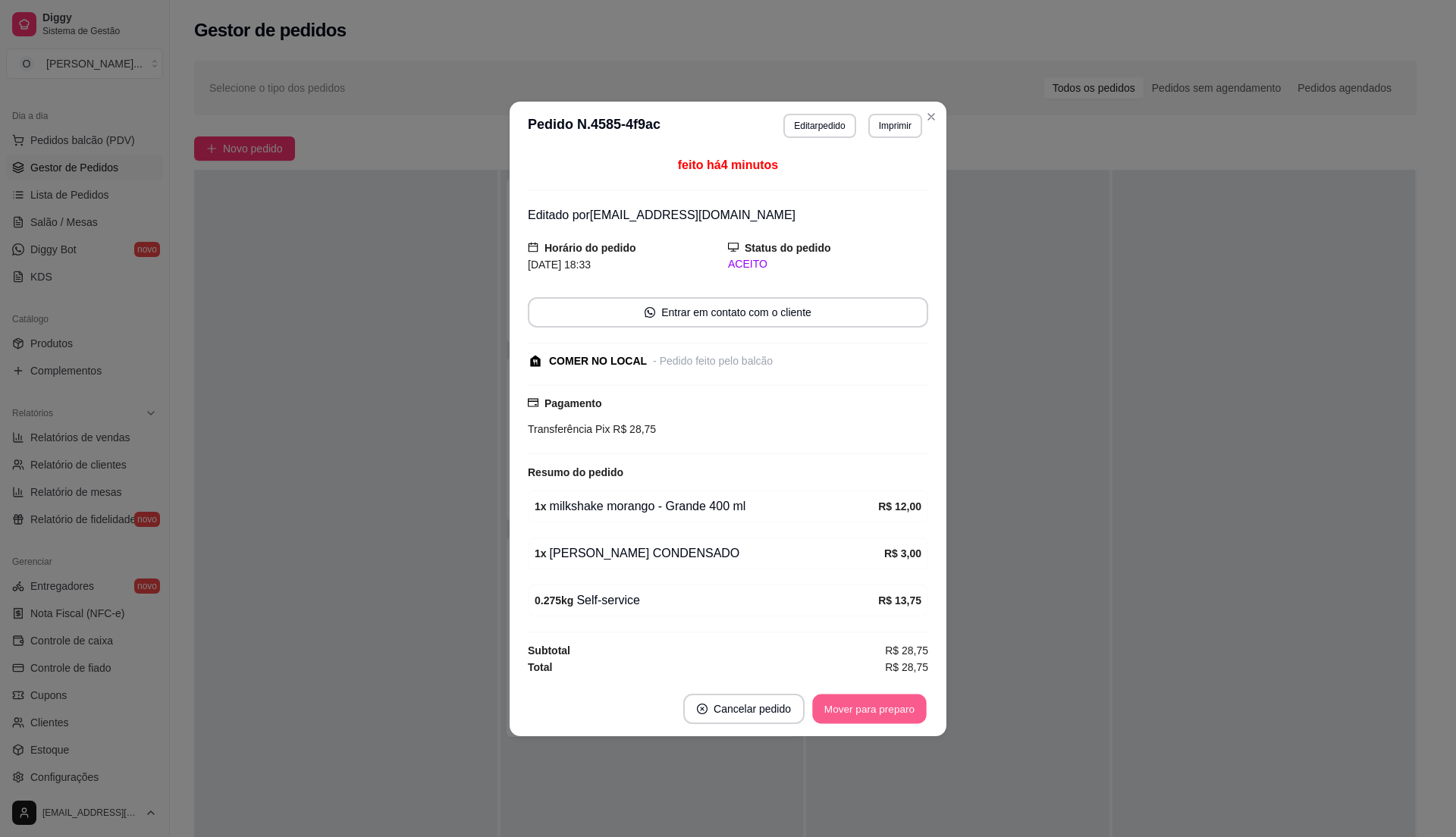
click at [871, 723] on button "Mover para preparo" at bounding box center [869, 708] width 114 height 30
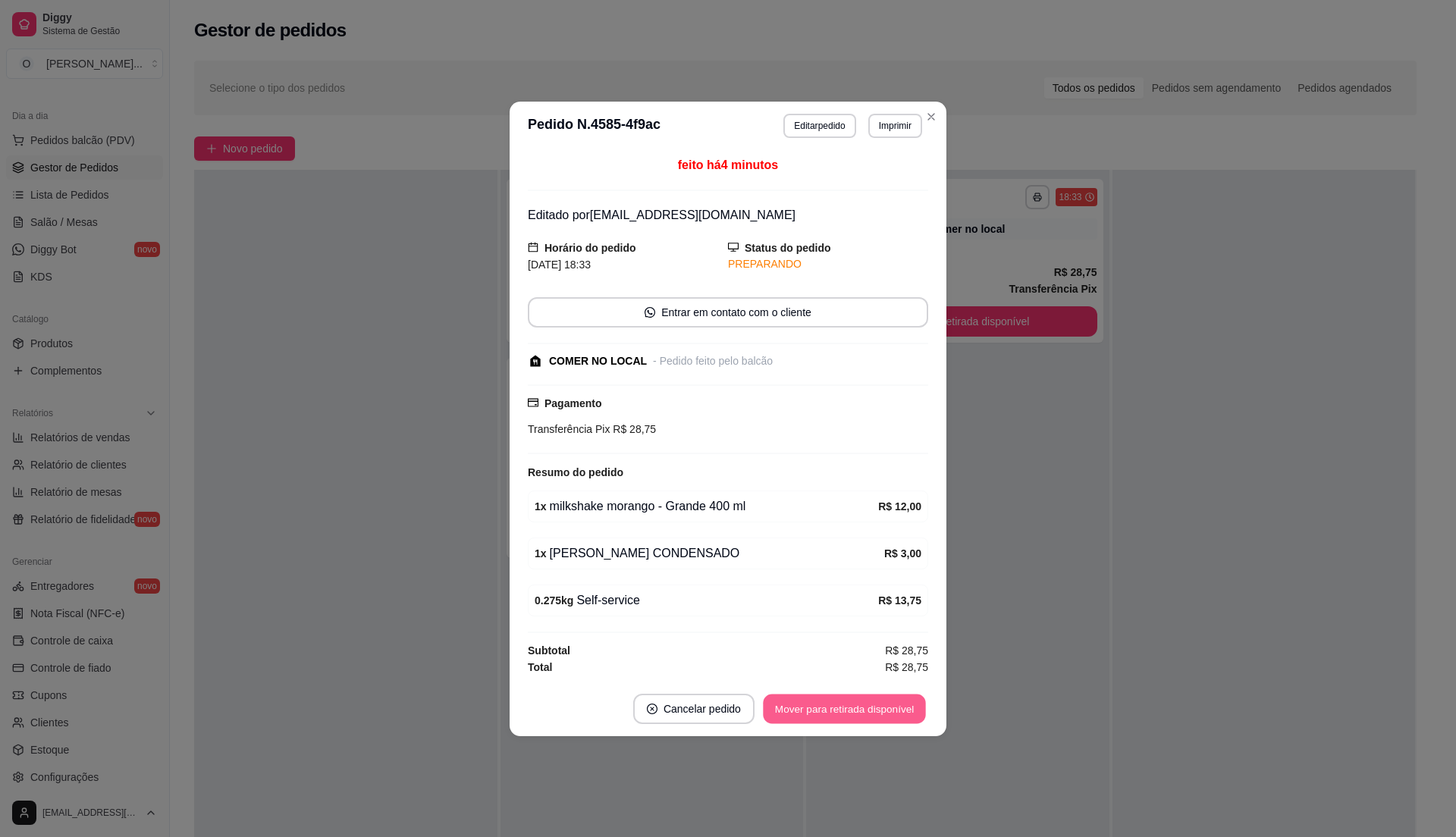
click at [884, 719] on button "Mover para retirada disponível" at bounding box center [843, 708] width 162 height 30
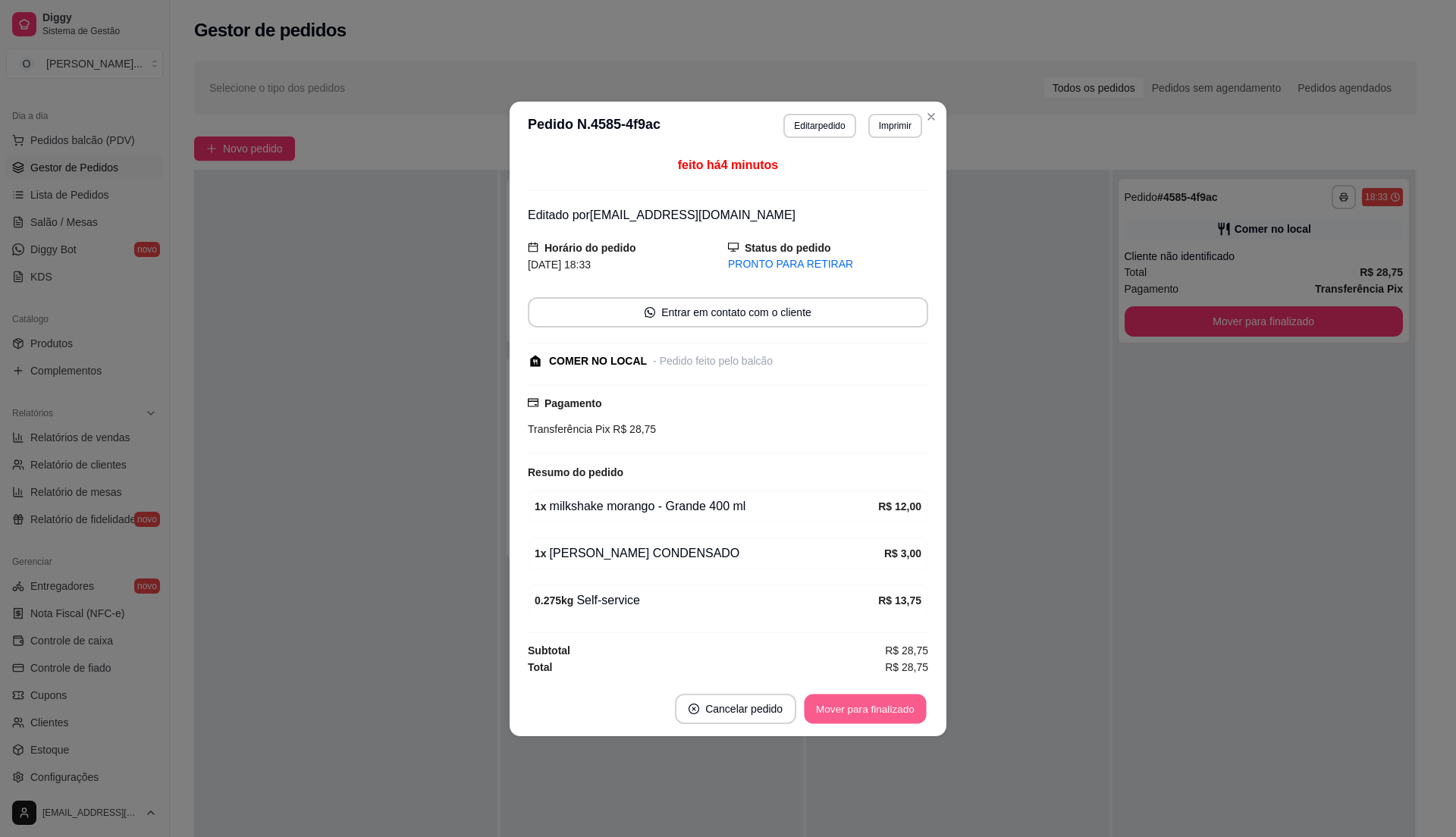
click at [884, 719] on button "Mover para finalizado" at bounding box center [866, 708] width 122 height 30
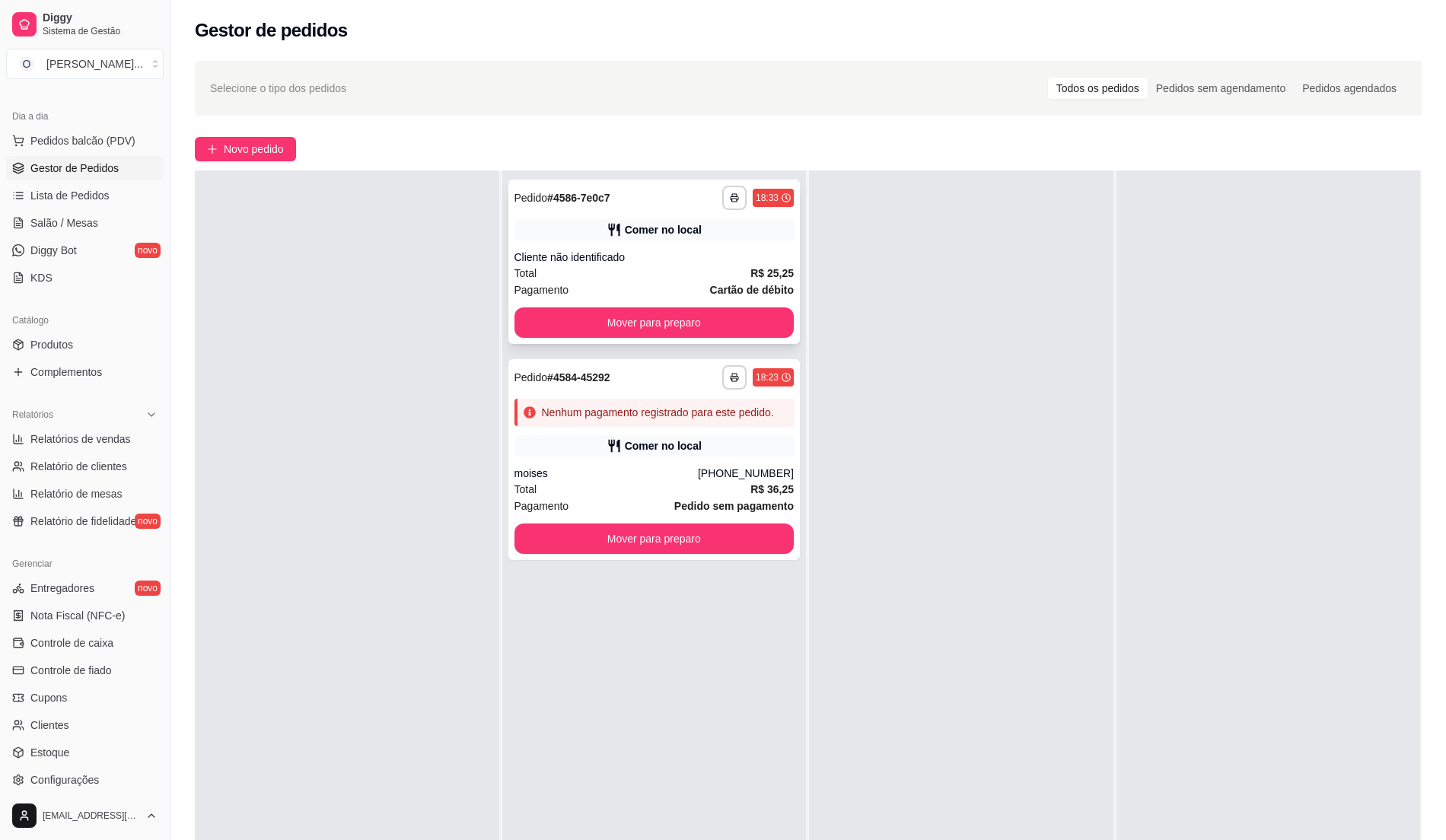
click at [685, 259] on div "Cliente não identificado" at bounding box center [655, 257] width 280 height 15
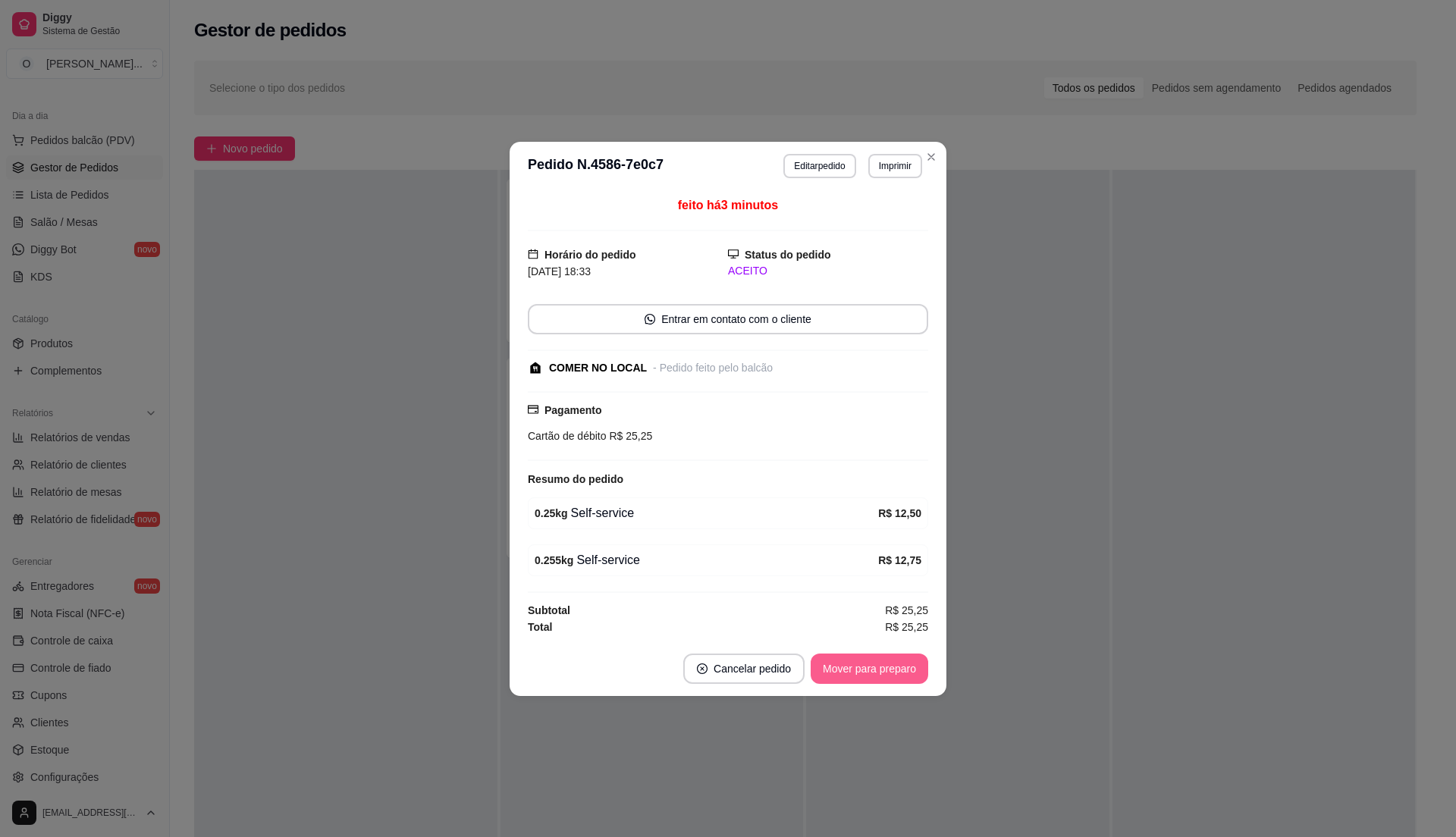
click at [883, 662] on button "Mover para preparo" at bounding box center [869, 668] width 117 height 30
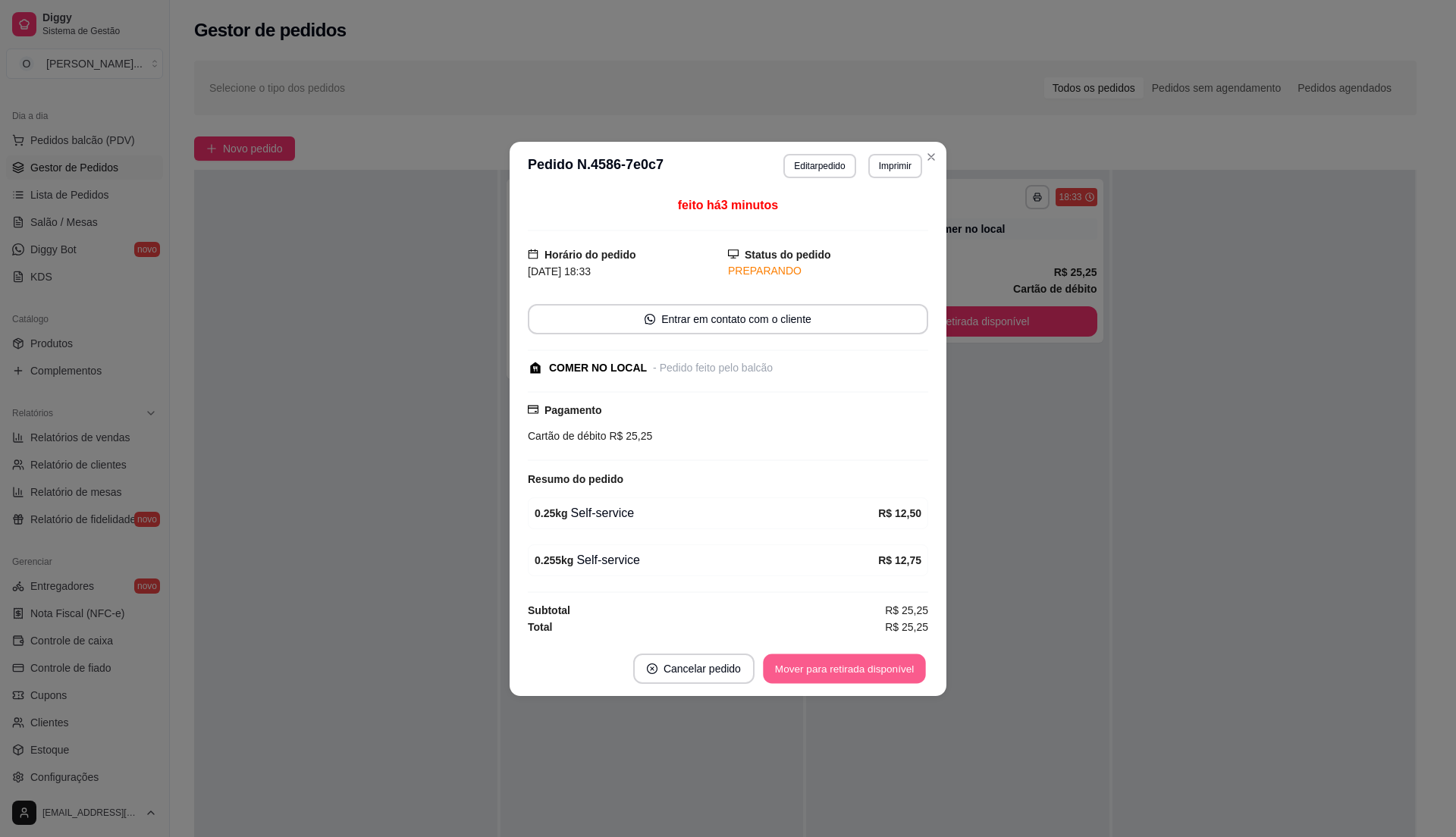
click at [883, 662] on button "Mover para retirada disponível" at bounding box center [843, 668] width 162 height 30
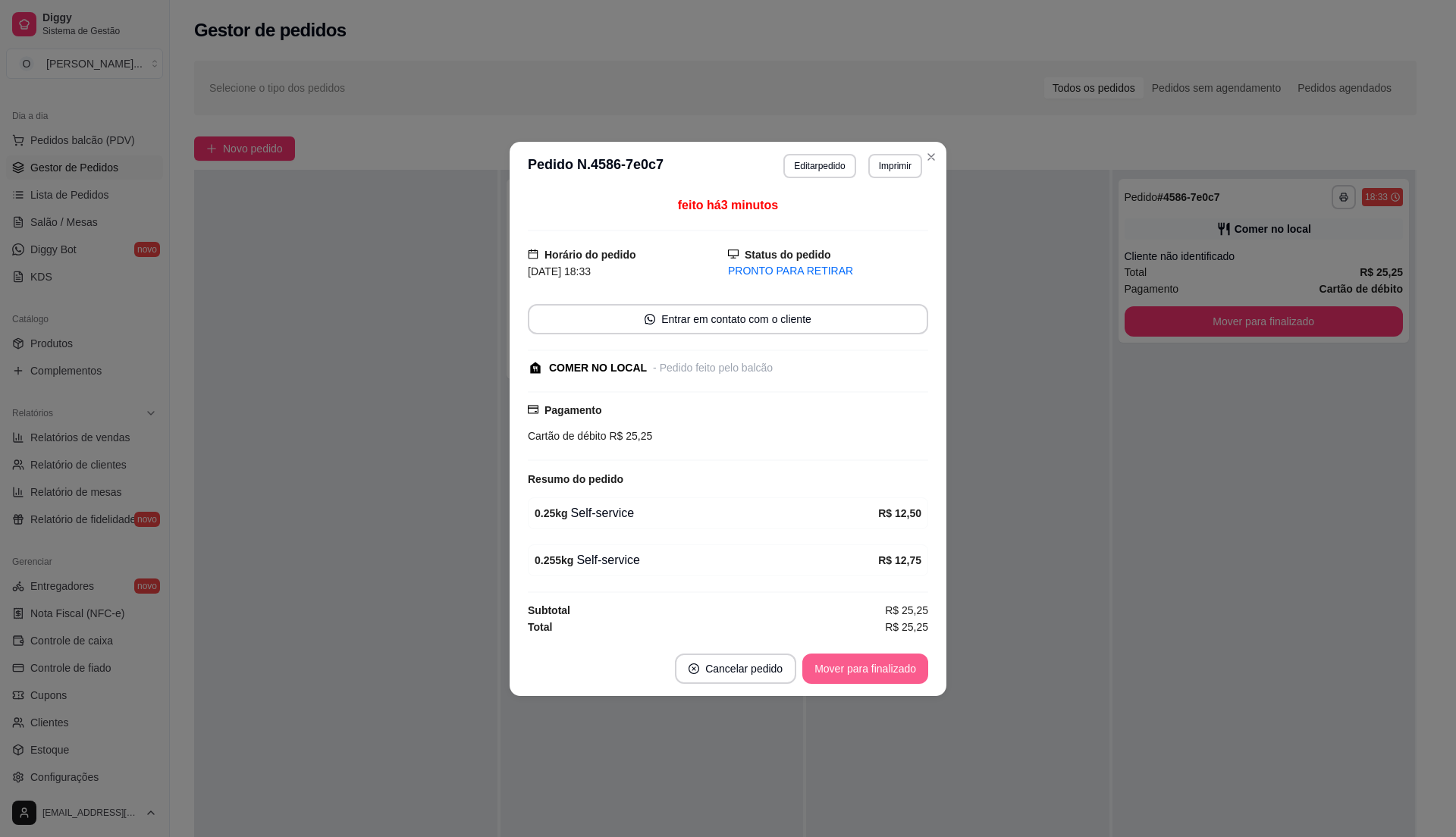
click at [883, 662] on button "Mover para finalizado" at bounding box center [865, 668] width 126 height 30
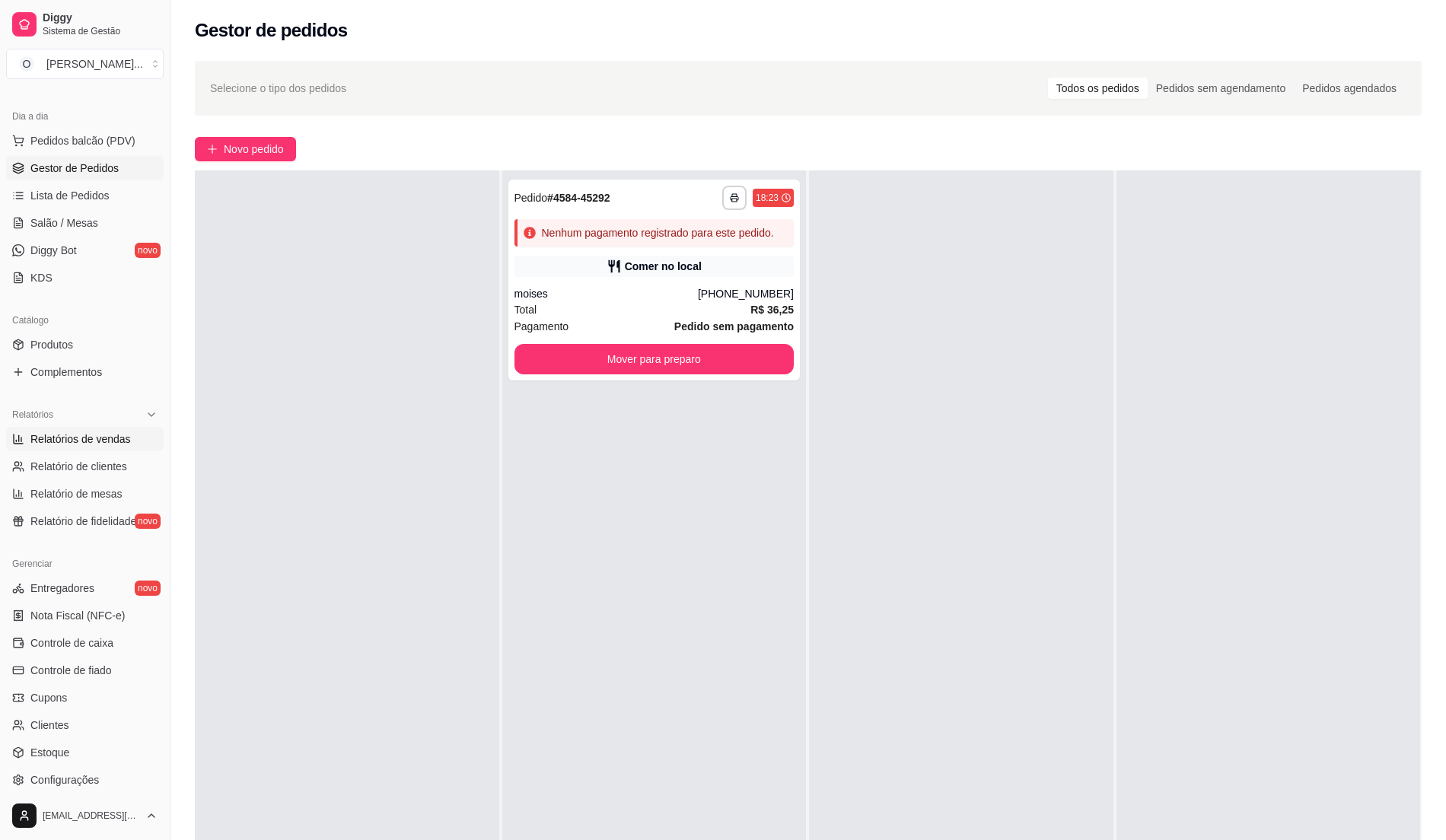
click at [96, 443] on span "Relatórios de vendas" at bounding box center [80, 439] width 100 height 15
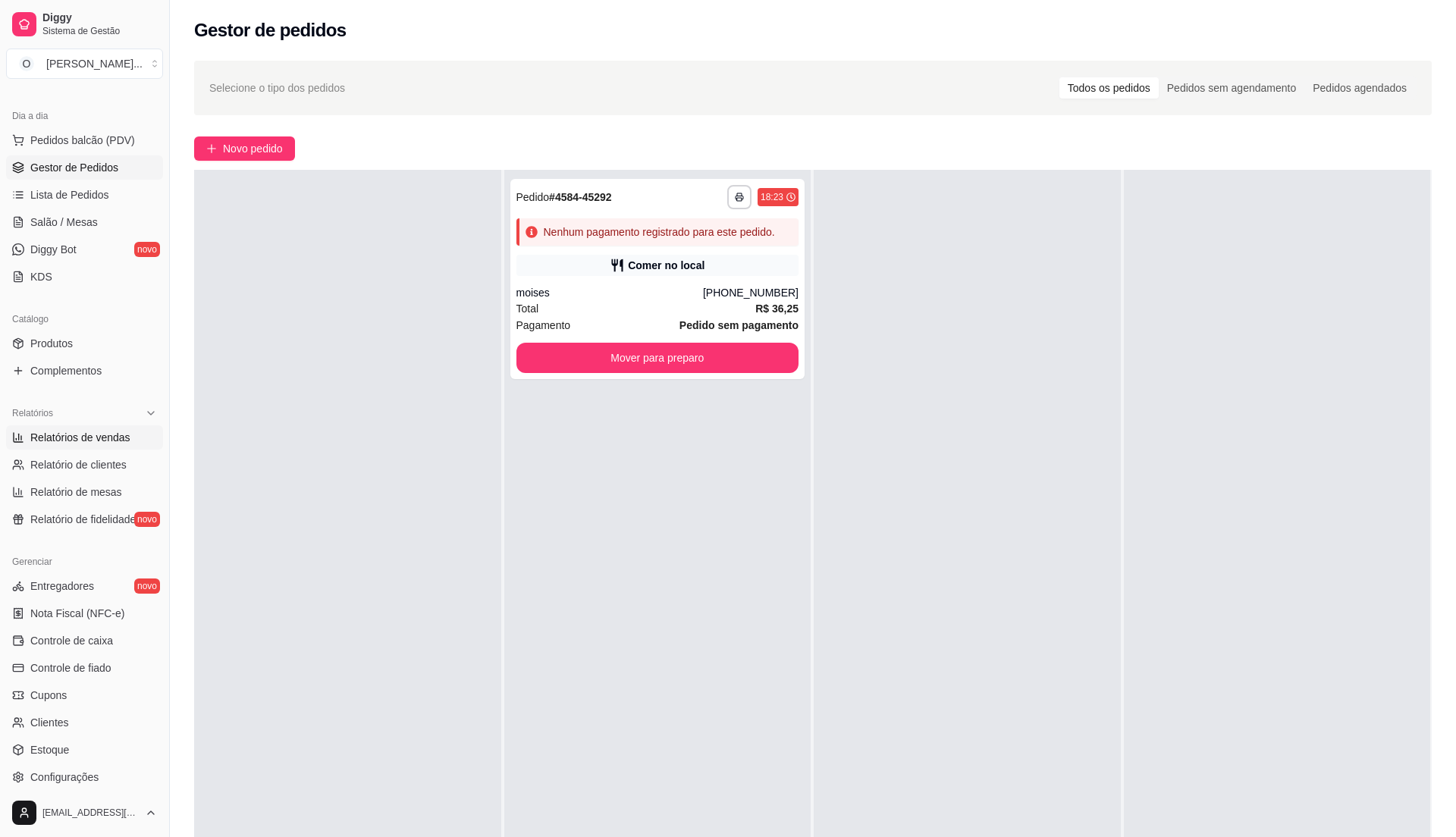
select select "ALL"
select select "0"
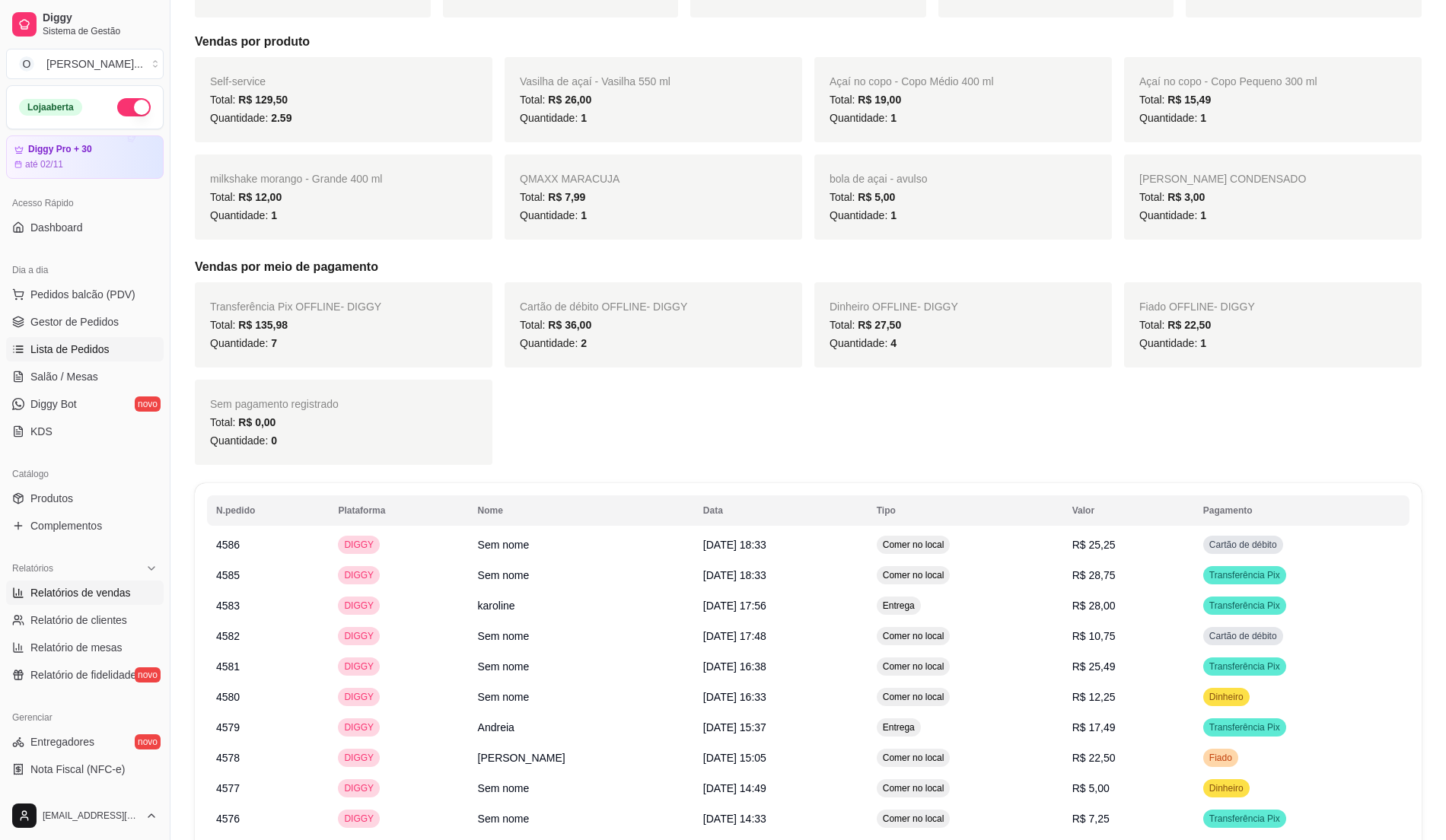
click at [98, 340] on link "Lista de Pedidos" at bounding box center [84, 349] width 158 height 24
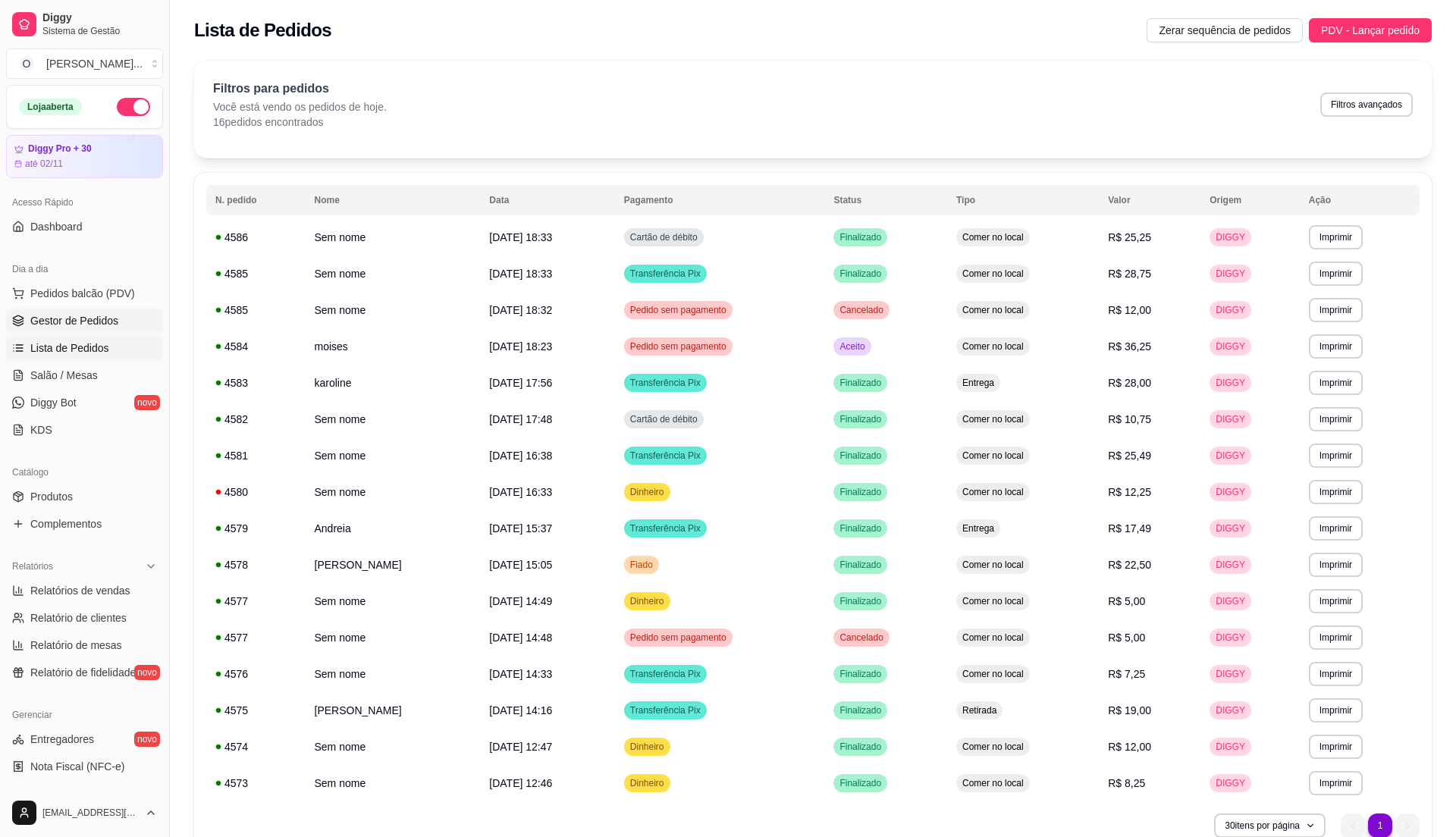
click at [101, 323] on span "Gestor de Pedidos" at bounding box center [74, 321] width 88 height 15
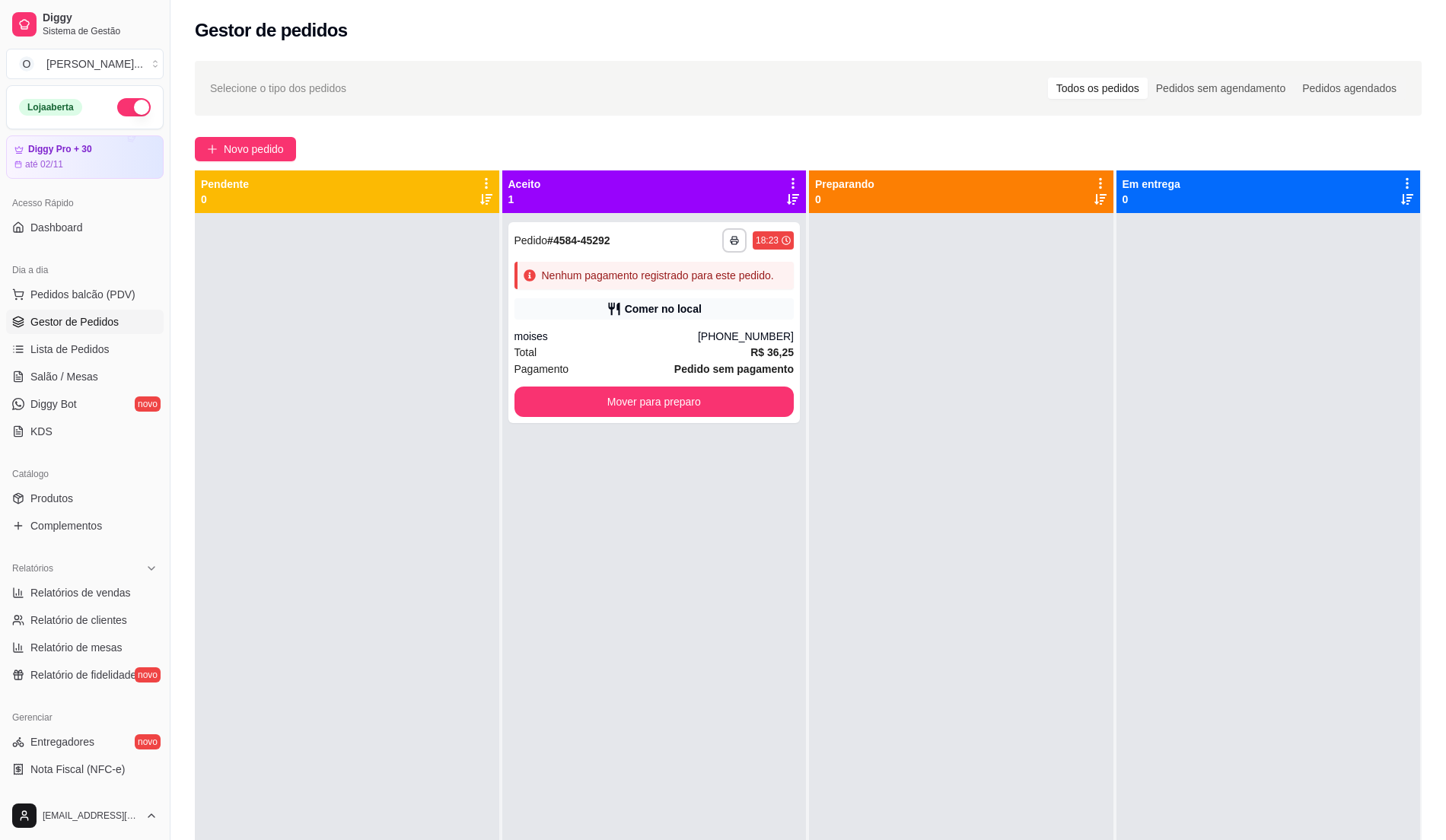
scroll to position [43, 0]
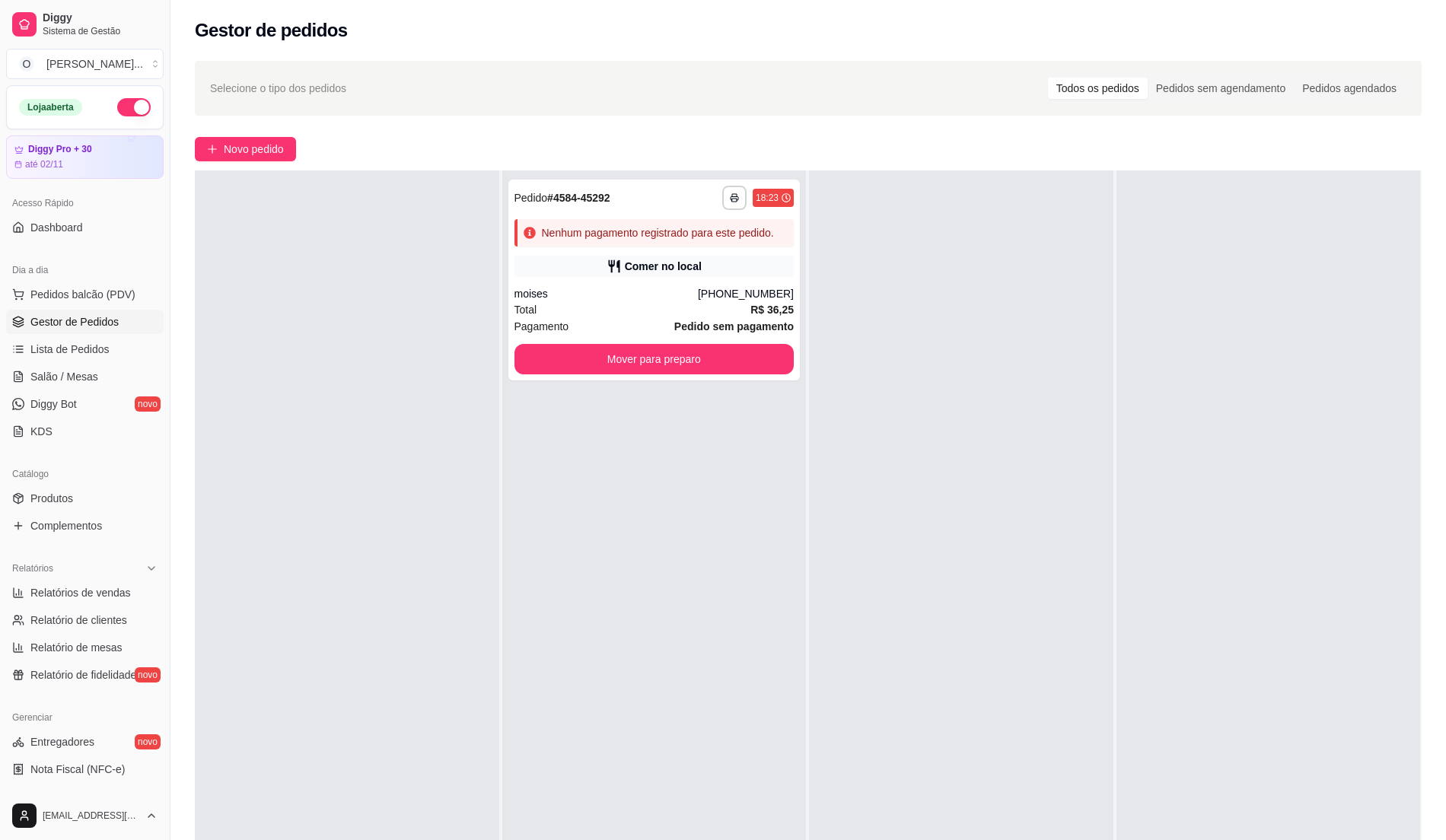
click at [773, 602] on div "**********" at bounding box center [654, 590] width 305 height 840
click at [703, 312] on div "Total R$ 36,25" at bounding box center [655, 309] width 280 height 17
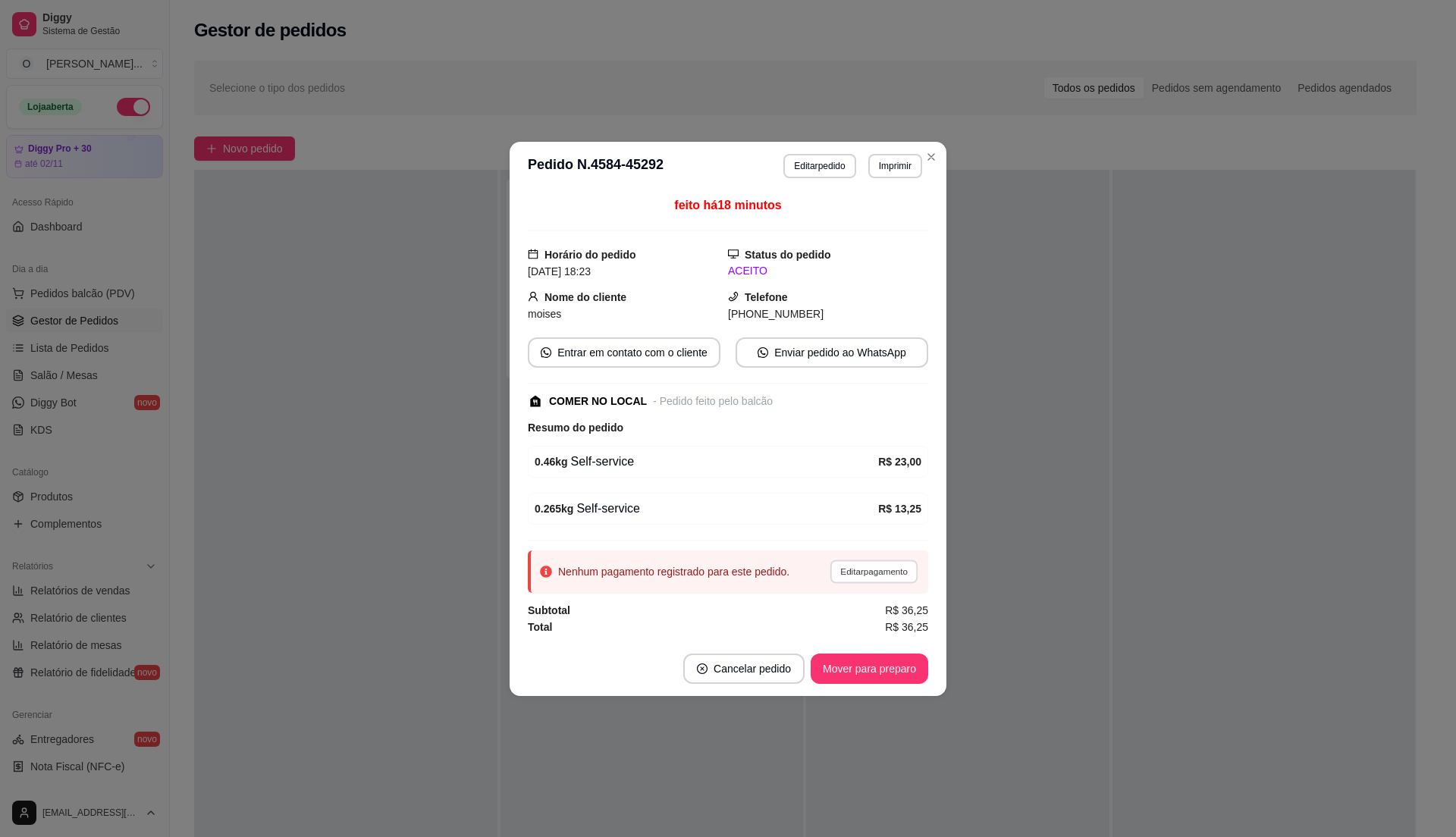
click at [898, 579] on button "Editar pagamento" at bounding box center [874, 571] width 88 height 23
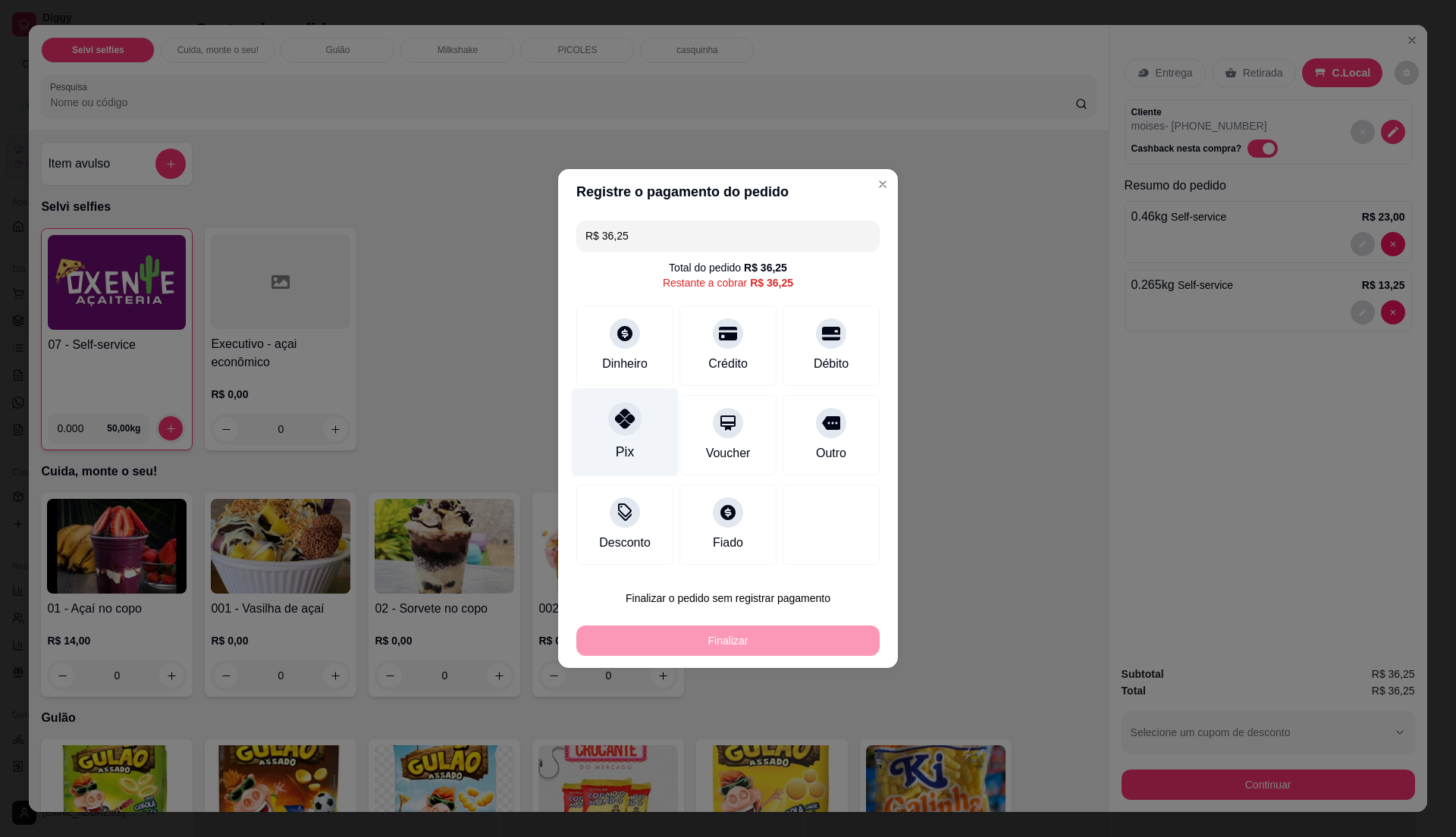
click at [596, 450] on div "Pix" at bounding box center [625, 432] width 107 height 89
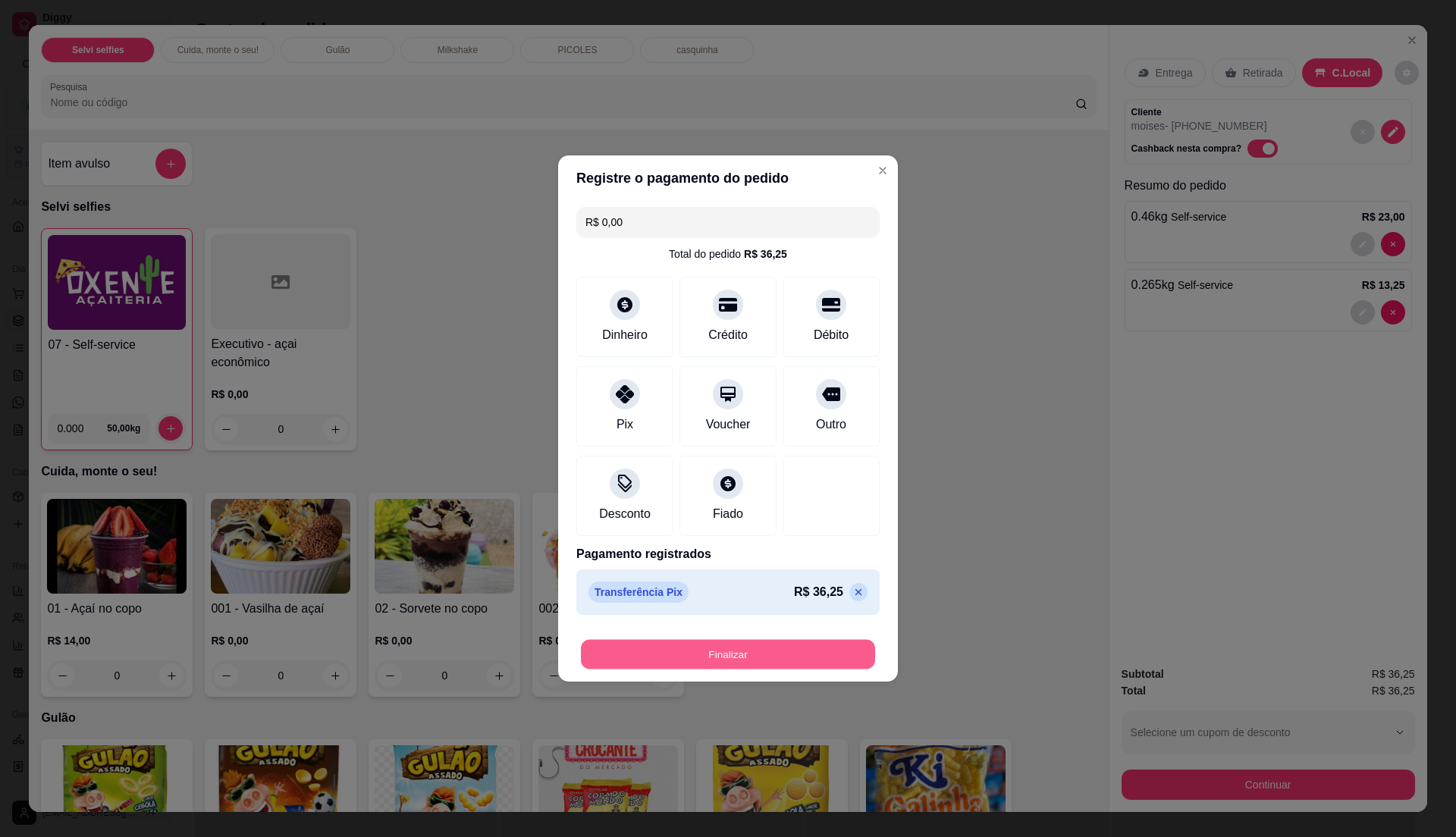
click at [686, 650] on button "Finalizar" at bounding box center [728, 655] width 294 height 30
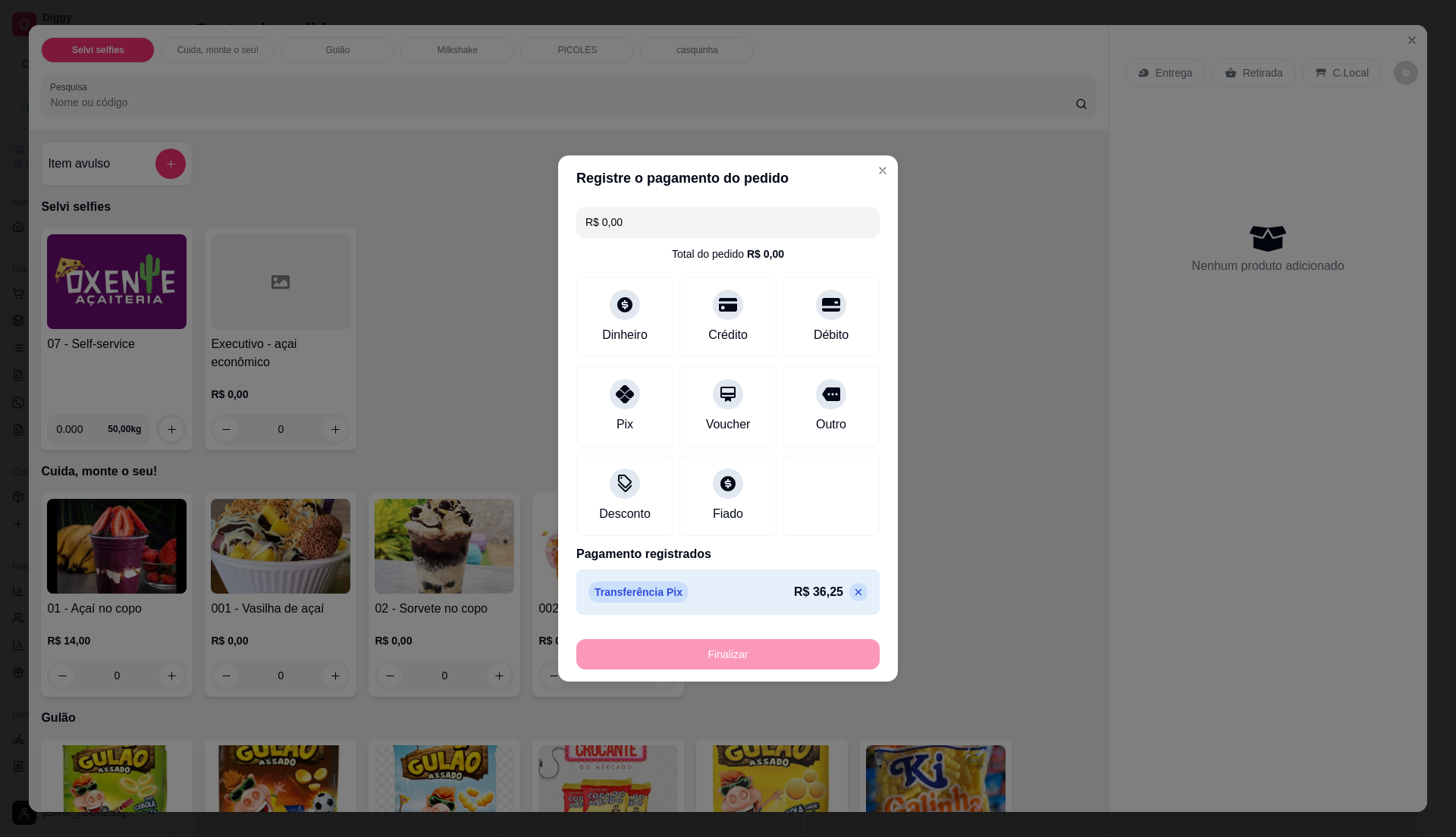
type input "-R$ 36,25"
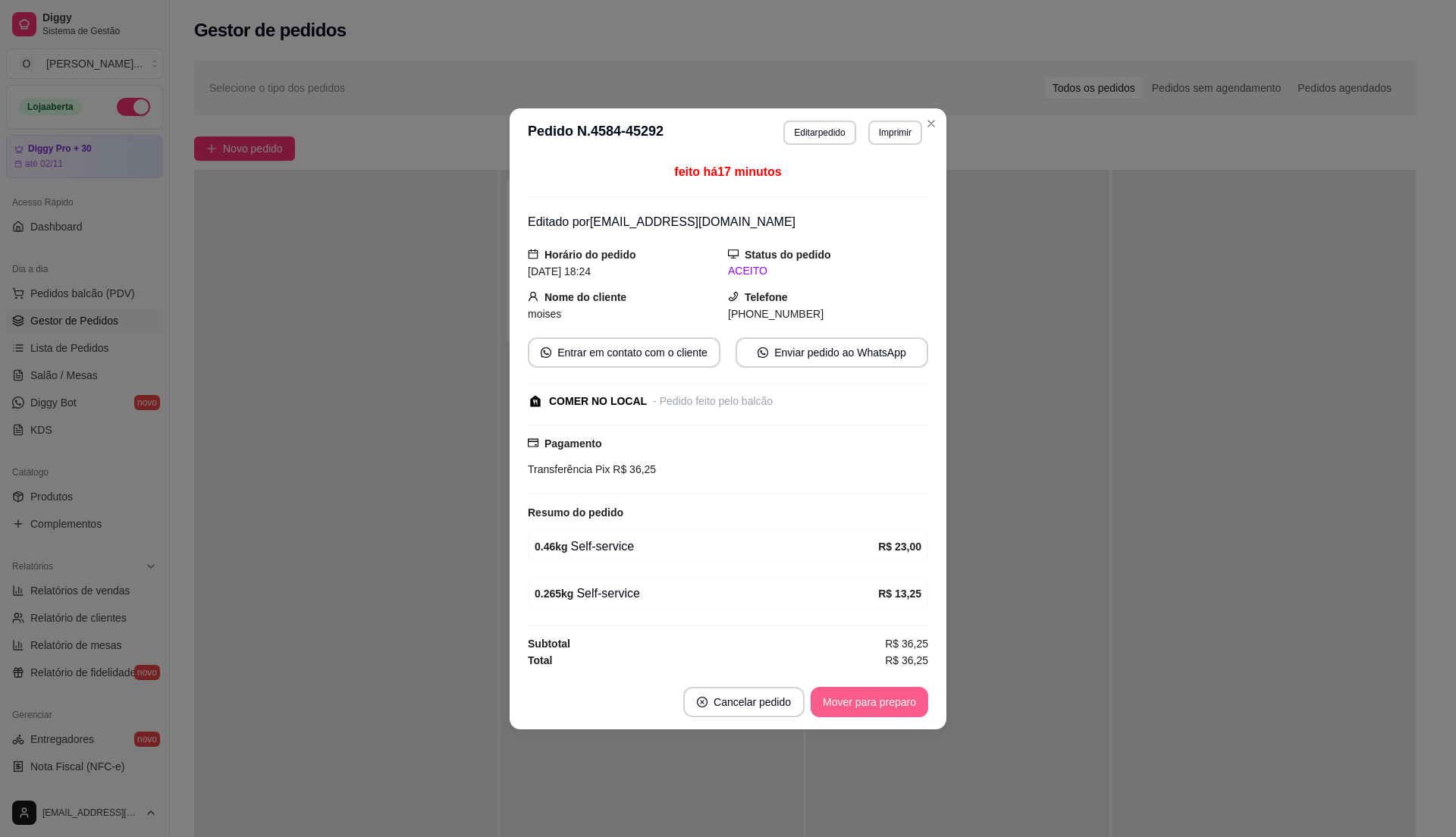
click at [851, 707] on button "Mover para preparo" at bounding box center [869, 702] width 117 height 30
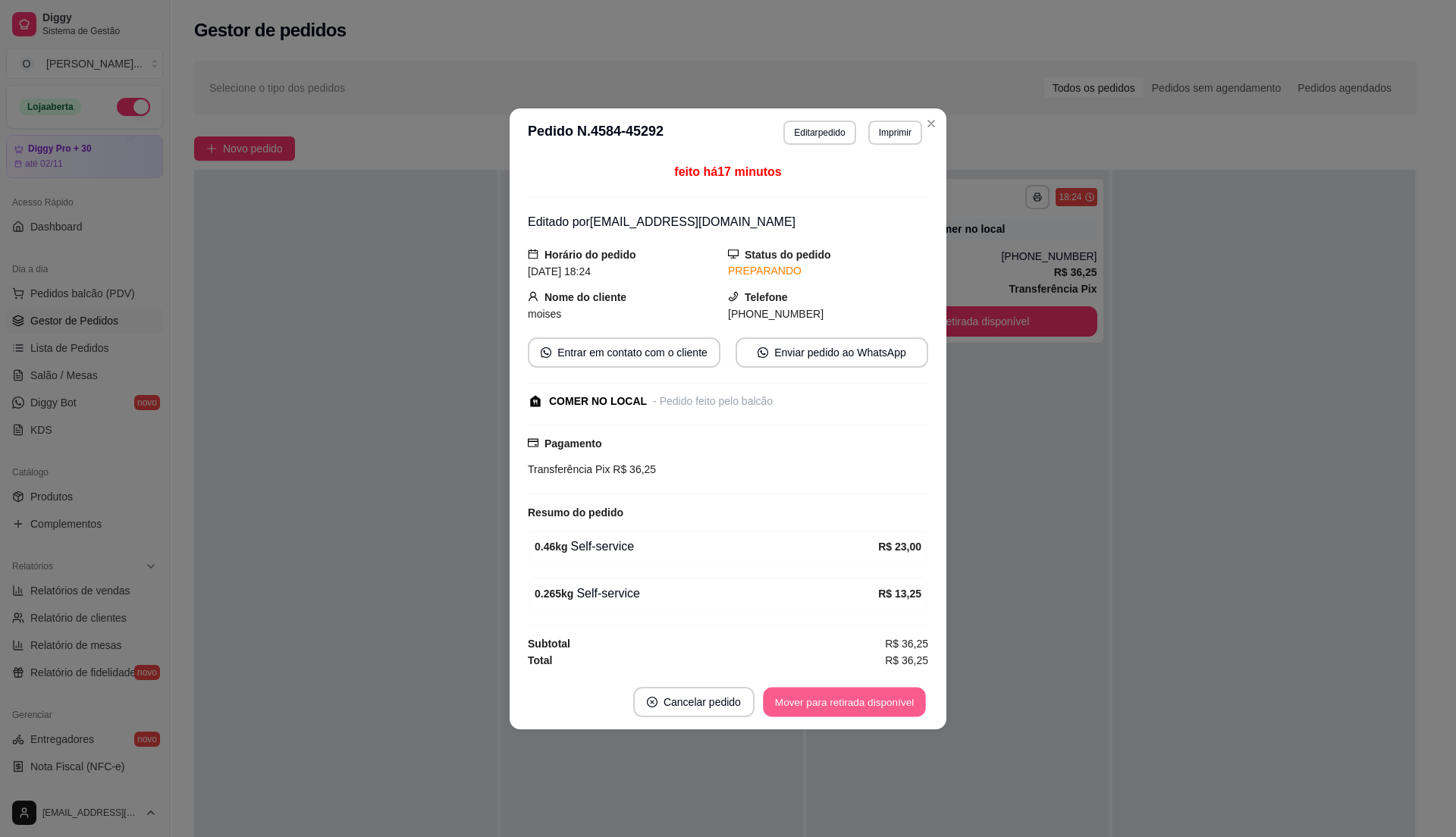
click at [851, 707] on button "Mover para retirada disponível" at bounding box center [843, 702] width 162 height 30
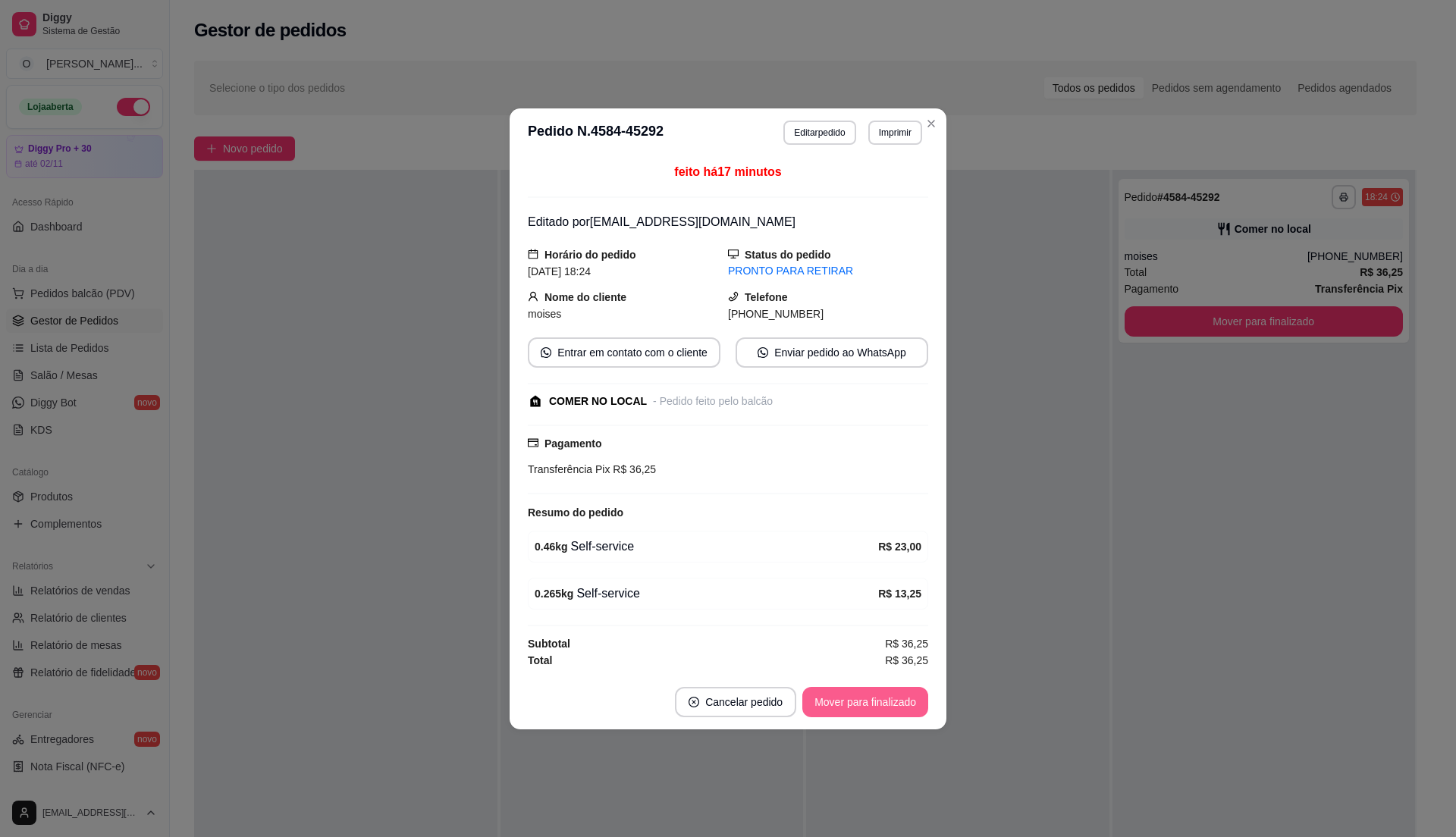
click at [851, 707] on button "Mover para finalizado" at bounding box center [865, 702] width 126 height 30
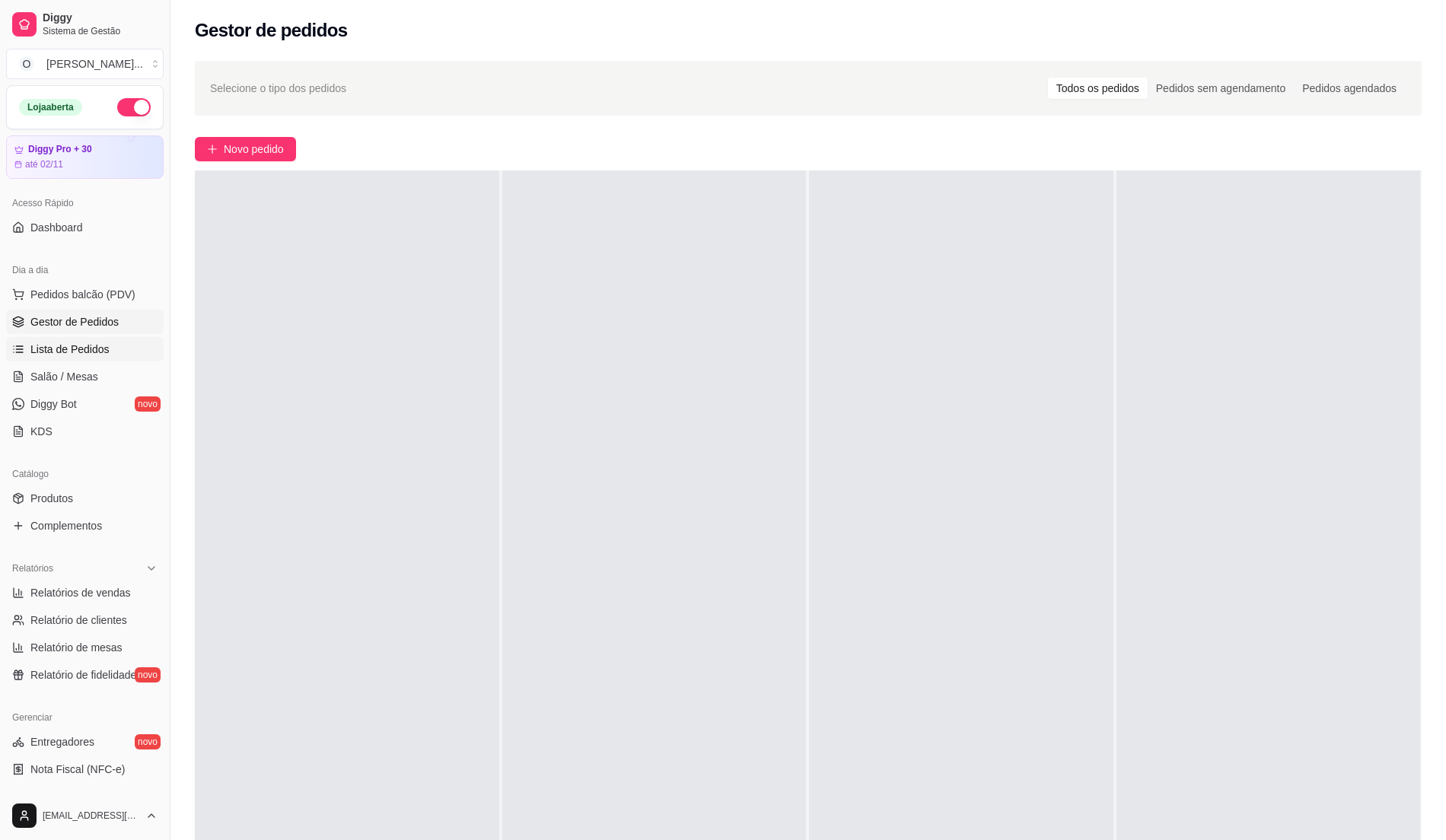
click at [86, 357] on span "Lista de Pedidos" at bounding box center [69, 349] width 79 height 15
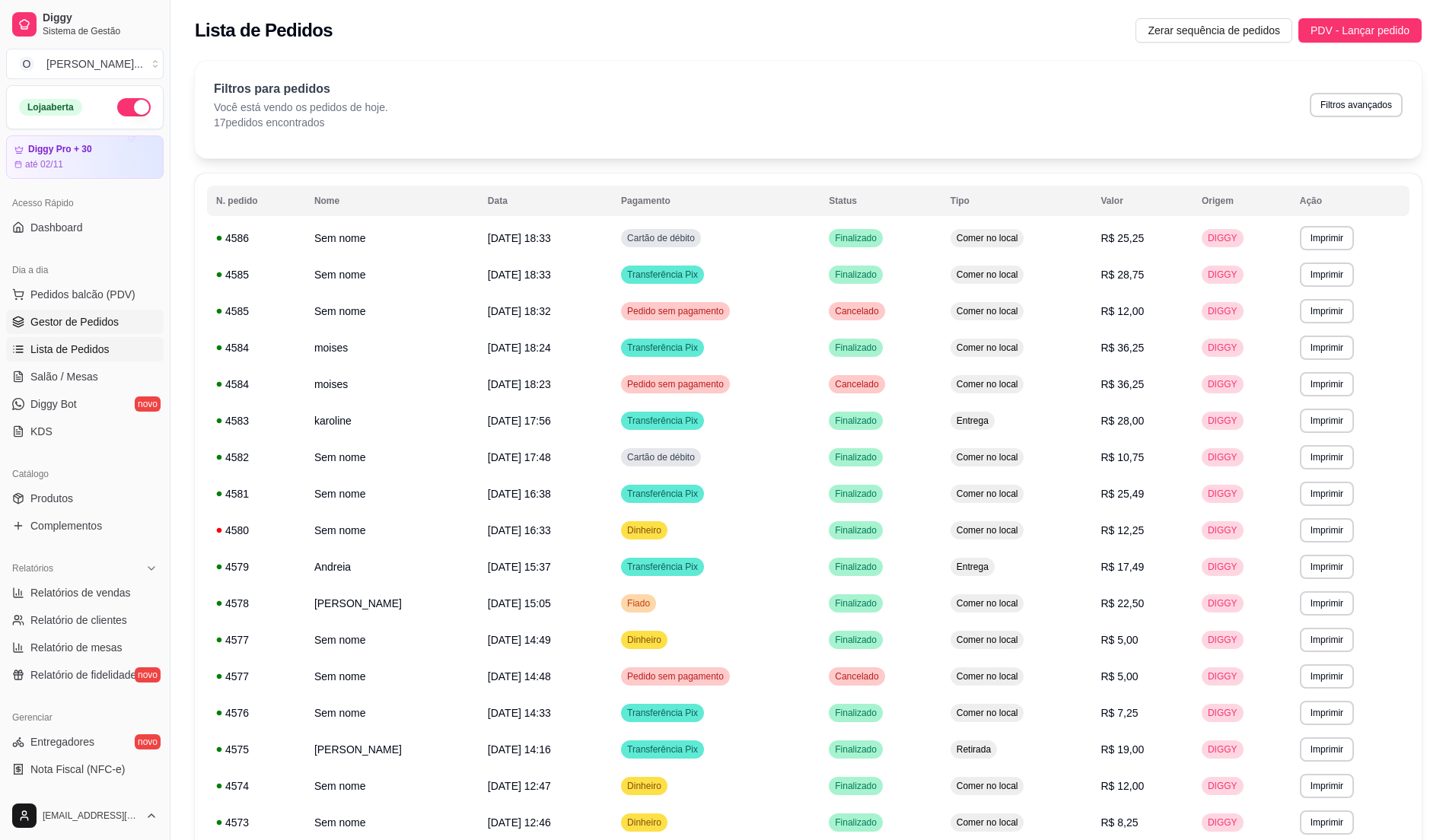
click at [89, 329] on span "Gestor de Pedidos" at bounding box center [74, 322] width 88 height 15
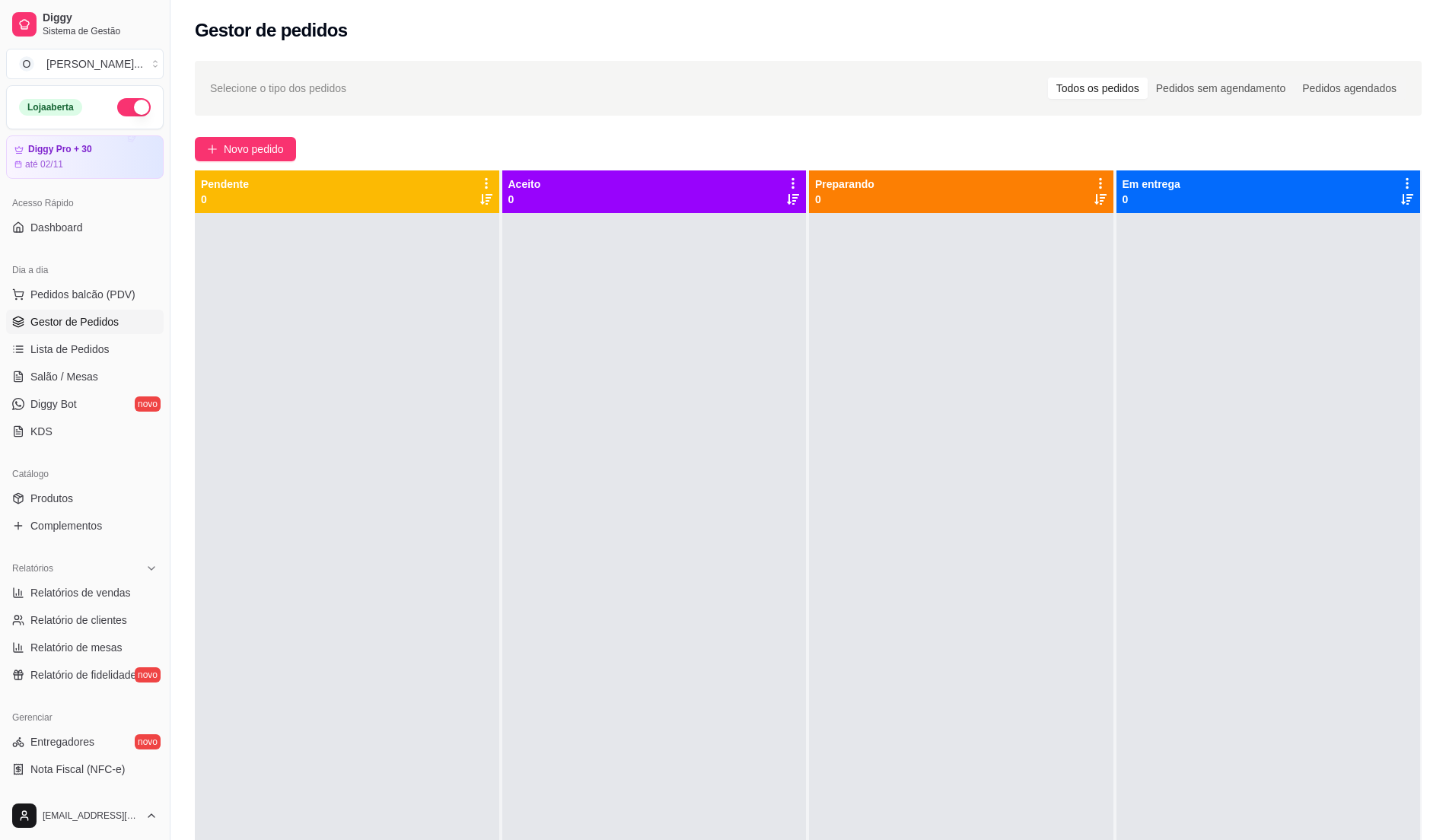
scroll to position [101, 0]
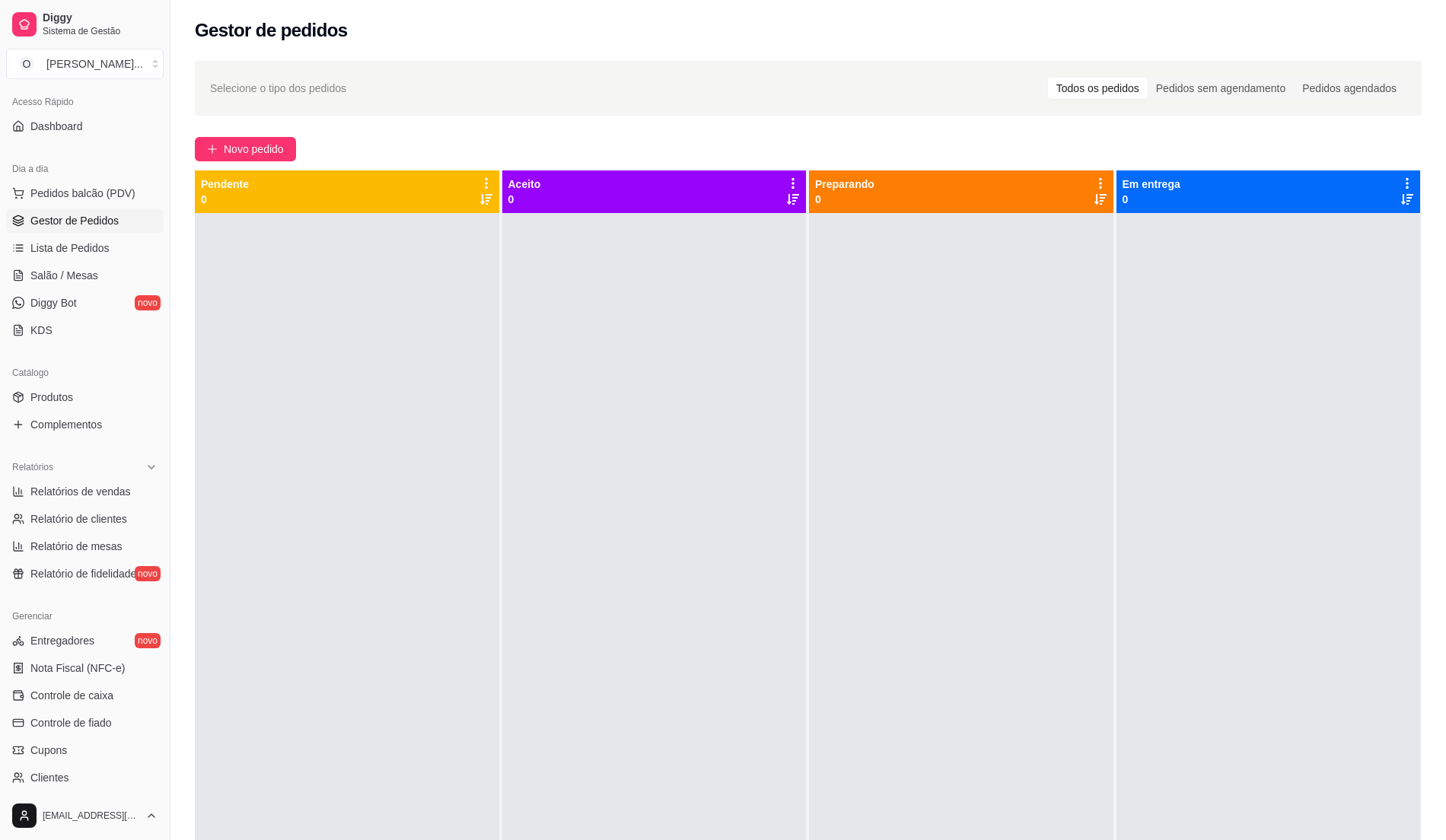
click at [406, 519] on div at bounding box center [346, 632] width 305 height 840
click at [52, 179] on div "Dia a dia" at bounding box center [84, 169] width 158 height 24
click at [53, 193] on span "Pedidos balcão (PDV)" at bounding box center [83, 194] width 105 height 15
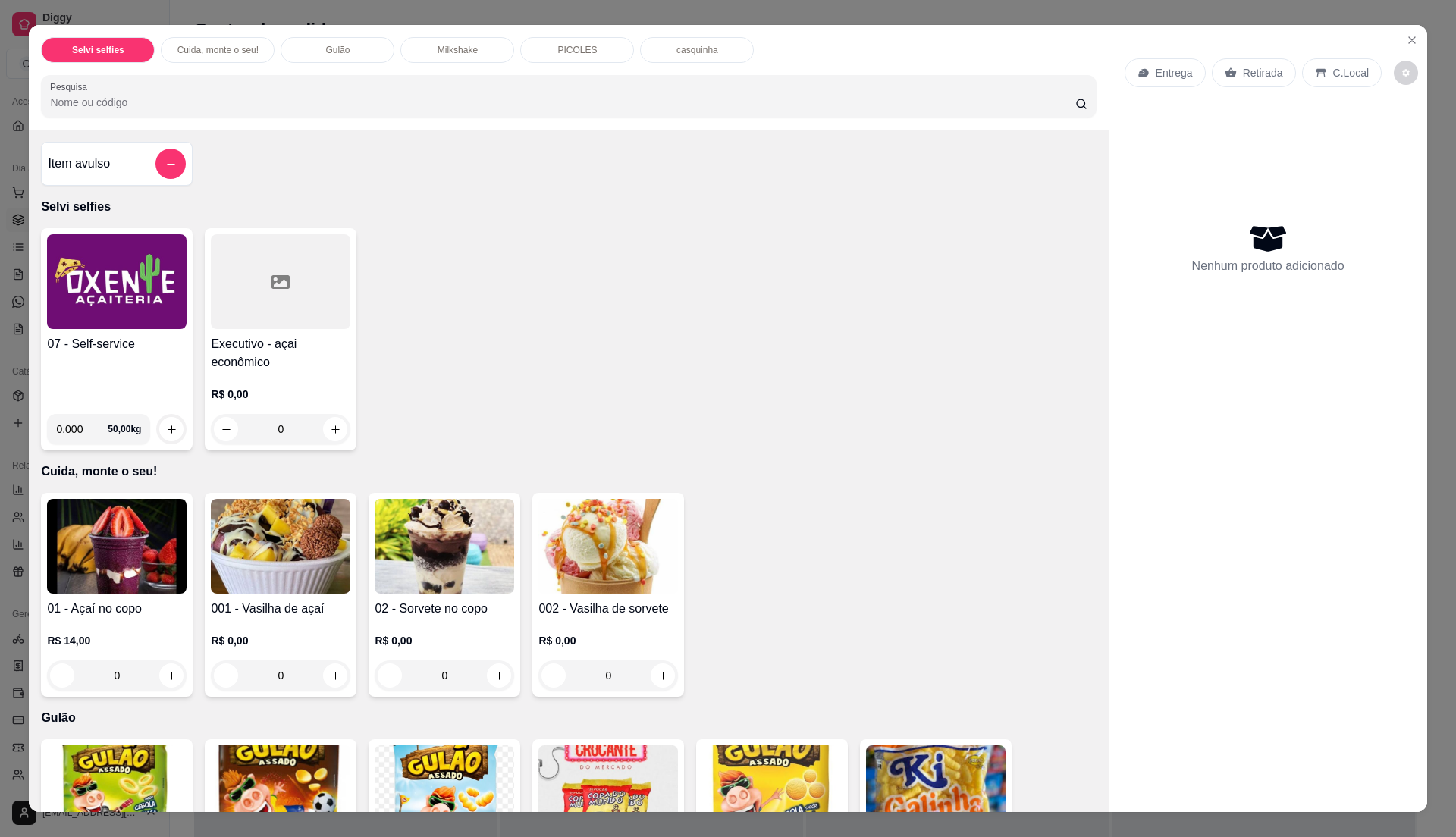
click at [122, 366] on div "07 - Self-service" at bounding box center [117, 368] width 140 height 66
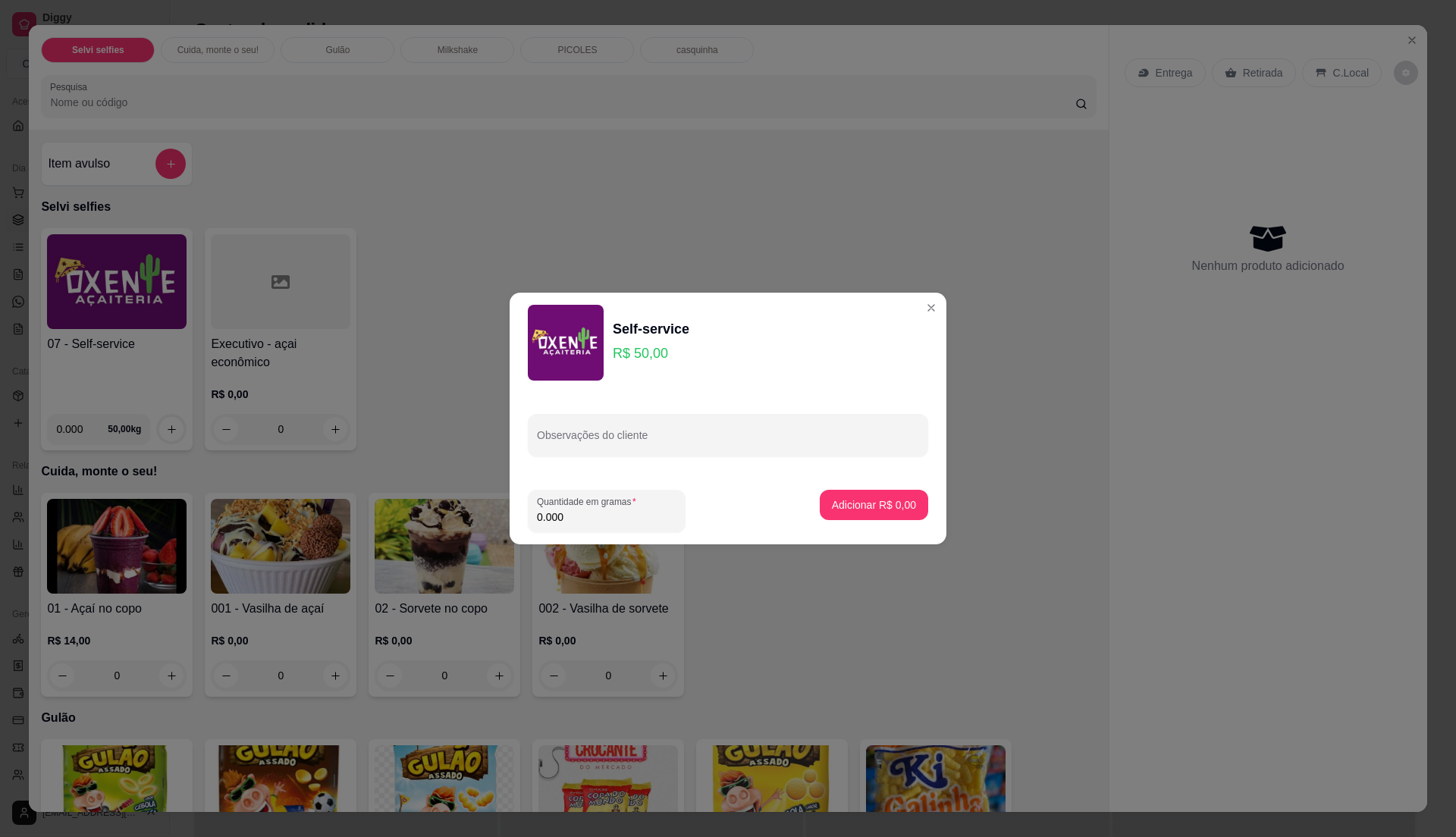
click at [616, 513] on input "0.000" at bounding box center [607, 517] width 140 height 15
type input "0.200"
click at [883, 510] on p "Adicionar R$ 10,00" at bounding box center [871, 505] width 91 height 15
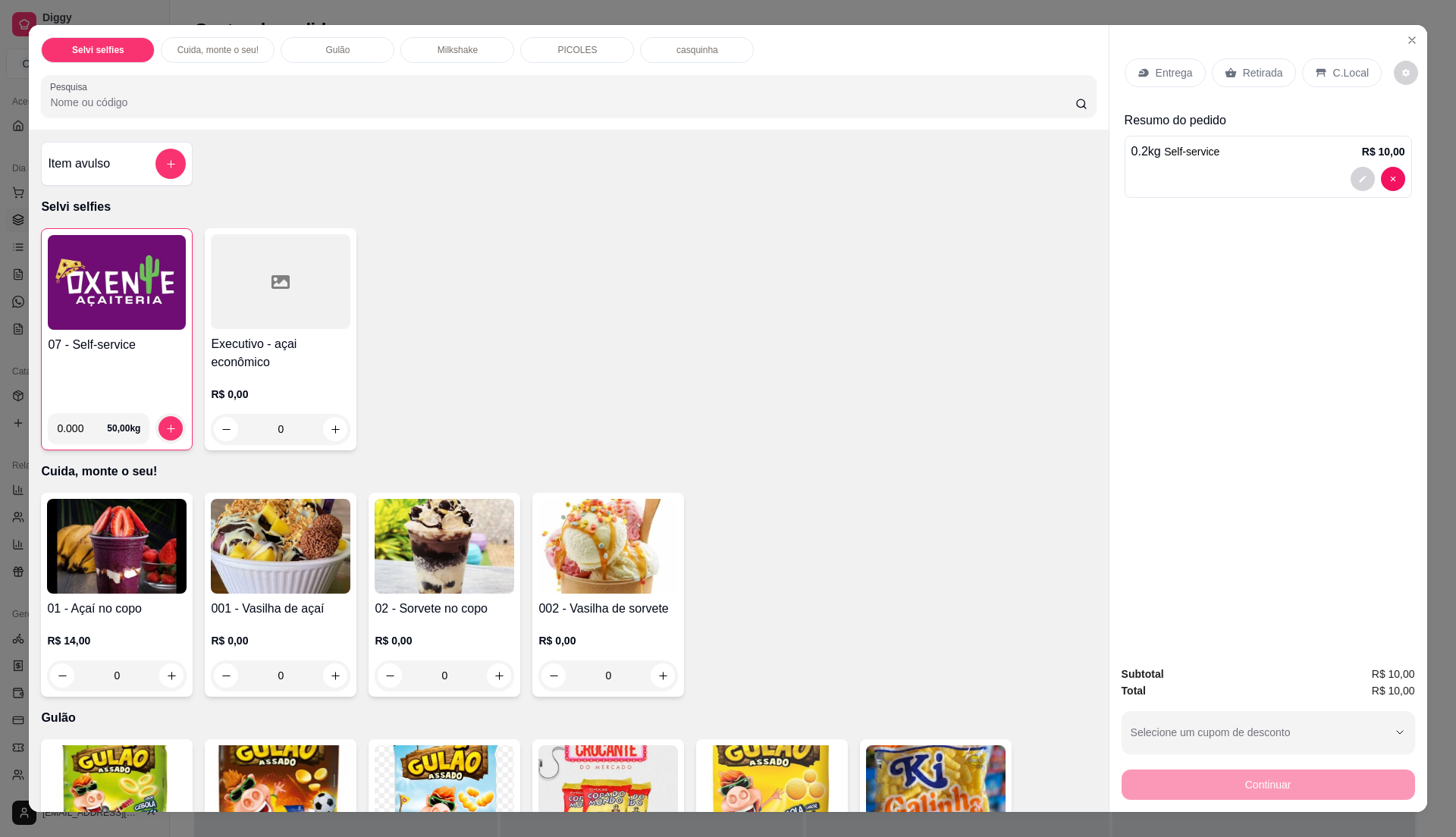
click at [1333, 74] on p "C.Local" at bounding box center [1350, 72] width 36 height 15
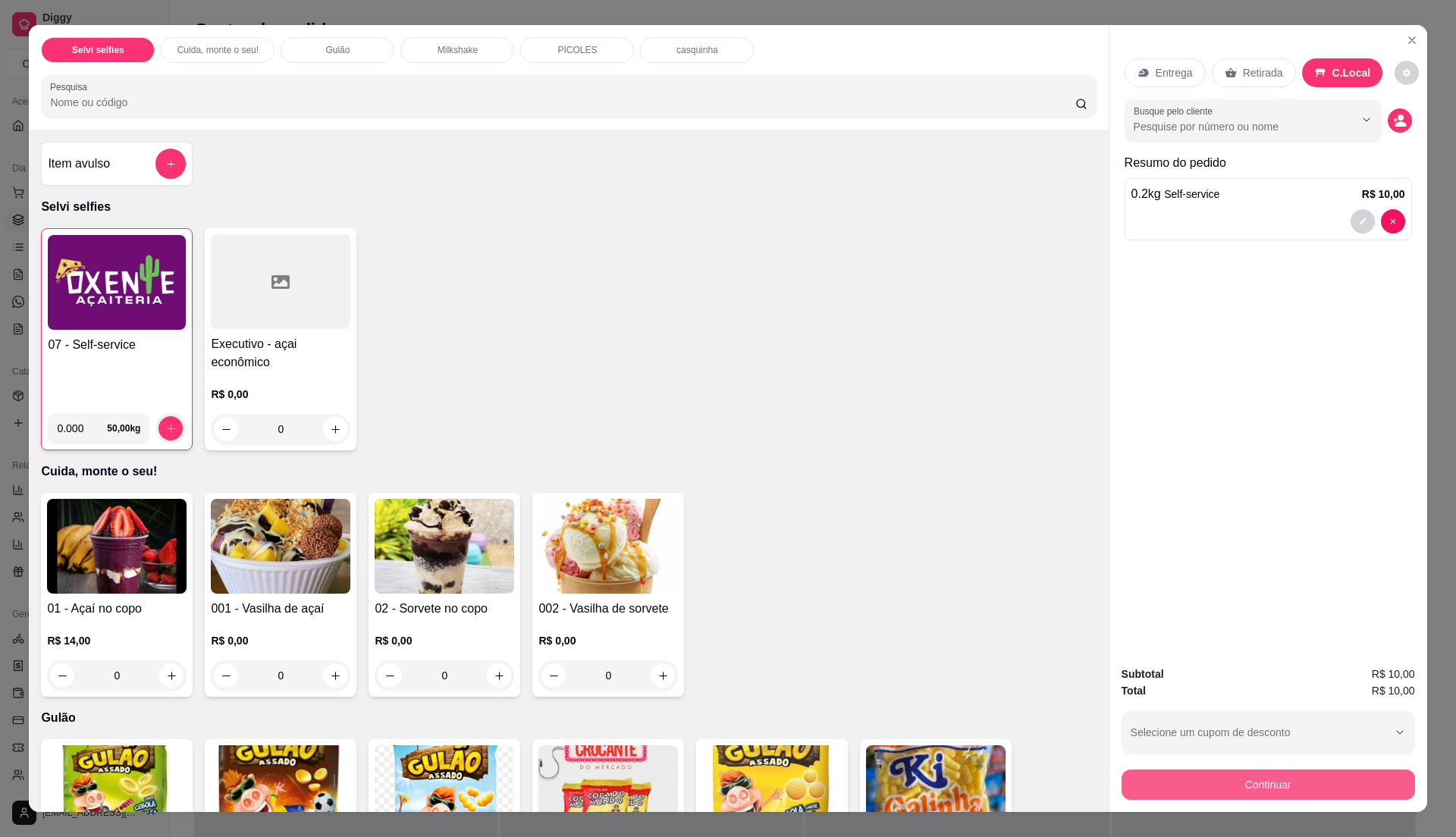
click at [1259, 783] on button "Continuar" at bounding box center [1268, 785] width 294 height 30
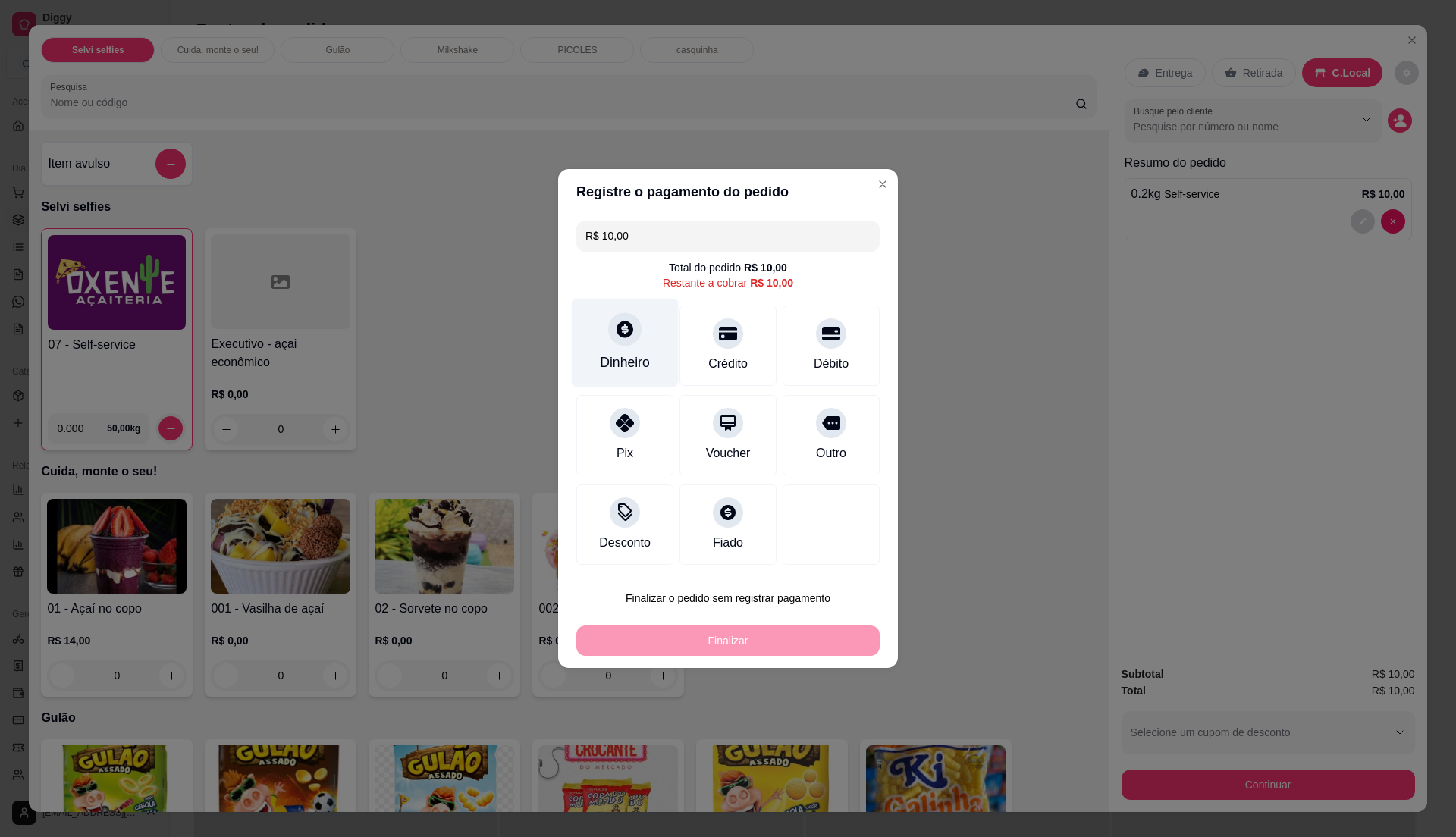
click at [632, 356] on div "Dinheiro" at bounding box center [624, 362] width 50 height 20
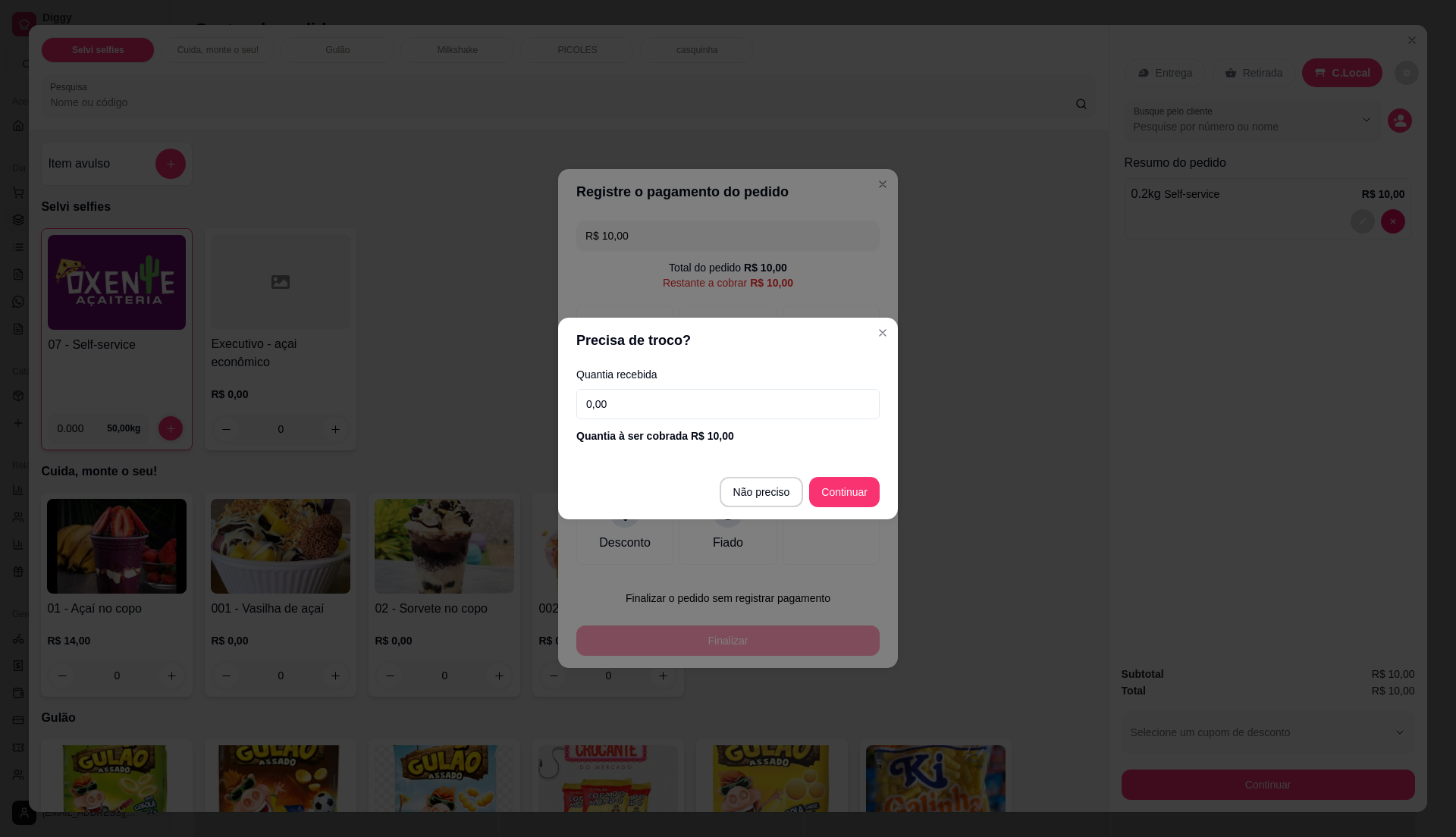
click at [659, 403] on input "0,00" at bounding box center [728, 404] width 304 height 30
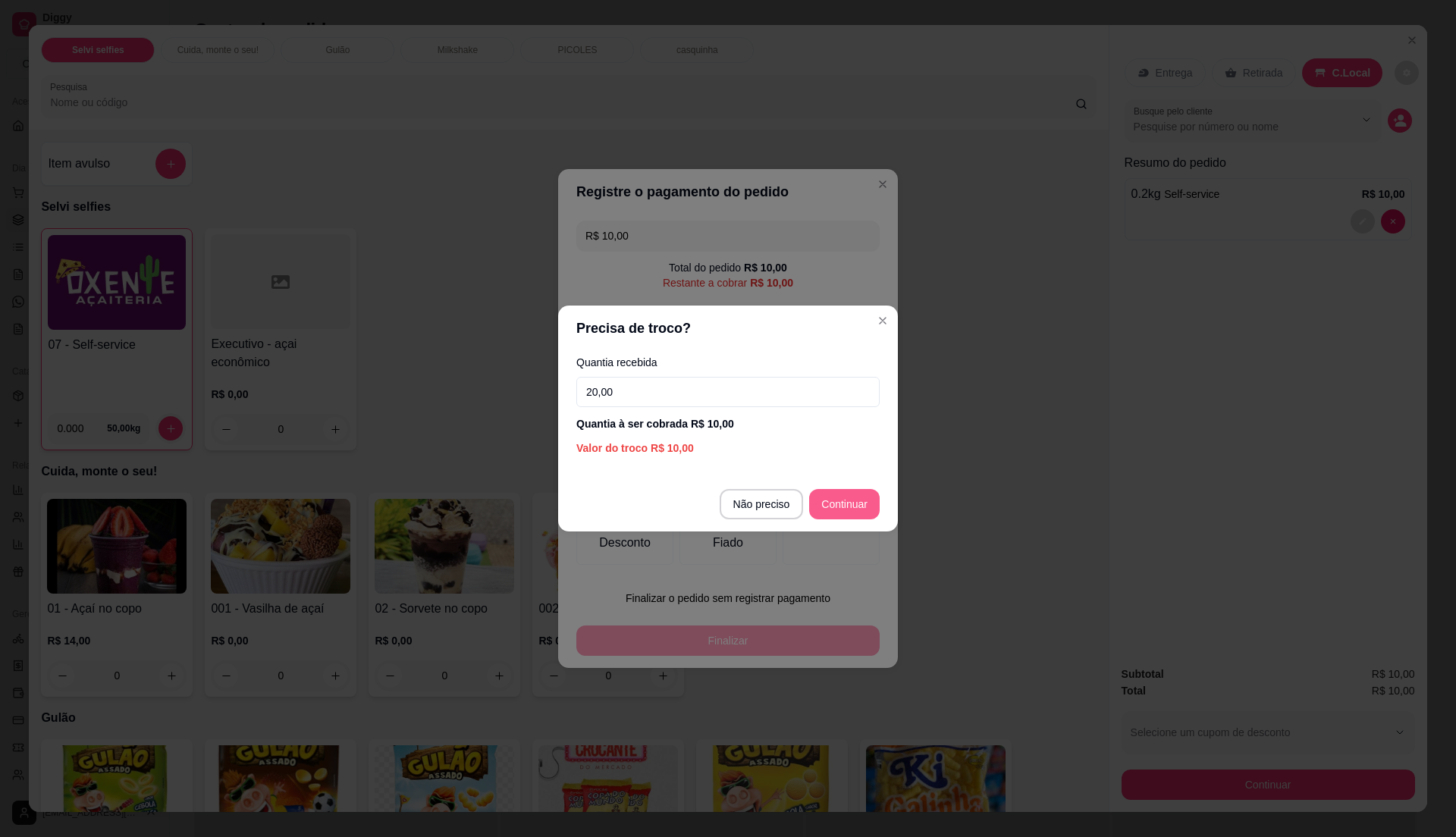
type input "20,00"
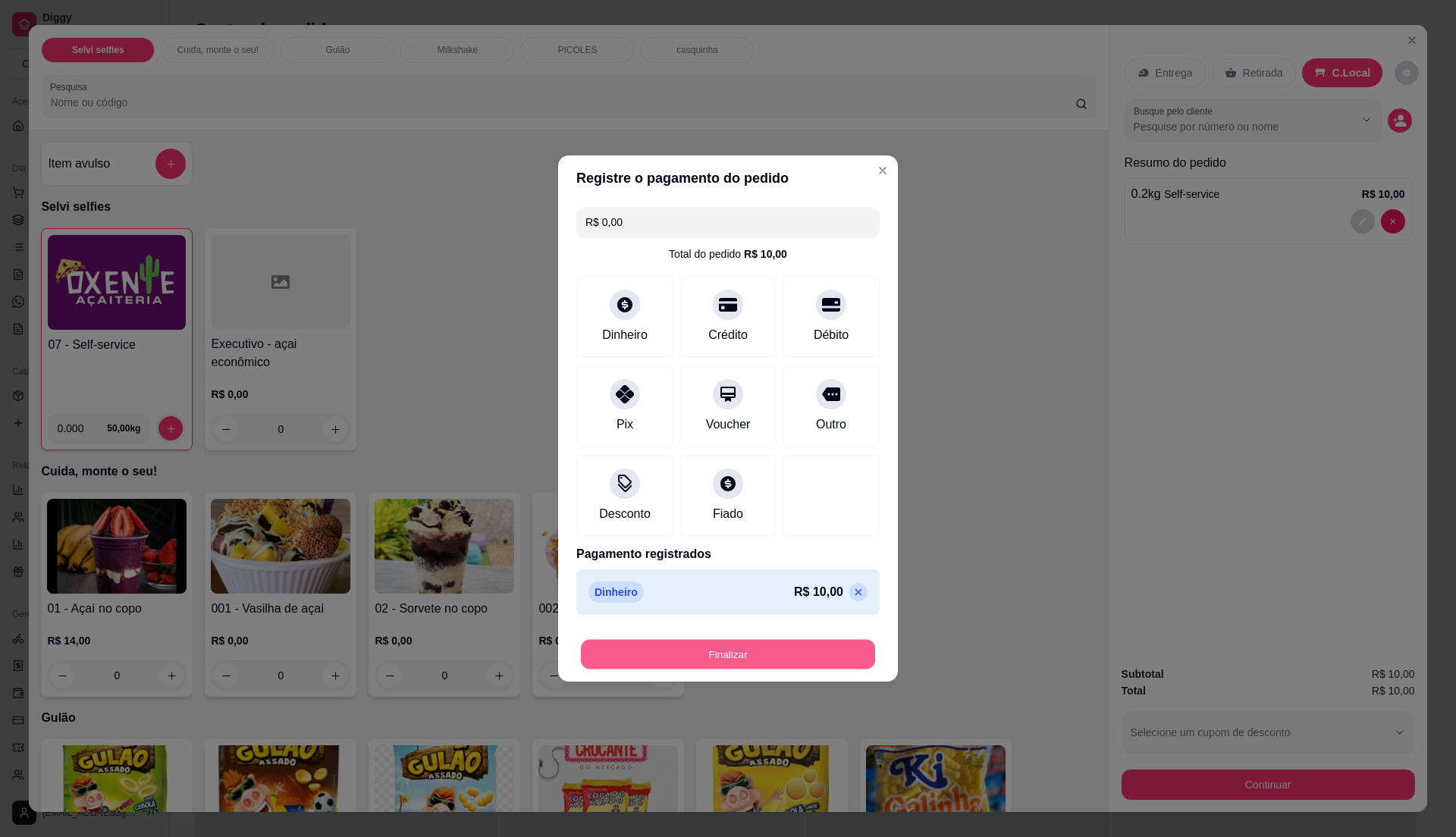
click at [783, 667] on button "Finalizar" at bounding box center [728, 655] width 294 height 30
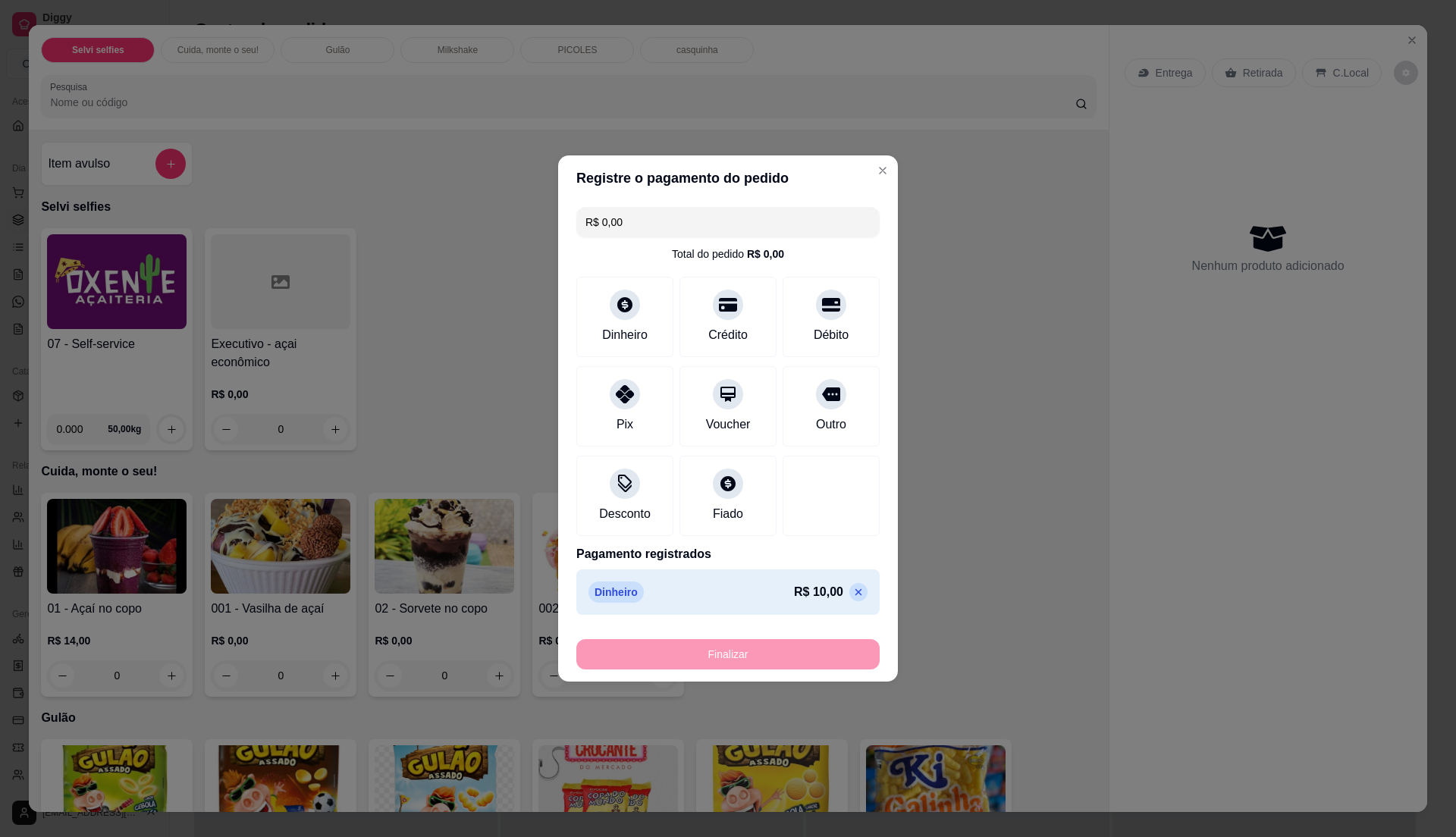
type input "-R$ 10,00"
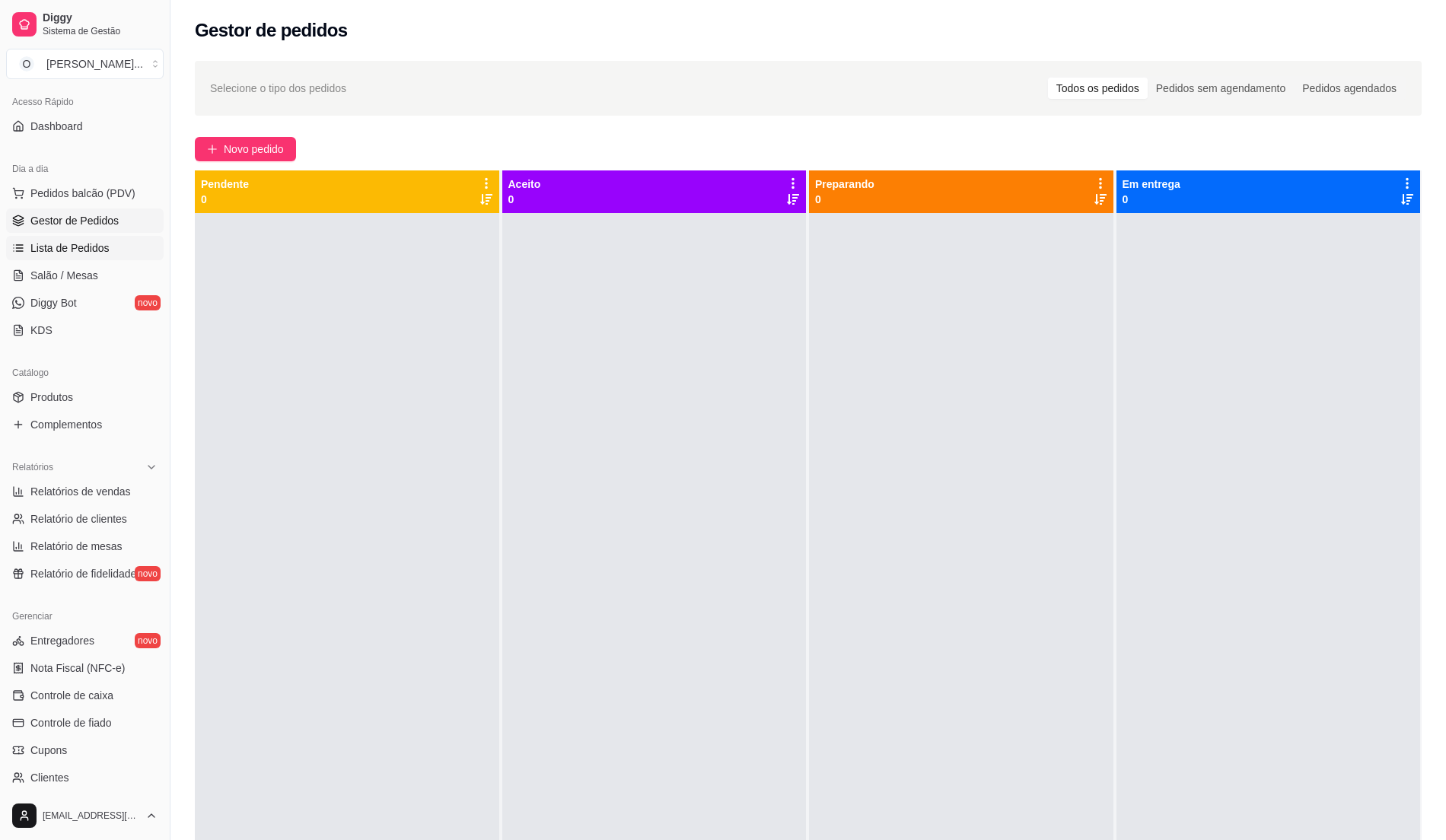
click at [53, 238] on link "Lista de Pedidos" at bounding box center [84, 248] width 158 height 24
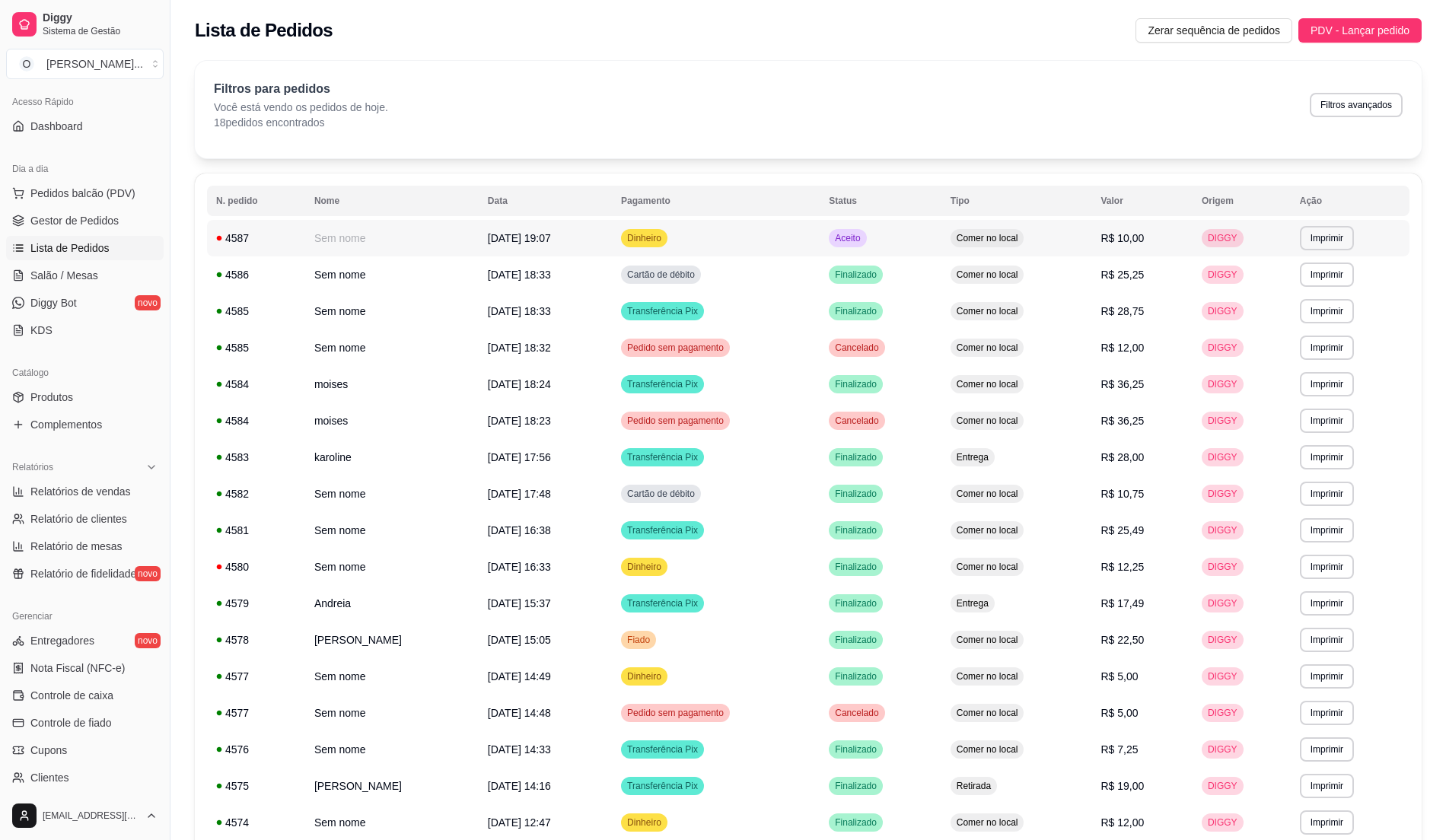
click at [765, 247] on td "Dinheiro" at bounding box center [715, 239] width 208 height 37
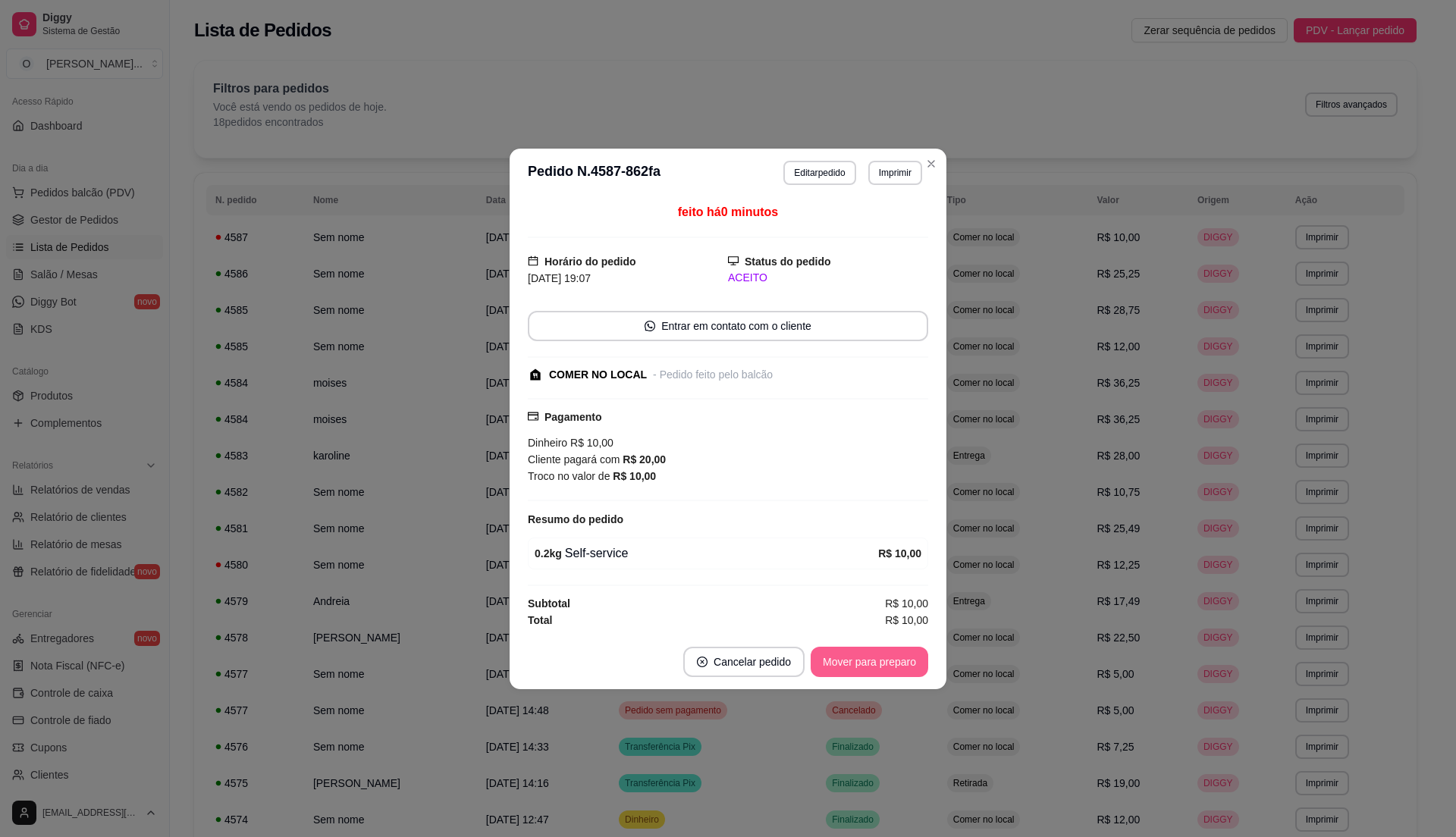
click at [845, 670] on button "Mover para preparo" at bounding box center [869, 662] width 117 height 30
click at [845, 670] on button "Mover para retirada disponível" at bounding box center [845, 662] width 168 height 30
click at [845, 670] on button "Mover para finalizado" at bounding box center [865, 662] width 126 height 30
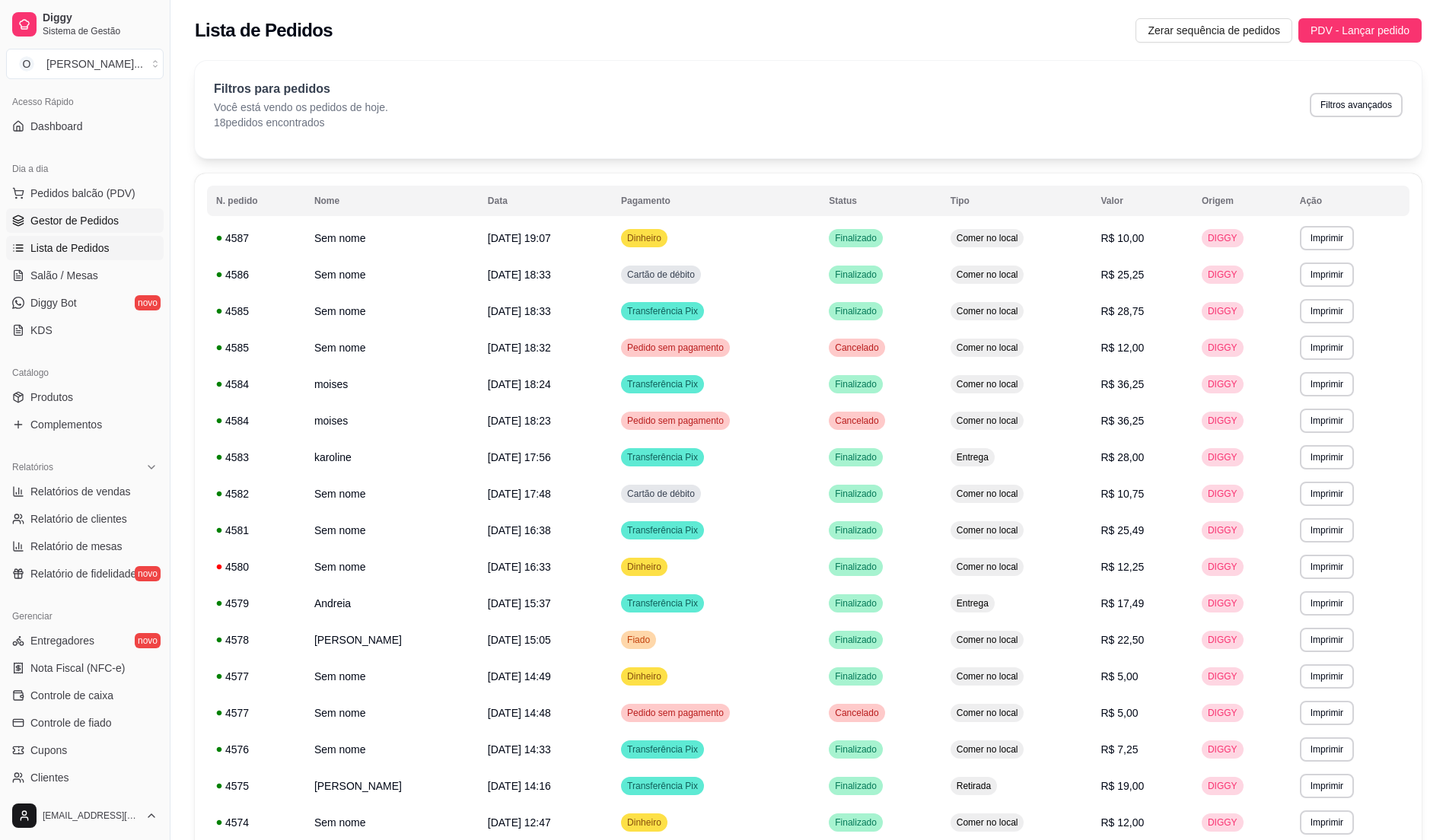
click at [98, 231] on link "Gestor de Pedidos" at bounding box center [84, 220] width 158 height 24
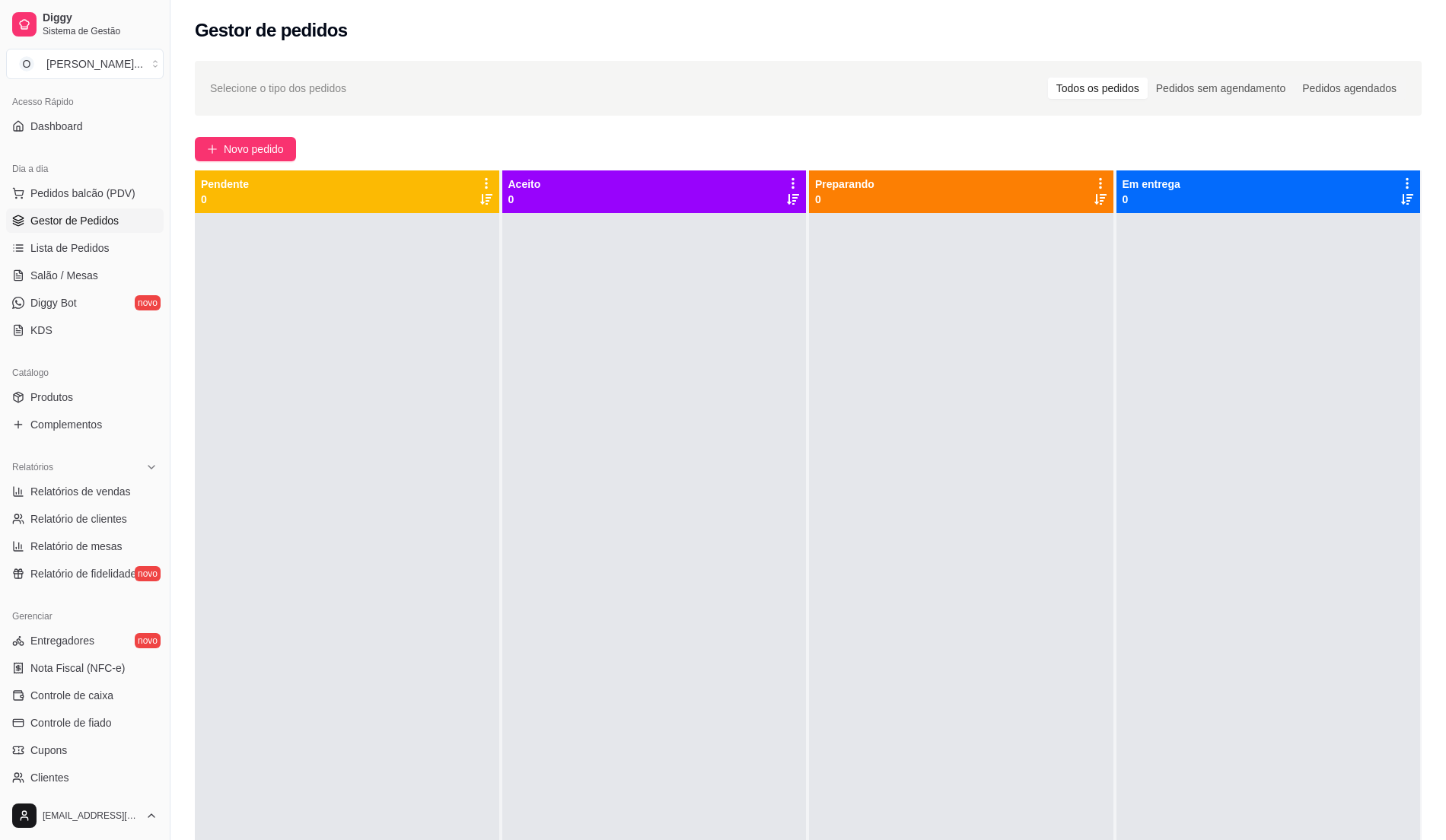
drag, startPoint x: 348, startPoint y: 485, endPoint x: 193, endPoint y: 497, distance: 155.5
click at [347, 485] on div at bounding box center [346, 632] width 305 height 840
click at [111, 500] on link "Relatórios de vendas" at bounding box center [84, 491] width 158 height 24
select select "ALL"
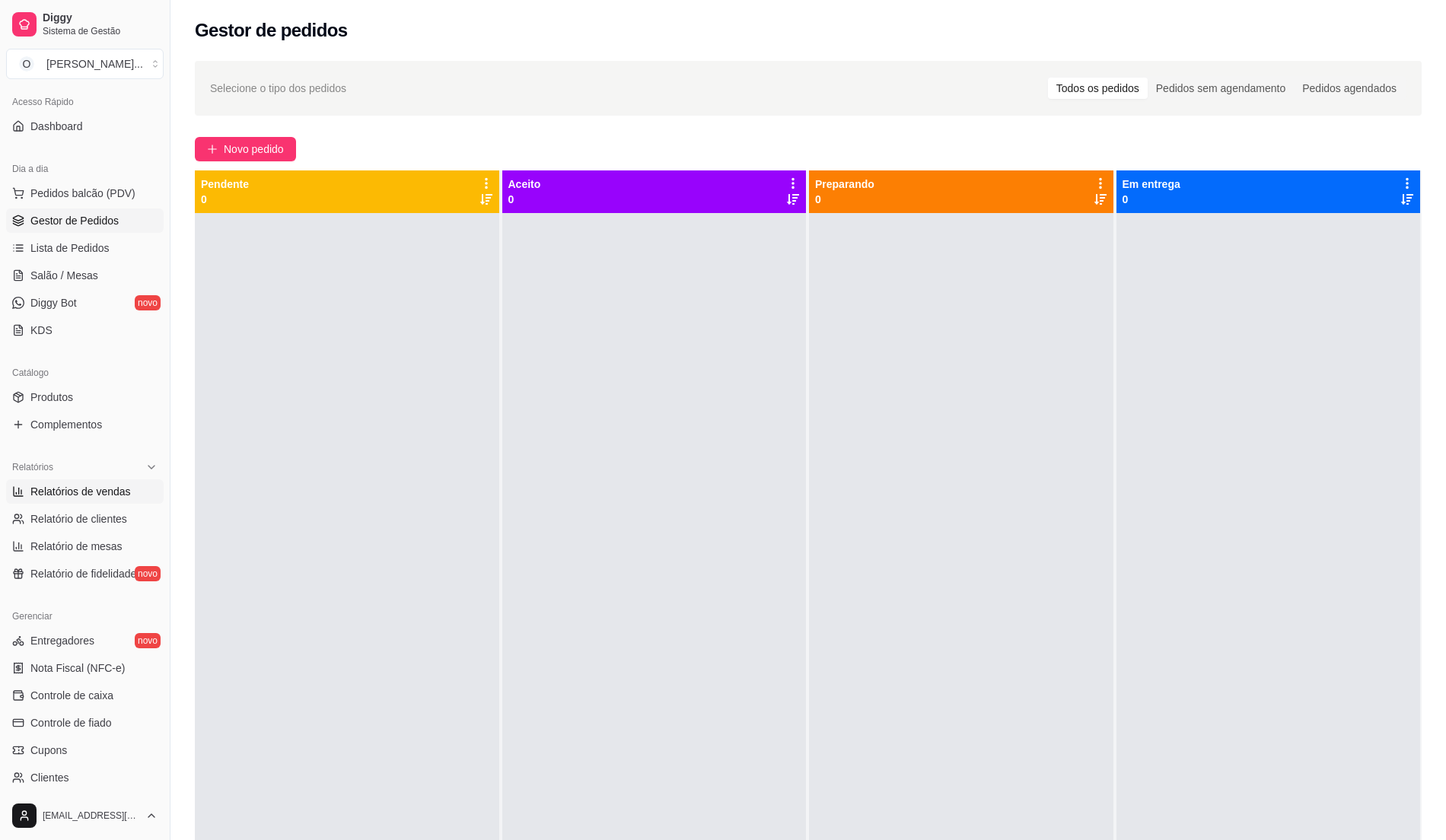
select select "0"
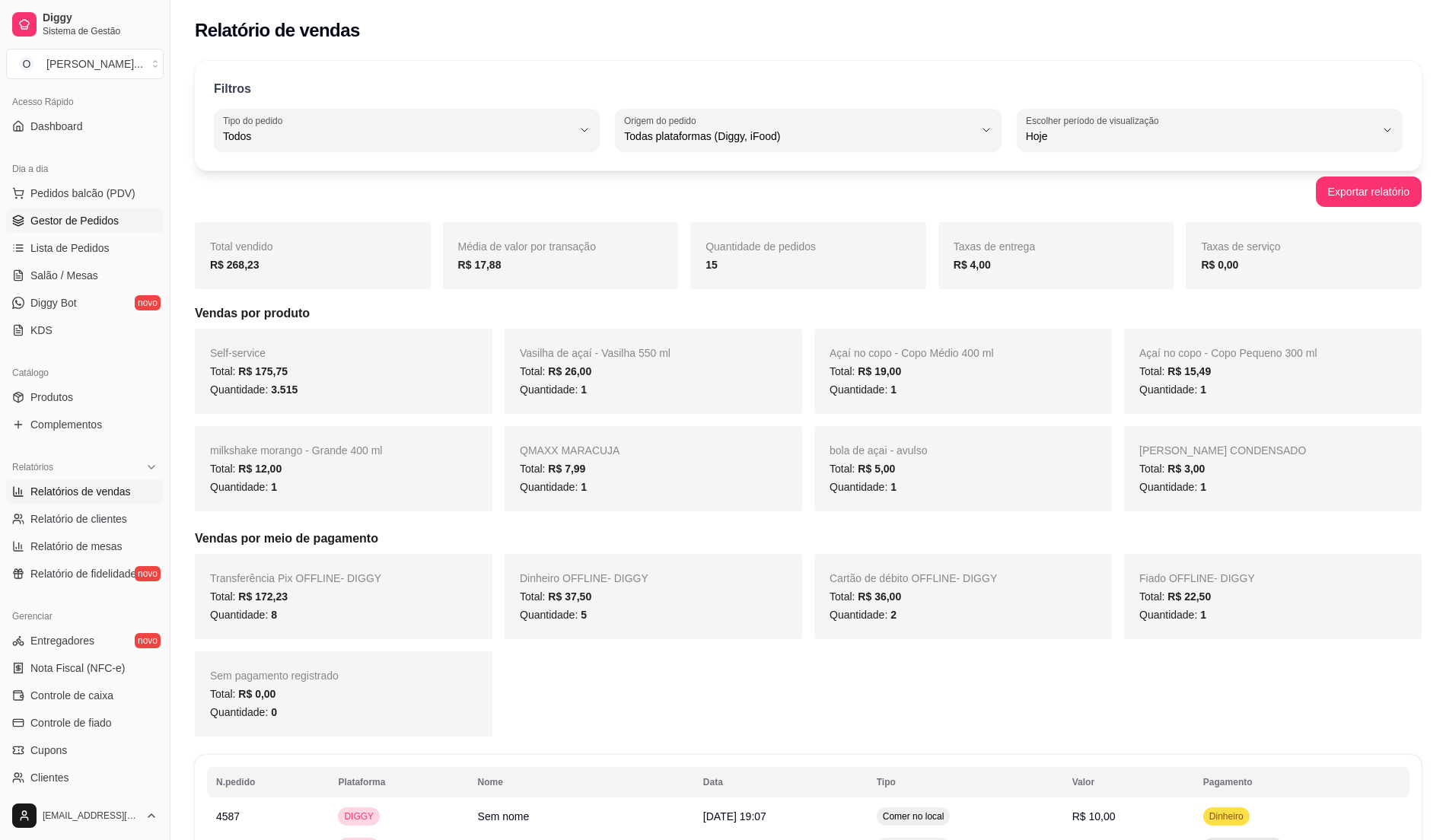
click at [83, 223] on span "Gestor de Pedidos" at bounding box center [74, 220] width 88 height 15
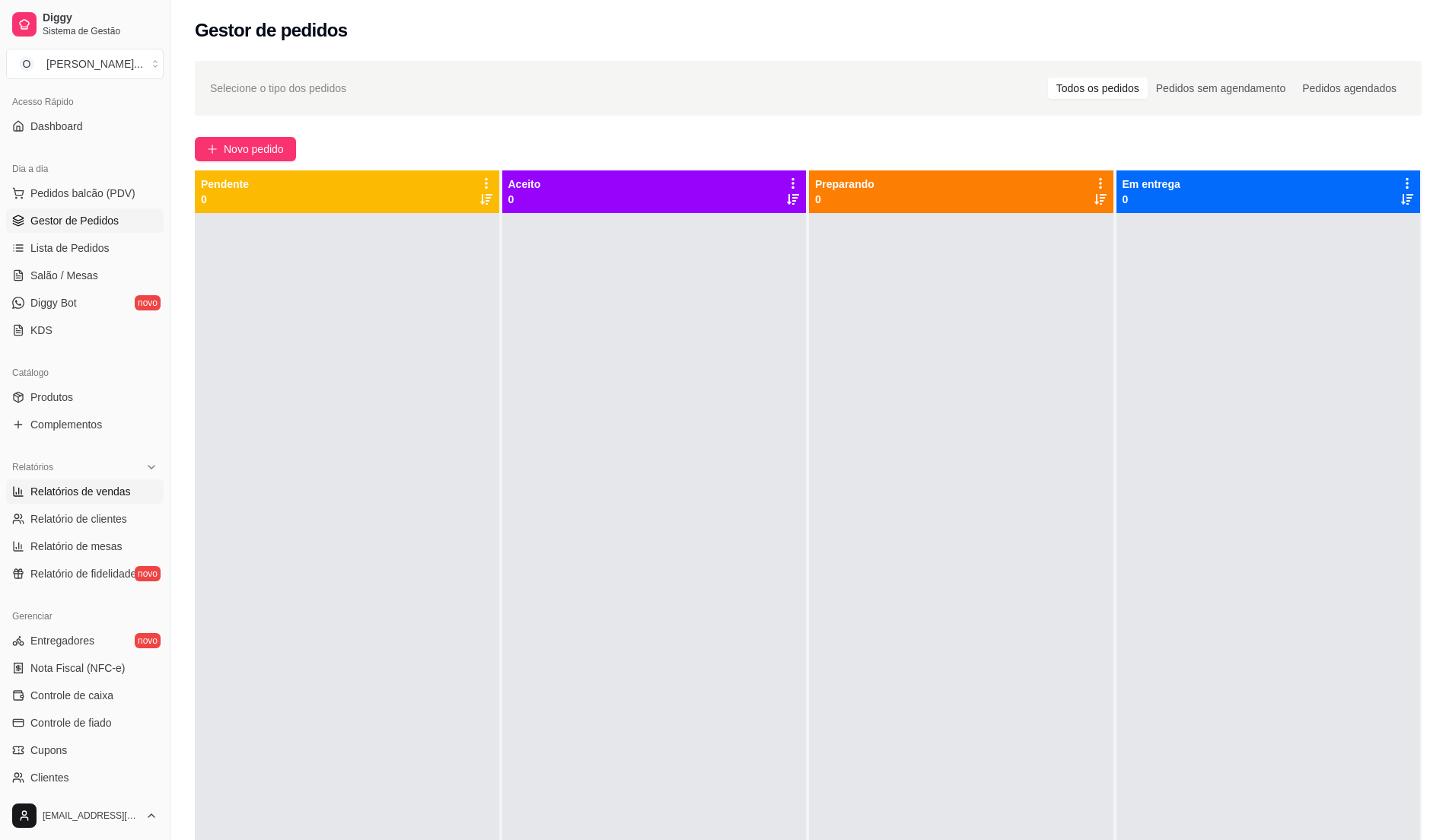
click at [85, 496] on span "Relatórios de vendas" at bounding box center [80, 491] width 100 height 15
select select "ALL"
select select "0"
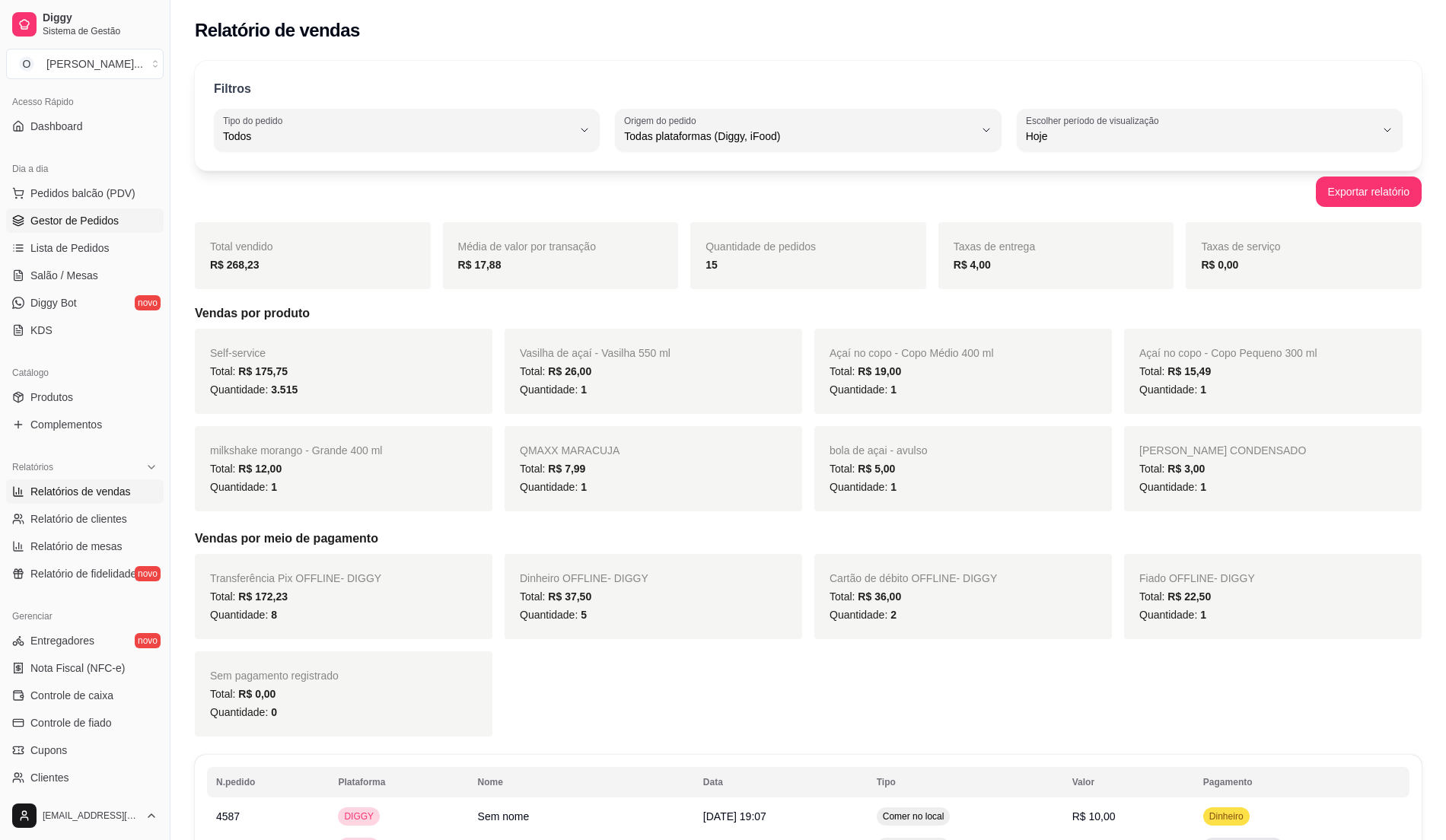
click at [44, 227] on span "Gestor de Pedidos" at bounding box center [74, 220] width 88 height 15
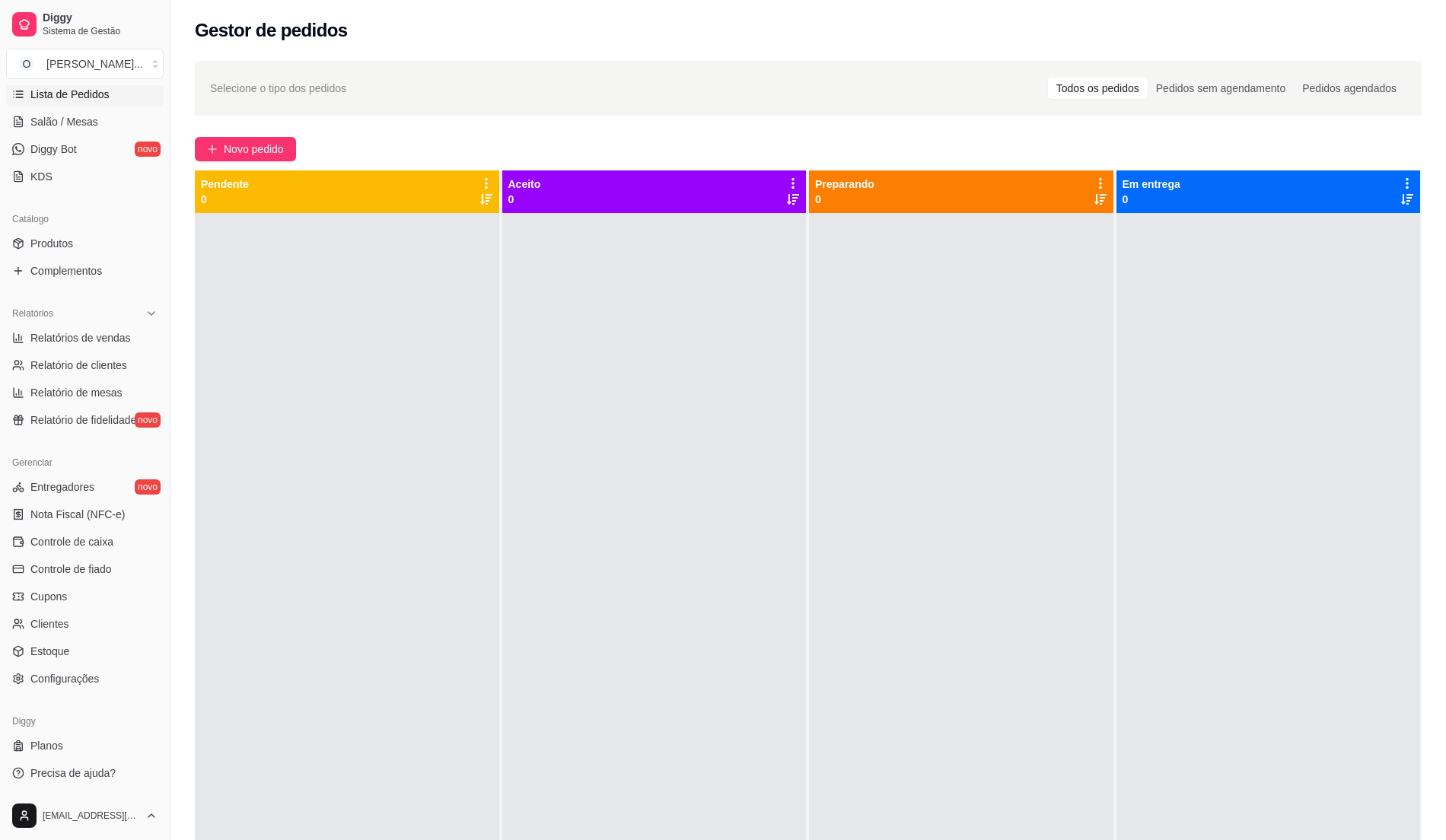
scroll to position [153, 0]
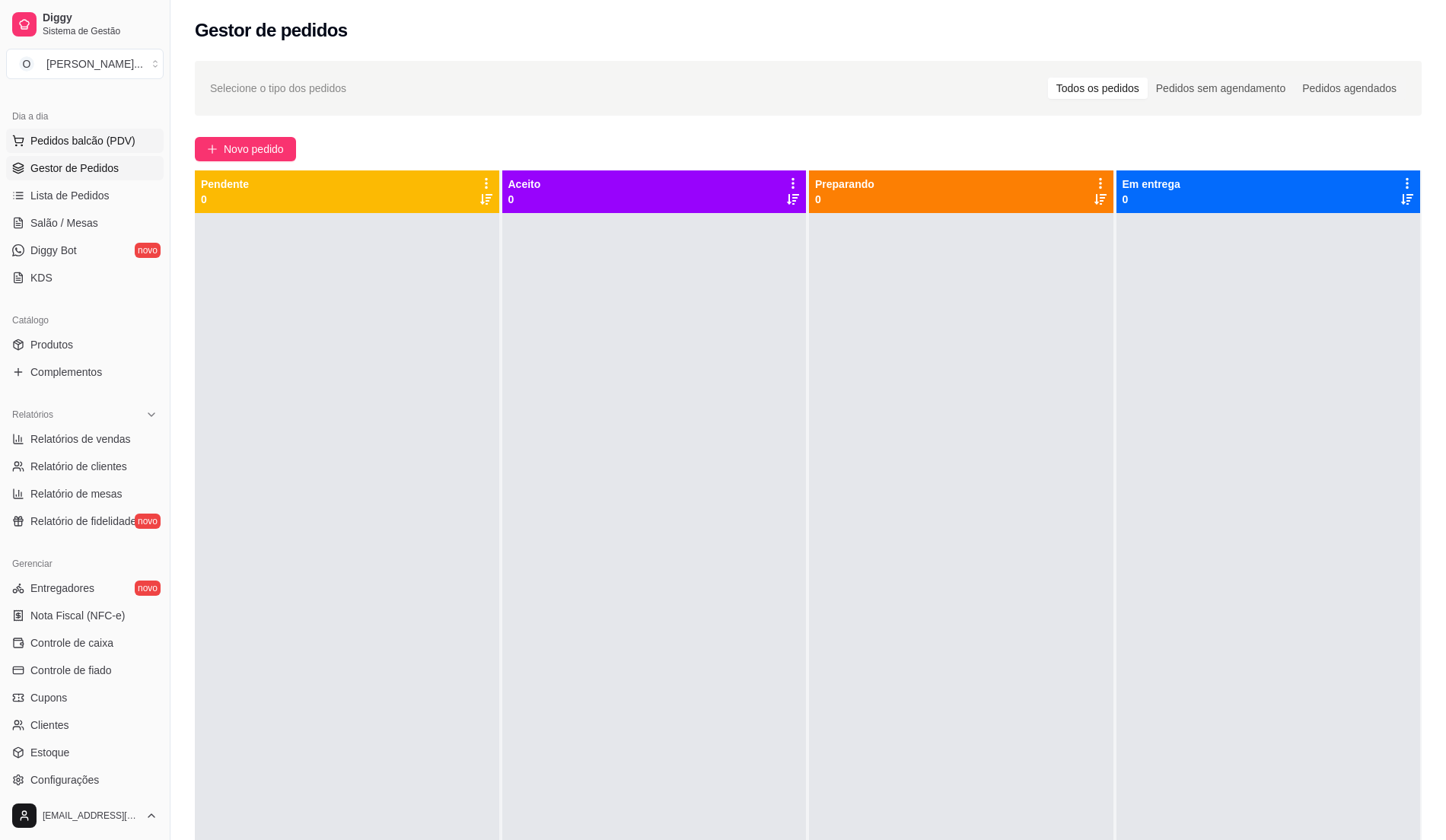
click at [100, 137] on span "Pedidos balcão (PDV)" at bounding box center [83, 141] width 105 height 15
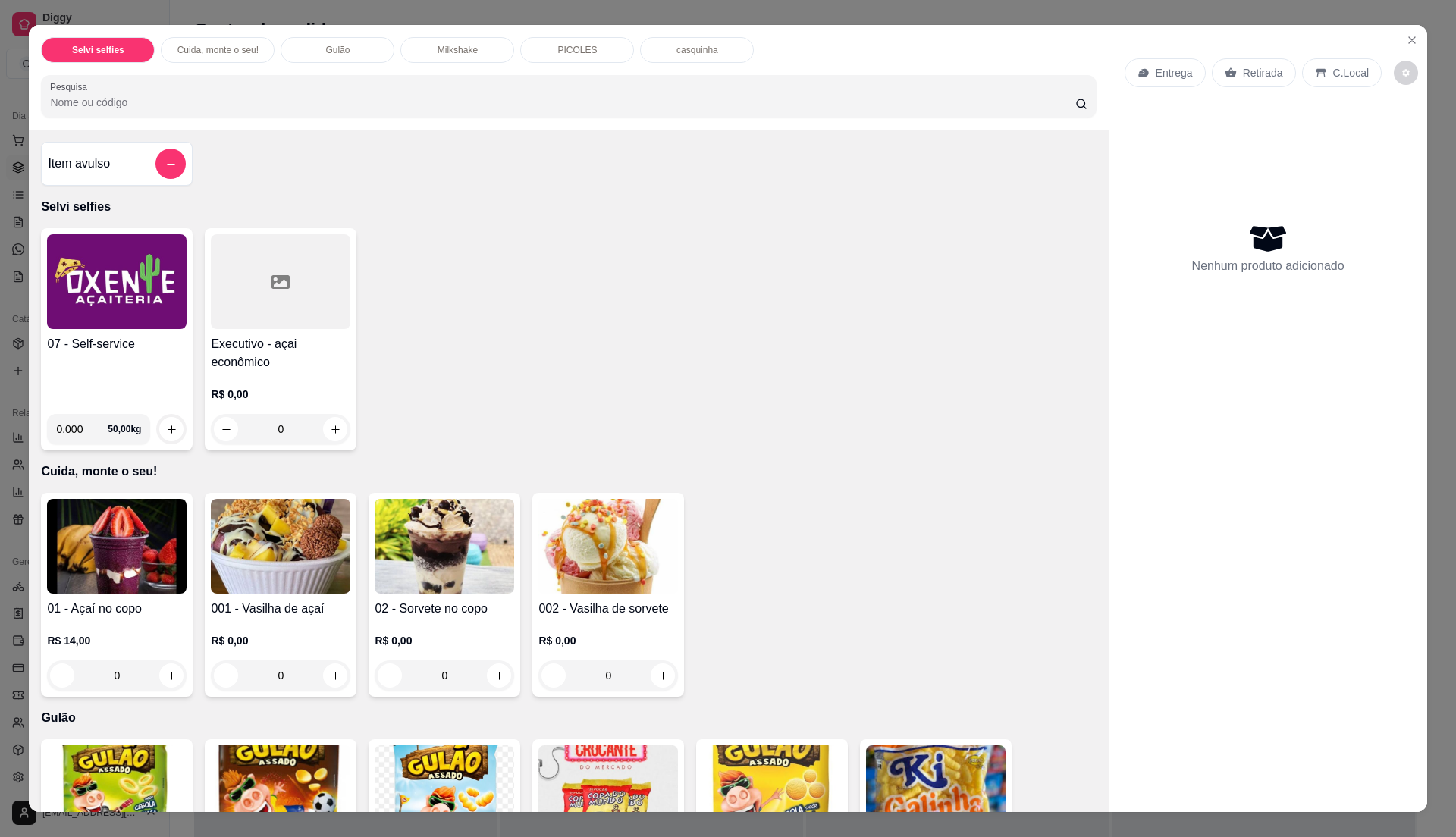
click at [88, 340] on h4 "07 - Self-service" at bounding box center [117, 344] width 140 height 18
click at [67, 161] on h4 "Item avulso" at bounding box center [78, 164] width 62 height 18
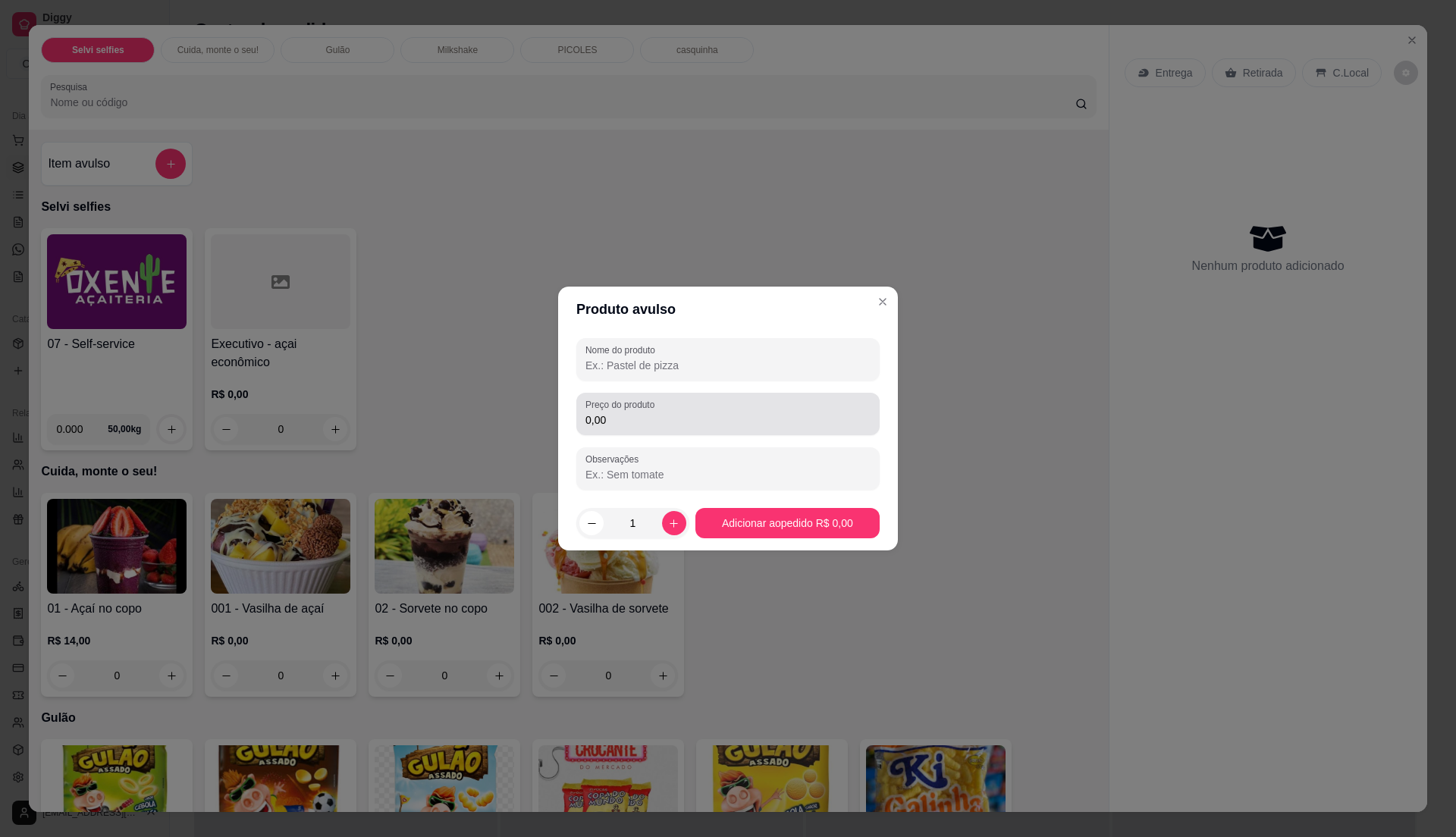
click at [634, 423] on input "0,00" at bounding box center [728, 420] width 285 height 15
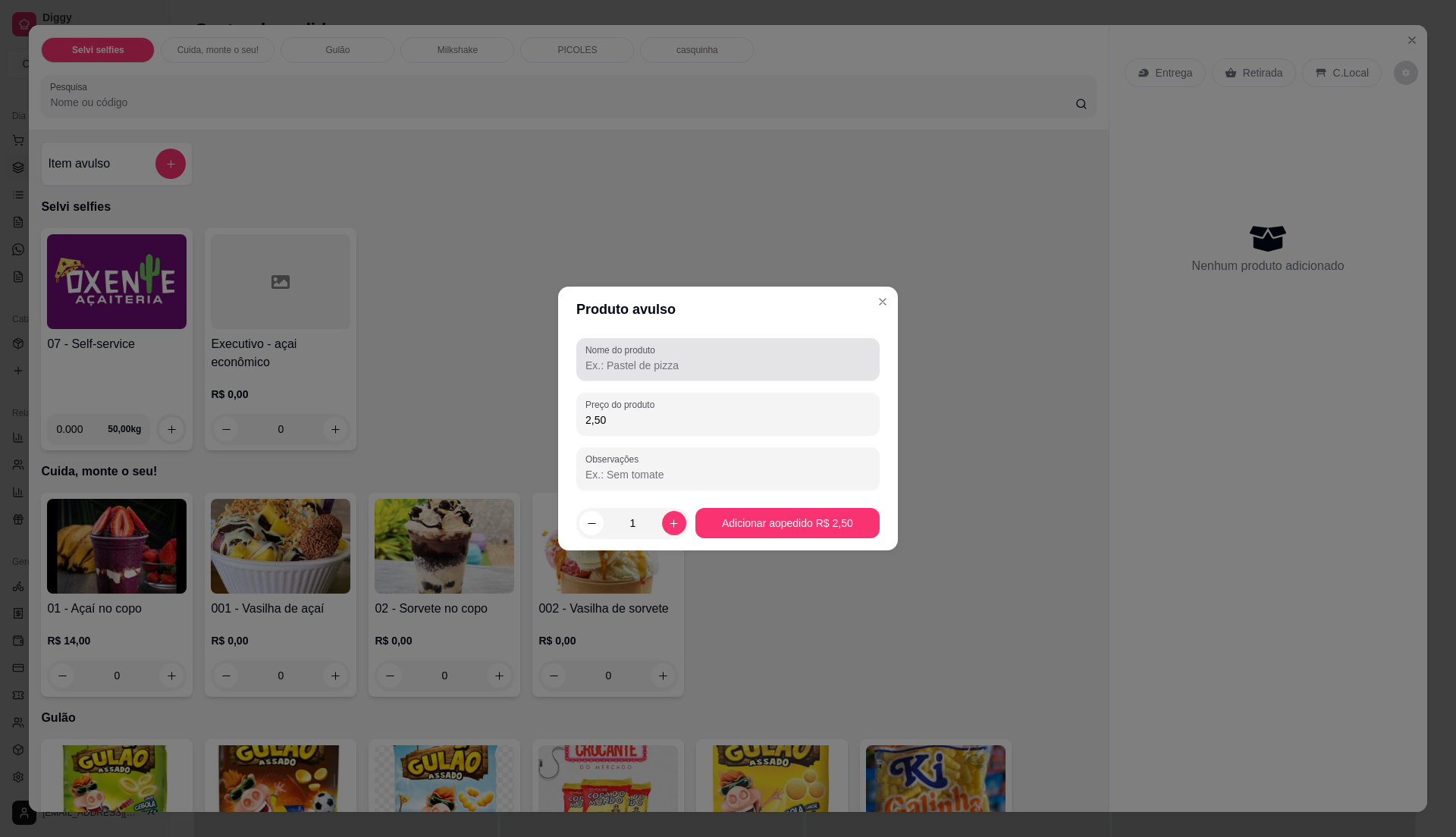
type input "2,50"
click at [664, 362] on input "Nome do produto" at bounding box center [728, 365] width 285 height 15
type input "uma bola de sorvete de mundigo"
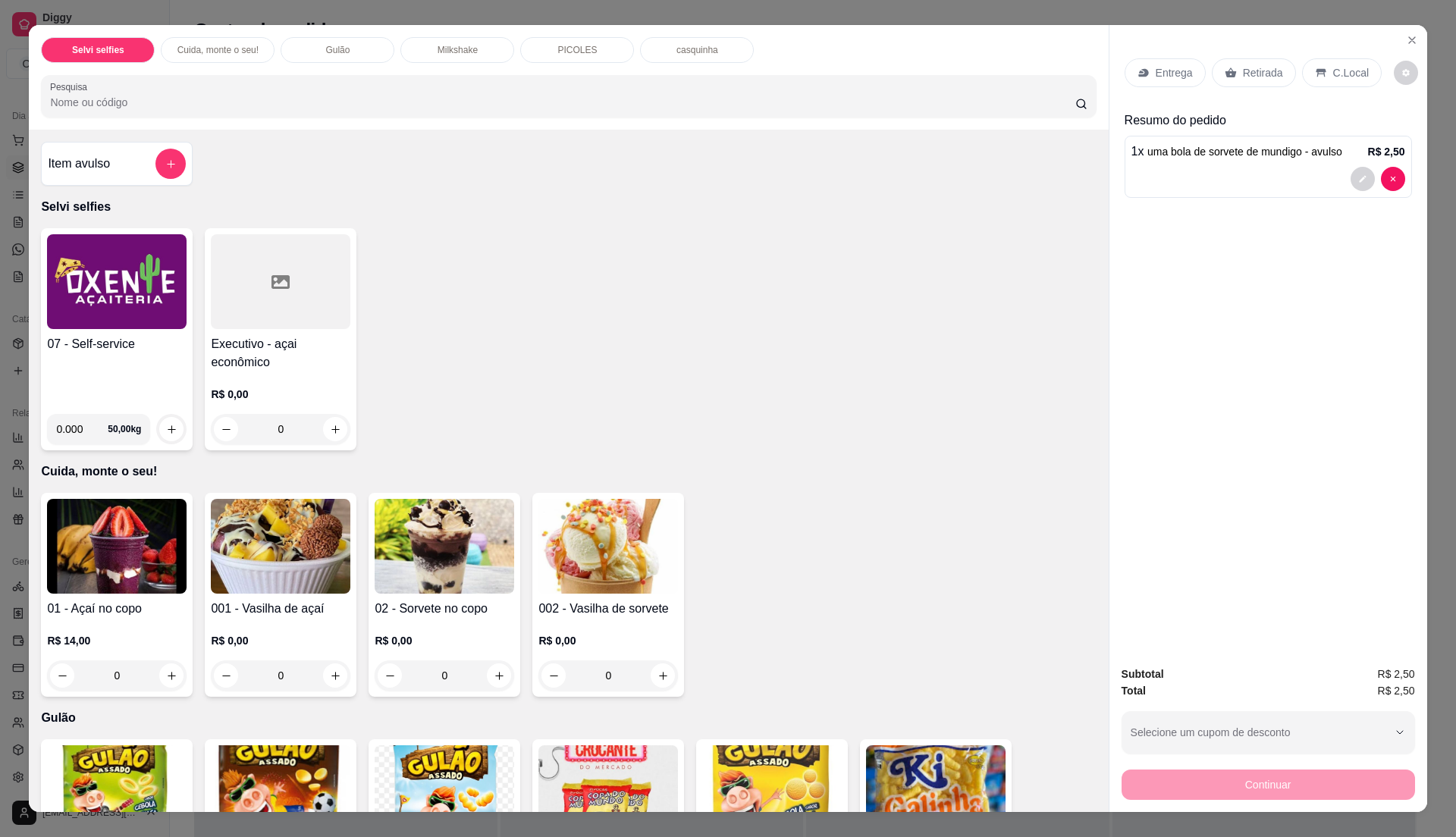
click at [1340, 76] on p "C.Local" at bounding box center [1350, 72] width 36 height 15
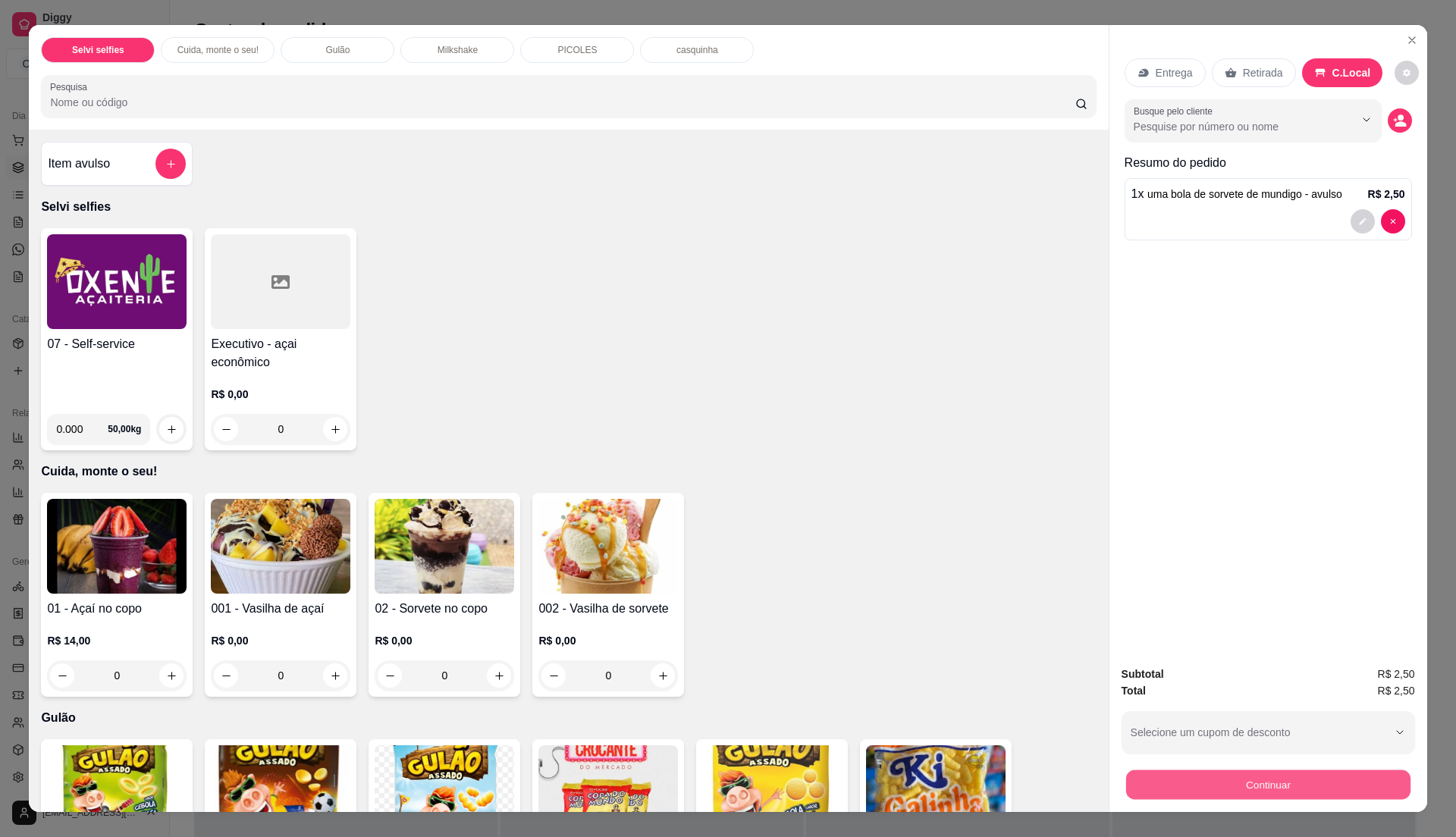
click at [1233, 787] on button "Continuar" at bounding box center [1267, 785] width 284 height 30
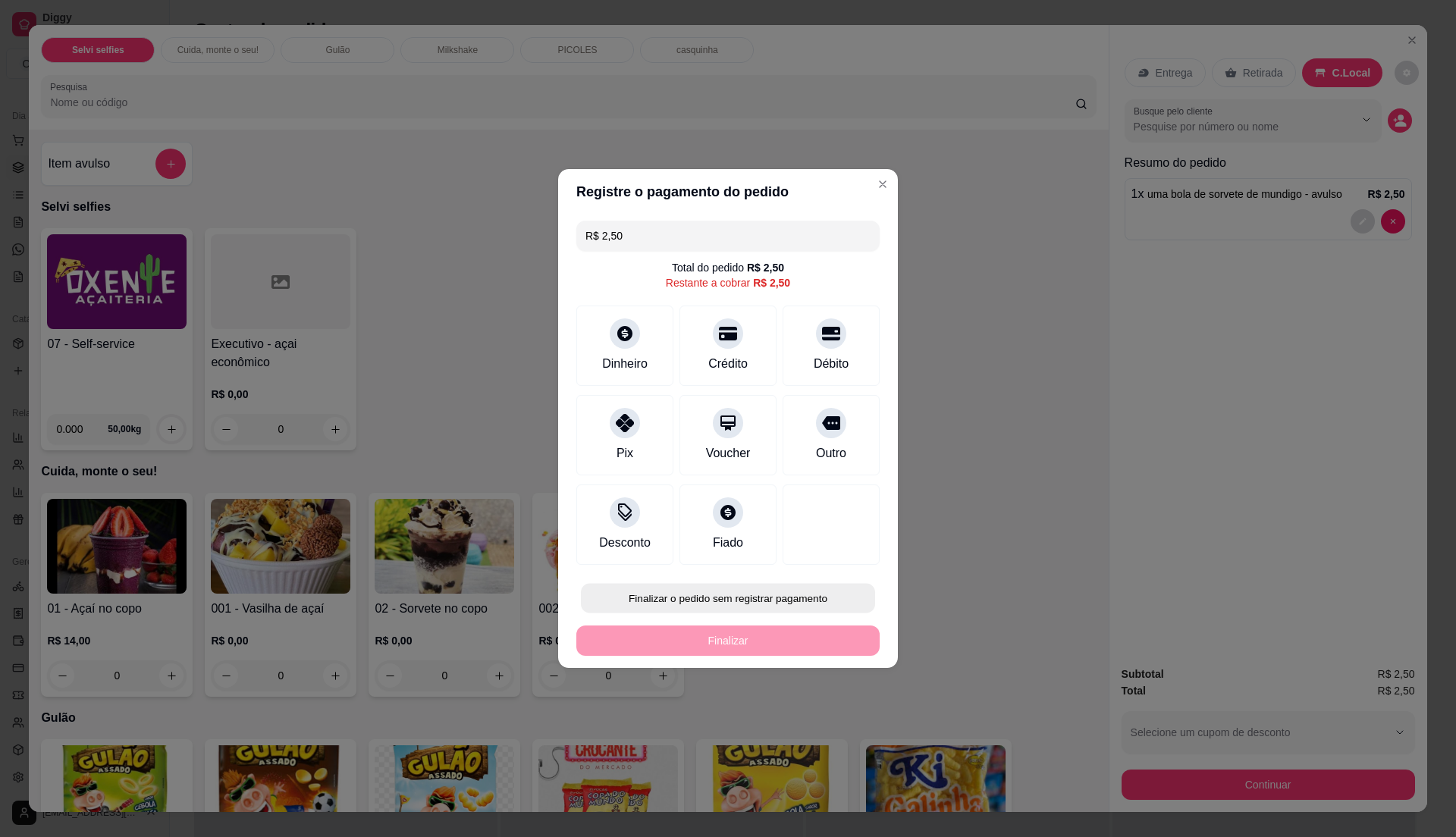
click at [722, 600] on button "Finalizar o pedido sem registrar pagamento" at bounding box center [728, 598] width 294 height 30
click at [825, 726] on button "Confirmar" at bounding box center [822, 723] width 56 height 23
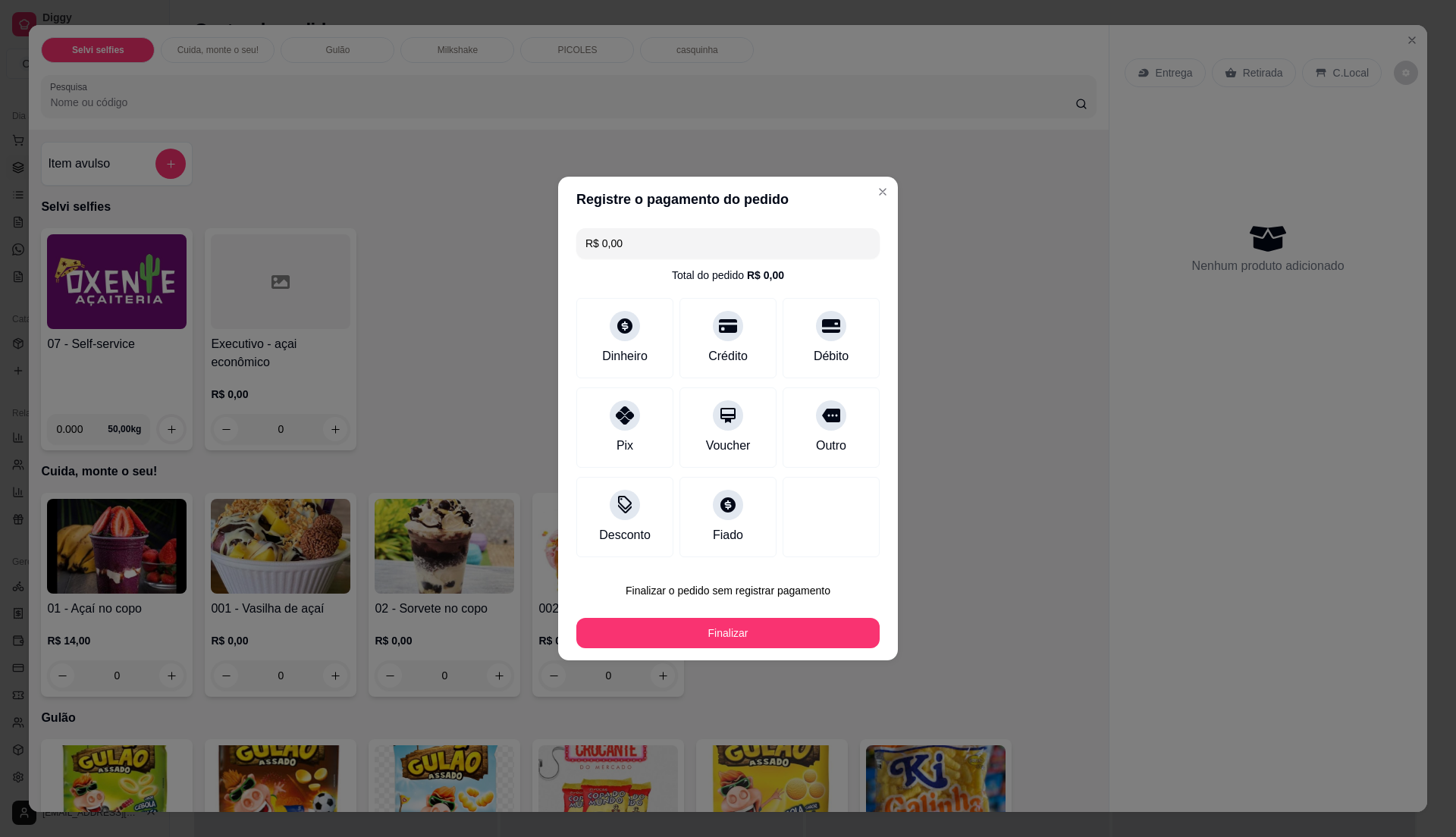
type input "R$ 0,00"
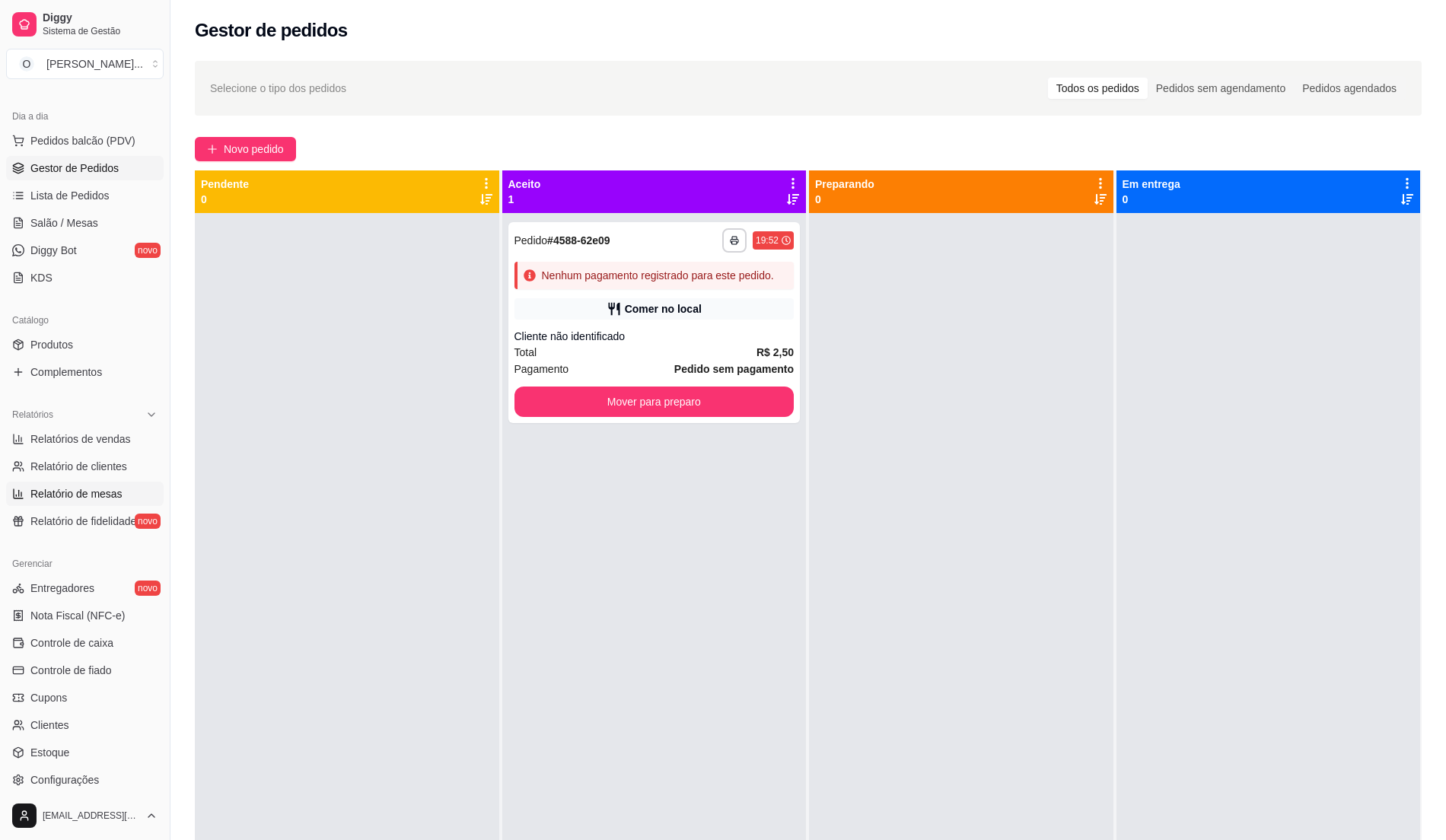
scroll to position [255, 0]
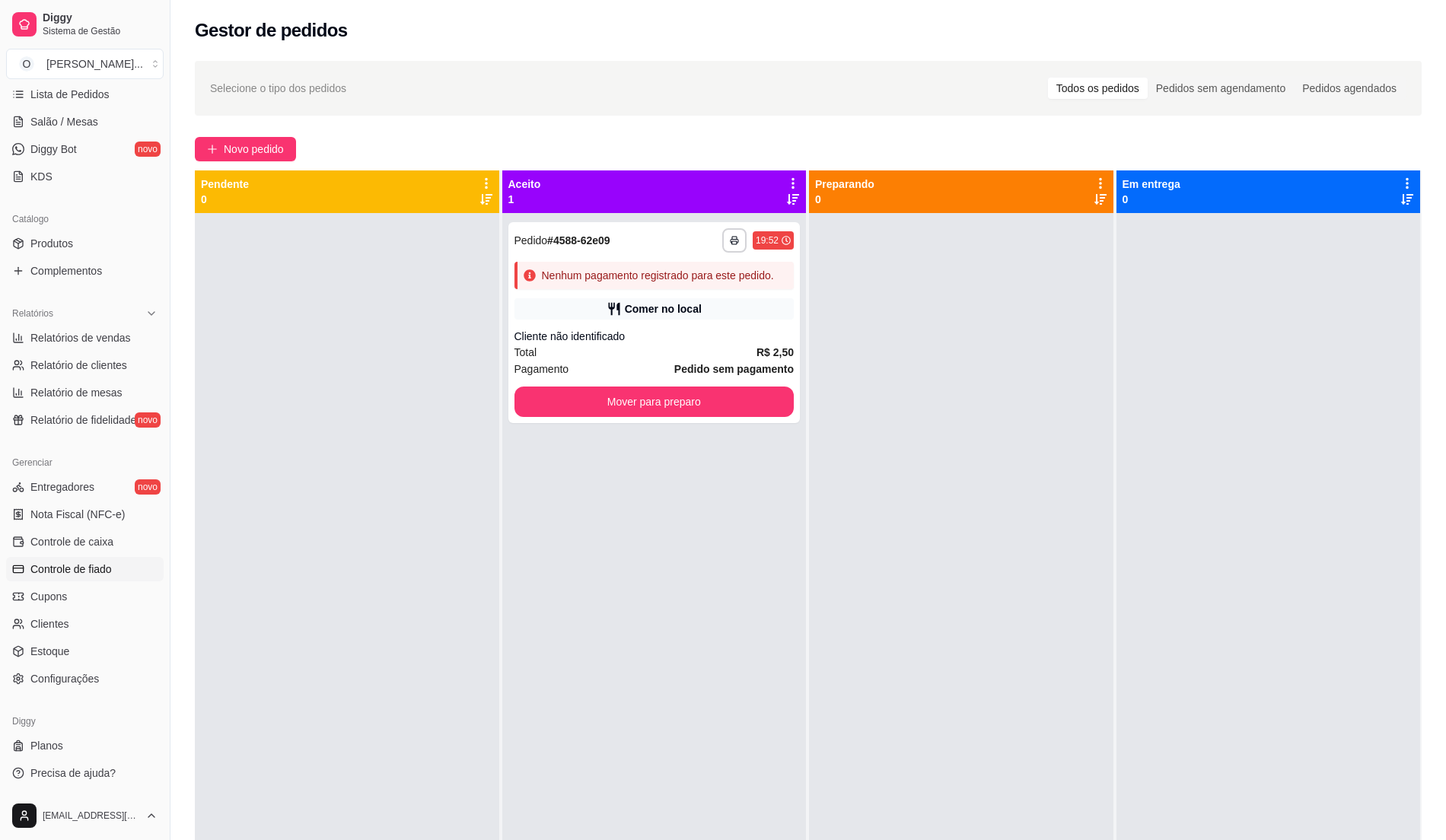
click at [94, 566] on span "Controle de fiado" at bounding box center [71, 569] width 82 height 15
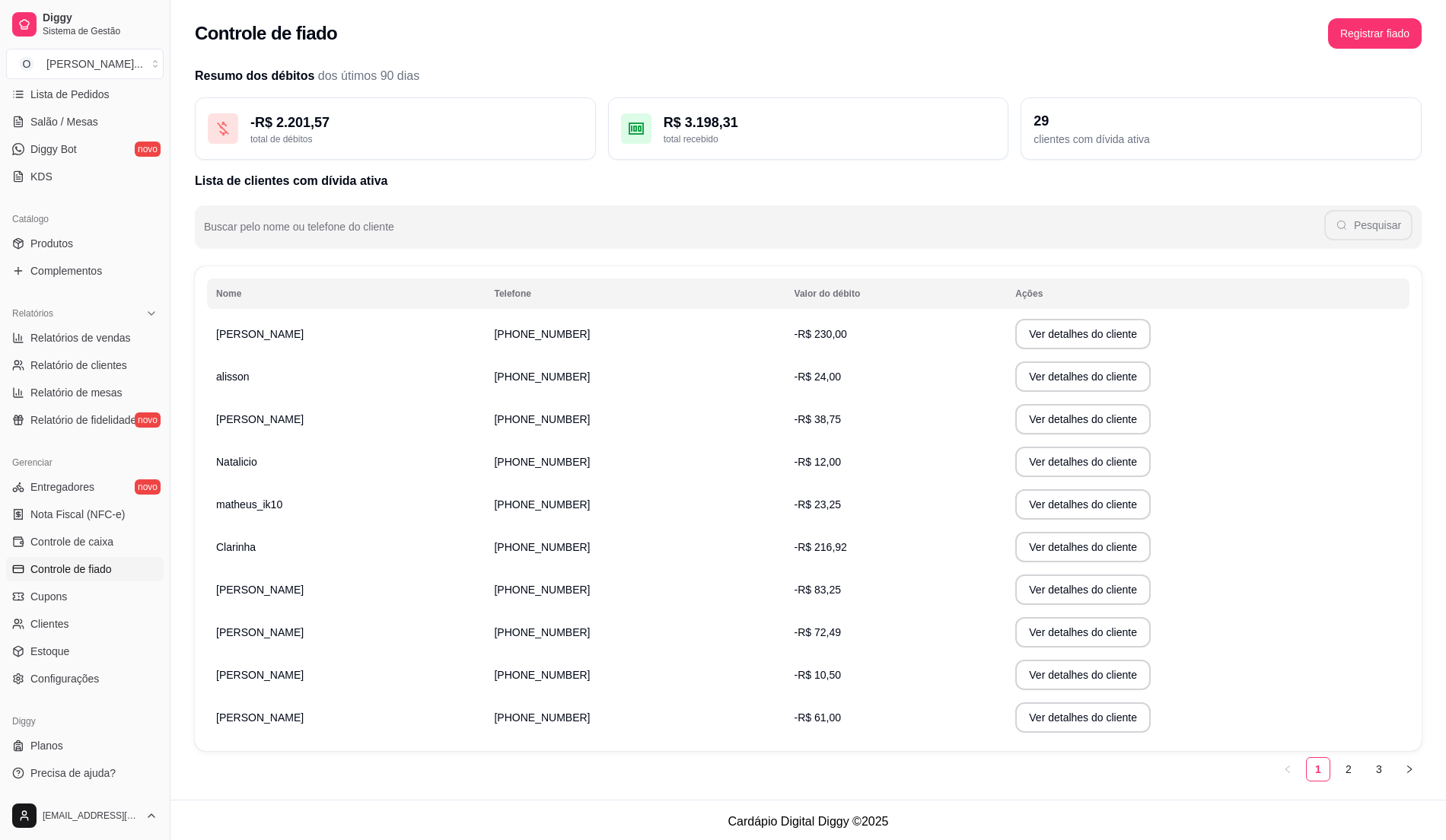
click at [515, 292] on th "Telefone" at bounding box center [634, 294] width 300 height 30
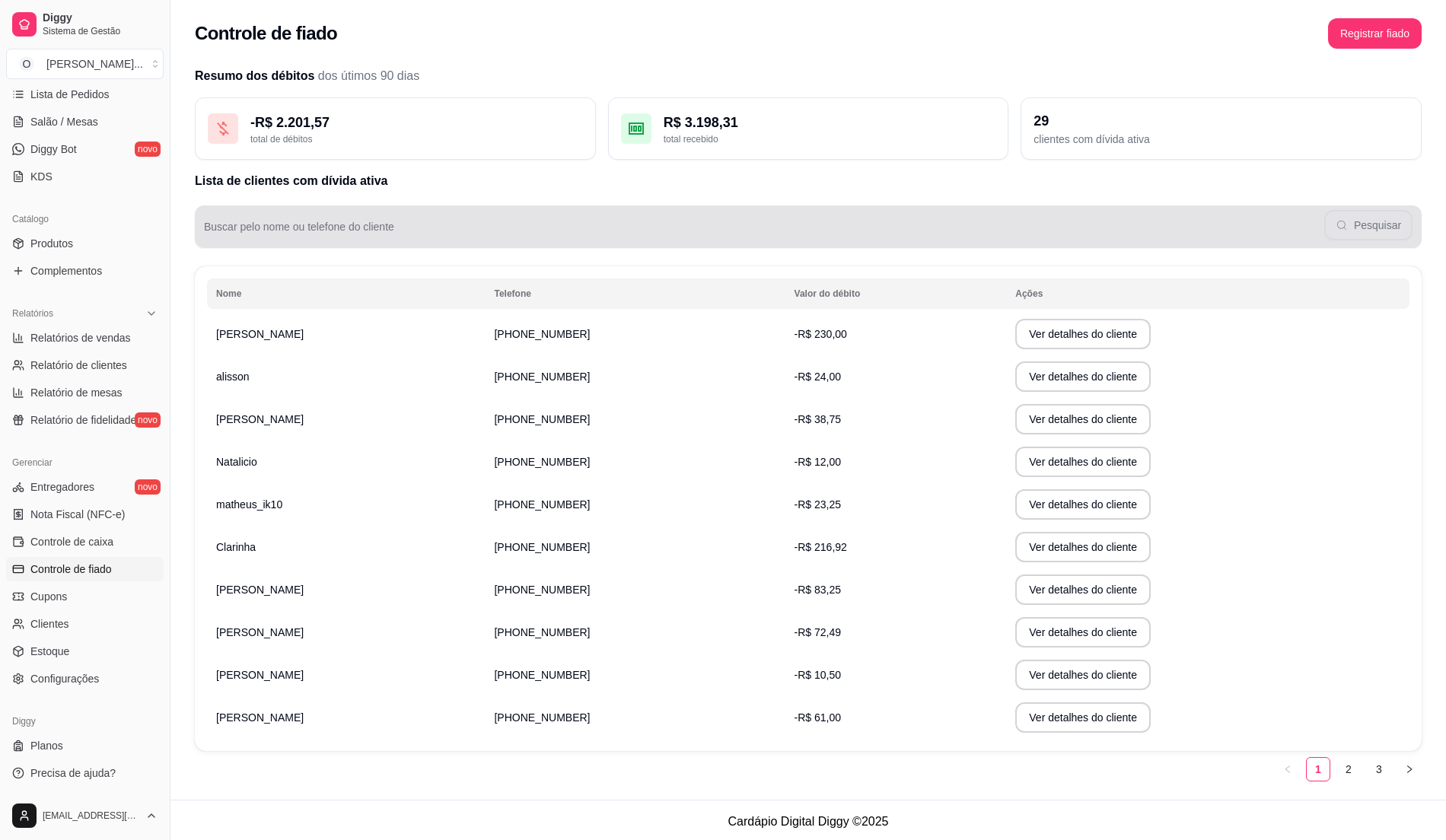
click at [556, 214] on div "Pesquisar" at bounding box center [808, 227] width 1208 height 30
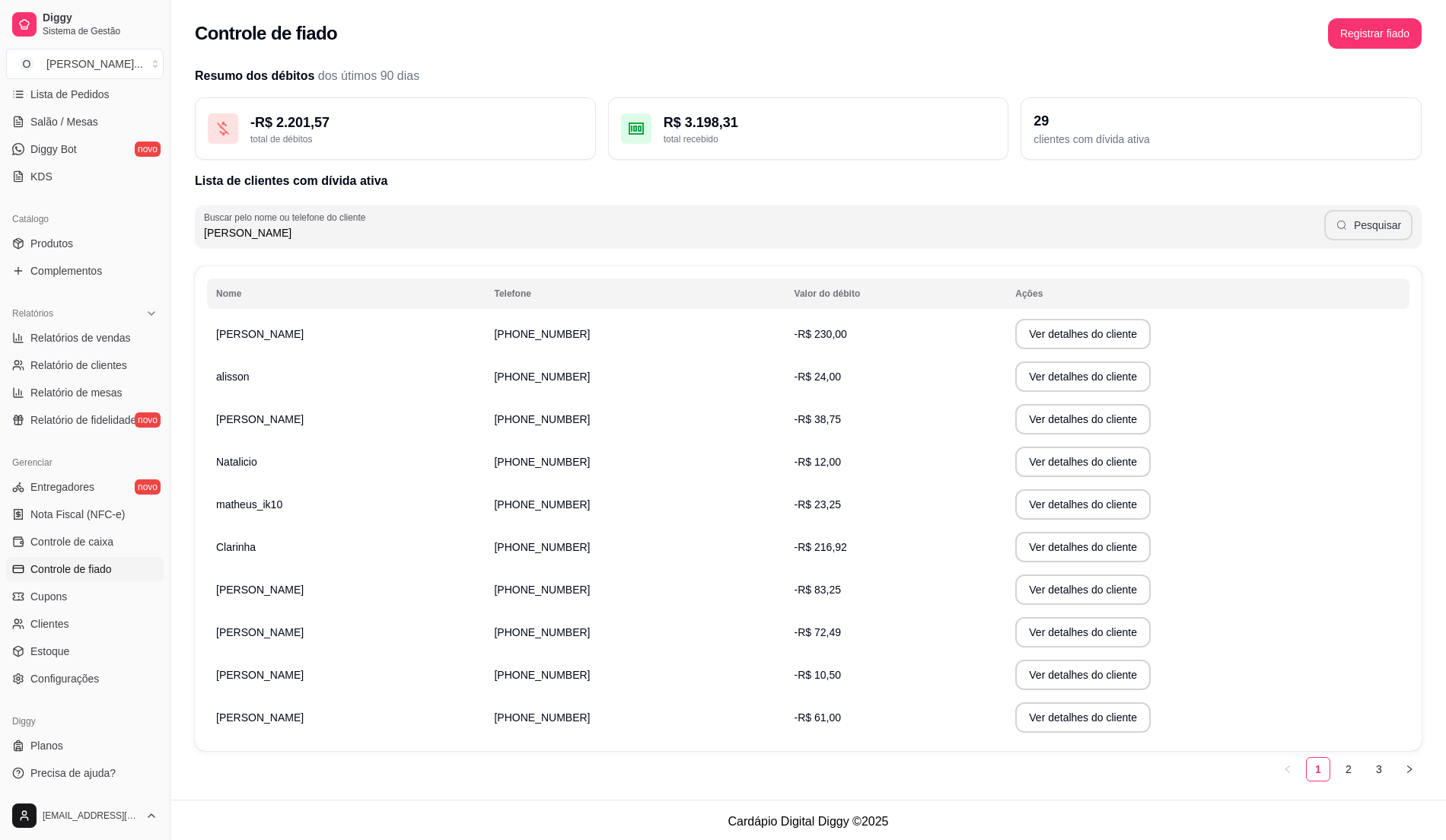
type input "[PERSON_NAME]"
click at [1367, 220] on button "Pesquisar" at bounding box center [1368, 225] width 88 height 30
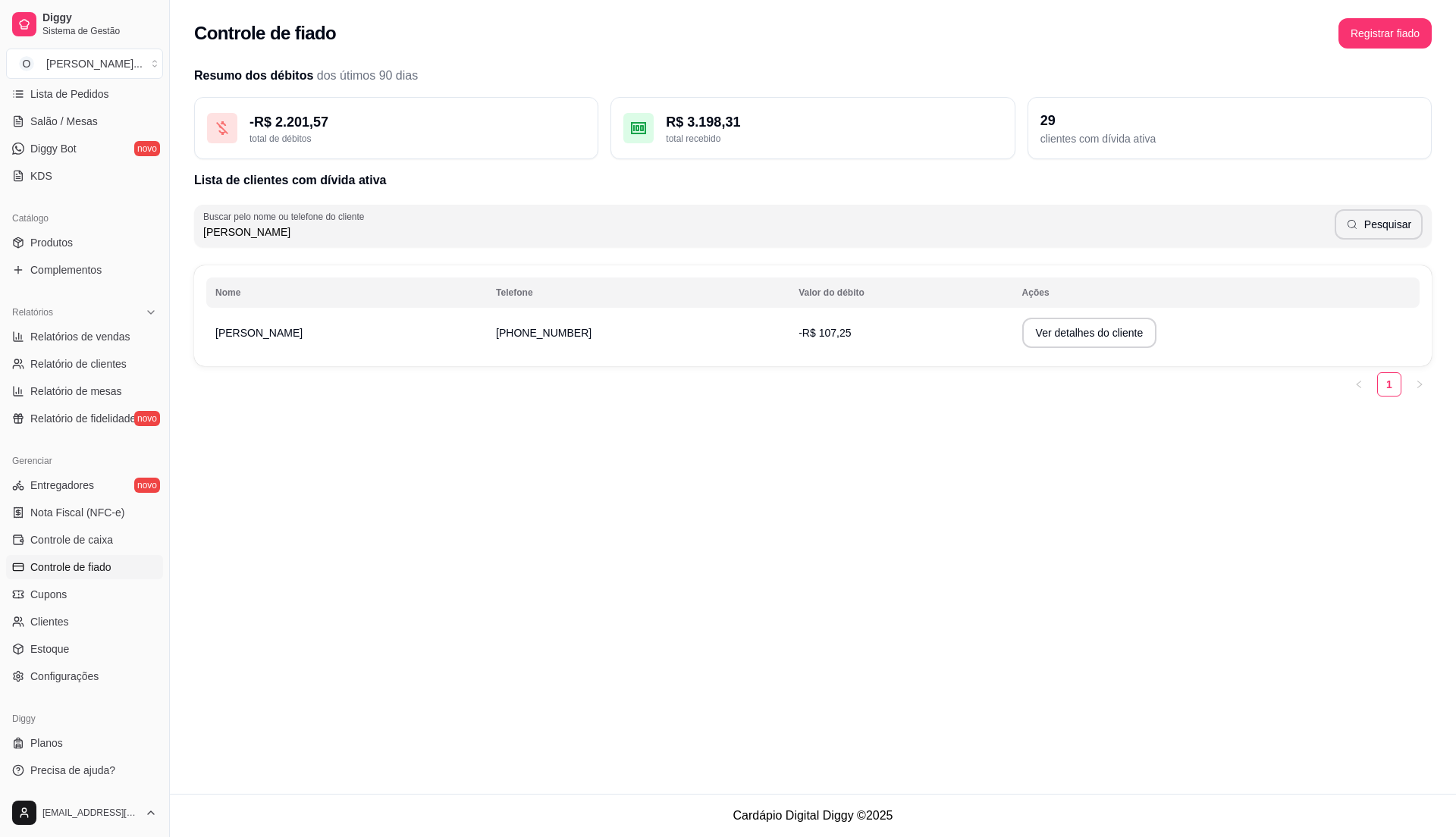
click at [798, 331] on span "-R$ 107,25" at bounding box center [824, 332] width 52 height 12
click at [96, 96] on span "Lista de Pedidos" at bounding box center [69, 94] width 79 height 15
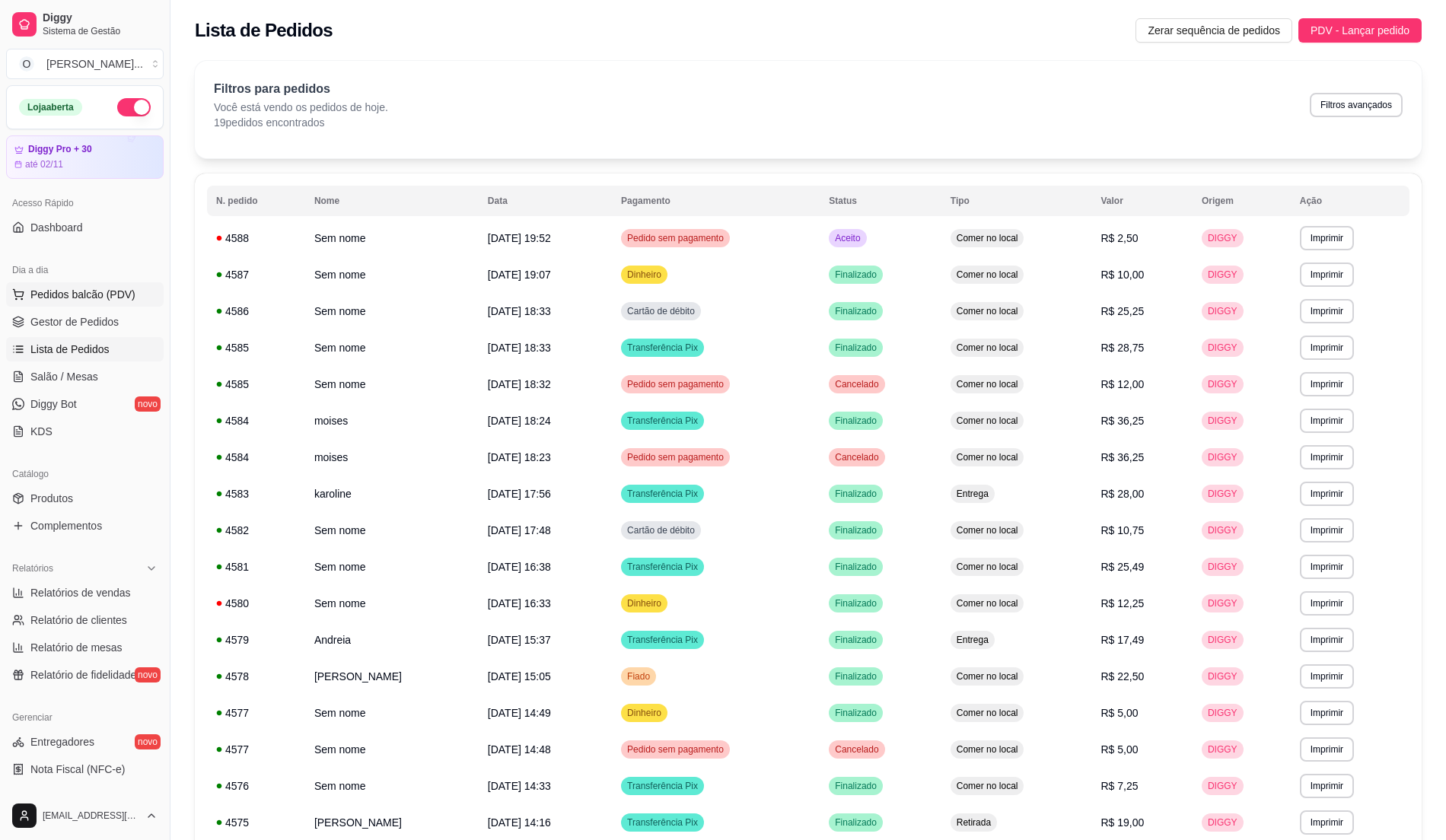
click at [143, 283] on button "Pedidos balcão (PDV)" at bounding box center [84, 294] width 158 height 24
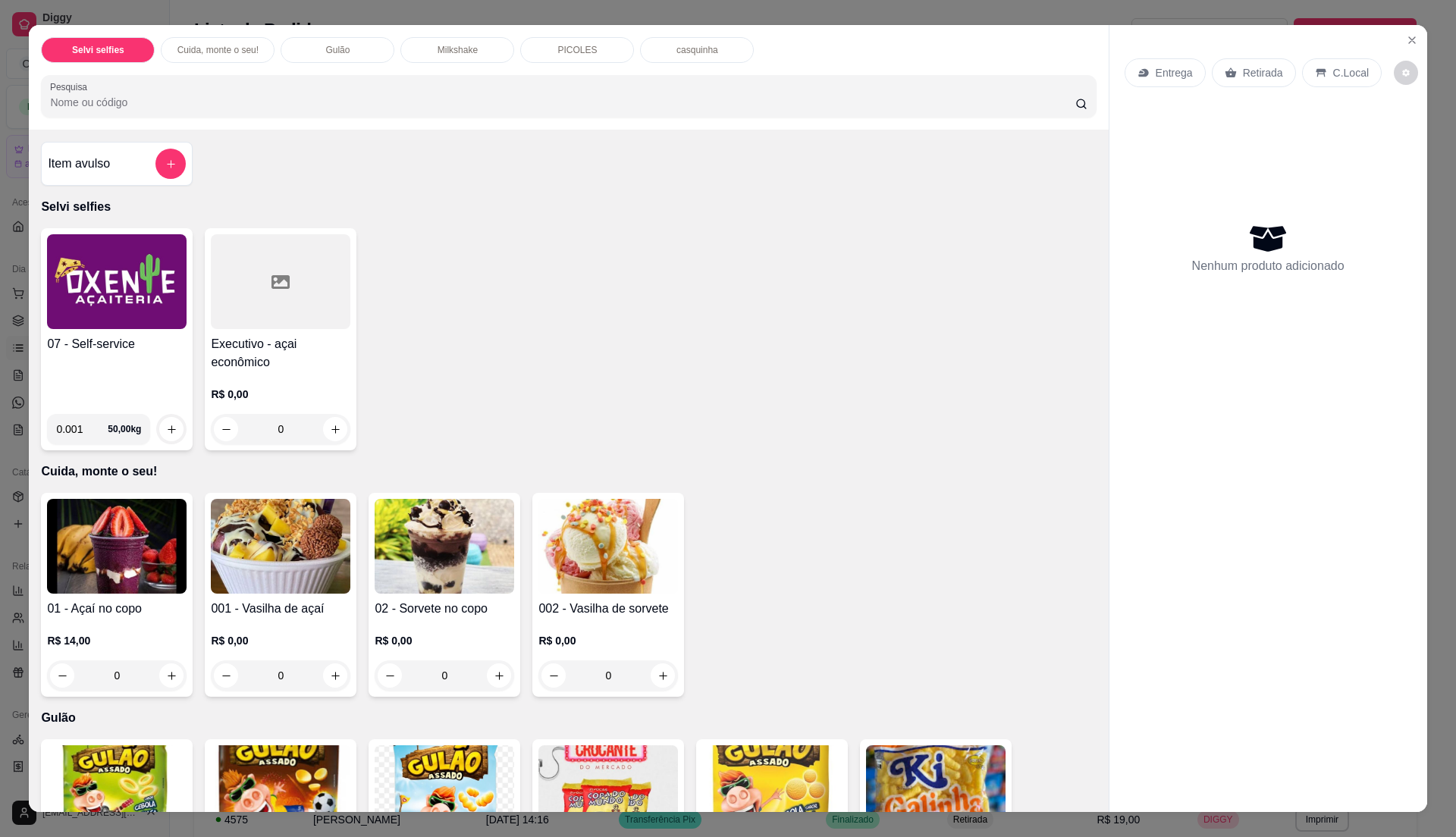
click at [85, 426] on input "0.001" at bounding box center [81, 429] width 52 height 30
type input "0.375"
click at [109, 405] on div "0.375 50,00 kg" at bounding box center [117, 422] width 140 height 42
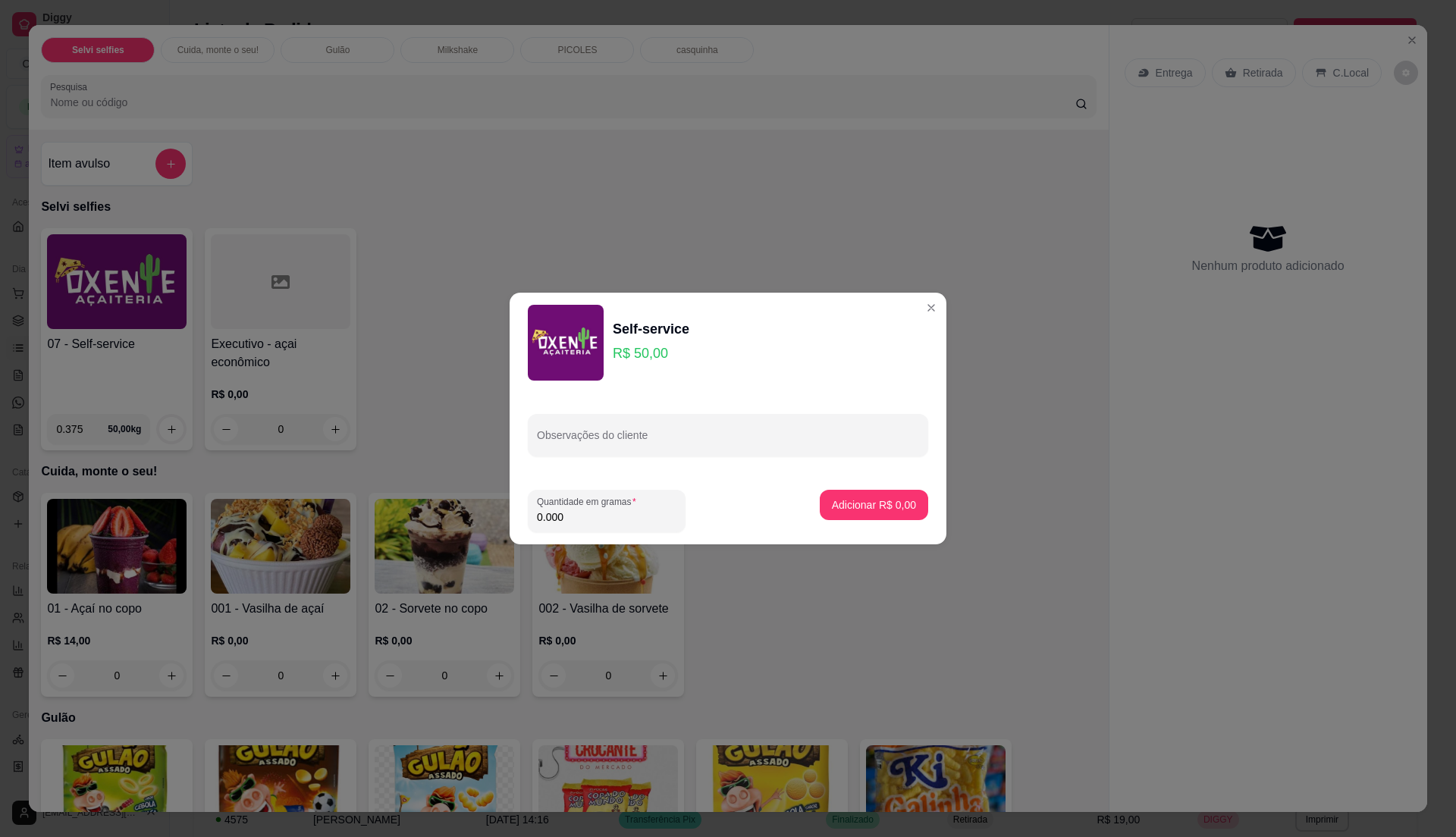
click at [624, 511] on input "0.000" at bounding box center [607, 517] width 140 height 15
type input "0.375"
click at [847, 510] on p "Adicionar R$ 18,75" at bounding box center [871, 504] width 88 height 14
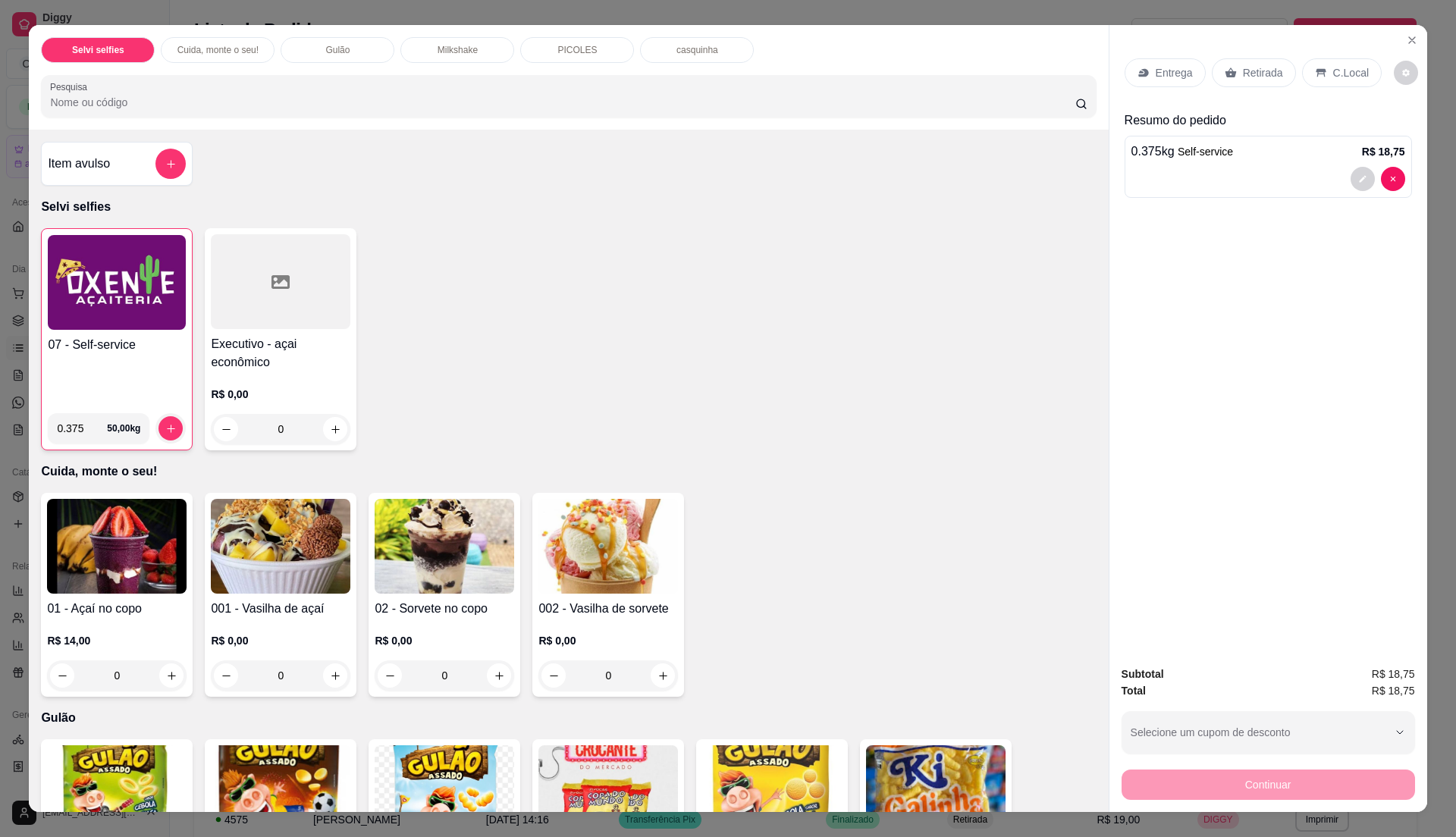
click at [1335, 74] on p "C.Local" at bounding box center [1350, 72] width 36 height 15
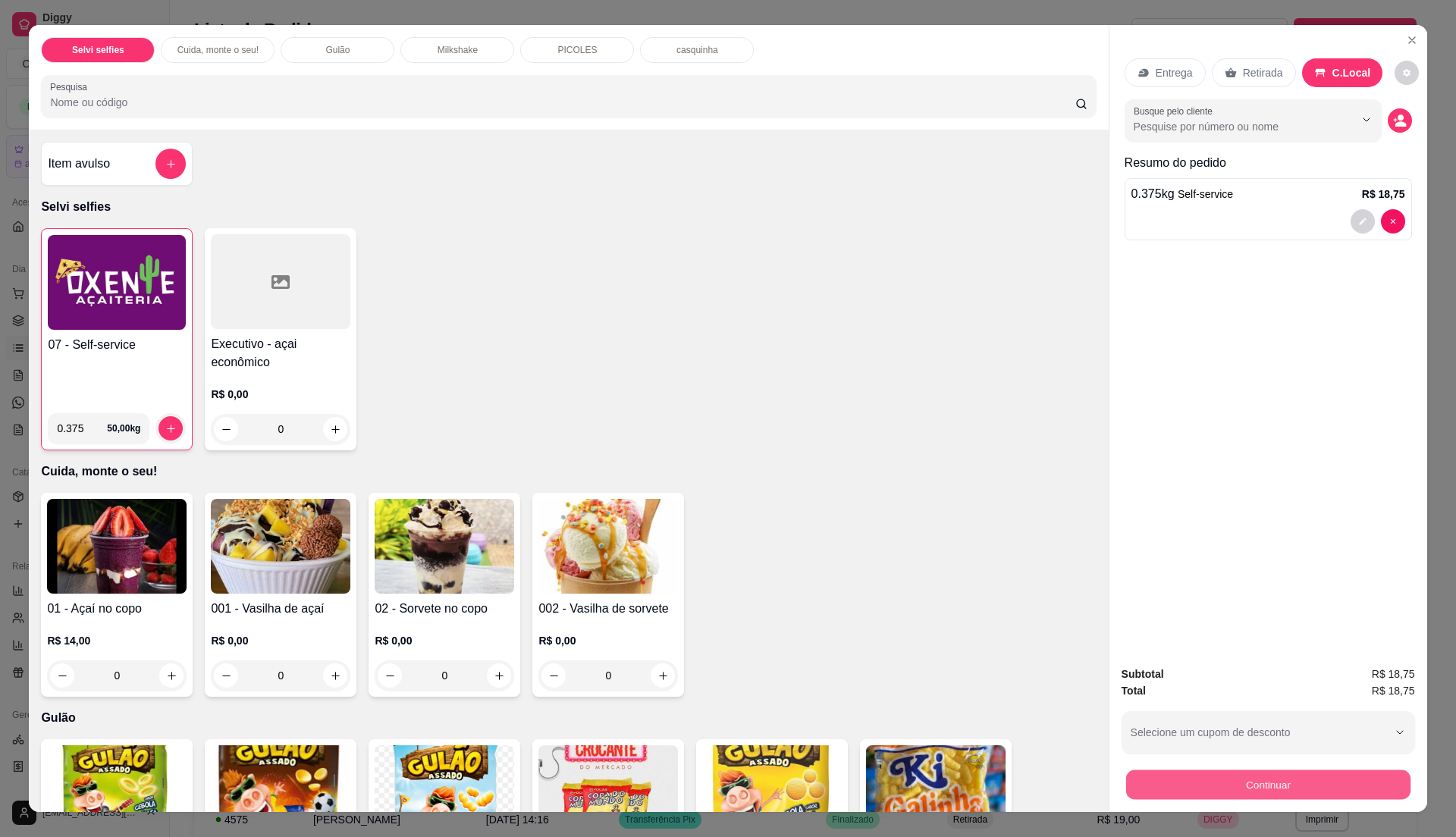
click at [1338, 785] on button "Continuar" at bounding box center [1267, 785] width 284 height 30
drag, startPoint x: 72, startPoint y: 426, endPoint x: 72, endPoint y: 435, distance: 9.0
click at [72, 435] on input "0.375" at bounding box center [81, 428] width 50 height 30
type input "0.425"
click at [99, 386] on div "07 - Self-service" at bounding box center [116, 368] width 138 height 65
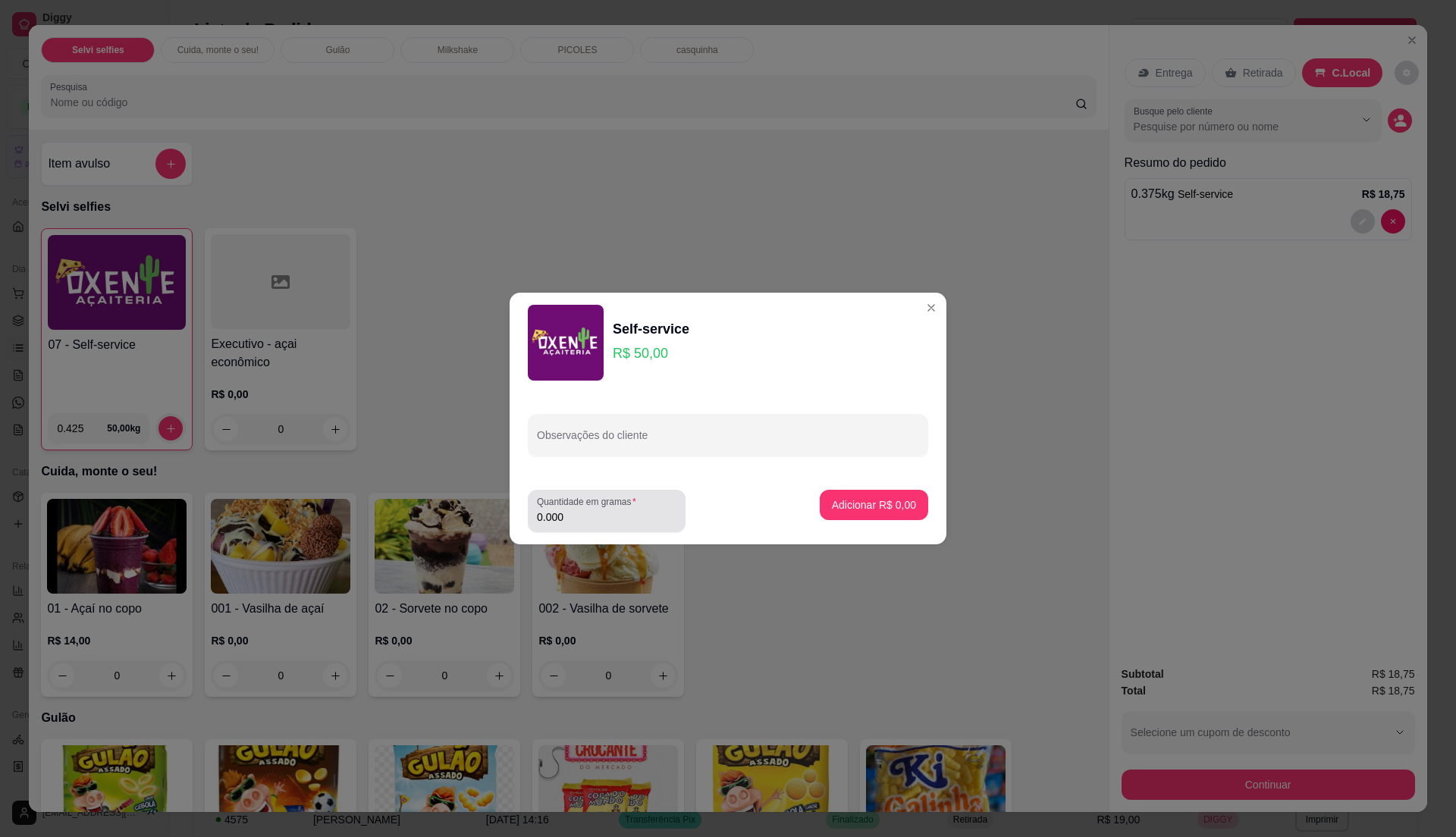
click at [604, 515] on input "0.000" at bounding box center [607, 517] width 140 height 15
type input "0.425"
click at [858, 513] on button "Adicionar R$ 21,25" at bounding box center [871, 505] width 111 height 30
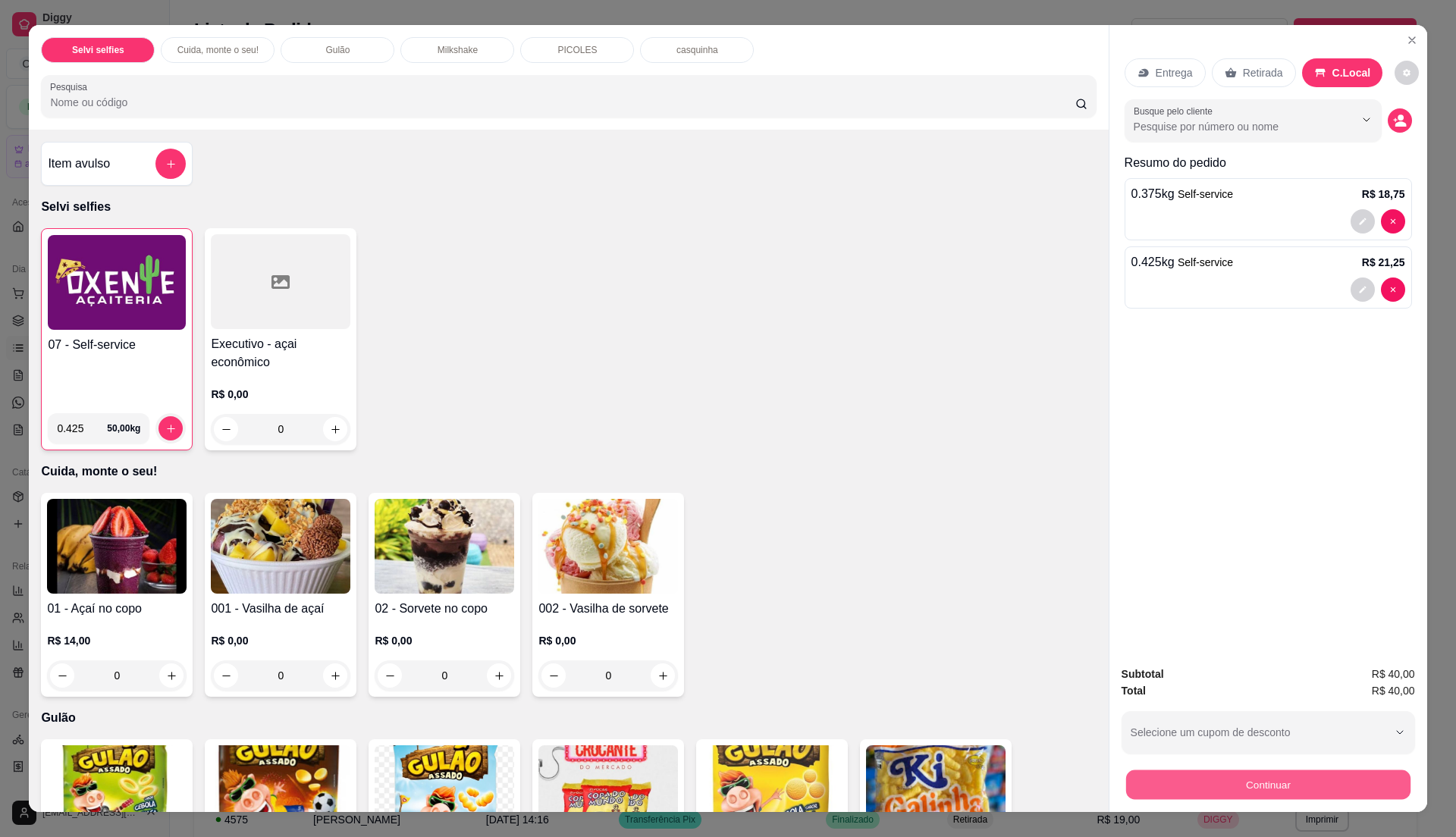
click at [1193, 780] on button "Continuar" at bounding box center [1267, 785] width 284 height 30
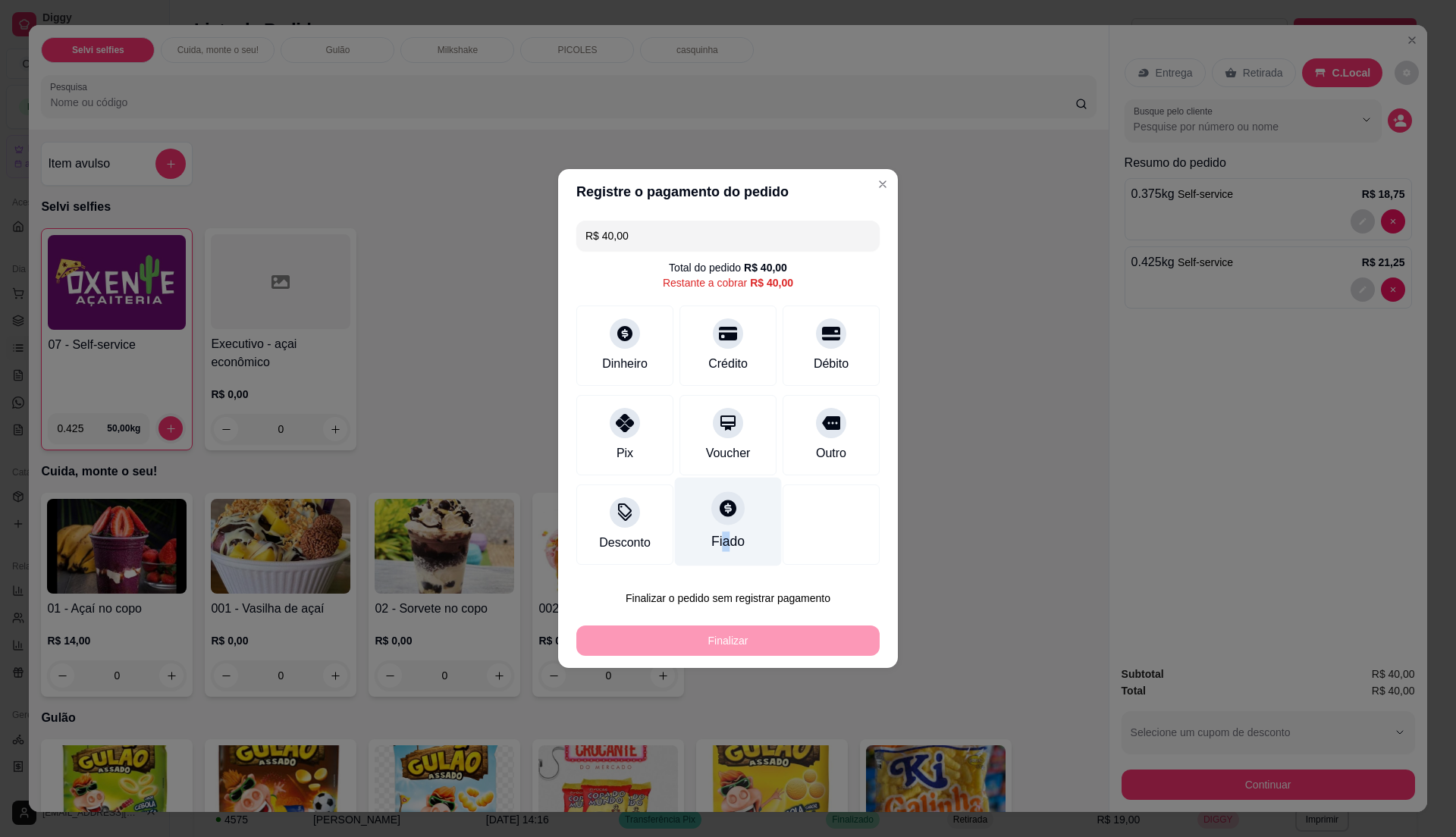
click at [717, 552] on div "Fiado" at bounding box center [728, 522] width 107 height 89
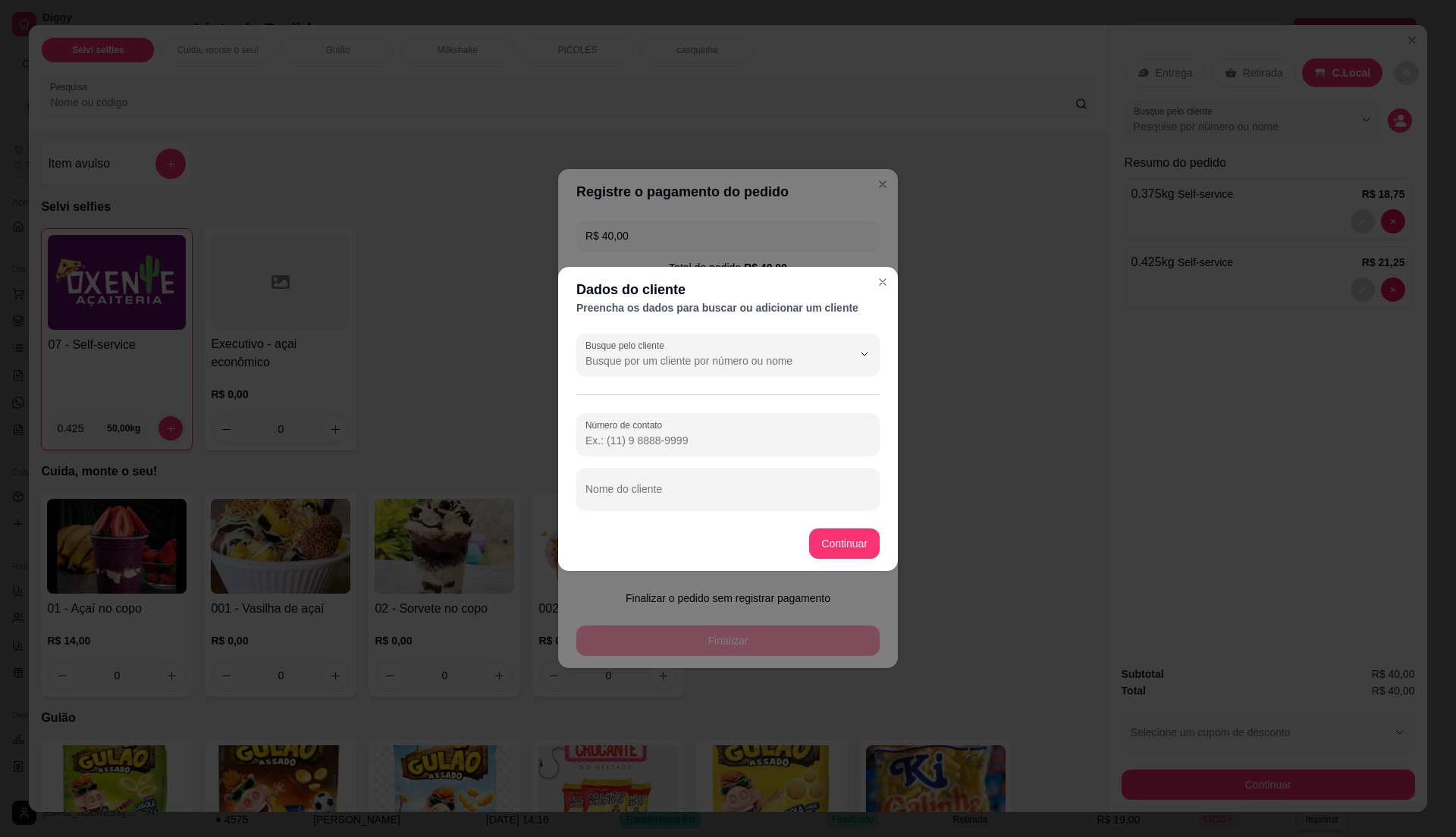
drag, startPoint x: 717, startPoint y: 552, endPoint x: 687, endPoint y: 356, distance: 198.3
click at [687, 356] on input "Busque pelo cliente" at bounding box center [707, 361] width 243 height 15
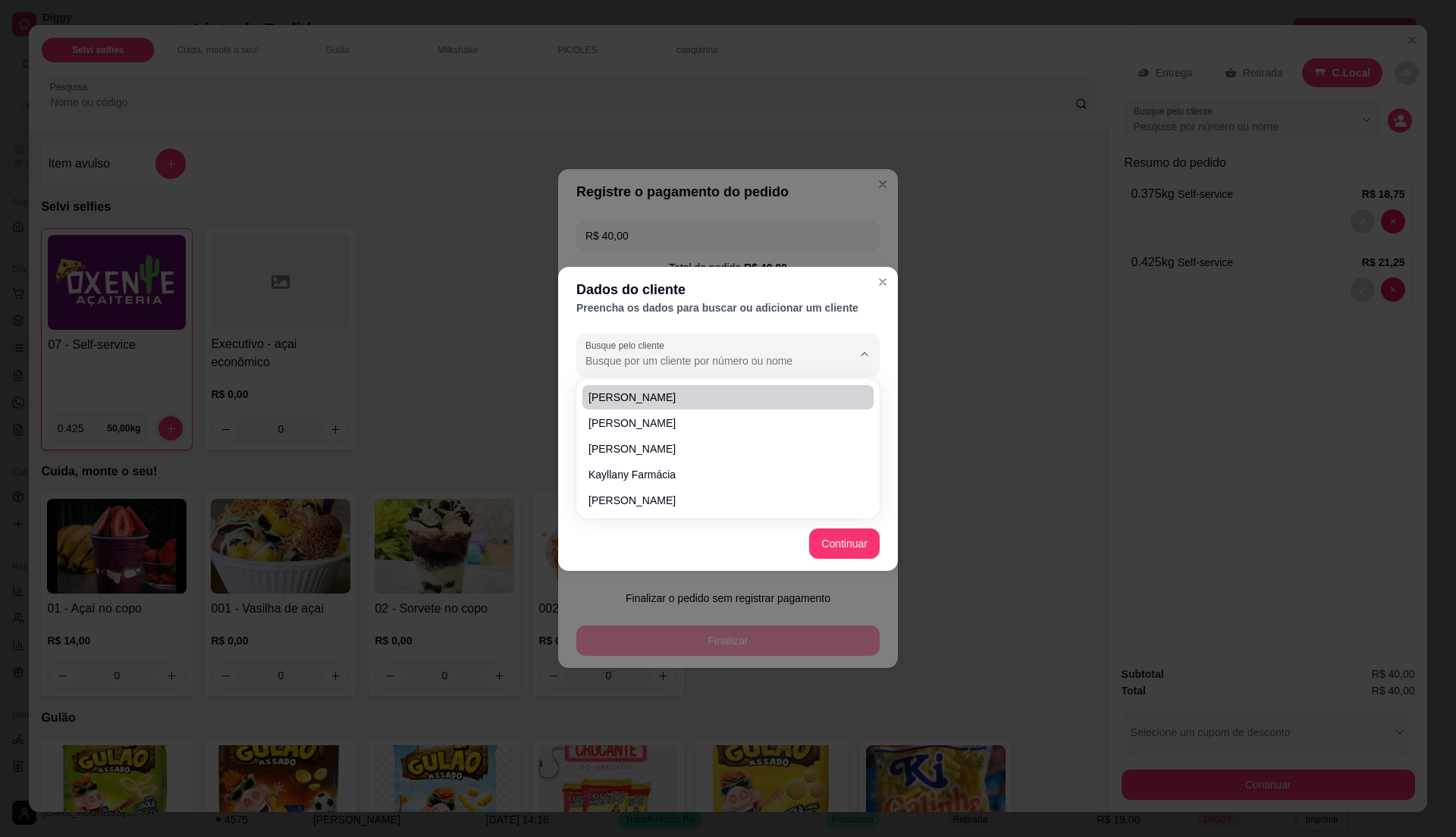
click at [692, 355] on input "Busque pelo cliente" at bounding box center [707, 361] width 243 height 15
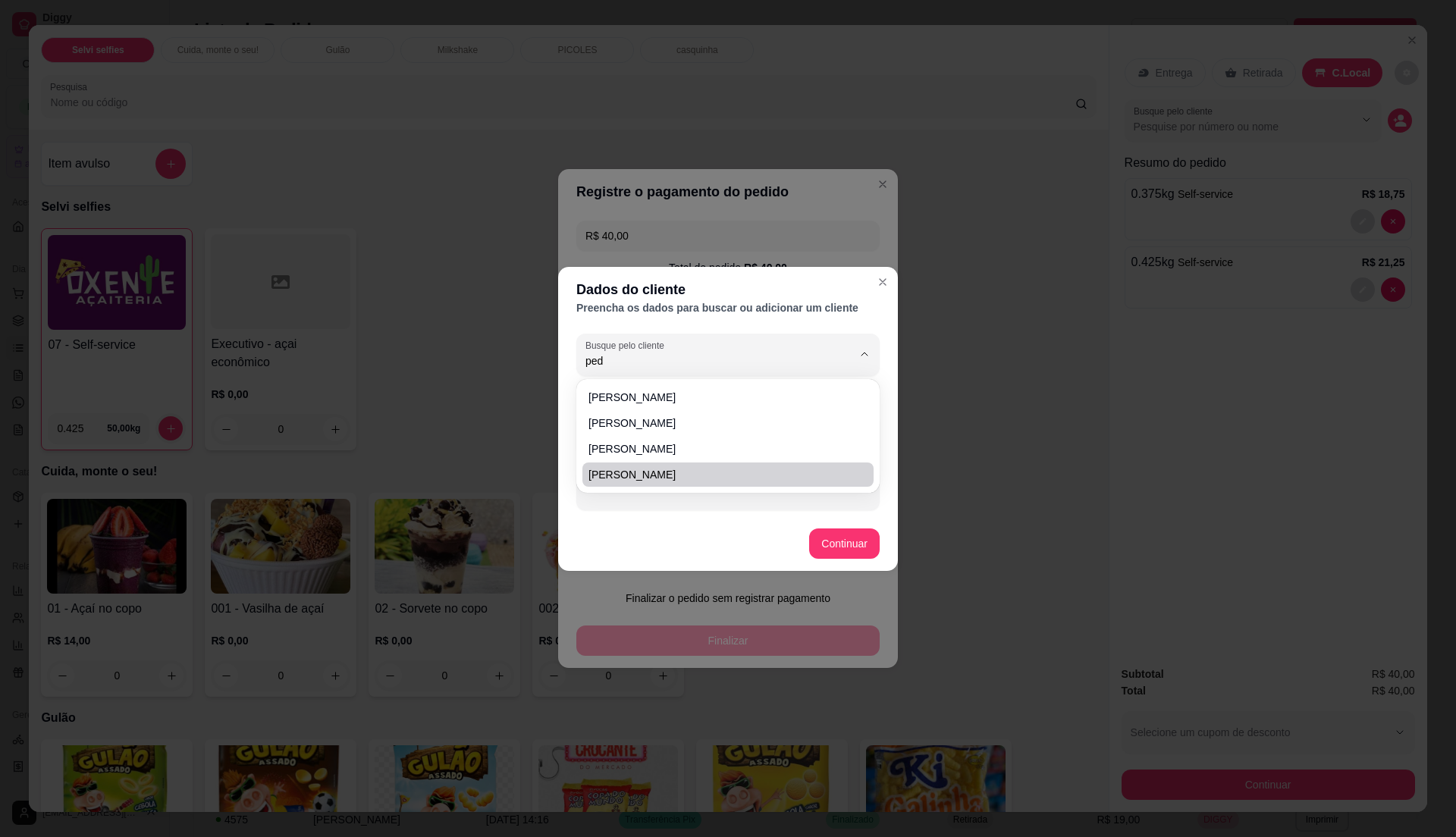
click at [710, 510] on body "4 options available. Diggy Sistema de Gestão O Oxente açaite ... Loja aberta Di…" at bounding box center [720, 418] width 1441 height 837
click at [703, 475] on span "[PERSON_NAME]" at bounding box center [720, 475] width 264 height 15
type input "[PERSON_NAME]"
type input "[PHONE_NUMBER]"
type input "[PERSON_NAME]"
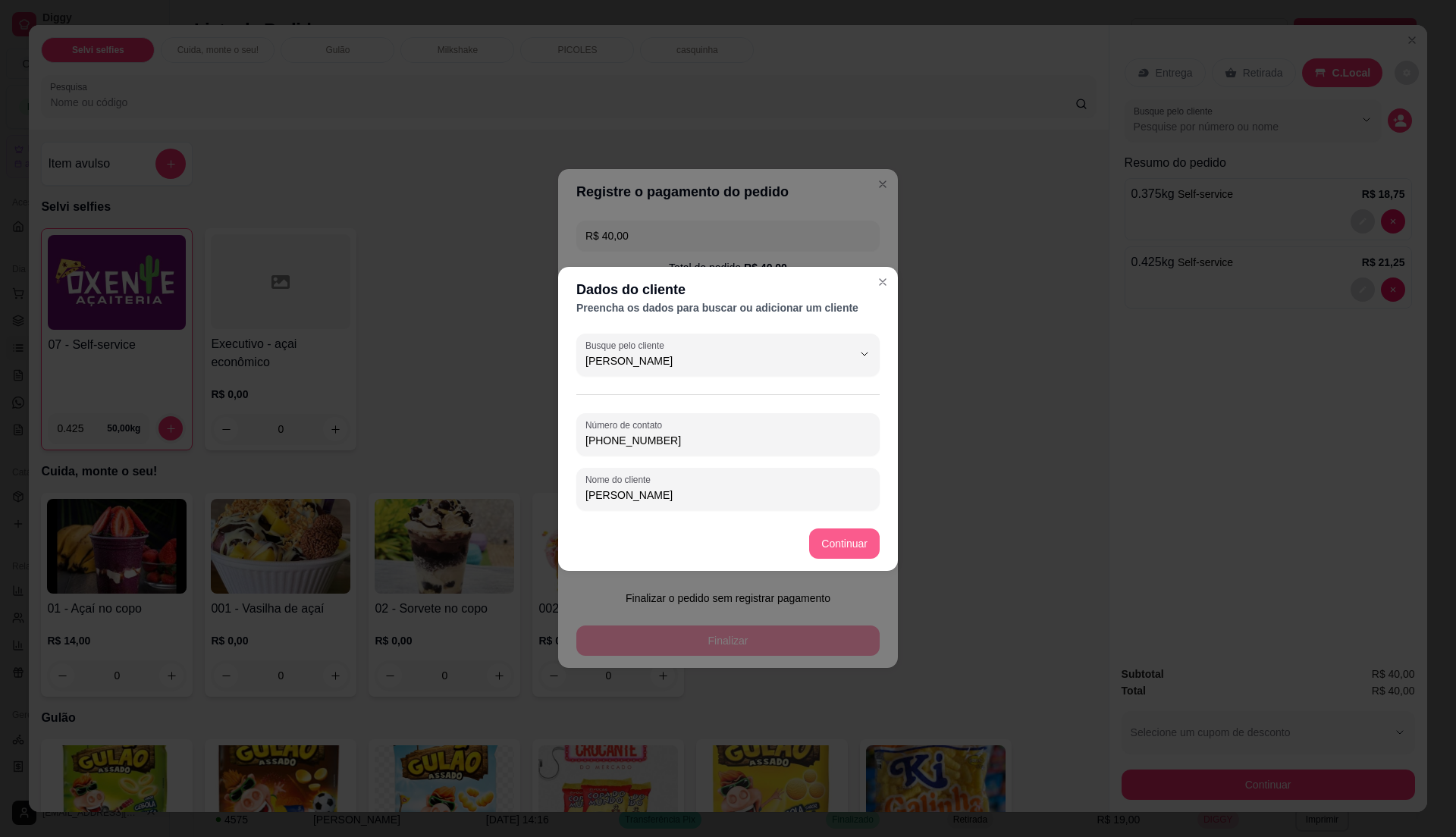
type input "[PERSON_NAME]"
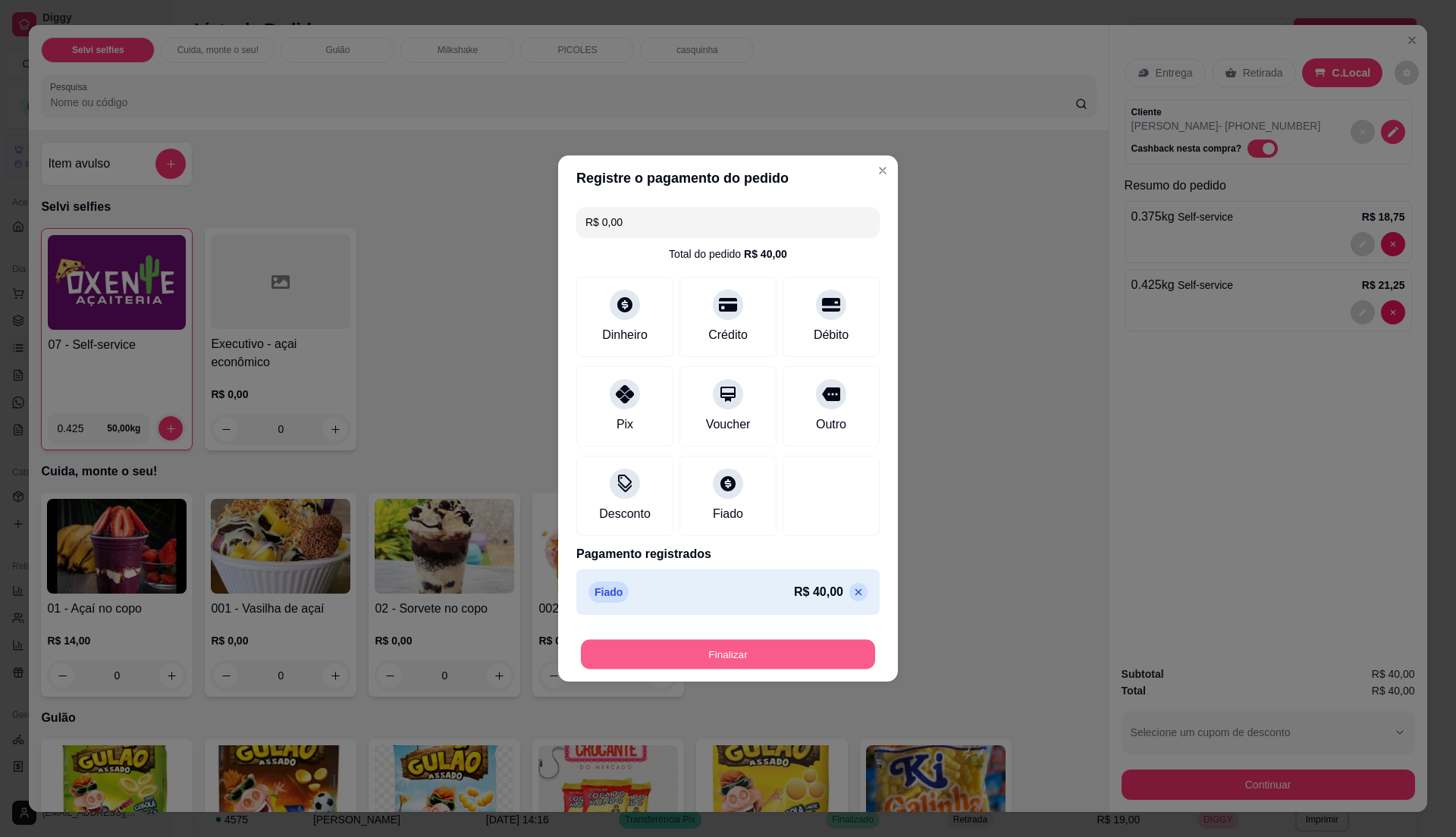
click at [832, 667] on button "Finalizar" at bounding box center [728, 655] width 294 height 30
type input "-R$ 40,00"
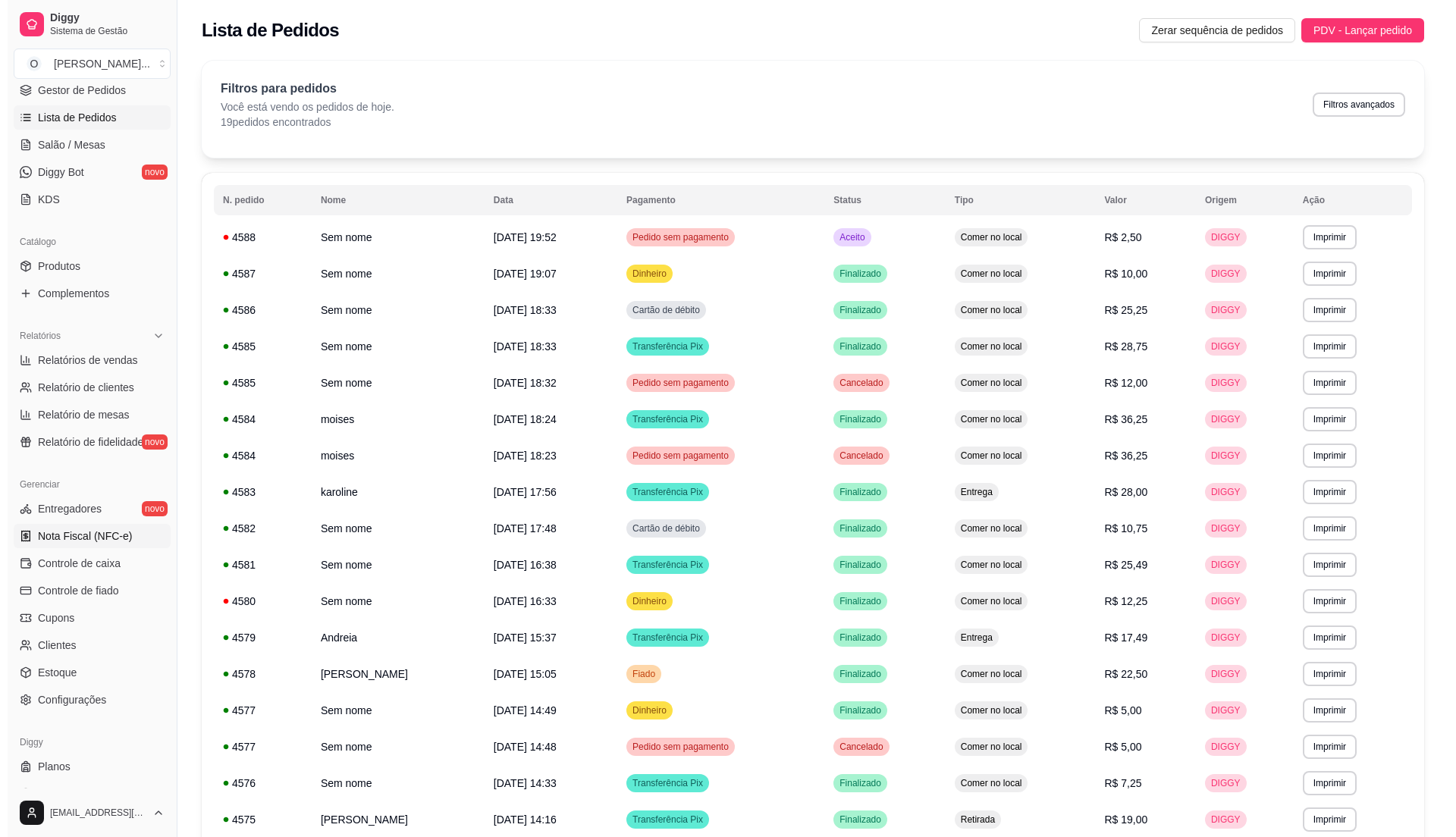
scroll to position [254, 0]
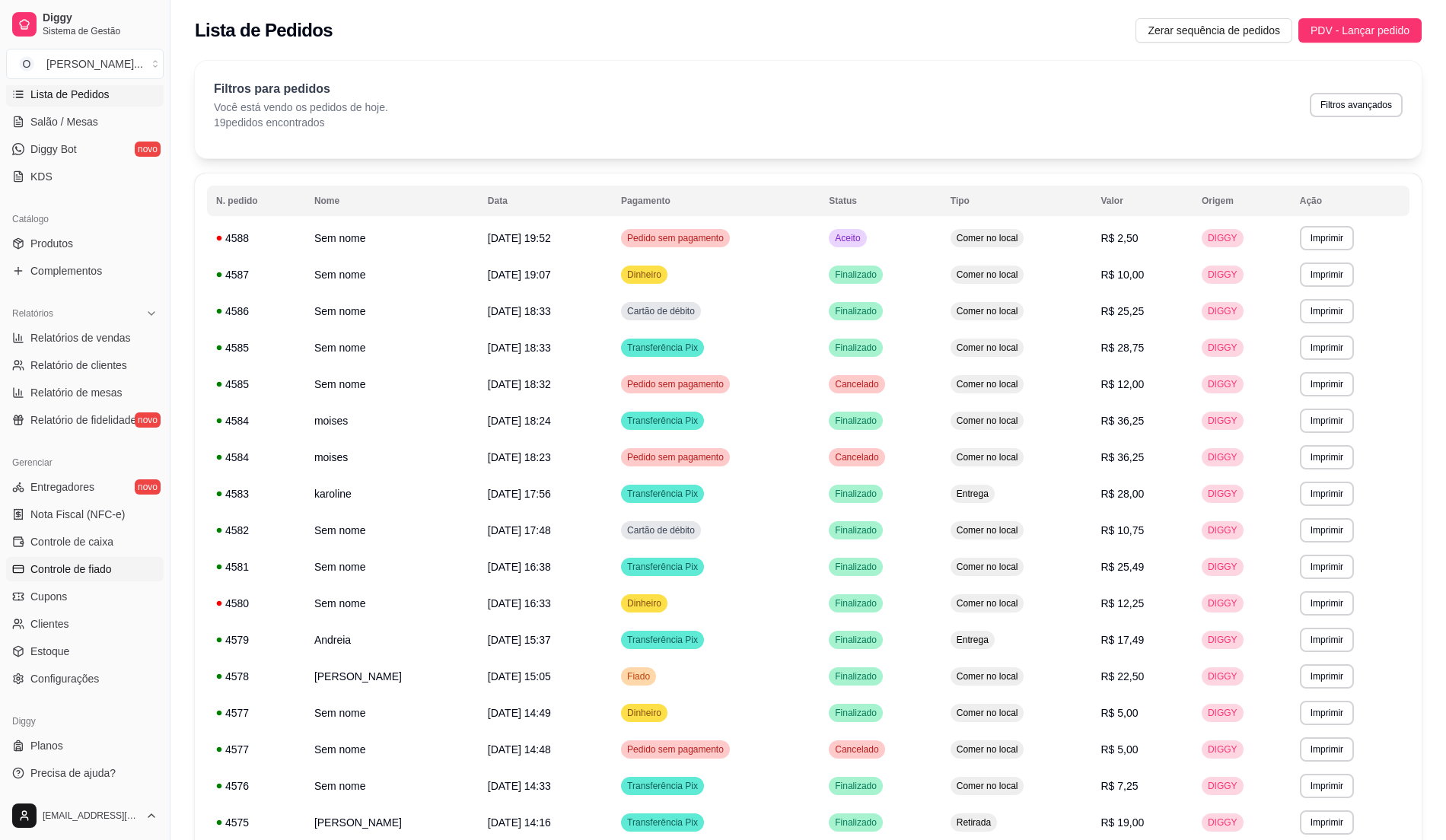
click at [81, 580] on link "Controle de fiado" at bounding box center [84, 569] width 158 height 24
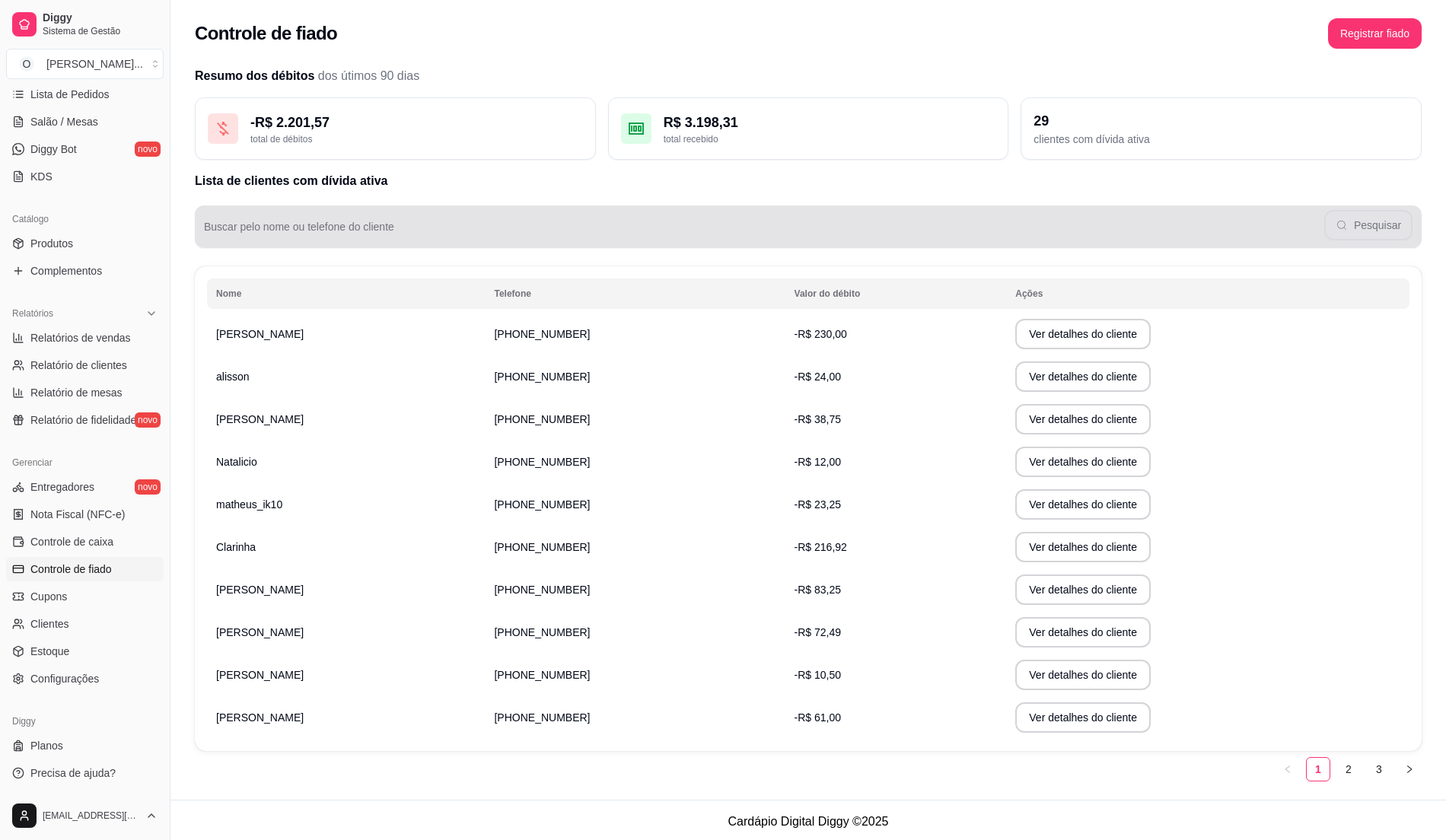
click at [427, 213] on div "Pesquisar" at bounding box center [808, 227] width 1208 height 30
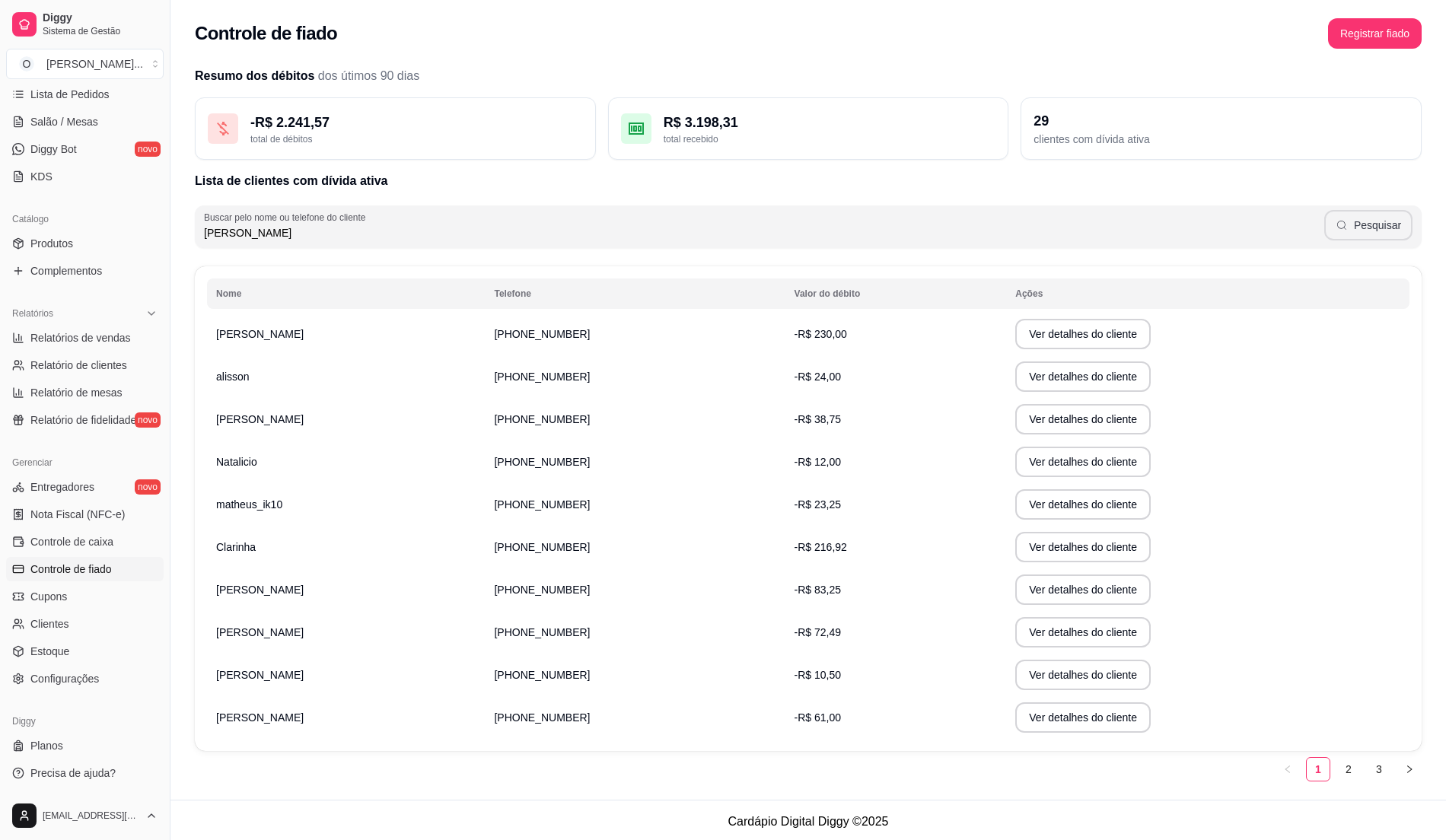
type input "[PERSON_NAME]"
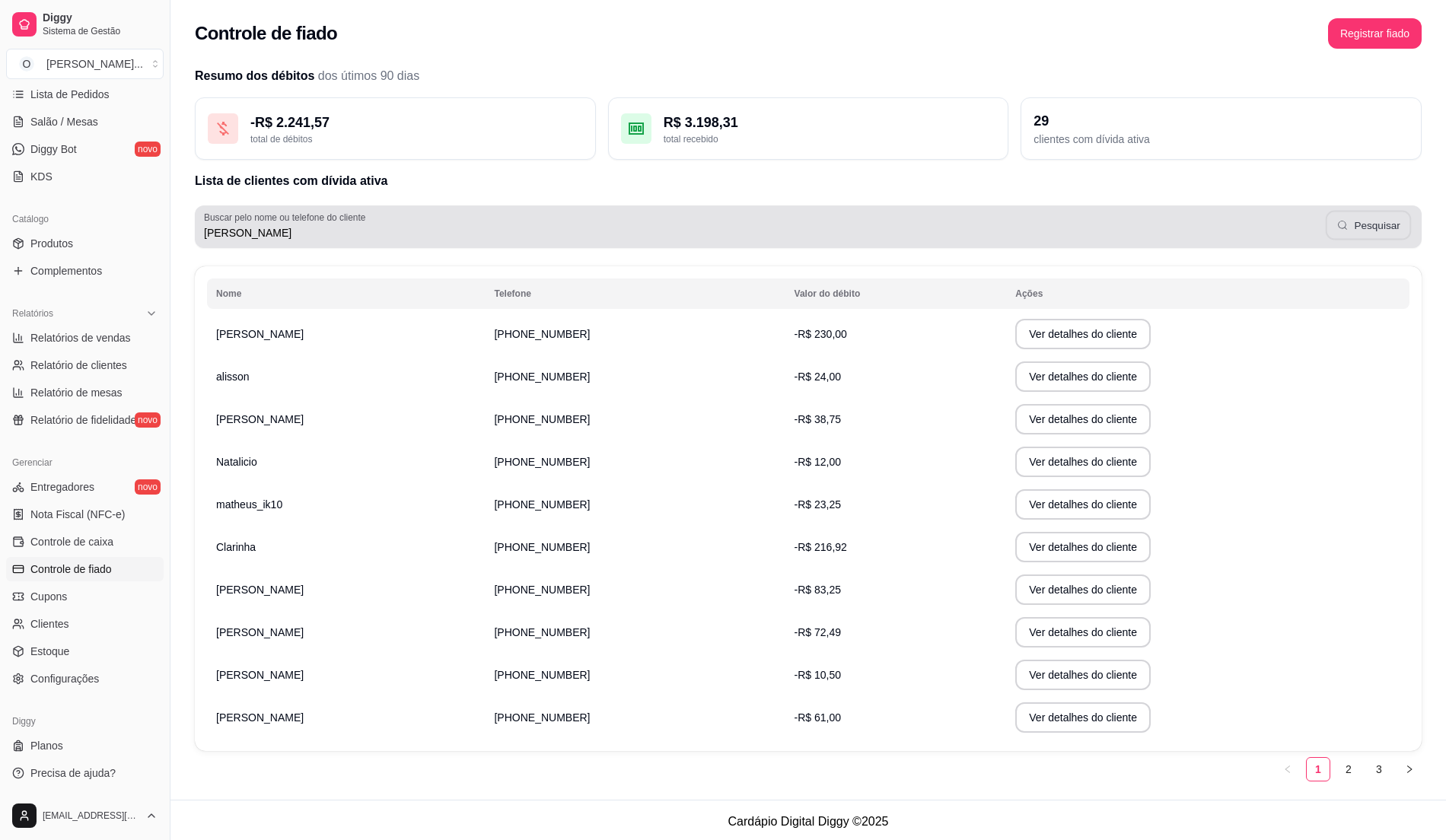
click at [1374, 225] on button "Pesquisar" at bounding box center [1368, 226] width 85 height 30
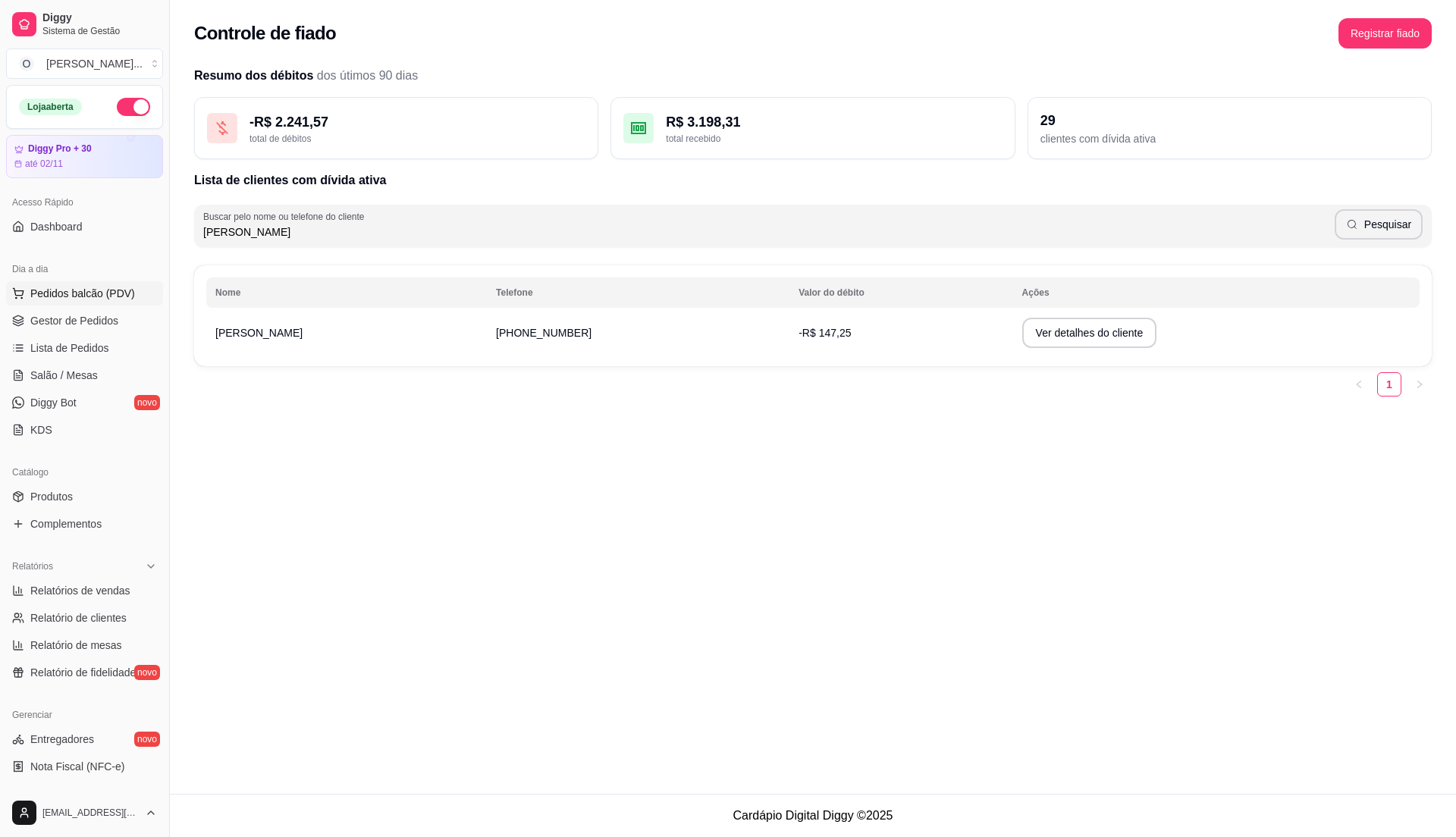
click at [97, 302] on button "Pedidos balcão (PDV)" at bounding box center [84, 293] width 157 height 24
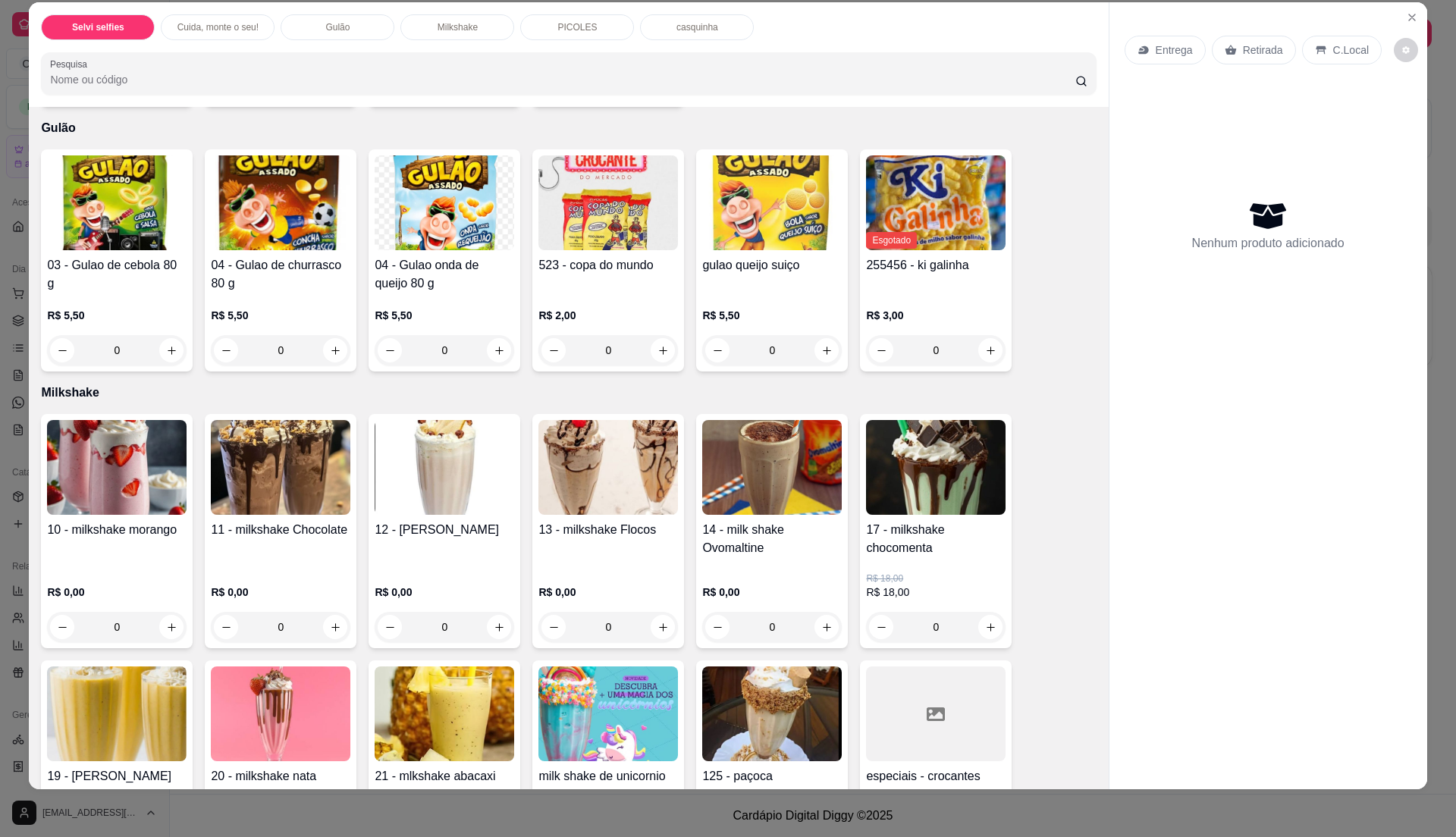
scroll to position [572, 0]
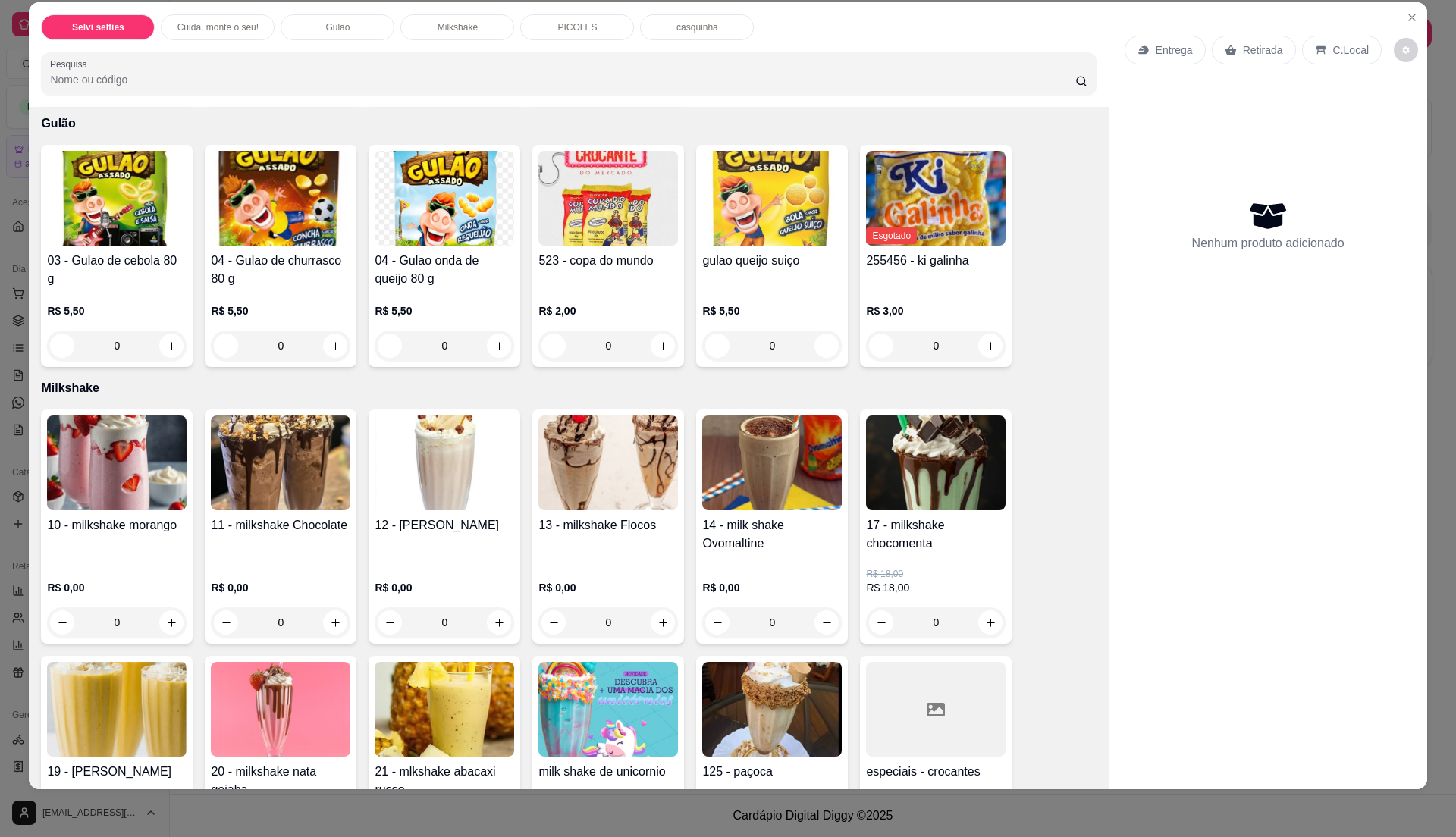
click at [161, 620] on div "0" at bounding box center [117, 623] width 140 height 30
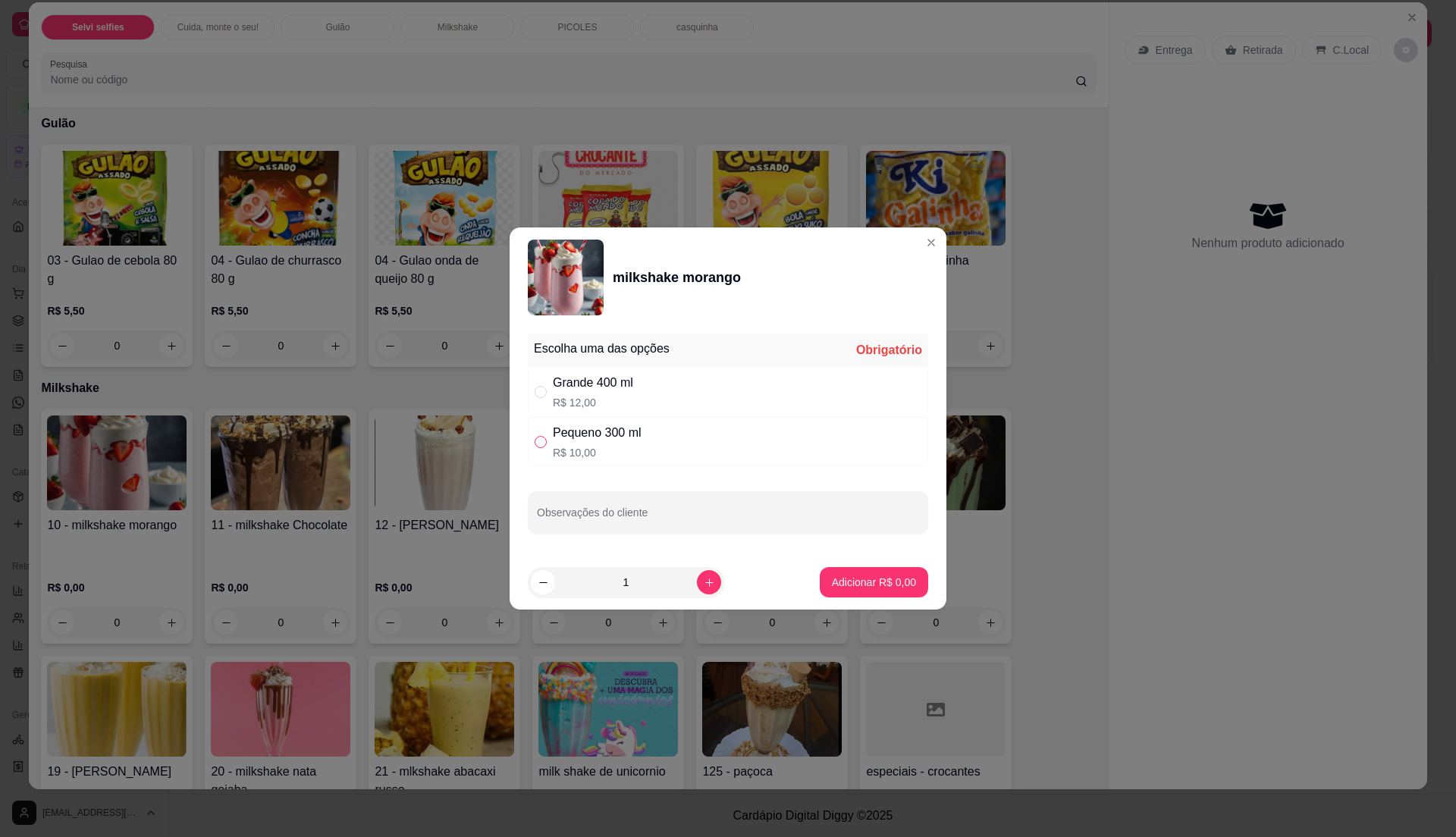
click at [538, 441] on input "" at bounding box center [540, 441] width 12 height 12
radio input "true"
click at [827, 586] on p "Adicionar R$ 10,00" at bounding box center [871, 581] width 88 height 14
type input "1"
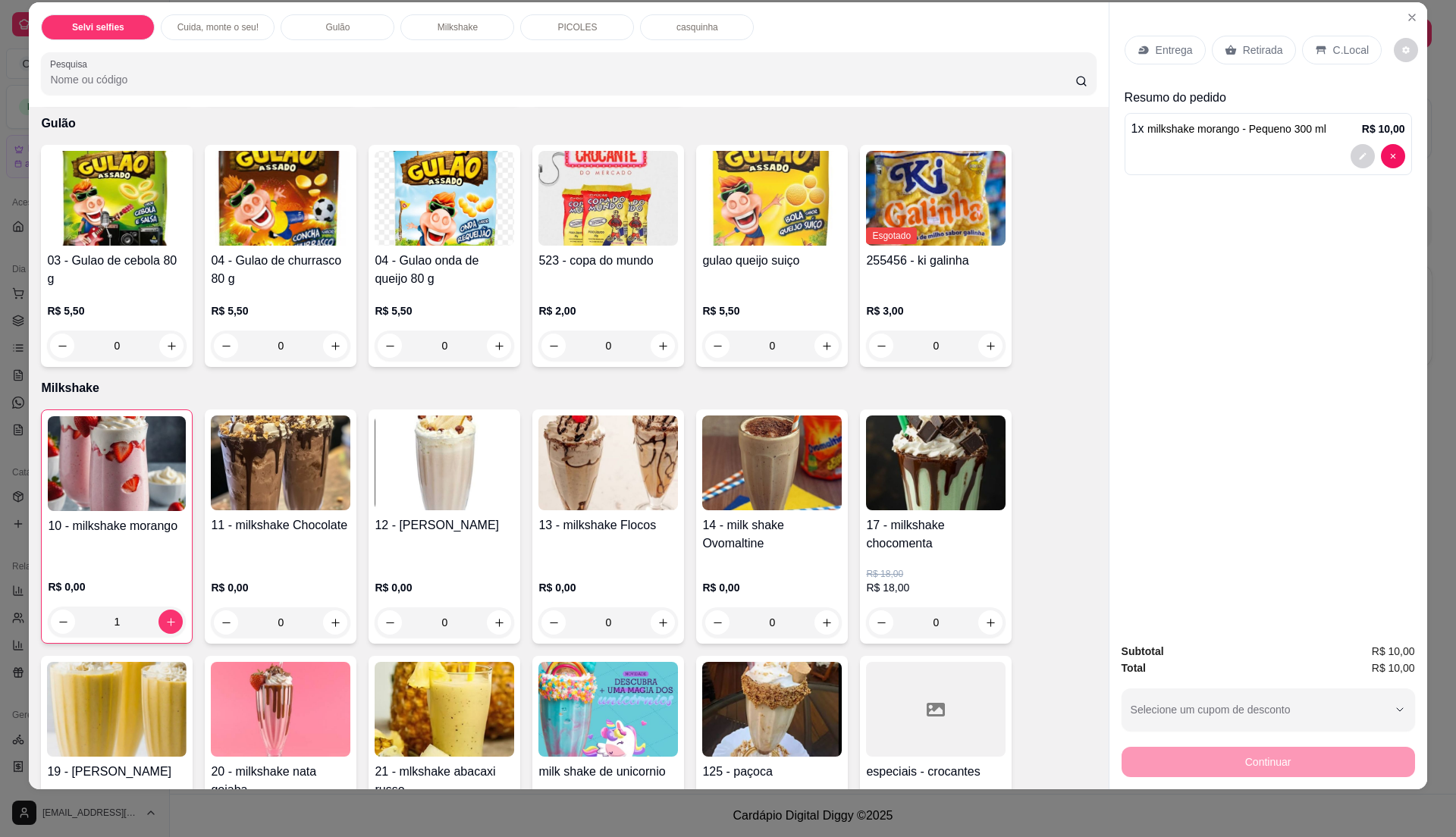
click at [329, 618] on div "0" at bounding box center [281, 623] width 140 height 30
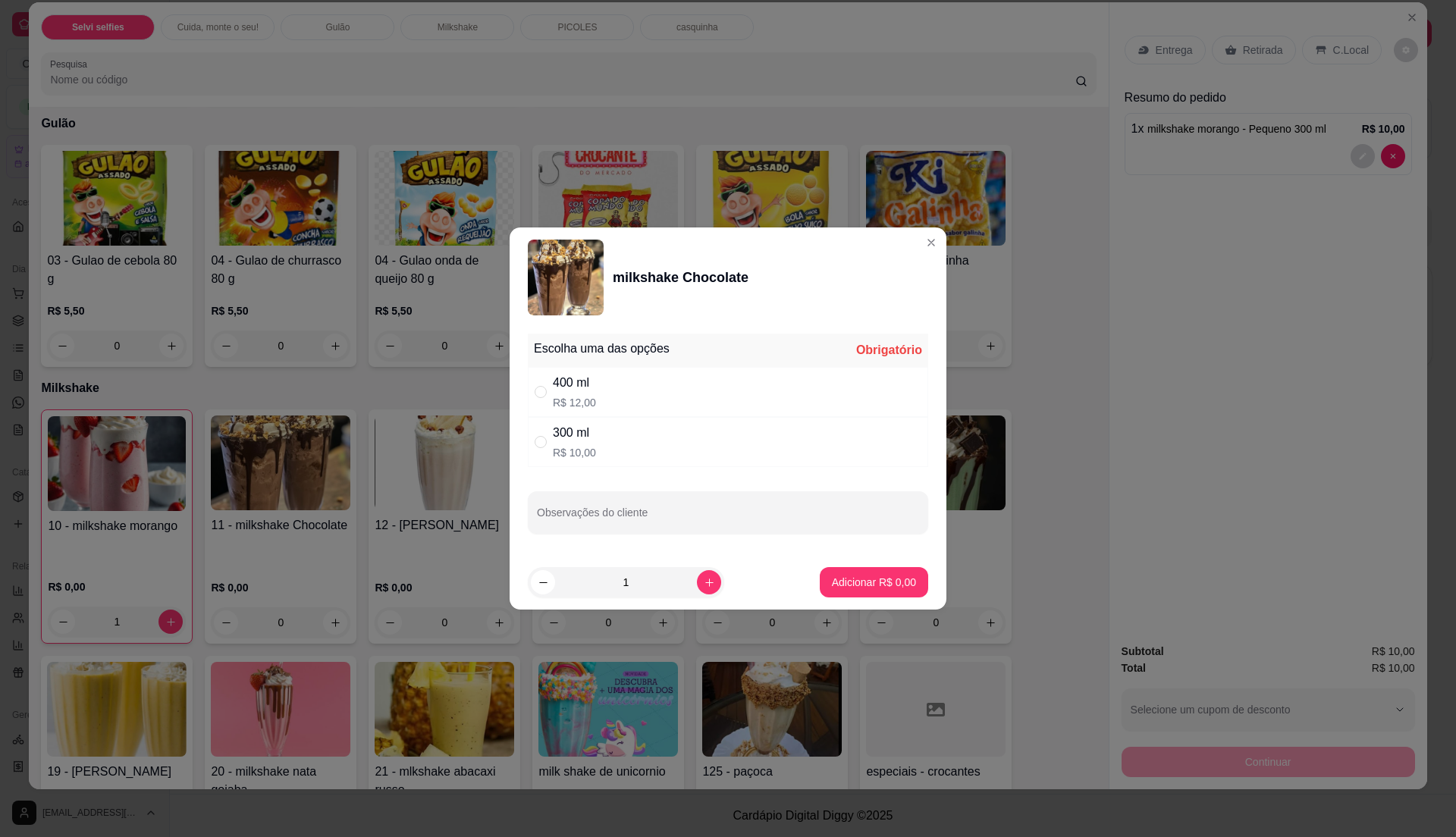
click at [624, 465] on div "300 ml R$ 10,00" at bounding box center [728, 442] width 401 height 50
radio input "true"
click at [874, 588] on p "Adicionar R$ 10,00" at bounding box center [871, 581] width 88 height 14
type input "1"
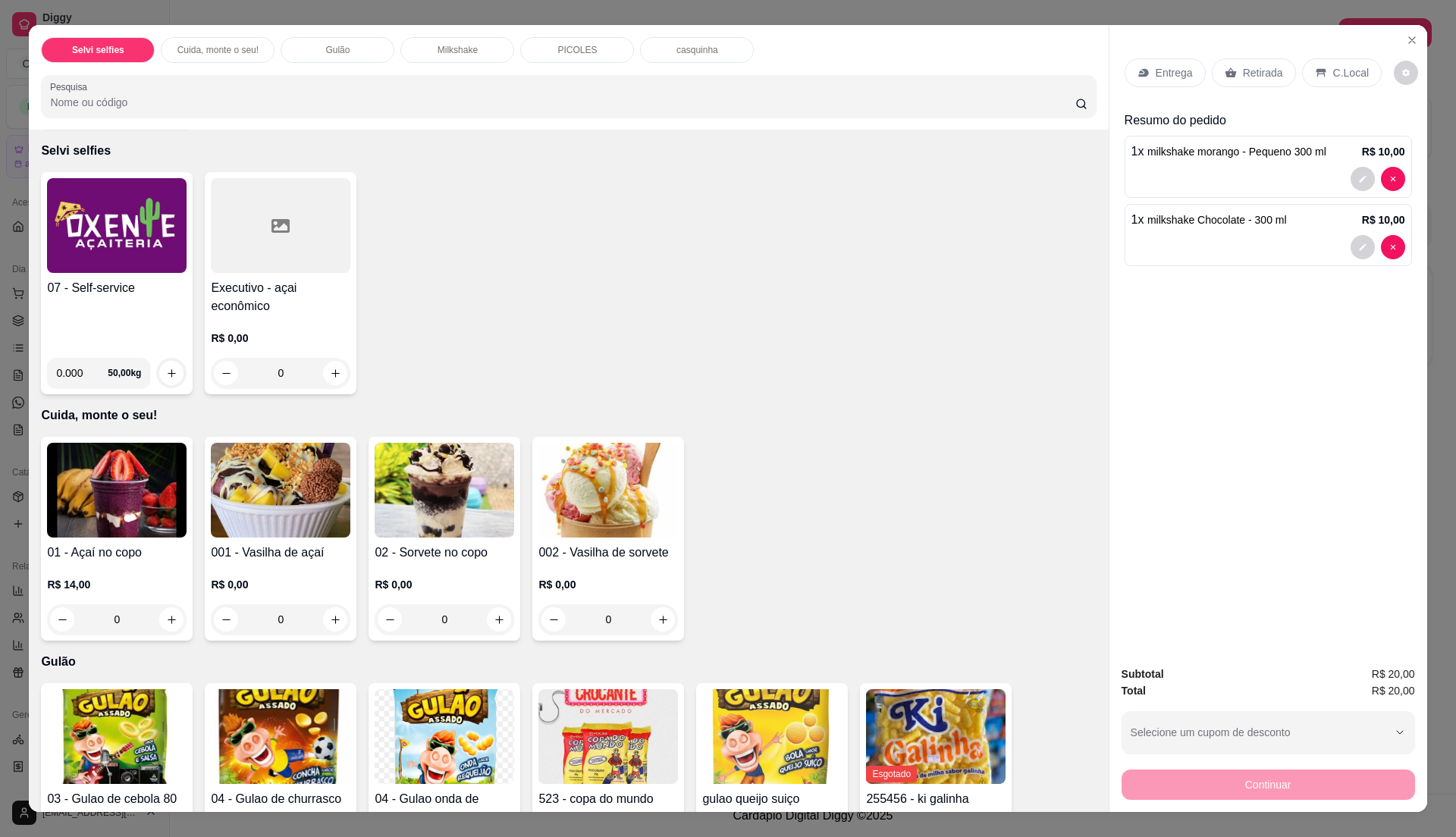
scroll to position [101, 0]
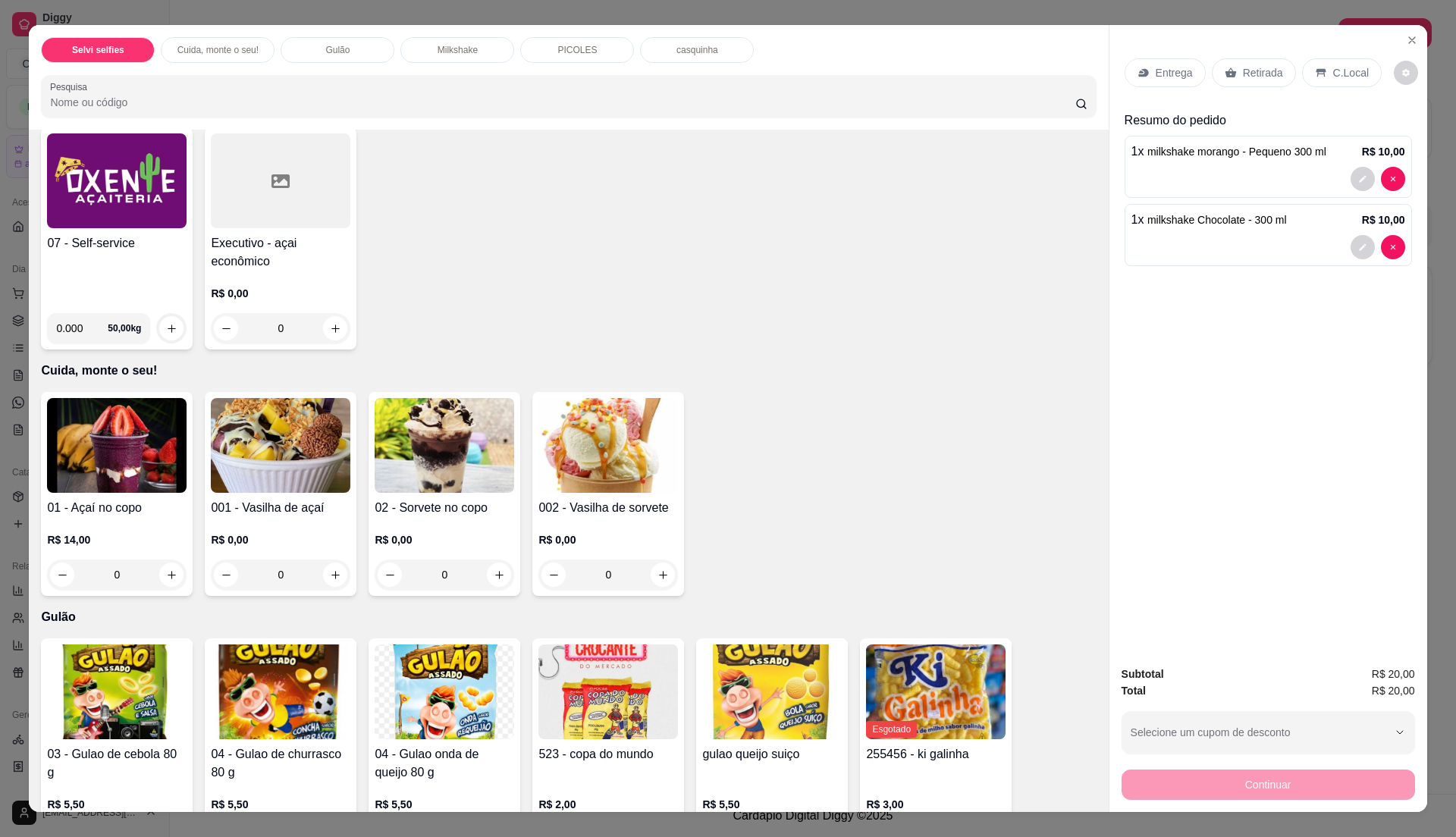
click at [67, 271] on div "07 - Self-service" at bounding box center [117, 268] width 140 height 66
click at [82, 332] on input "0.000" at bounding box center [81, 328] width 52 height 30
type input "0.36"
click at [55, 288] on div "07 - Self-service" at bounding box center [117, 268] width 140 height 66
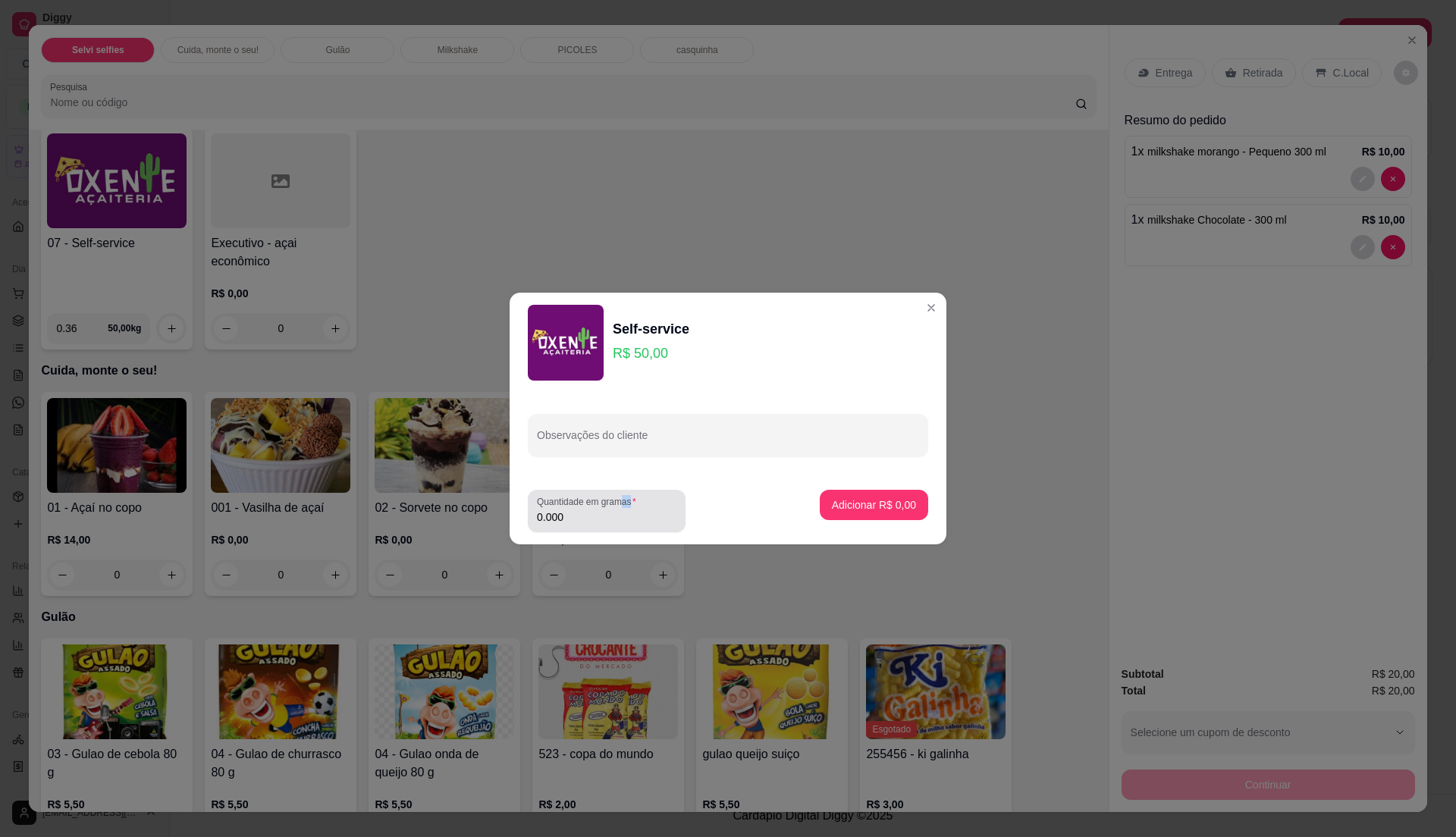
drag, startPoint x: 619, startPoint y: 492, endPoint x: 619, endPoint y: 501, distance: 9.0
click at [619, 501] on div "Quantidade em gramas 0.000" at bounding box center [607, 510] width 158 height 42
click at [624, 513] on input "0.000" at bounding box center [607, 517] width 140 height 15
type input "0.36"
click at [883, 499] on p "Adicionar R$ 18,00" at bounding box center [871, 504] width 88 height 14
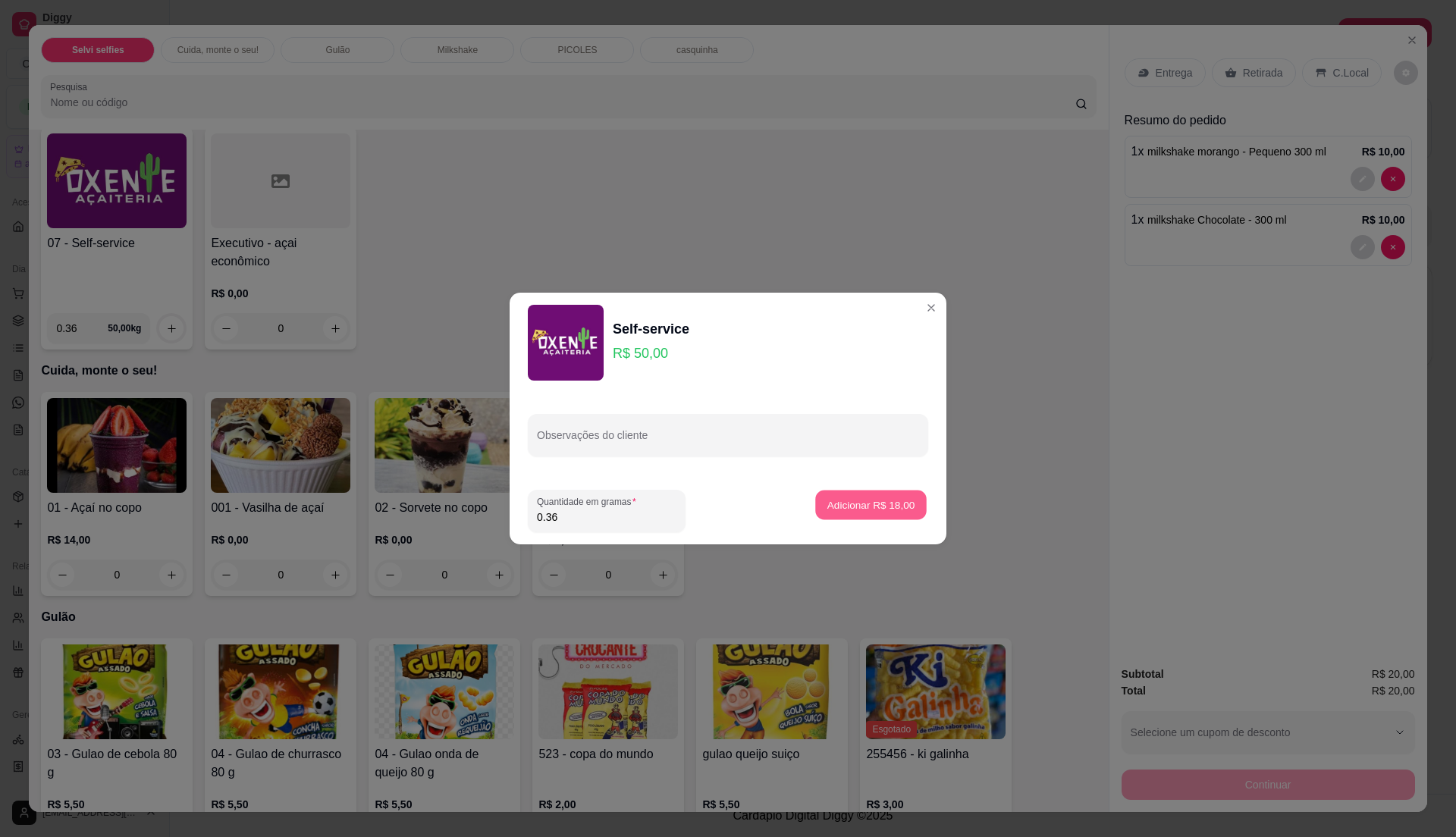
scroll to position [101, 0]
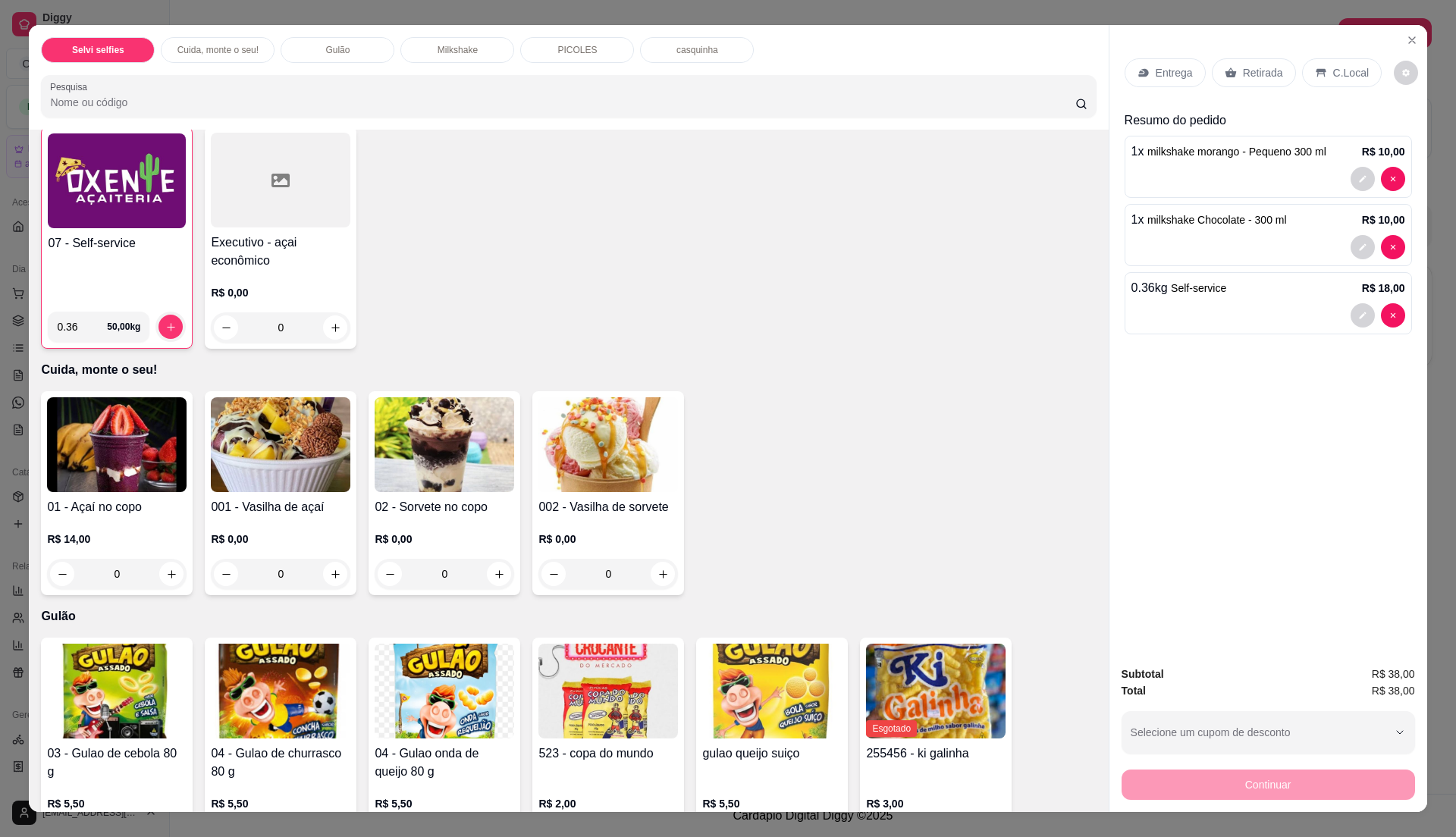
click at [1317, 64] on div "C.Local" at bounding box center [1342, 72] width 80 height 29
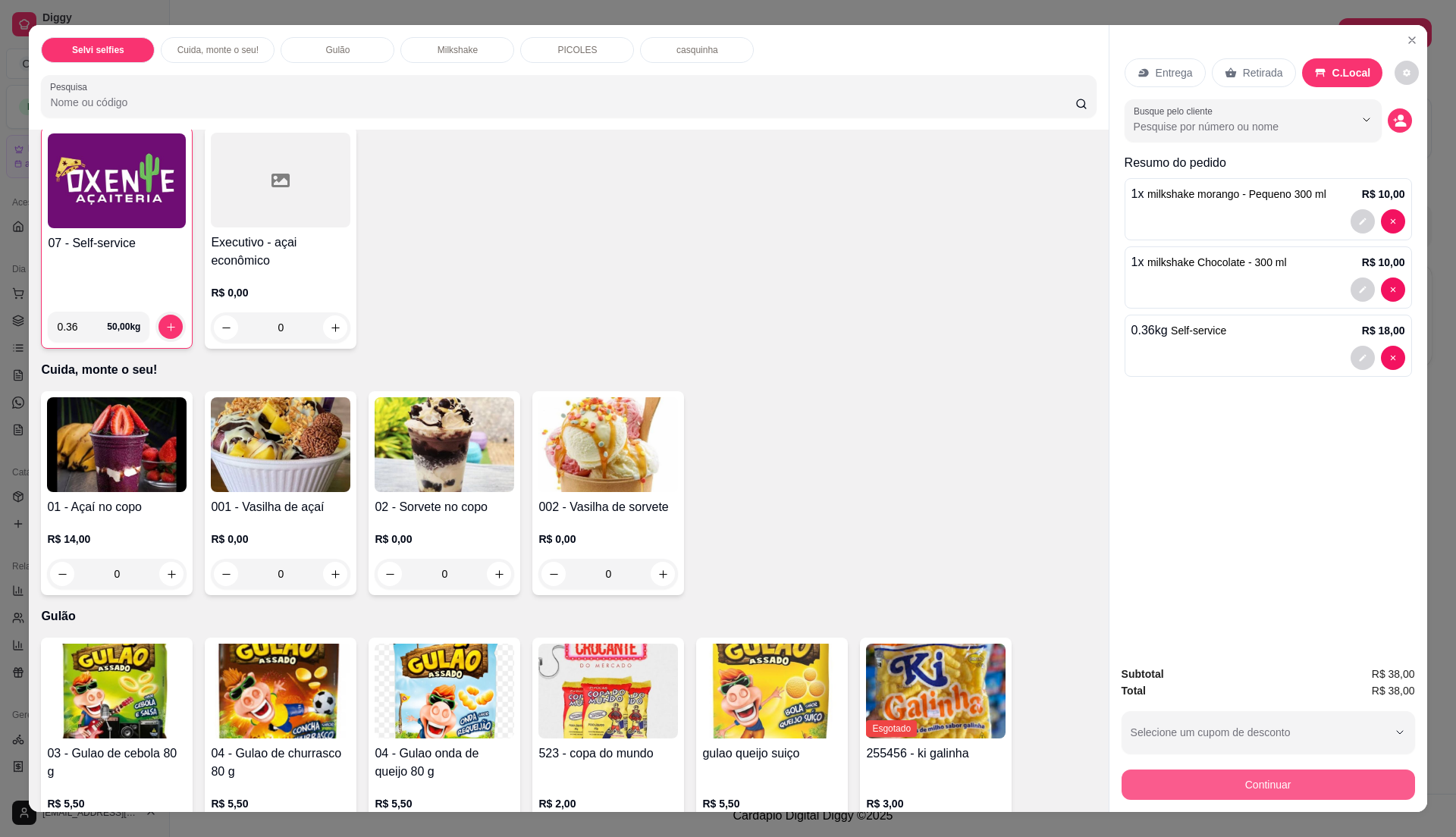
click at [1341, 784] on button "Continuar" at bounding box center [1268, 785] width 294 height 30
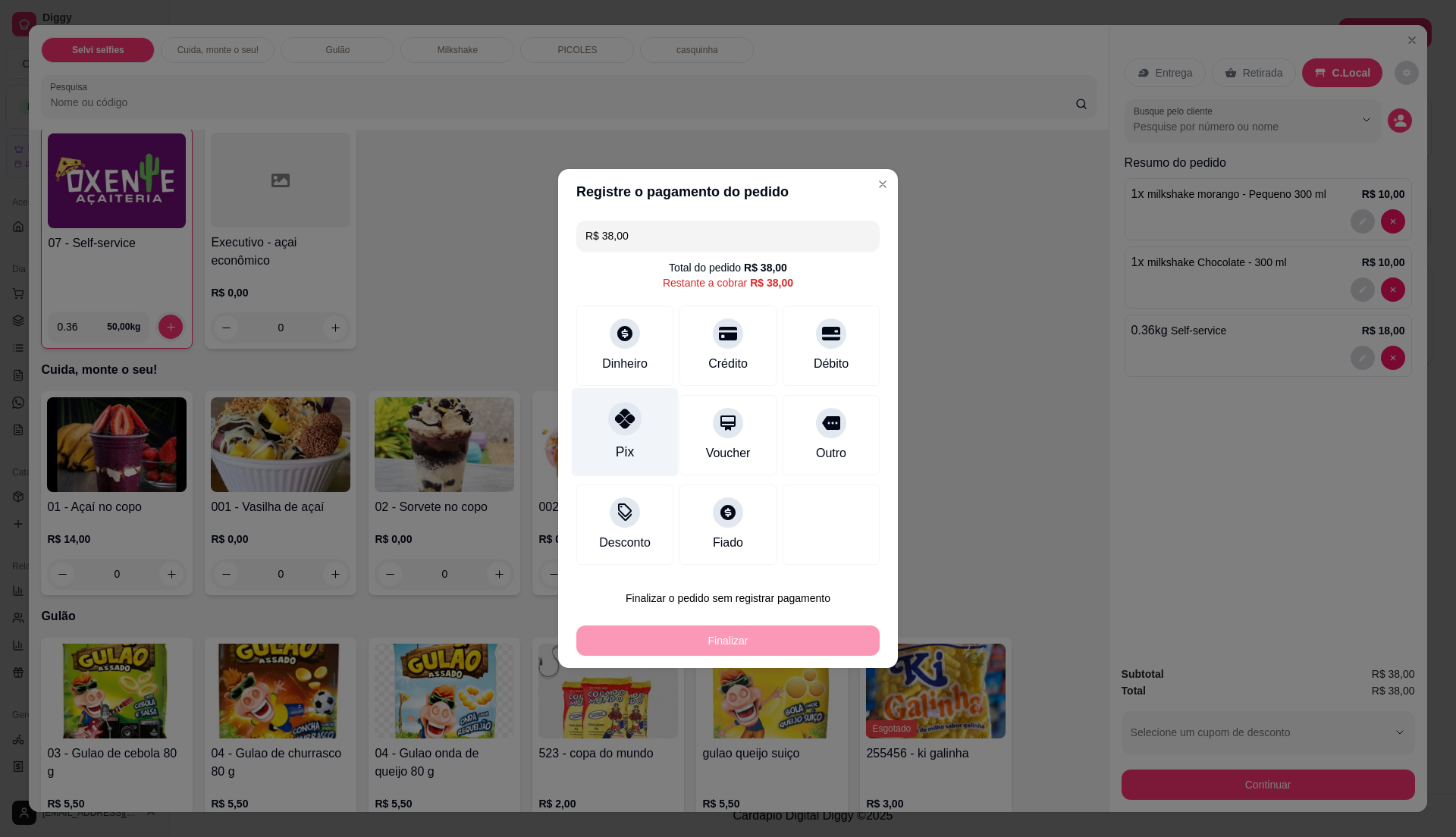
click at [625, 446] on div "Pix" at bounding box center [625, 452] width 18 height 20
type input "R$ 0,00"
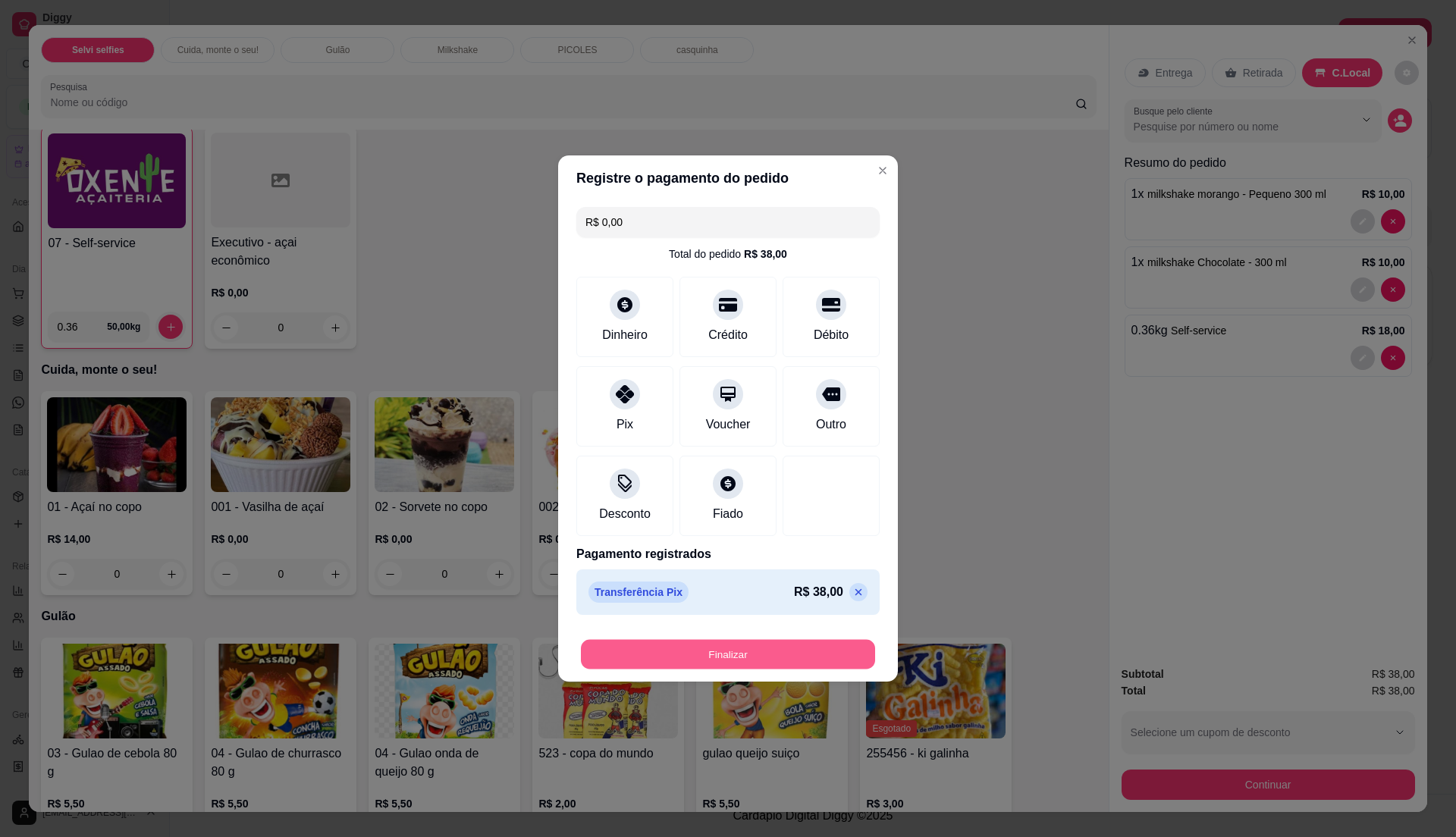
click at [807, 666] on button "Finalizar" at bounding box center [728, 655] width 294 height 30
type input "0"
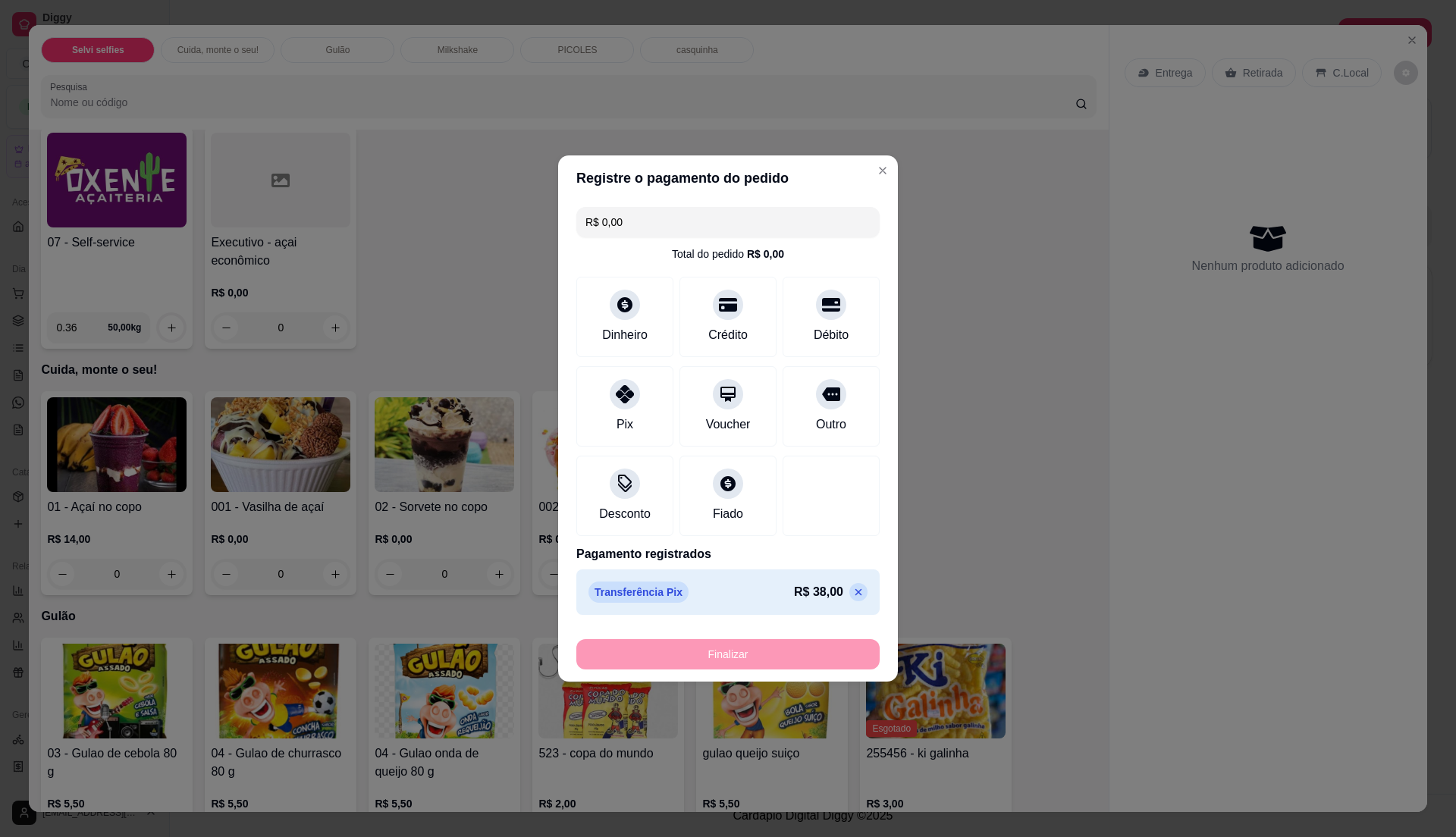
type input "-R$ 38,00"
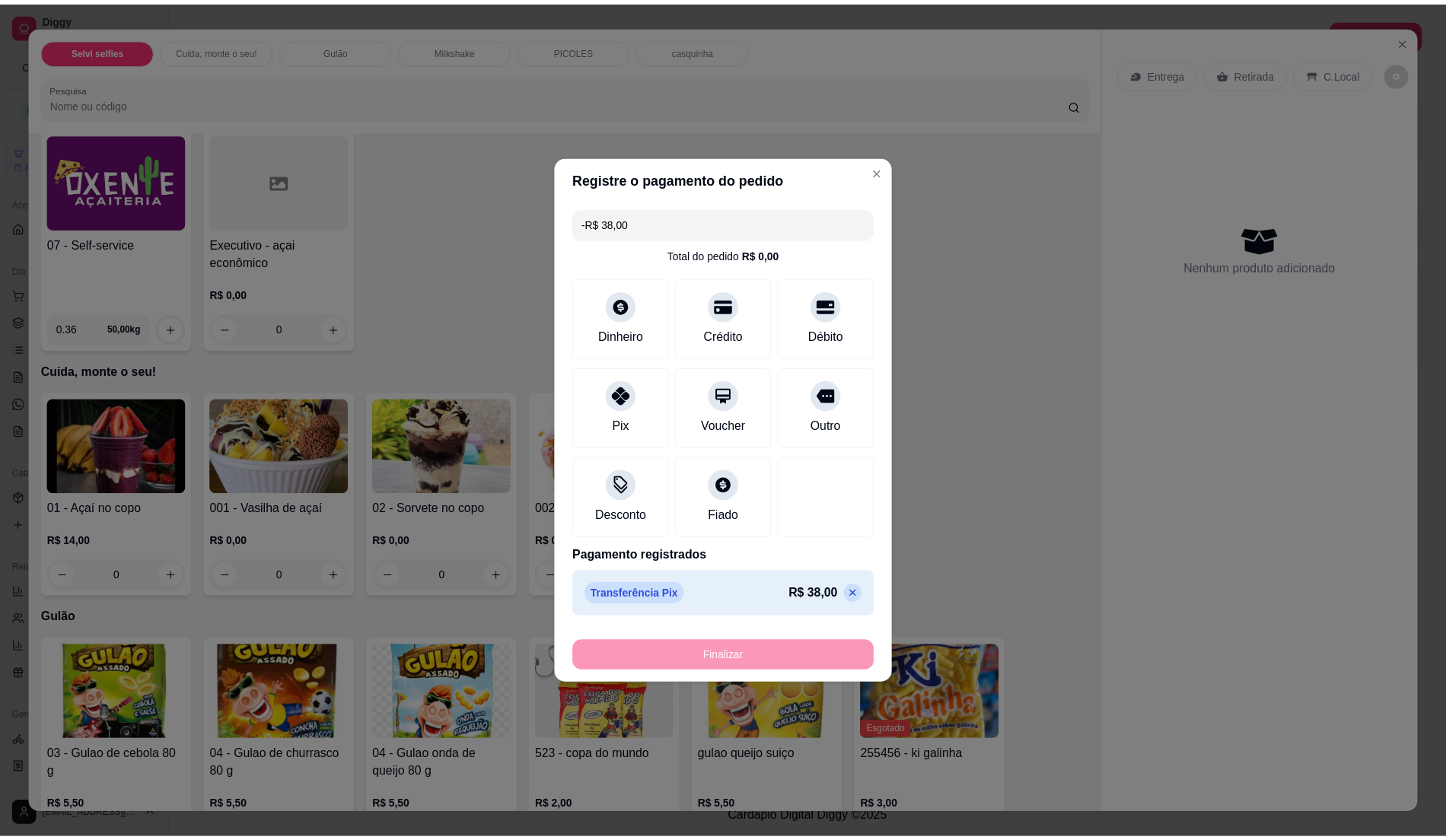
scroll to position [101, 0]
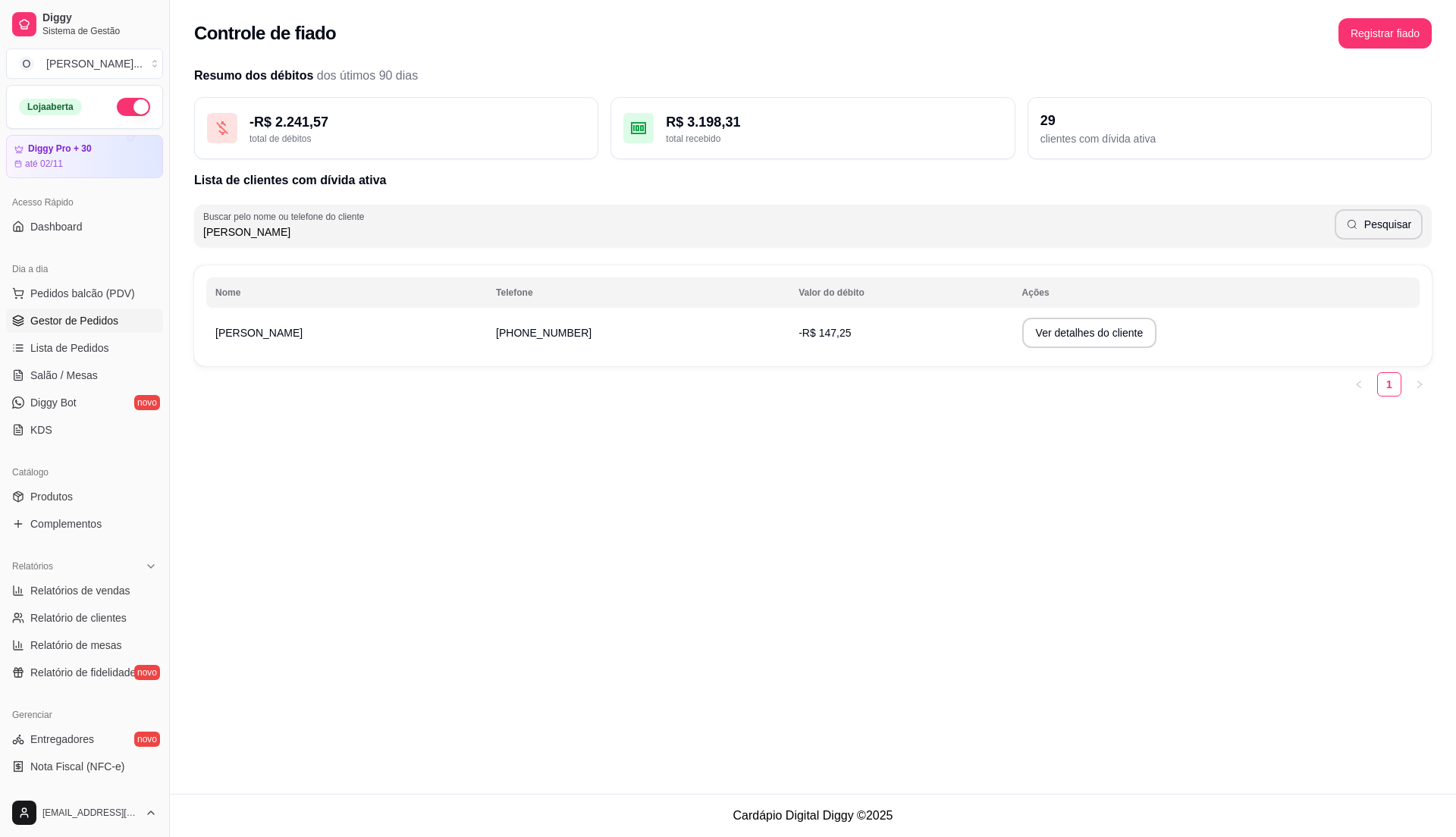
click at [83, 317] on span "Gestor de Pedidos" at bounding box center [74, 321] width 88 height 15
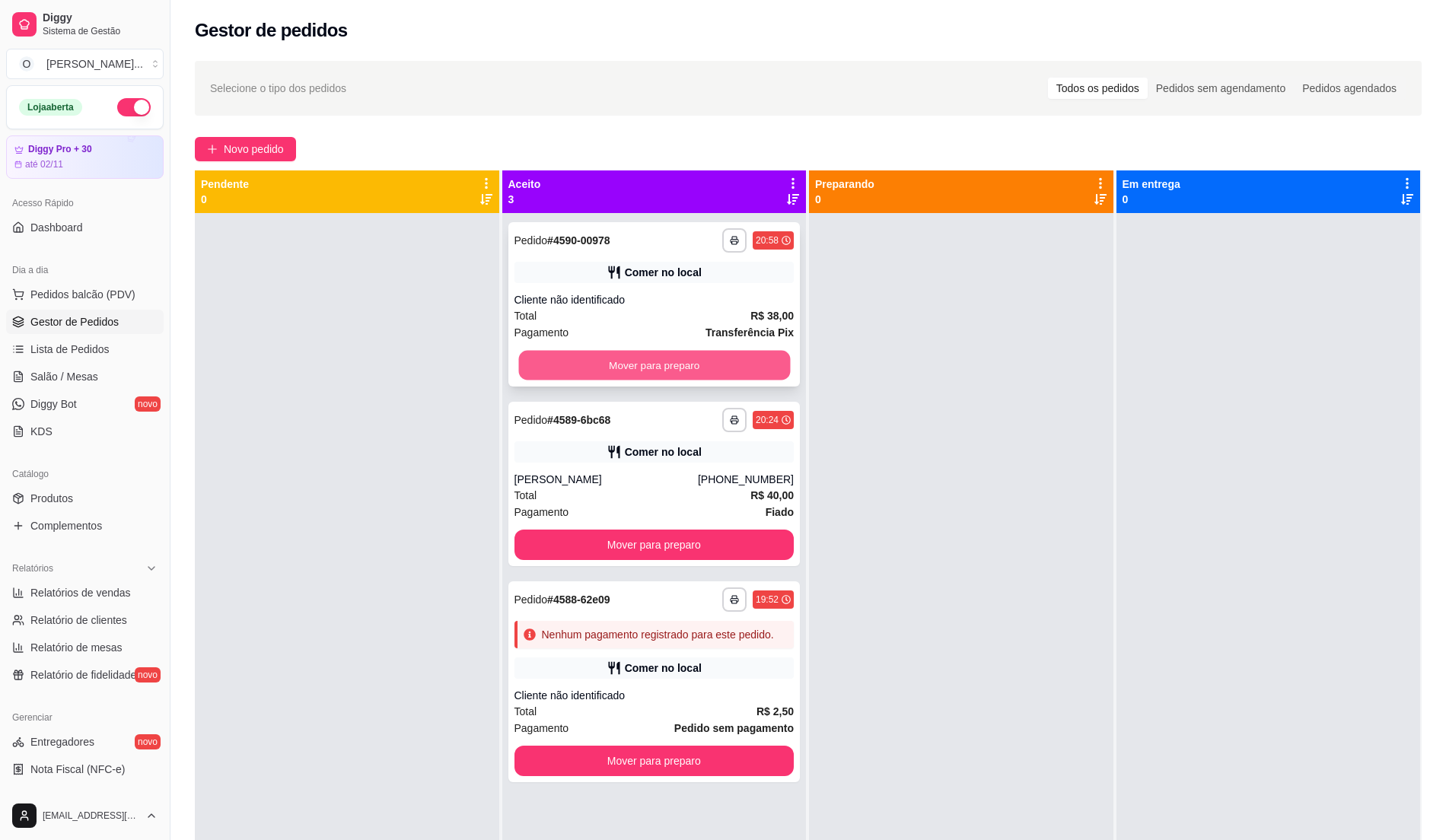
click at [696, 357] on button "Mover para preparo" at bounding box center [653, 365] width 271 height 30
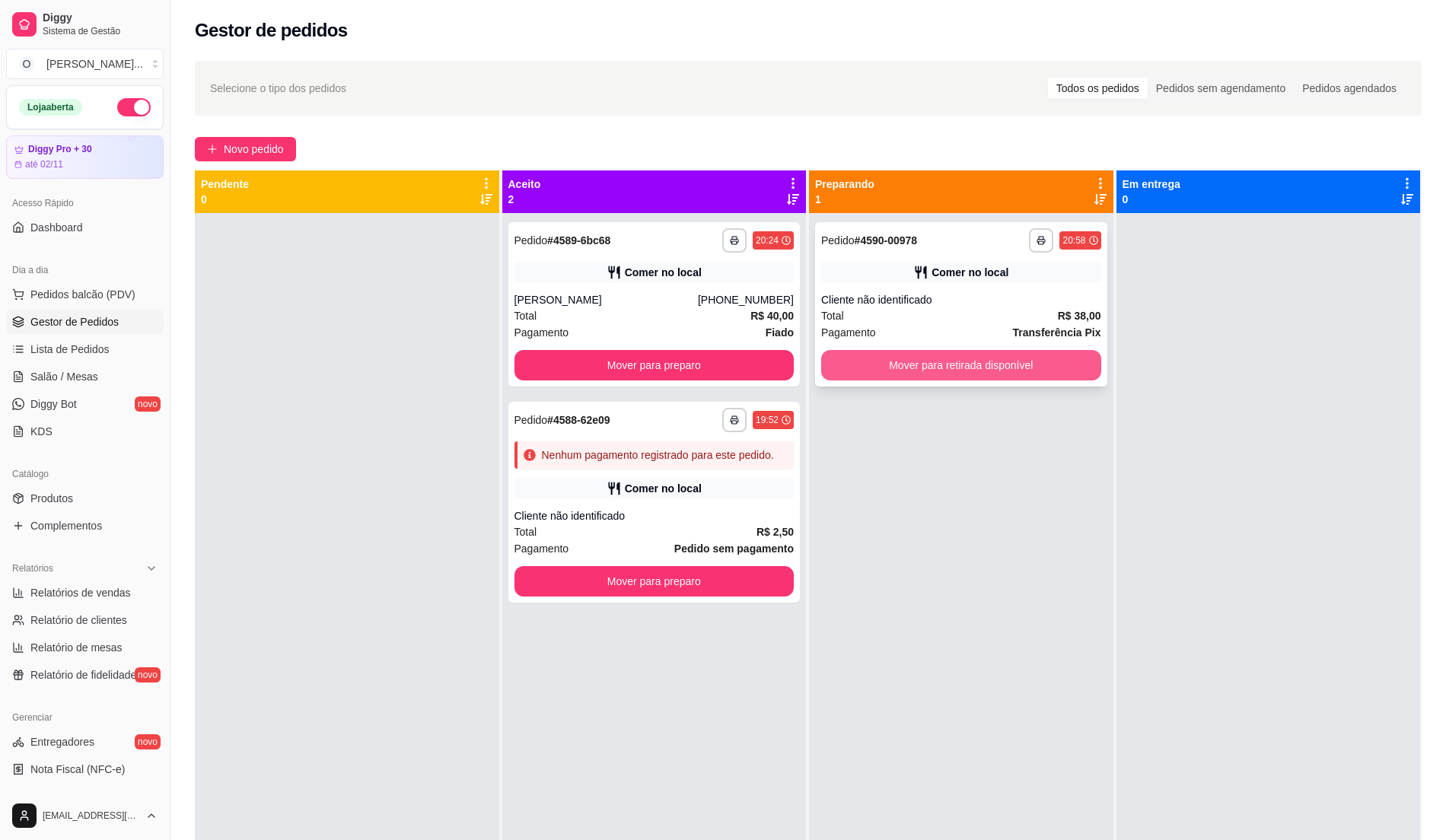
click at [984, 363] on button "Mover para retirada disponível" at bounding box center [961, 365] width 280 height 30
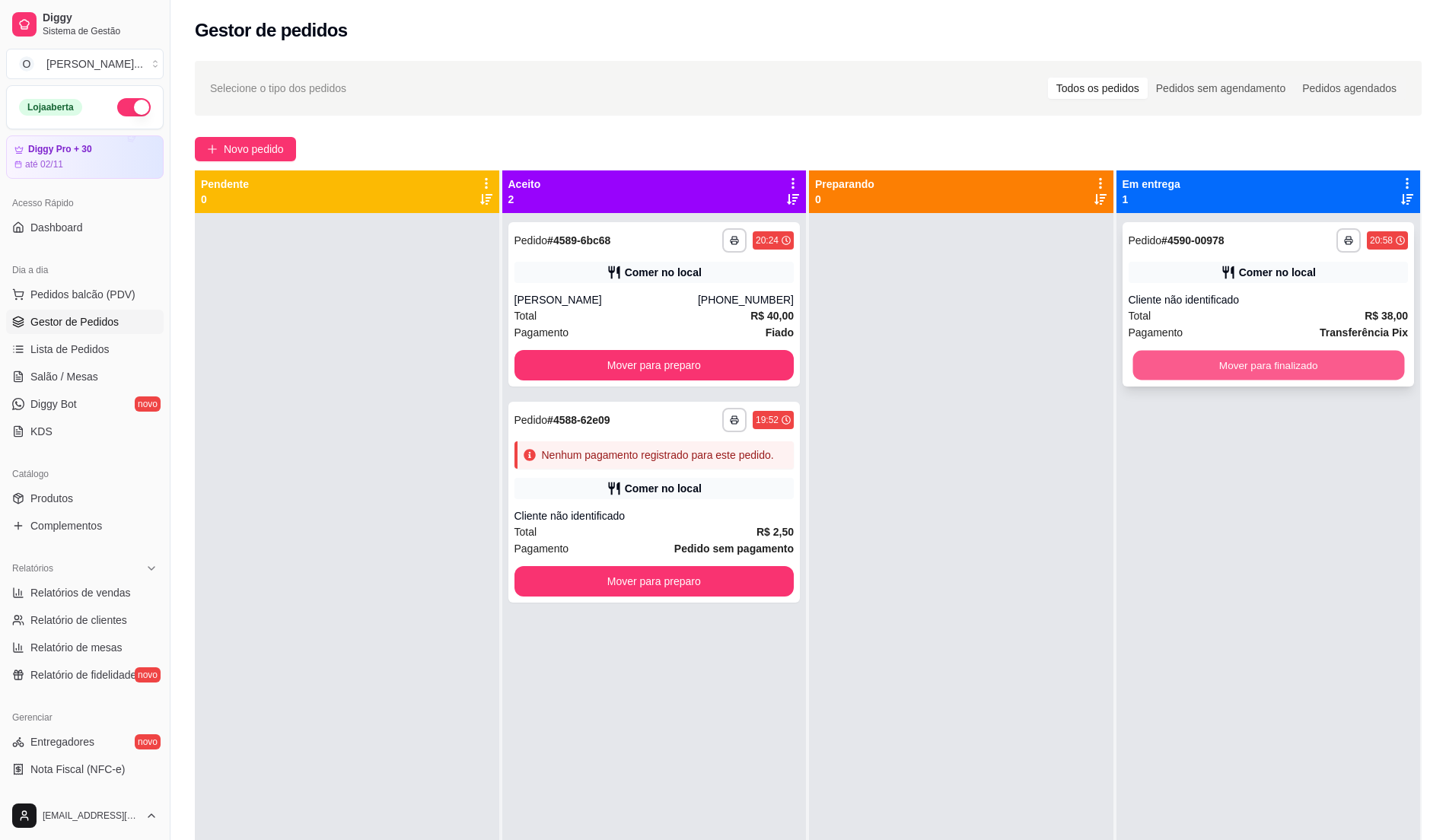
click at [1347, 351] on button "Mover para finalizado" at bounding box center [1267, 365] width 271 height 30
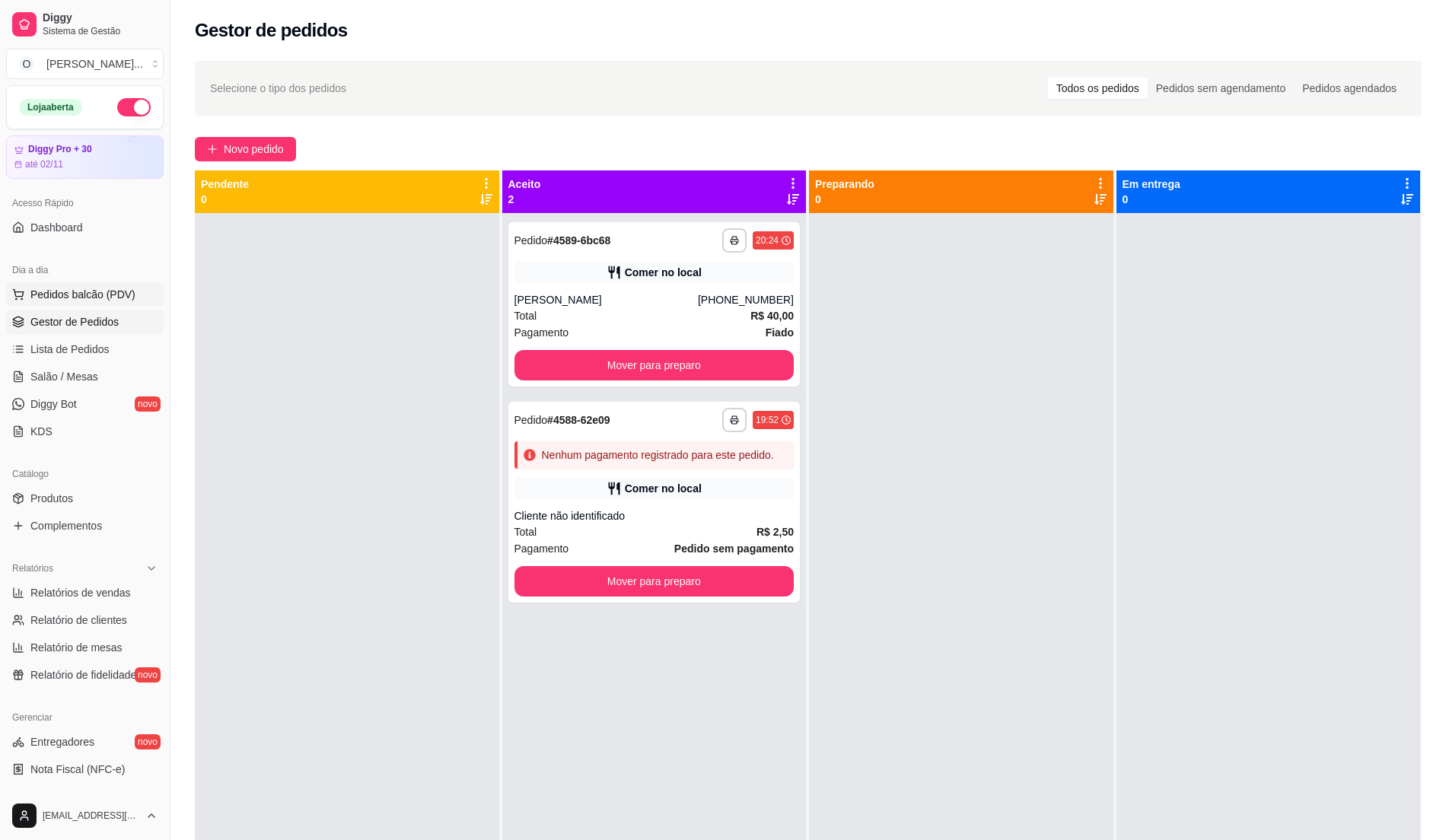
click at [133, 289] on button "Pedidos balcão (PDV)" at bounding box center [84, 294] width 158 height 24
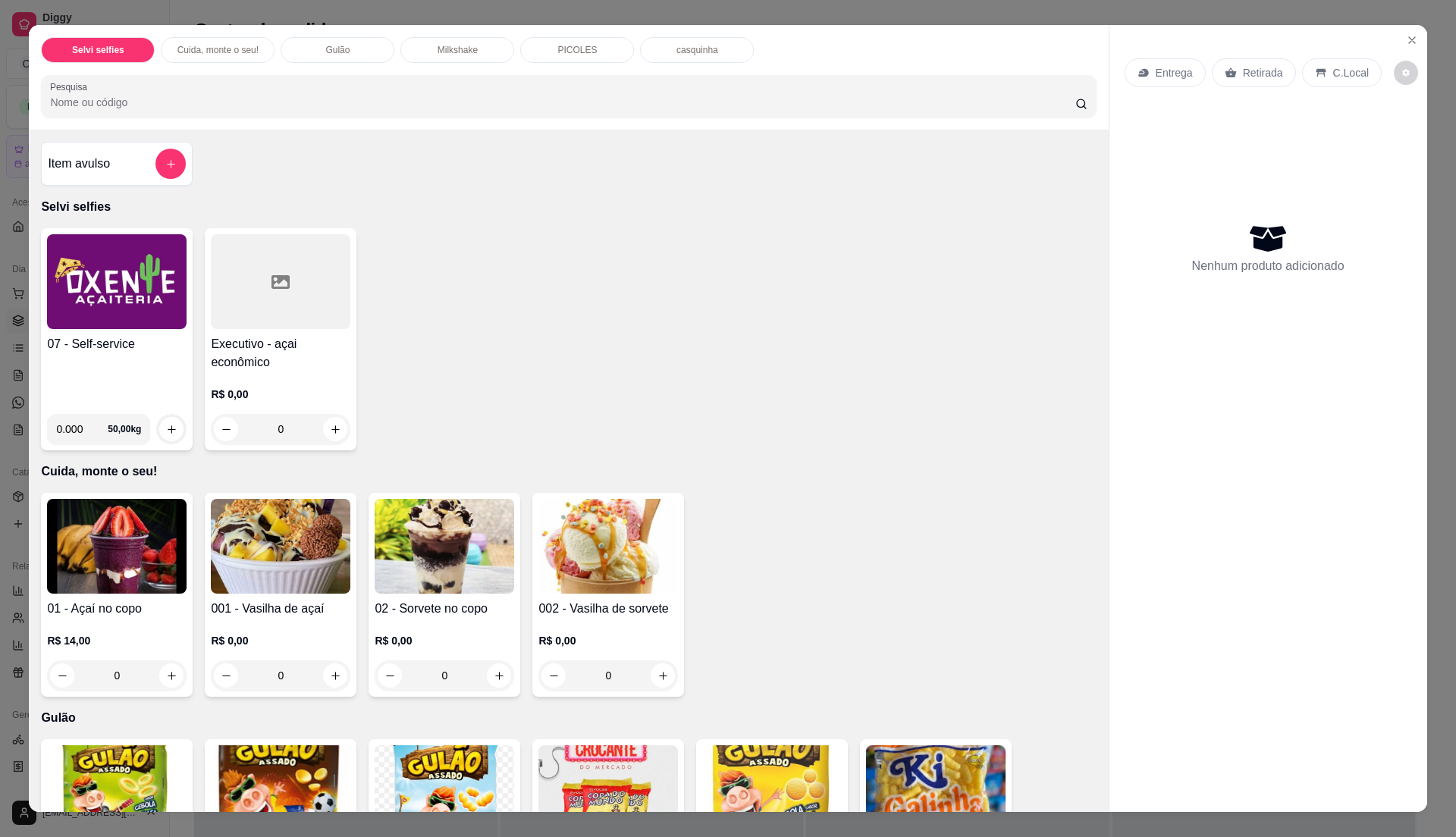
click at [81, 426] on input "0.000" at bounding box center [81, 429] width 52 height 30
type input "0"
click at [116, 265] on img at bounding box center [117, 282] width 140 height 95
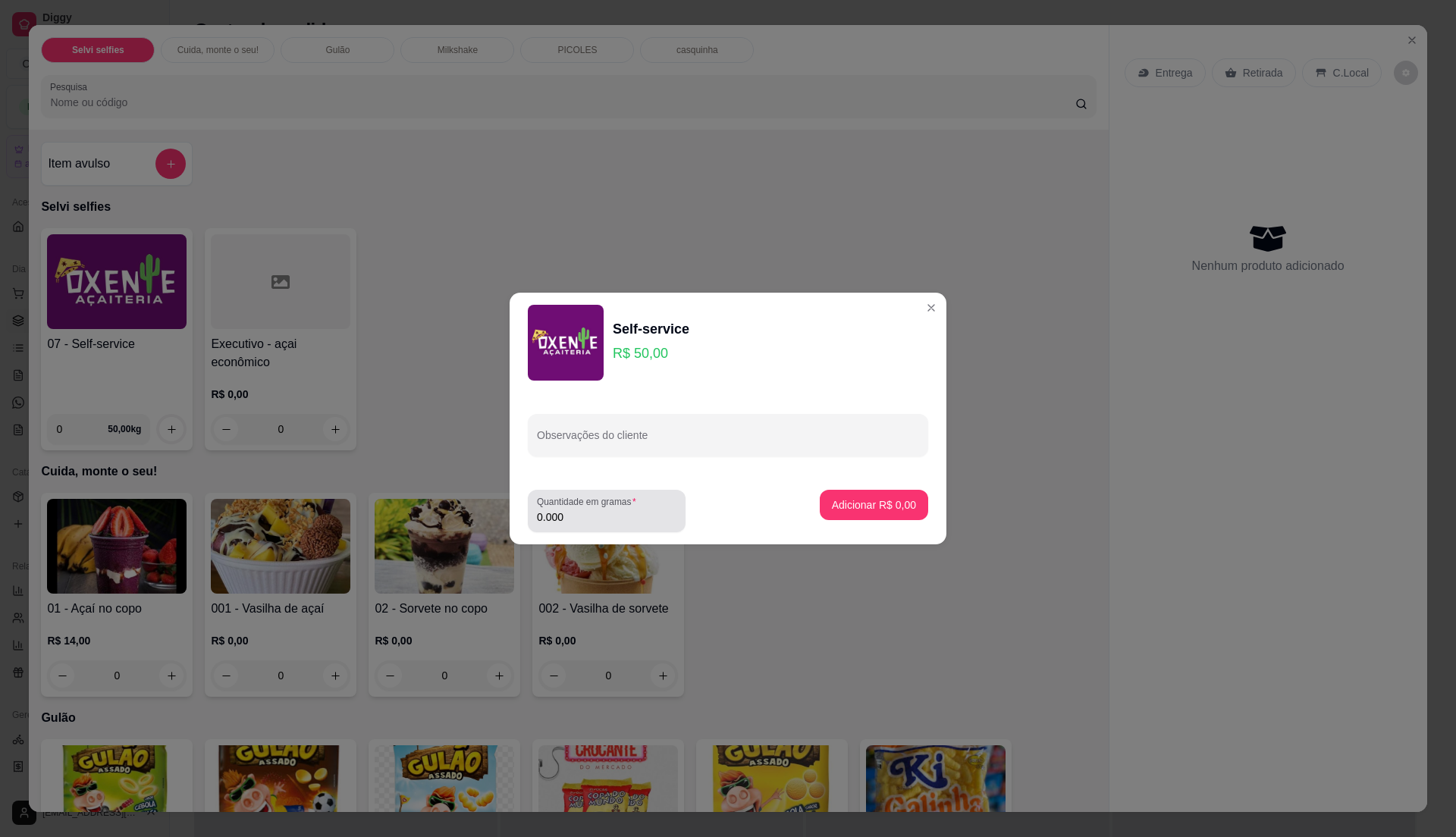
click at [644, 505] on div "0.000" at bounding box center [607, 510] width 140 height 30
drag, startPoint x: 646, startPoint y: 517, endPoint x: 641, endPoint y: 510, distance: 8.6
click at [641, 510] on input "0.000" at bounding box center [607, 517] width 140 height 15
type input "0.325"
click at [865, 491] on button "Adicionar R$ 16,25" at bounding box center [871, 505] width 111 height 30
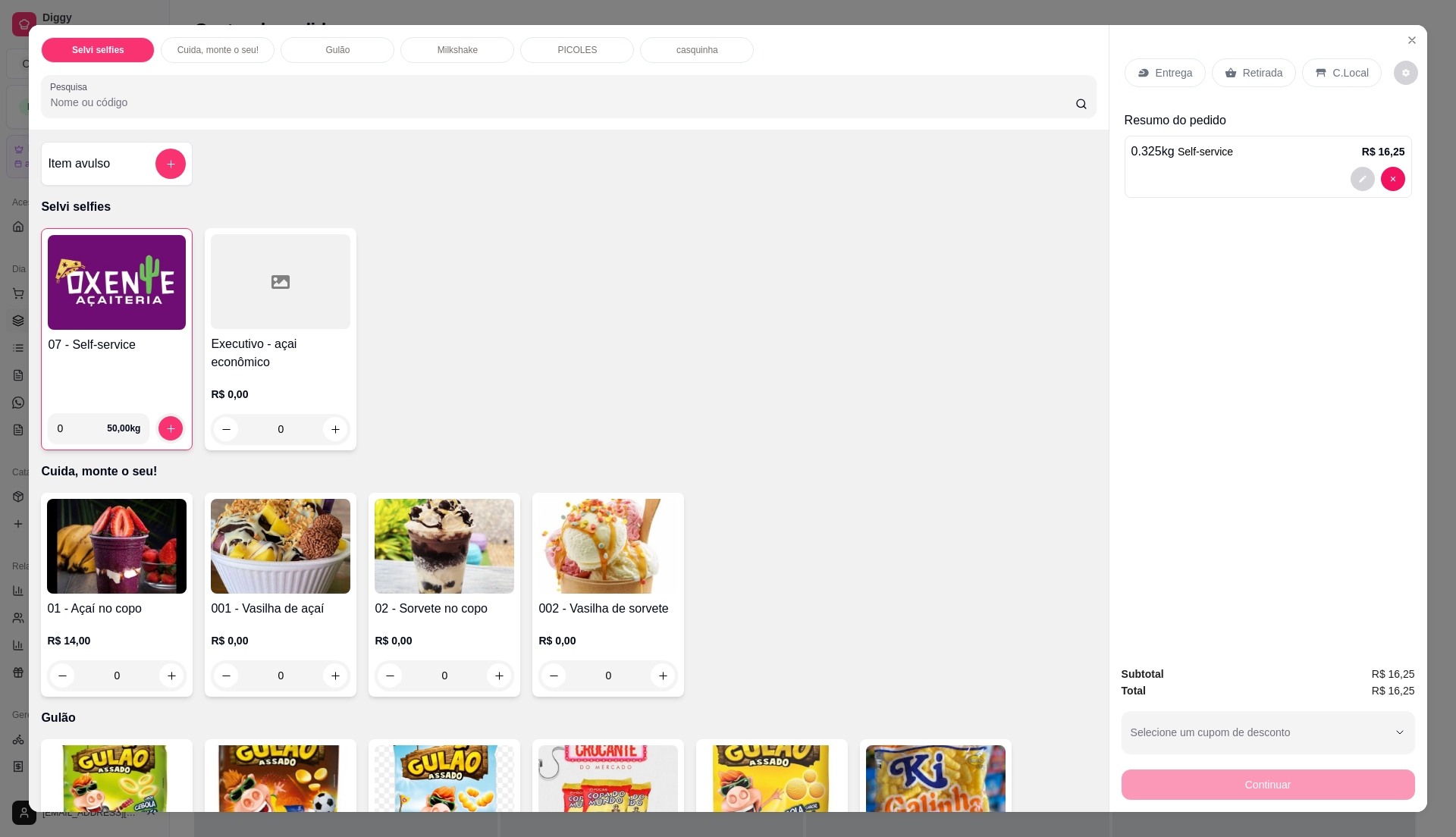
click at [86, 401] on div "0 50,00 kg" at bounding box center [116, 421] width 138 height 42
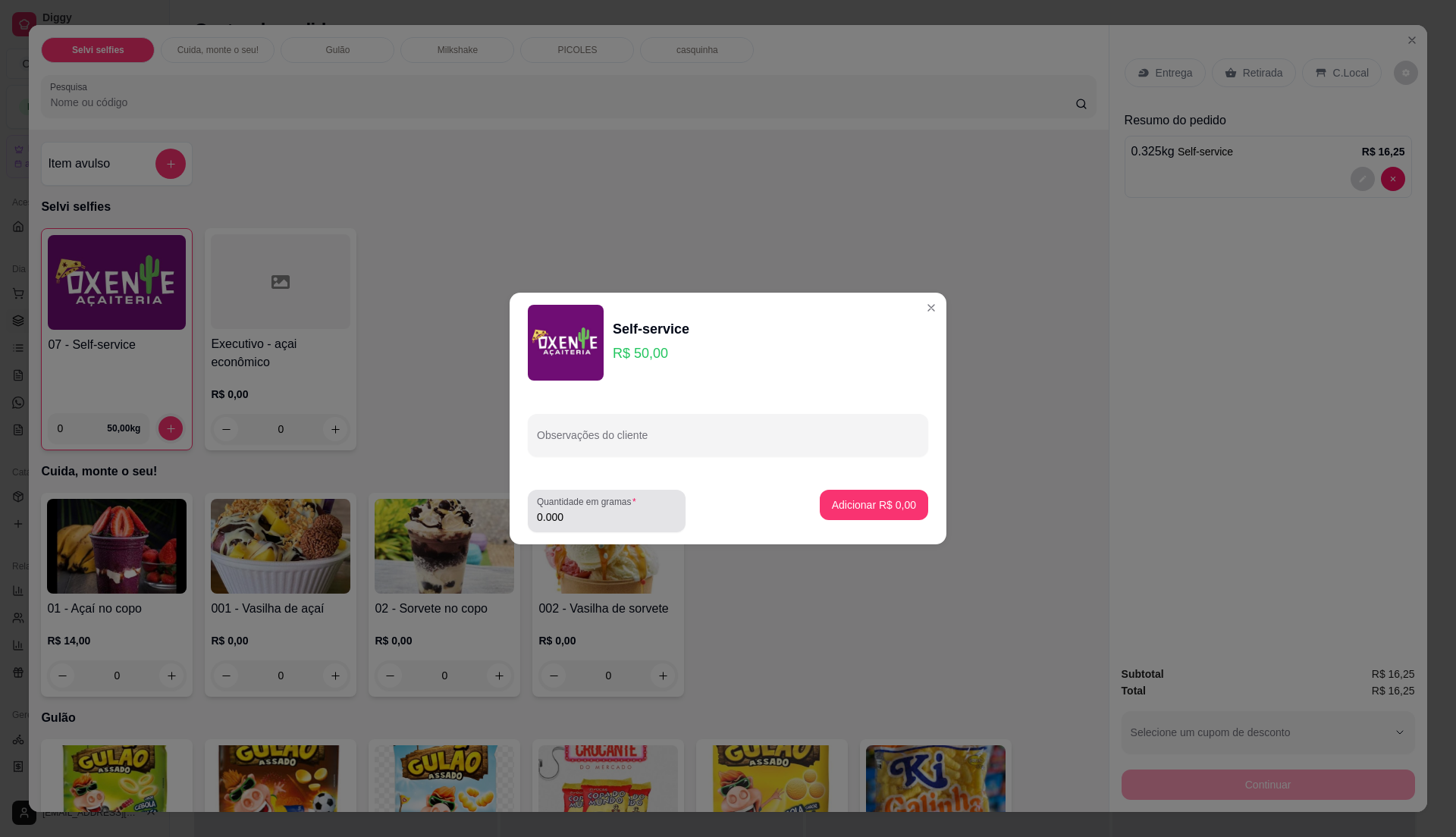
click at [610, 507] on label "Quantidade em gramas" at bounding box center [590, 502] width 105 height 13
click at [610, 510] on input "0.000" at bounding box center [607, 517] width 140 height 15
type input "0.3"
click at [852, 506] on p "Adicionar R$ 15,00" at bounding box center [871, 505] width 91 height 15
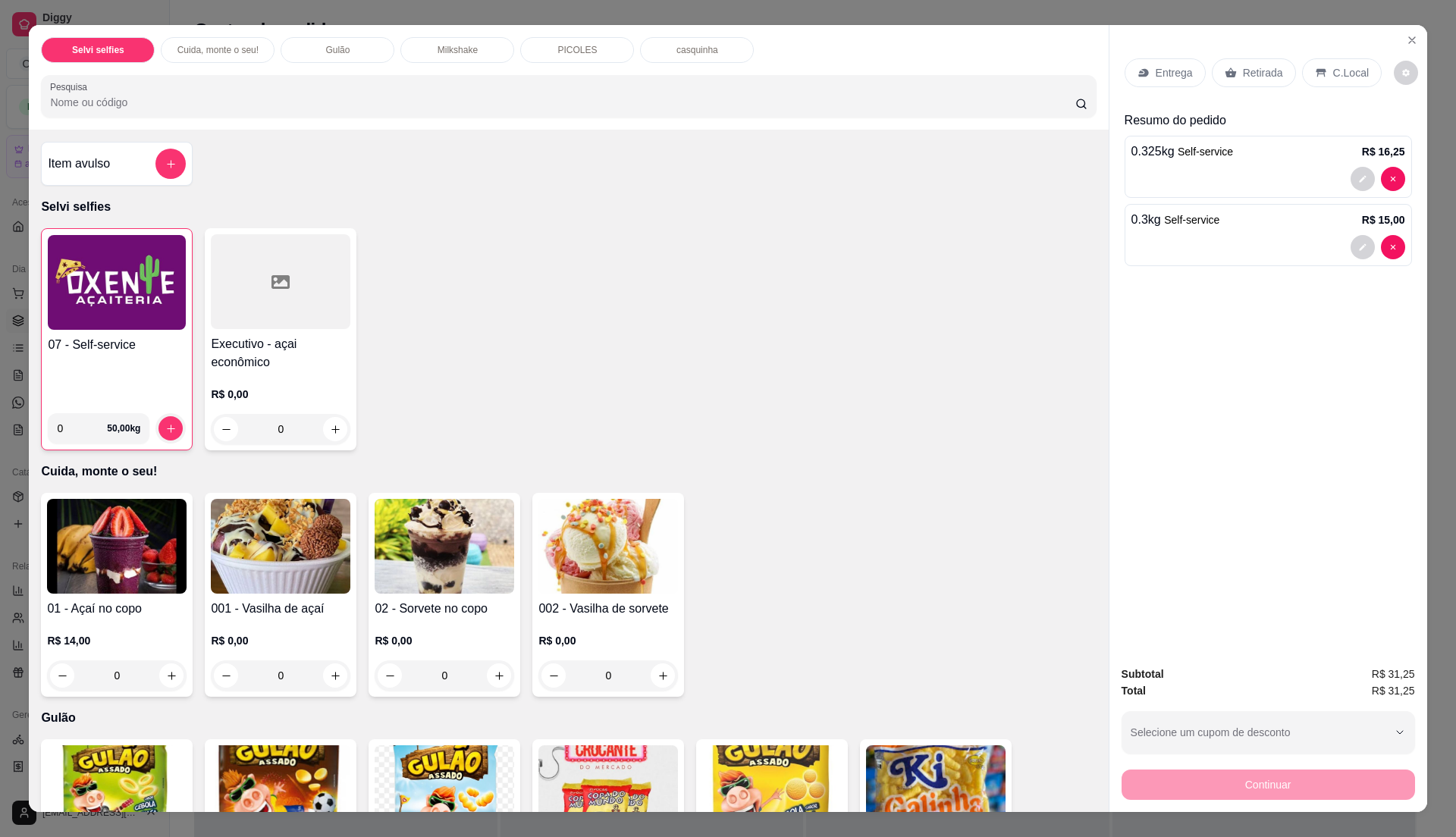
click at [1335, 71] on p "C.Local" at bounding box center [1350, 72] width 36 height 15
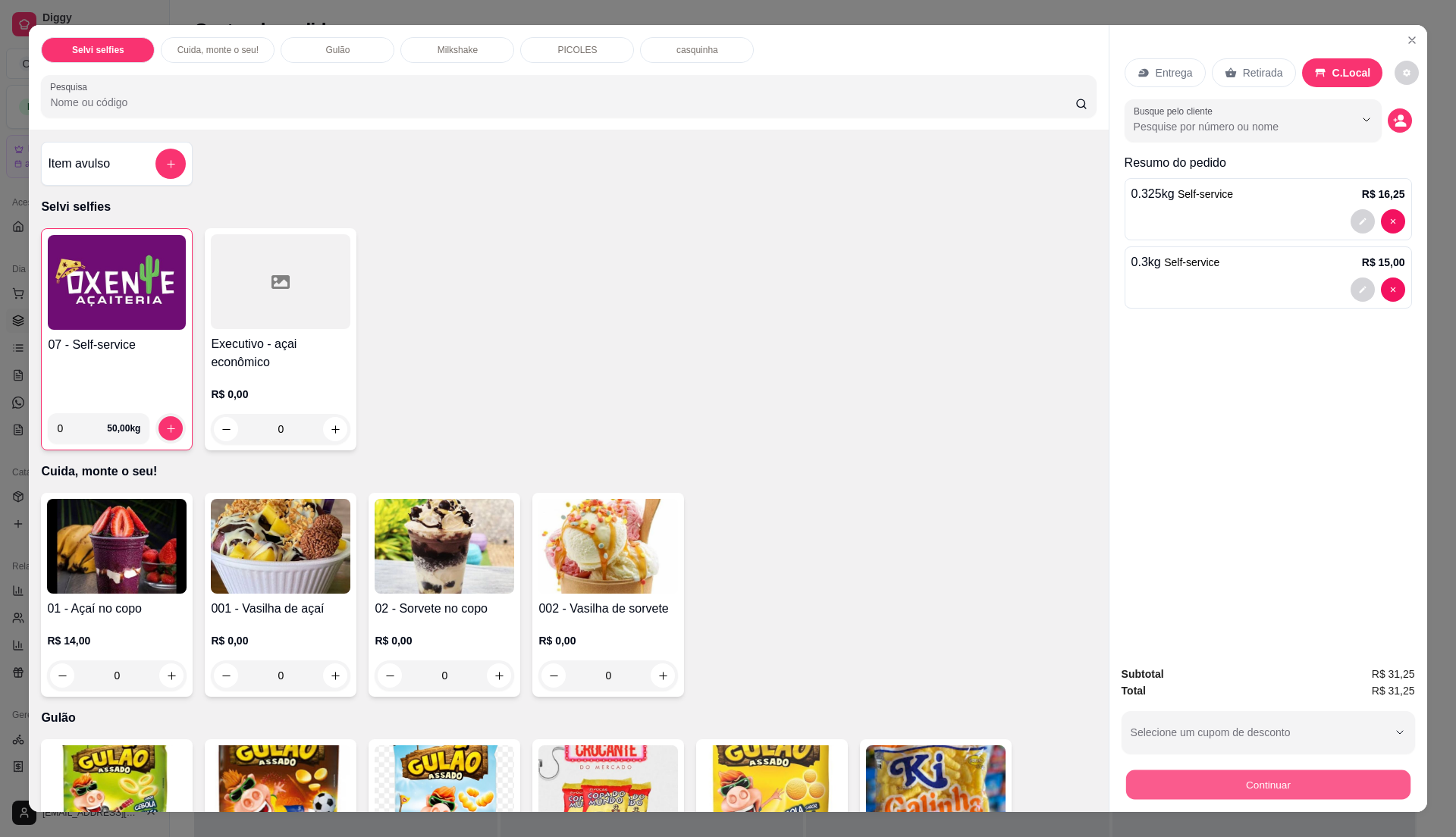
click at [1350, 795] on button "Continuar" at bounding box center [1267, 785] width 284 height 30
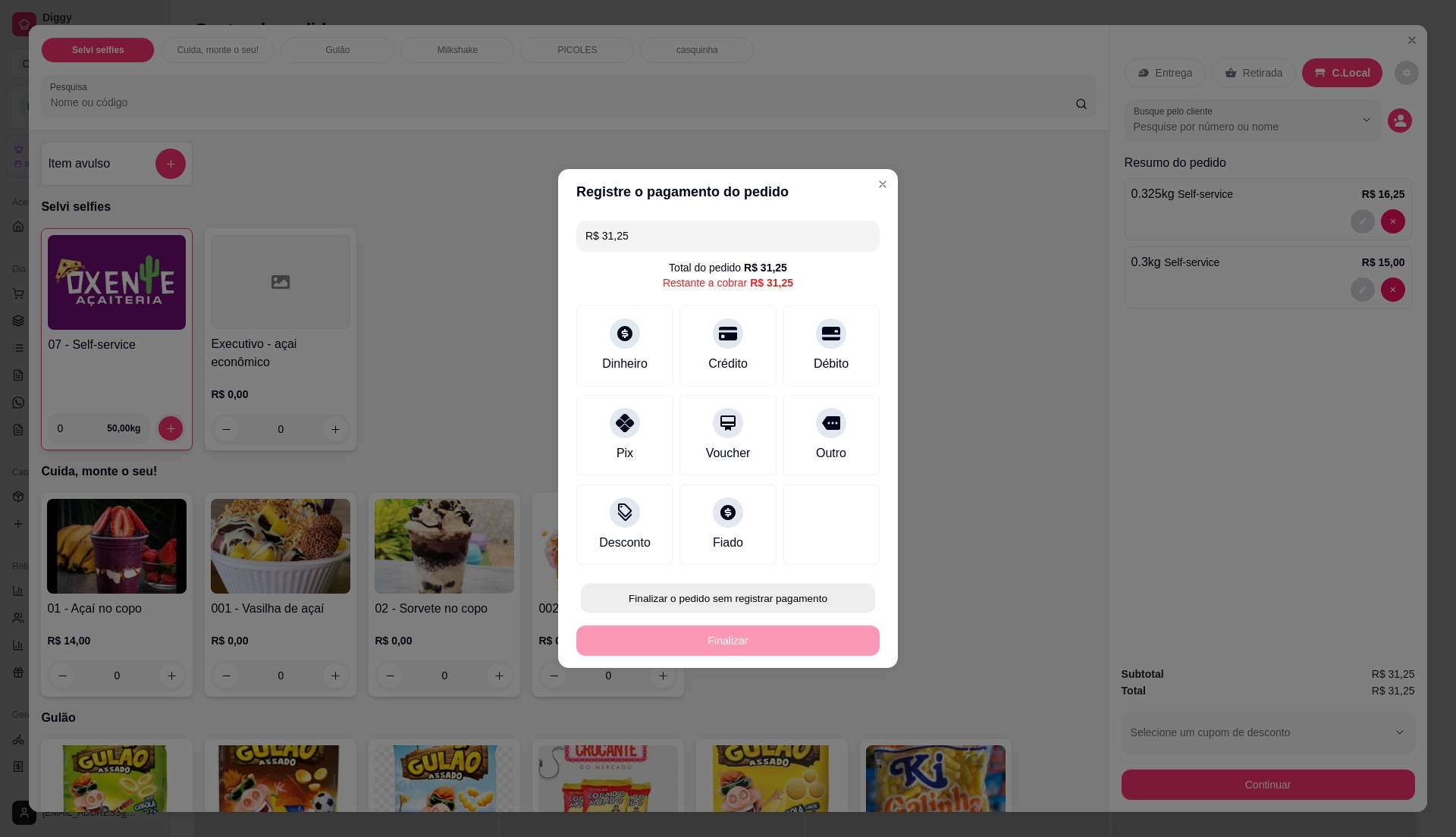
click at [814, 583] on button "Finalizar o pedido sem registrar pagamento" at bounding box center [728, 598] width 294 height 30
click at [793, 722] on button "Confirmar" at bounding box center [820, 722] width 54 height 22
type input "R$ 0,00"
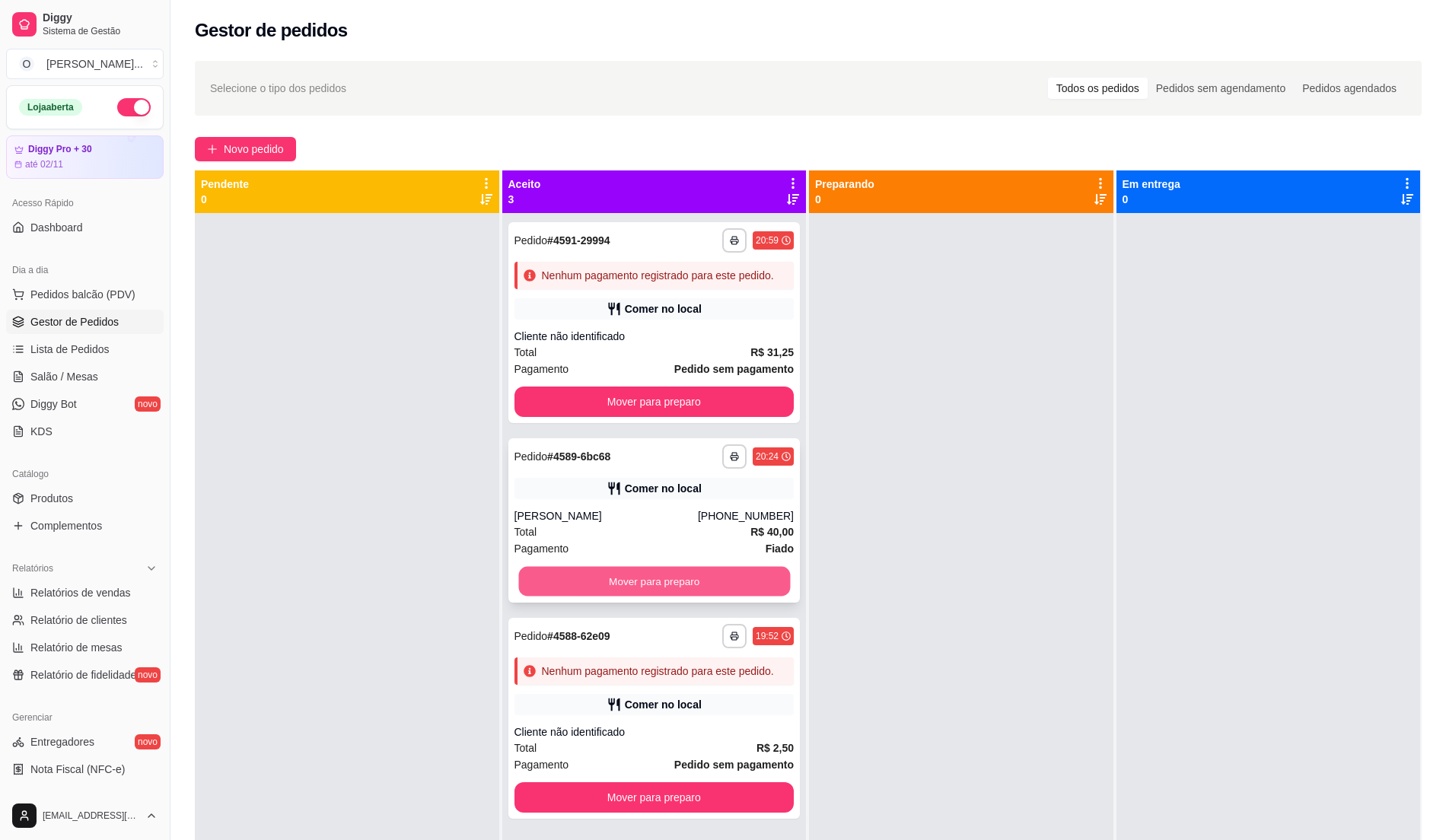
click at [654, 574] on button "Mover para preparo" at bounding box center [653, 581] width 271 height 30
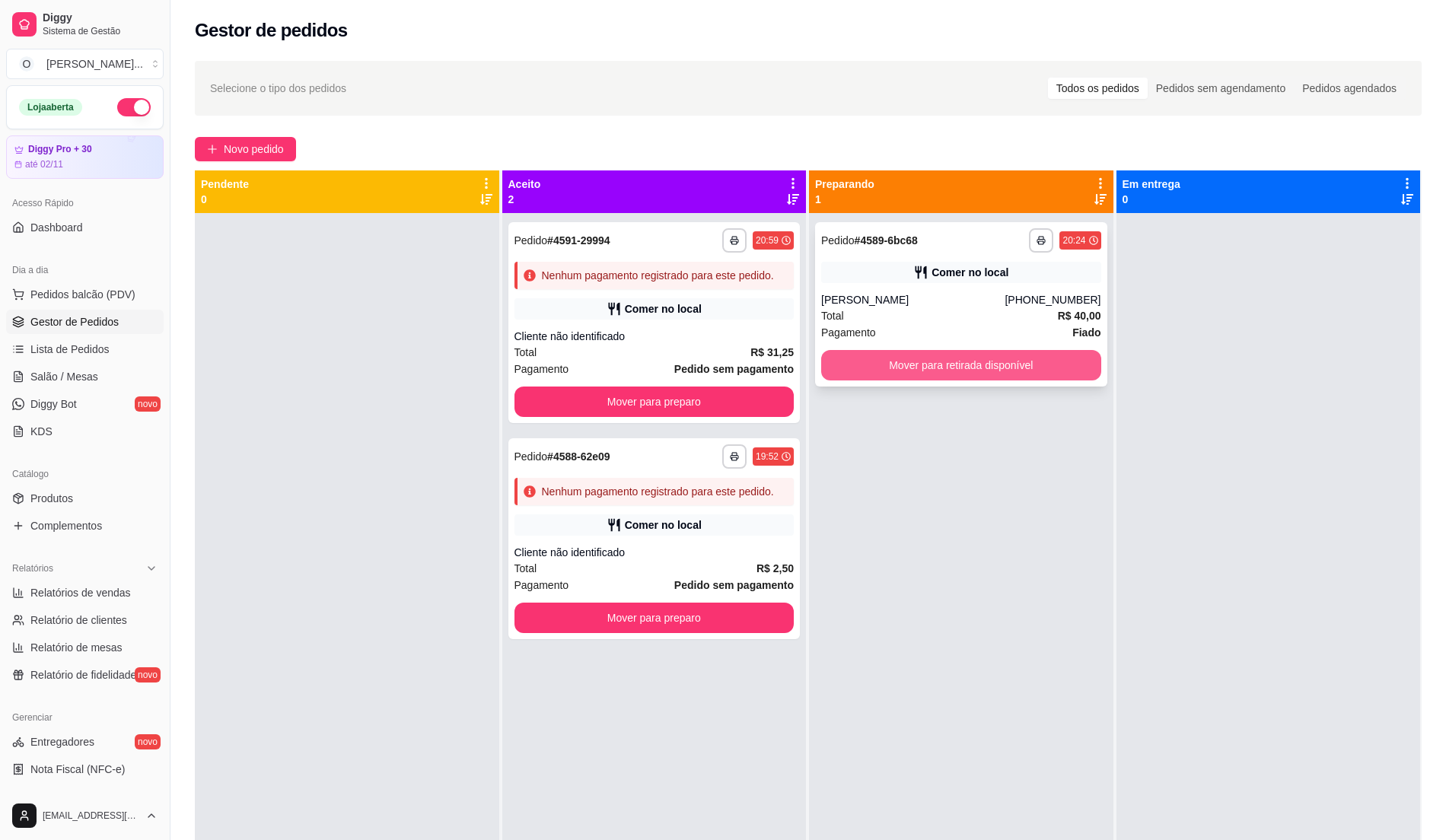
click at [936, 358] on button "Mover para retirada disponível" at bounding box center [961, 365] width 280 height 30
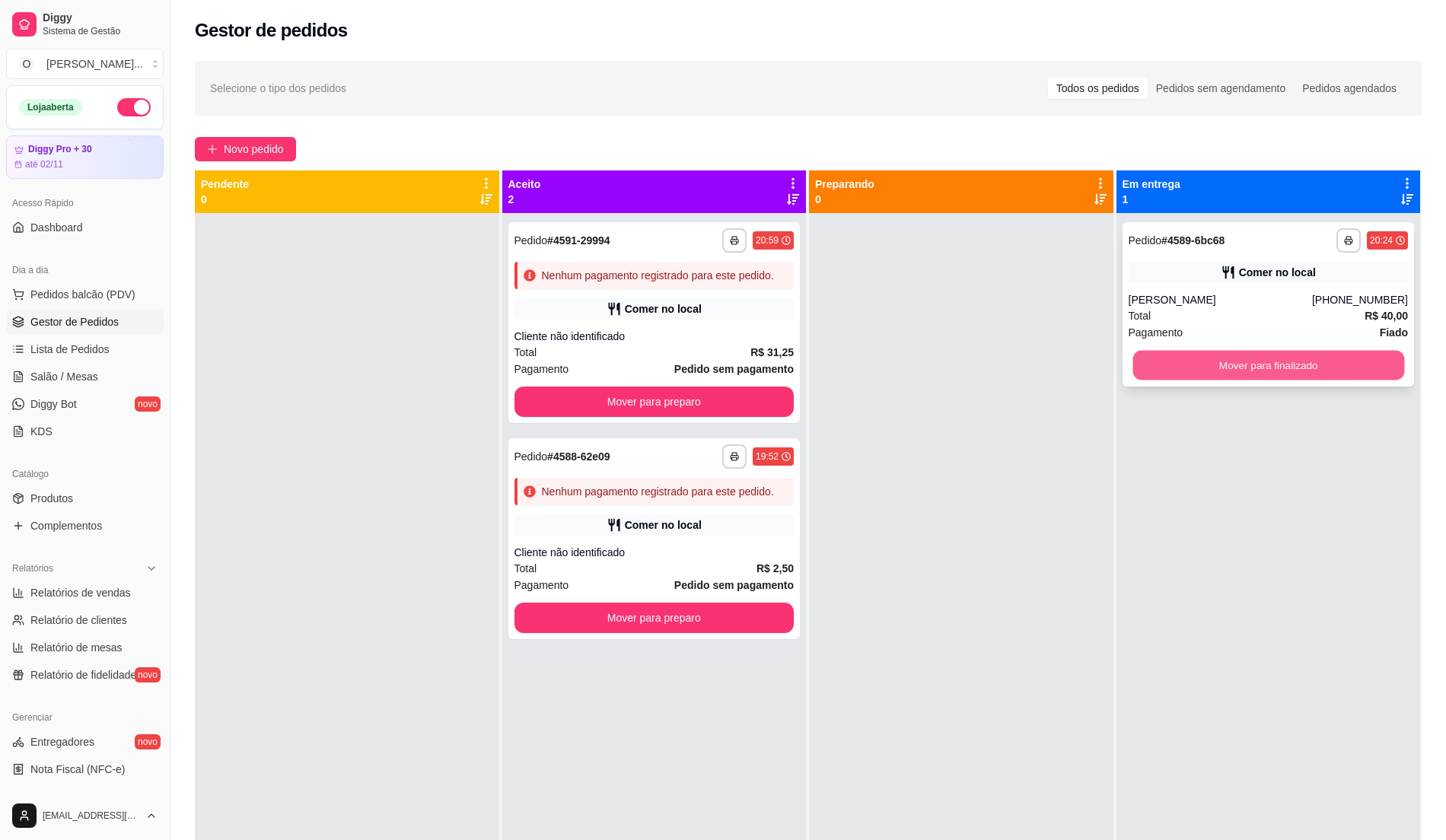
click at [1155, 373] on button "Mover para finalizado" at bounding box center [1267, 365] width 271 height 30
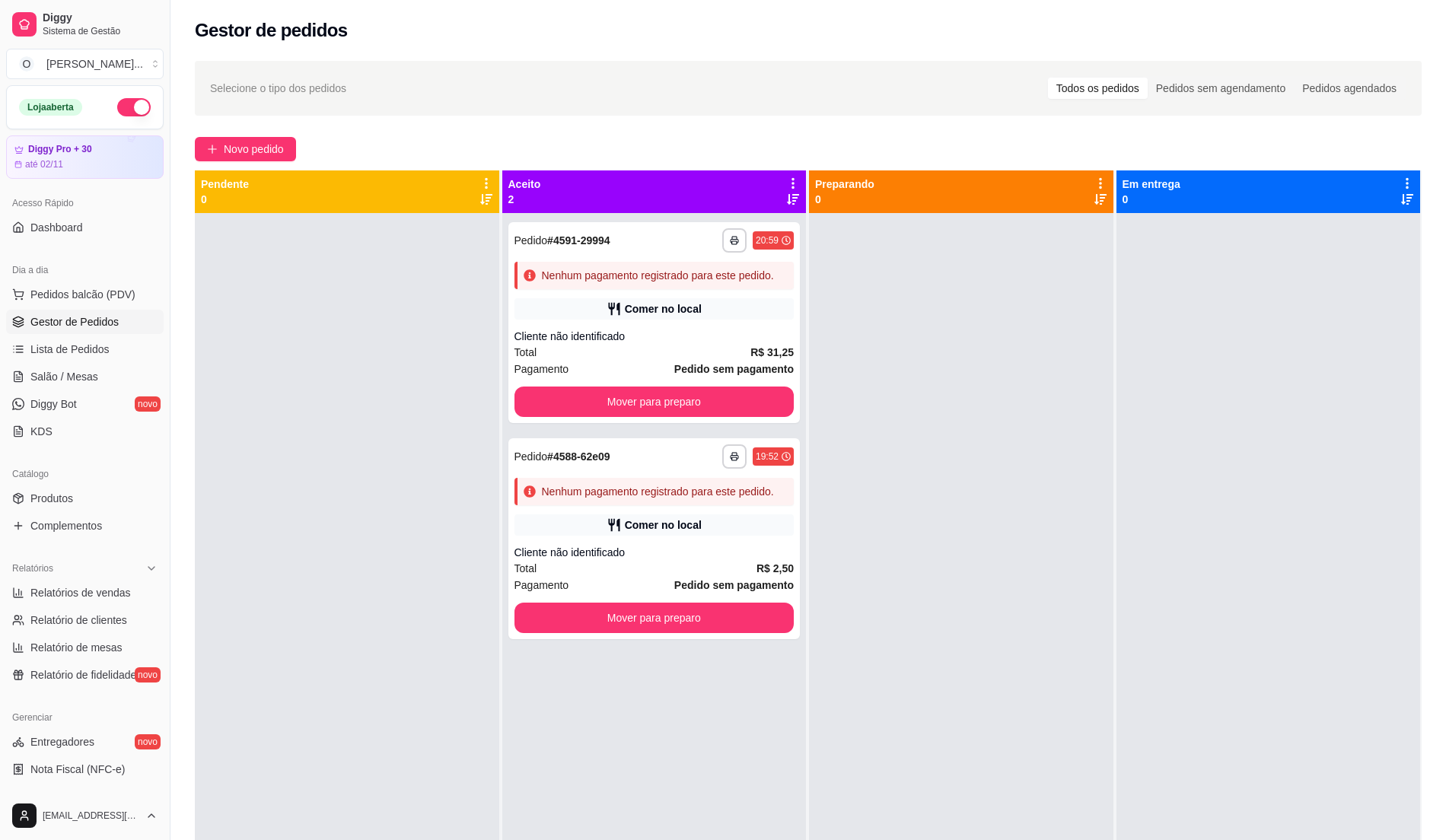
scroll to position [43, 0]
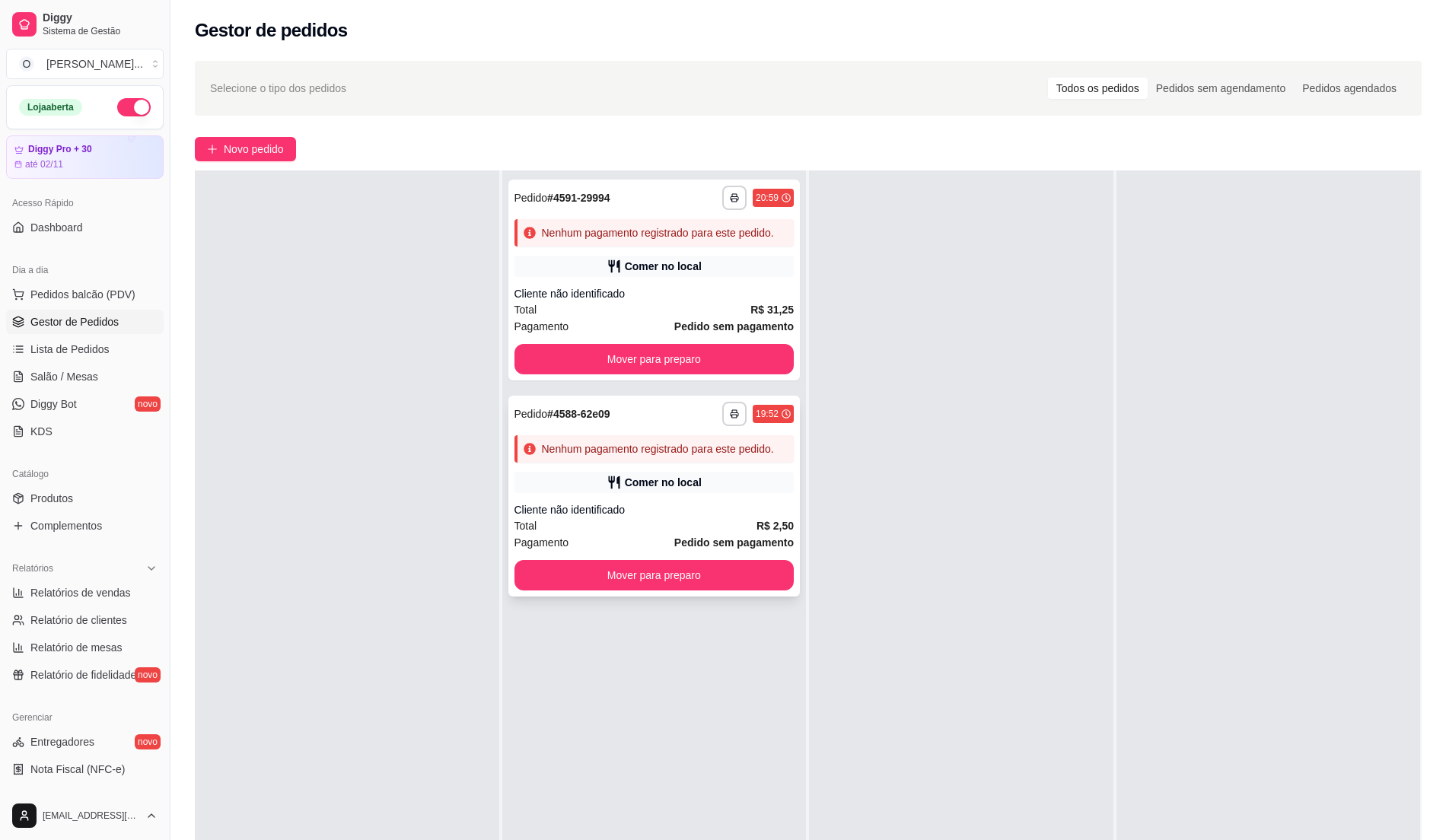
click at [687, 530] on div "Total R$ 2,50" at bounding box center [655, 526] width 280 height 17
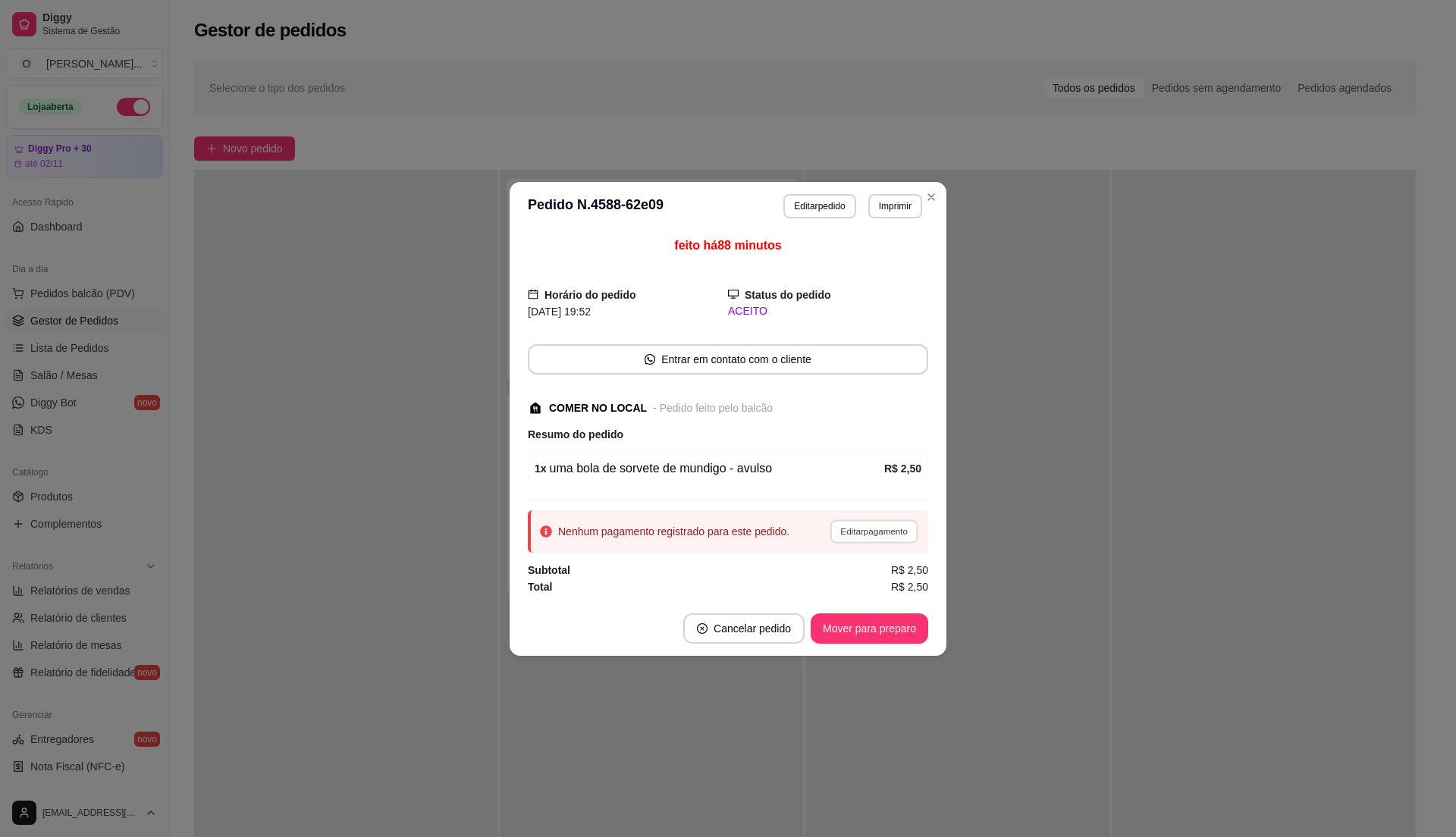
click at [852, 534] on button "Editar pagamento" at bounding box center [874, 531] width 88 height 23
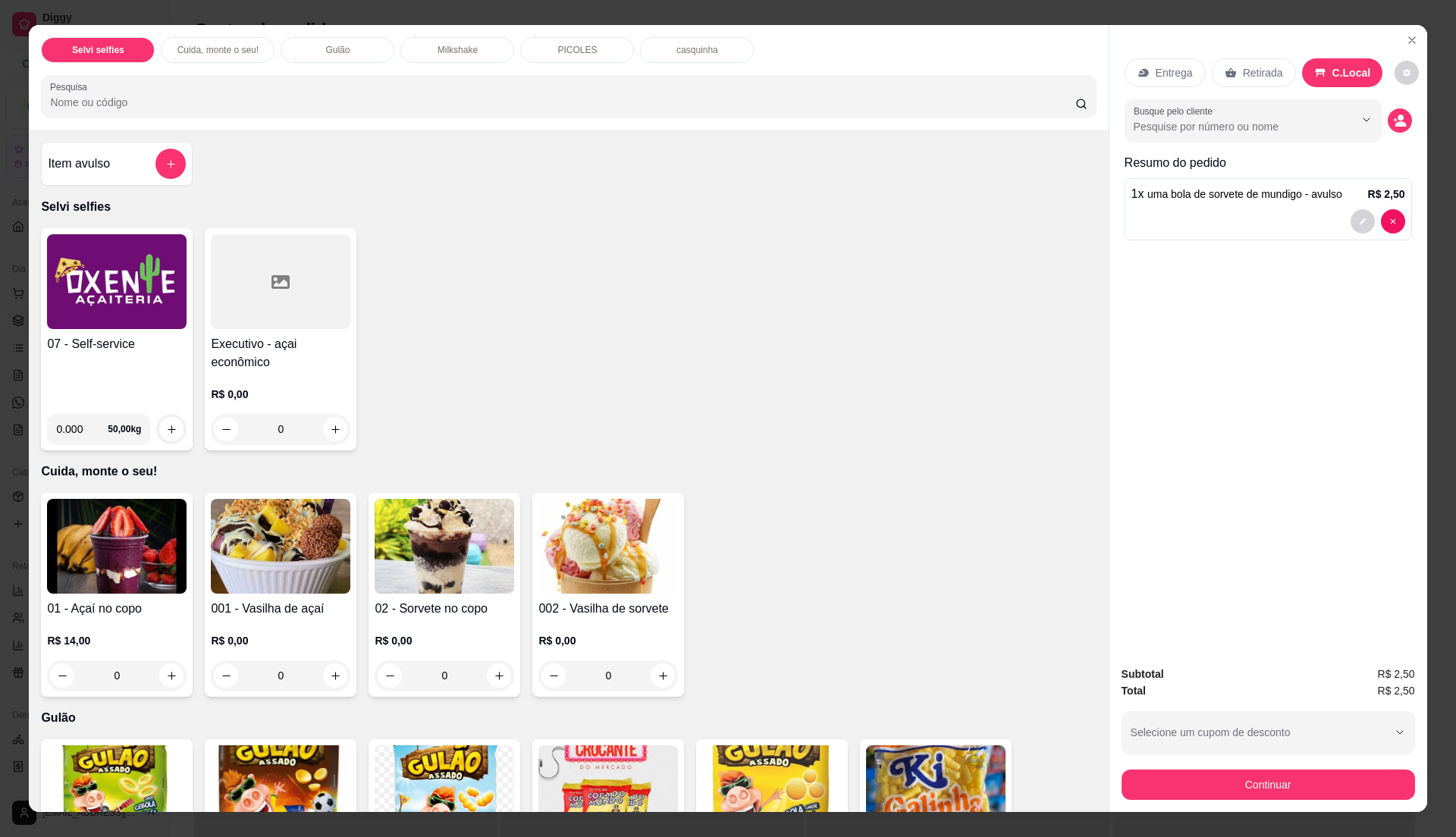
click at [91, 153] on div "Item avulso" at bounding box center [116, 164] width 138 height 30
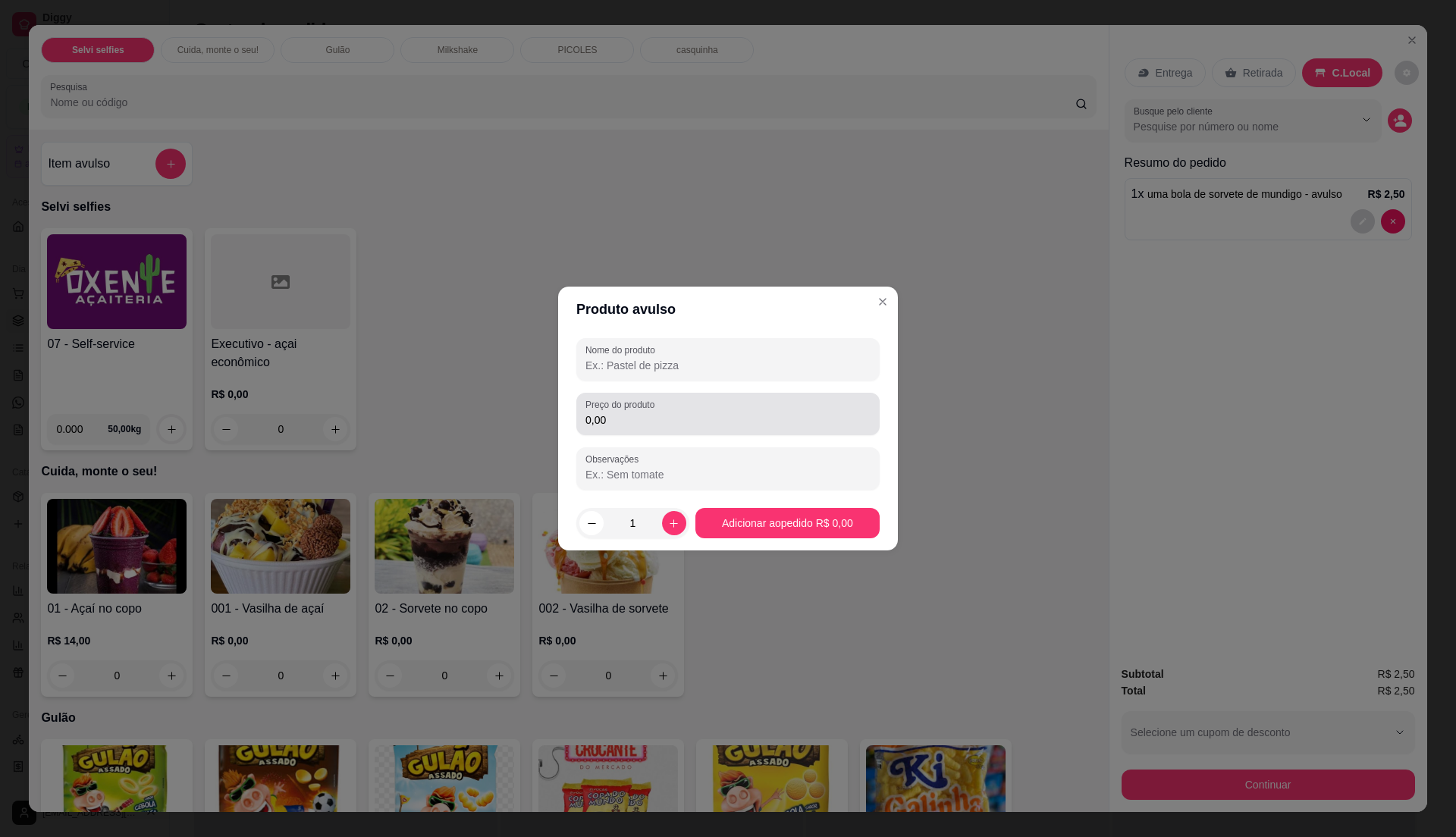
click at [650, 419] on input "0,00" at bounding box center [728, 420] width 285 height 15
type input "2,50"
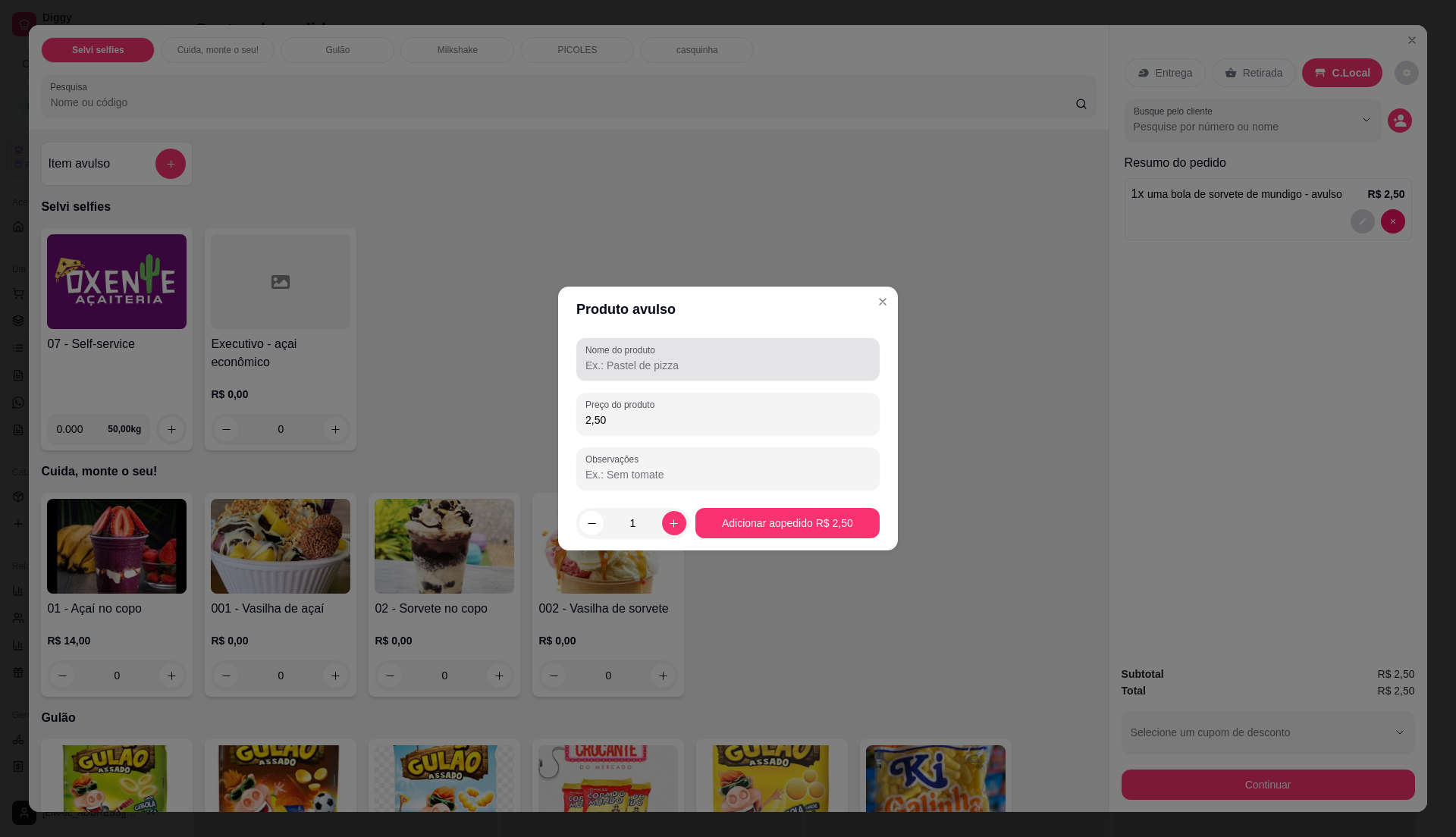
click at [678, 353] on div at bounding box center [728, 359] width 285 height 30
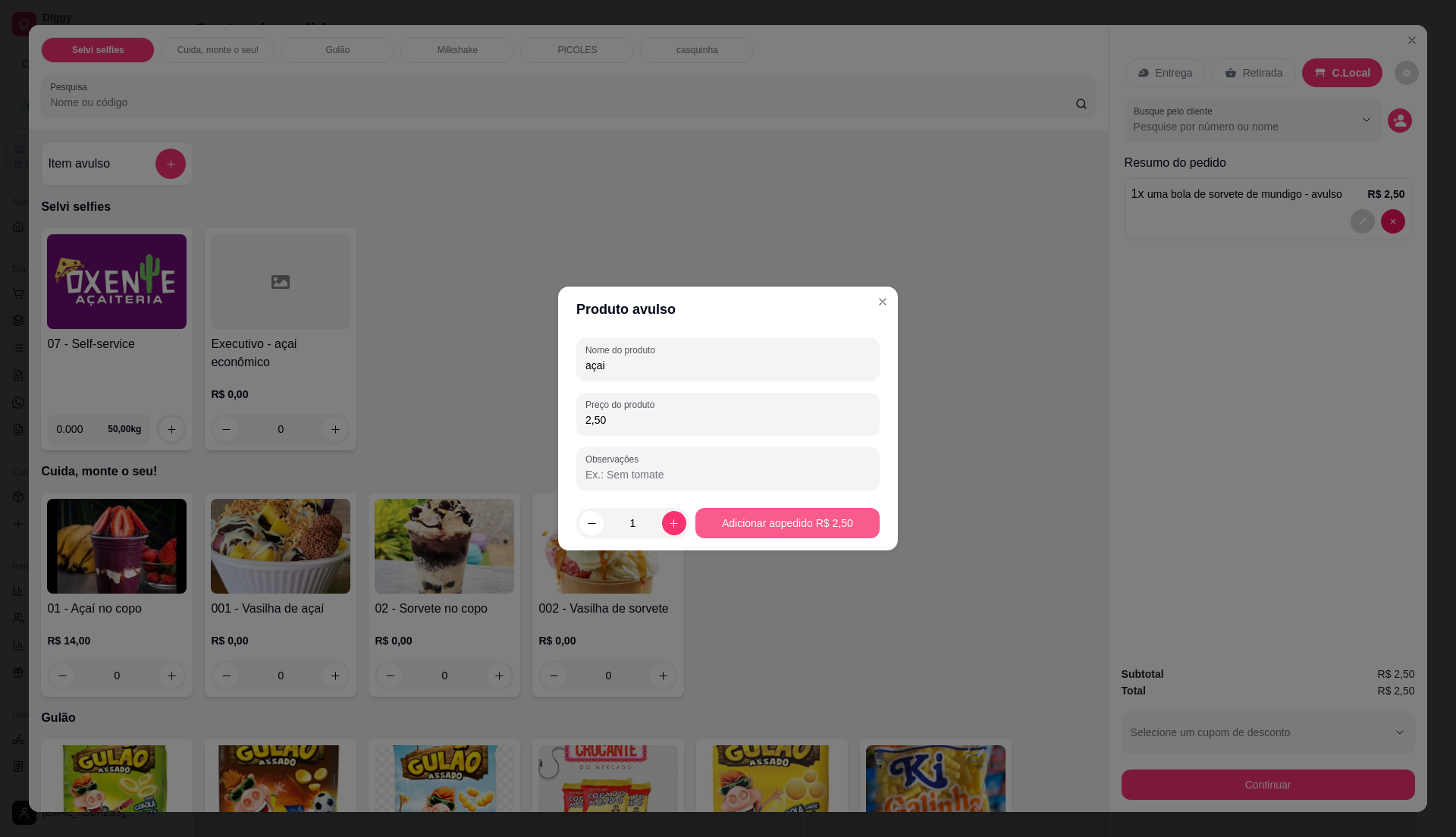
type input "açai"
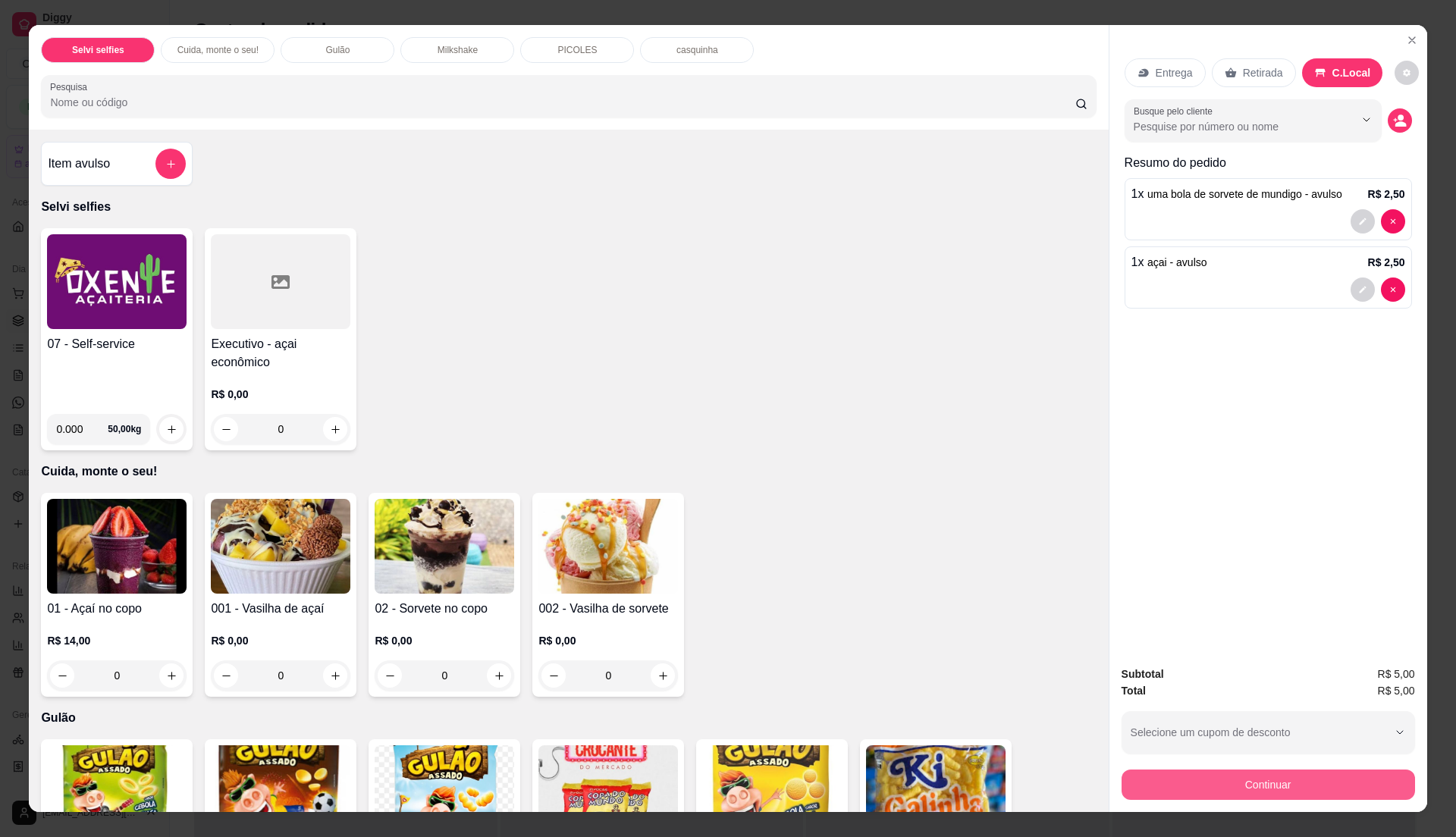
click at [1229, 788] on button "Continuar" at bounding box center [1268, 785] width 294 height 30
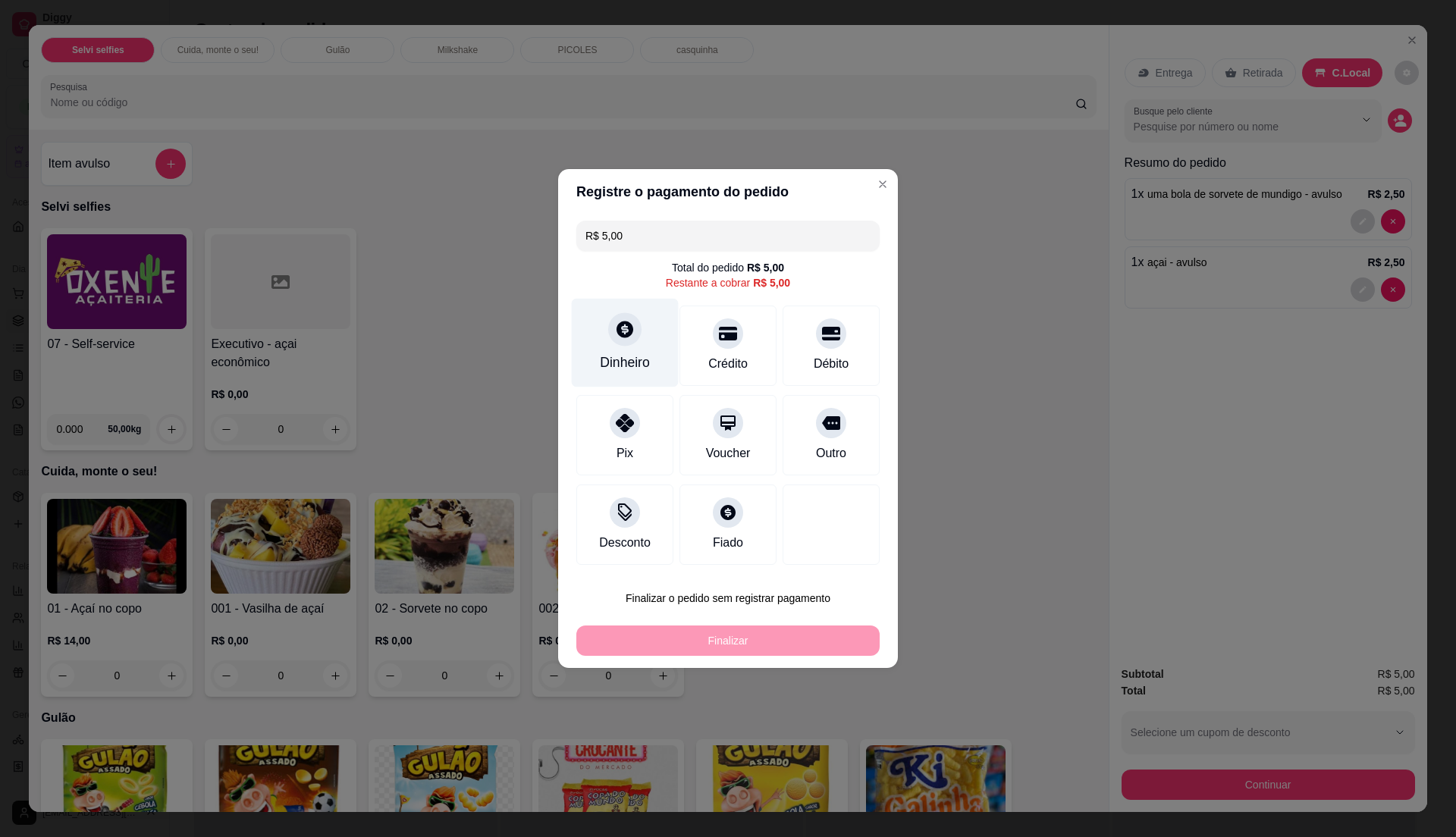
click at [623, 343] on div at bounding box center [624, 329] width 33 height 33
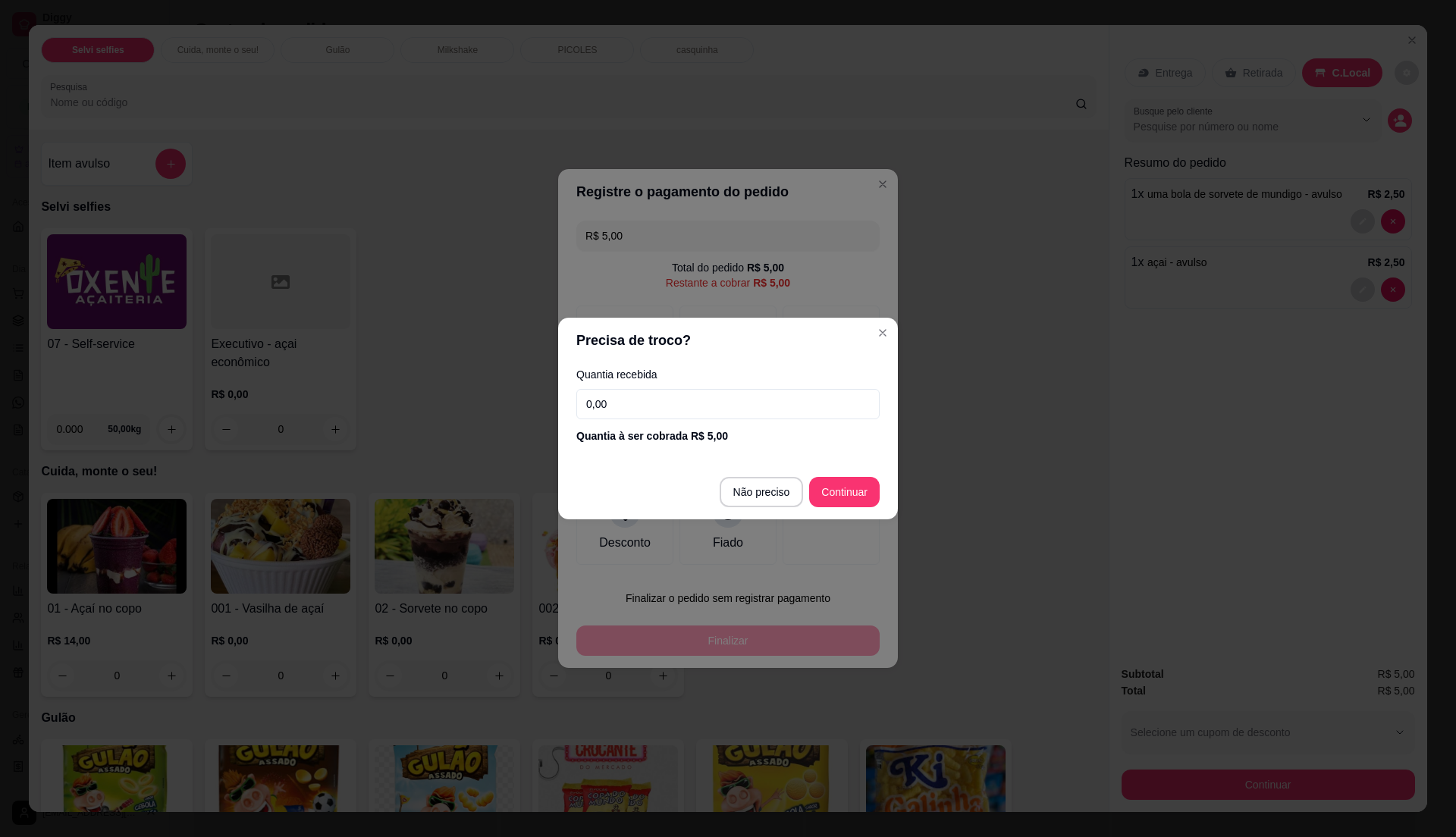
click at [828, 477] on button "Continuar" at bounding box center [844, 492] width 71 height 30
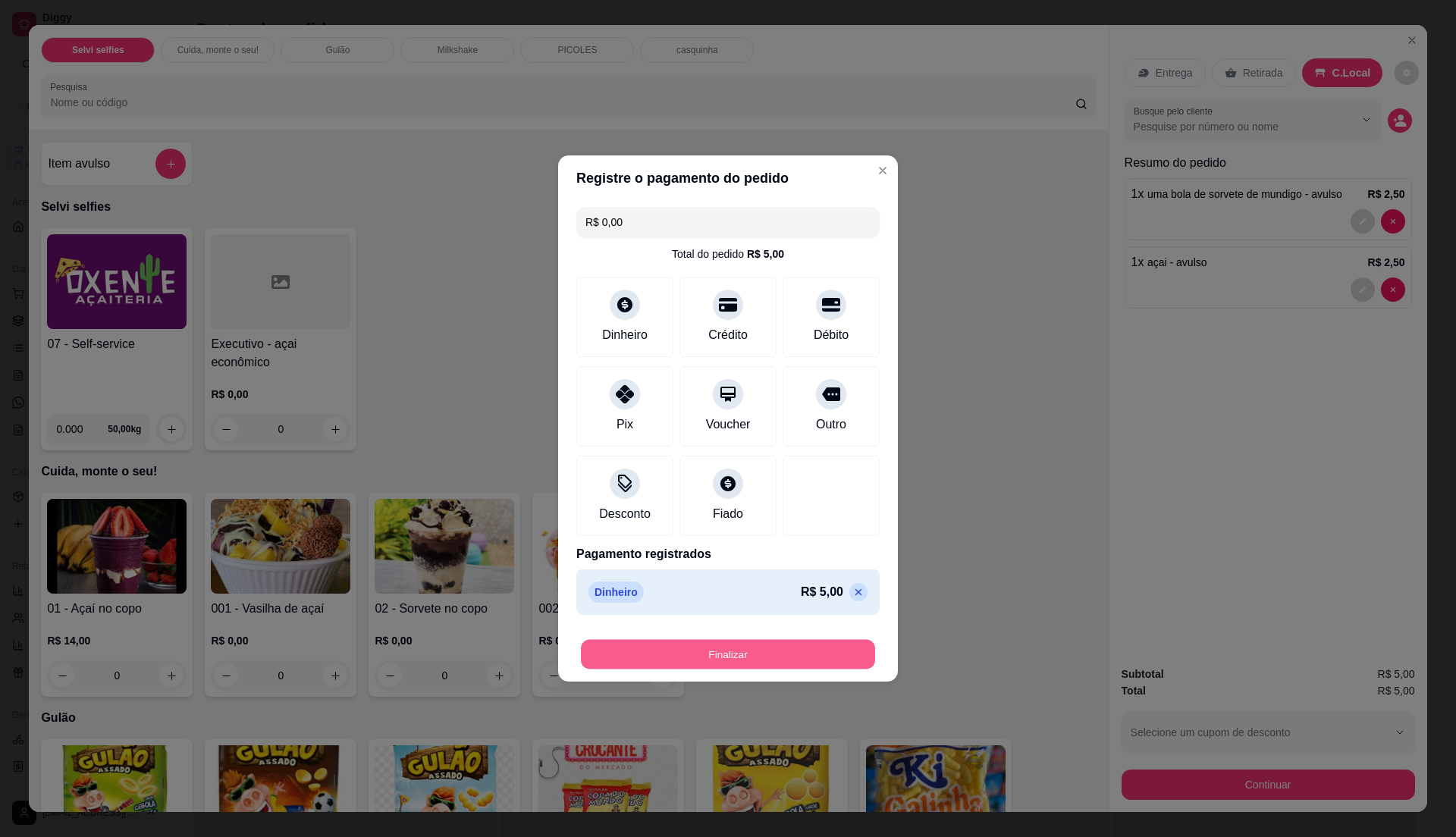
click at [792, 647] on button "Finalizar" at bounding box center [728, 655] width 294 height 30
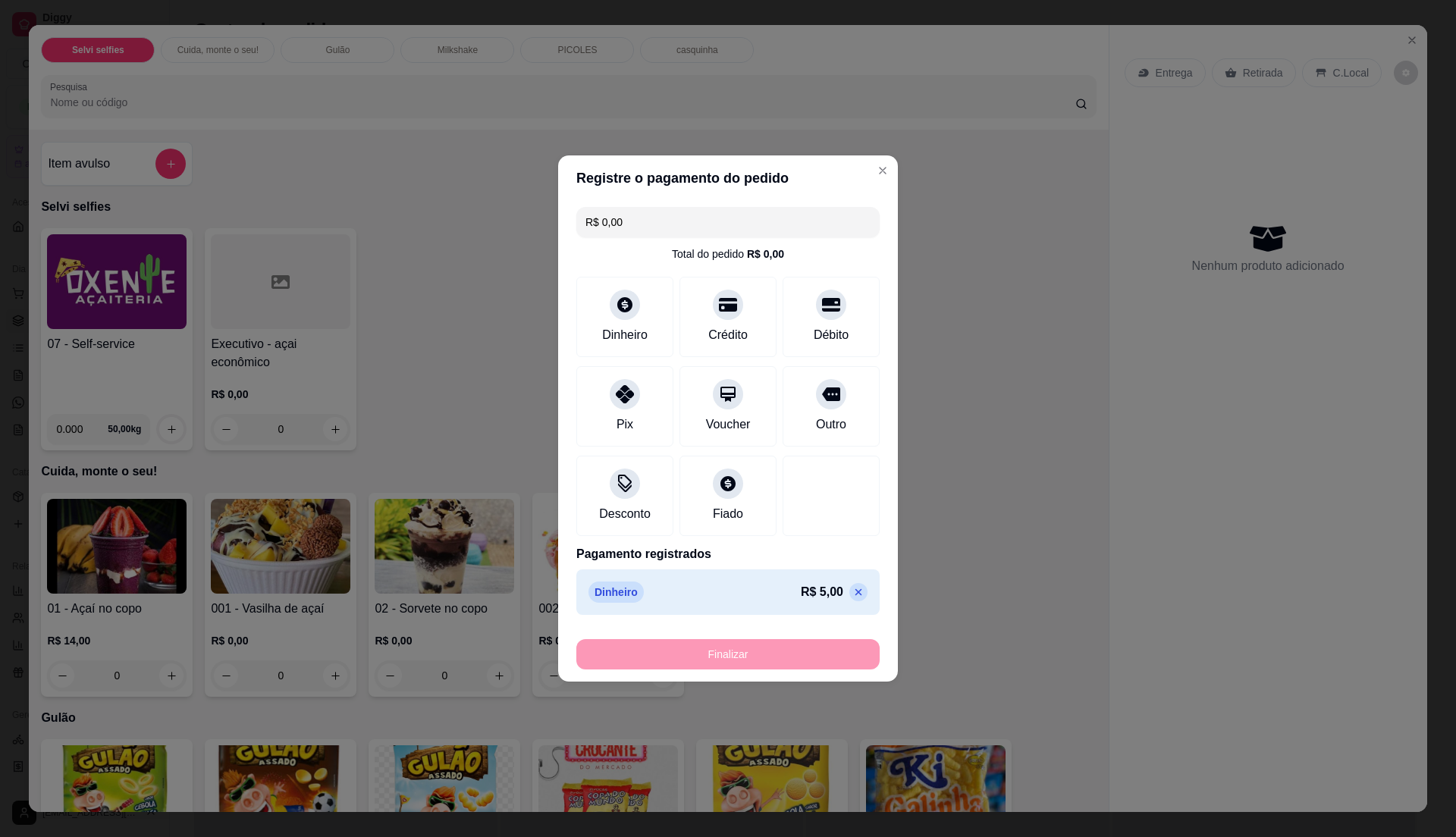
type input "-R$ 5,00"
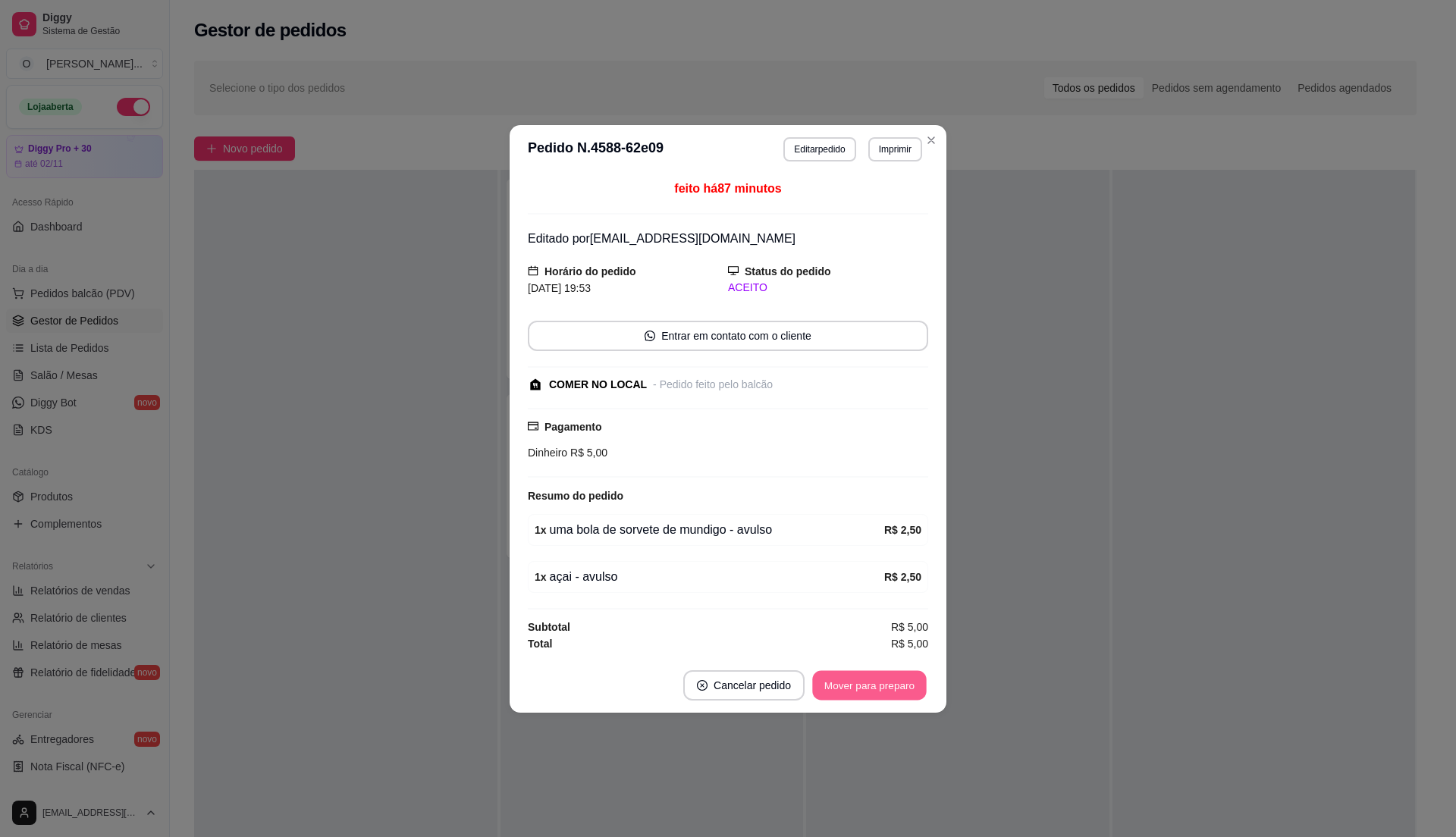
click at [840, 675] on button "Mover para preparo" at bounding box center [869, 685] width 114 height 30
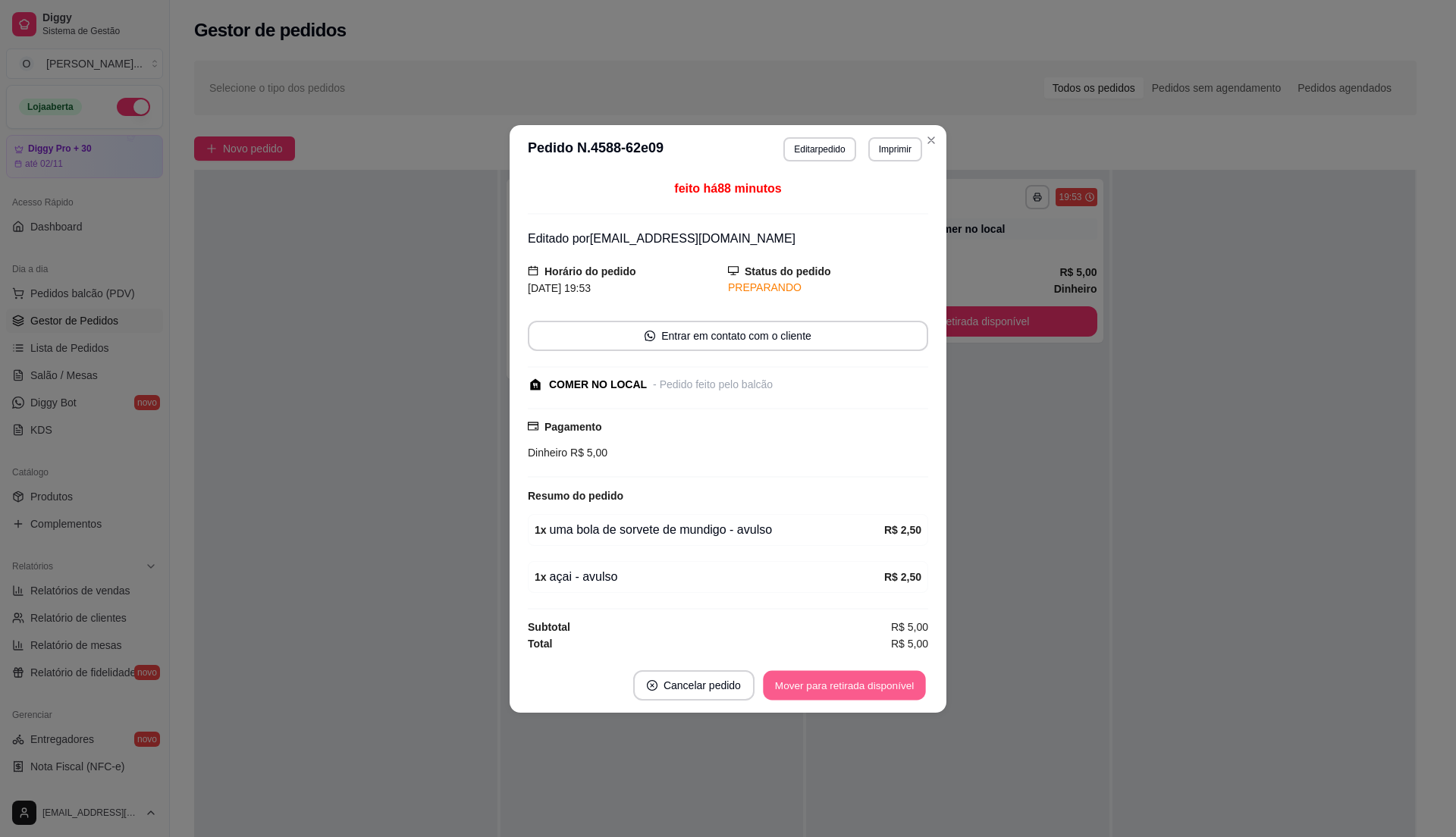
click at [842, 679] on button "Mover para retirada disponível" at bounding box center [843, 685] width 162 height 30
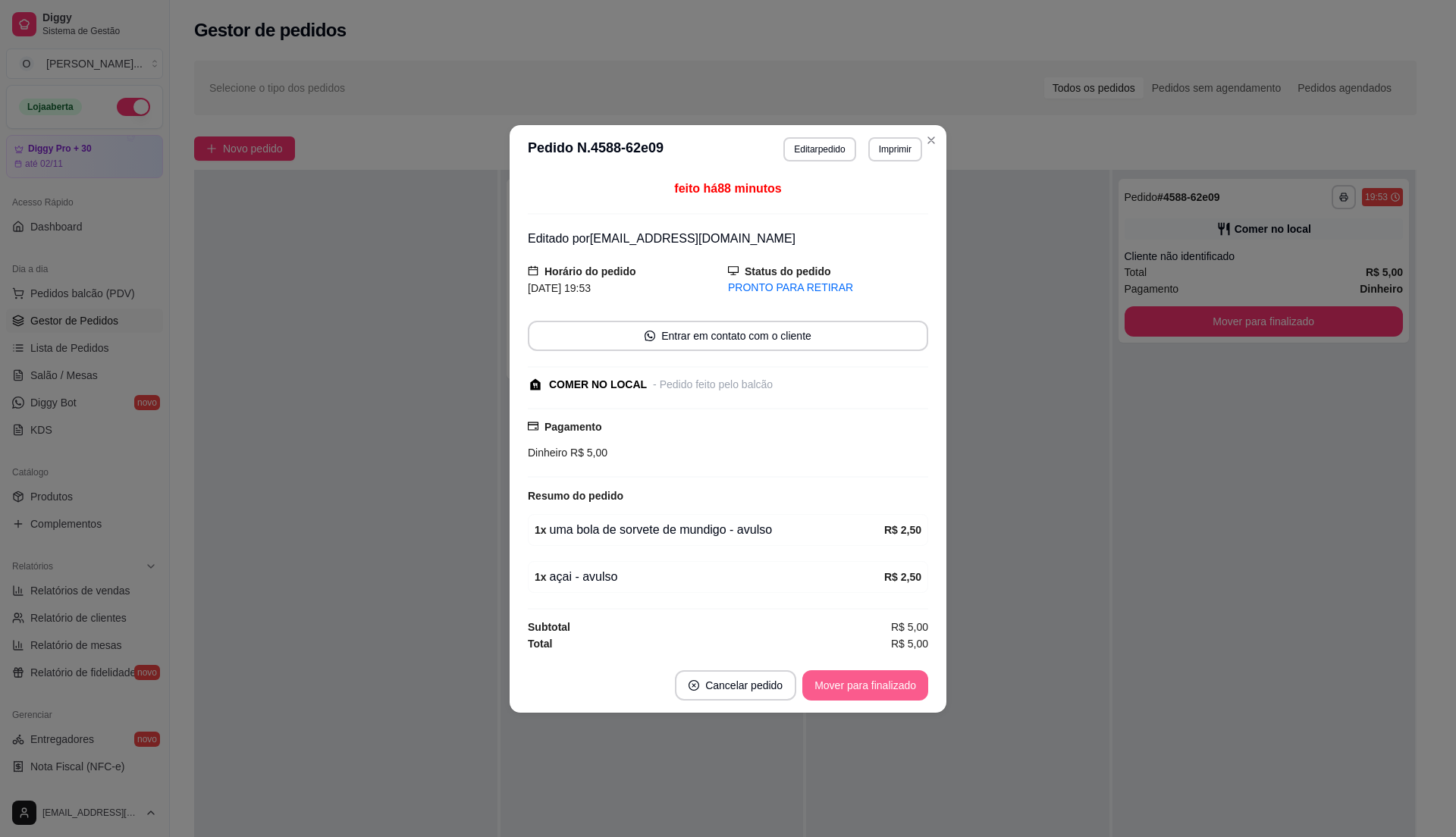
click at [846, 679] on button "Mover para finalizado" at bounding box center [865, 685] width 126 height 30
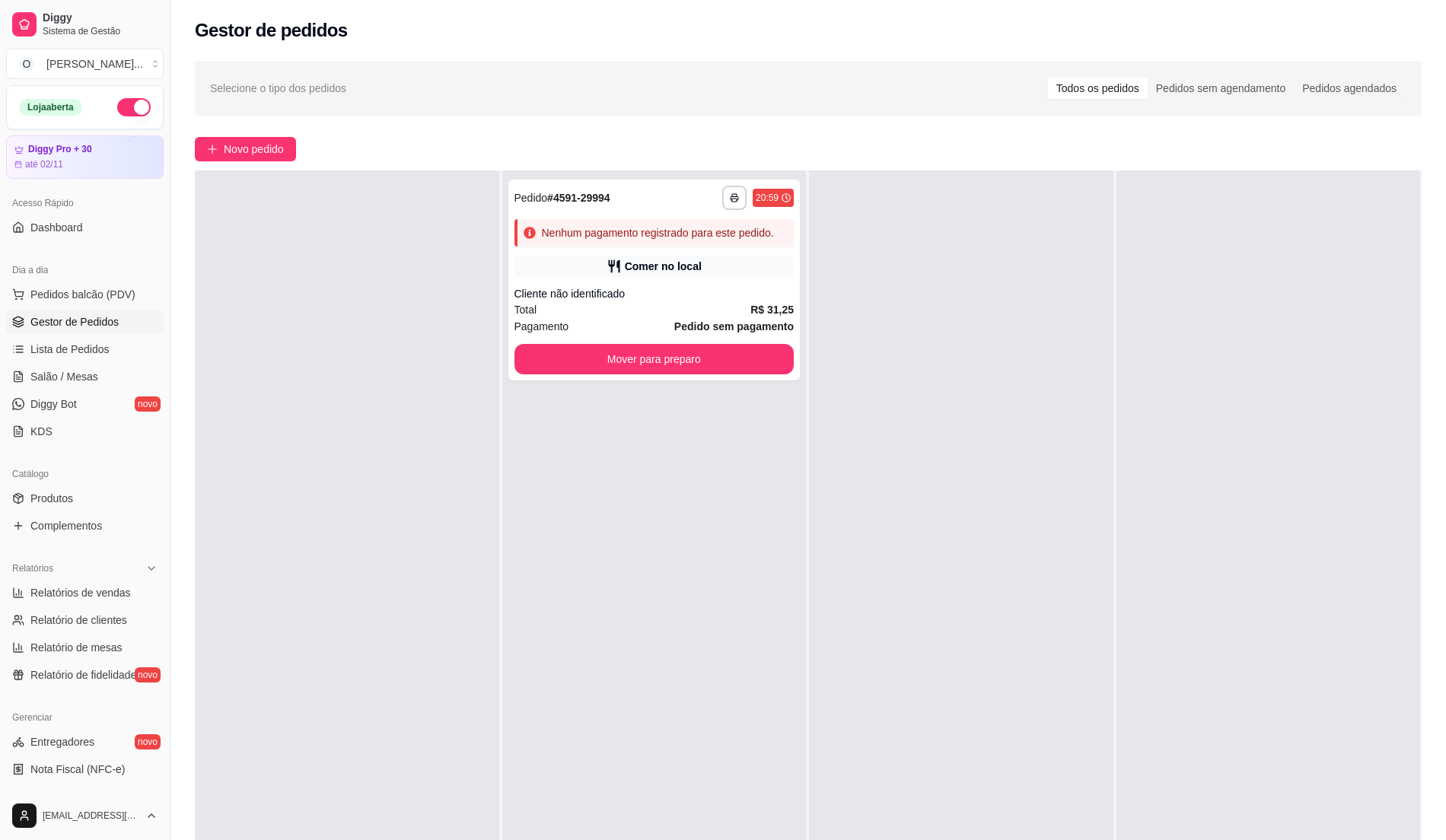
click at [119, 102] on button "button" at bounding box center [134, 108] width 33 height 18
